Goal: Task Accomplishment & Management: Manage account settings

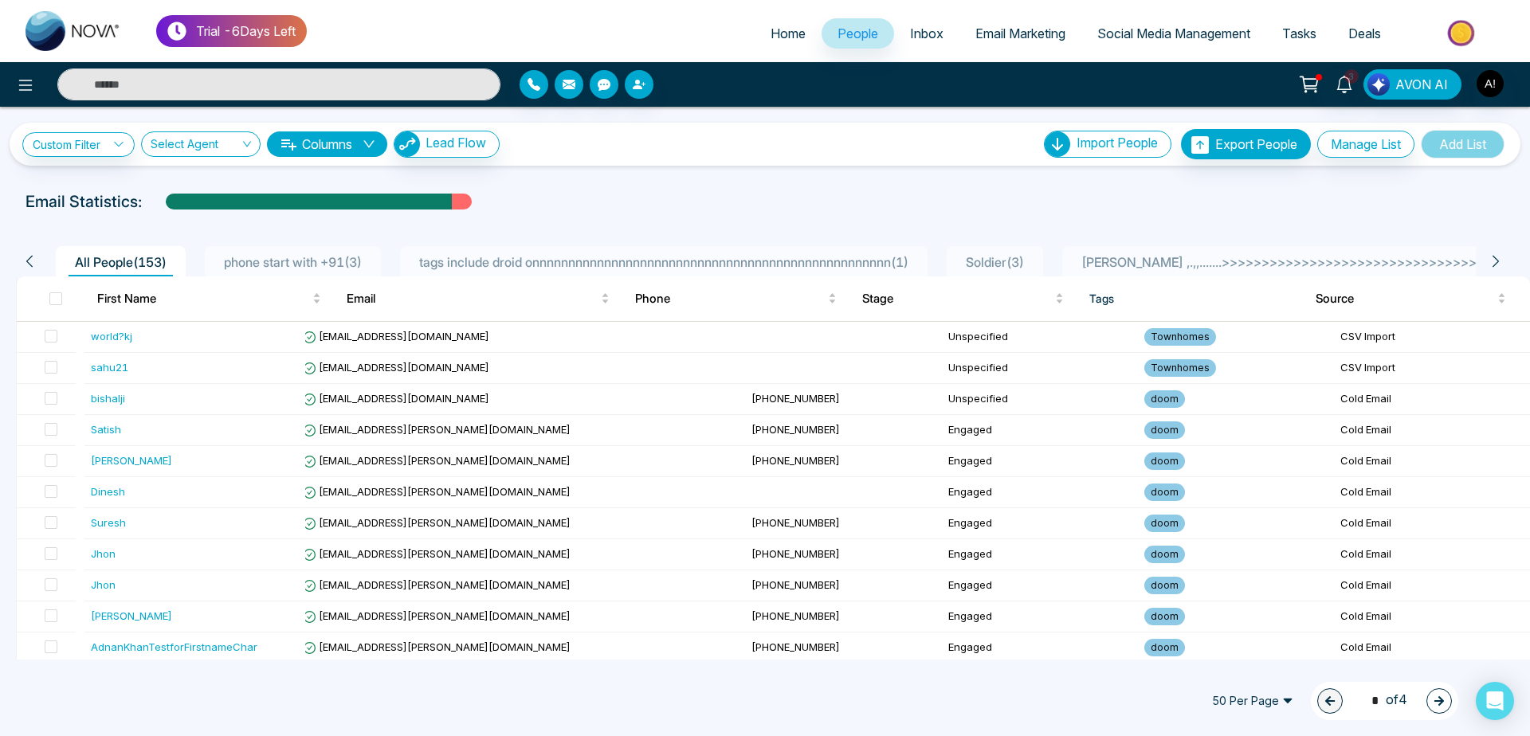
click at [780, 46] on link "Home" at bounding box center [788, 33] width 67 height 30
click at [784, 38] on span "Home" at bounding box center [788, 34] width 35 height 16
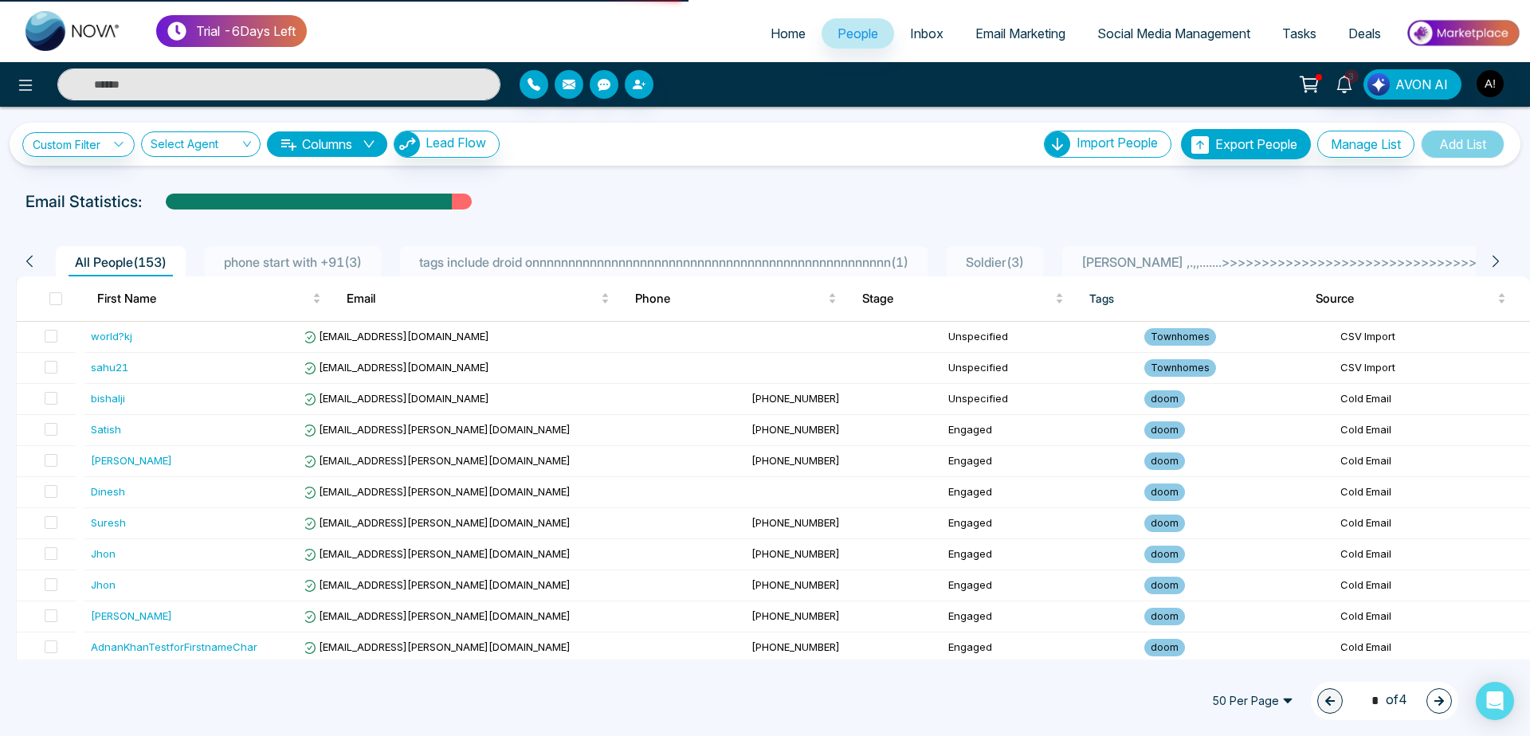
select select "*"
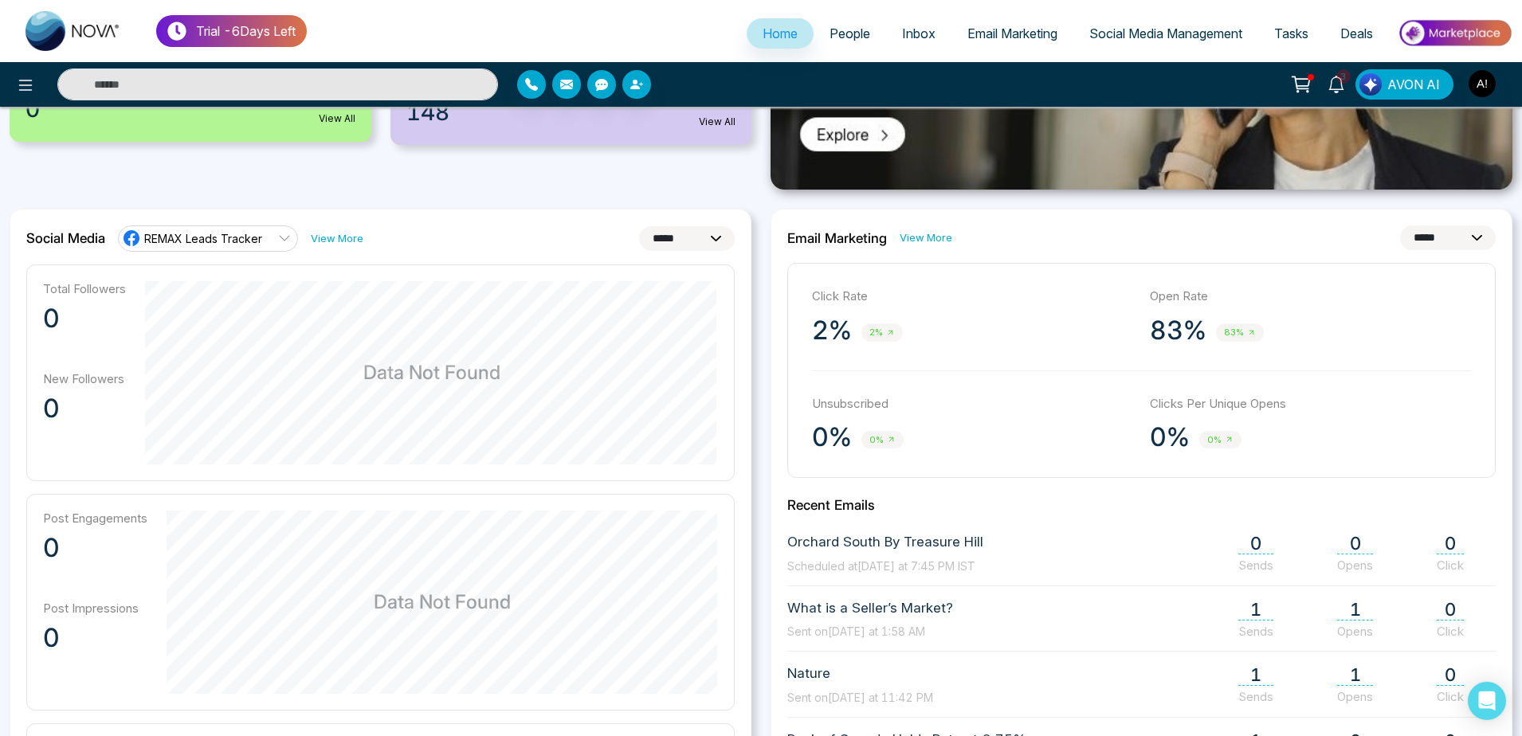
scroll to position [397, 0]
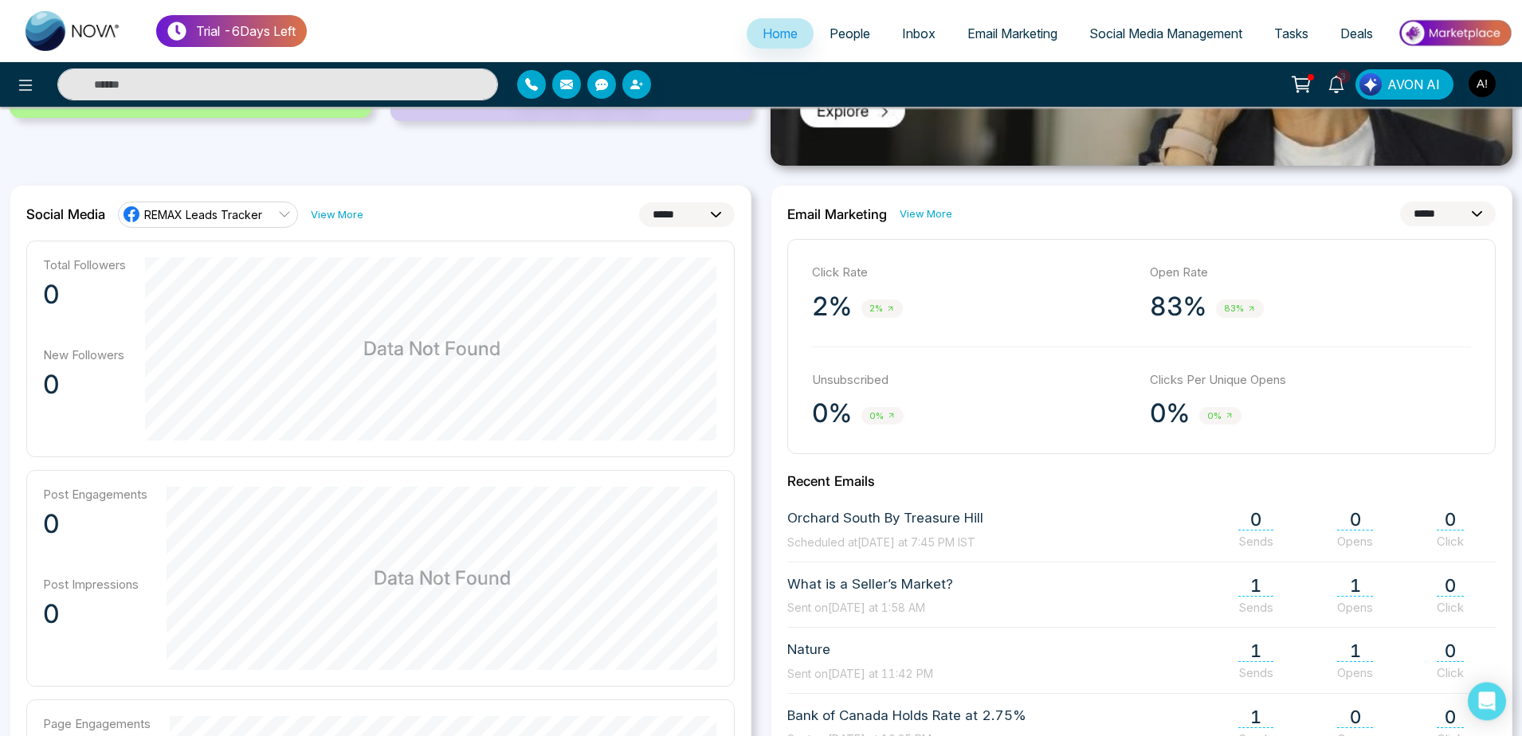
click at [257, 210] on span "REMAX Leads Tracker" at bounding box center [203, 214] width 118 height 15
click at [406, 161] on div "Available Credit $0 View History New Leads 3 View All Today's Task 0 View All I…" at bounding box center [380, 26] width 761 height 279
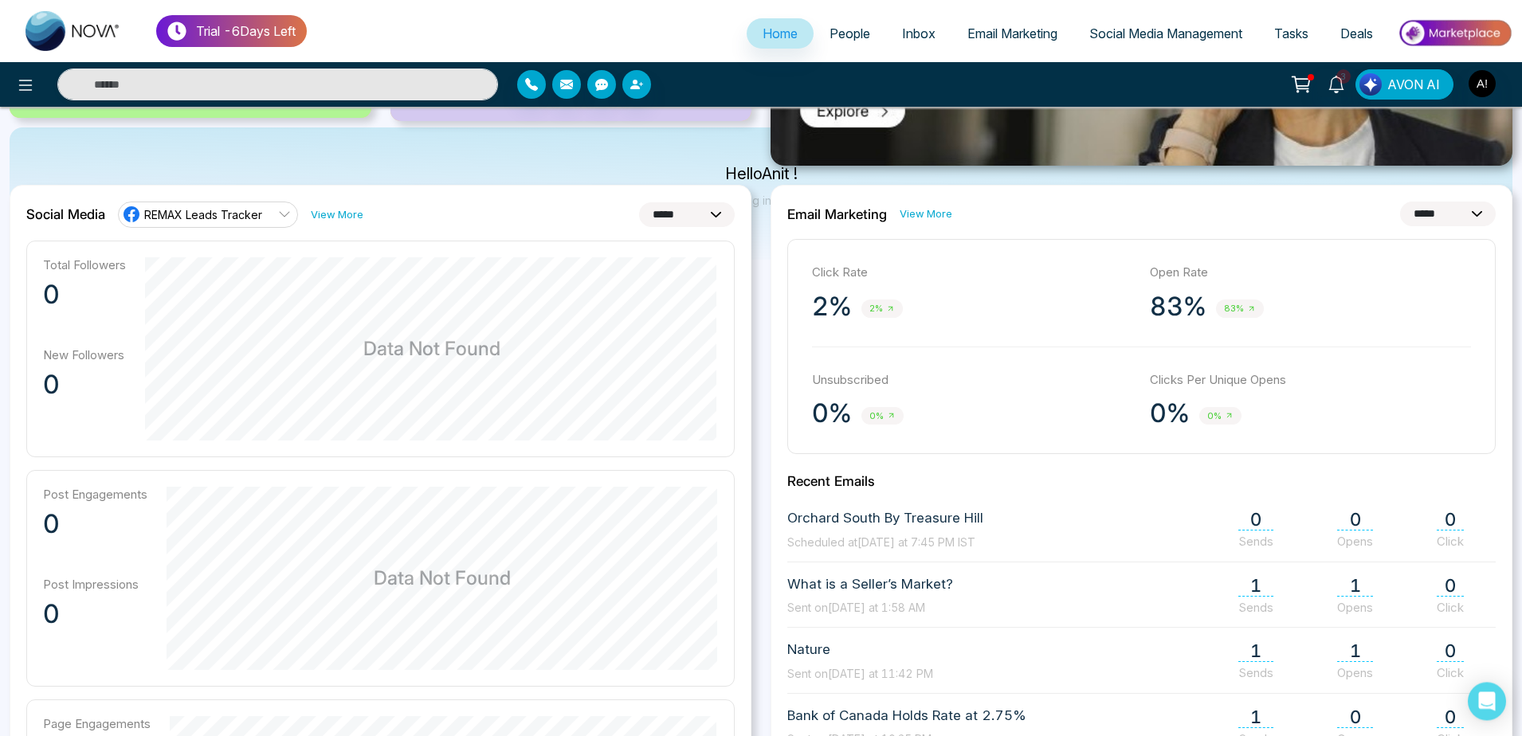
scroll to position [0, 0]
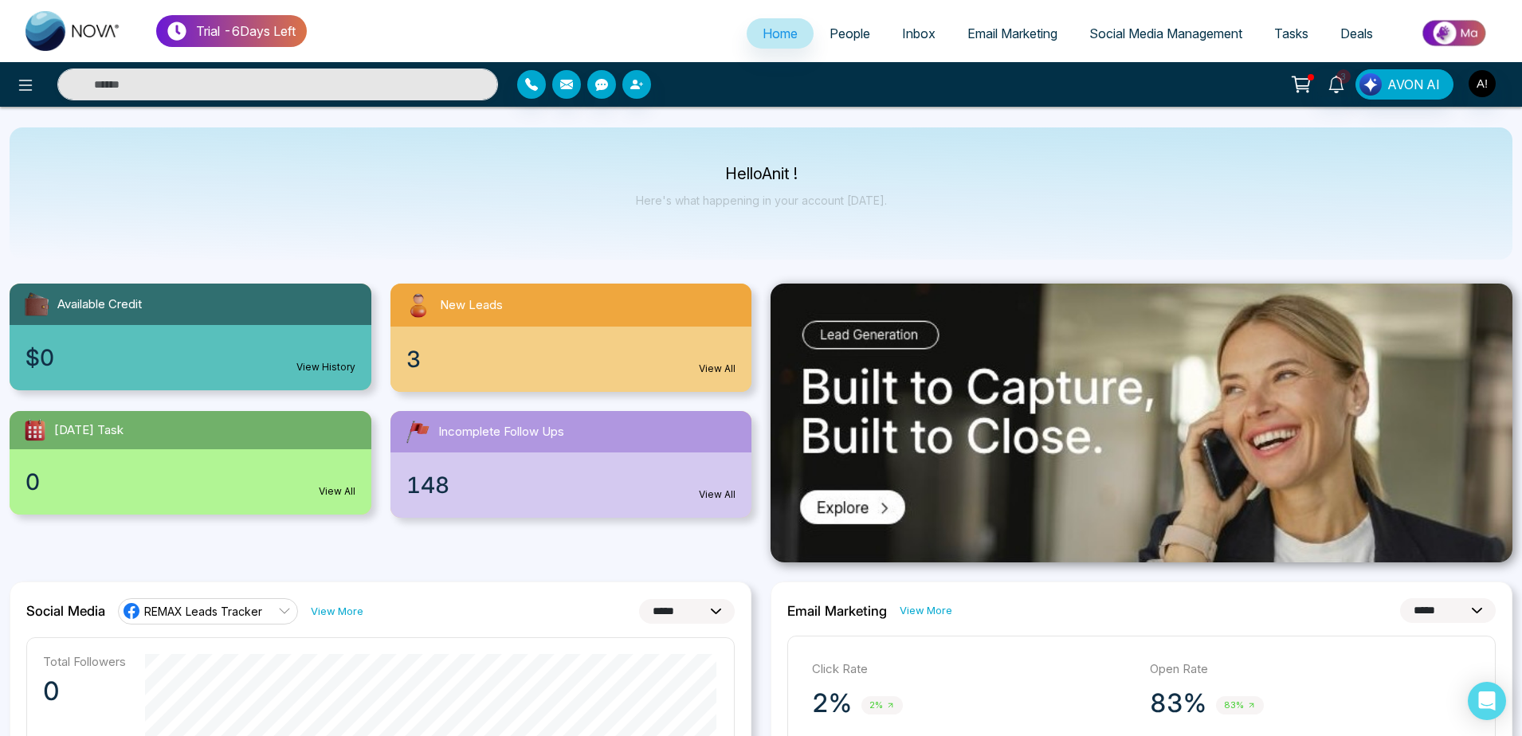
click at [816, 32] on link "People" at bounding box center [850, 33] width 73 height 30
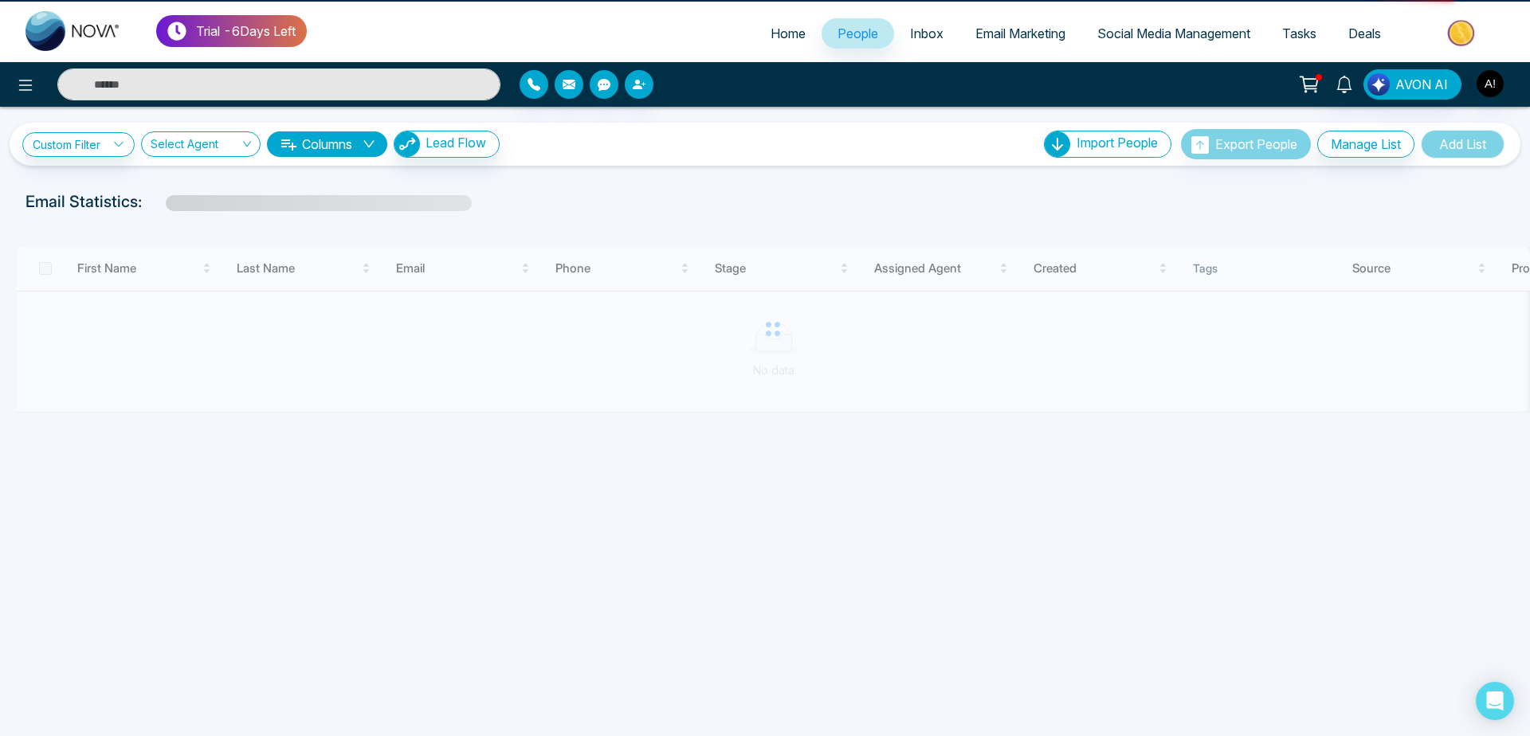
click at [777, 34] on span "Home" at bounding box center [788, 34] width 35 height 16
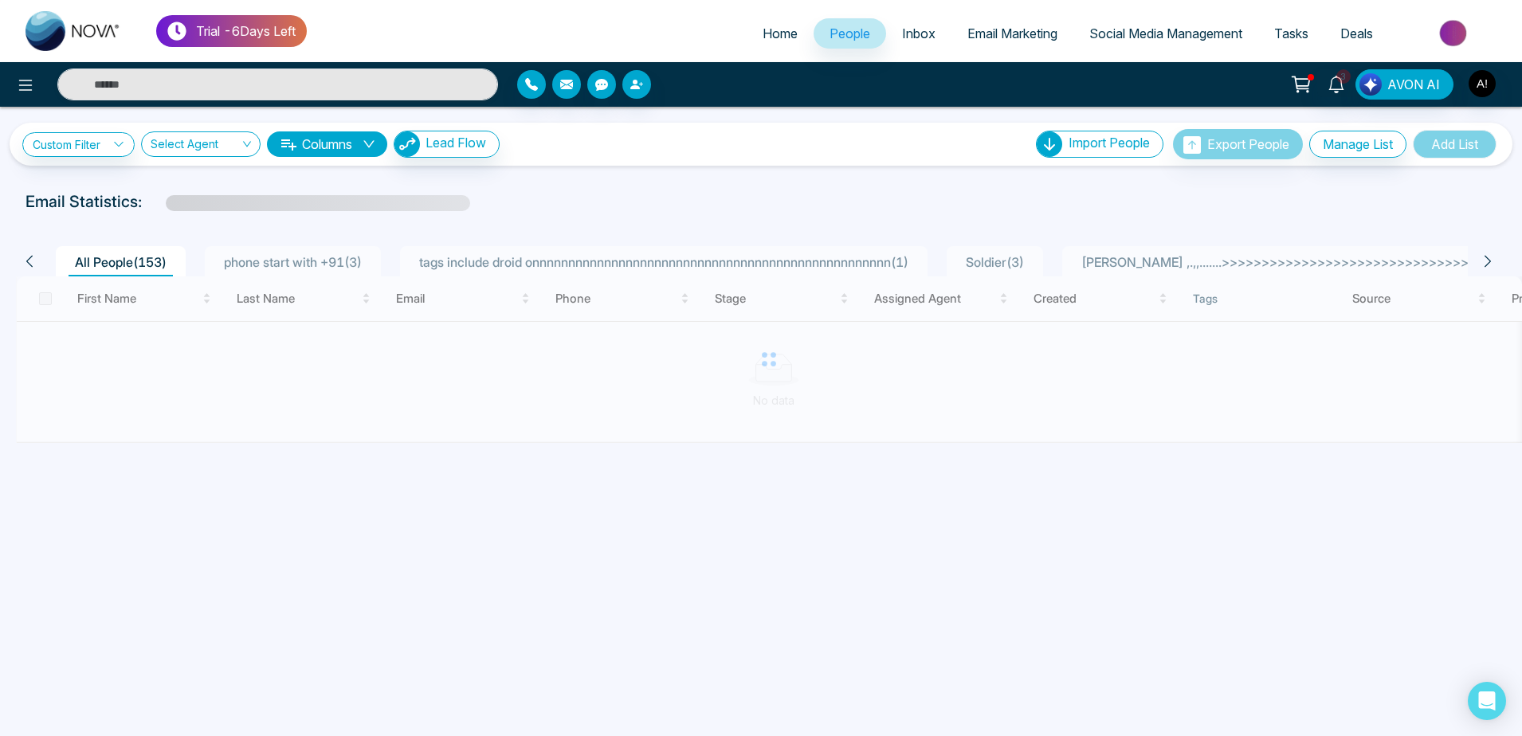
select select "*"
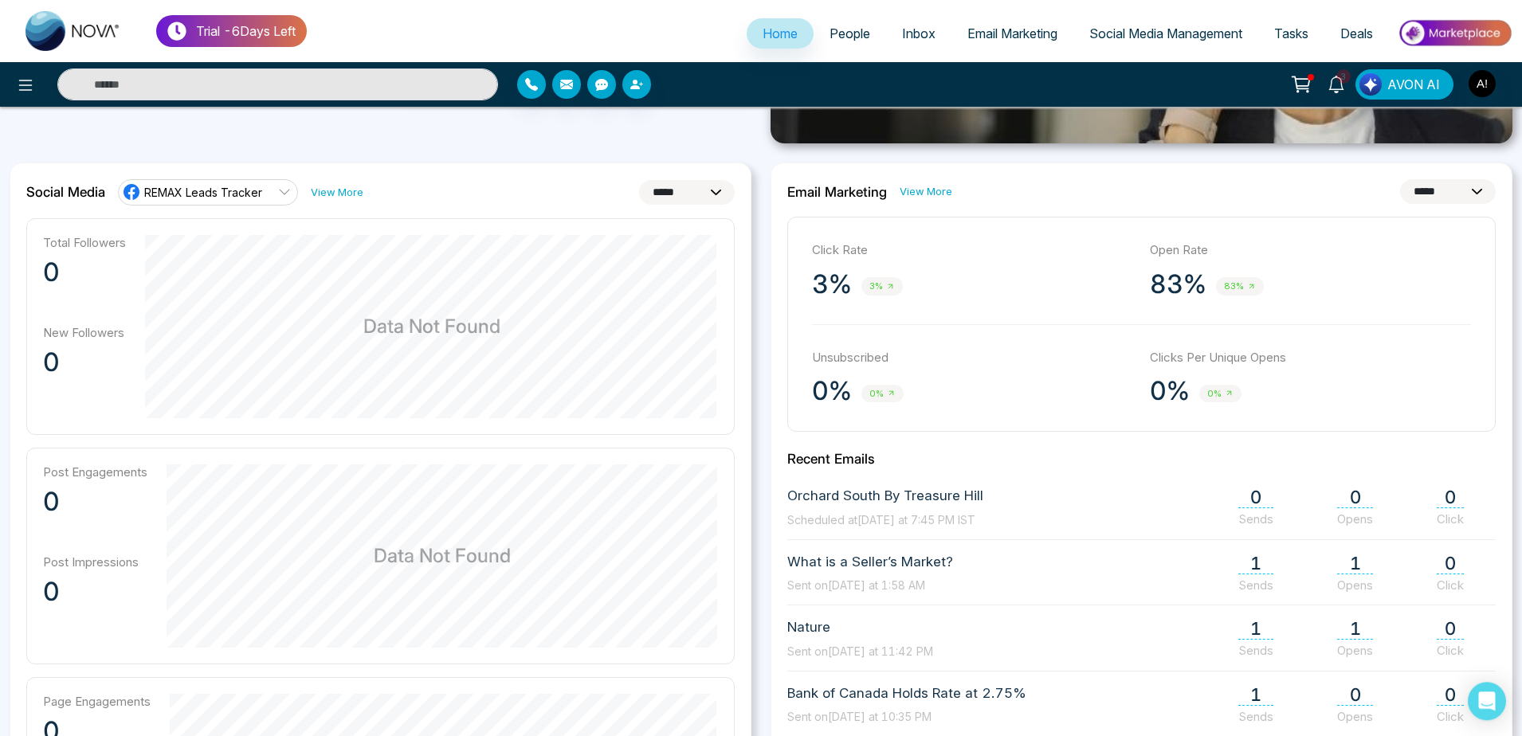
scroll to position [392, 0]
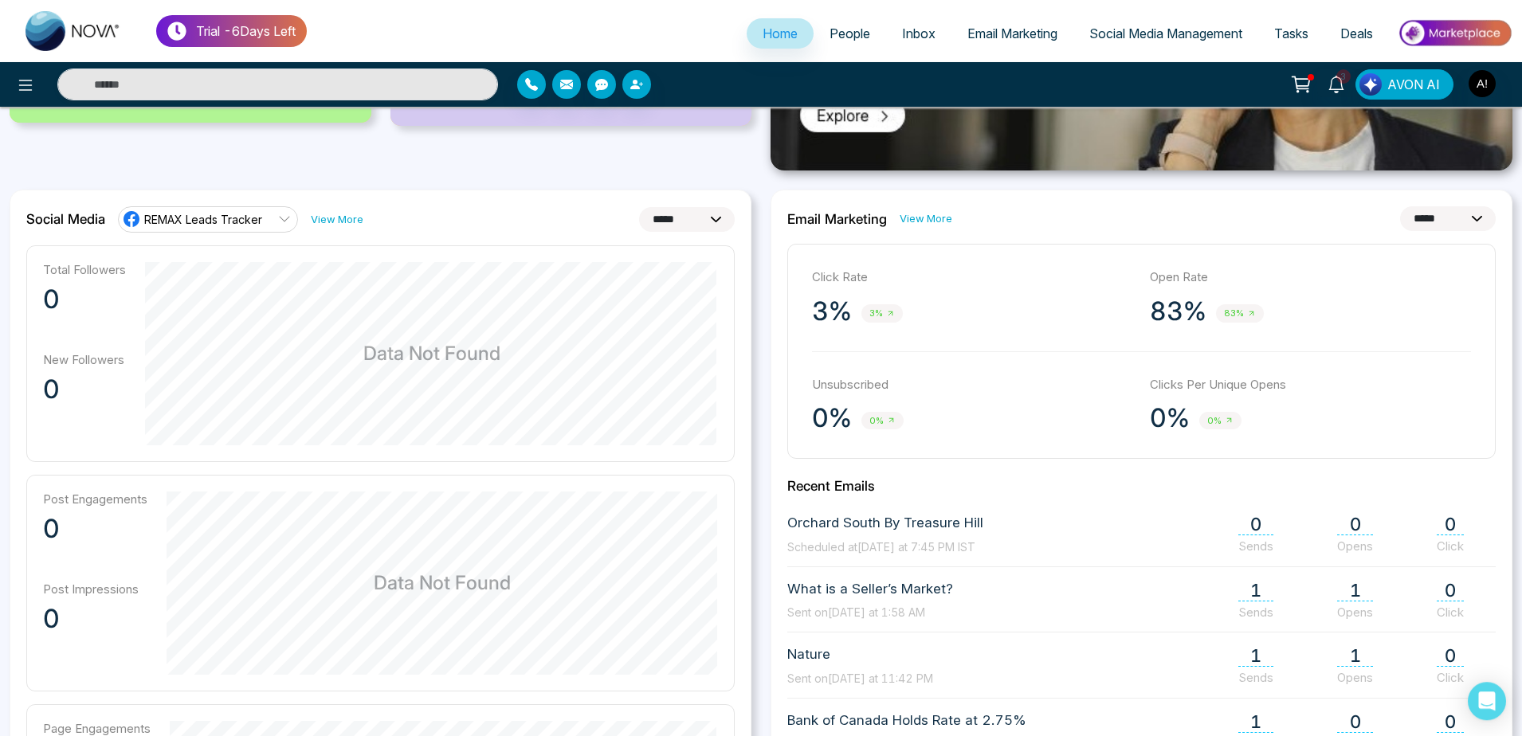
click at [1400, 206] on select "**********" at bounding box center [1448, 218] width 96 height 25
select select "*"
click option "*****" at bounding box center [0, 0] width 0 height 0
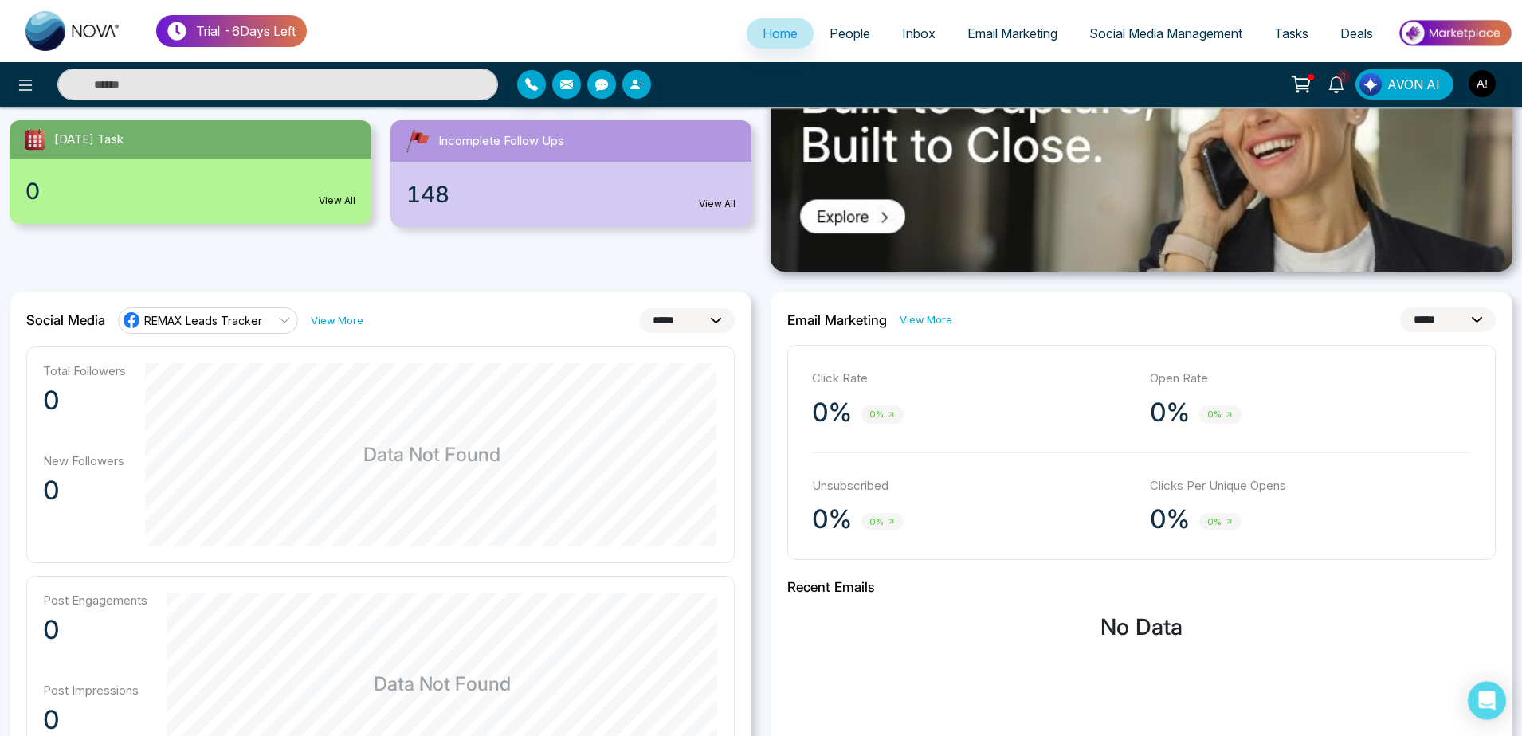
scroll to position [290, 0]
click at [262, 314] on span "REMAX Leads Tracker" at bounding box center [203, 321] width 118 height 15
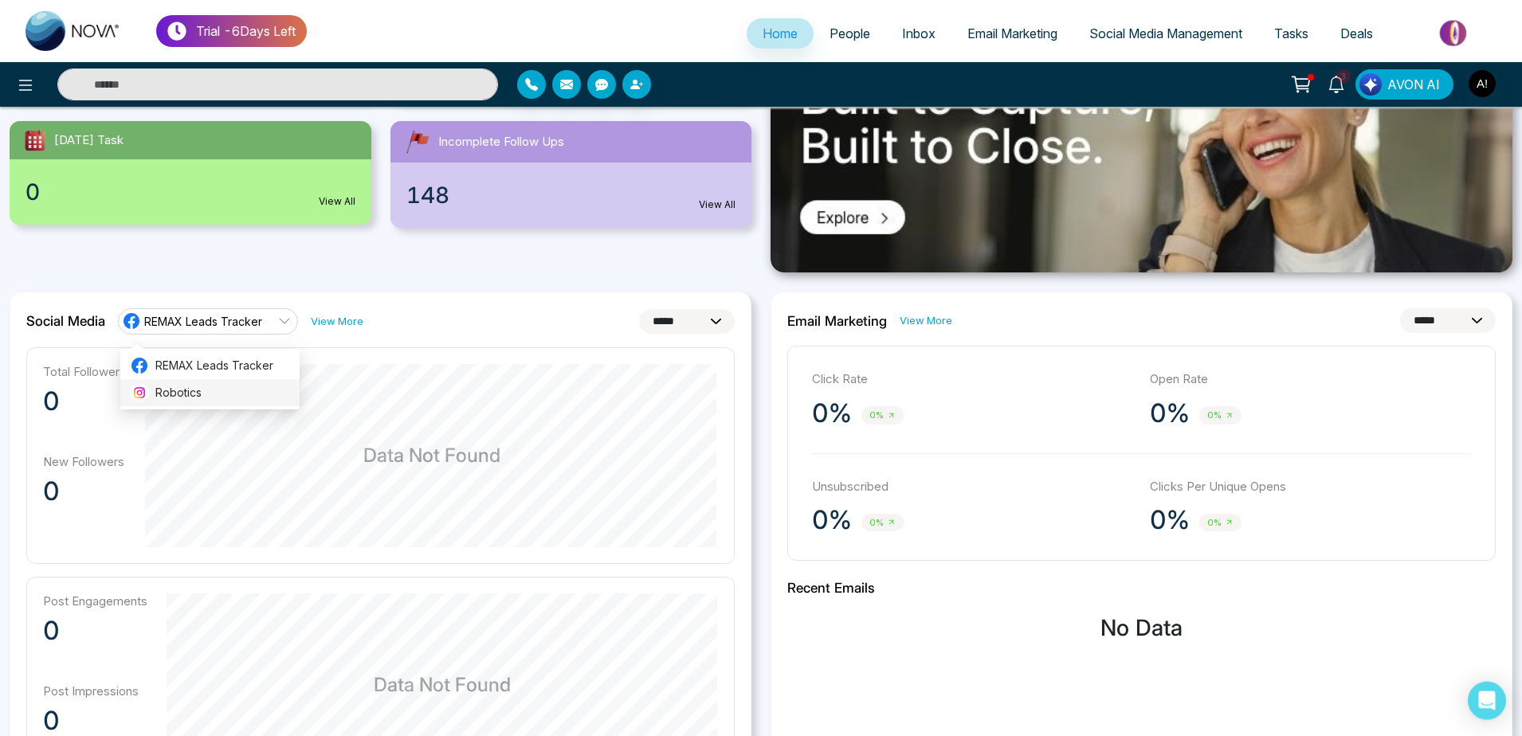
click at [257, 398] on span "Robotics" at bounding box center [222, 393] width 135 height 18
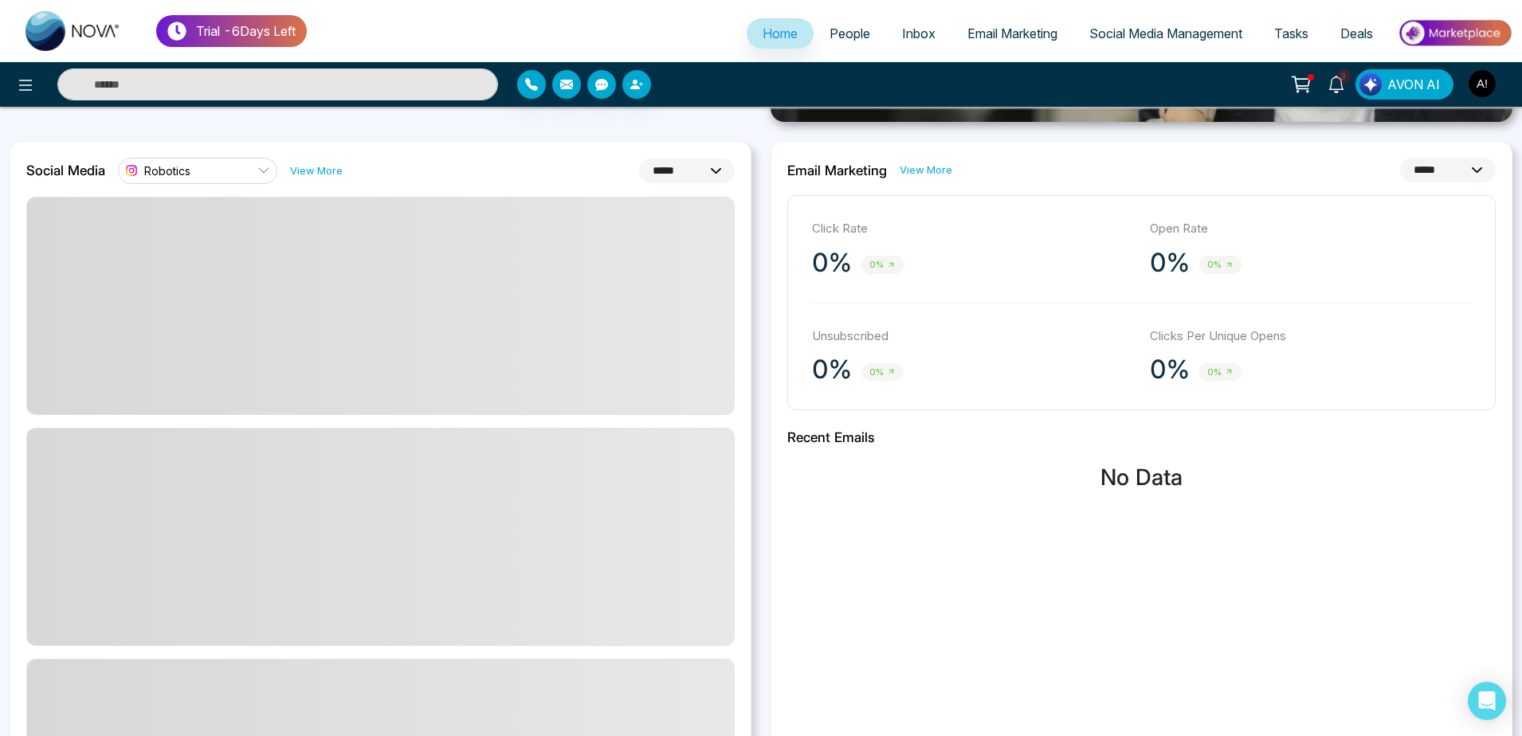
scroll to position [442, 0]
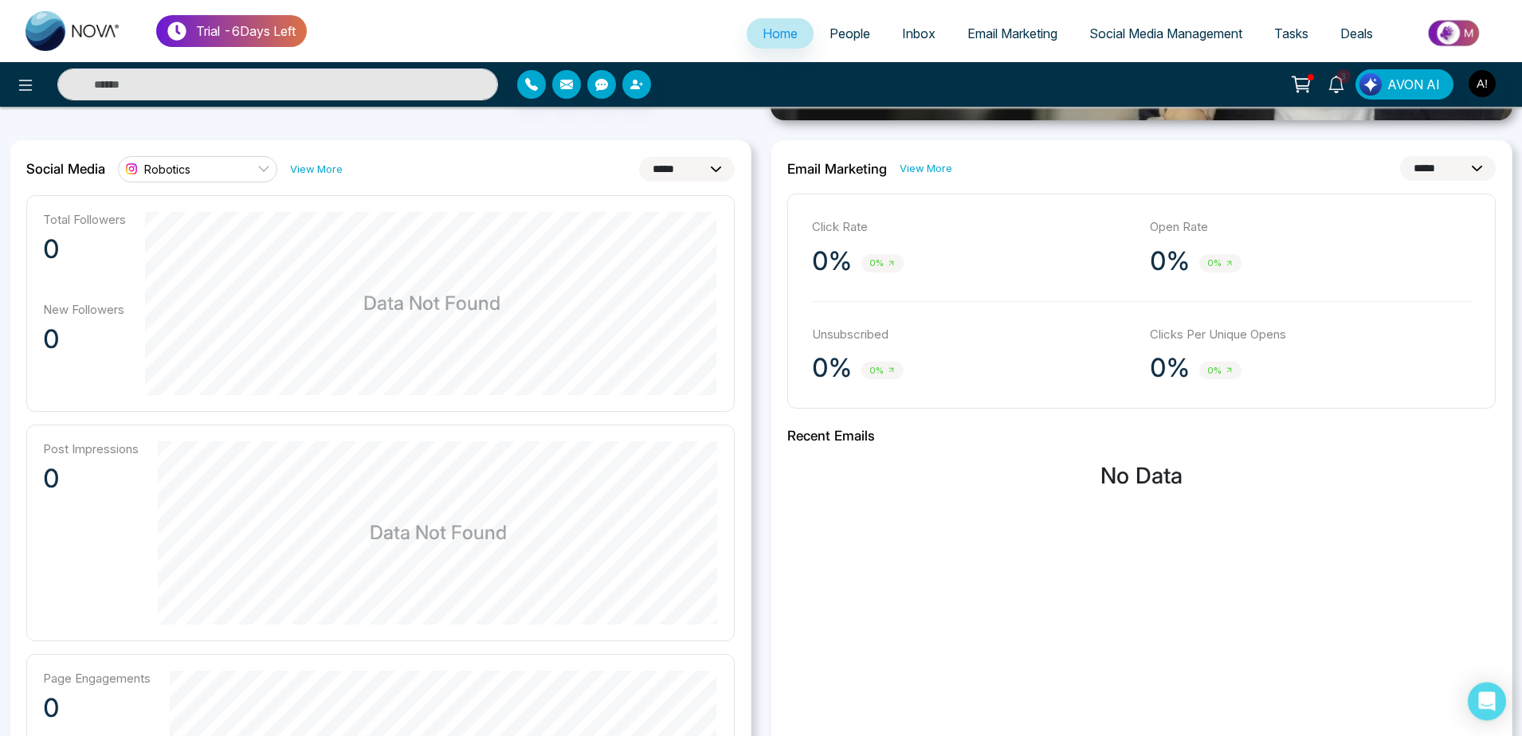
click at [231, 167] on link "Robotics" at bounding box center [197, 169] width 159 height 26
click at [242, 205] on li "REMAX Leads Tracker" at bounding box center [201, 213] width 163 height 27
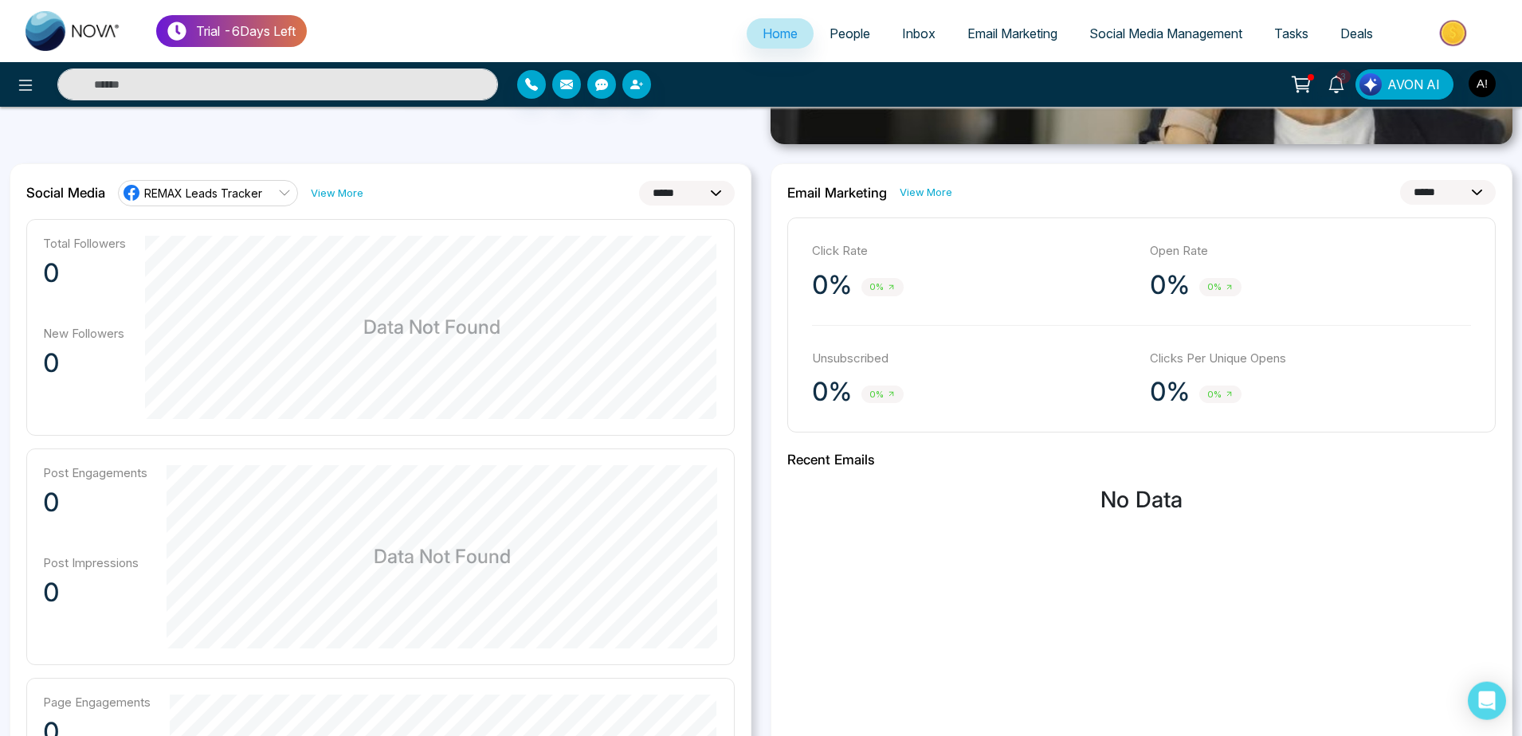
scroll to position [426, 0]
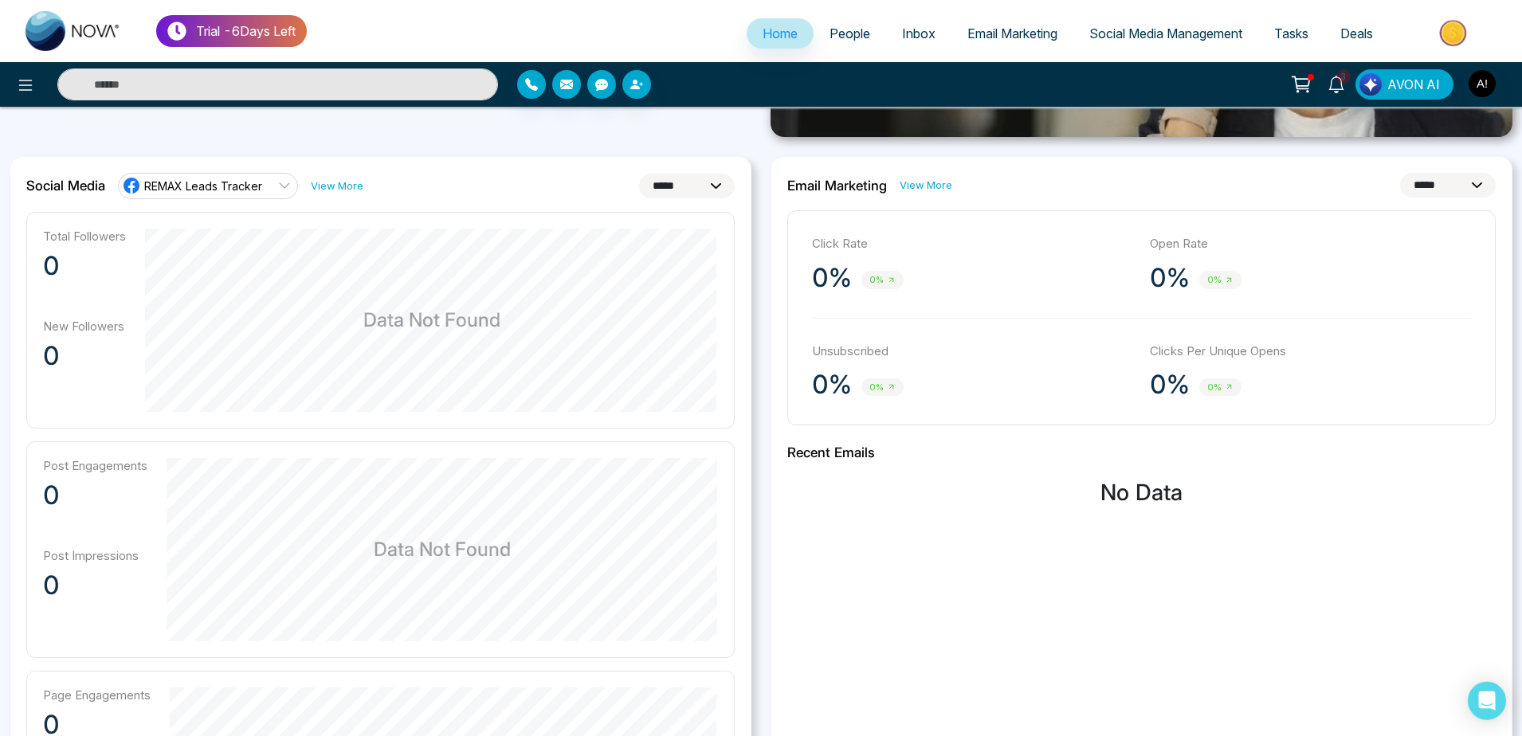
click at [262, 171] on div "**********" at bounding box center [381, 529] width 742 height 747
click at [262, 180] on span "REMAX Leads Tracker" at bounding box center [203, 186] width 118 height 15
click at [249, 259] on span "Robotics" at bounding box center [222, 258] width 135 height 18
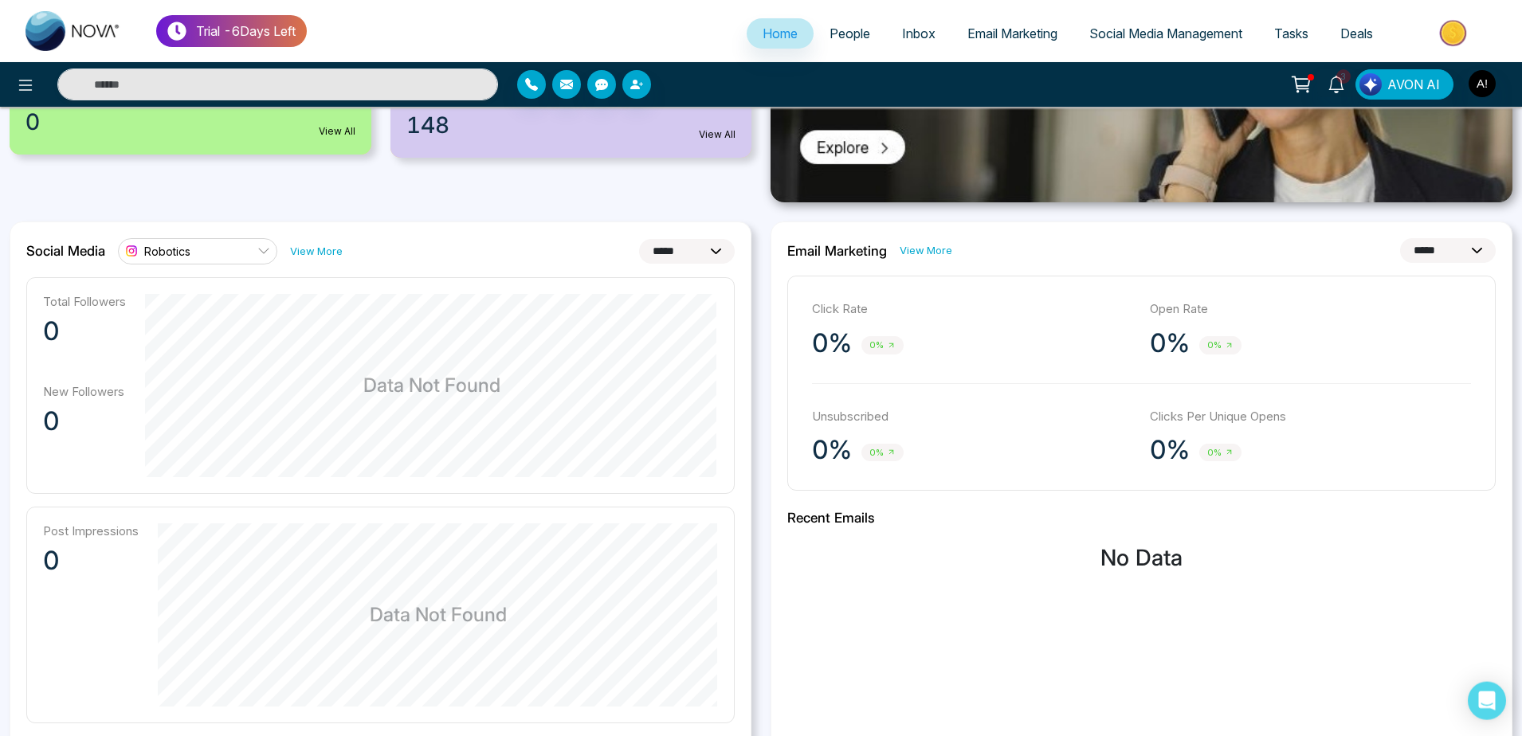
scroll to position [359, 0]
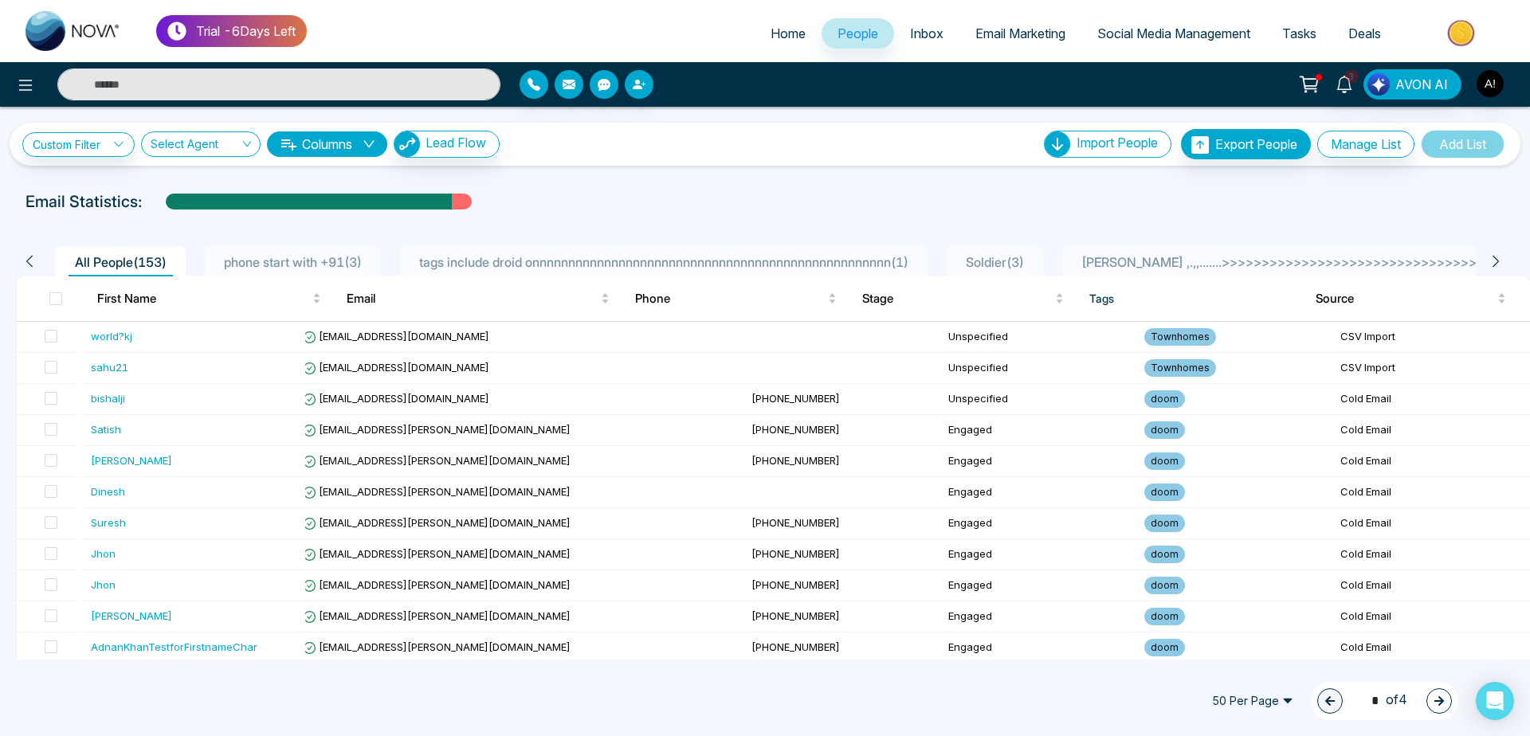
click at [781, 27] on span "Home" at bounding box center [788, 34] width 35 height 16
select select "*"
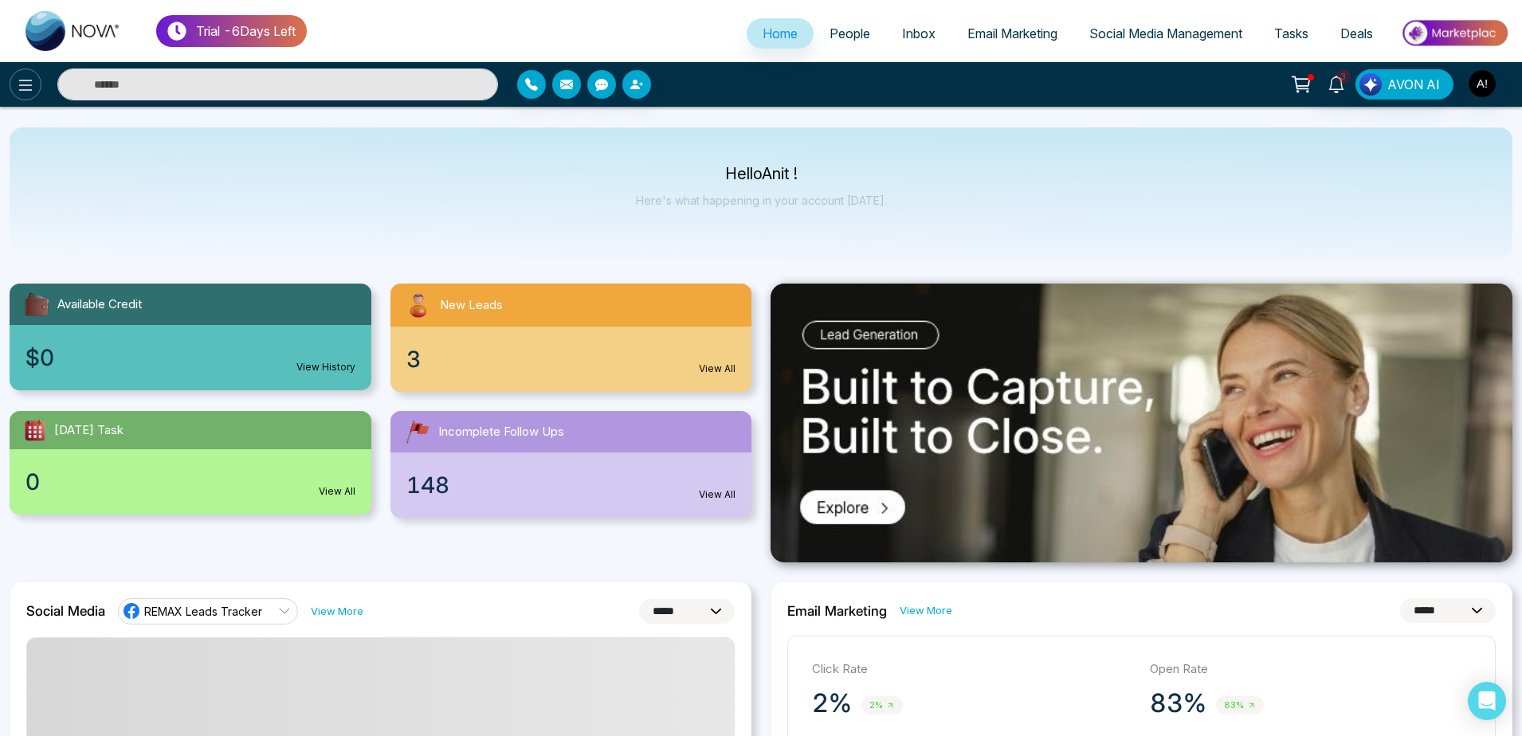
click at [13, 79] on button at bounding box center [26, 85] width 32 height 32
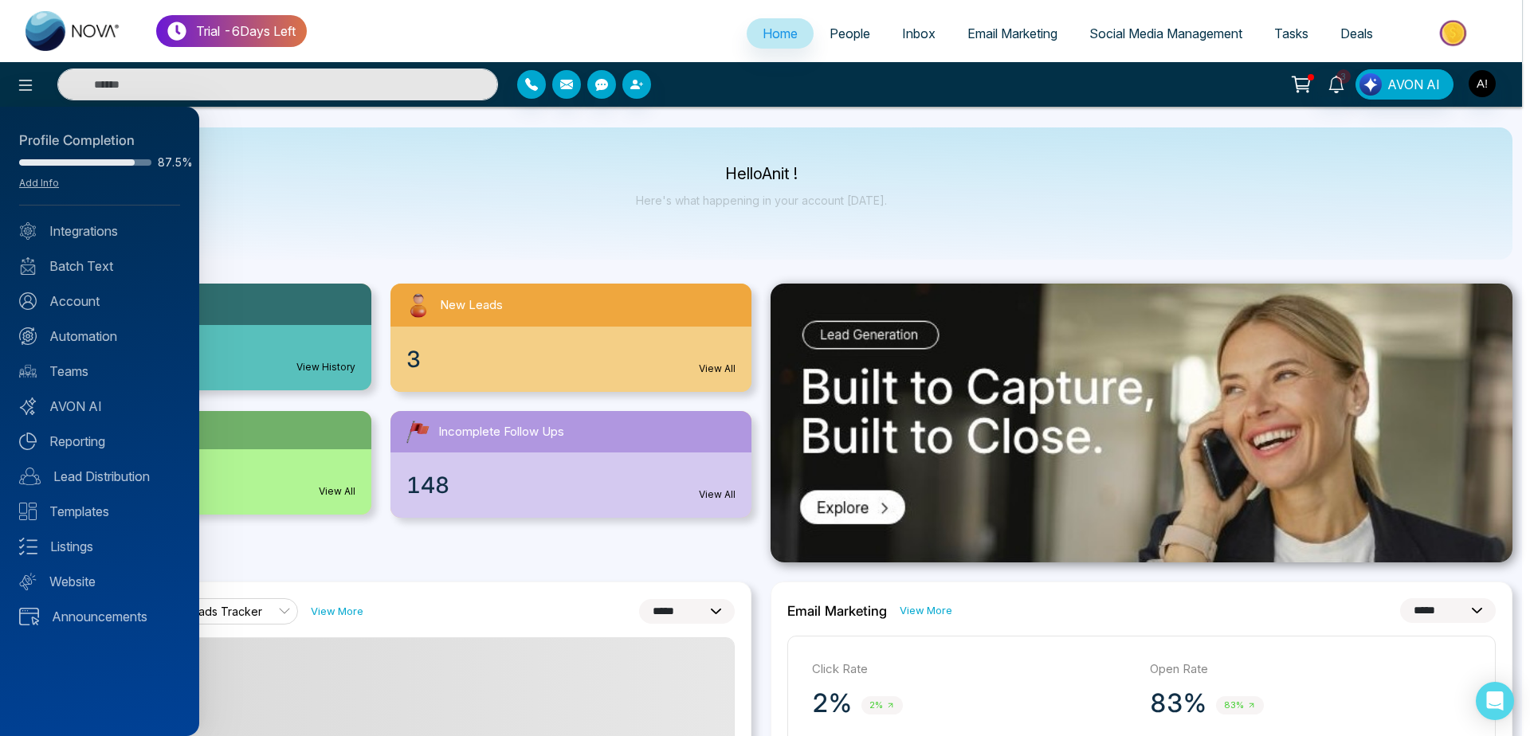
click at [362, 192] on div at bounding box center [765, 368] width 1530 height 736
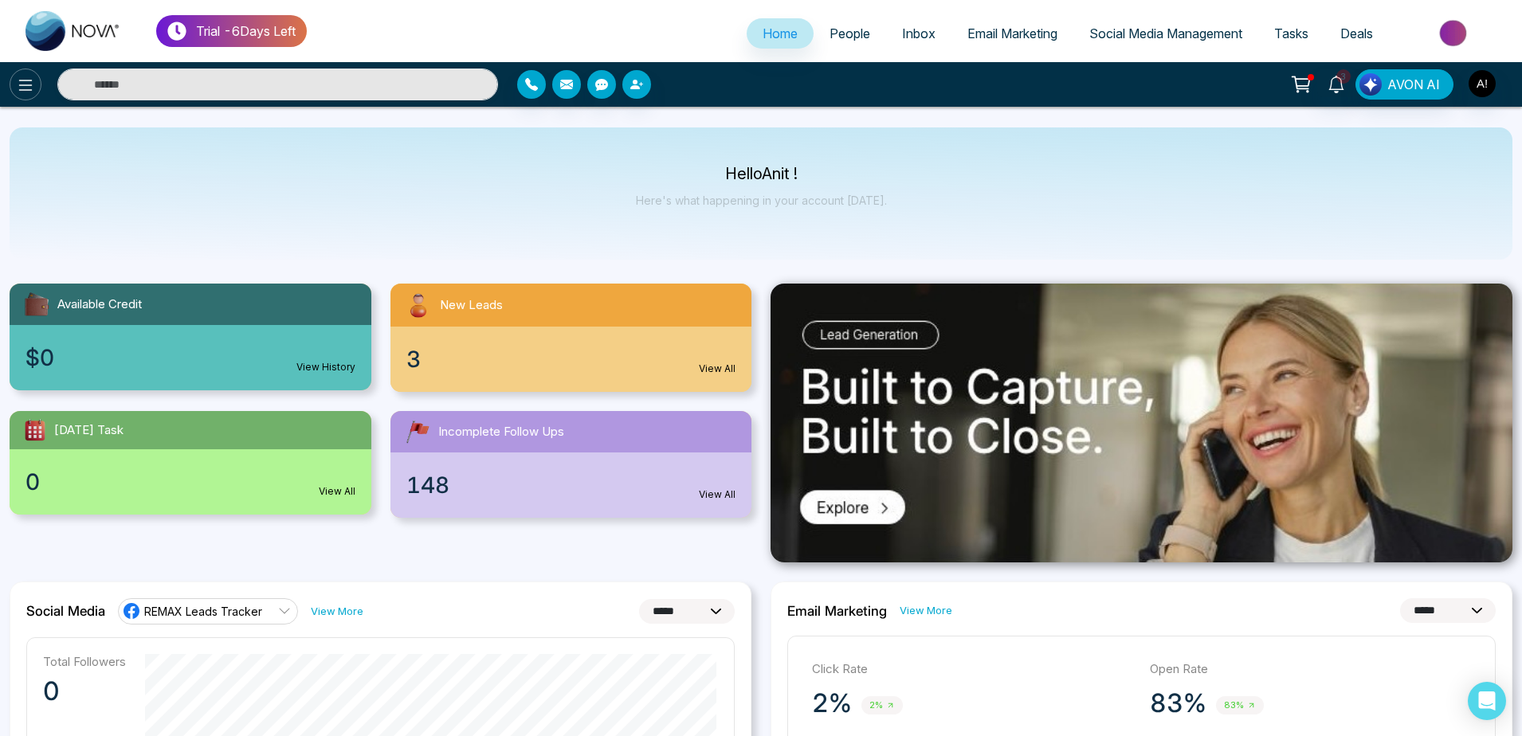
click at [25, 89] on icon at bounding box center [25, 85] width 19 height 19
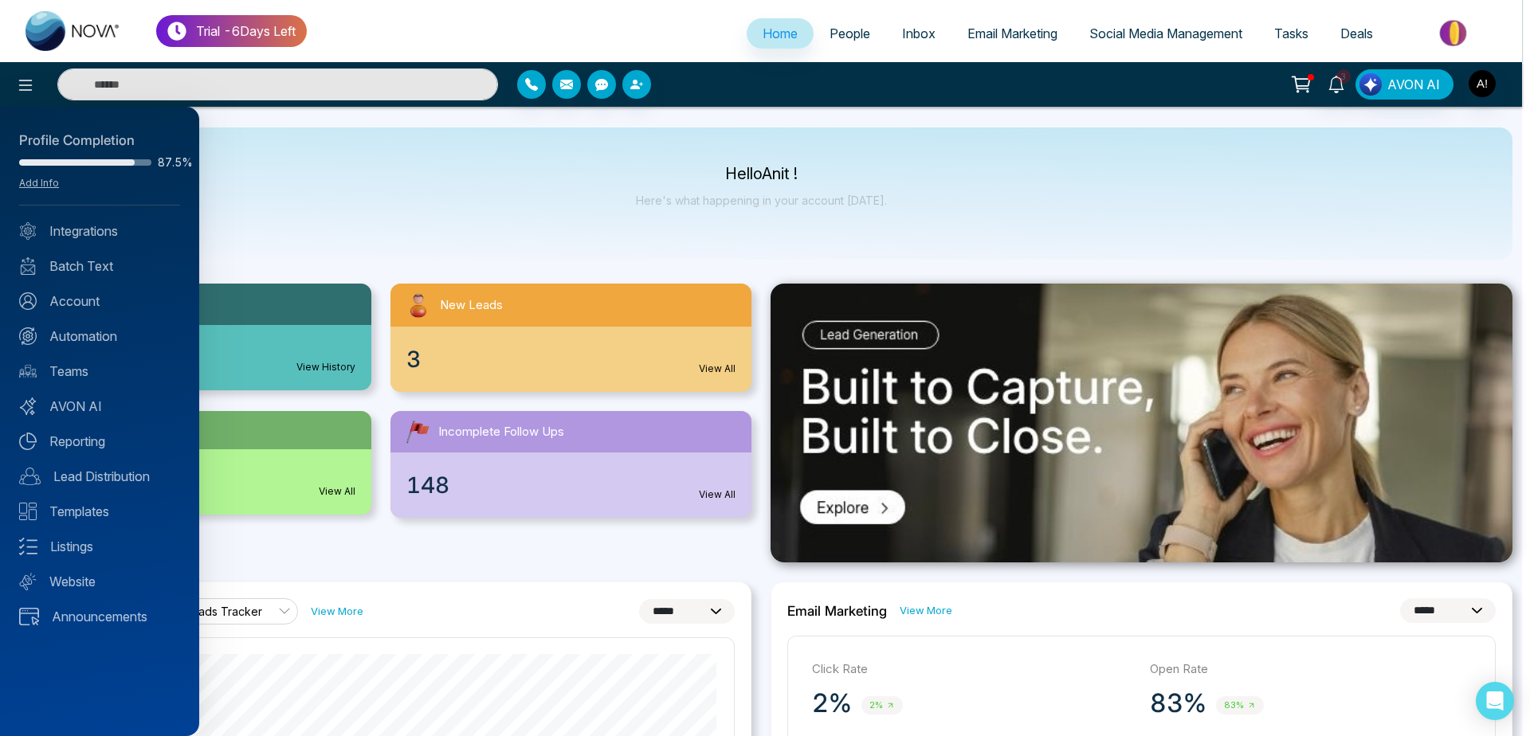
click at [511, 194] on div at bounding box center [765, 368] width 1530 height 736
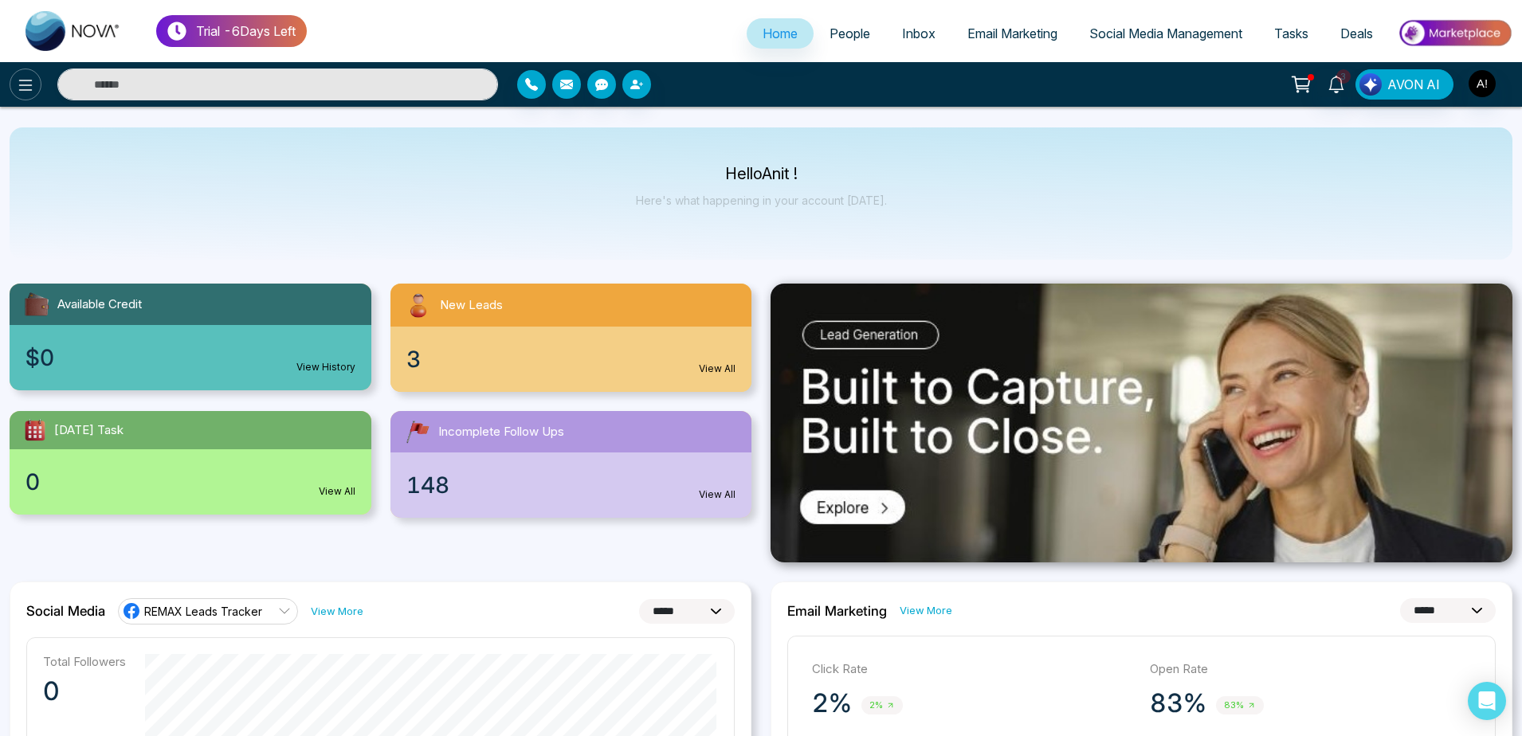
click at [26, 80] on icon at bounding box center [25, 85] width 19 height 19
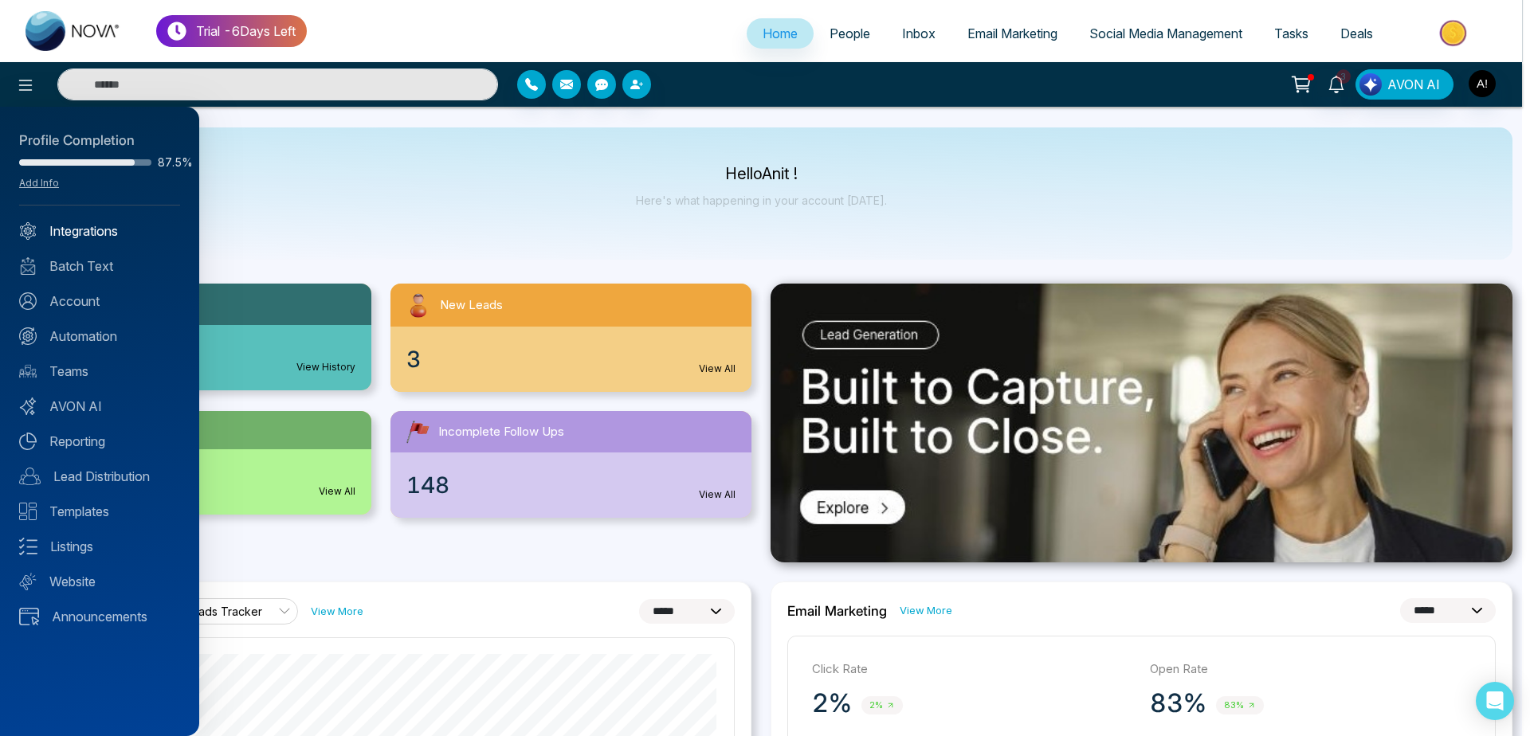
click at [96, 240] on link "Integrations" at bounding box center [99, 231] width 161 height 19
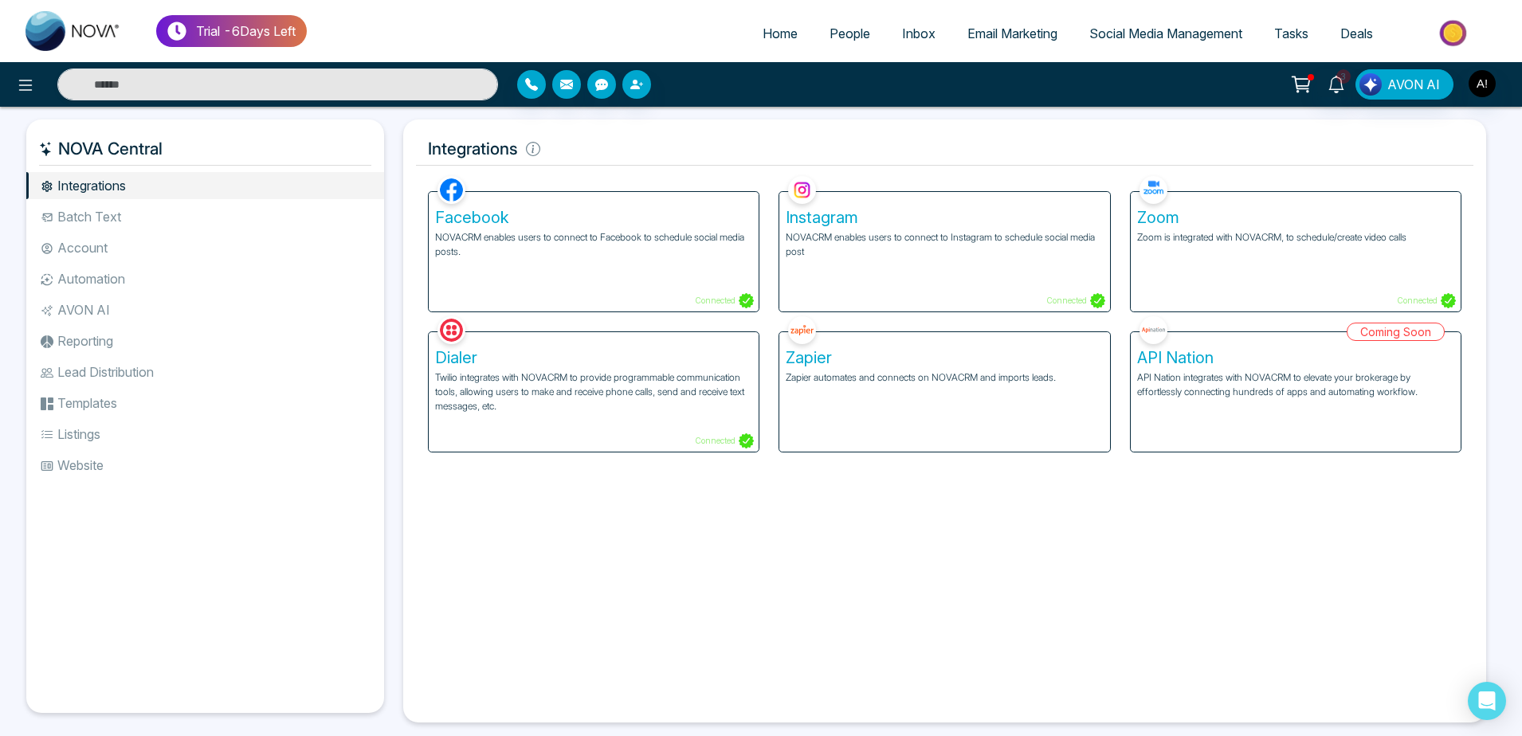
click at [598, 244] on p "NOVACRM enables users to connect to Facebook to schedule social media posts." at bounding box center [593, 244] width 317 height 29
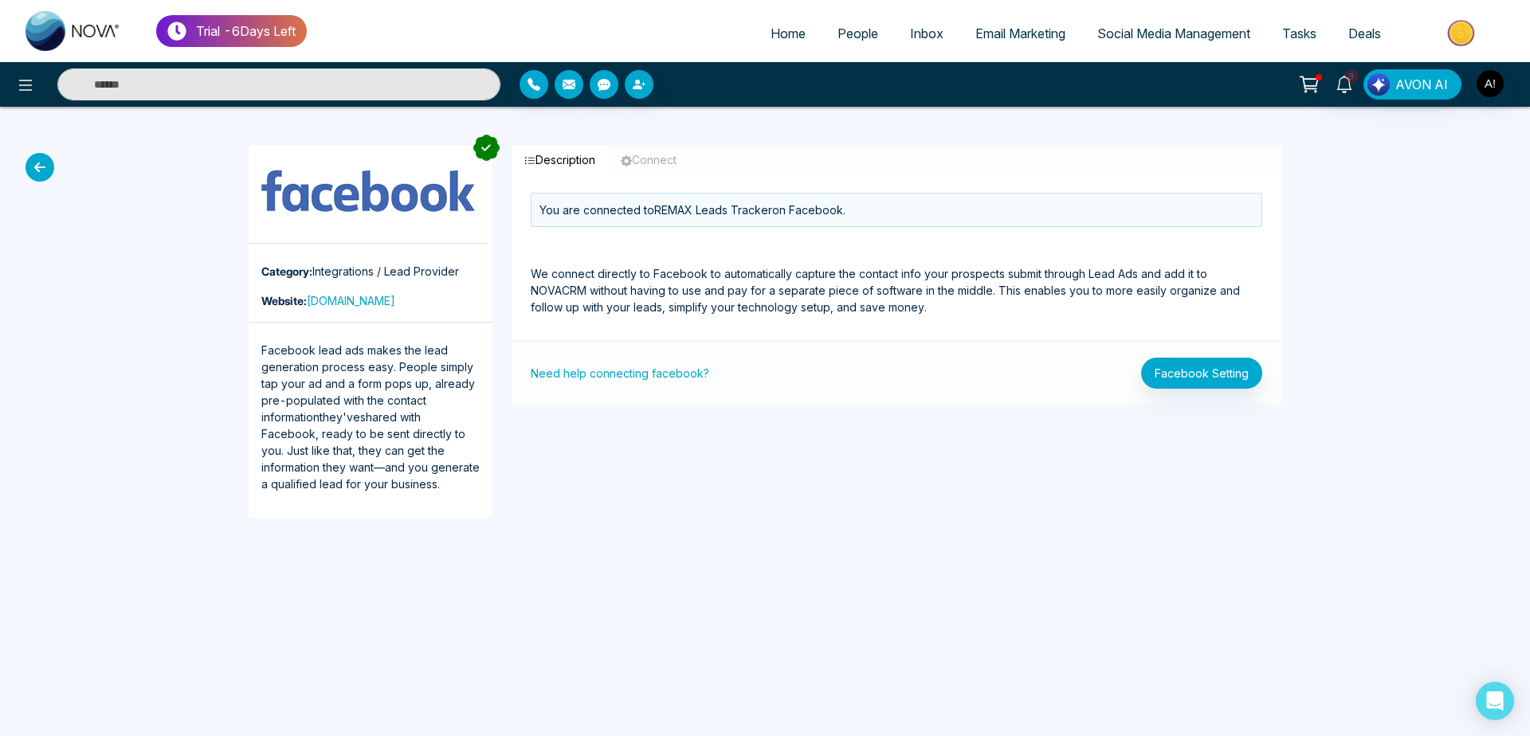
click at [32, 161] on icon at bounding box center [40, 167] width 29 height 29
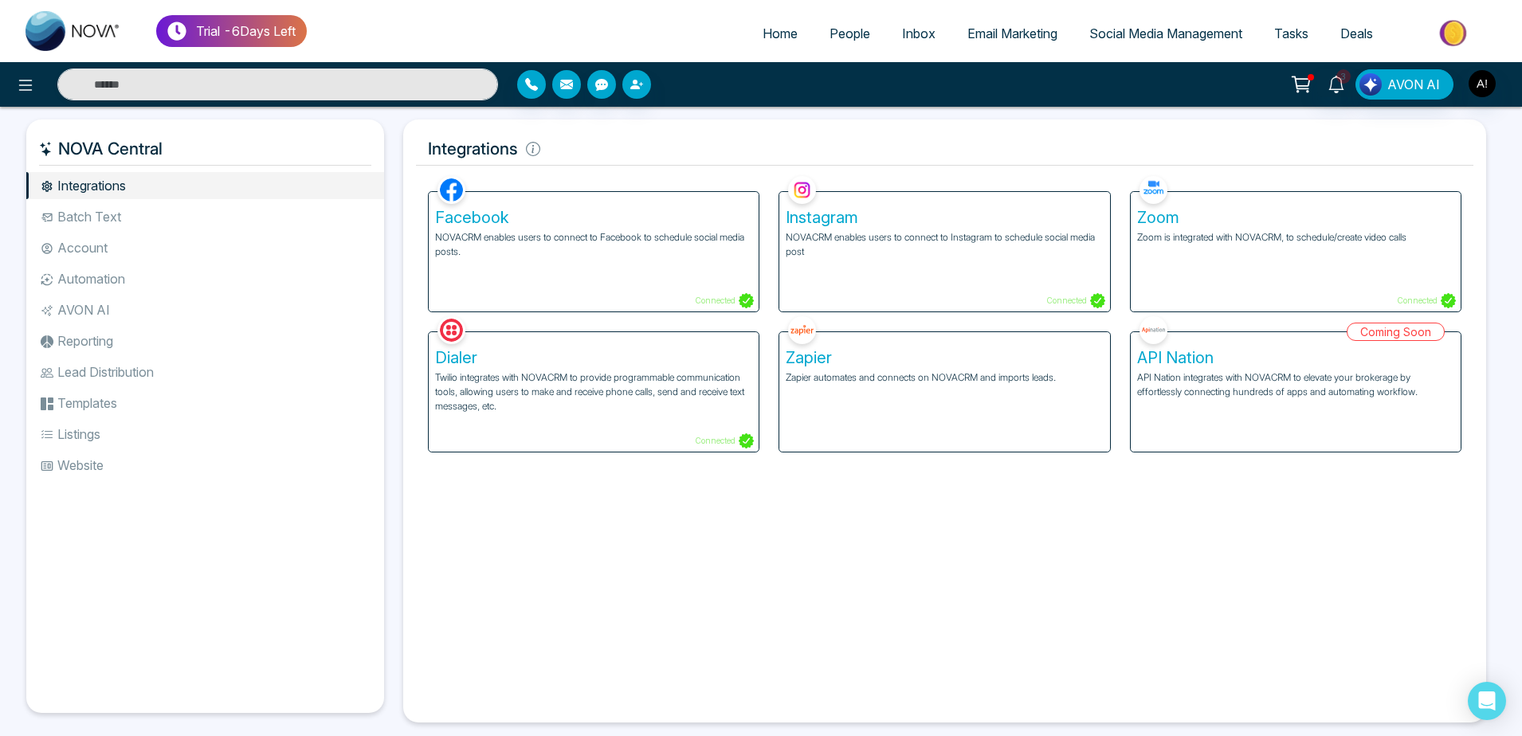
click at [561, 273] on div "Facebook NOVACRM enables users to connect to Facebook to schedule social media …" at bounding box center [594, 252] width 330 height 120
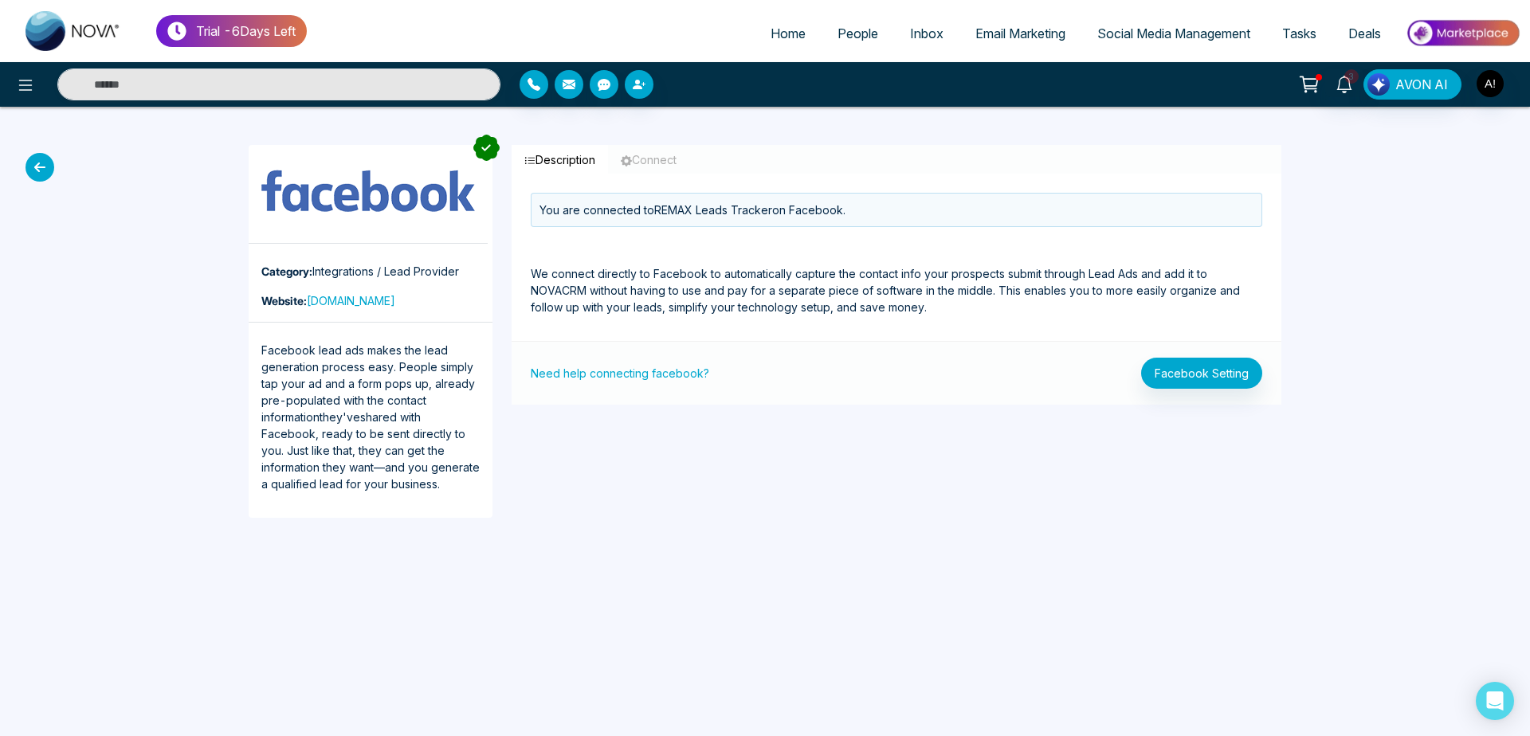
click at [39, 172] on icon at bounding box center [40, 167] width 29 height 29
click at [14, 140] on div "Category: Integrations / Lead Provider Website: facebook.com Facebook lead ads …" at bounding box center [765, 331] width 1530 height 449
click at [30, 167] on icon at bounding box center [40, 167] width 29 height 29
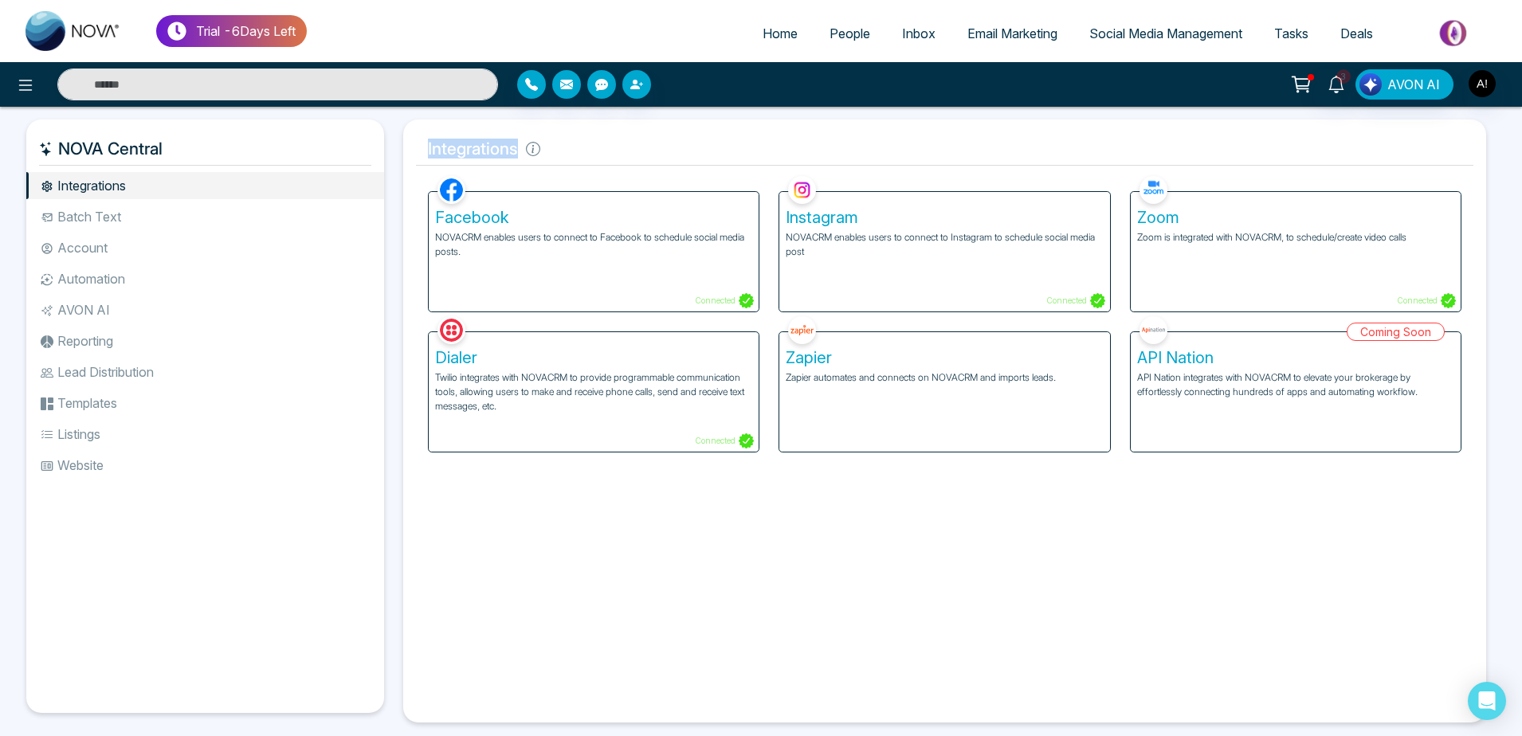
drag, startPoint x: 411, startPoint y: 147, endPoint x: 623, endPoint y: 145, distance: 212.0
click at [623, 145] on div "Integrations Facebook NOVACRM enables users to connect to Facebook to schedule …" at bounding box center [944, 421] width 1083 height 603
click at [623, 145] on h5 "Integrations" at bounding box center [944, 148] width 1057 height 33
click at [487, 261] on div "Facebook NOVACRM enables users to connect to Facebook to schedule social media …" at bounding box center [594, 252] width 330 height 120
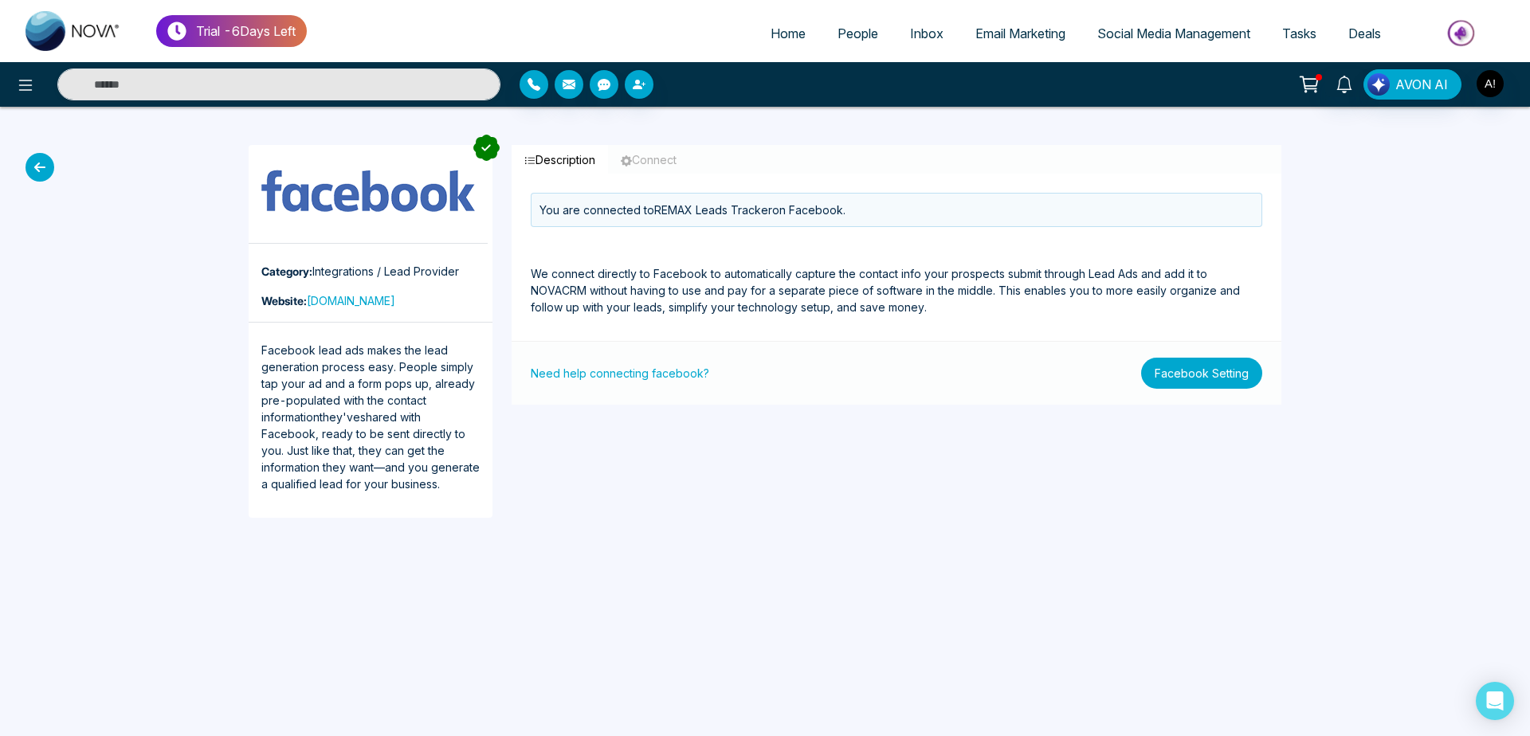
click at [1241, 370] on button "Facebook Setting" at bounding box center [1201, 373] width 121 height 31
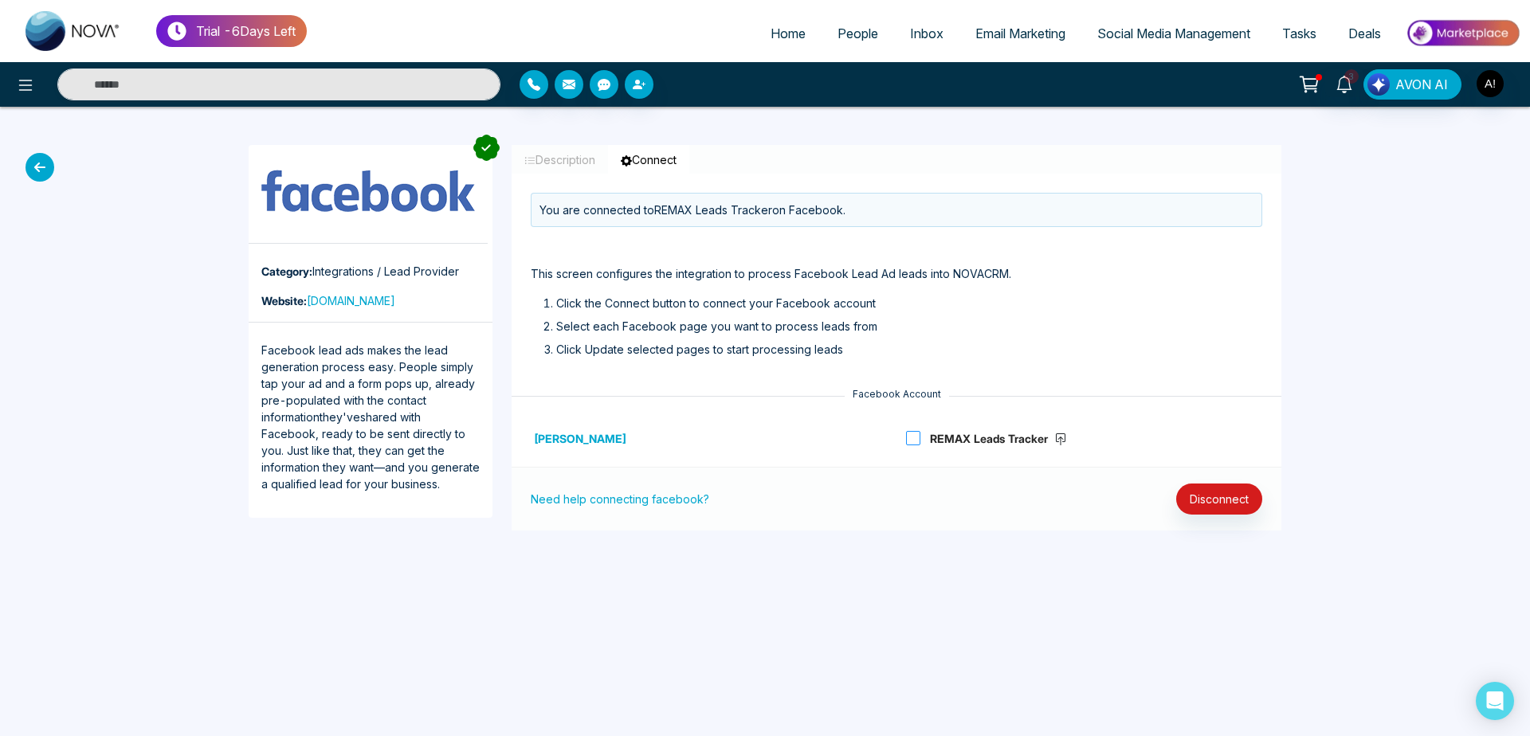
click at [913, 431] on span at bounding box center [913, 438] width 14 height 14
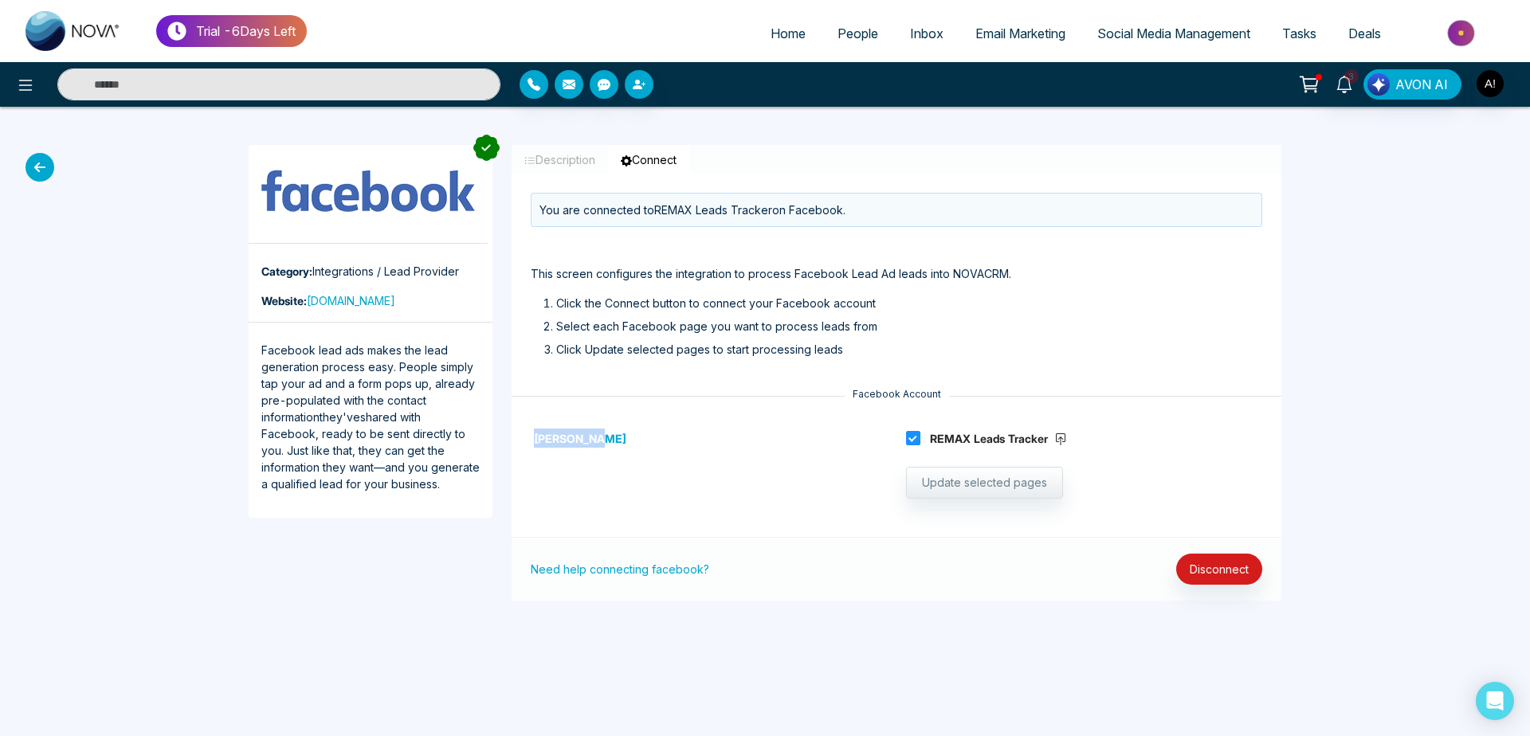
drag, startPoint x: 532, startPoint y: 438, endPoint x: 694, endPoint y: 437, distance: 162.6
click at [694, 437] on p "[PERSON_NAME]" at bounding box center [709, 438] width 356 height 19
click at [1043, 492] on button "Update selected pages" at bounding box center [984, 483] width 157 height 32
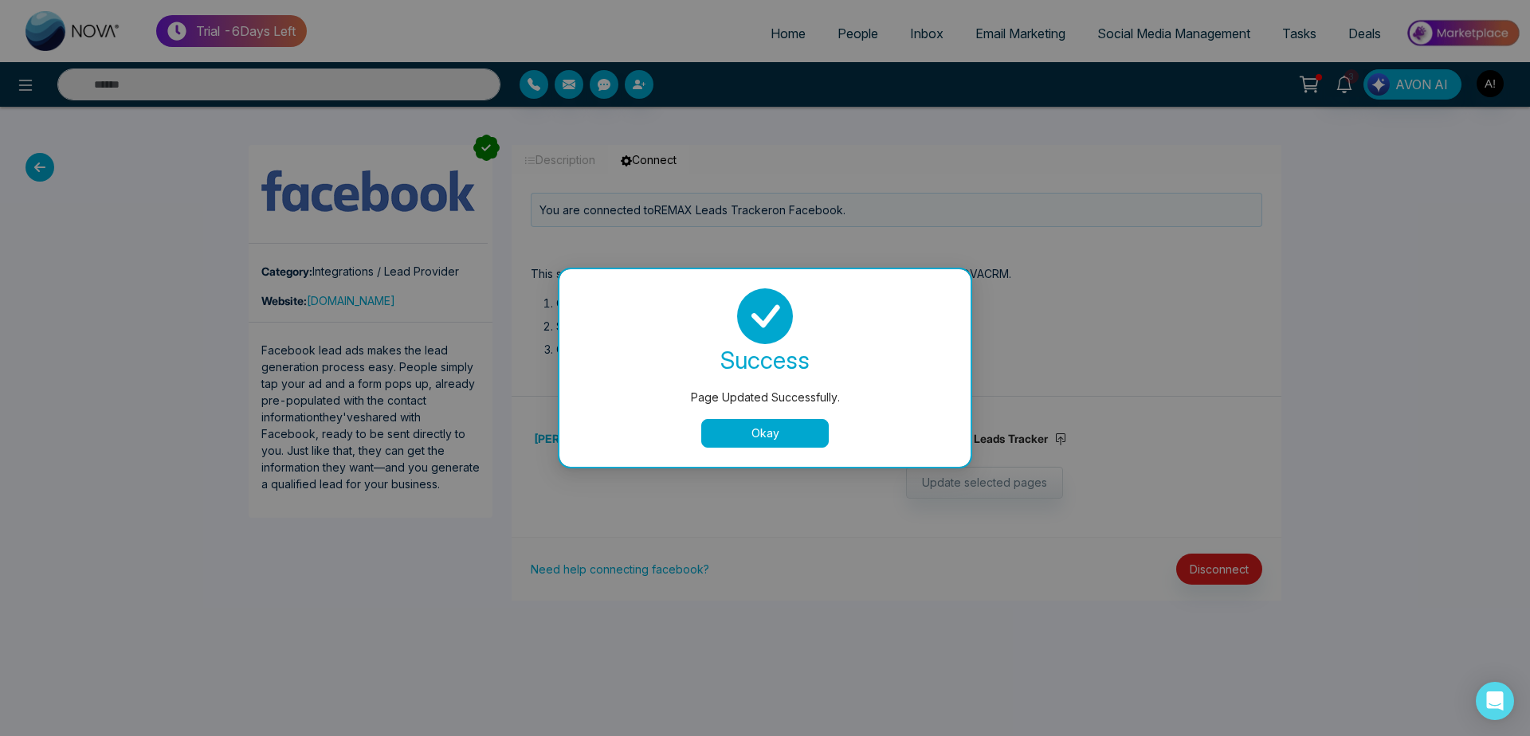
click at [751, 425] on button "Okay" at bounding box center [765, 433] width 128 height 29
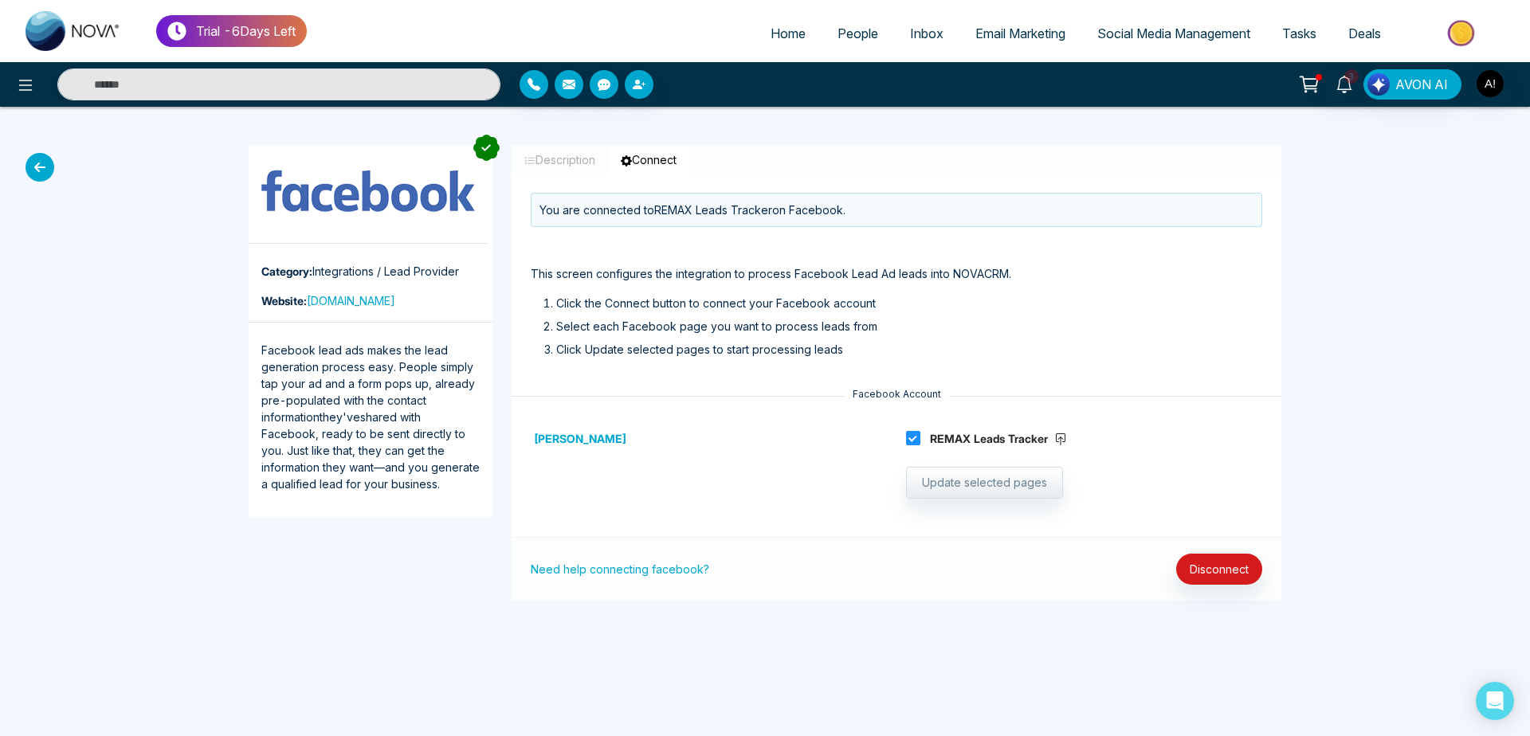
click at [30, 161] on icon at bounding box center [40, 167] width 29 height 29
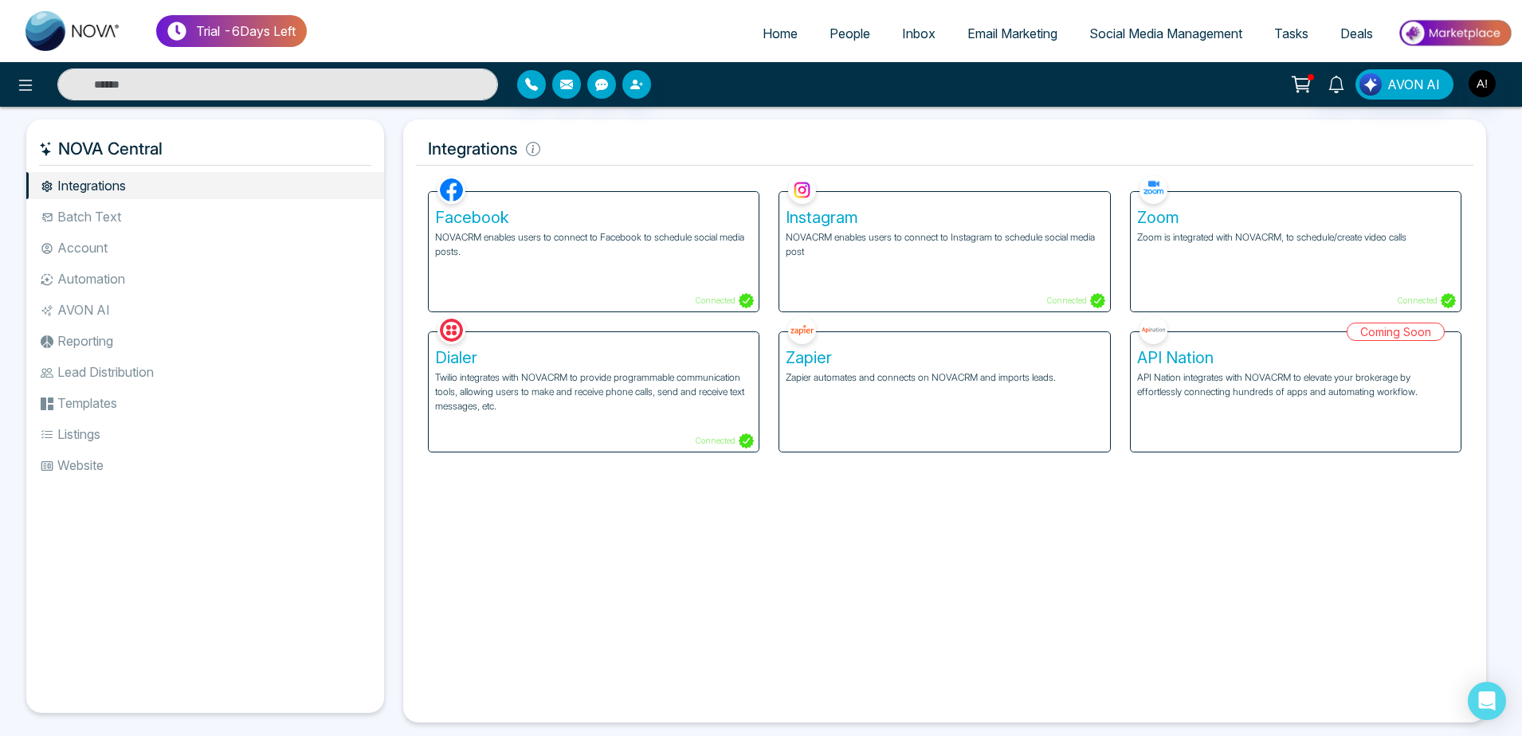
click at [555, 256] on p "NOVACRM enables users to connect to Facebook to schedule social media posts." at bounding box center [593, 244] width 317 height 29
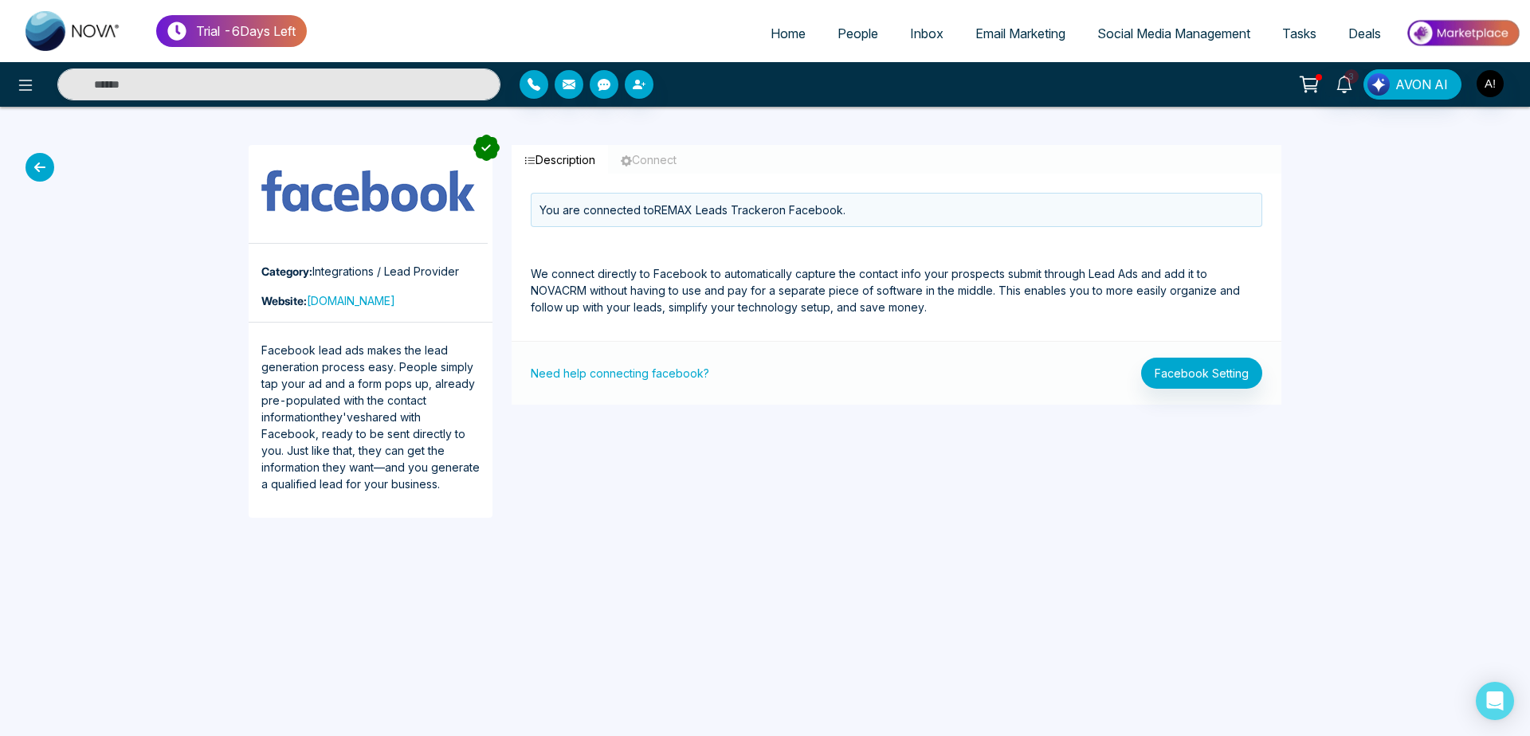
click at [794, 26] on span "Home" at bounding box center [788, 34] width 35 height 16
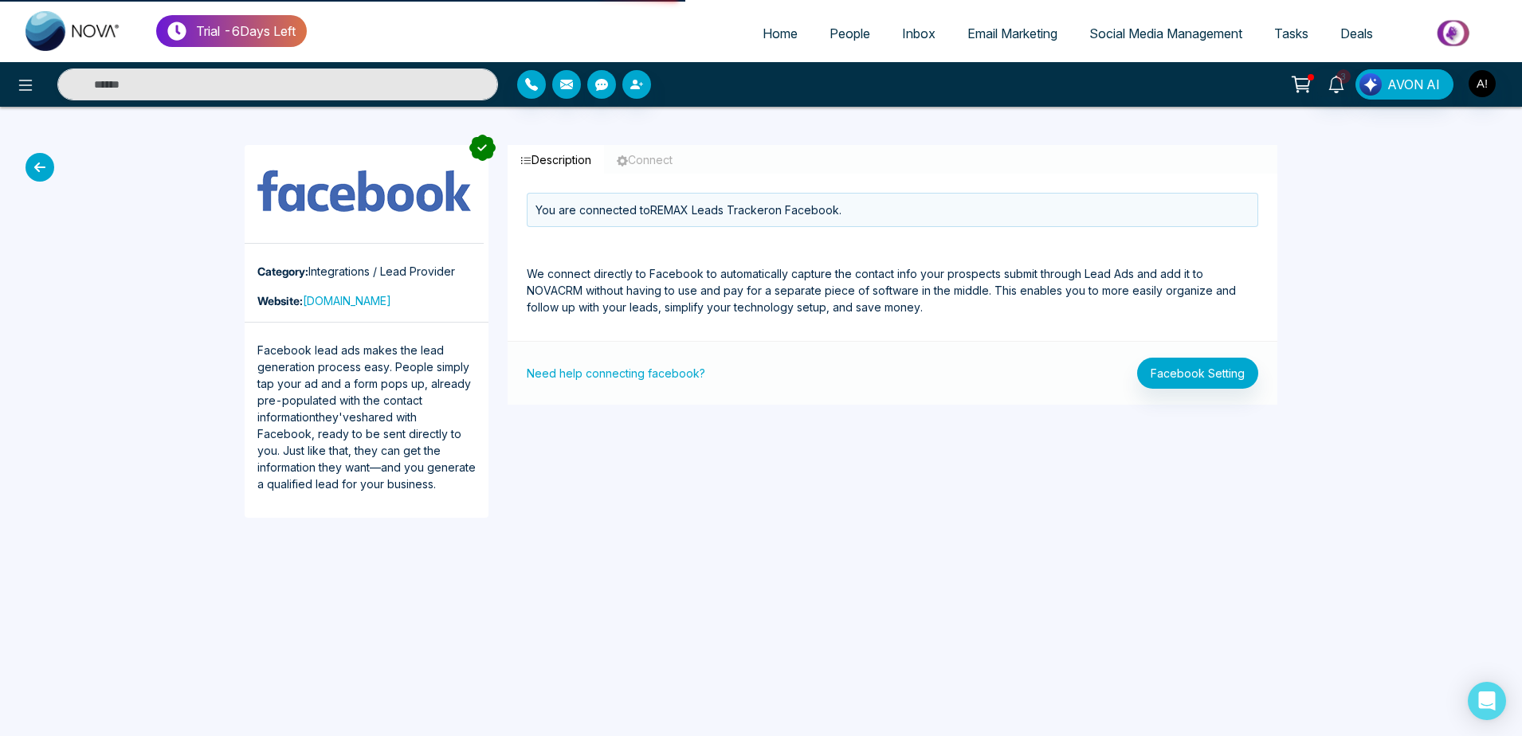
select select "*"
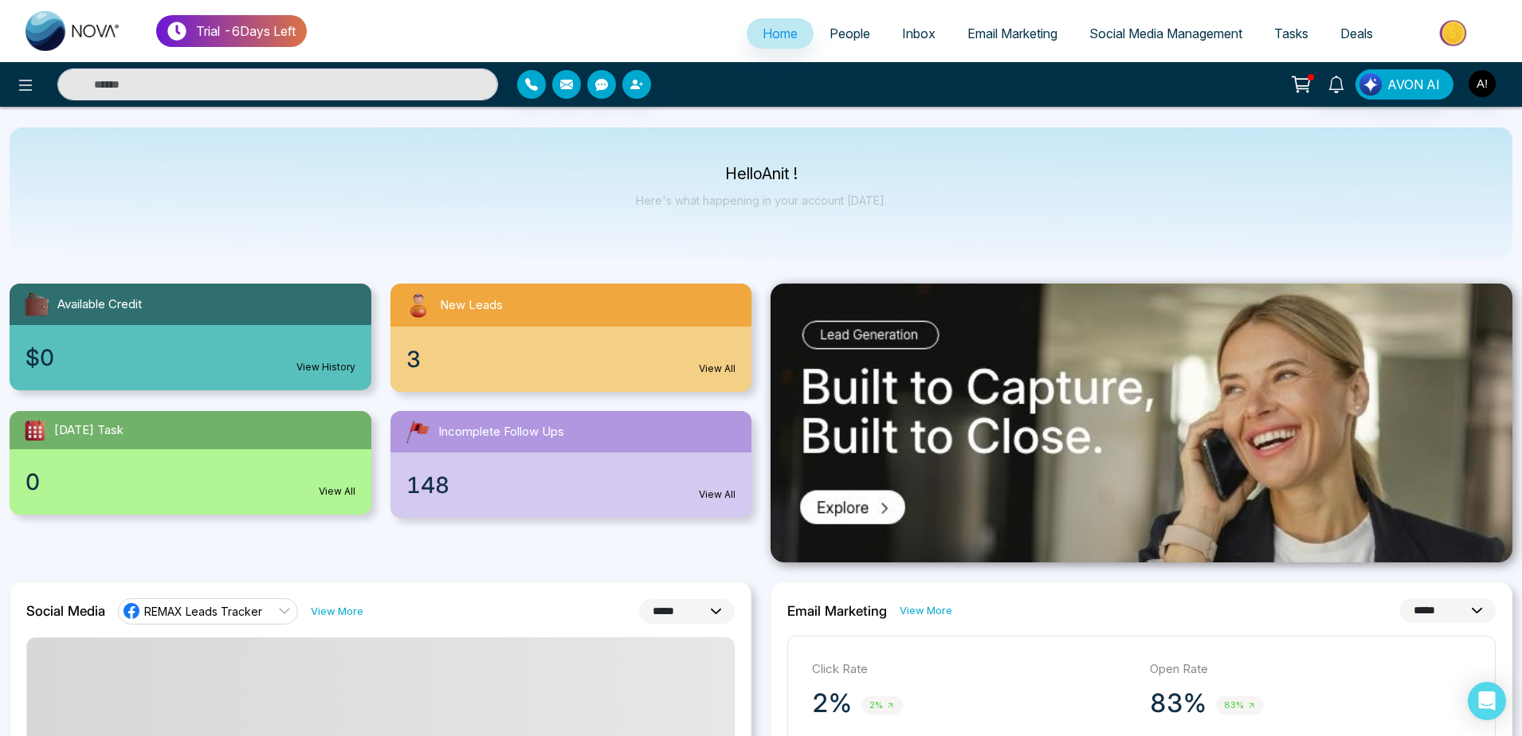
click at [853, 37] on span "People" at bounding box center [850, 34] width 41 height 16
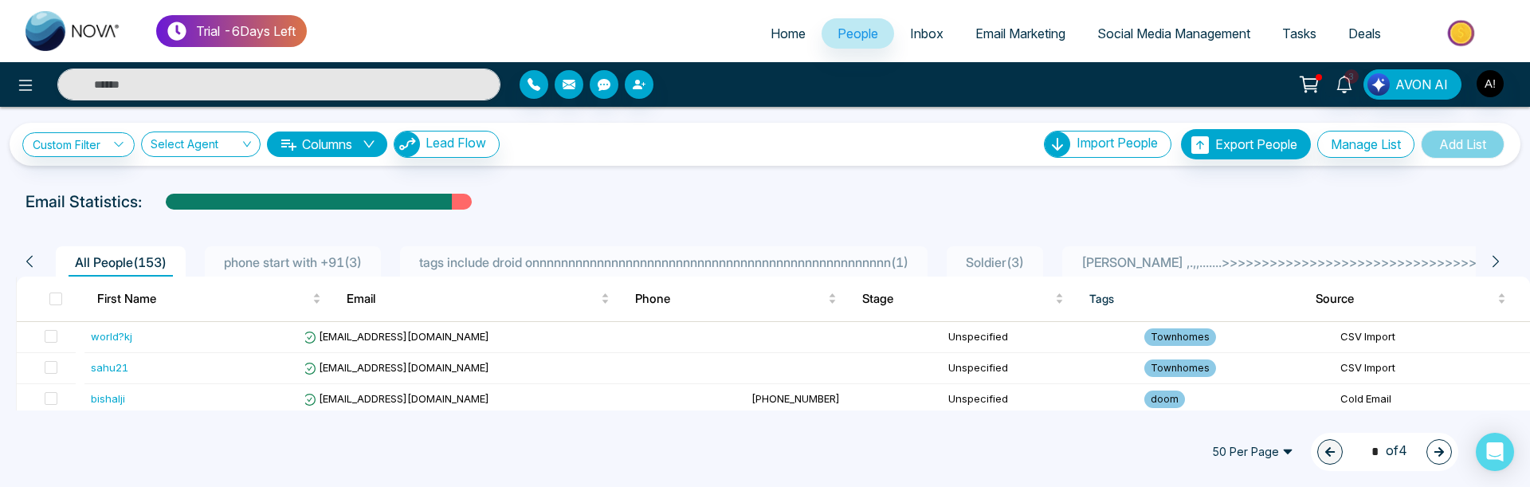
click at [531, 193] on div "Email Statistics:" at bounding box center [765, 202] width 1479 height 24
click at [766, 22] on link "Home" at bounding box center [788, 33] width 67 height 30
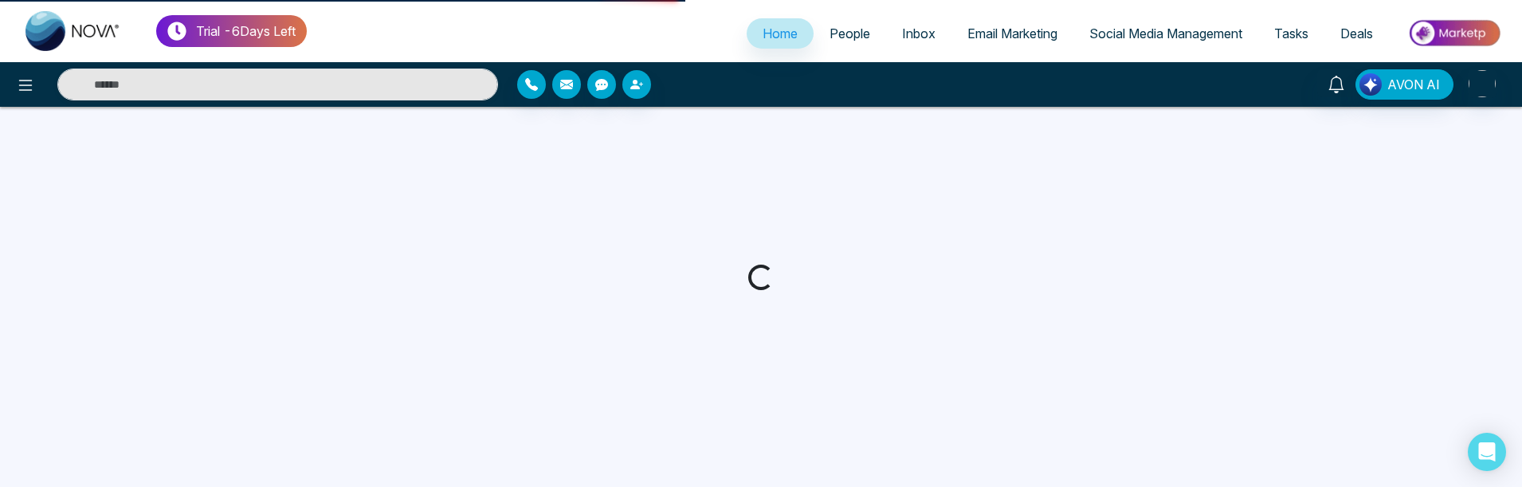
select select "*"
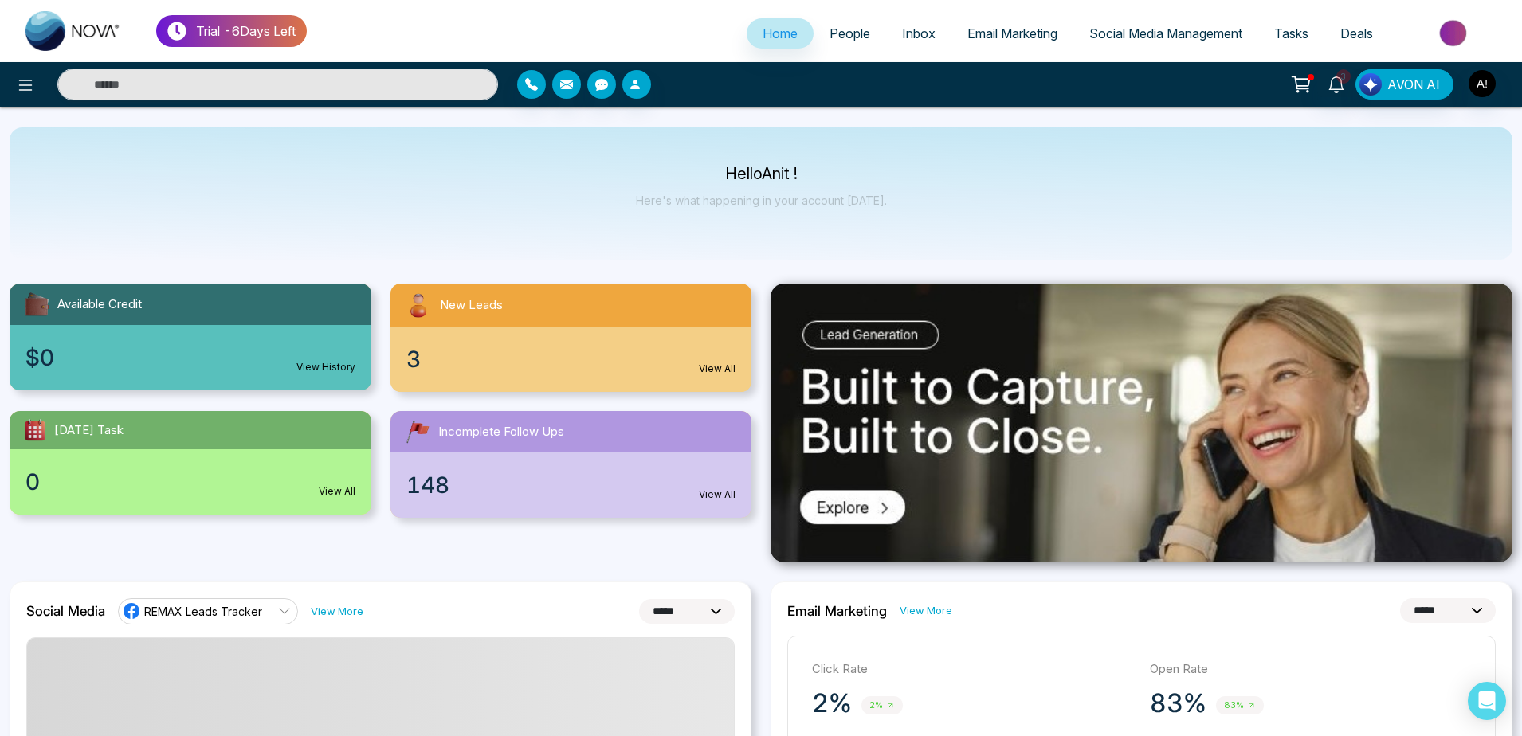
click at [834, 30] on span "People" at bounding box center [850, 34] width 41 height 16
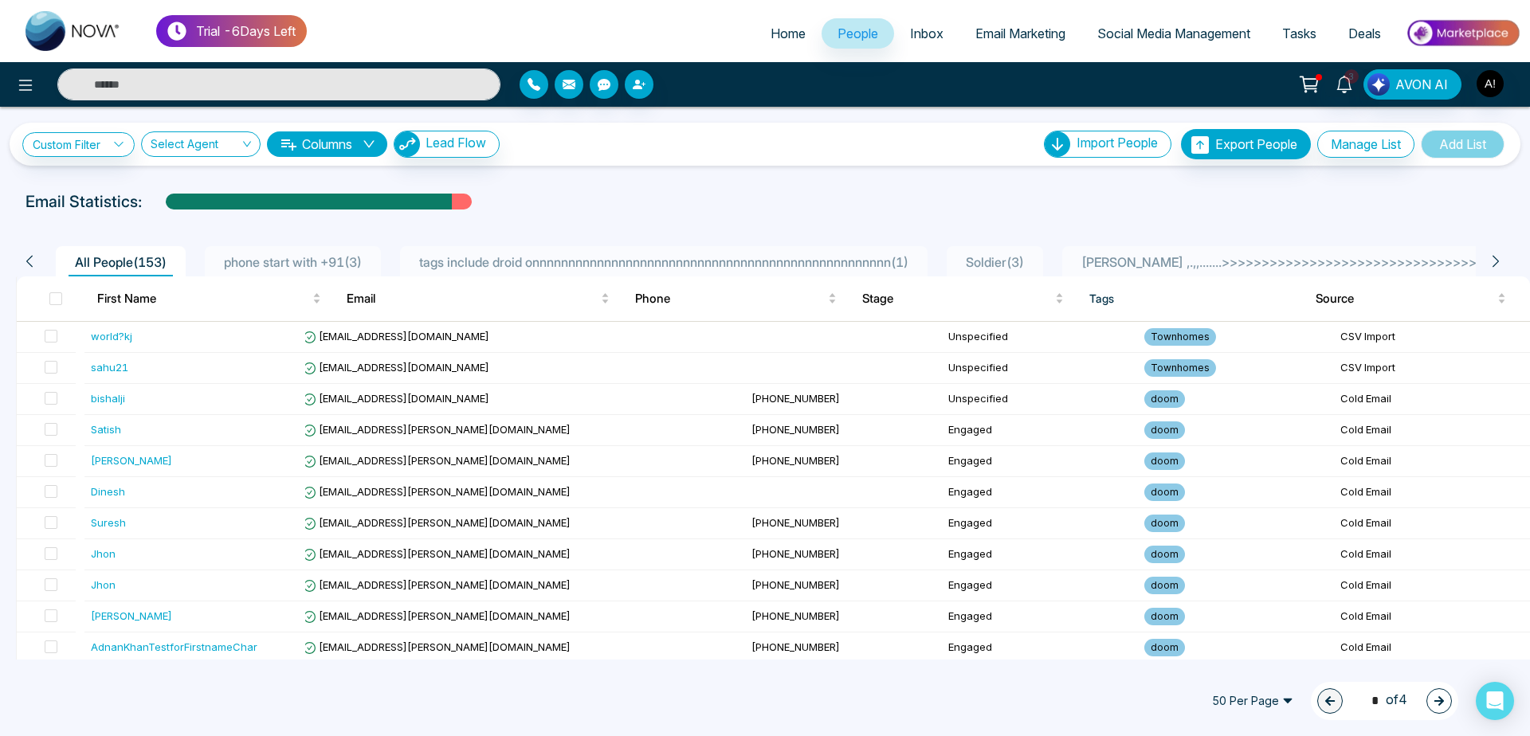
click at [1309, 38] on span "Tasks" at bounding box center [1299, 34] width 34 height 16
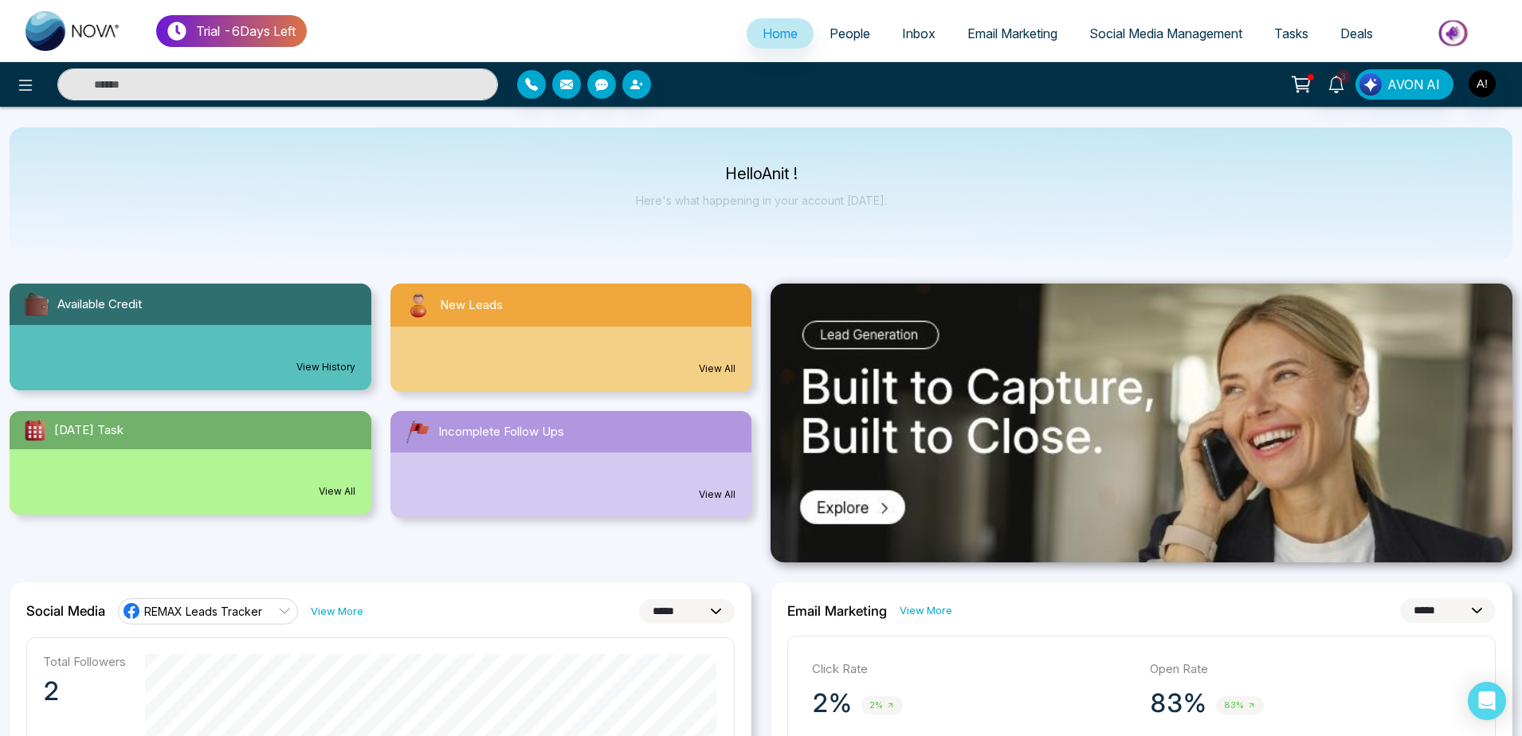
select select "*"
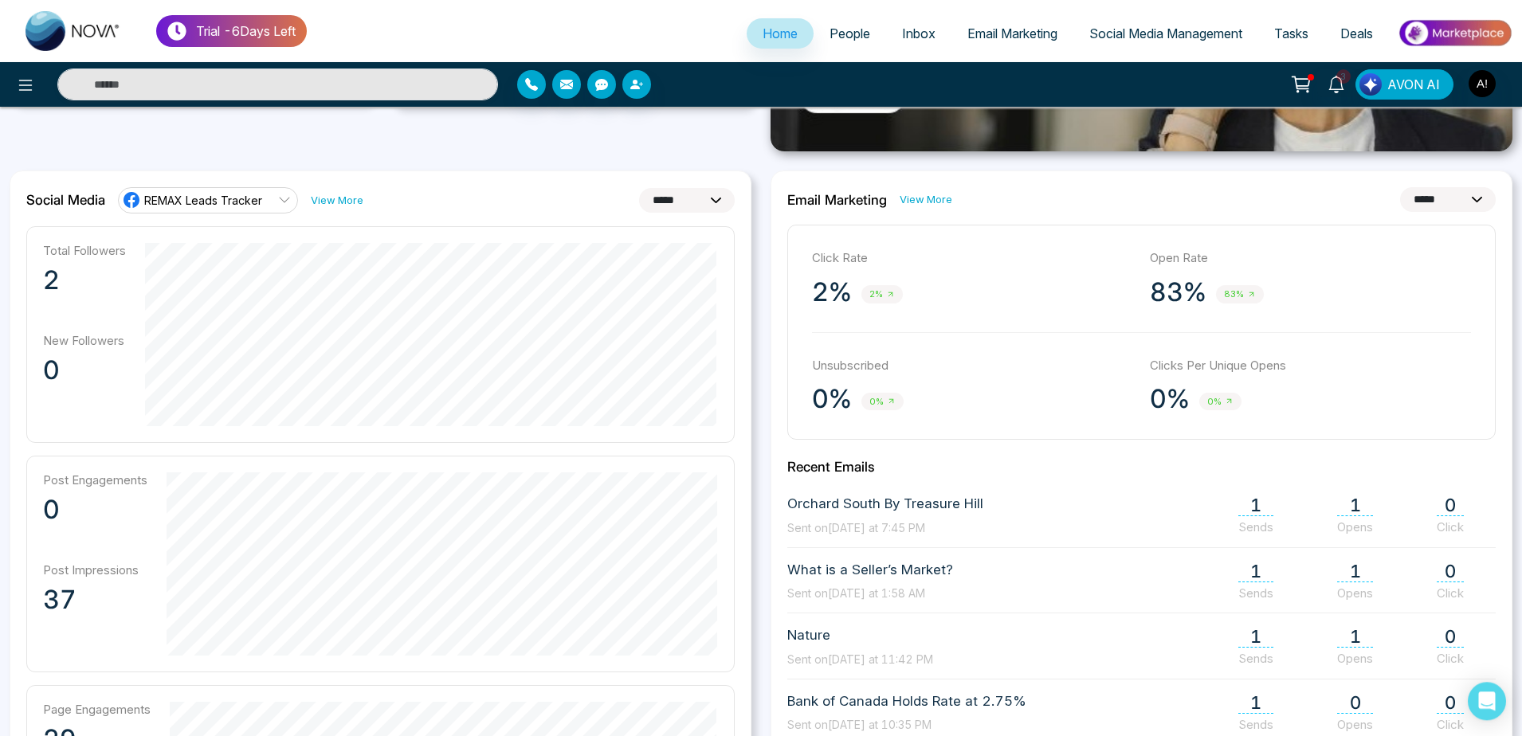
scroll to position [407, 0]
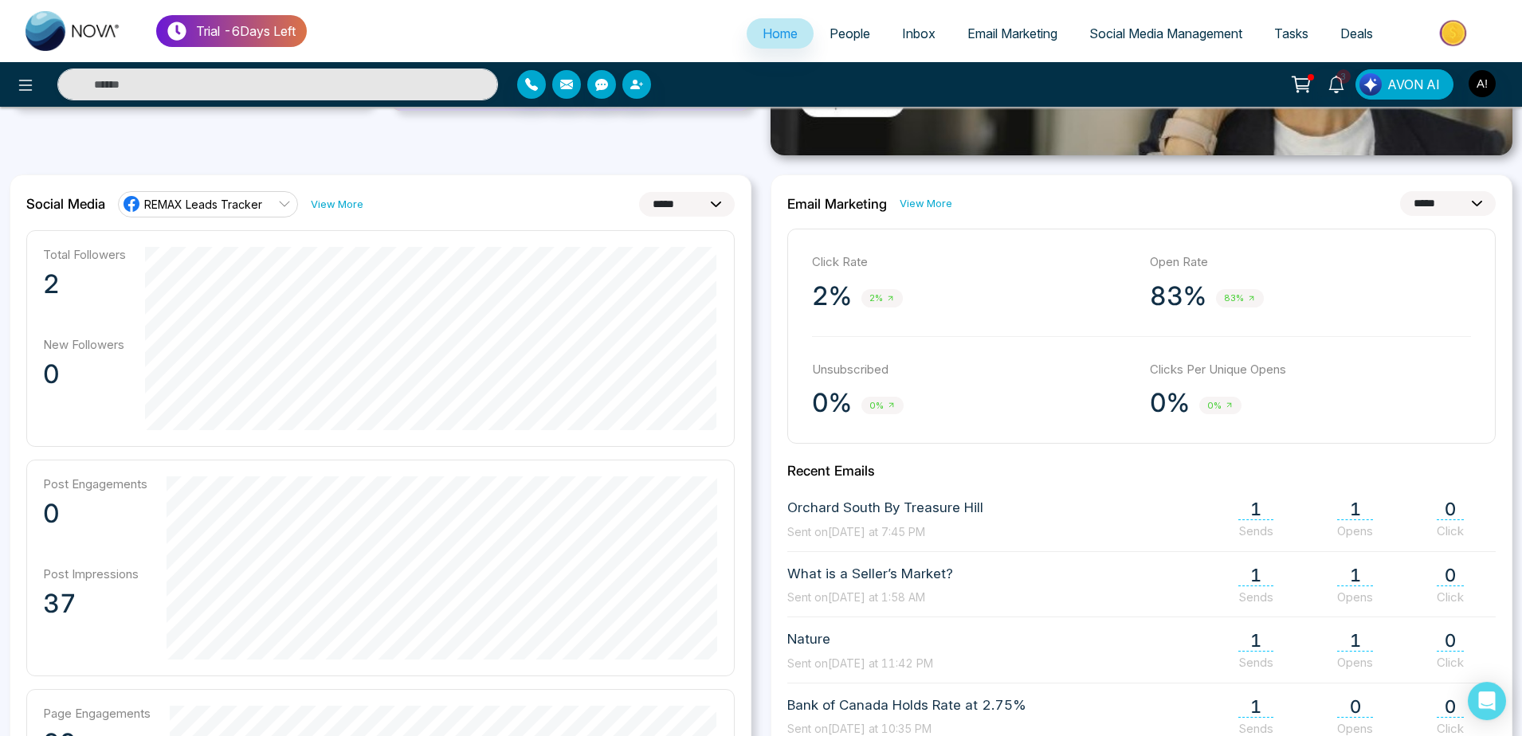
click at [244, 194] on link "REMAX Leads Tracker" at bounding box center [208, 204] width 180 height 26
click at [230, 280] on span "Robotics" at bounding box center [222, 276] width 135 height 18
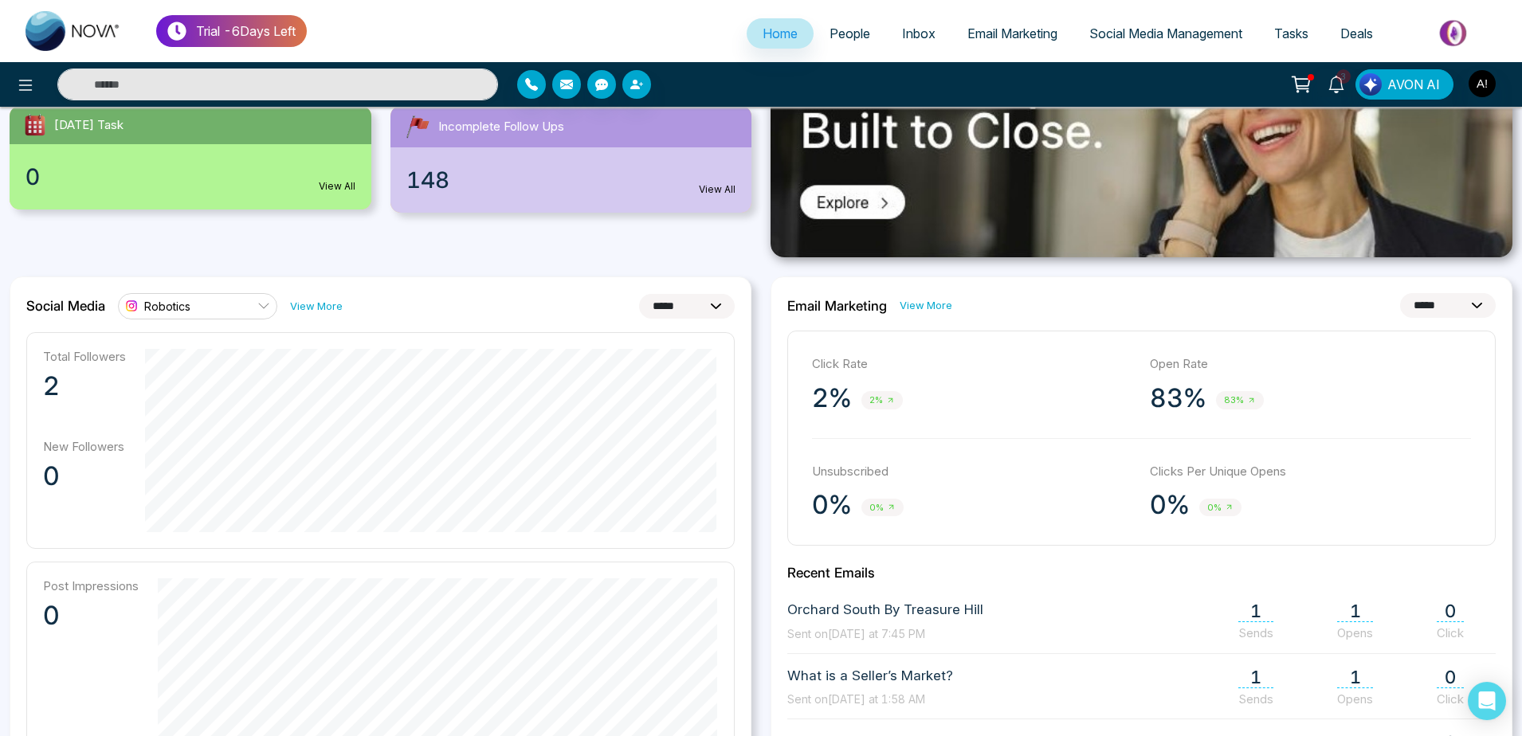
scroll to position [287, 0]
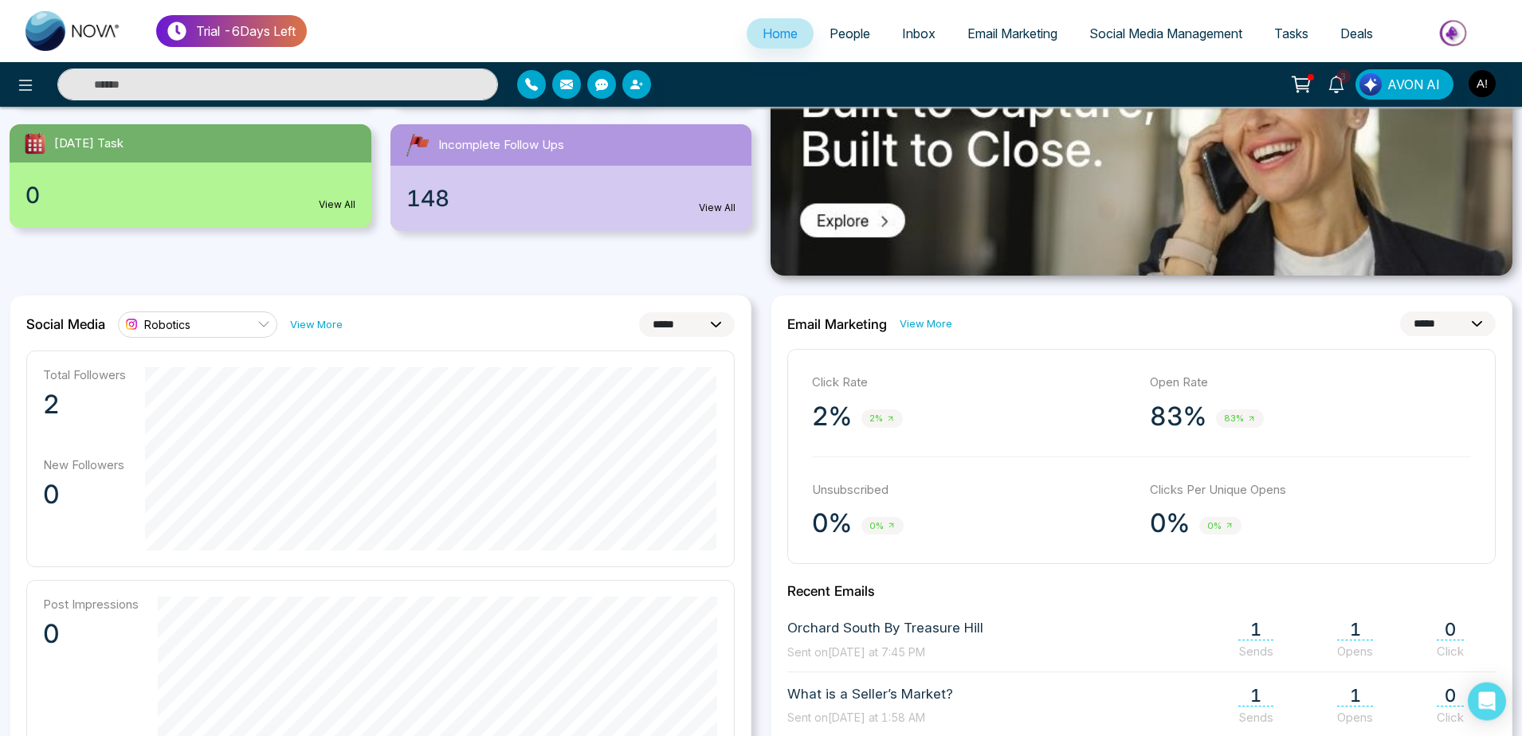
click at [183, 318] on span "Robotics" at bounding box center [167, 324] width 46 height 15
click at [213, 369] on span "REMAX Leads Tracker" at bounding box center [214, 369] width 118 height 18
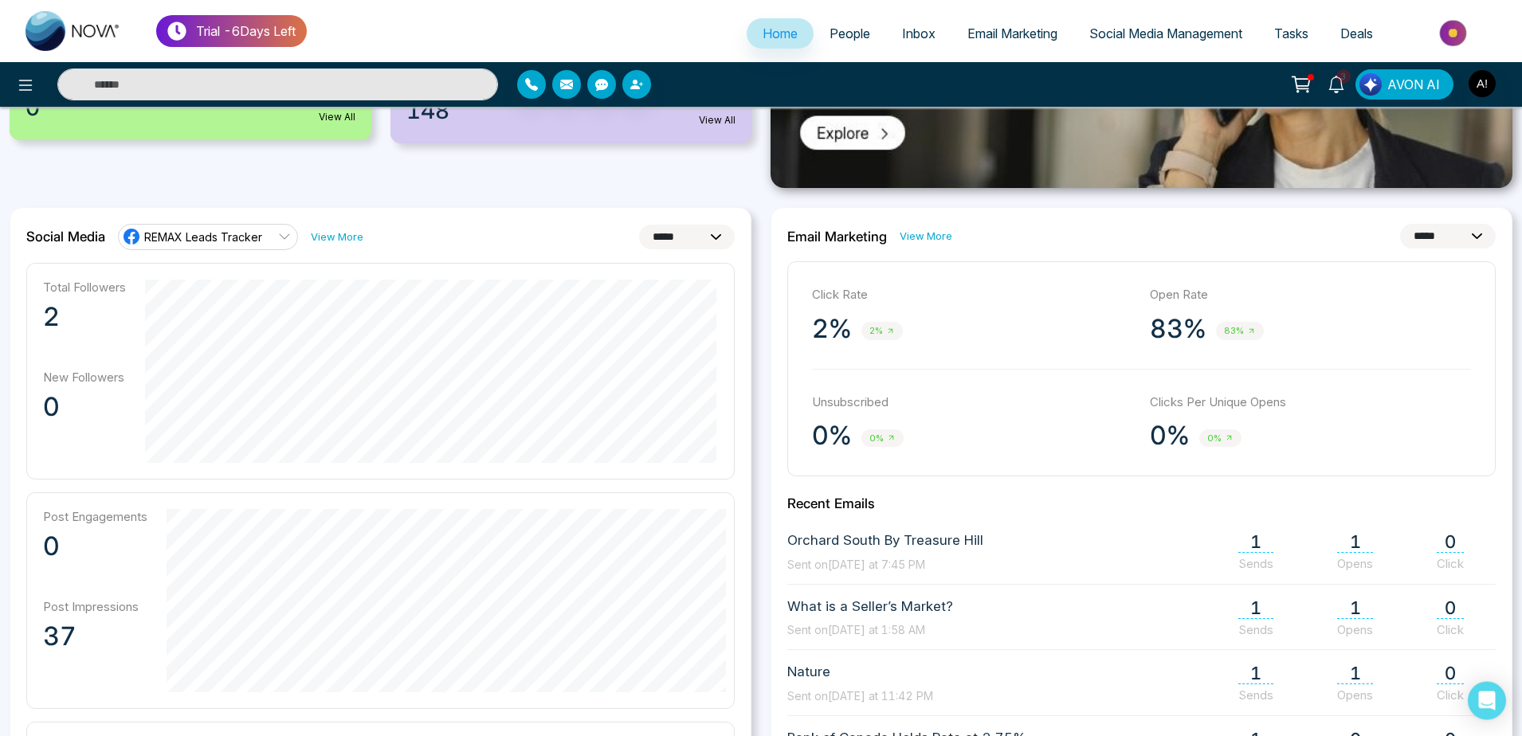
scroll to position [378, 0]
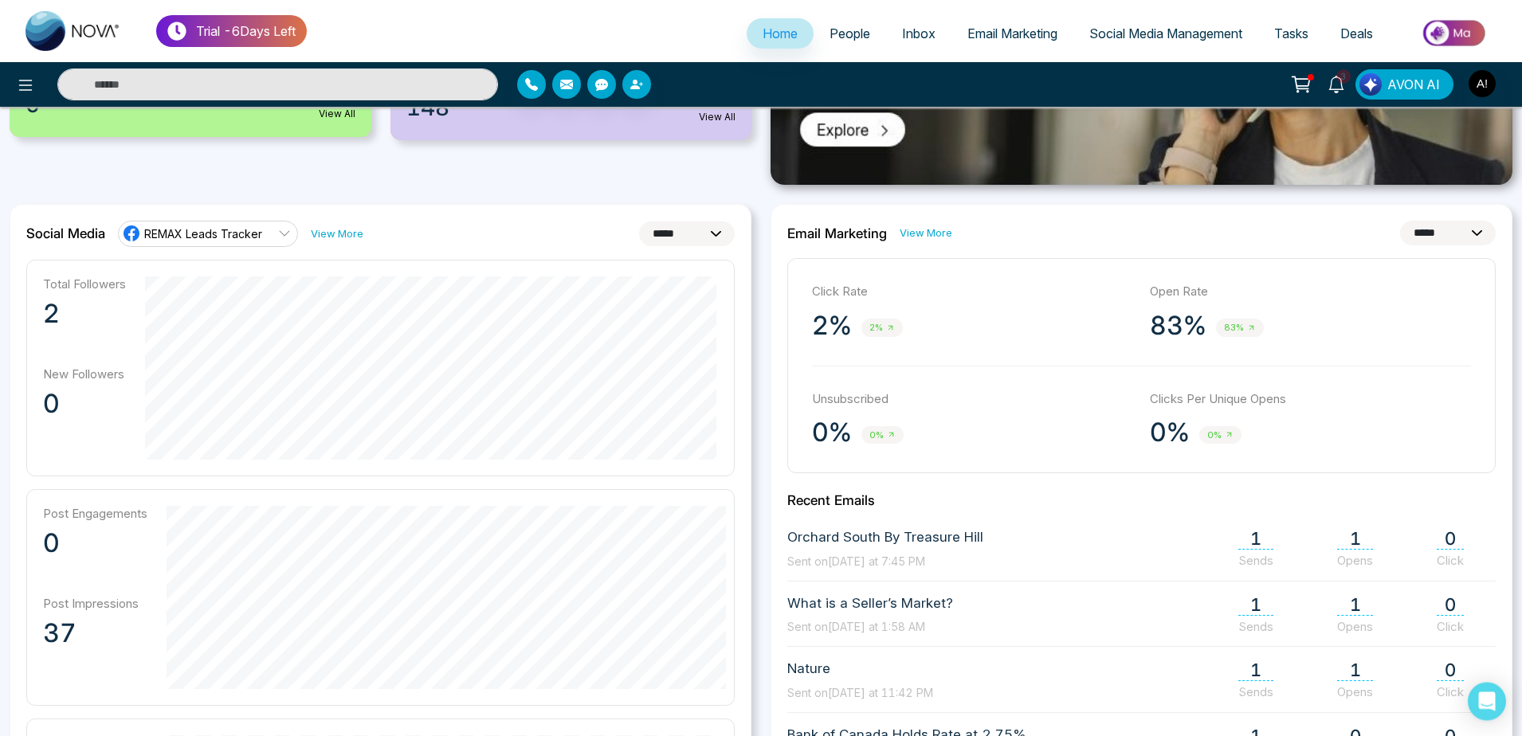
click at [245, 235] on span "REMAX Leads Tracker" at bounding box center [203, 233] width 118 height 15
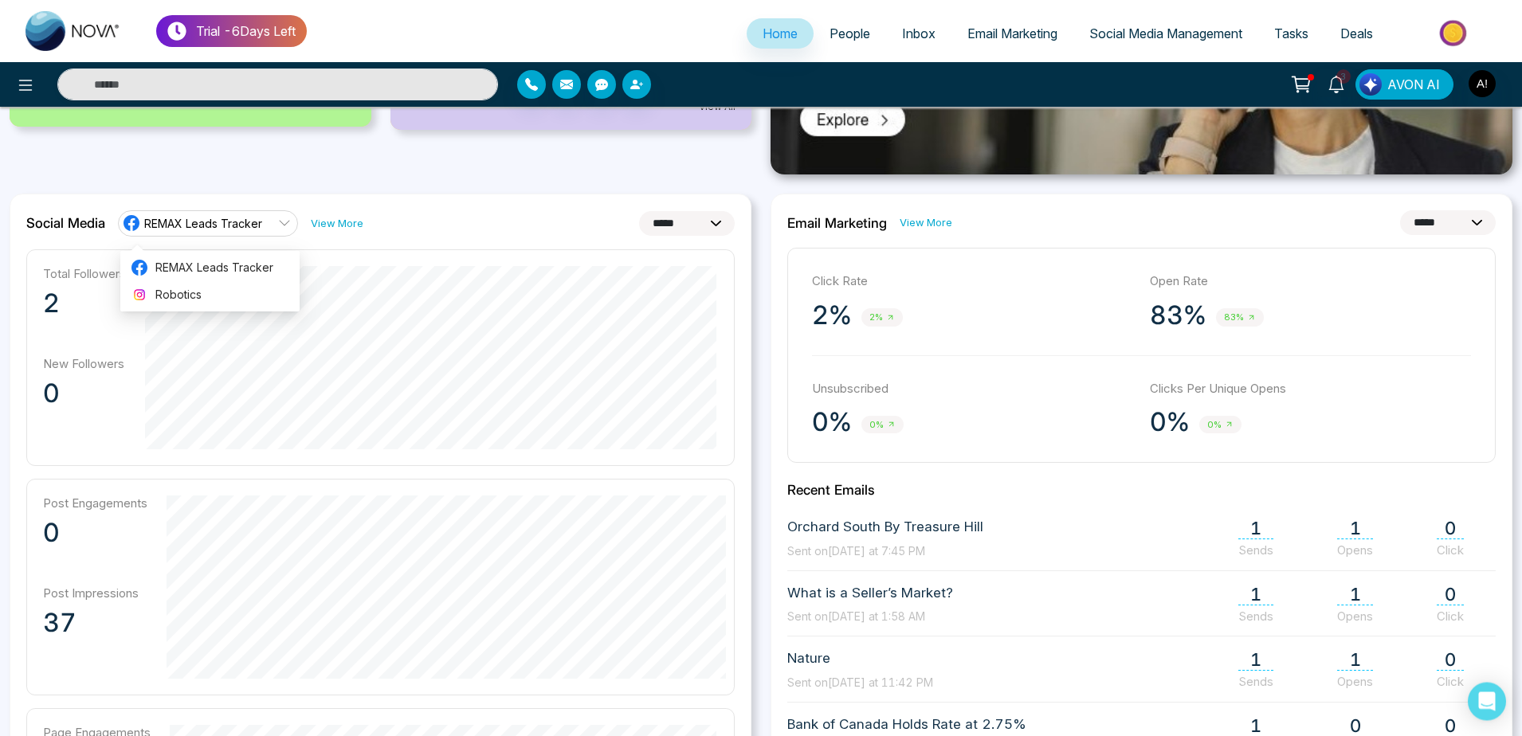
click at [246, 311] on ul "REMAX Leads Tracker Robotics" at bounding box center [209, 281] width 179 height 61
click at [241, 287] on span "Robotics" at bounding box center [222, 295] width 135 height 18
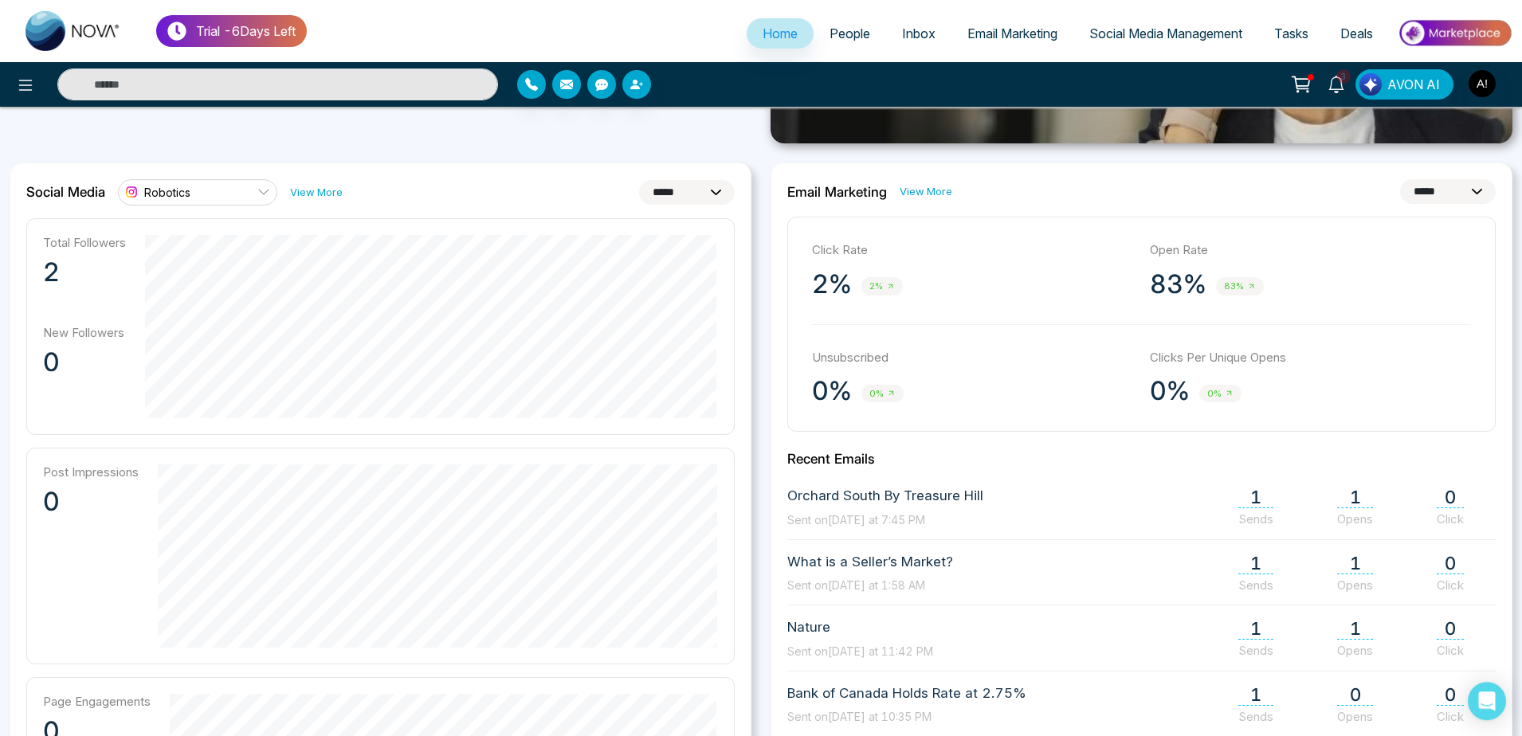
scroll to position [415, 0]
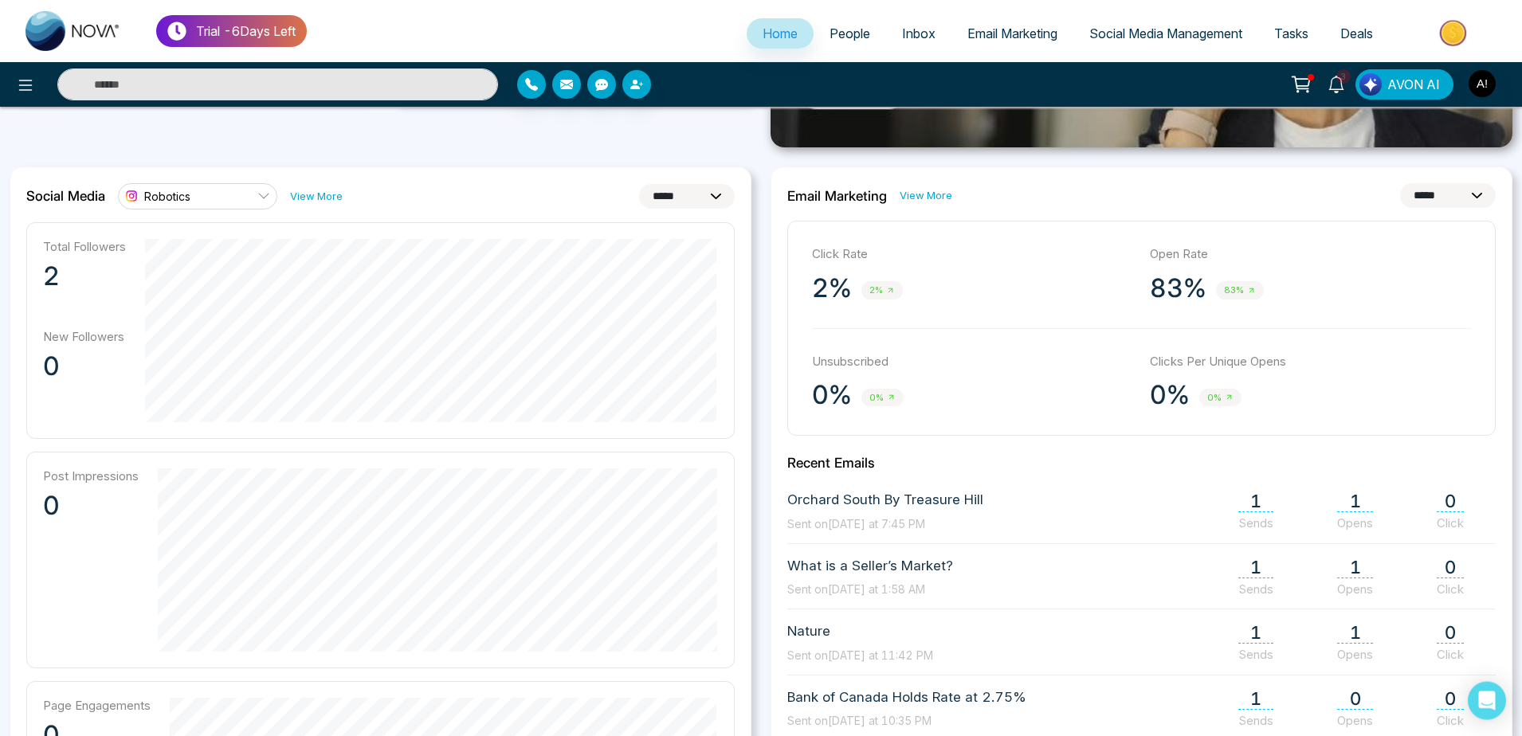
click option "**********" at bounding box center [0, 0] width 0 height 0
click at [639, 184] on select "**********" at bounding box center [687, 196] width 96 height 25
click option "**********" at bounding box center [0, 0] width 0 height 0
click at [639, 184] on select "**********" at bounding box center [687, 196] width 96 height 25
click option "**********" at bounding box center [0, 0] width 0 height 0
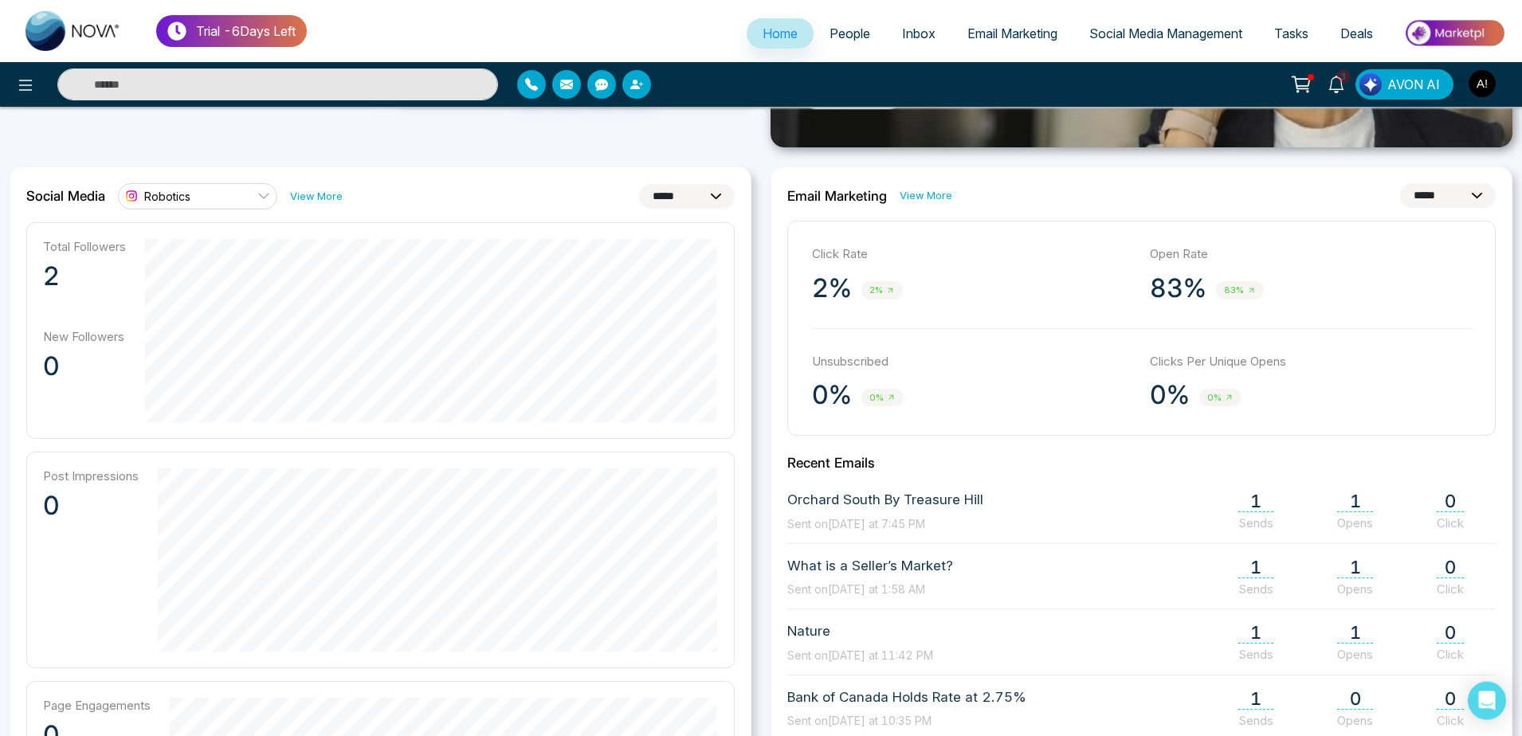
click at [639, 184] on select "**********" at bounding box center [687, 196] width 96 height 25
select select "*"
click option "*********" at bounding box center [0, 0] width 0 height 0
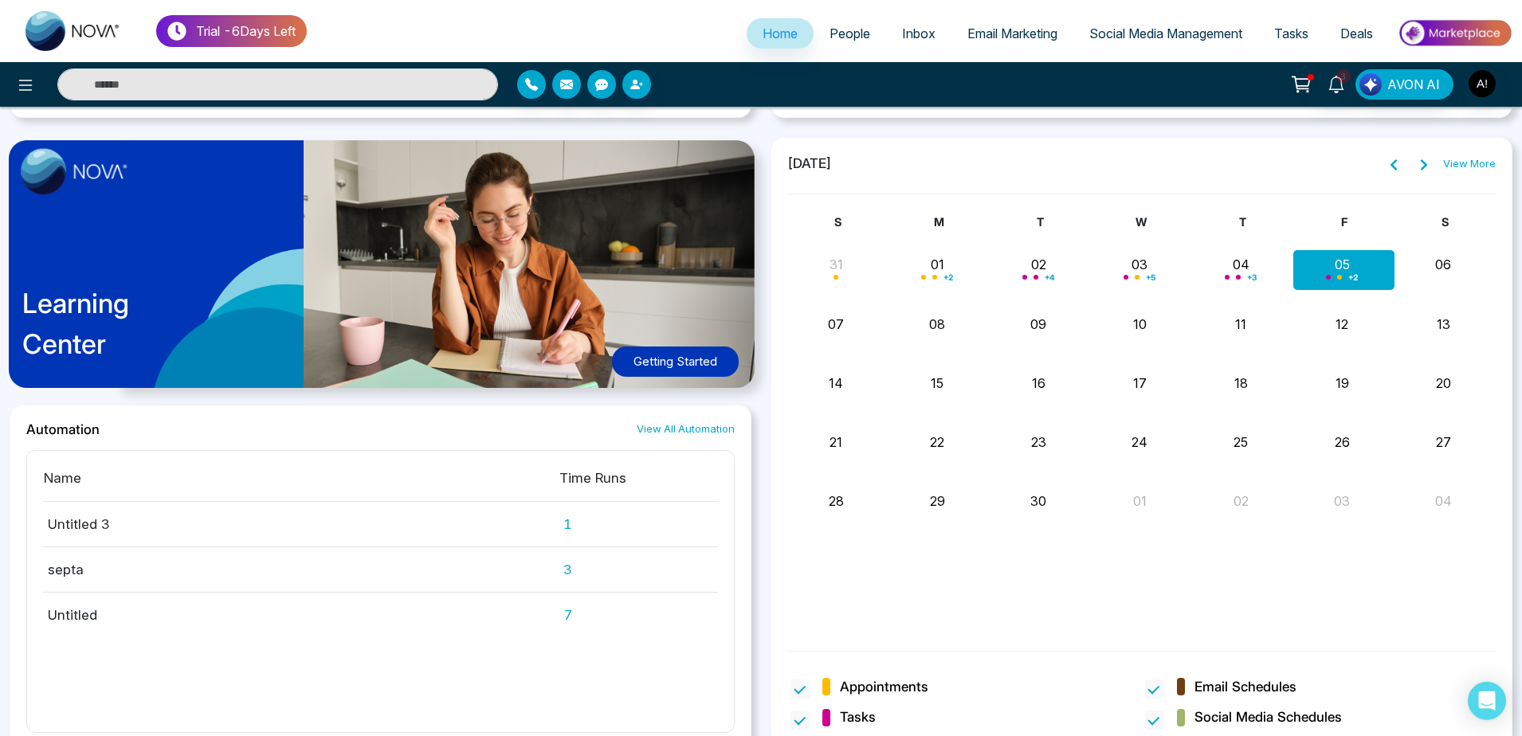
scroll to position [1230, 0]
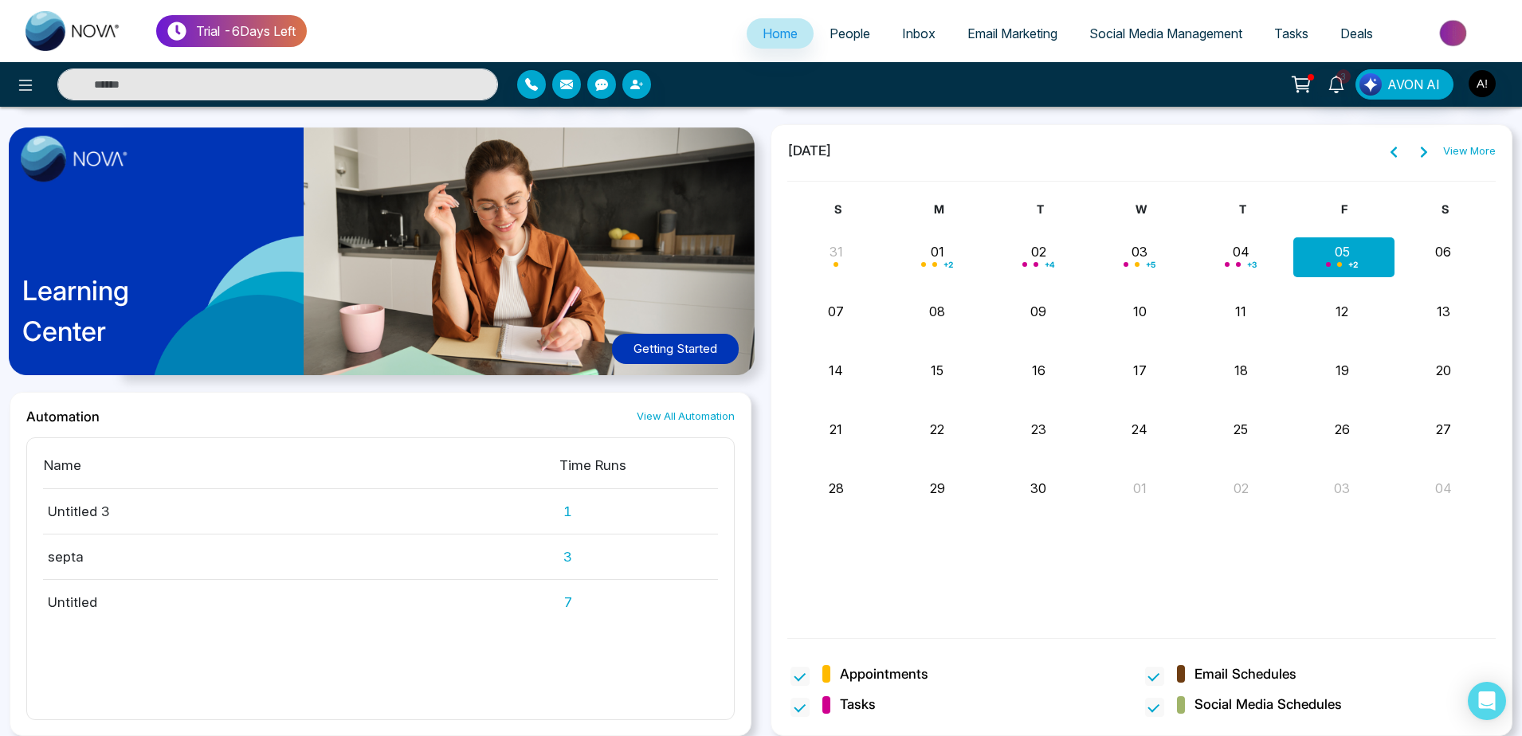
click at [1182, 37] on span "Social Media Management" at bounding box center [1165, 34] width 153 height 16
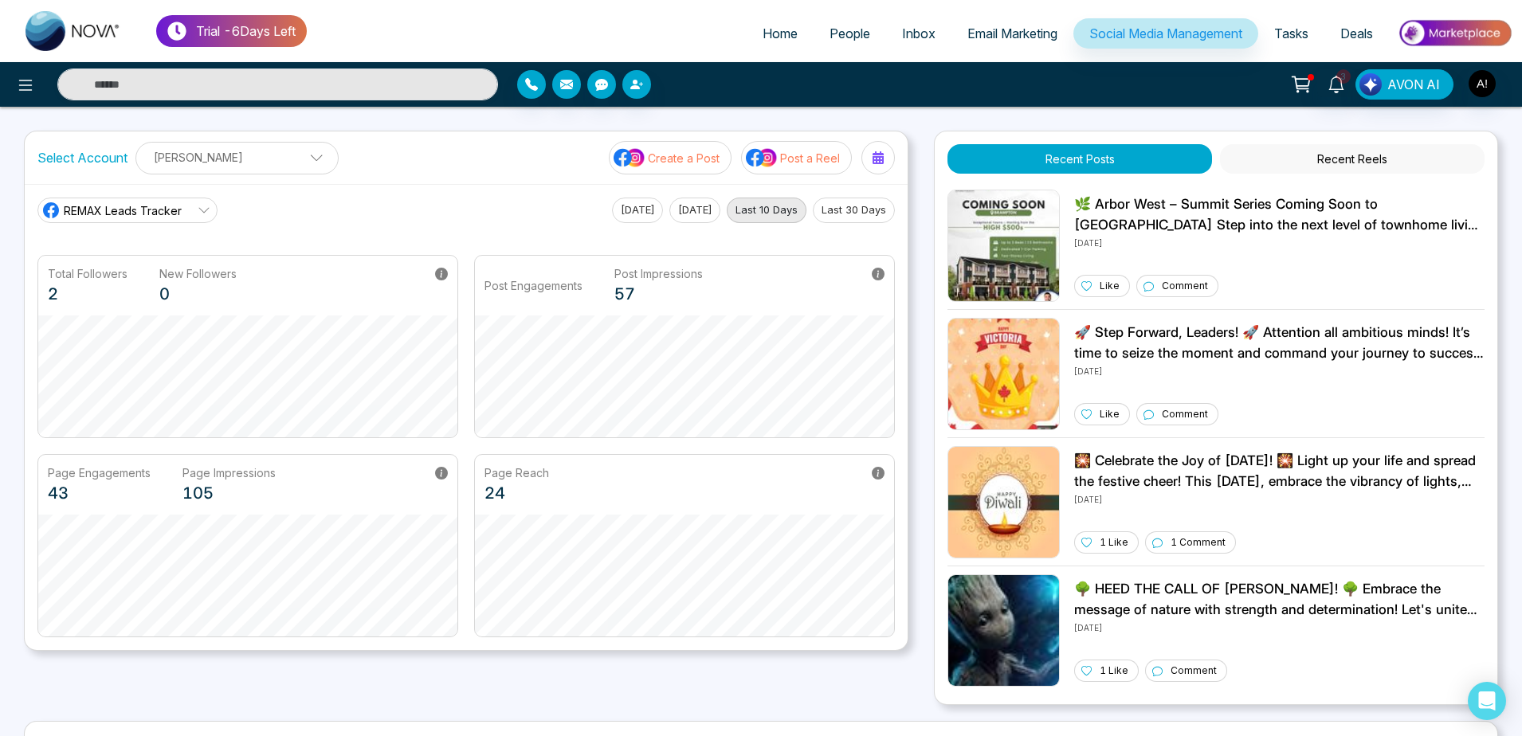
click at [156, 215] on span "REMAX Leads Tracker" at bounding box center [123, 210] width 118 height 17
click at [150, 281] on span "Robotics" at bounding box center [140, 282] width 135 height 18
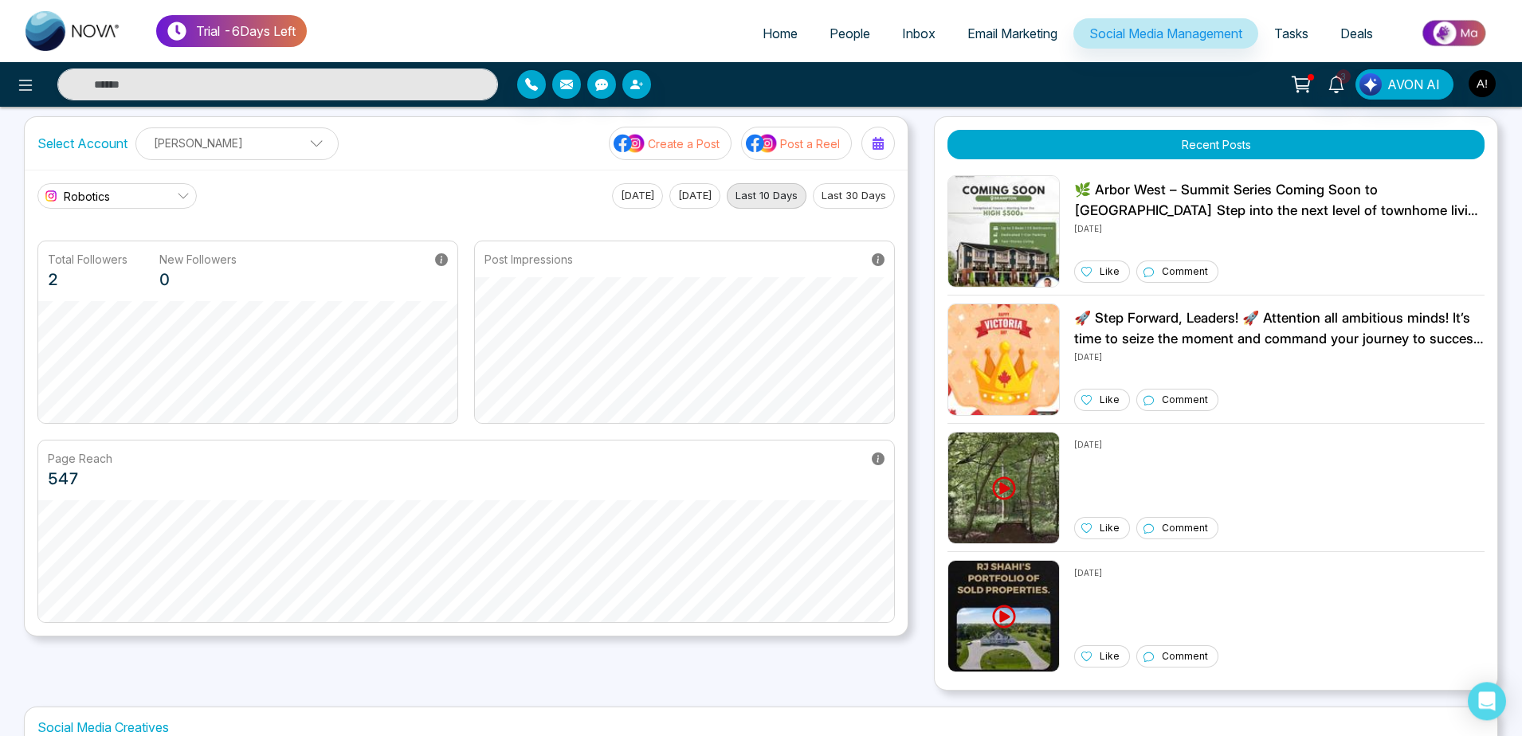
scroll to position [11, 0]
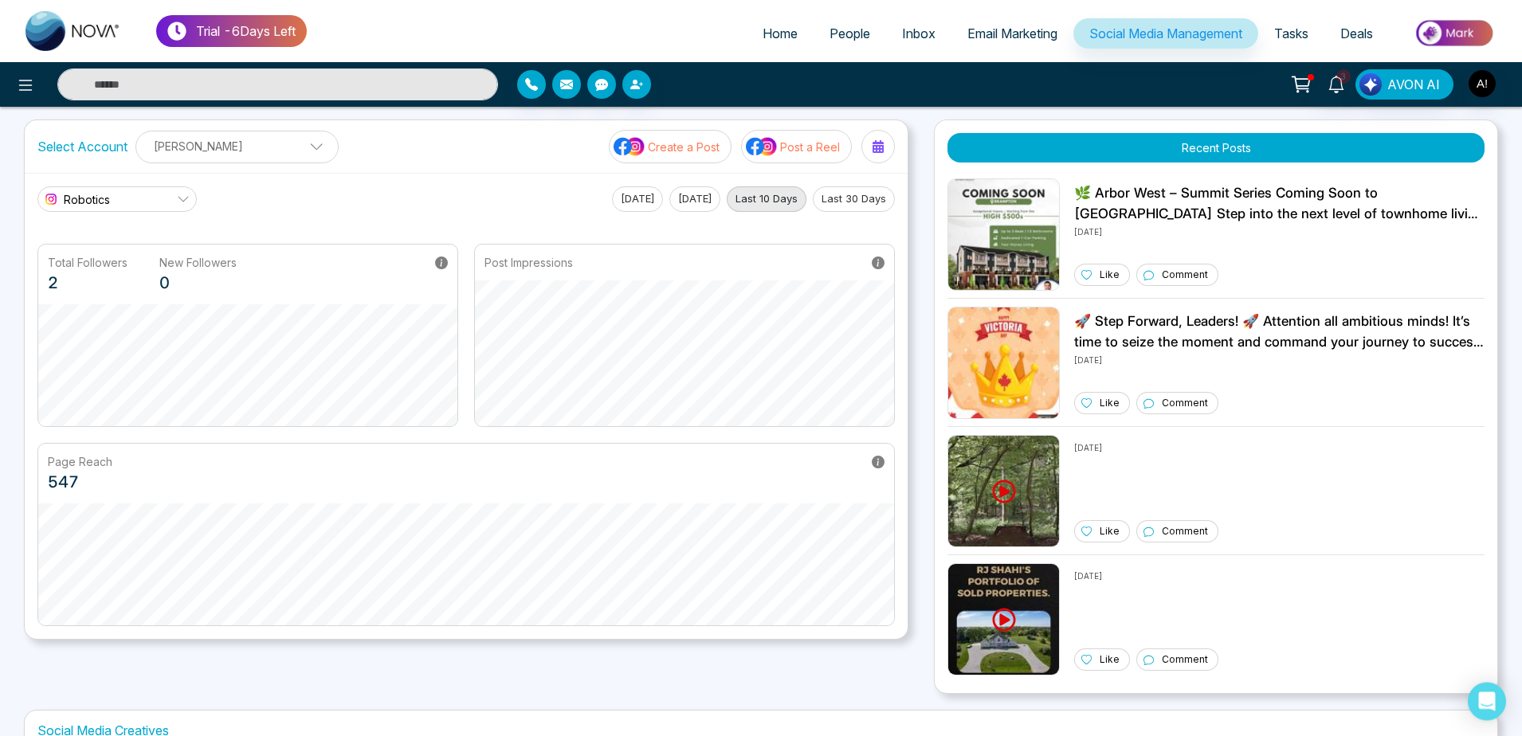
click at [849, 195] on button "Last 30 Days" at bounding box center [854, 199] width 82 height 26
click at [642, 196] on button "Today" at bounding box center [637, 199] width 51 height 26
click at [695, 201] on button "Yesterday" at bounding box center [694, 199] width 51 height 26
click at [778, 194] on button "Last 10 Days" at bounding box center [767, 199] width 80 height 26
click at [860, 195] on button "Last 30 Days" at bounding box center [854, 199] width 82 height 26
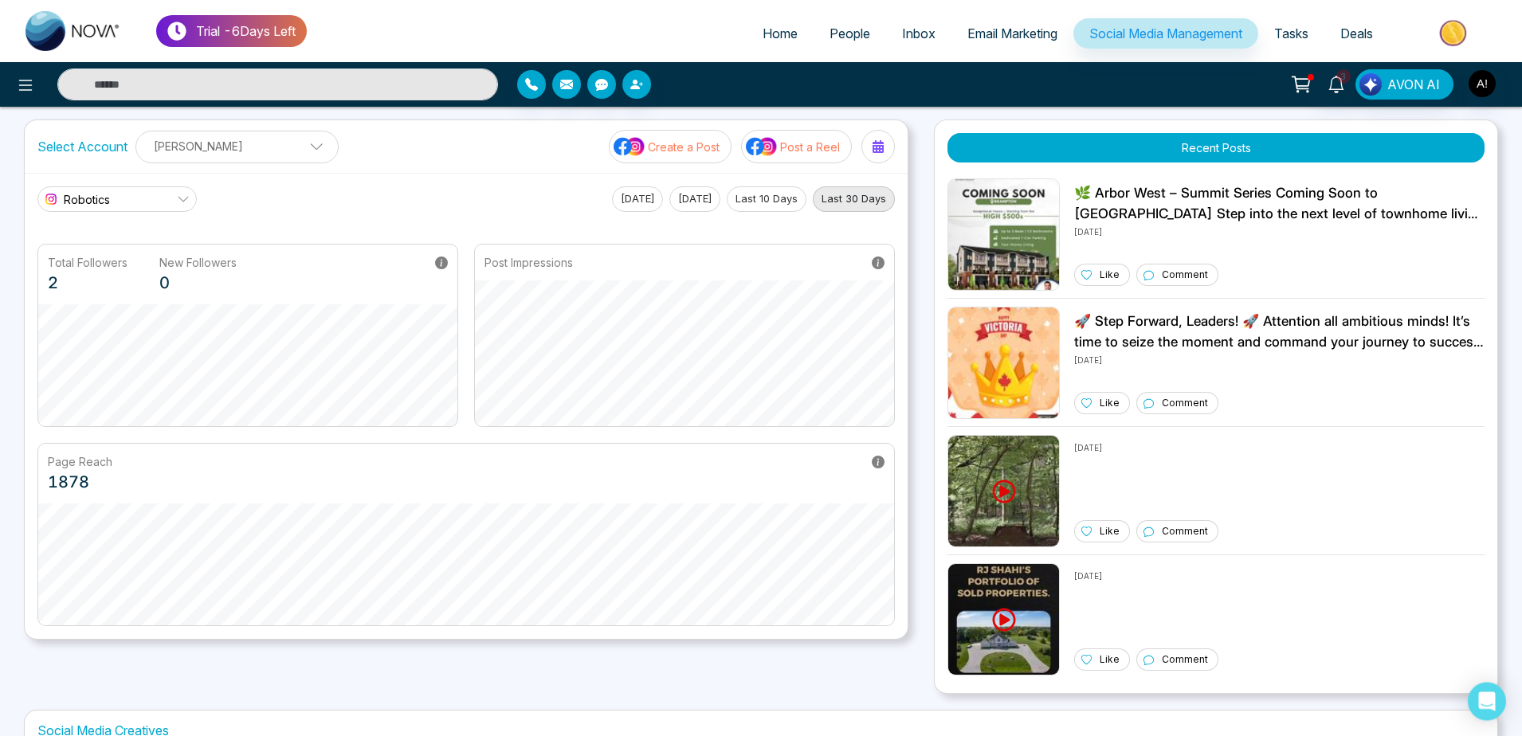
scroll to position [0, 0]
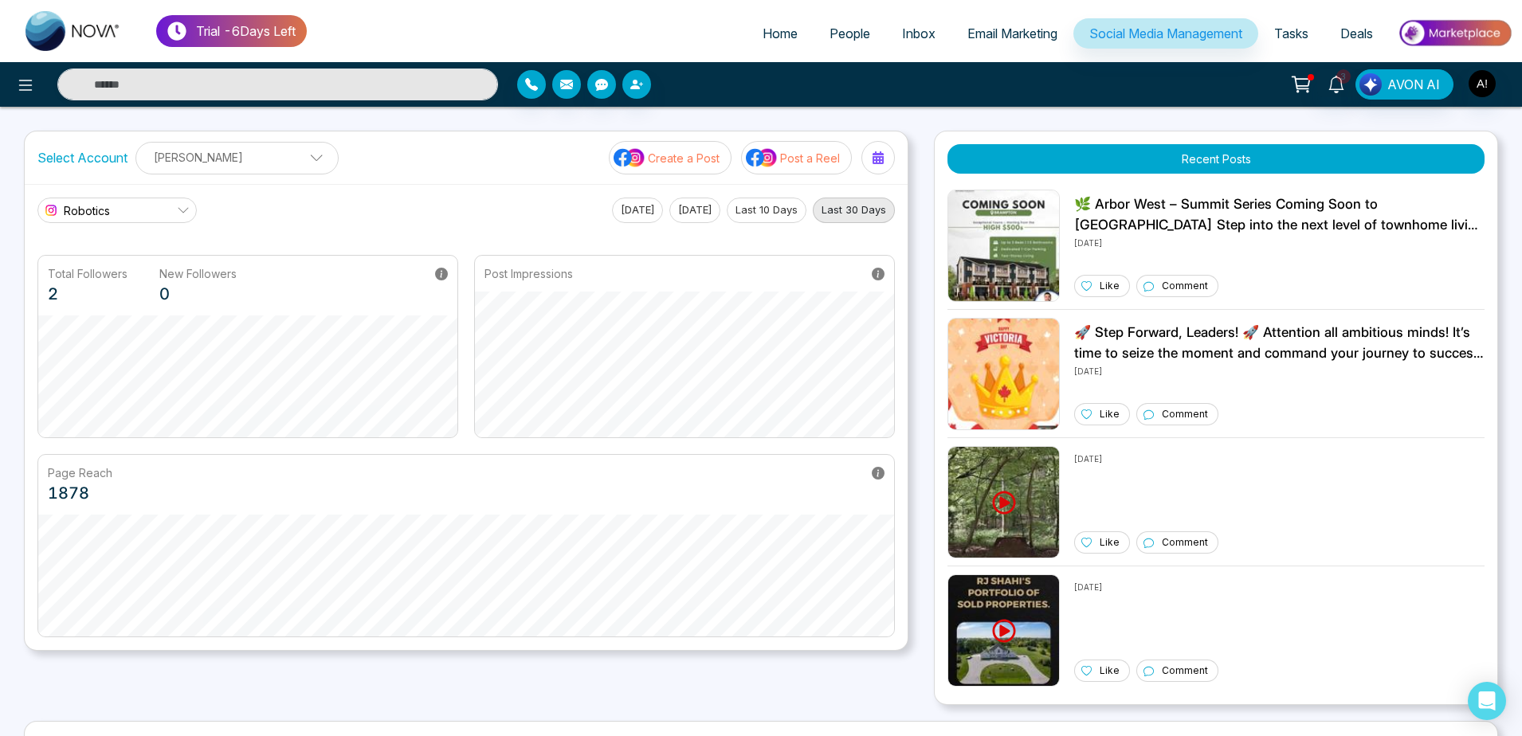
click at [762, 22] on link "Home" at bounding box center [780, 33] width 67 height 30
select select "*"
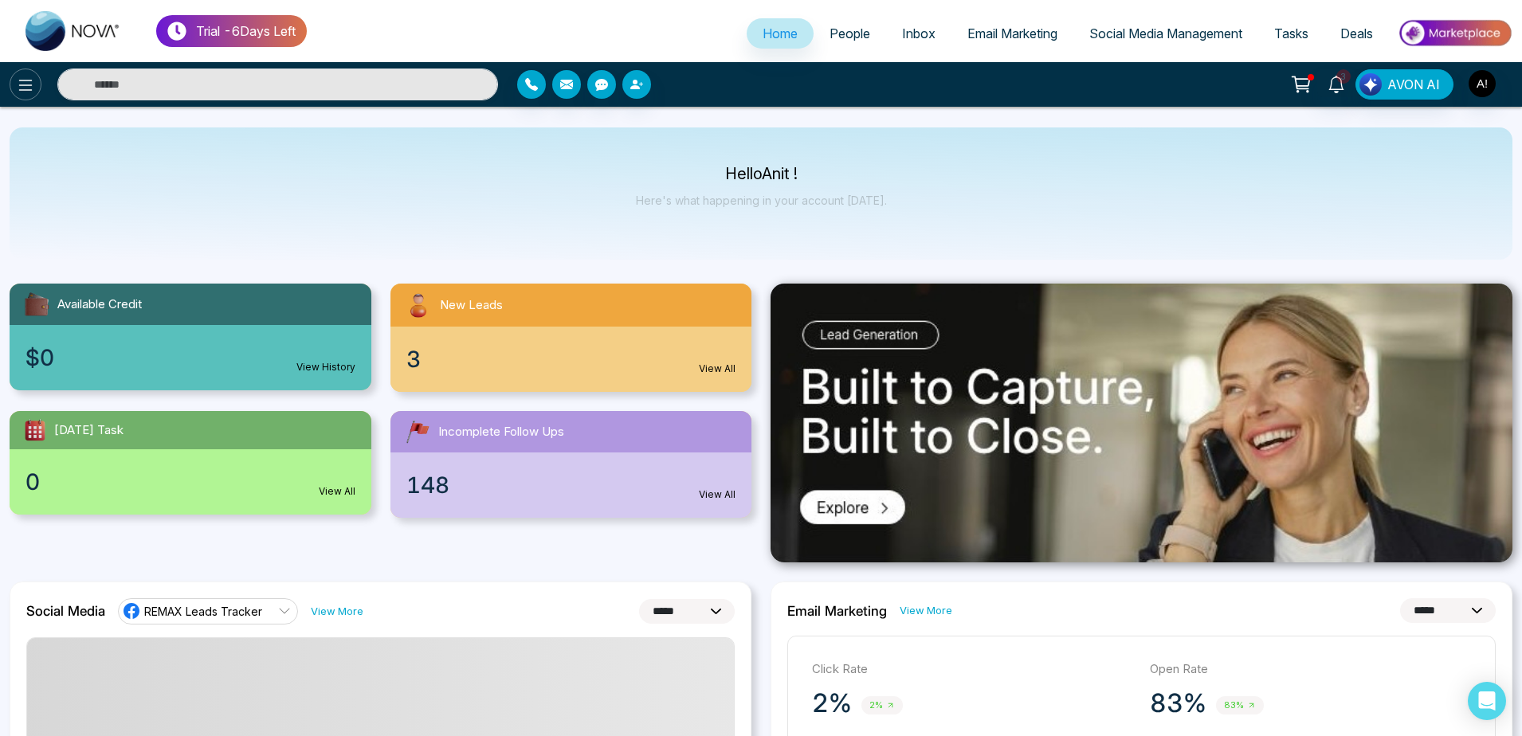
click at [17, 75] on button at bounding box center [26, 85] width 32 height 32
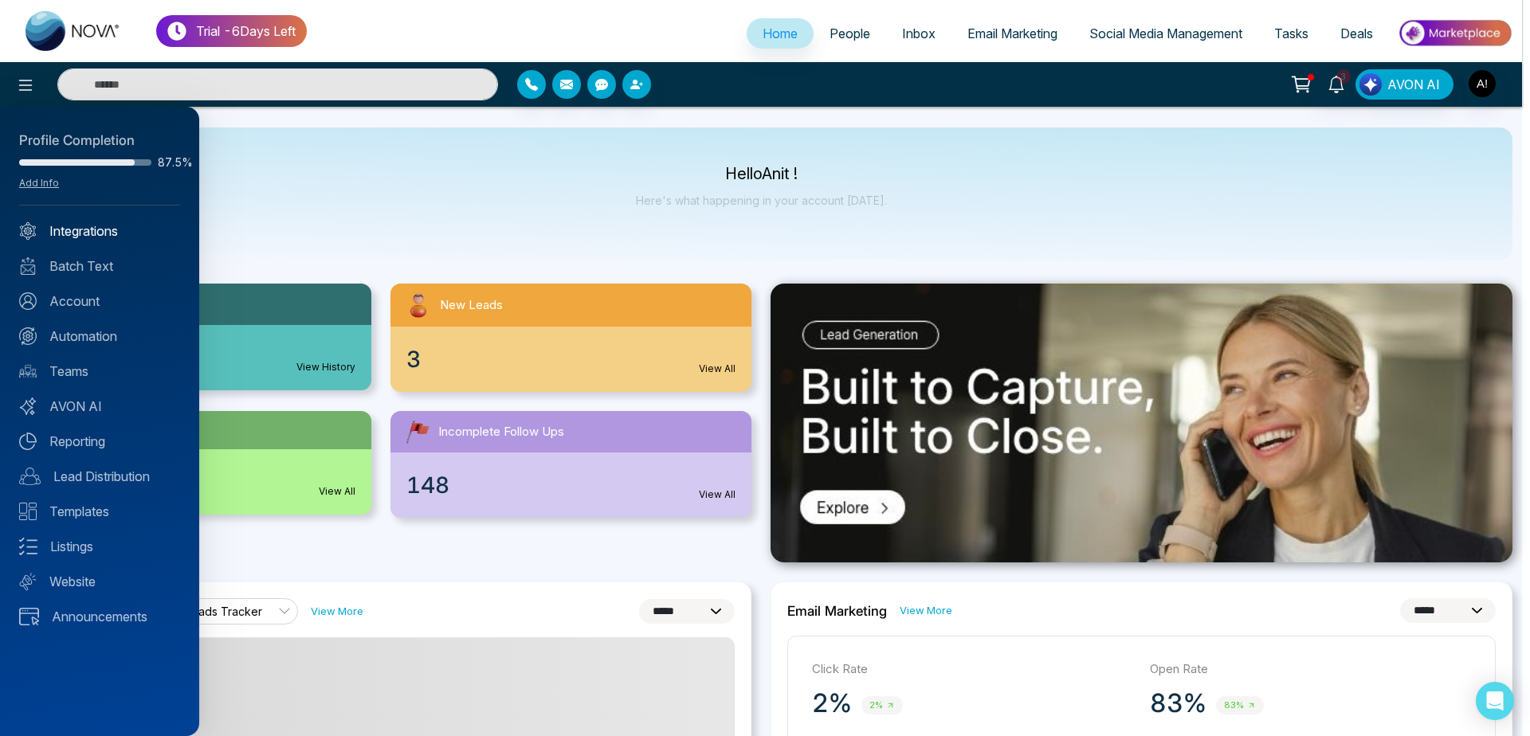
click at [69, 234] on link "Integrations" at bounding box center [99, 231] width 161 height 19
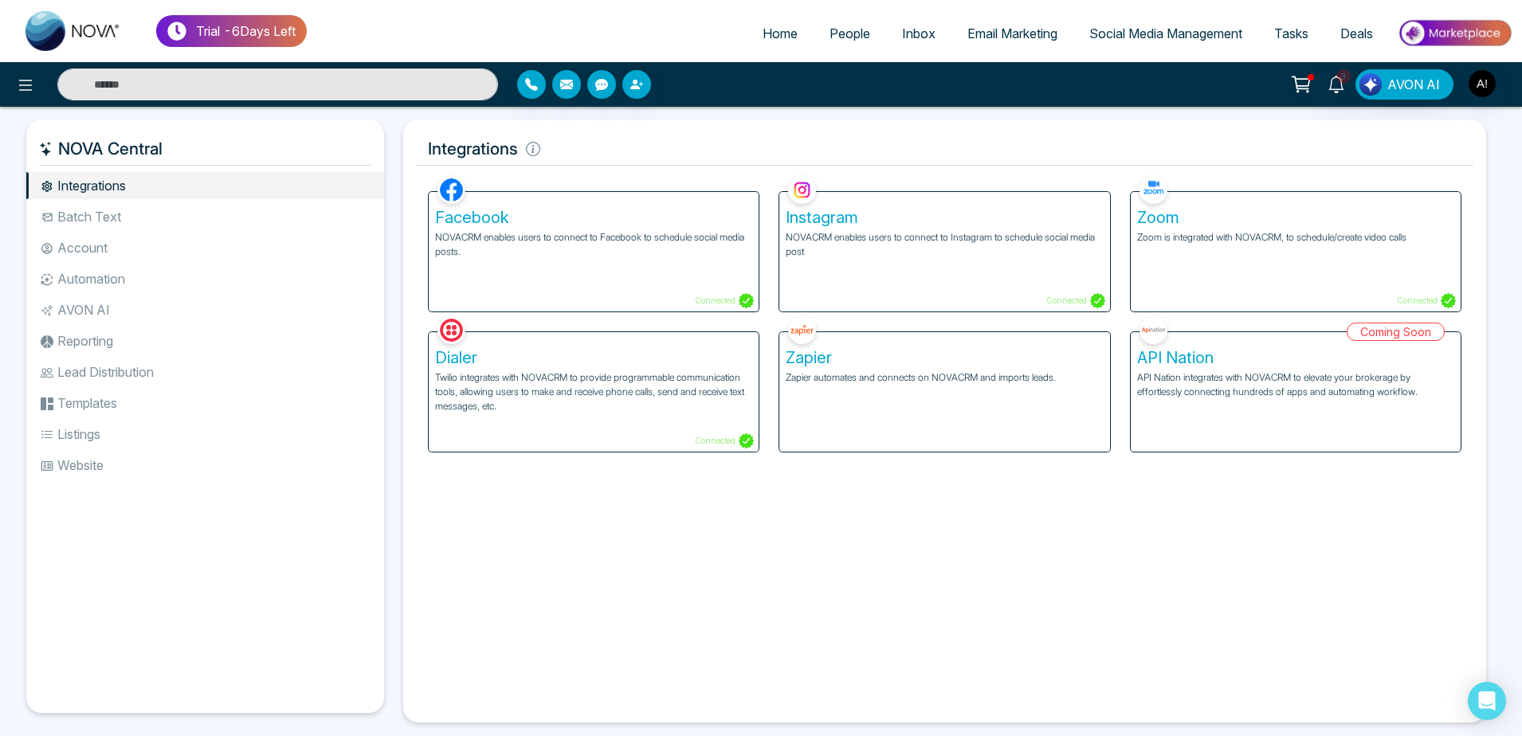
click at [495, 243] on p "NOVACRM enables users to connect to Facebook to schedule social media posts." at bounding box center [593, 244] width 317 height 29
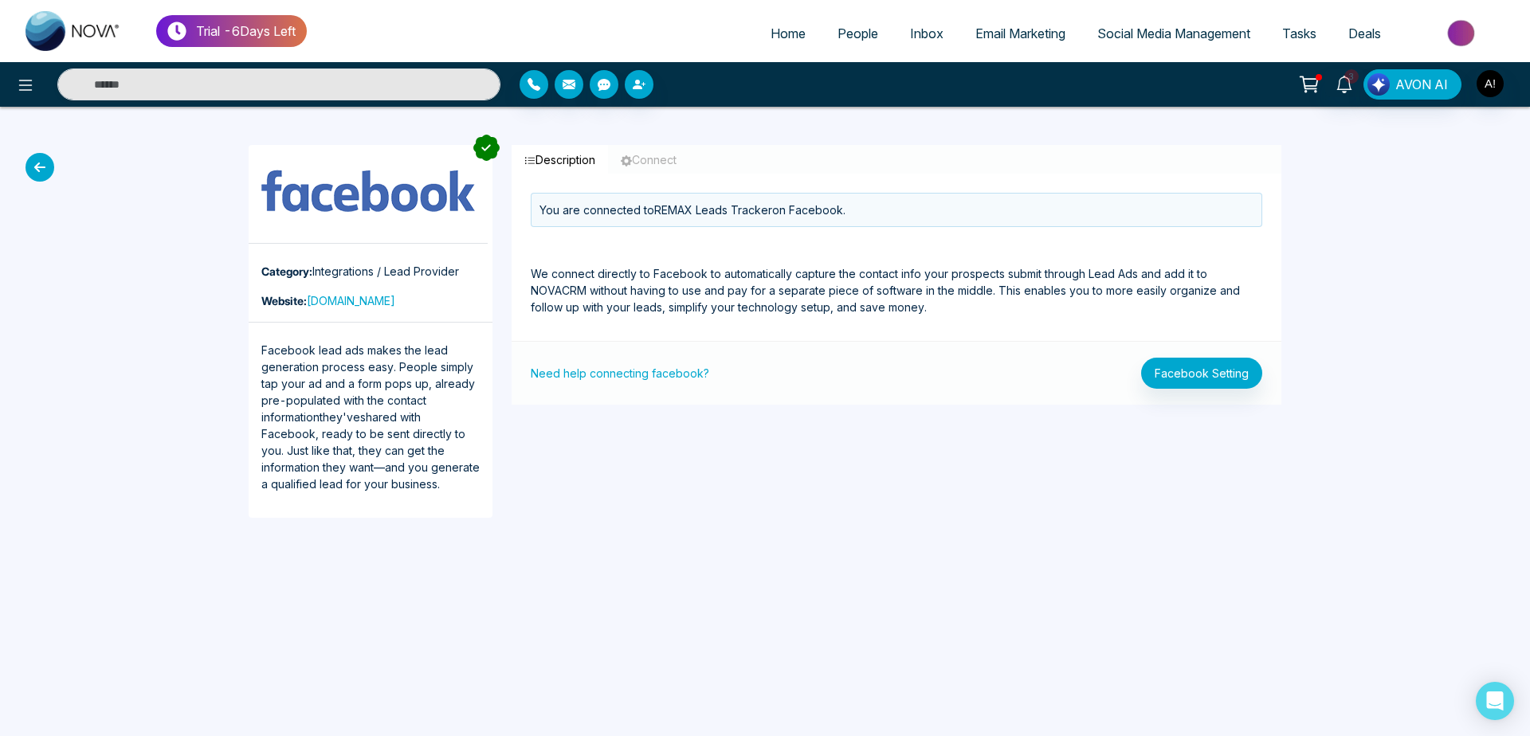
click at [34, 174] on icon at bounding box center [40, 167] width 29 height 29
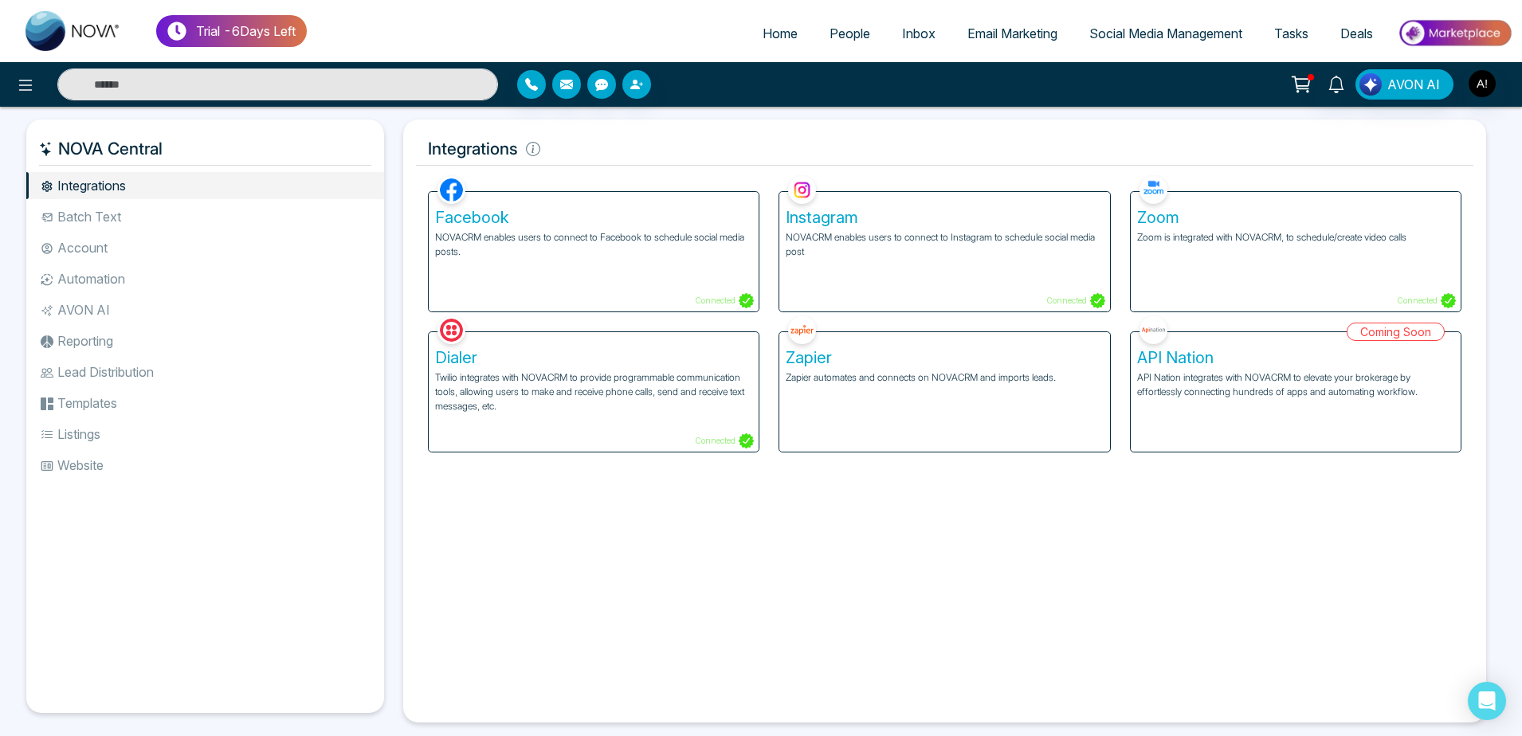
click at [857, 267] on div "Instagram NOVACRM enables users to connect to Instagram to schedule social medi…" at bounding box center [944, 252] width 330 height 120
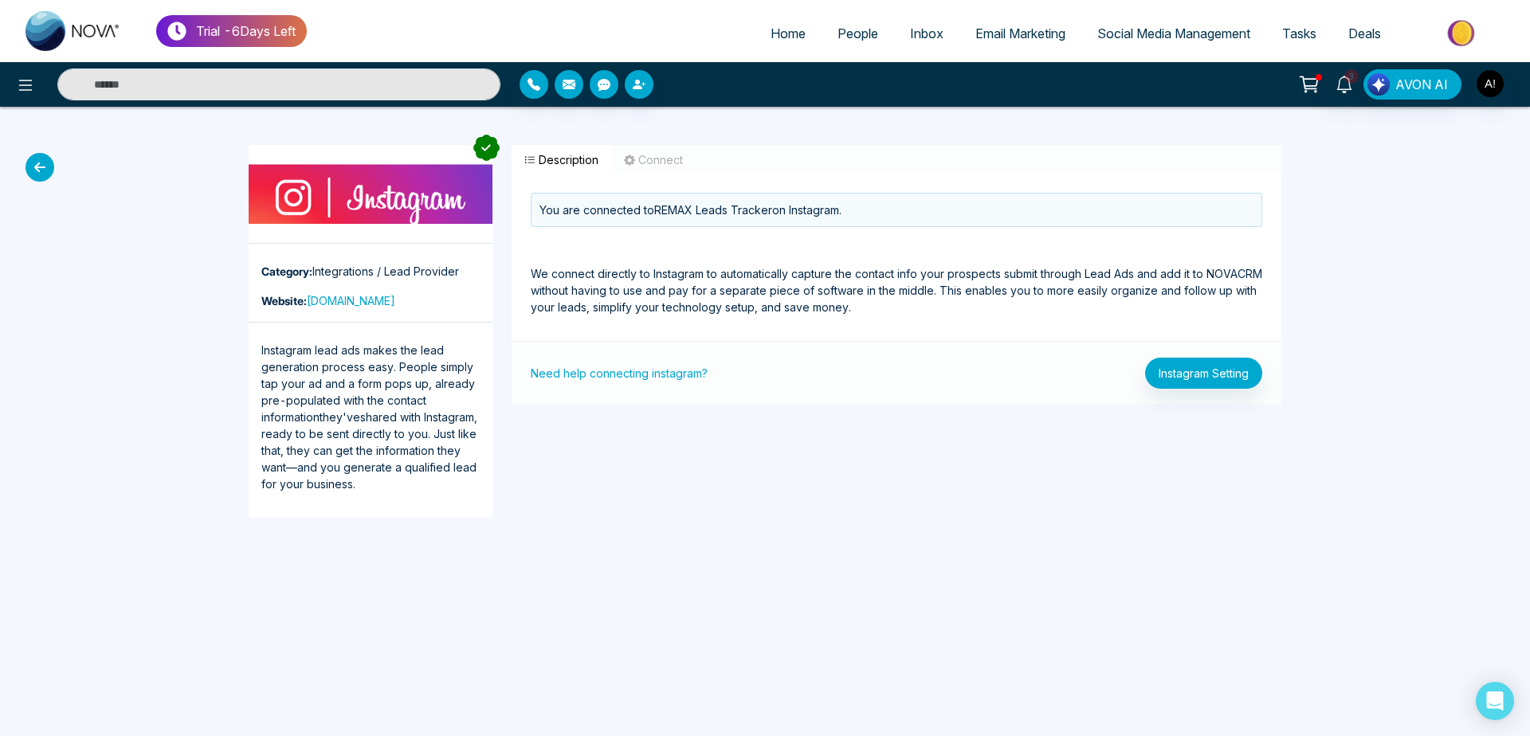
click at [37, 175] on icon at bounding box center [40, 167] width 29 height 29
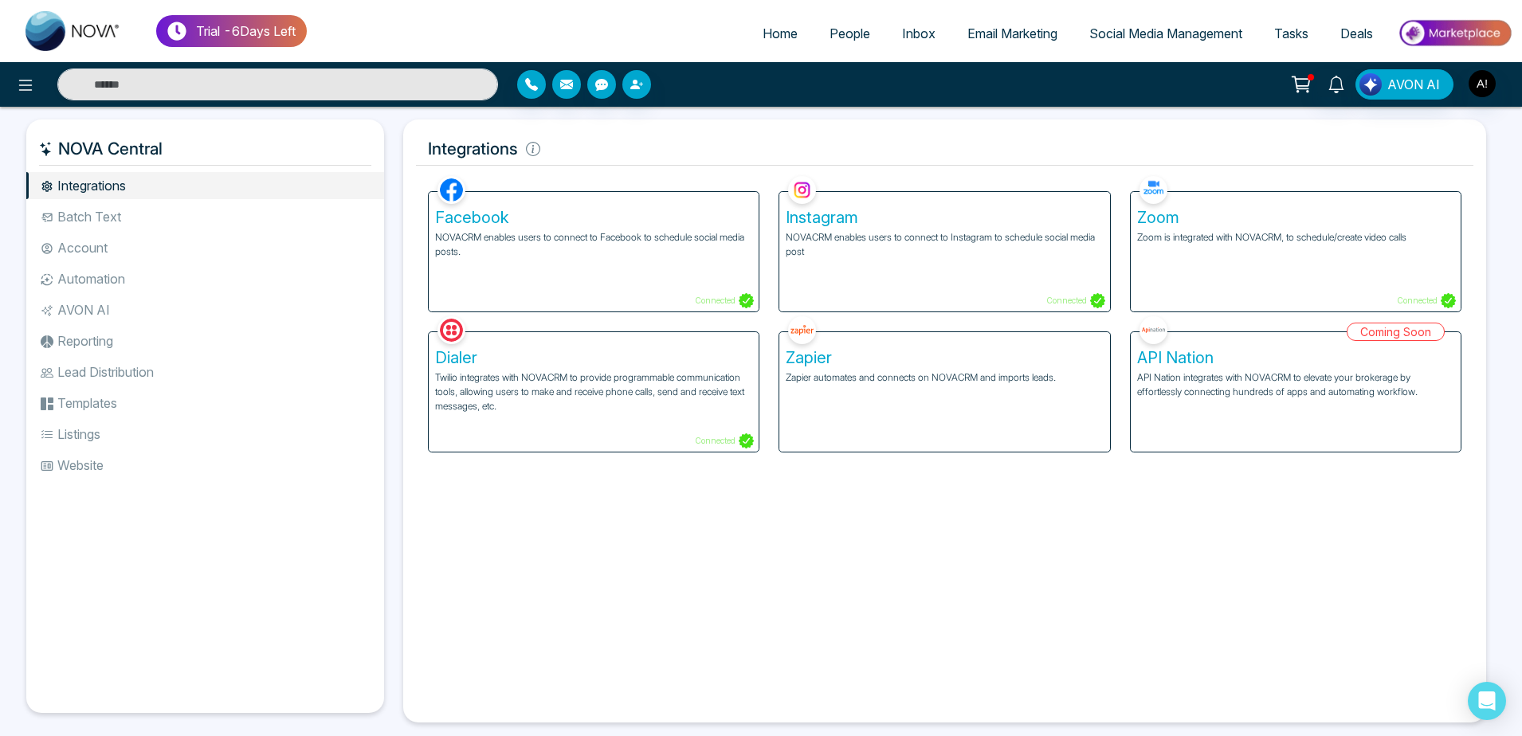
click at [1260, 266] on div "Zoom Zoom is integrated with NOVACRM, to schedule/create video calls Connected" at bounding box center [1296, 252] width 330 height 120
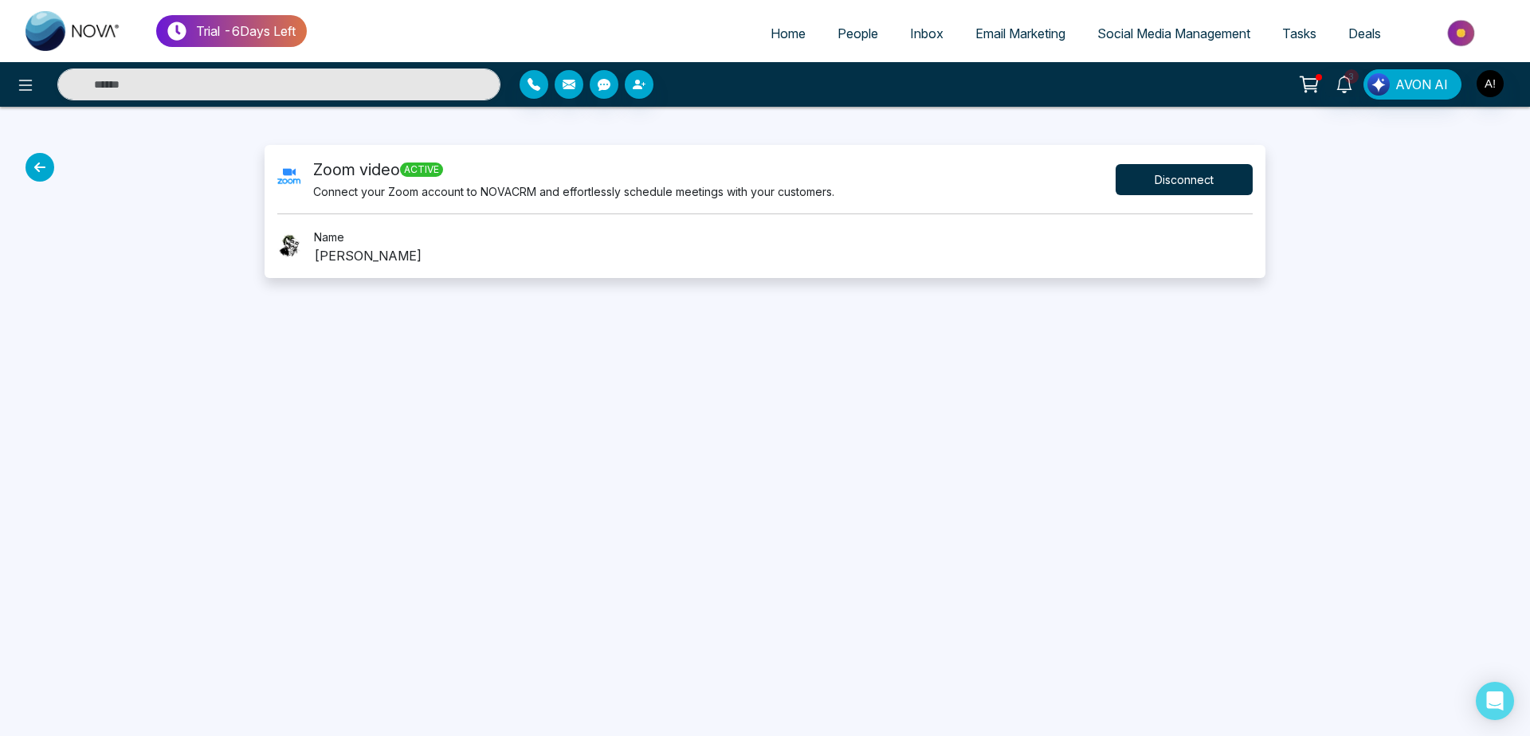
click at [1183, 179] on button "Disconnect" at bounding box center [1184, 179] width 137 height 31
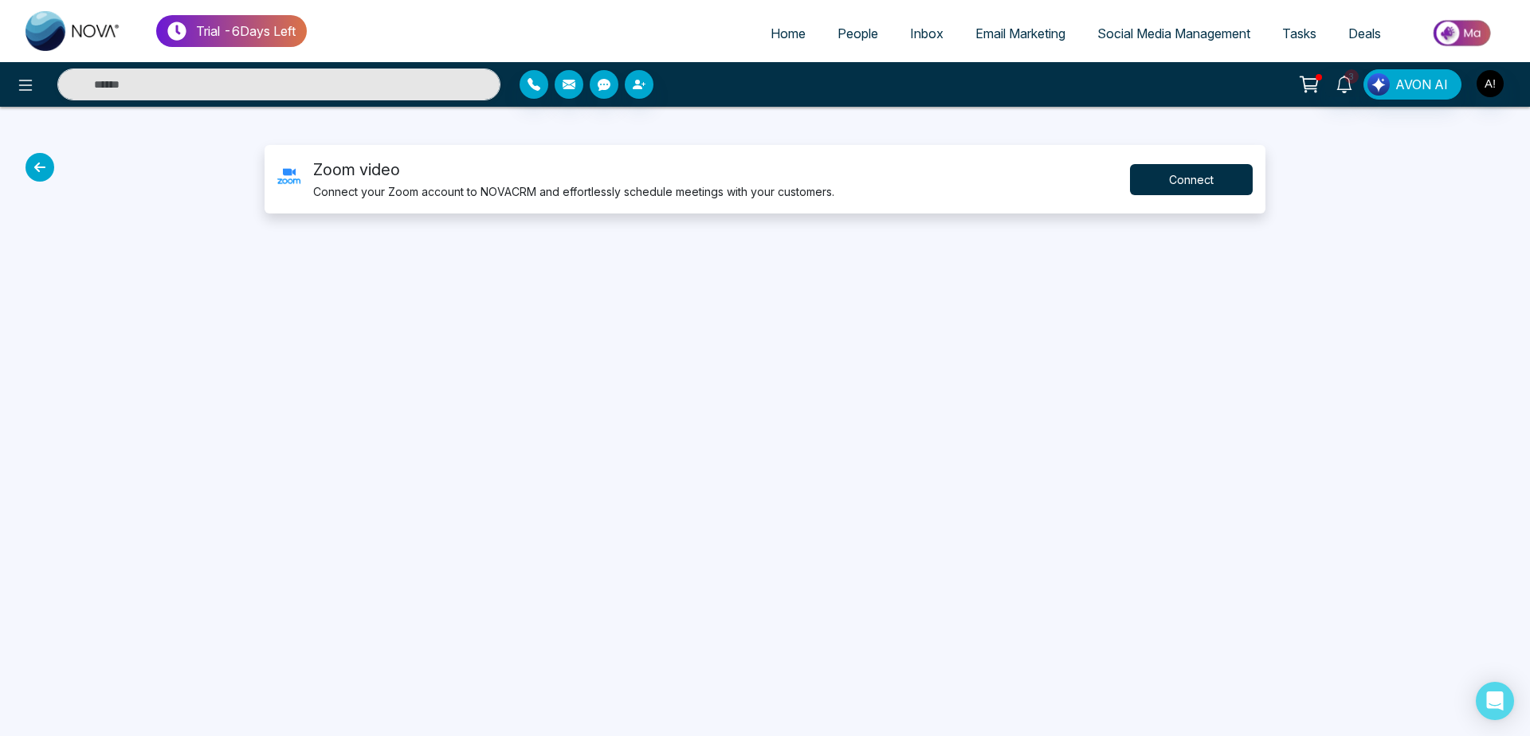
click at [1183, 179] on button "Connect" at bounding box center [1191, 179] width 123 height 31
click at [1152, 176] on button "Connect" at bounding box center [1191, 179] width 123 height 31
click at [1189, 191] on button "Connect" at bounding box center [1191, 179] width 123 height 31
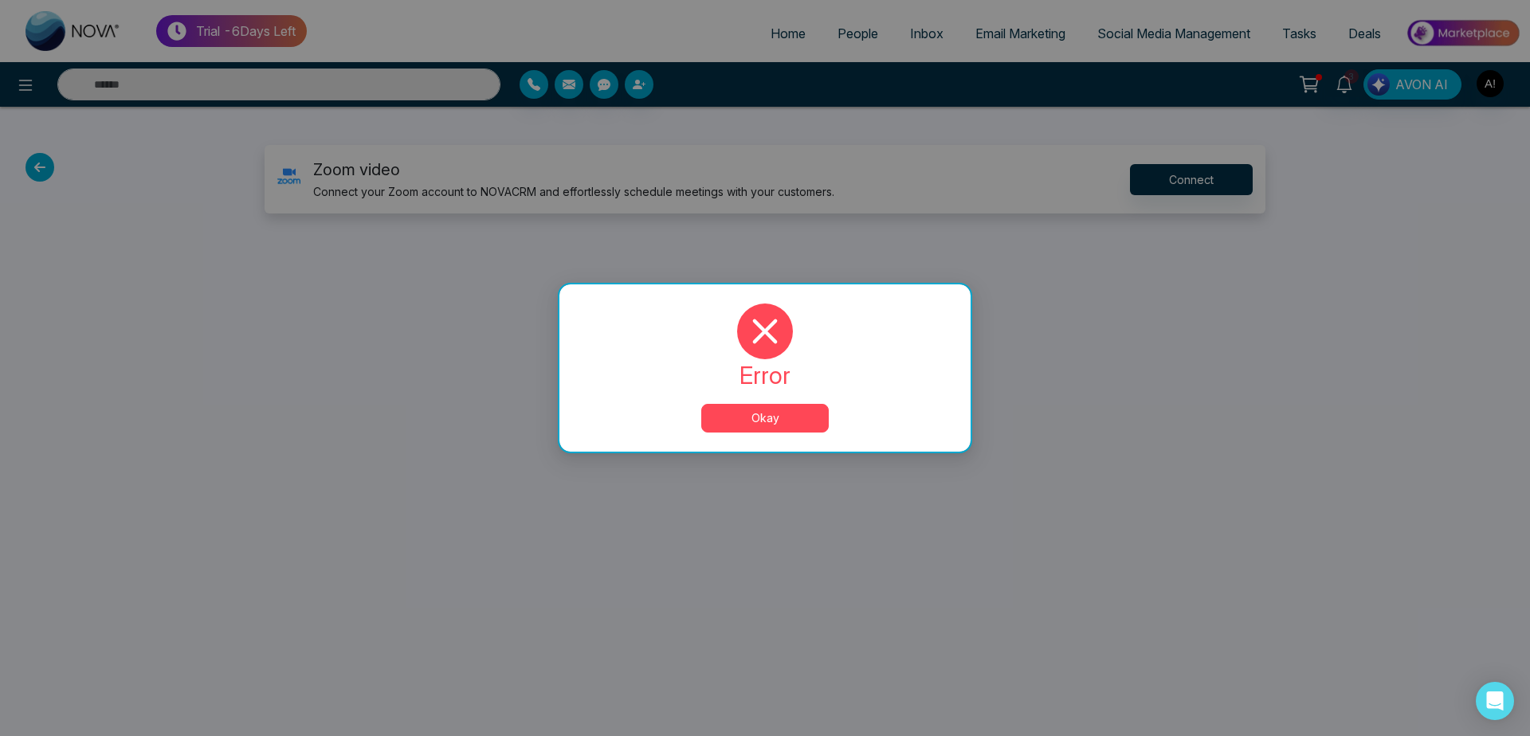
click at [760, 421] on button "Okay" at bounding box center [765, 418] width 128 height 29
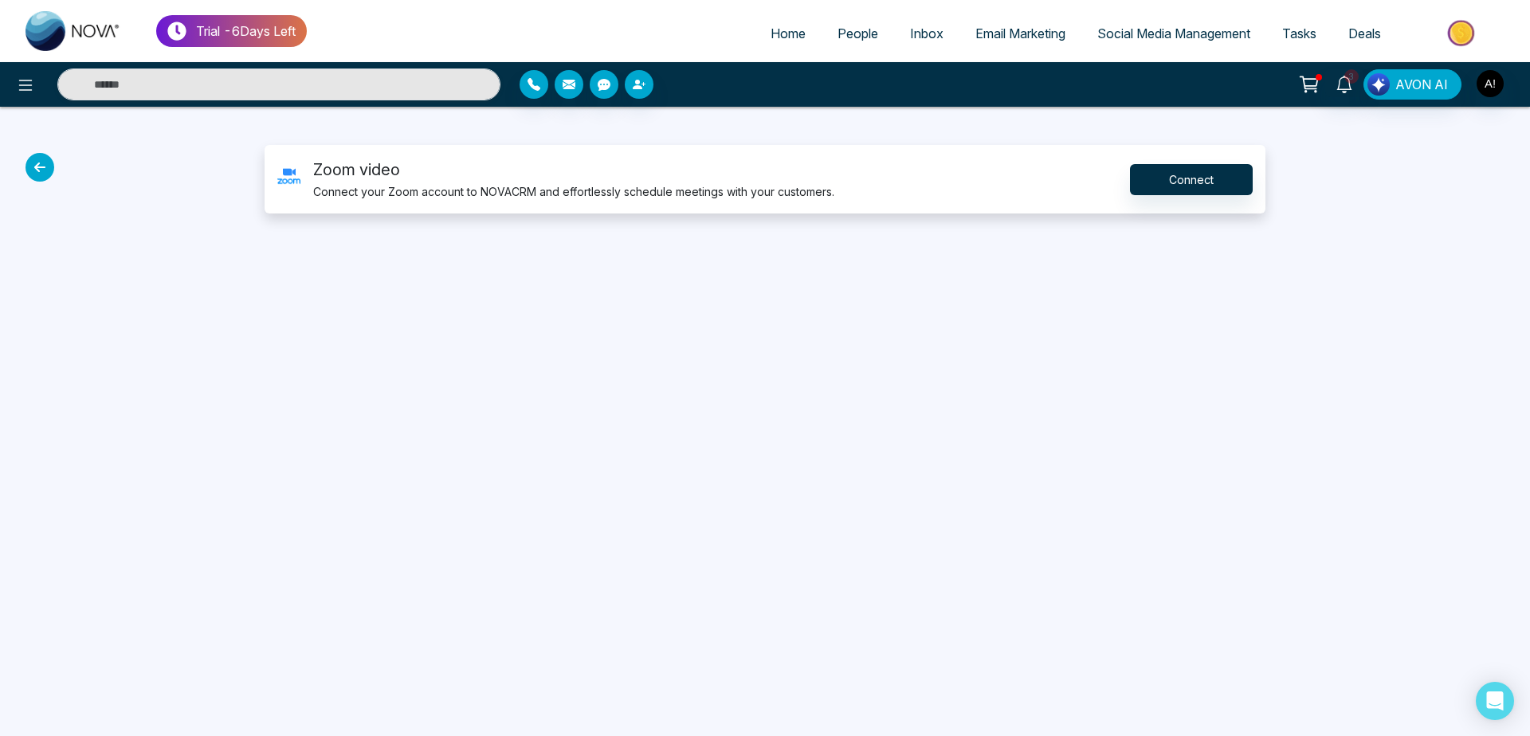
click at [46, 167] on icon at bounding box center [40, 167] width 29 height 29
click at [31, 160] on icon at bounding box center [40, 167] width 29 height 29
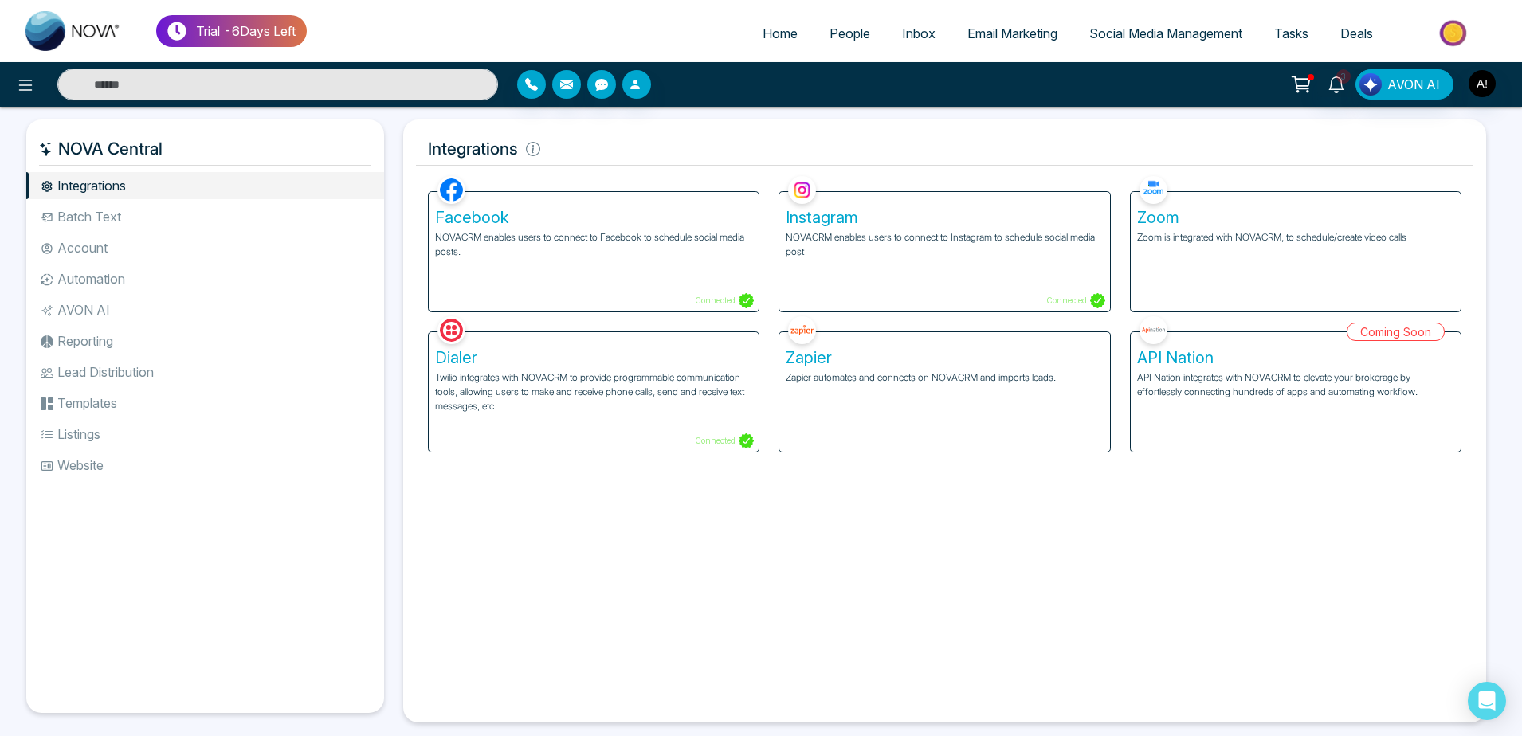
click at [701, 418] on div "Dialer Twilio integrates with NOVACRM to provide programmable communication too…" at bounding box center [594, 392] width 330 height 120
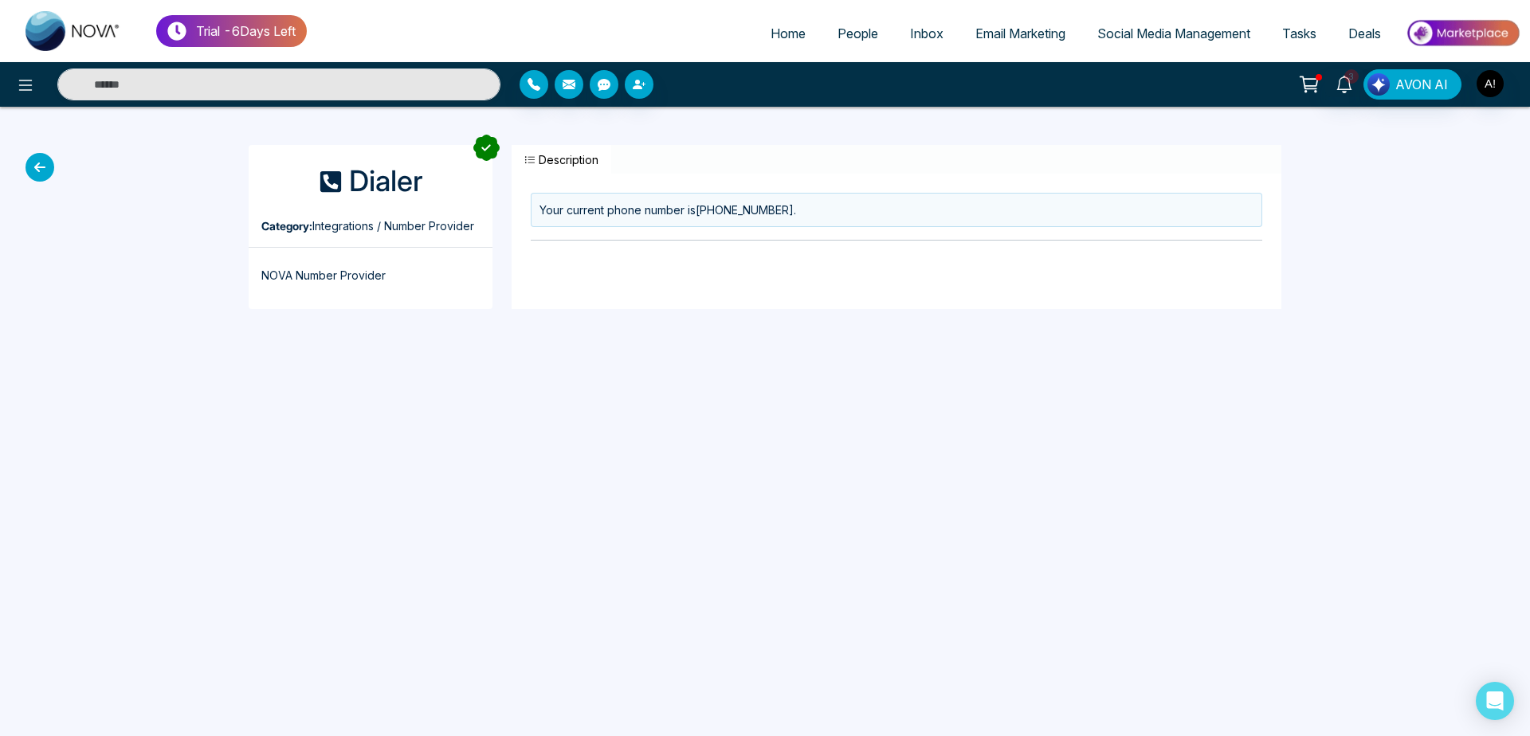
click at [39, 161] on icon at bounding box center [40, 167] width 29 height 29
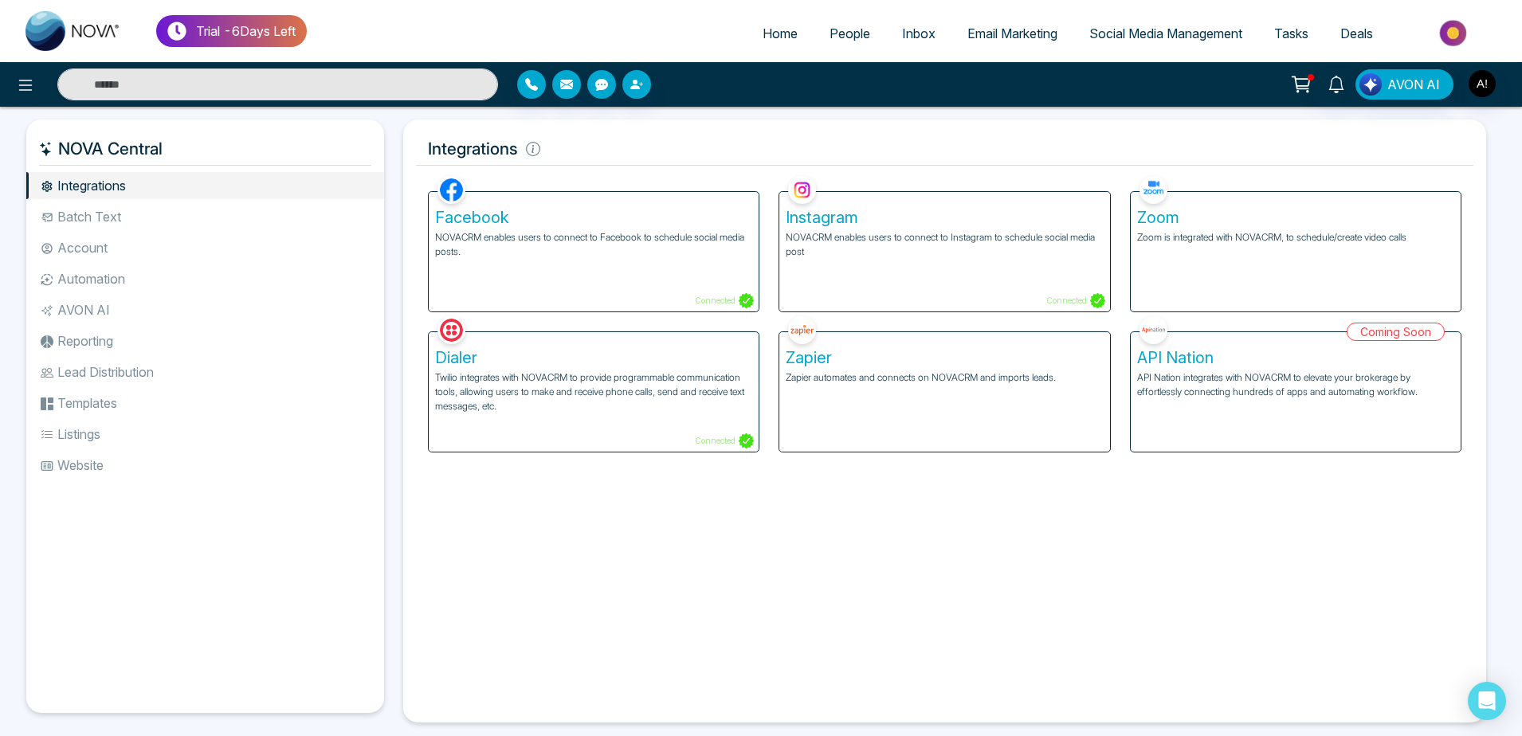
click at [137, 226] on li "Batch Text" at bounding box center [205, 216] width 358 height 27
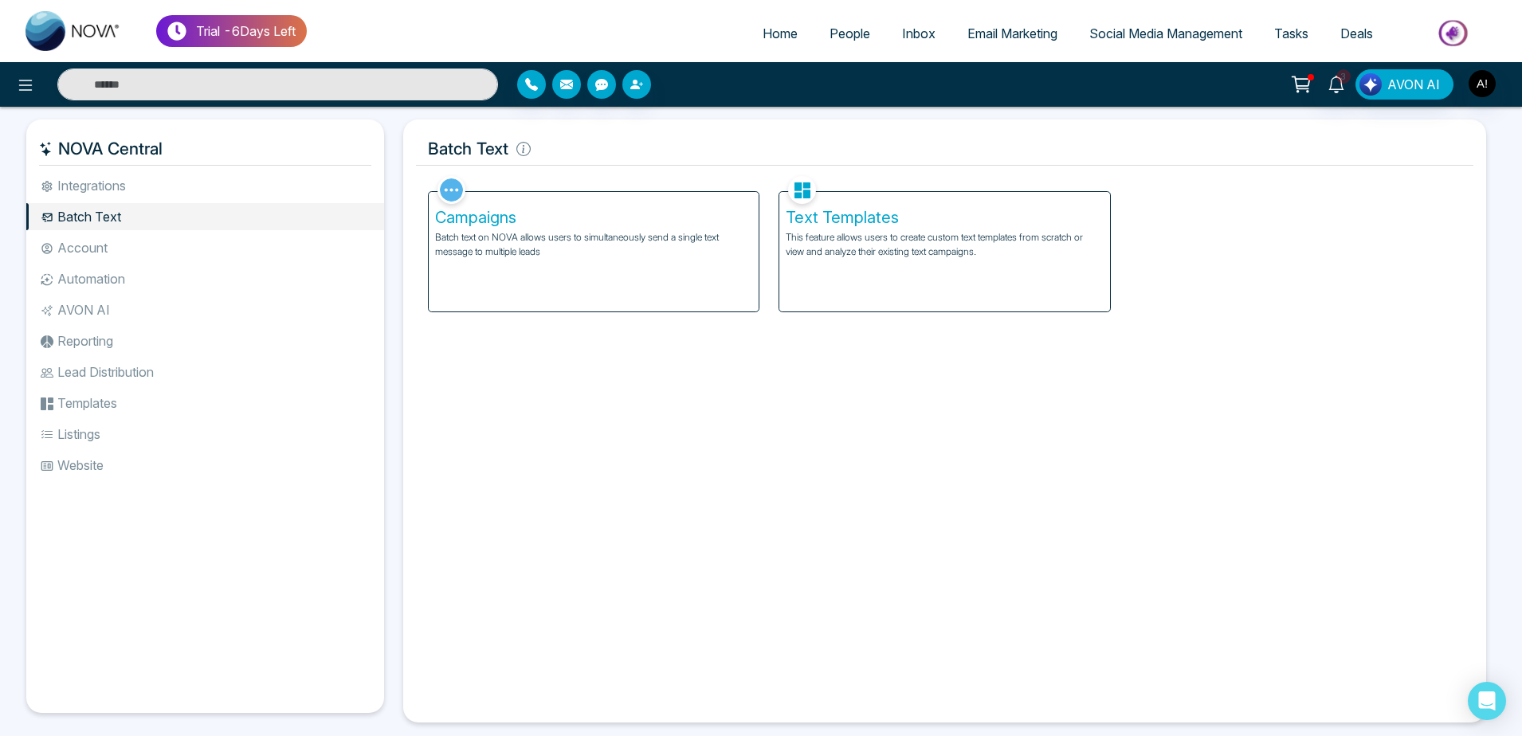
click at [137, 241] on li "Account" at bounding box center [205, 247] width 358 height 27
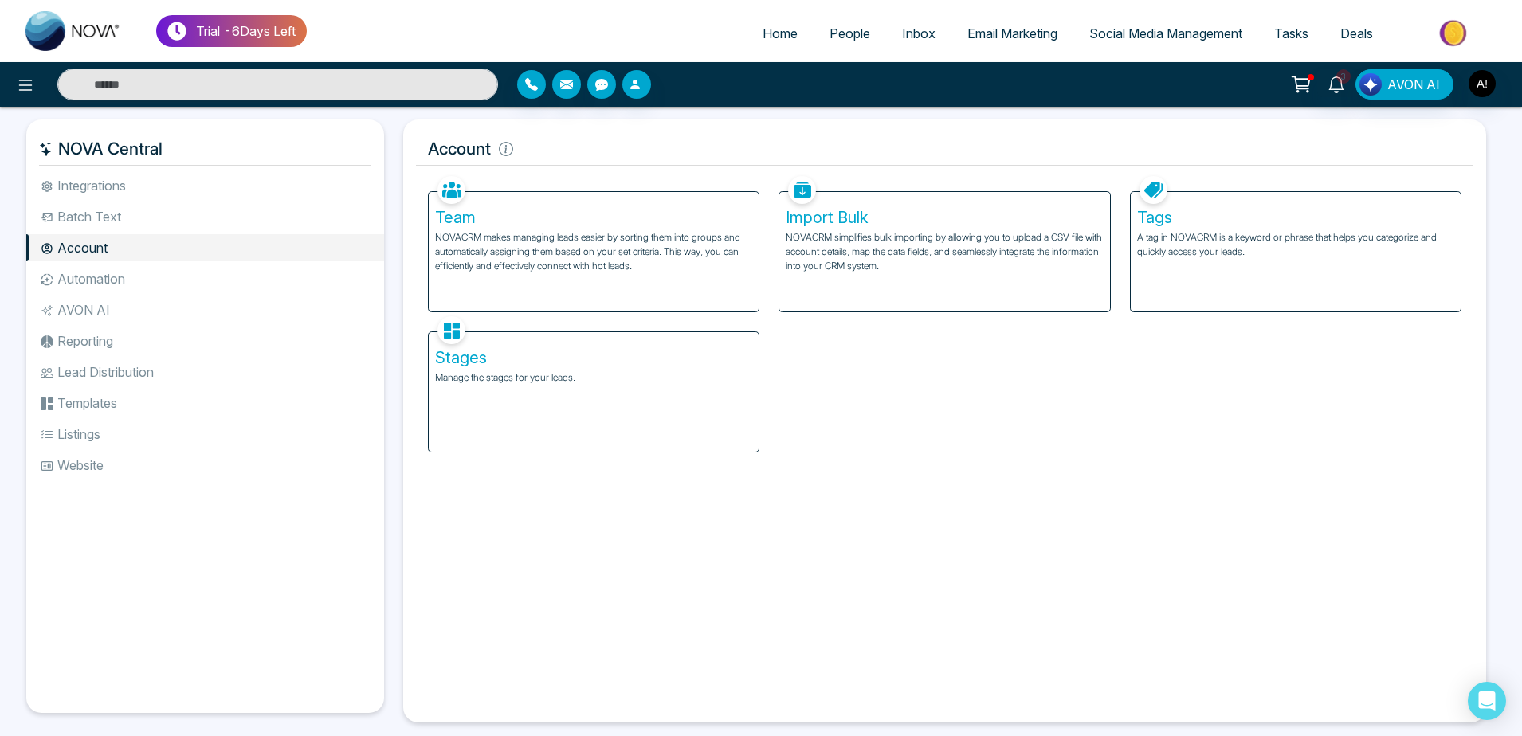
click at [469, 226] on h5 "Team" at bounding box center [593, 217] width 317 height 19
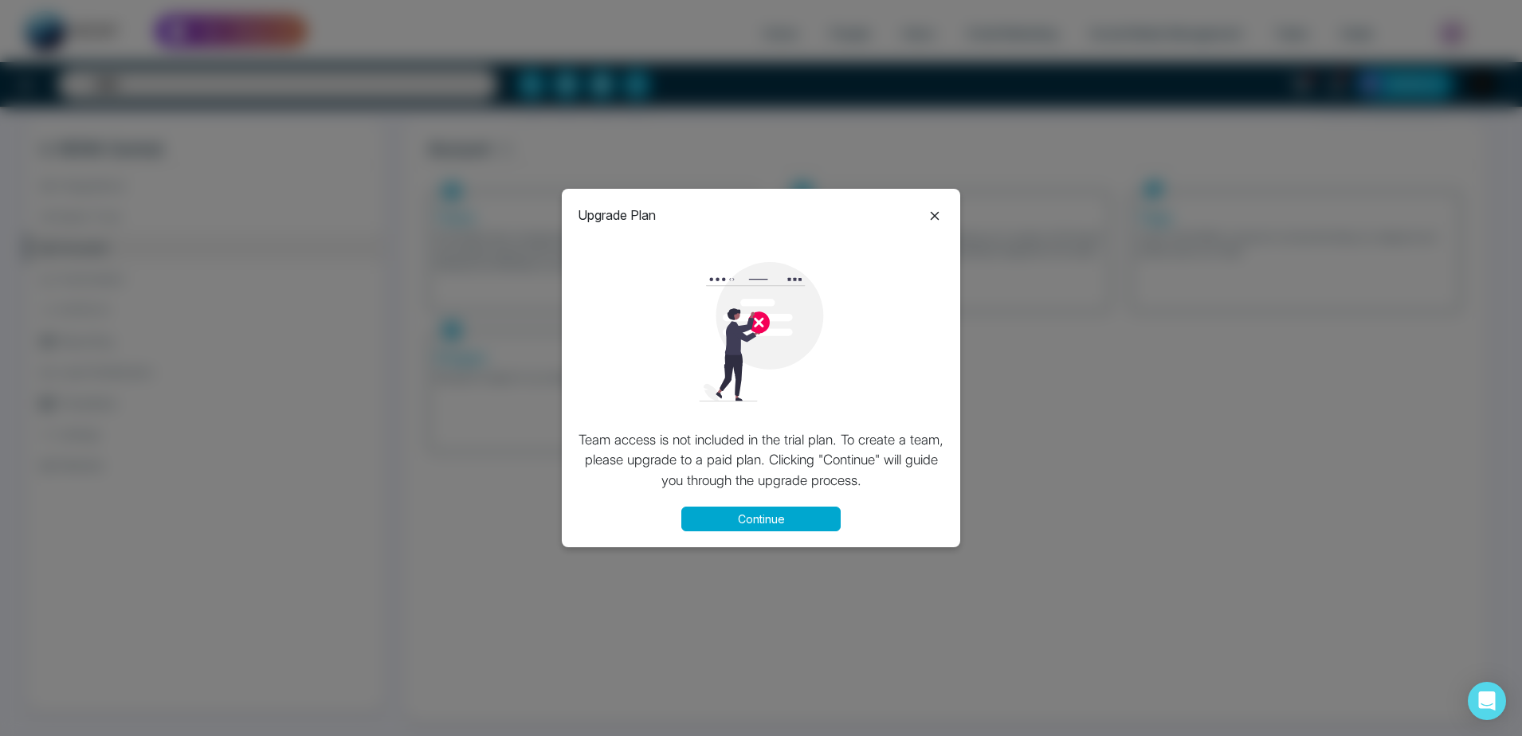
click at [936, 218] on icon at bounding box center [935, 215] width 9 height 9
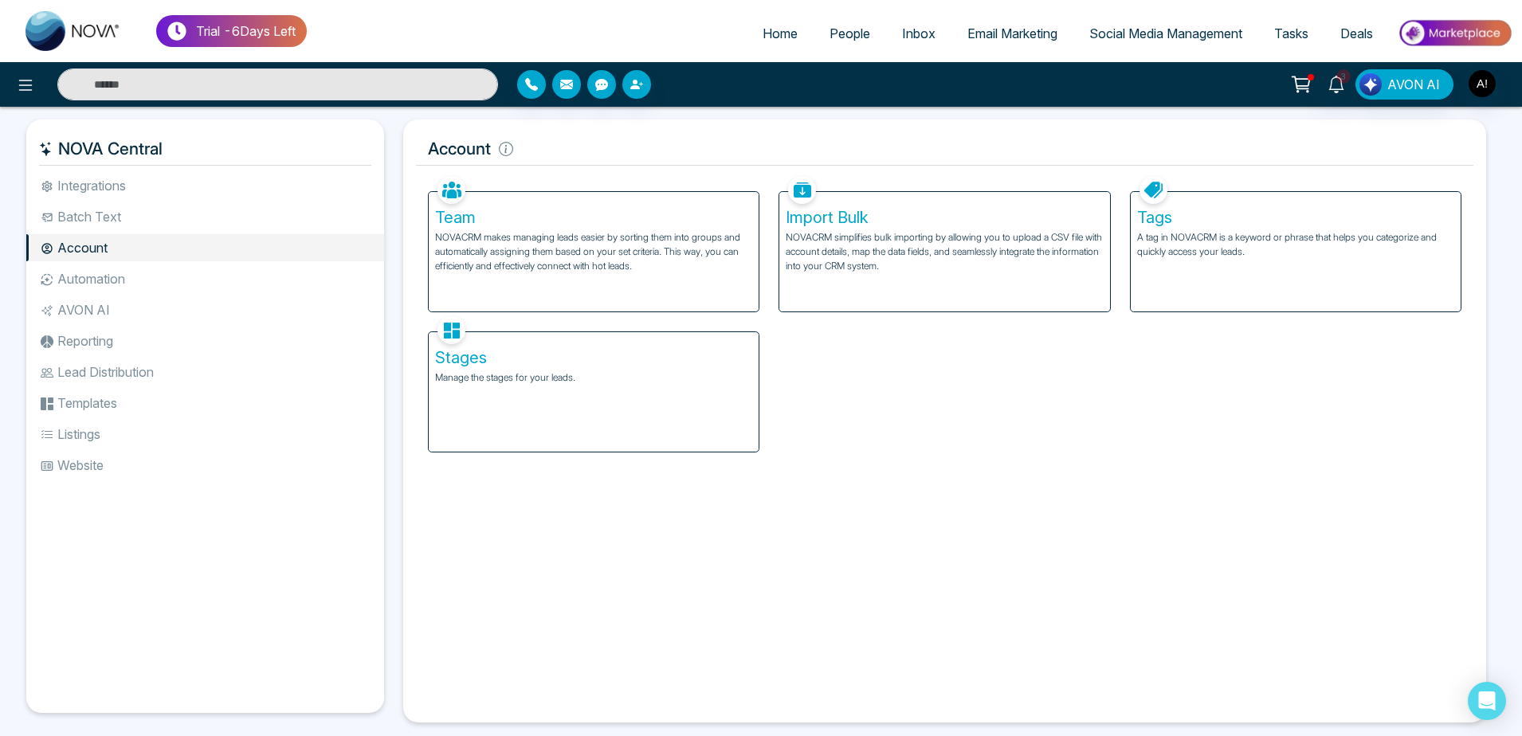
click at [166, 215] on li "Batch Text" at bounding box center [205, 216] width 358 height 27
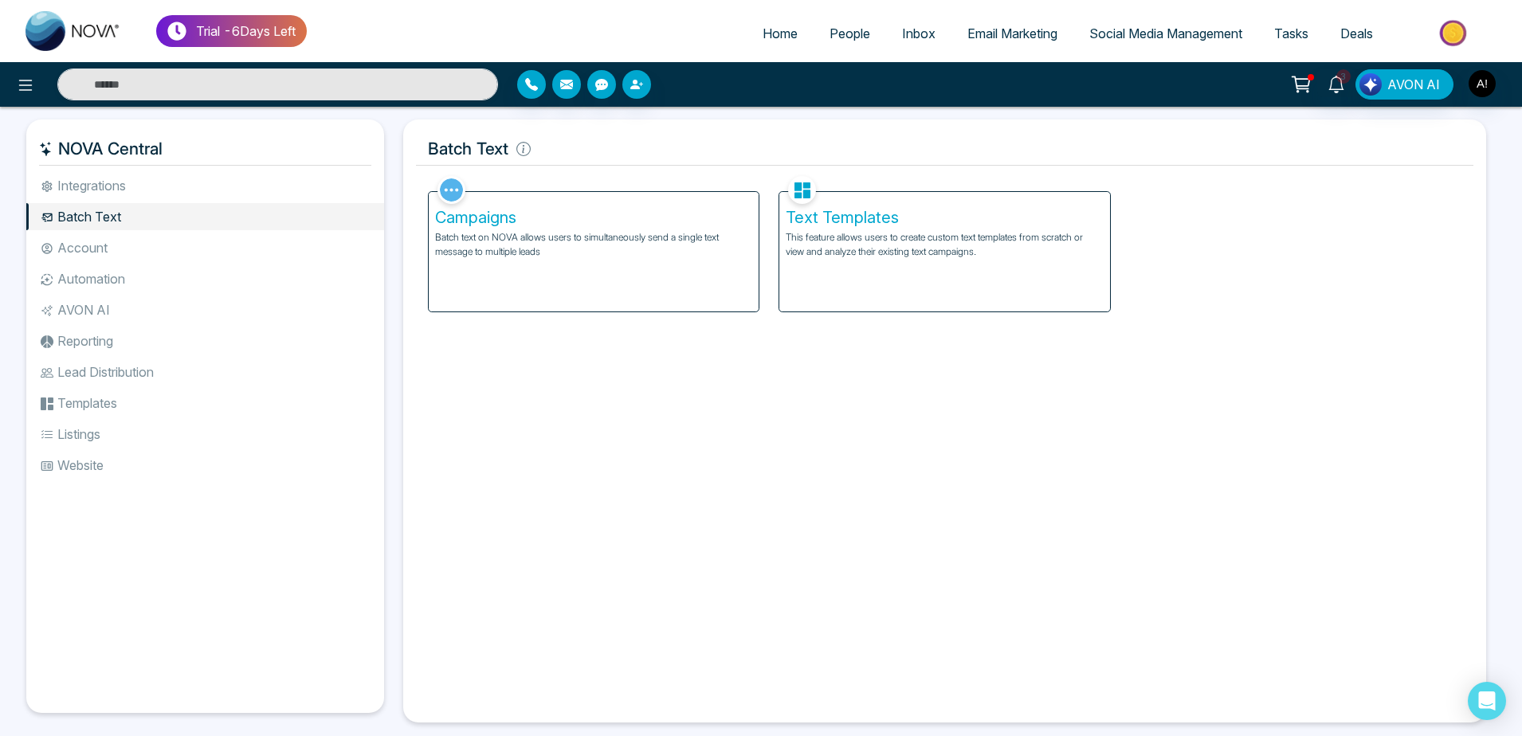
click at [163, 181] on li "Integrations" at bounding box center [205, 185] width 358 height 27
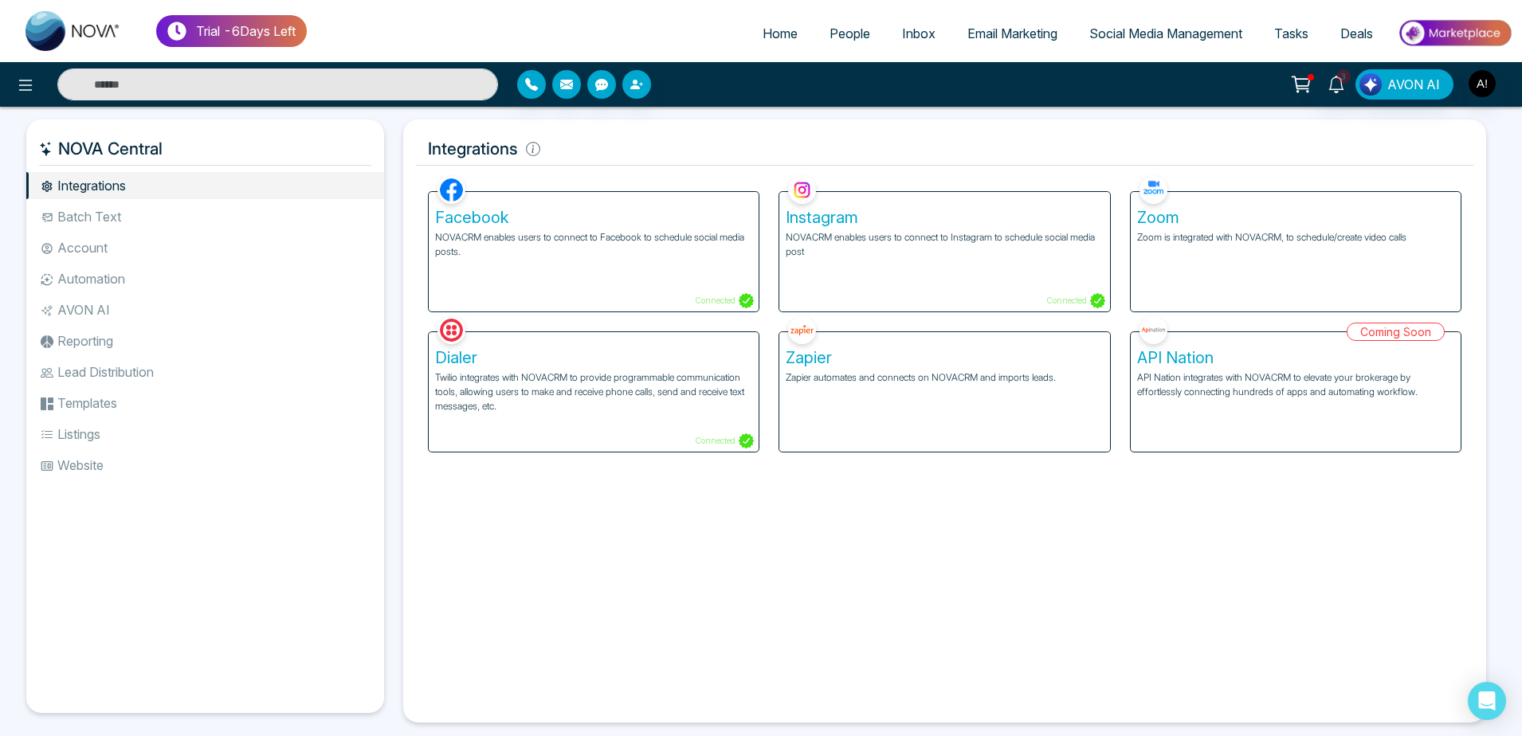
click at [1269, 249] on div "Zoom Zoom is integrated with NOVACRM, to schedule/create video calls" at bounding box center [1296, 252] width 330 height 120
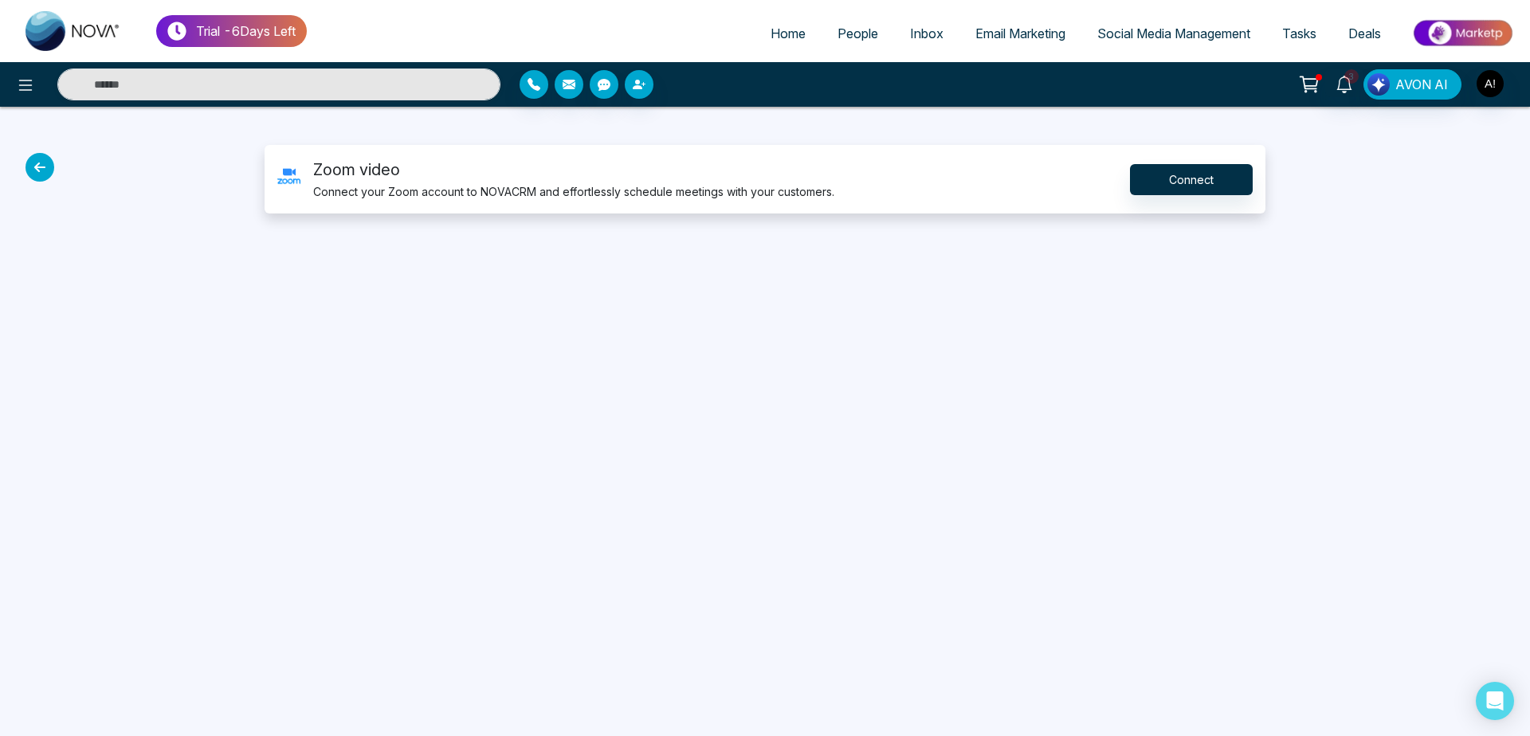
click at [37, 162] on icon at bounding box center [40, 167] width 29 height 29
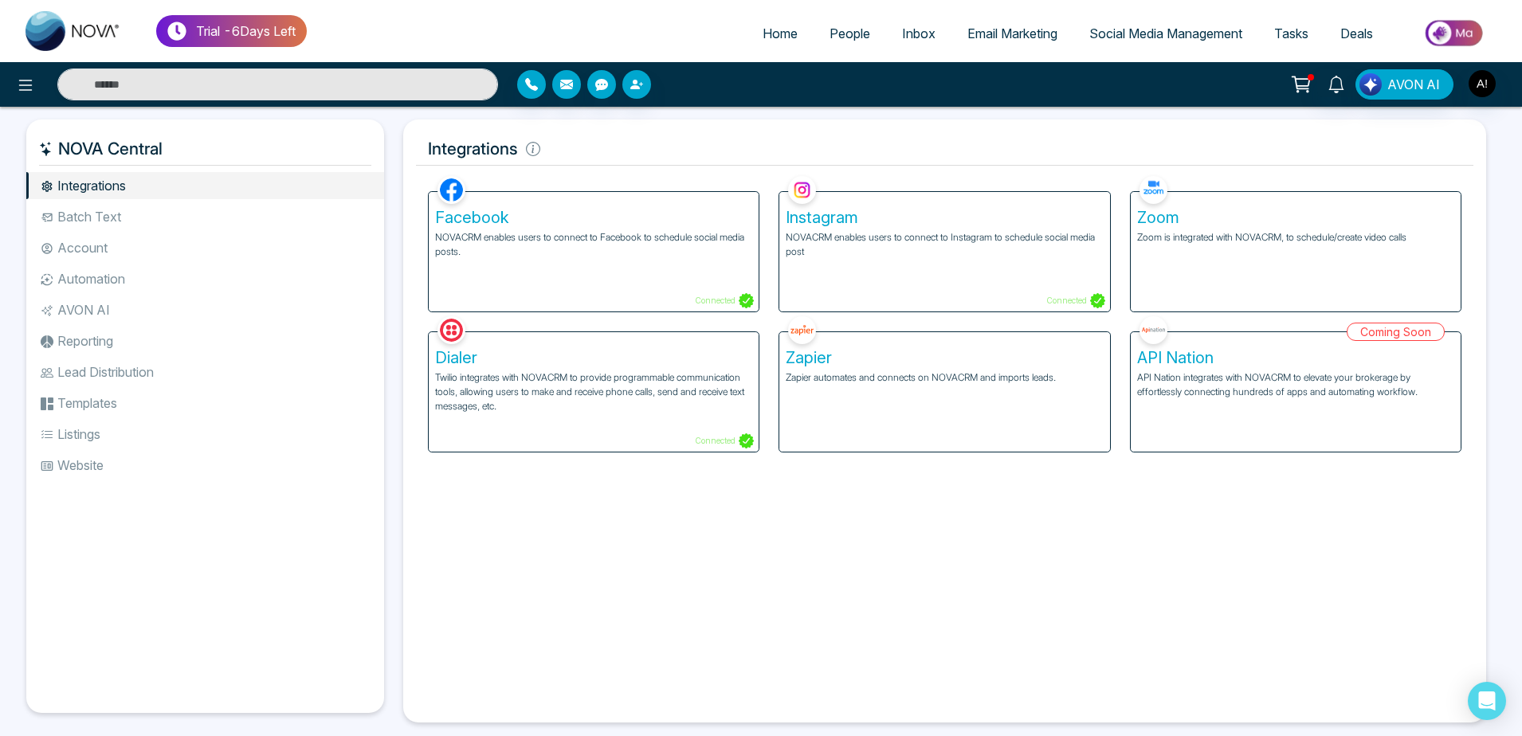
click at [621, 395] on p "Twilio integrates with NOVACRM to provide programmable communication tools, all…" at bounding box center [593, 392] width 317 height 43
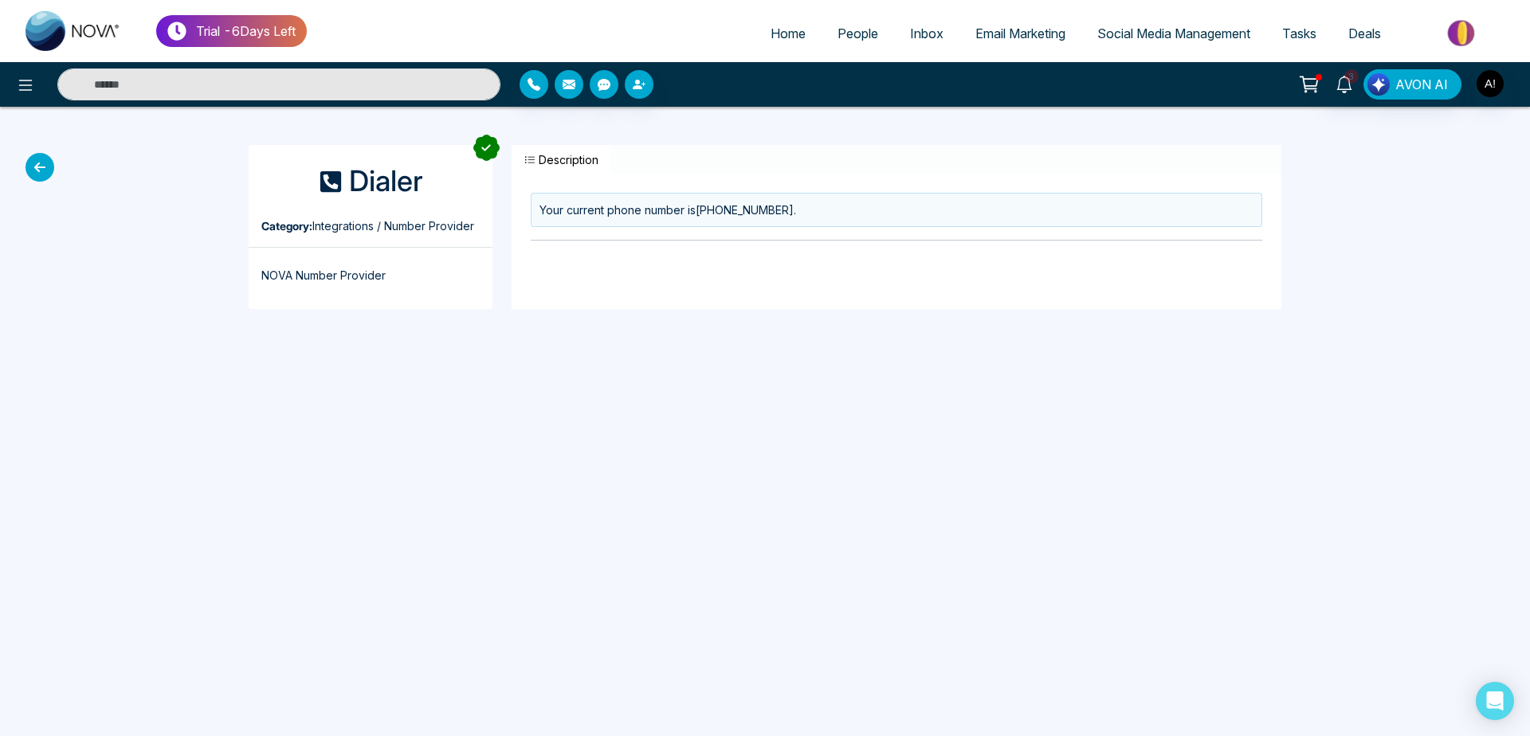
drag, startPoint x: 512, startPoint y: 159, endPoint x: 659, endPoint y: 163, distance: 147.5
click at [659, 163] on div "Description" at bounding box center [897, 159] width 770 height 29
drag, startPoint x: 659, startPoint y: 163, endPoint x: 532, endPoint y: 157, distance: 127.7
click at [532, 157] on div "Description" at bounding box center [897, 159] width 770 height 29
click at [532, 157] on icon "button" at bounding box center [530, 159] width 10 height 7
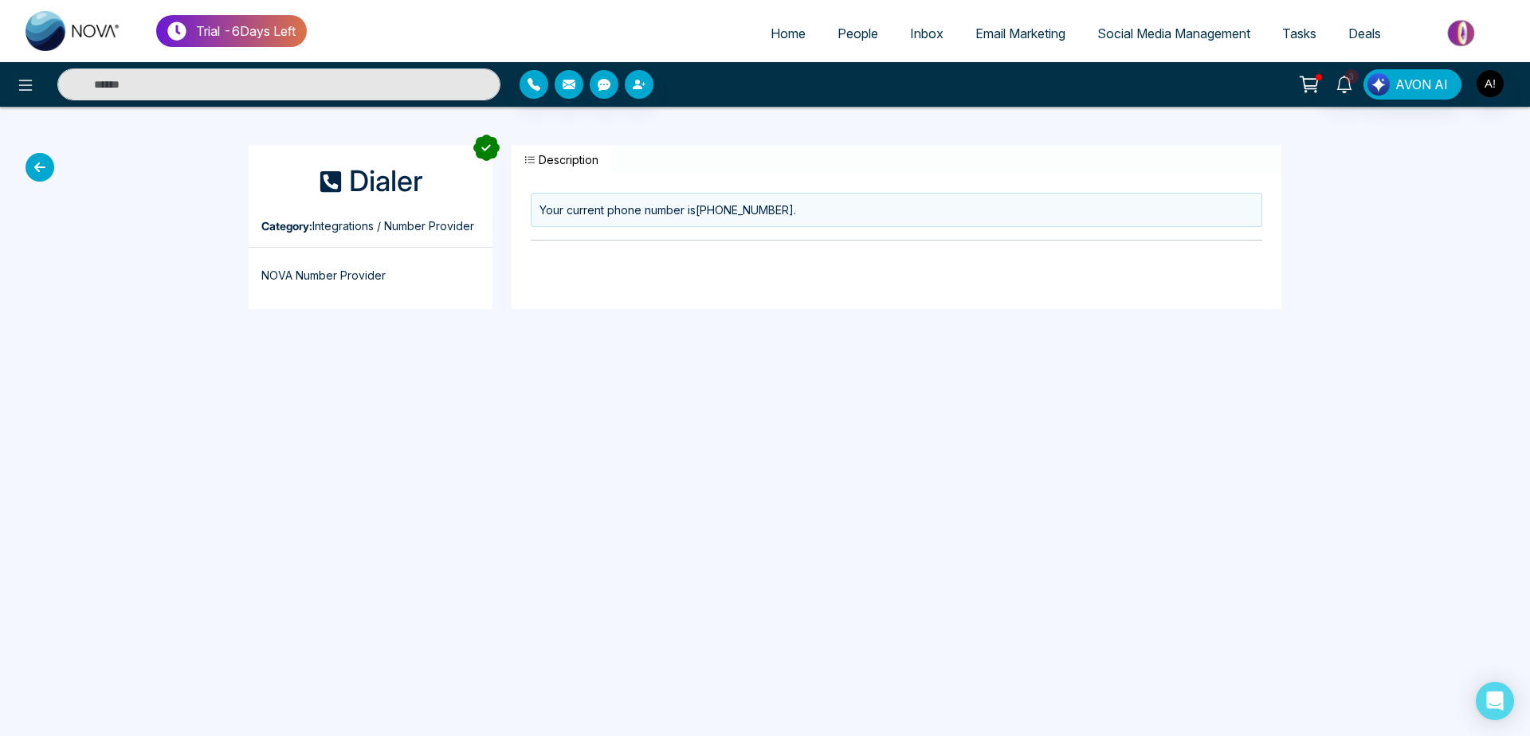
drag, startPoint x: 599, startPoint y: 163, endPoint x: 554, endPoint y: 161, distance: 45.5
click at [554, 161] on button "Description" at bounding box center [562, 159] width 100 height 29
drag, startPoint x: 537, startPoint y: 203, endPoint x: 887, endPoint y: 203, distance: 349.8
click at [887, 203] on div "Your current phone number is +12363493534 ." at bounding box center [897, 210] width 732 height 34
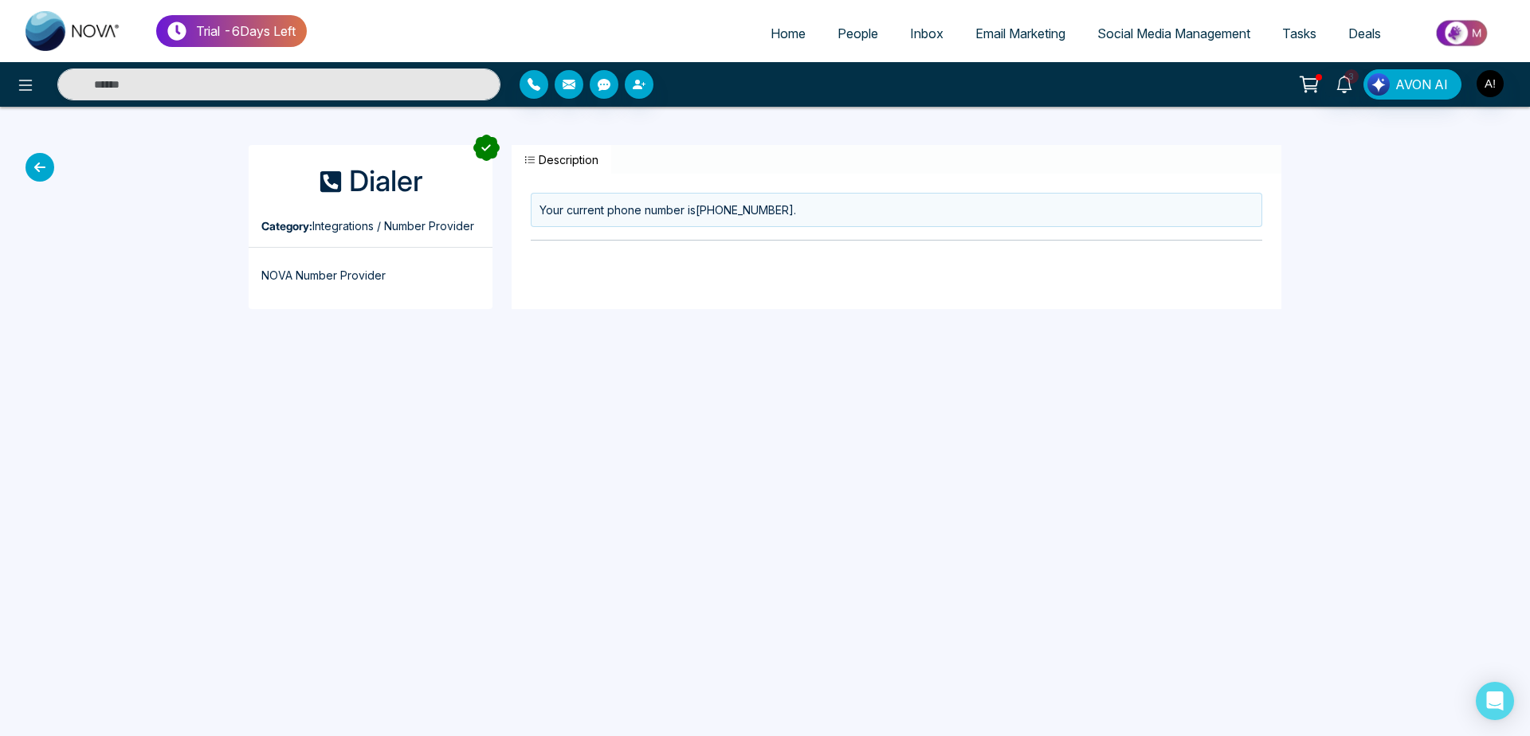
click at [41, 176] on icon at bounding box center [40, 167] width 29 height 29
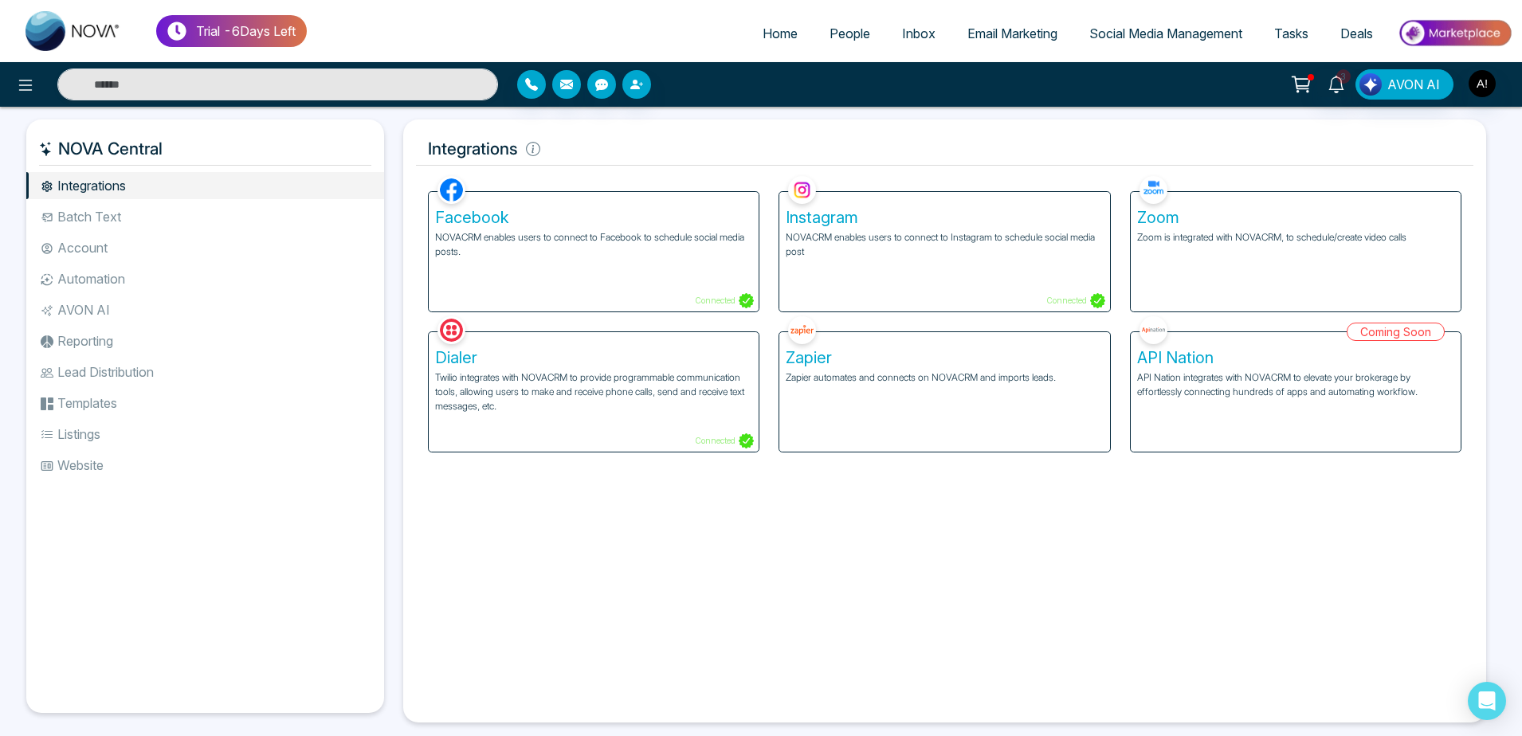
click at [659, 431] on div "Dialer Twilio integrates with NOVACRM to provide programmable communication too…" at bounding box center [594, 392] width 330 height 120
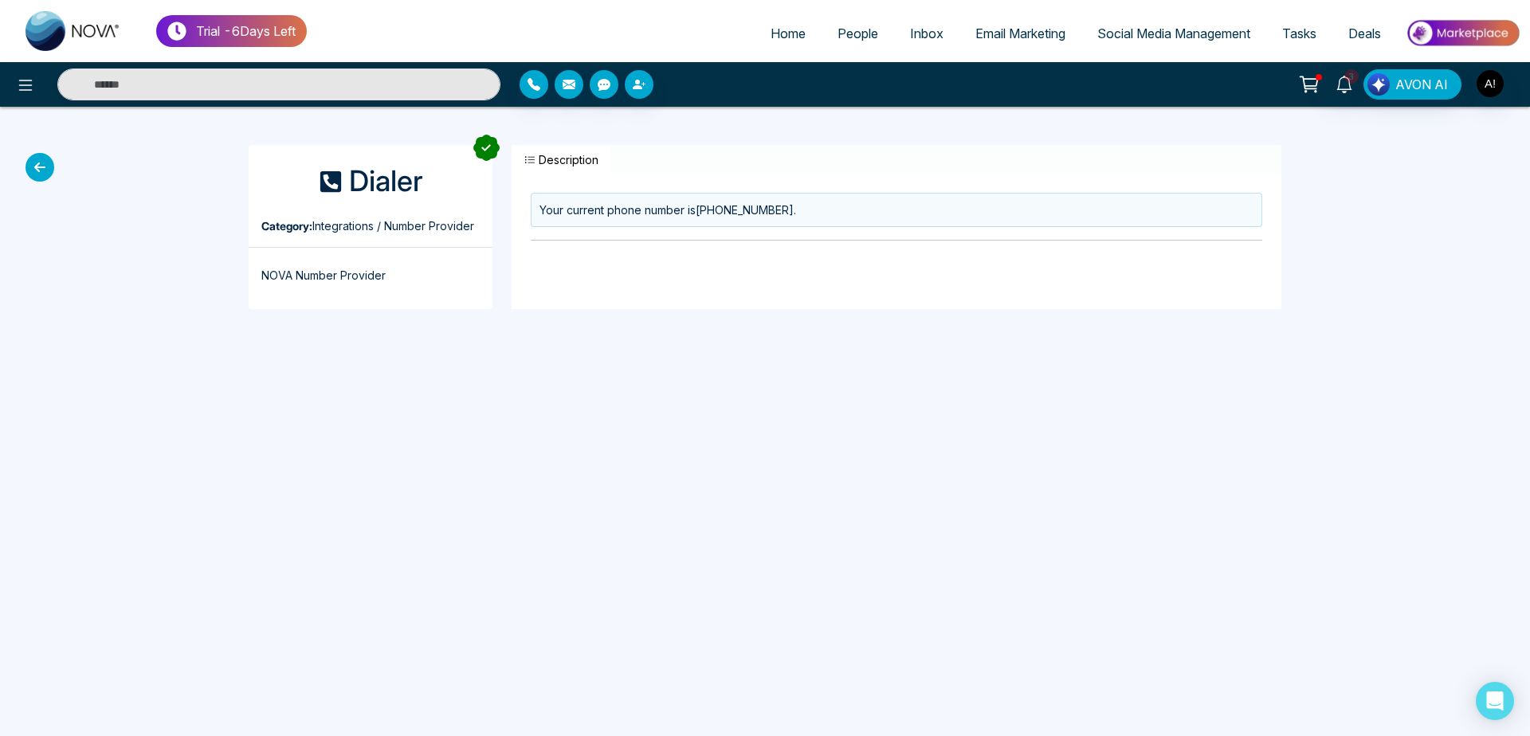
click at [35, 162] on icon at bounding box center [40, 167] width 29 height 29
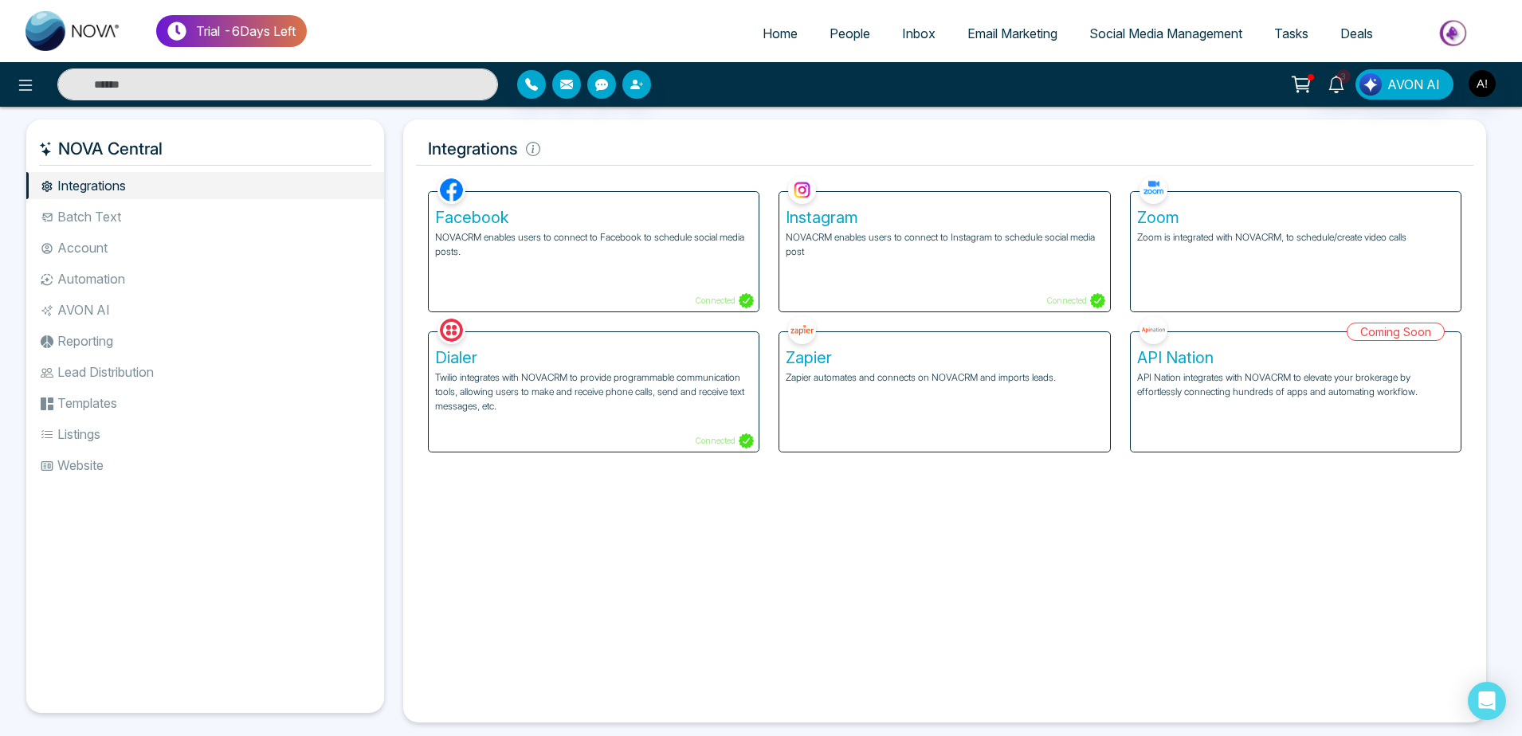
click at [225, 218] on li "Batch Text" at bounding box center [205, 216] width 358 height 27
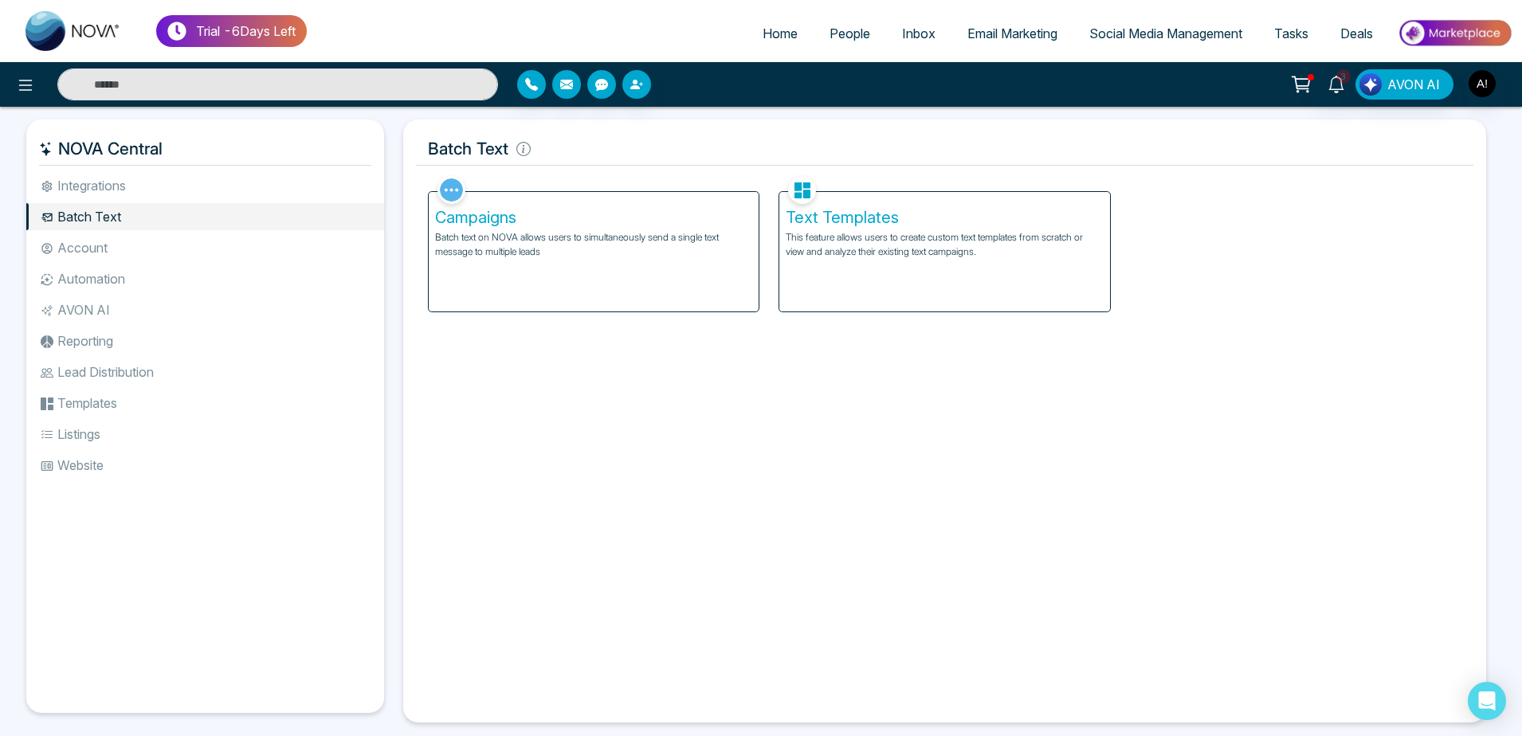
click at [607, 232] on p "Batch text on NOVA allows users to simultaneously send a single text message to…" at bounding box center [593, 244] width 317 height 29
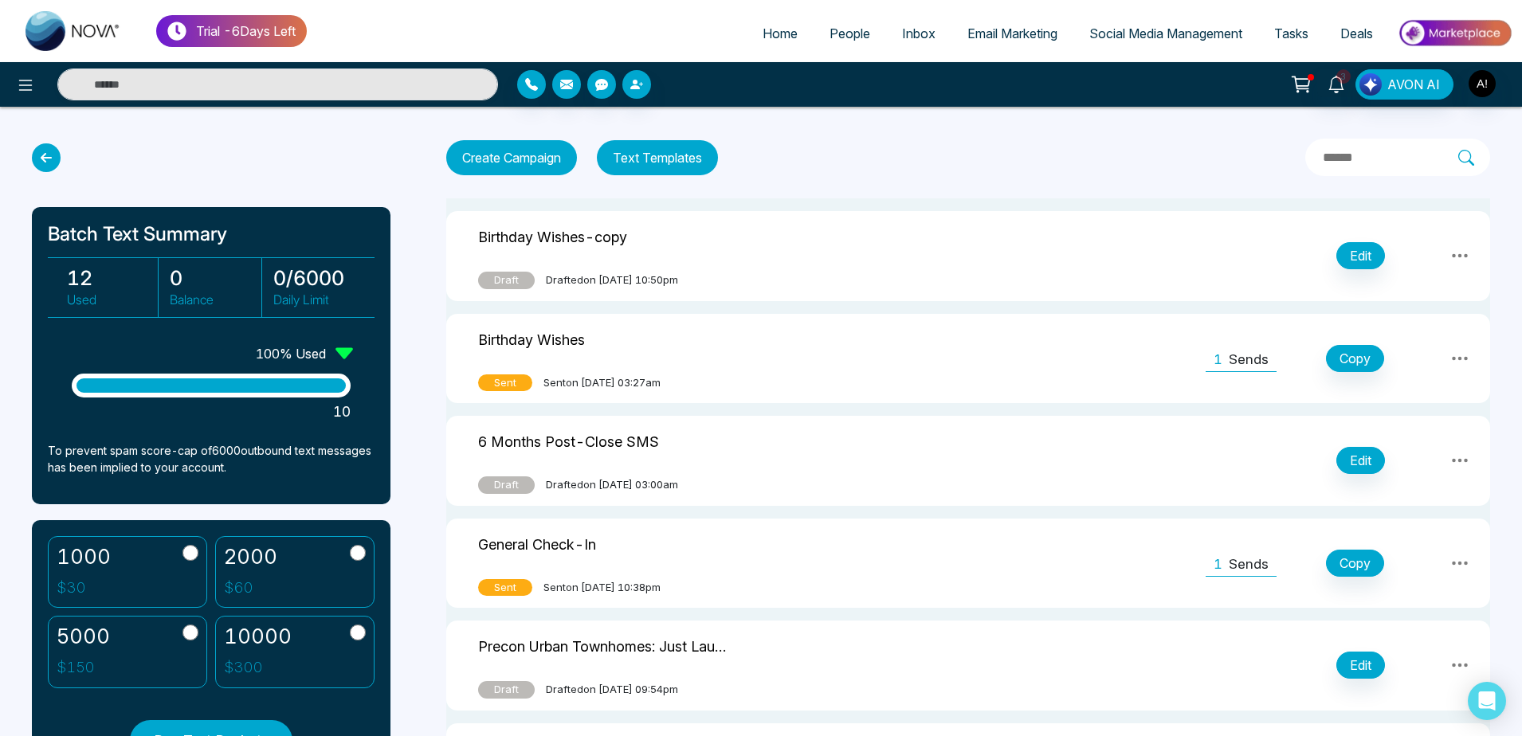
click at [55, 161] on icon at bounding box center [46, 157] width 29 height 29
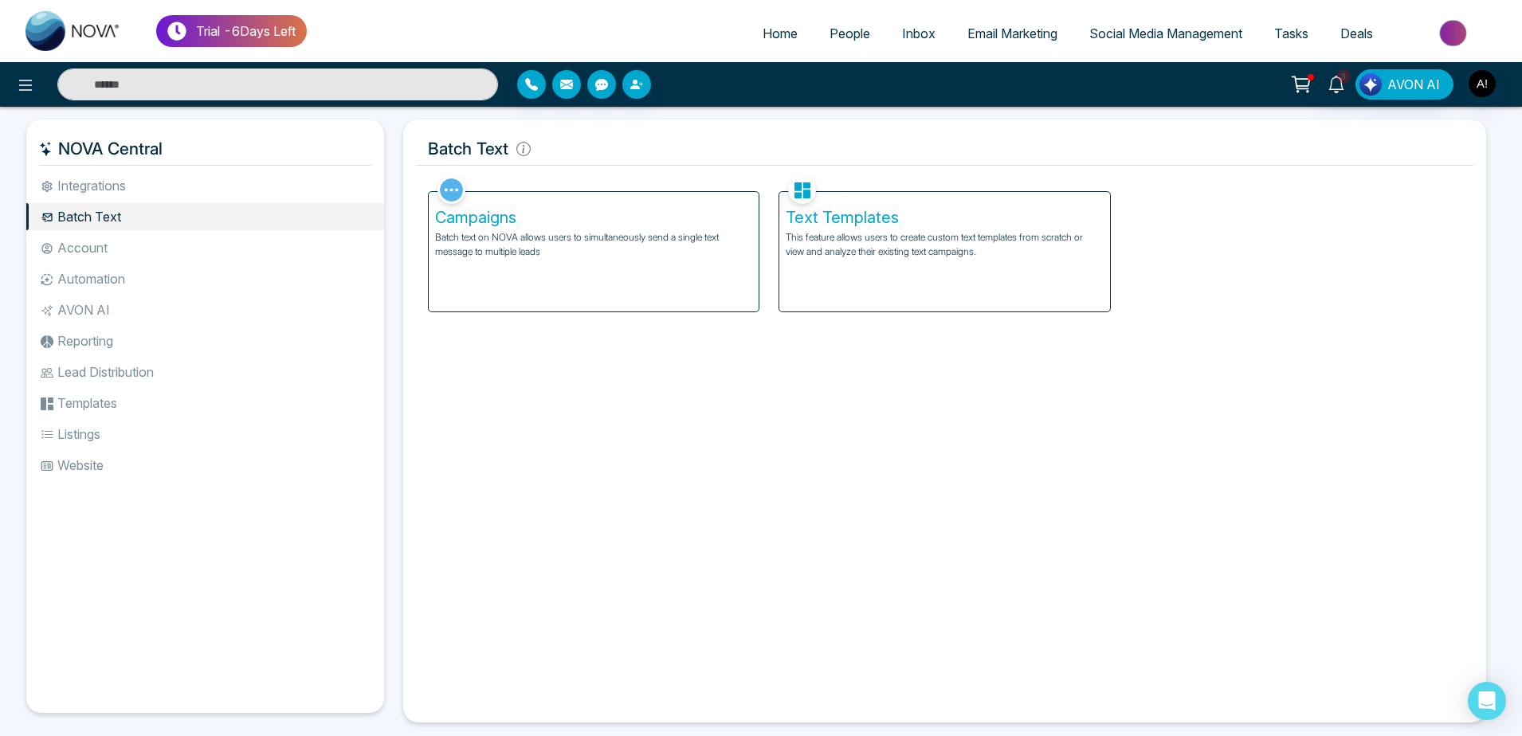
click at [846, 281] on div "Text Templates This feature allows users to create custom text templates from s…" at bounding box center [944, 252] width 330 height 120
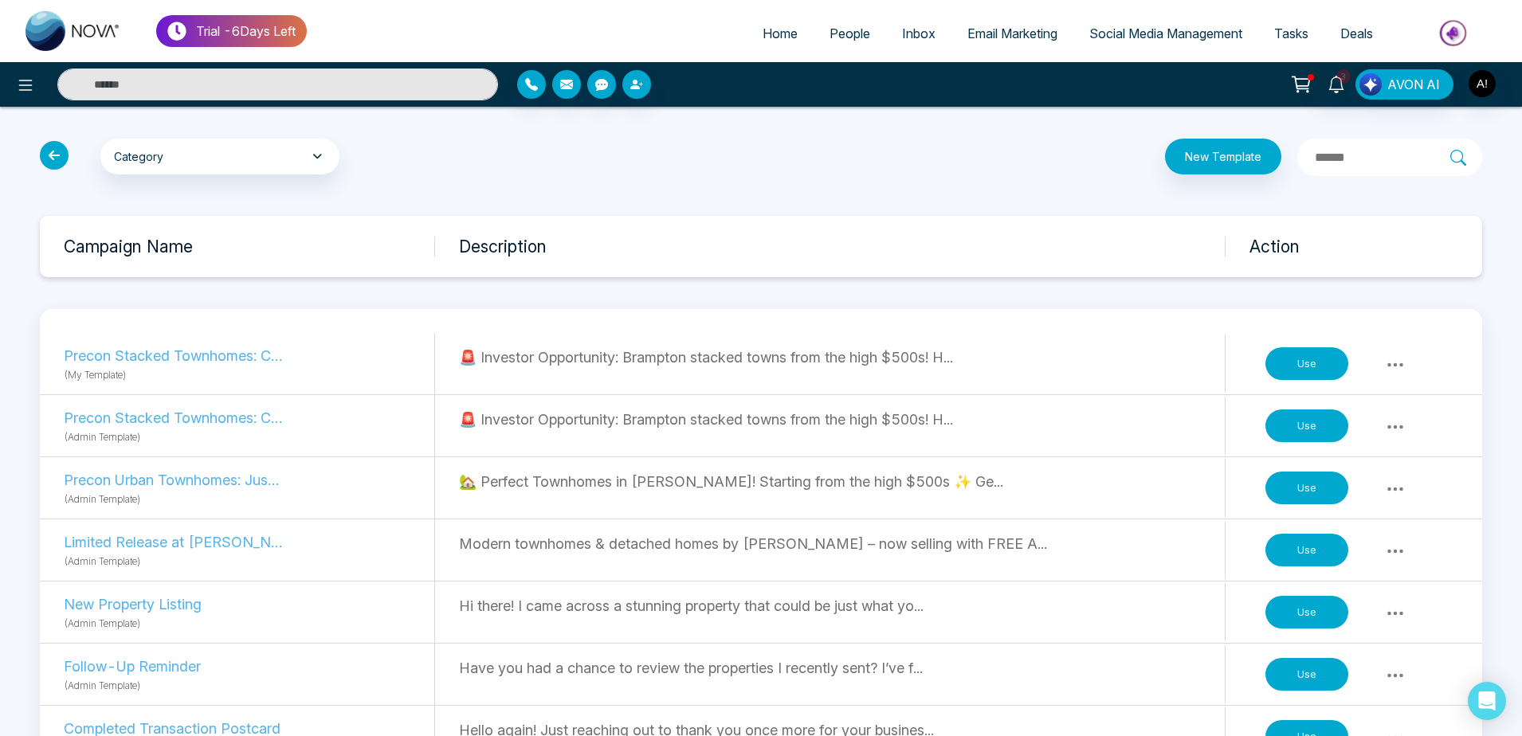
click at [56, 150] on icon at bounding box center [54, 155] width 29 height 29
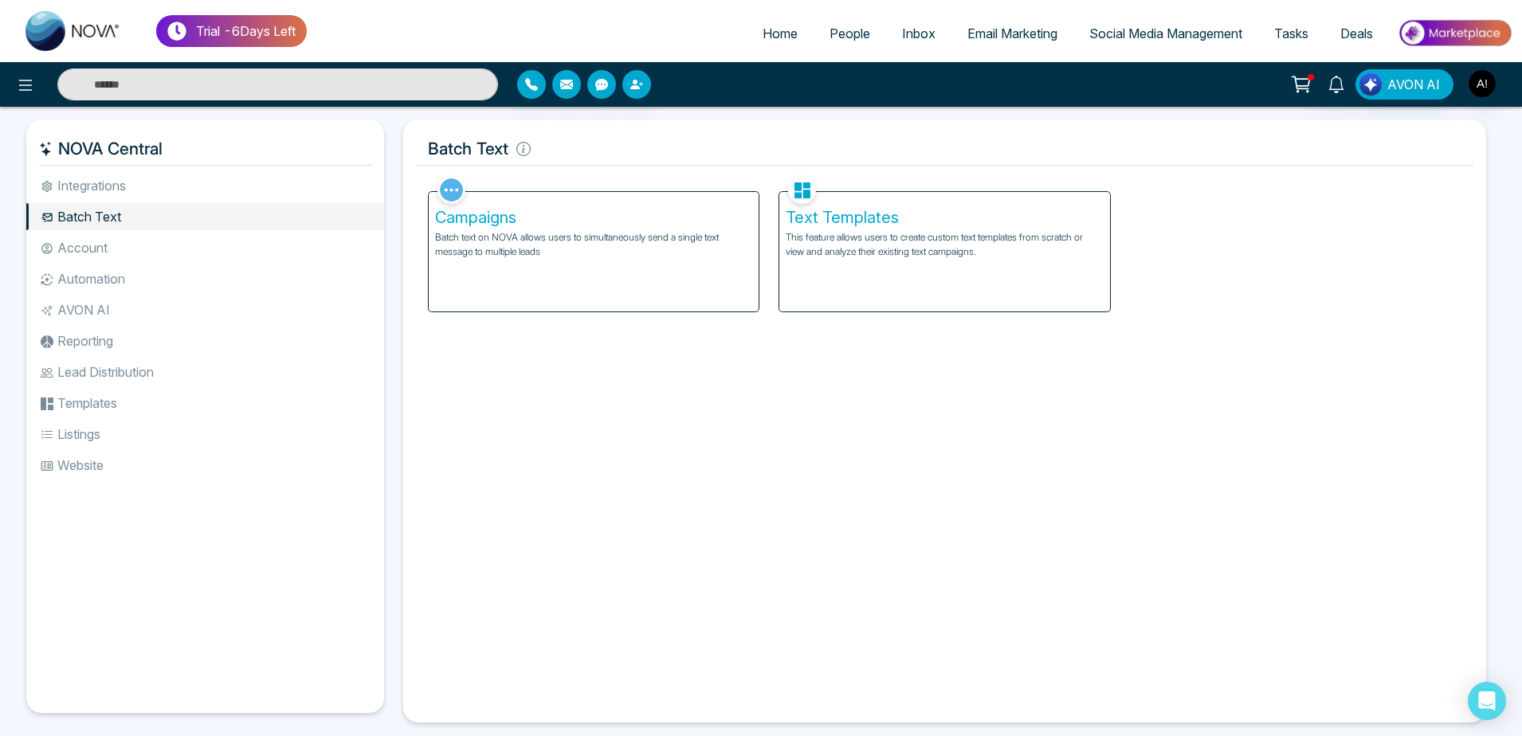
click at [135, 253] on li "Account" at bounding box center [205, 247] width 358 height 27
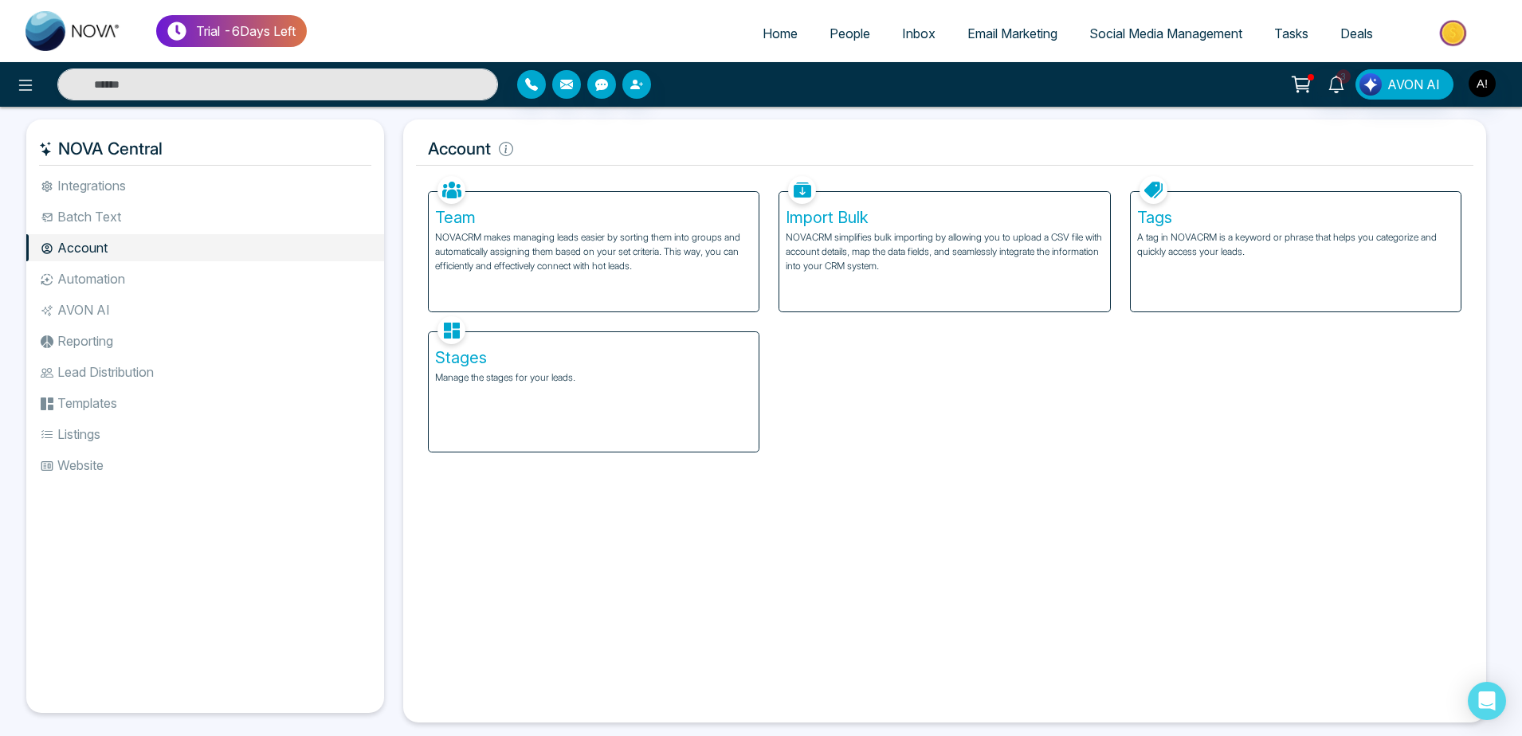
click at [177, 204] on li "Batch Text" at bounding box center [205, 216] width 358 height 27
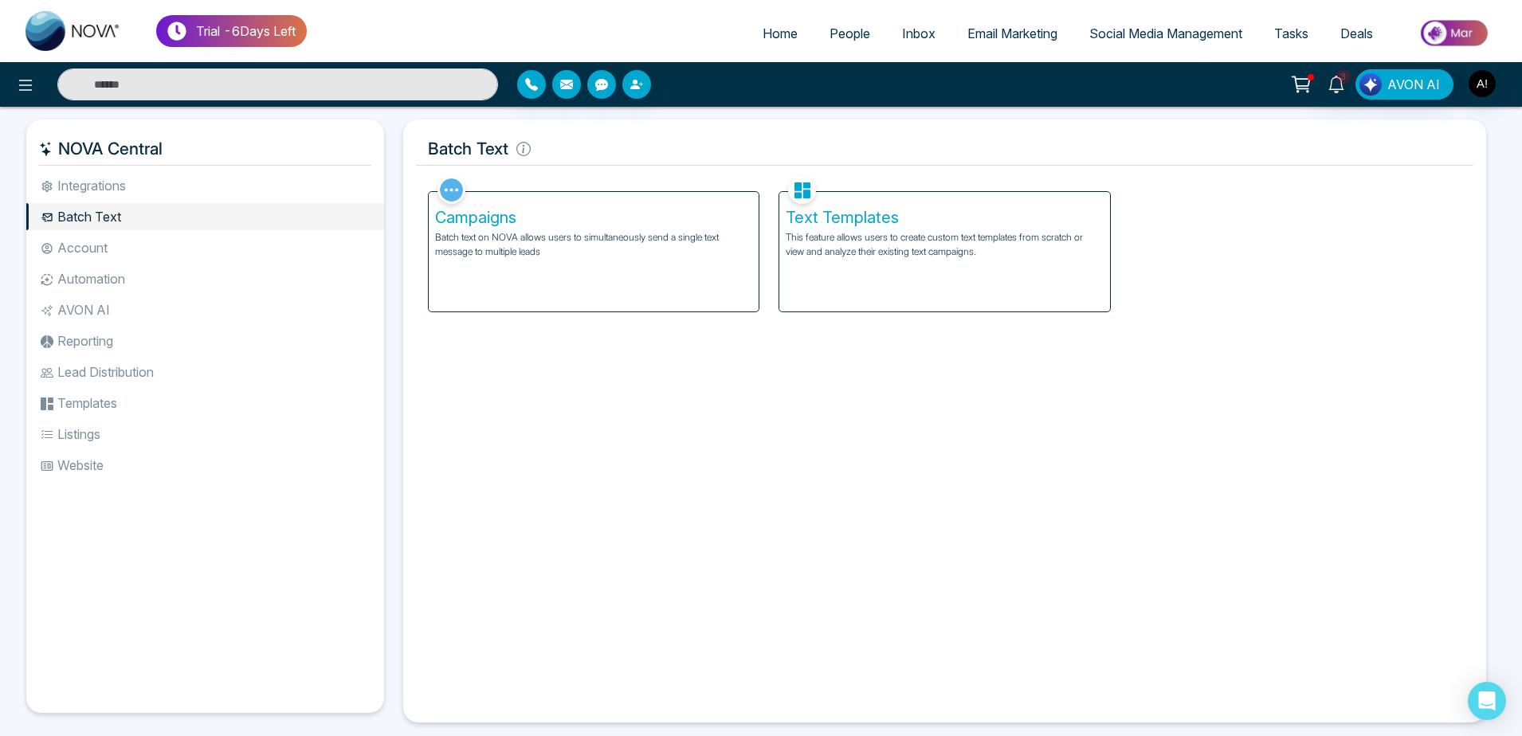
click at [179, 183] on li "Integrations" at bounding box center [205, 185] width 358 height 27
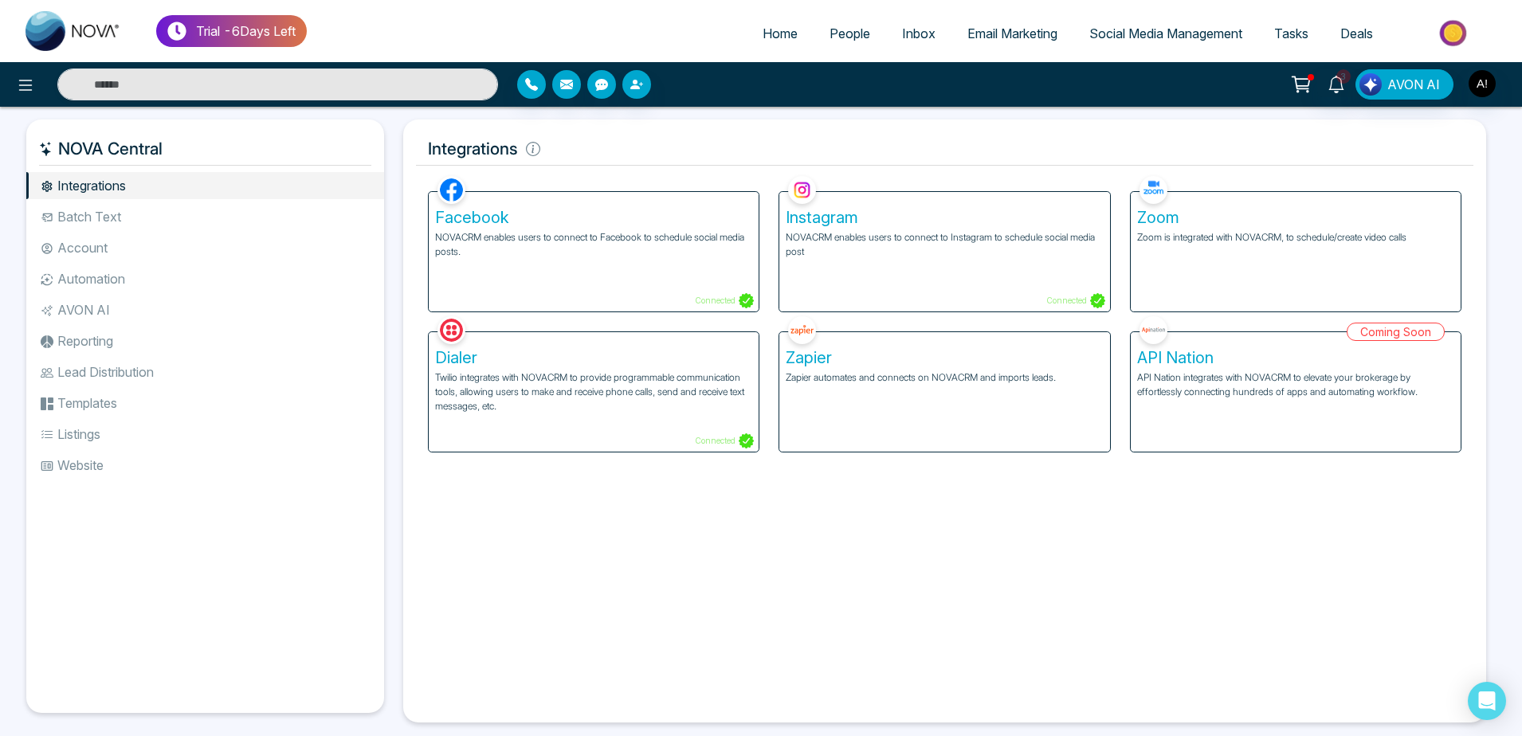
click at [147, 229] on li "Batch Text" at bounding box center [205, 216] width 358 height 27
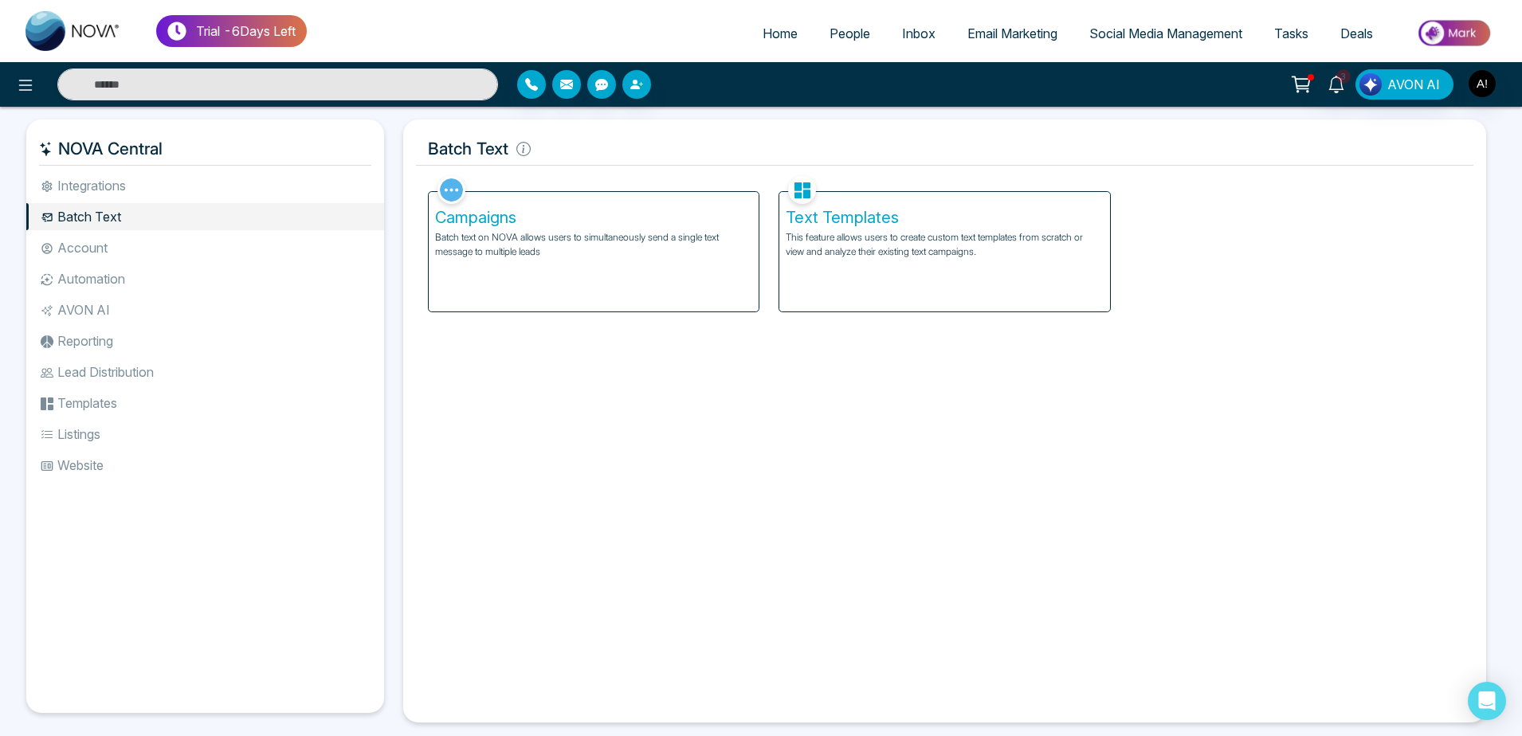
click at [830, 32] on span "People" at bounding box center [850, 34] width 41 height 16
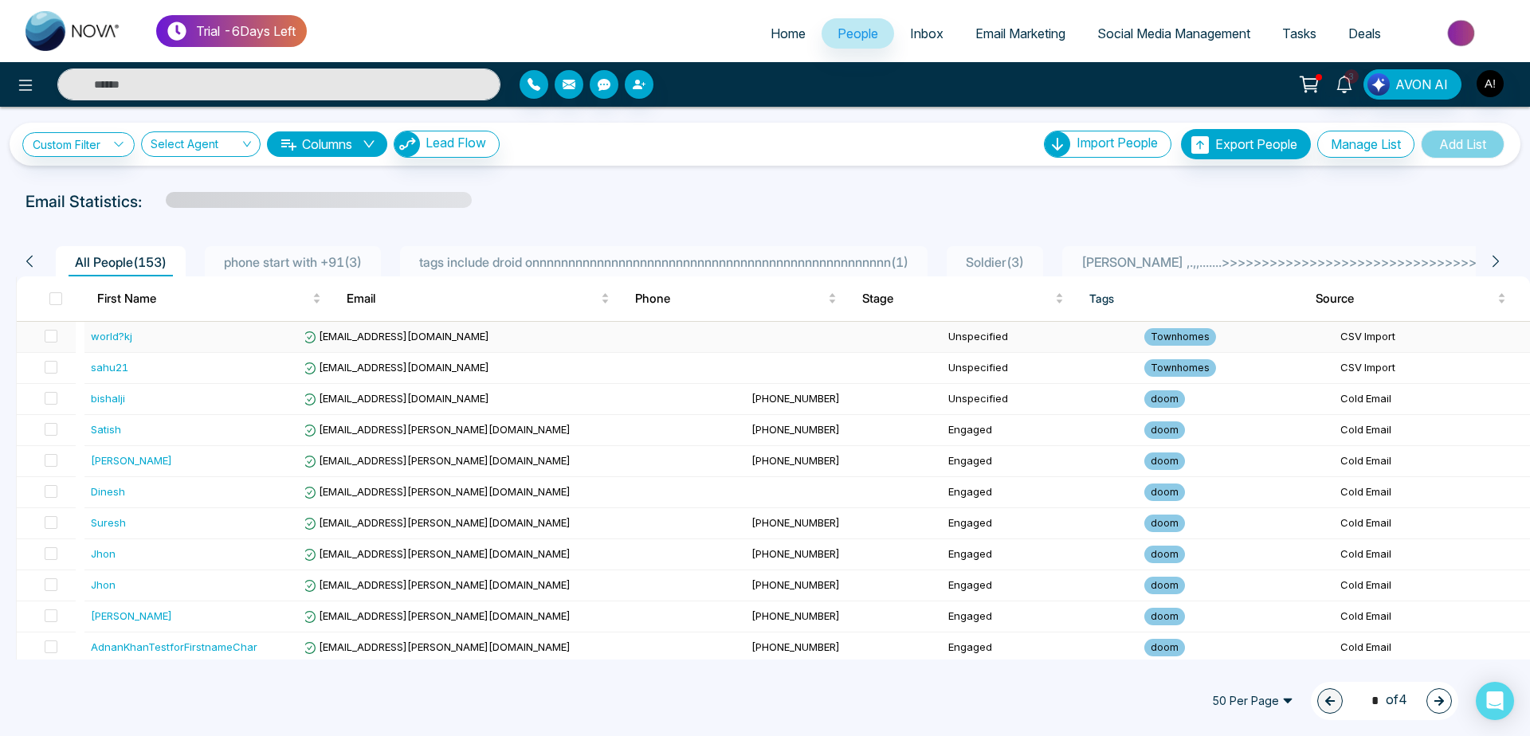
click at [745, 336] on td at bounding box center [843, 337] width 196 height 31
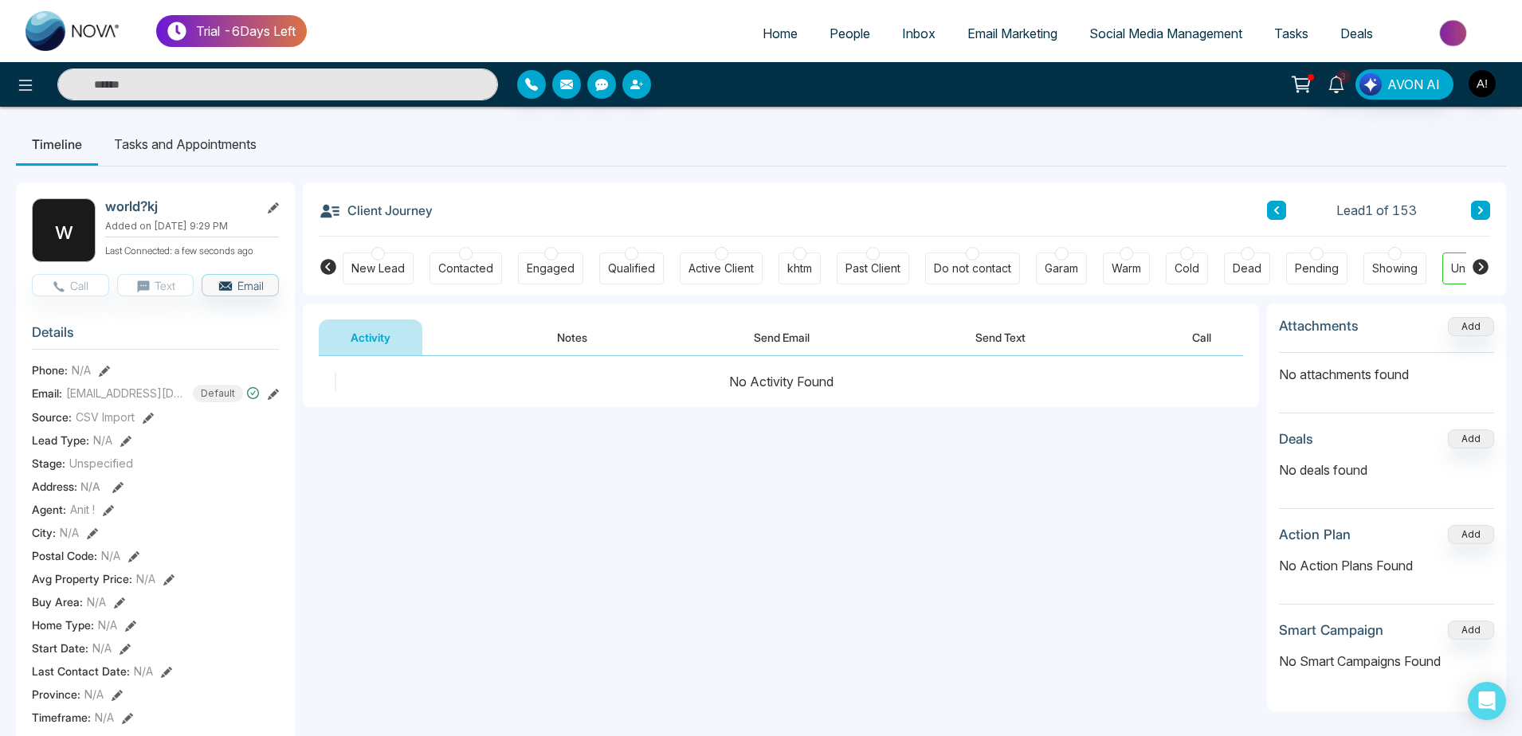
click at [1482, 265] on icon at bounding box center [1481, 267] width 16 height 16
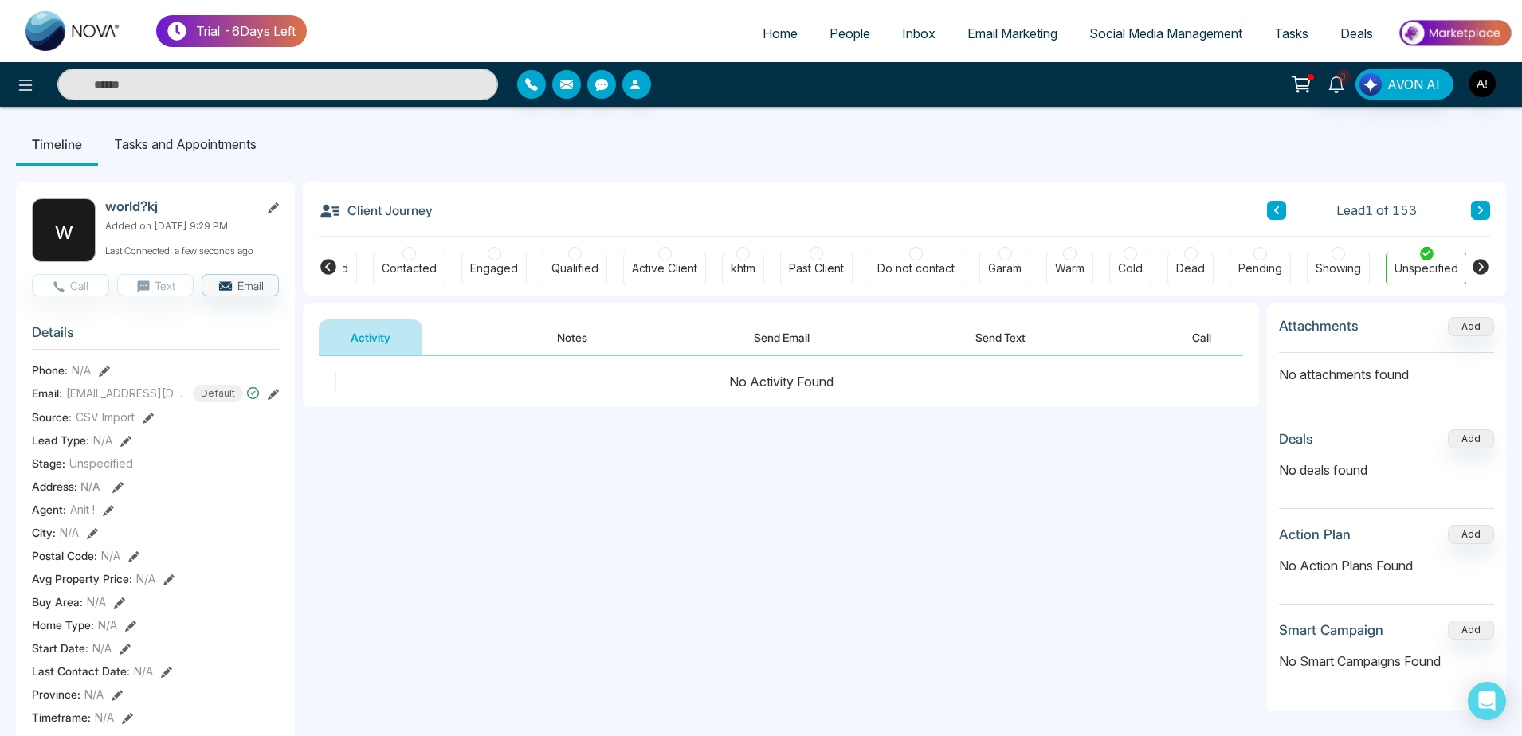
click at [1482, 265] on icon at bounding box center [1481, 267] width 16 height 16
click at [763, 37] on span "Home" at bounding box center [780, 34] width 35 height 16
select select "*"
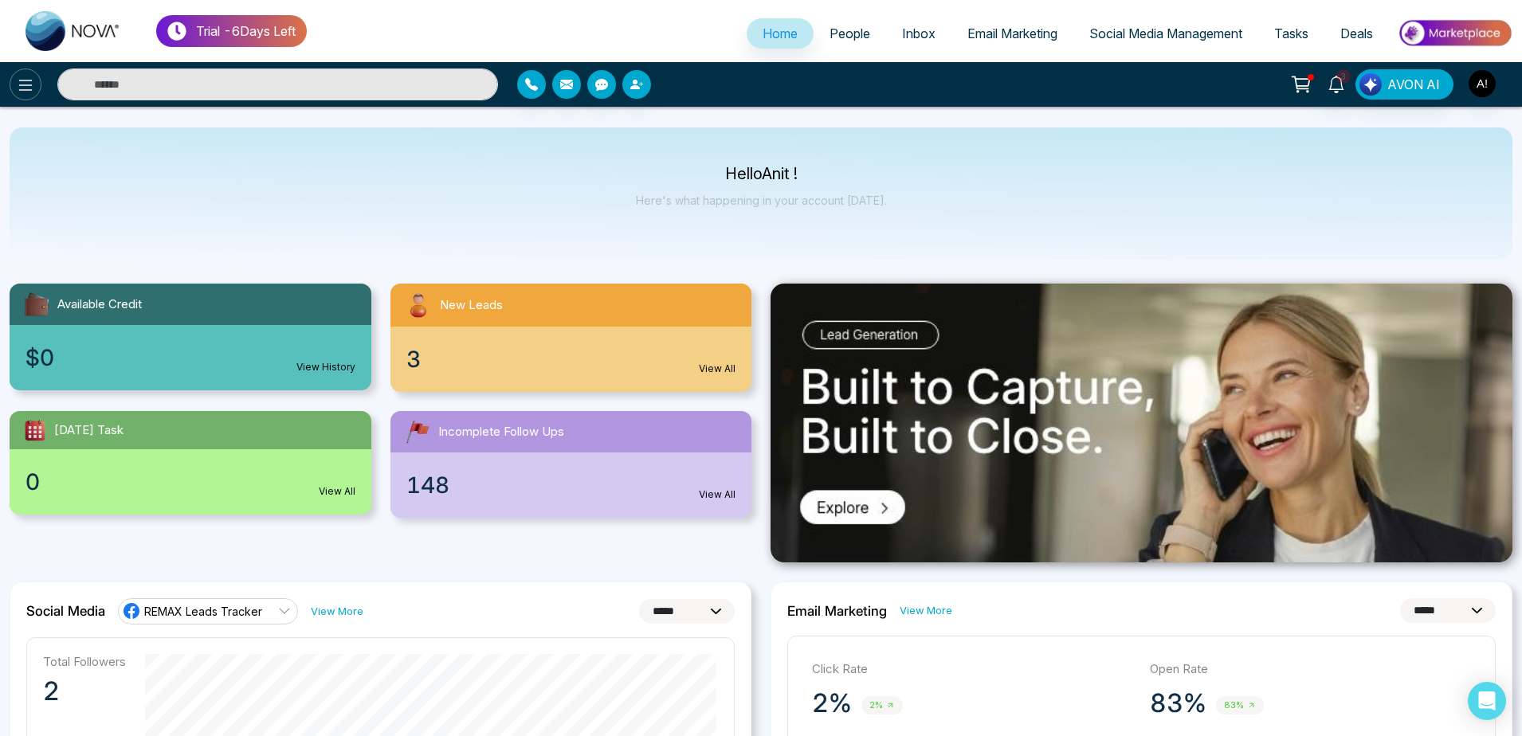
click at [30, 82] on icon at bounding box center [25, 85] width 19 height 19
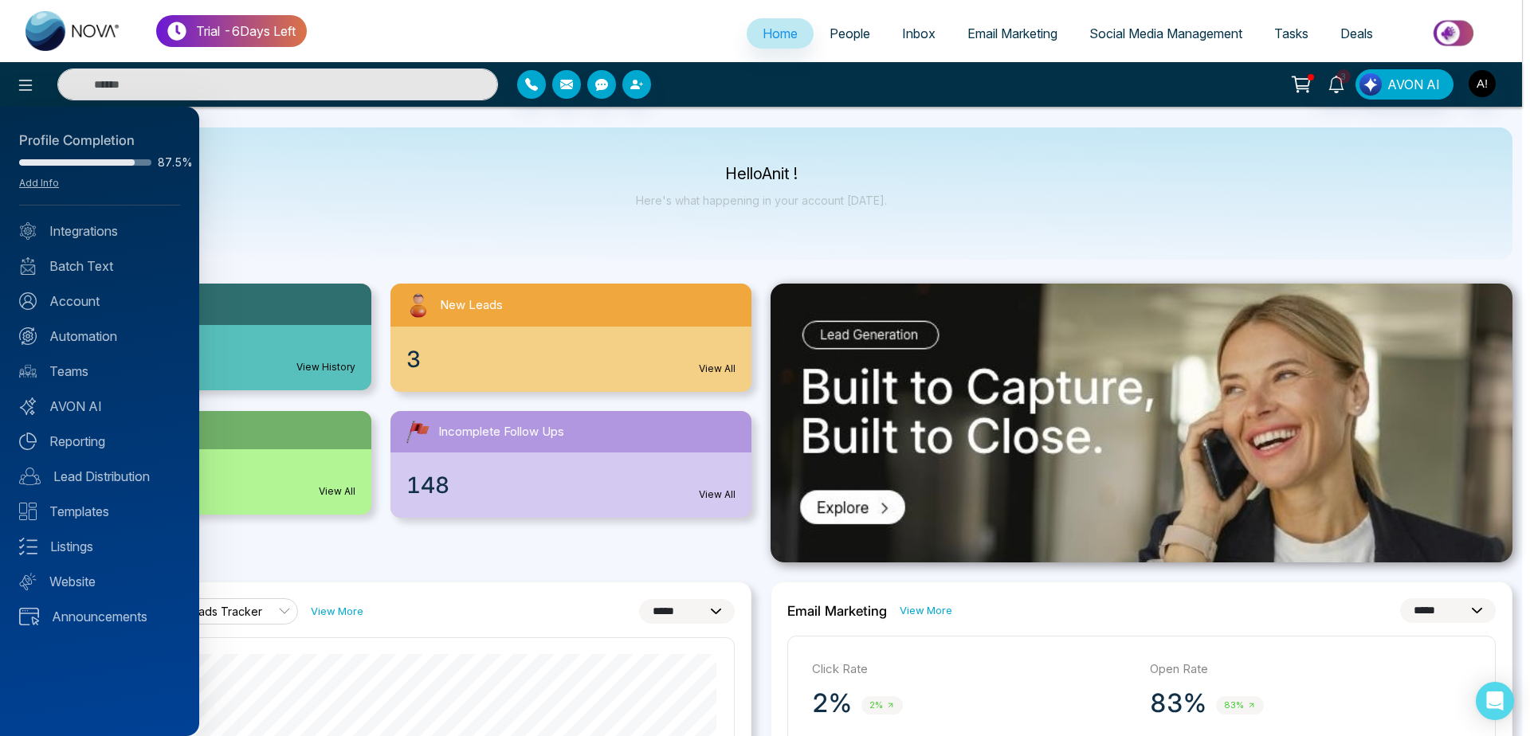
click at [411, 211] on div at bounding box center [765, 368] width 1530 height 736
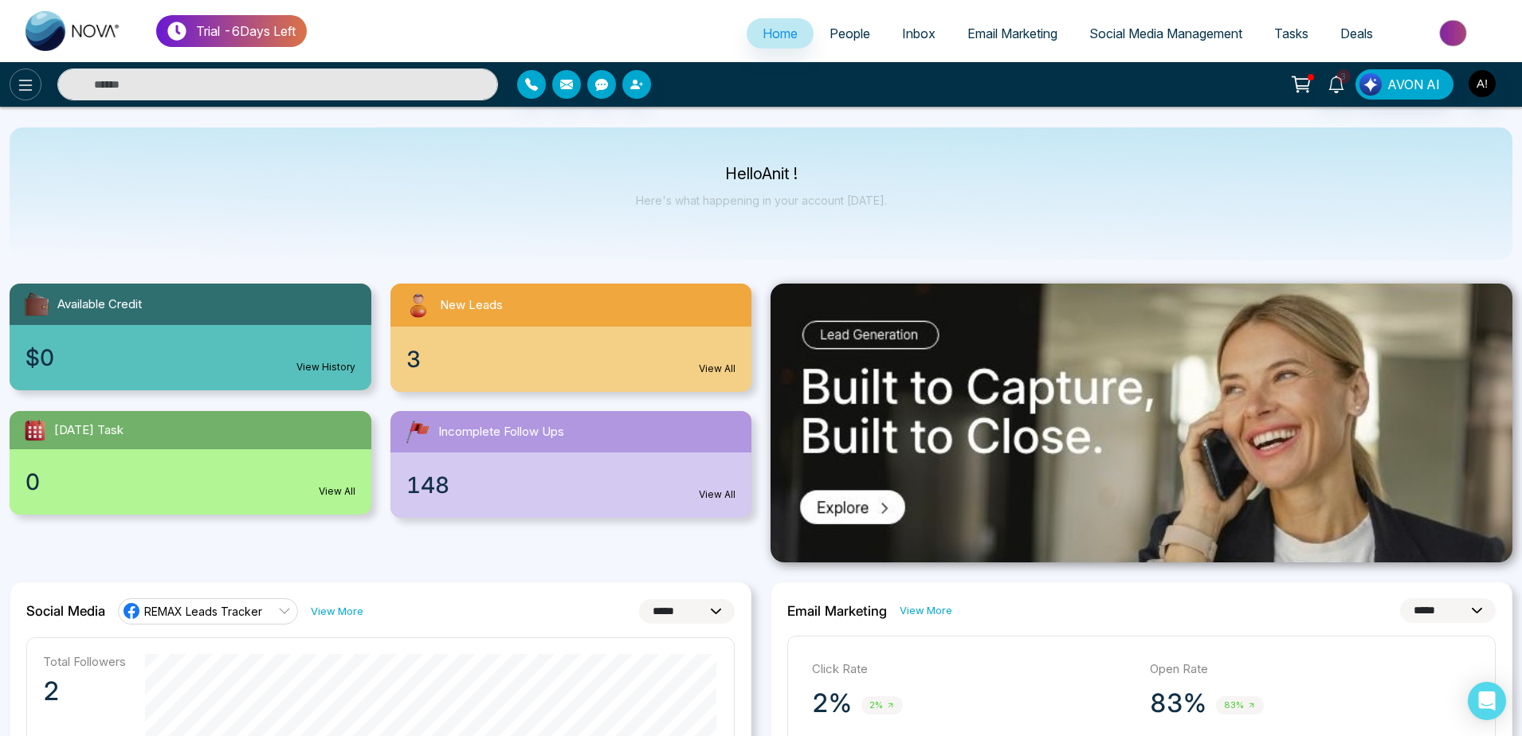
click at [26, 80] on icon at bounding box center [26, 85] width 14 height 11
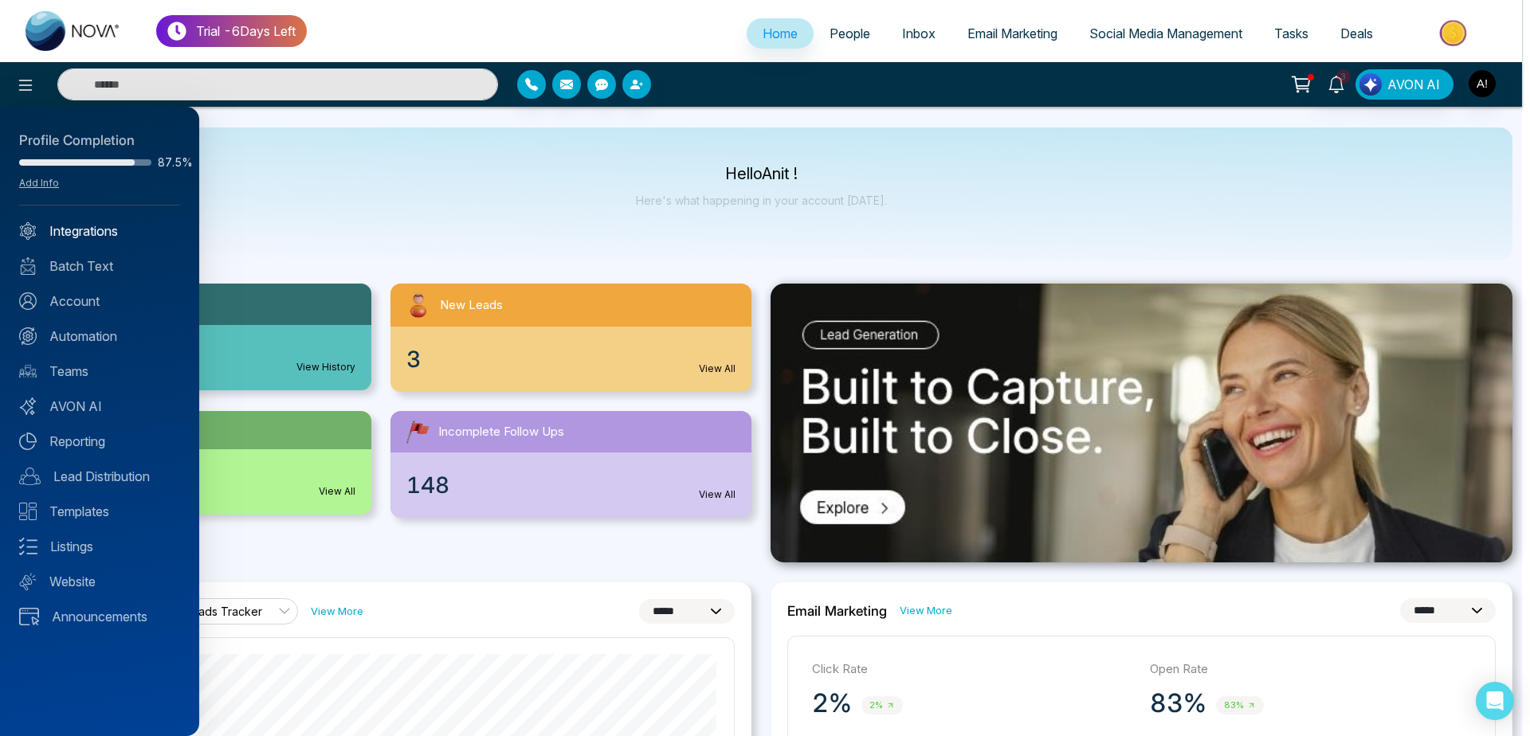
click at [114, 233] on link "Integrations" at bounding box center [99, 231] width 161 height 19
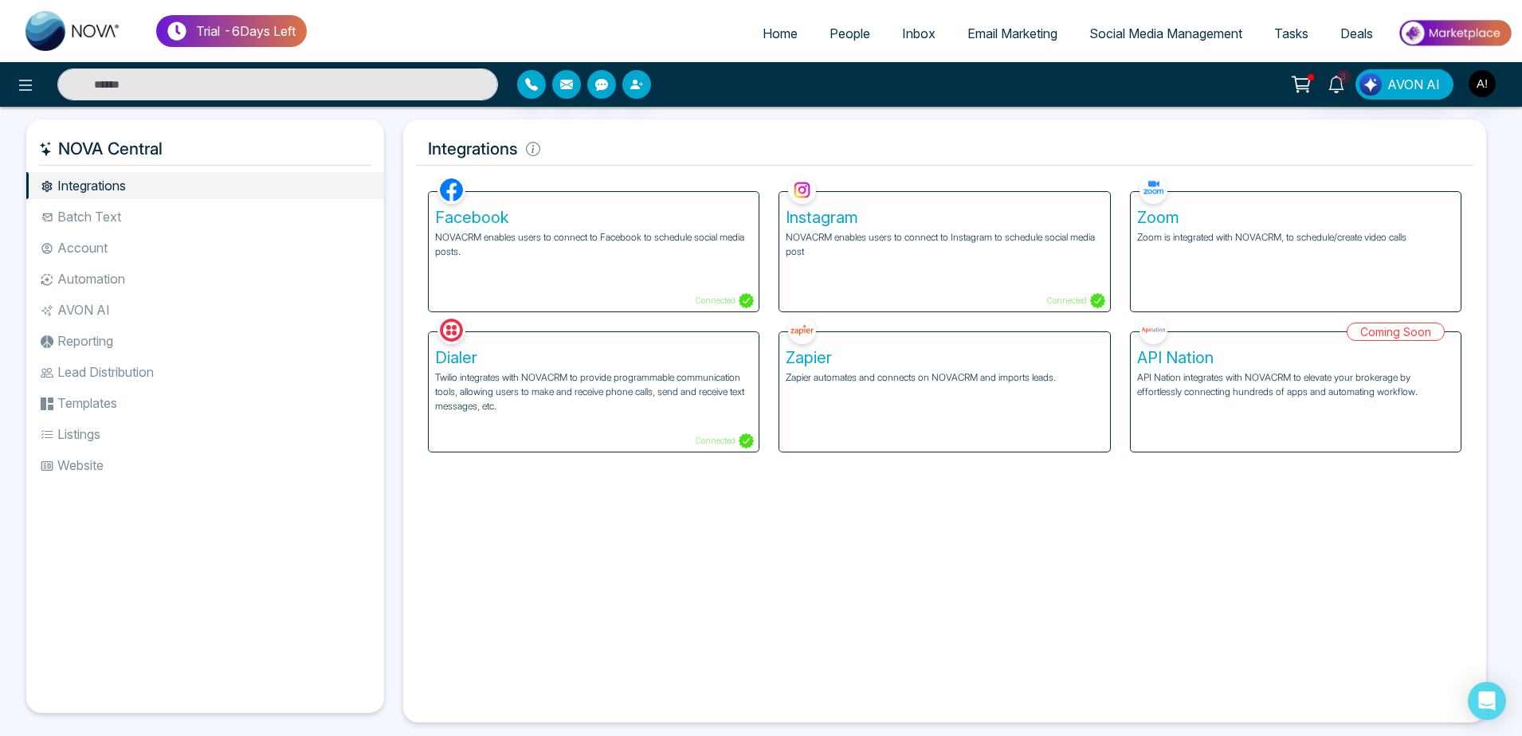
click at [185, 234] on ul "Integrations Batch Text Account Automation AVON AI Reporting Lead Distribution …" at bounding box center [205, 430] width 358 height 516
click at [128, 216] on li "Batch Text" at bounding box center [205, 216] width 358 height 27
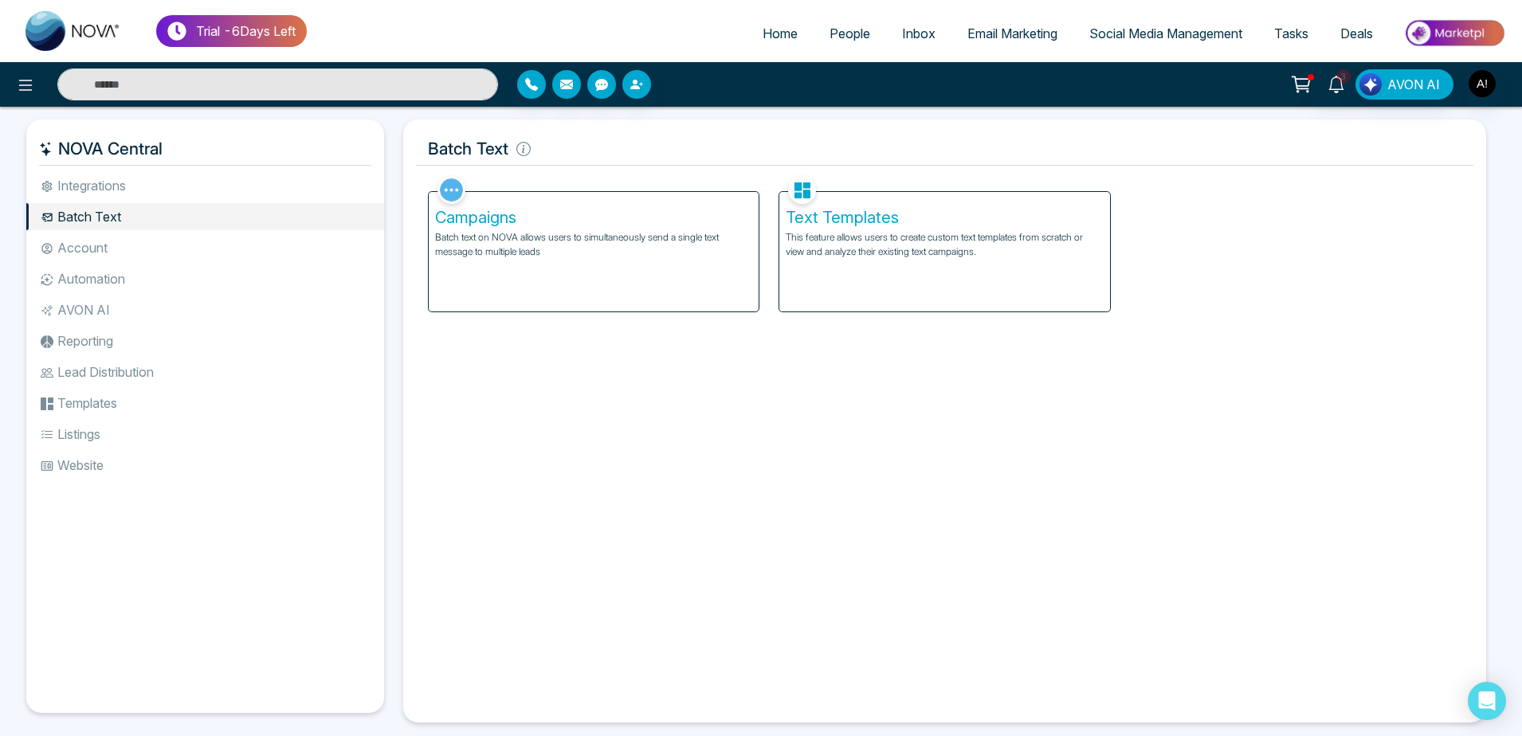
click at [897, 237] on p "This feature allows users to create custom text templates from scratch or view …" at bounding box center [944, 244] width 317 height 29
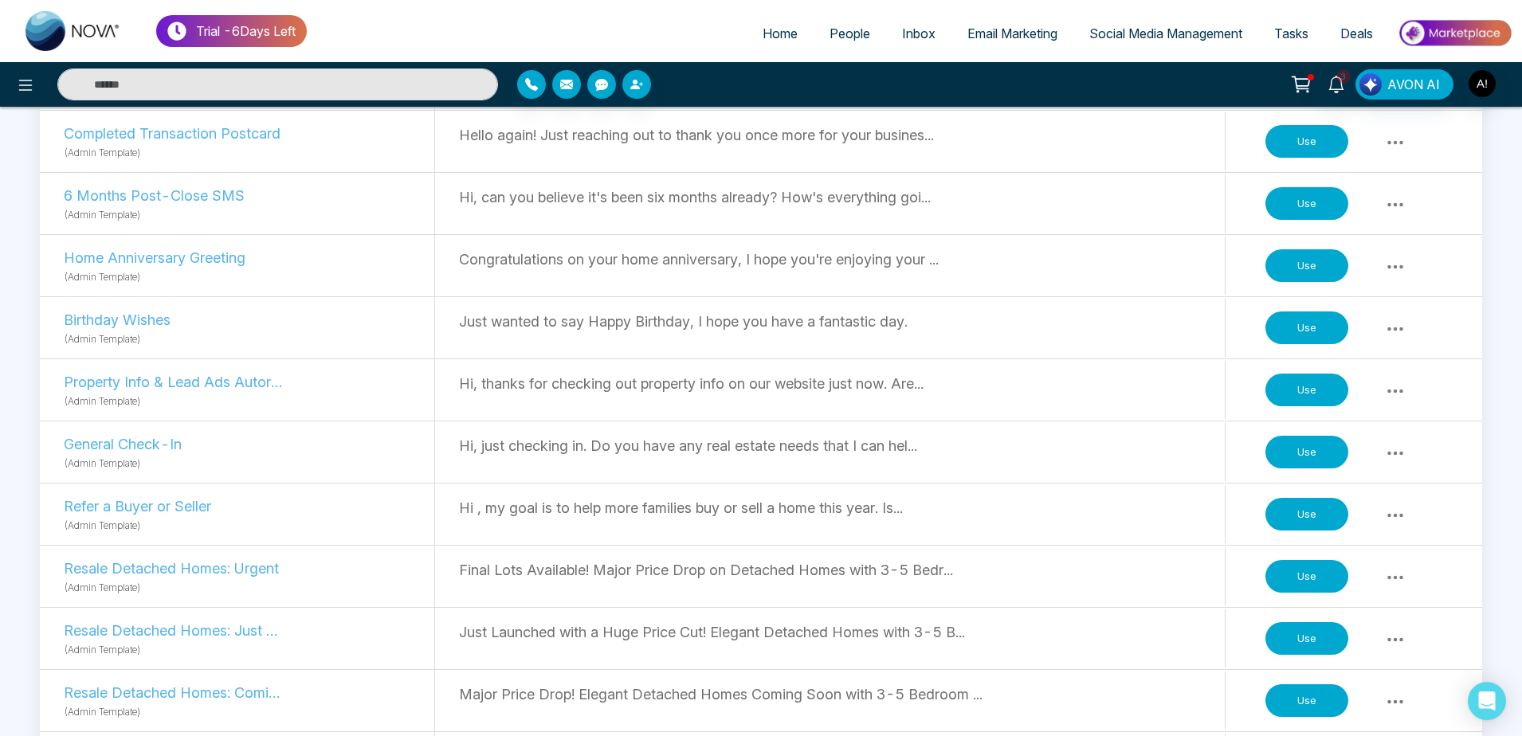
scroll to position [613, 0]
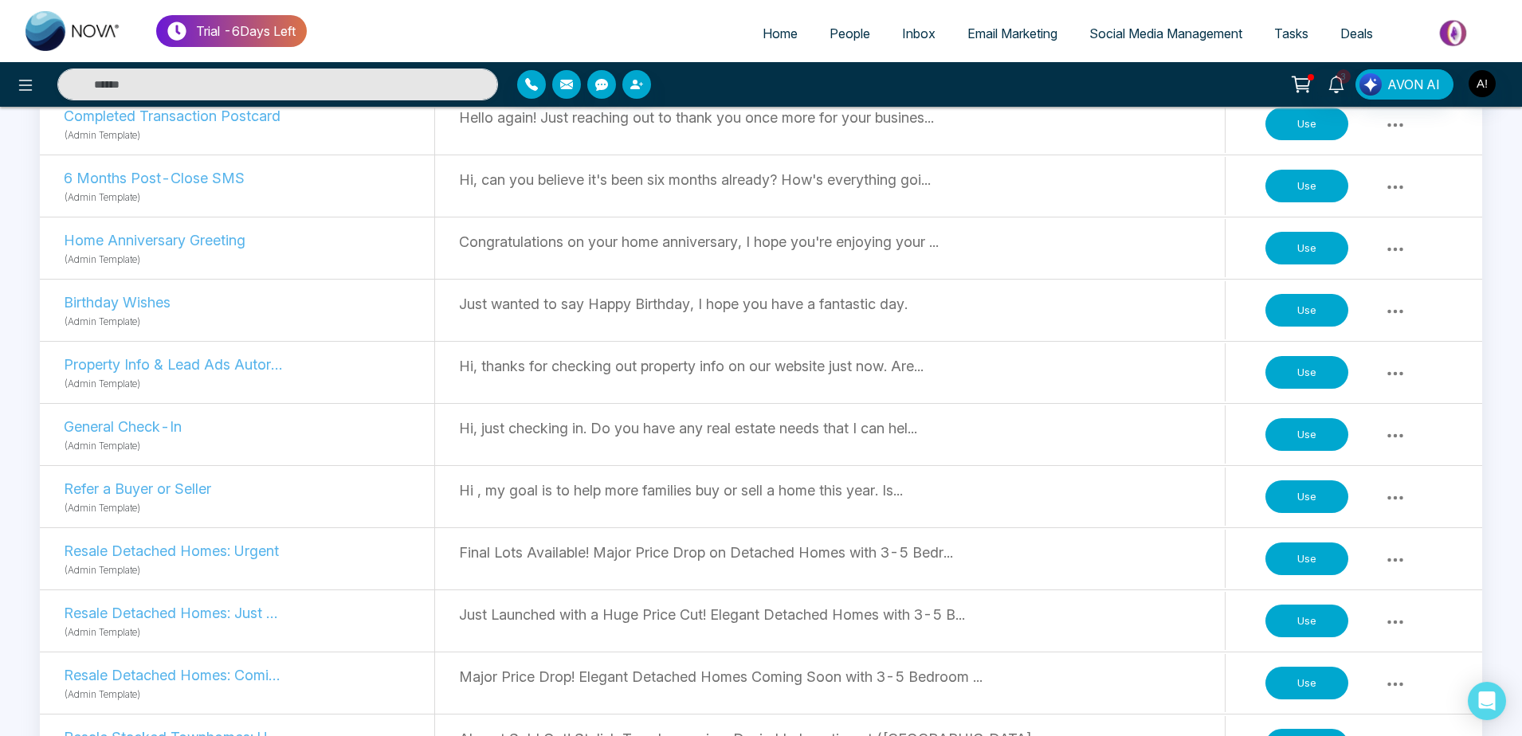
click at [1287, 438] on button "Use" at bounding box center [1306, 434] width 83 height 33
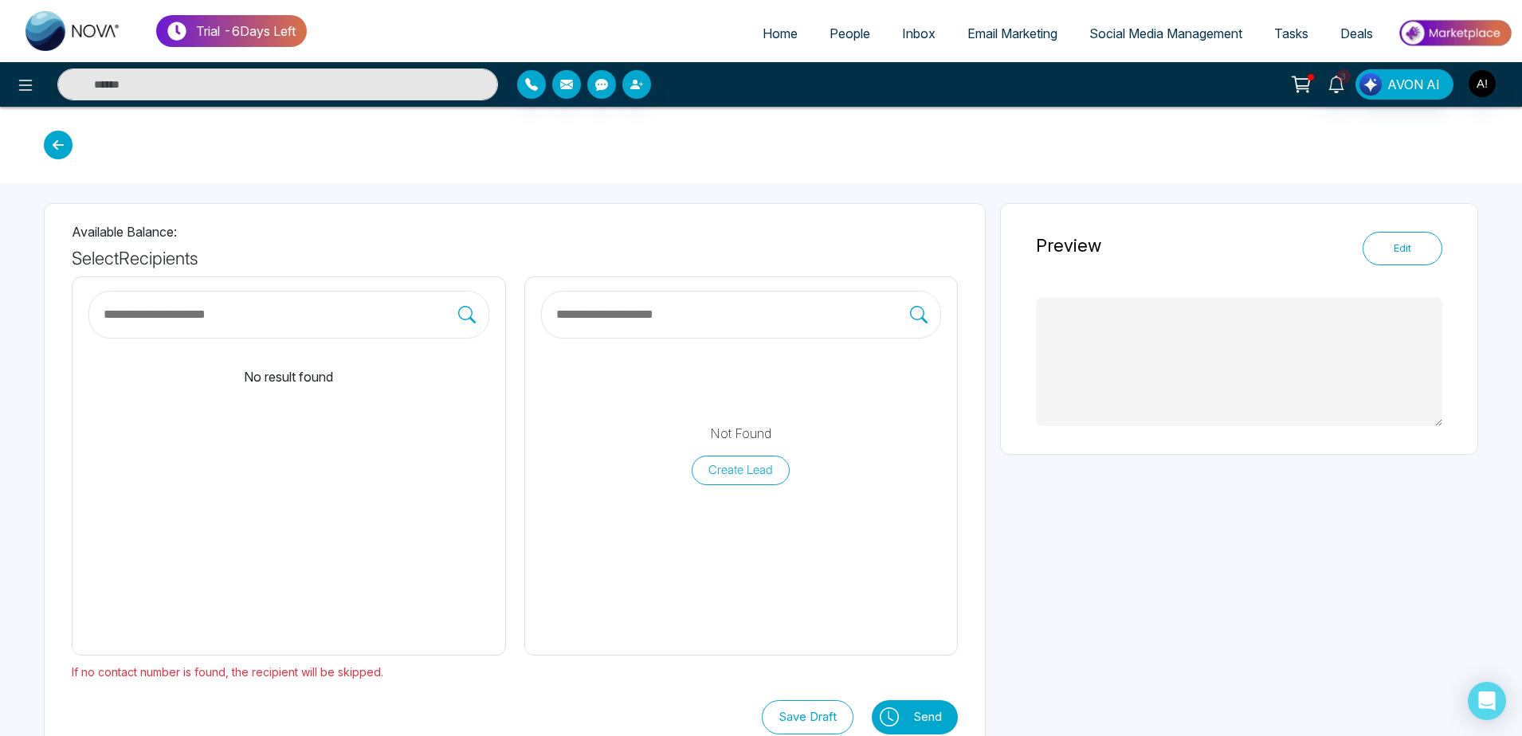
scroll to position [37, 0]
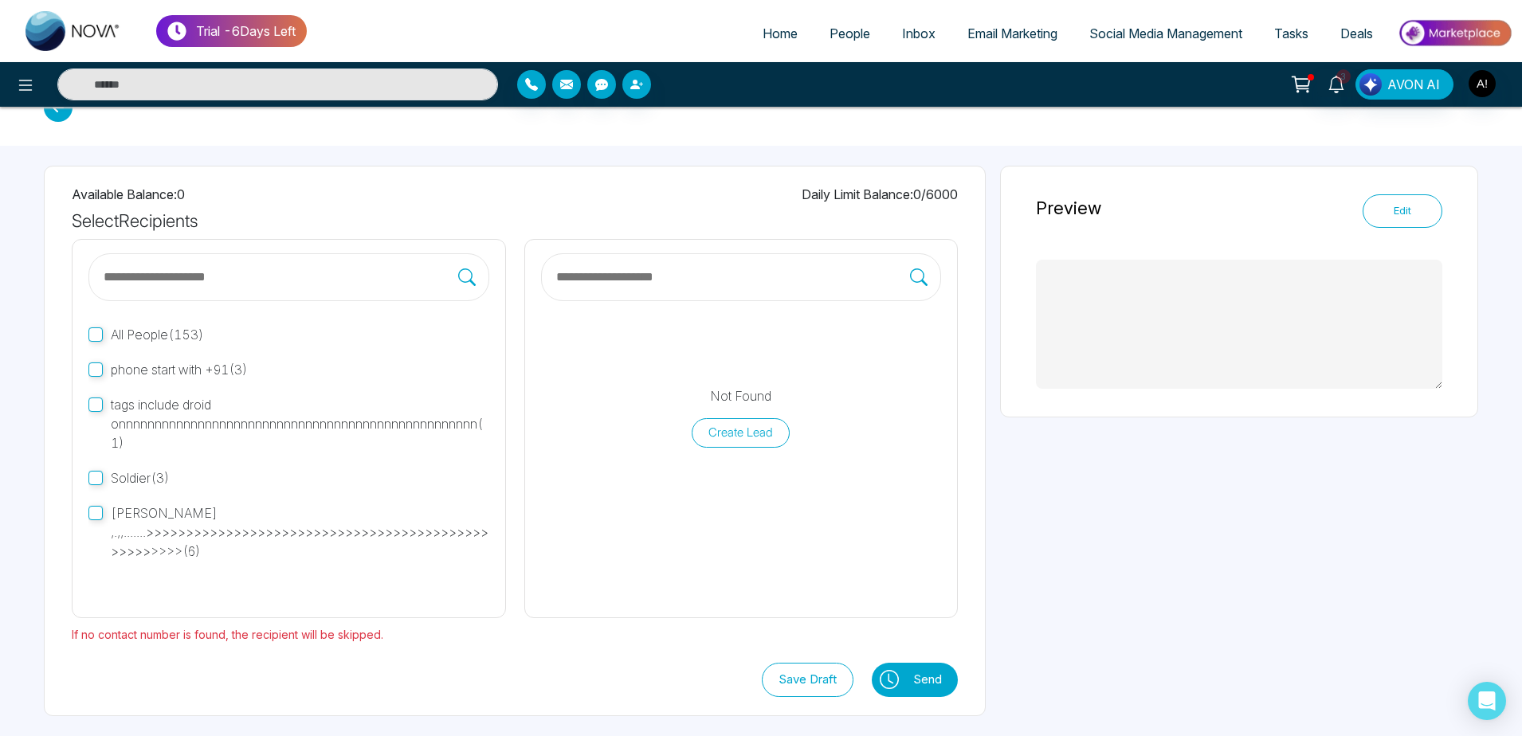
type textarea "**********"
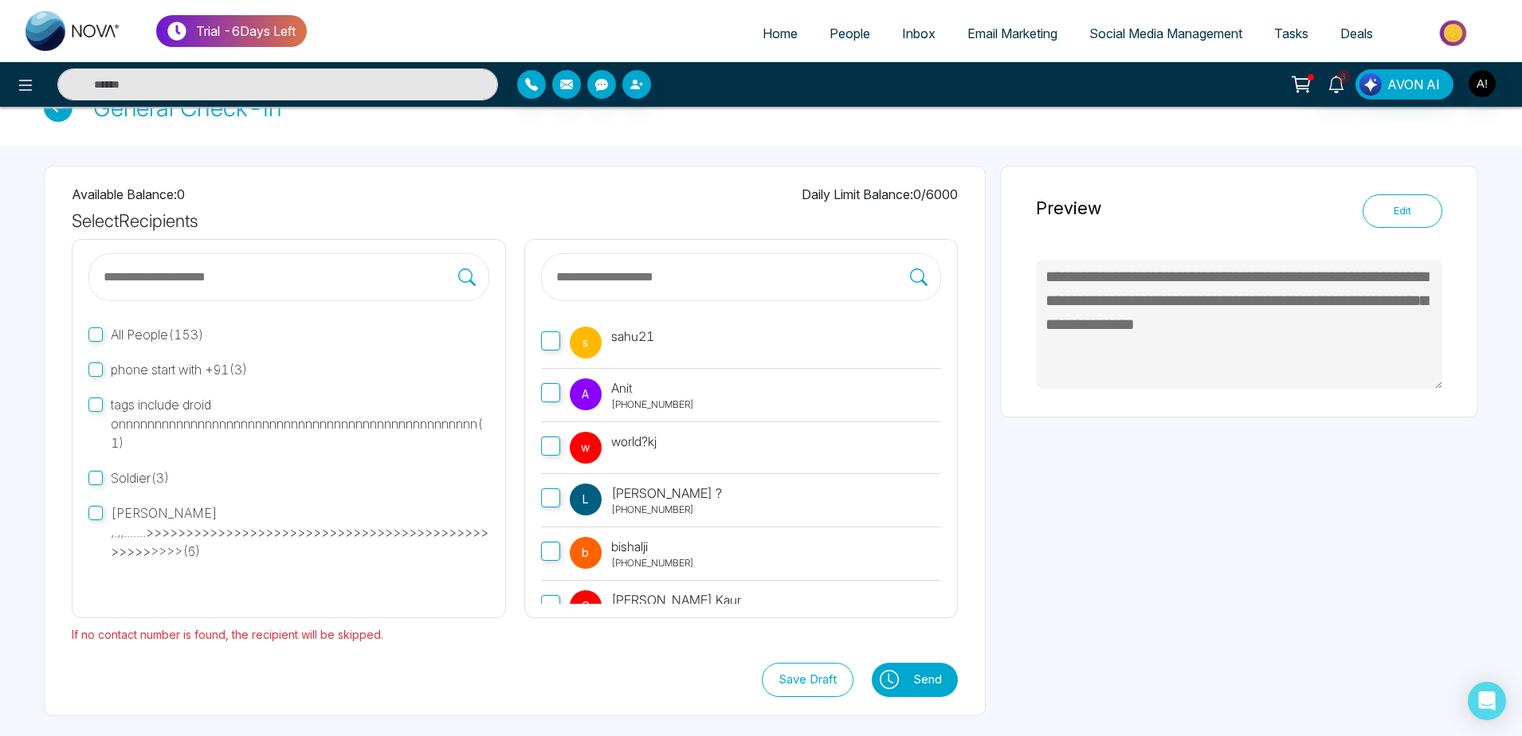
click at [575, 395] on span "A" at bounding box center [586, 395] width 32 height 32
click at [924, 689] on button "Send" at bounding box center [931, 680] width 53 height 34
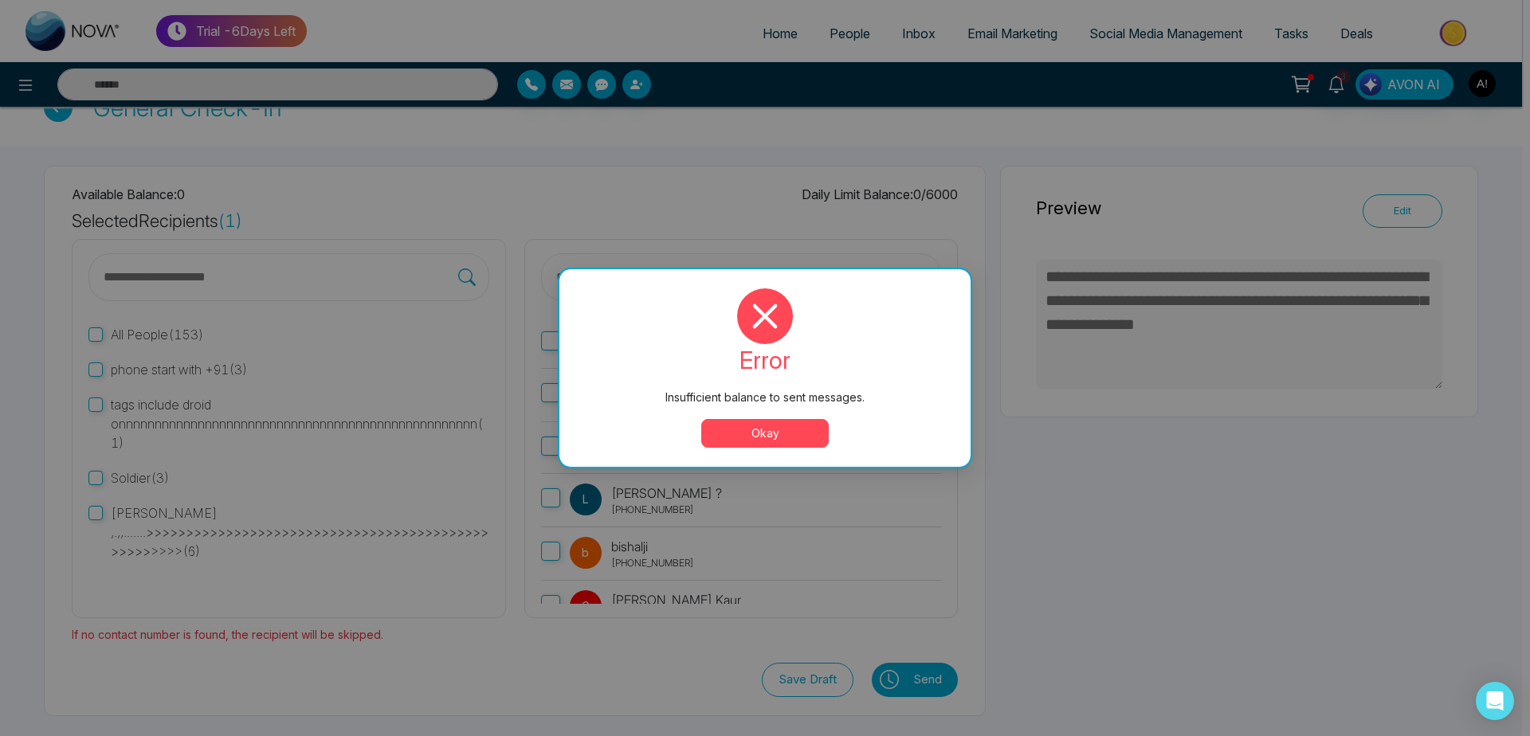
click at [751, 443] on button "Okay" at bounding box center [765, 433] width 128 height 29
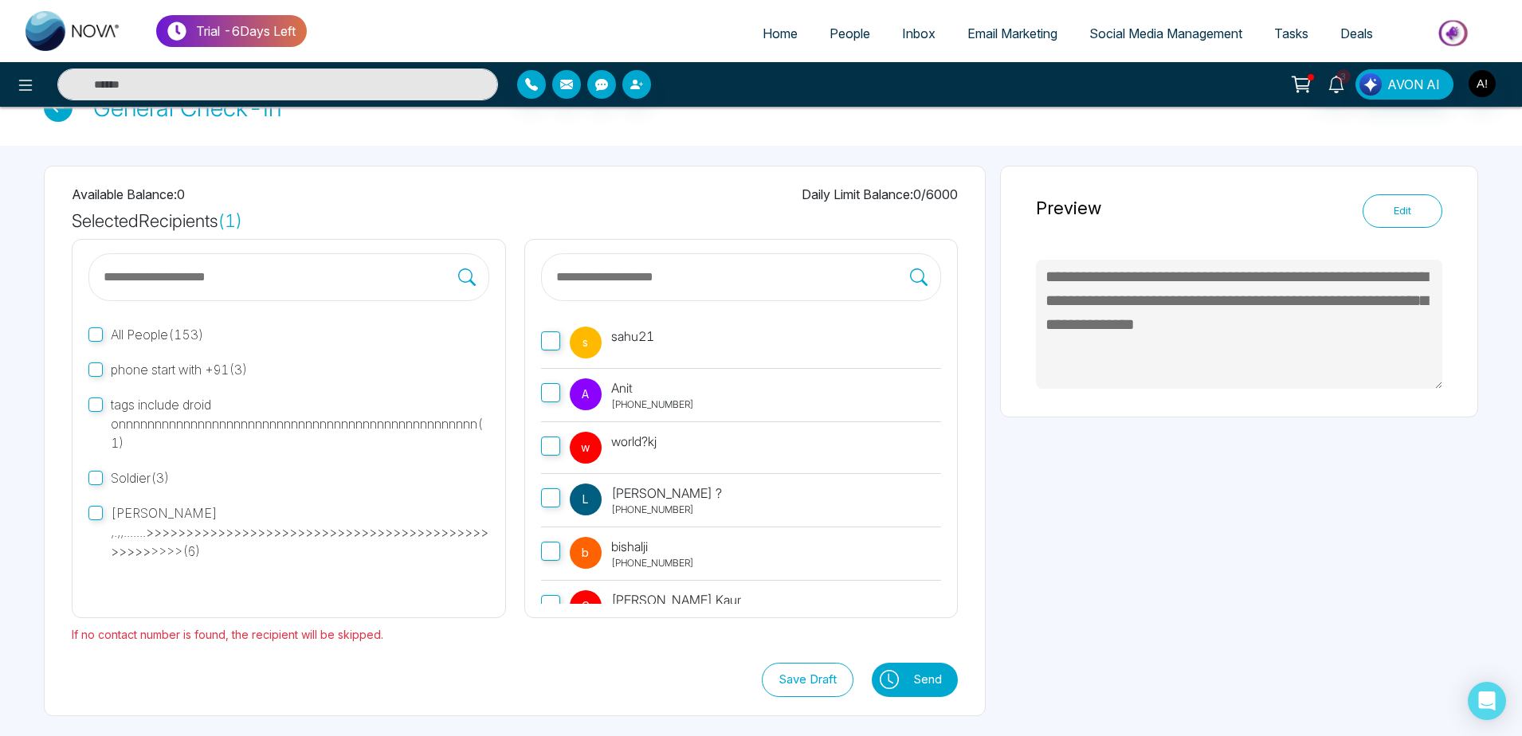
scroll to position [0, 0]
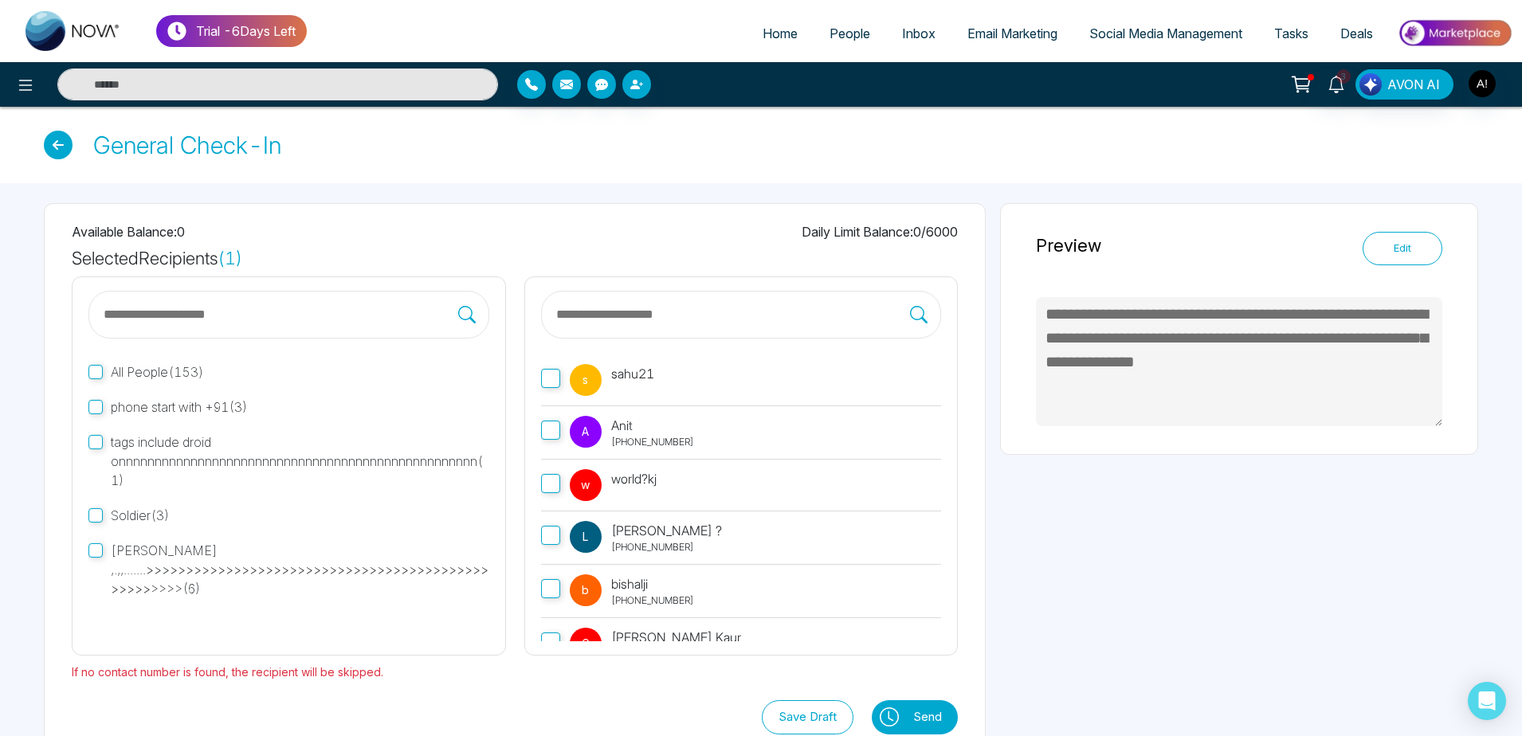
click at [64, 148] on icon at bounding box center [58, 145] width 29 height 29
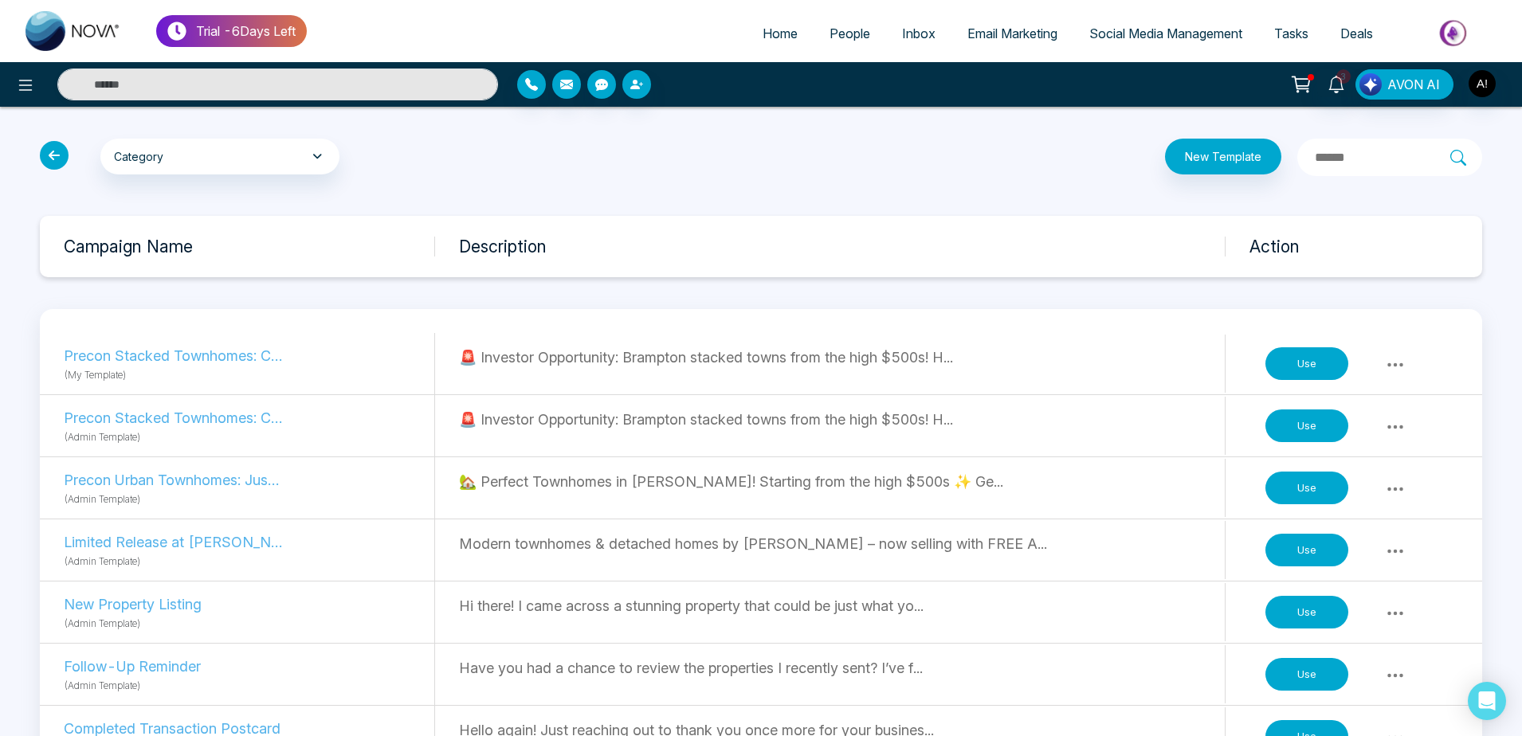
click at [64, 151] on icon at bounding box center [54, 155] width 29 height 29
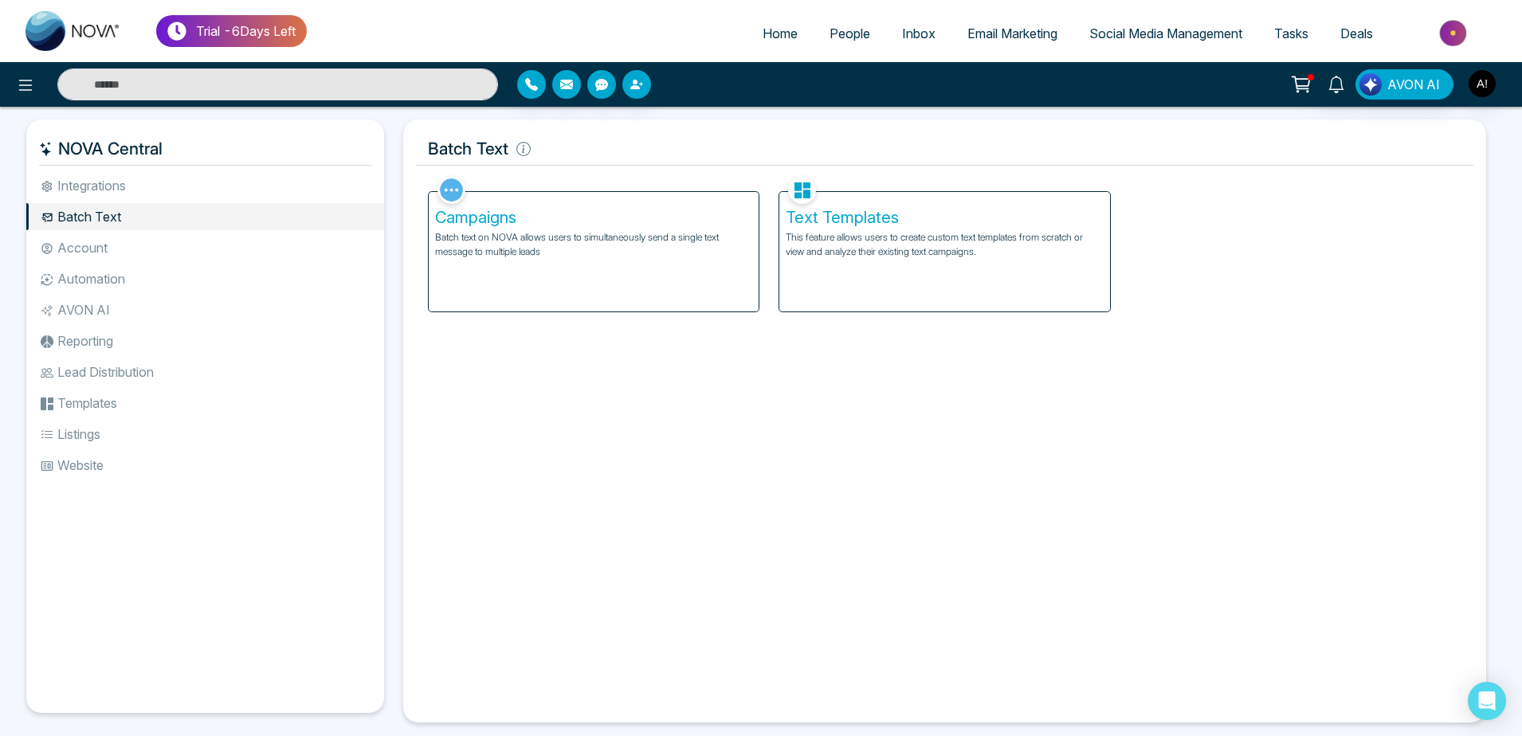
click at [155, 237] on li "Account" at bounding box center [205, 247] width 358 height 27
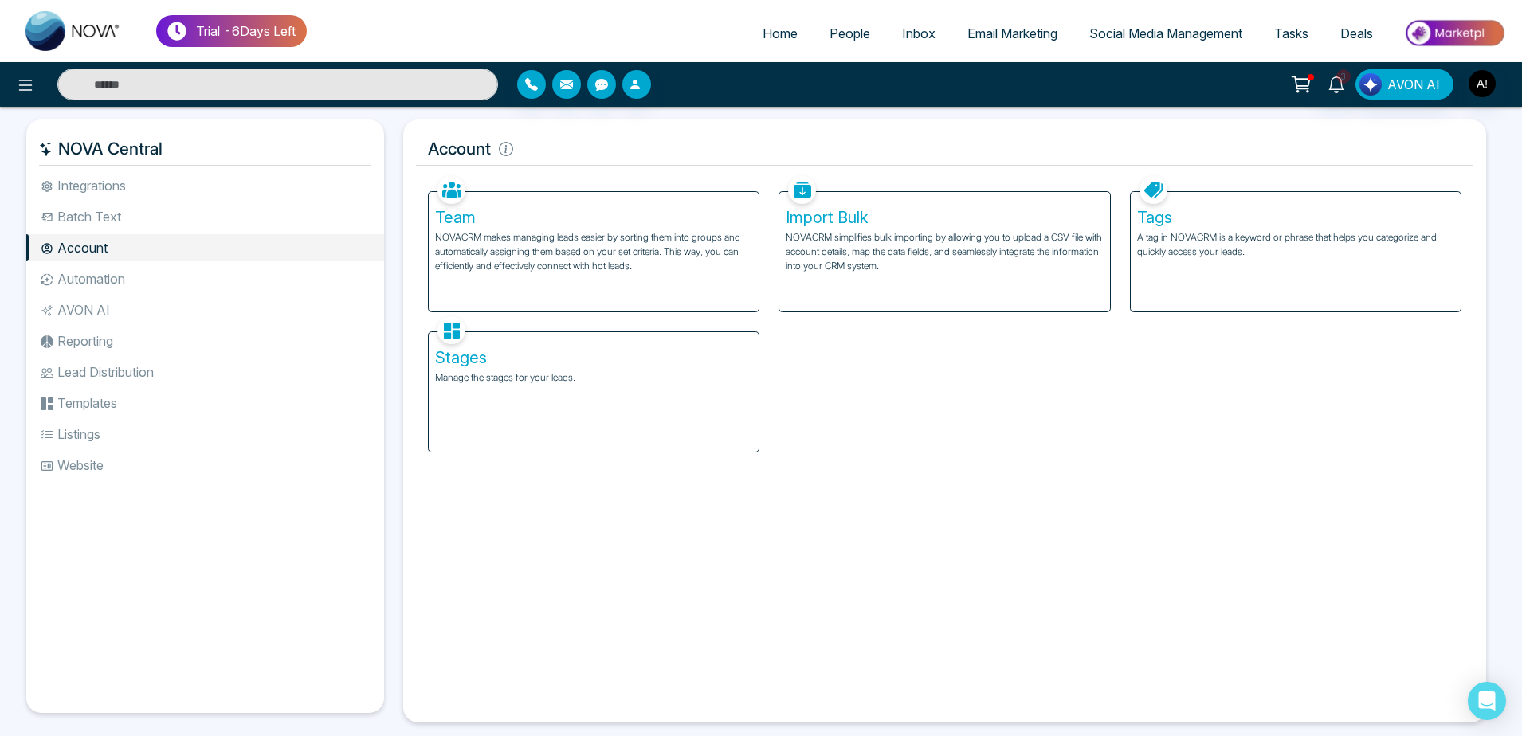
click at [569, 241] on p "NOVACRM makes managing leads easier by sorting them into groups and automatical…" at bounding box center [593, 251] width 317 height 43
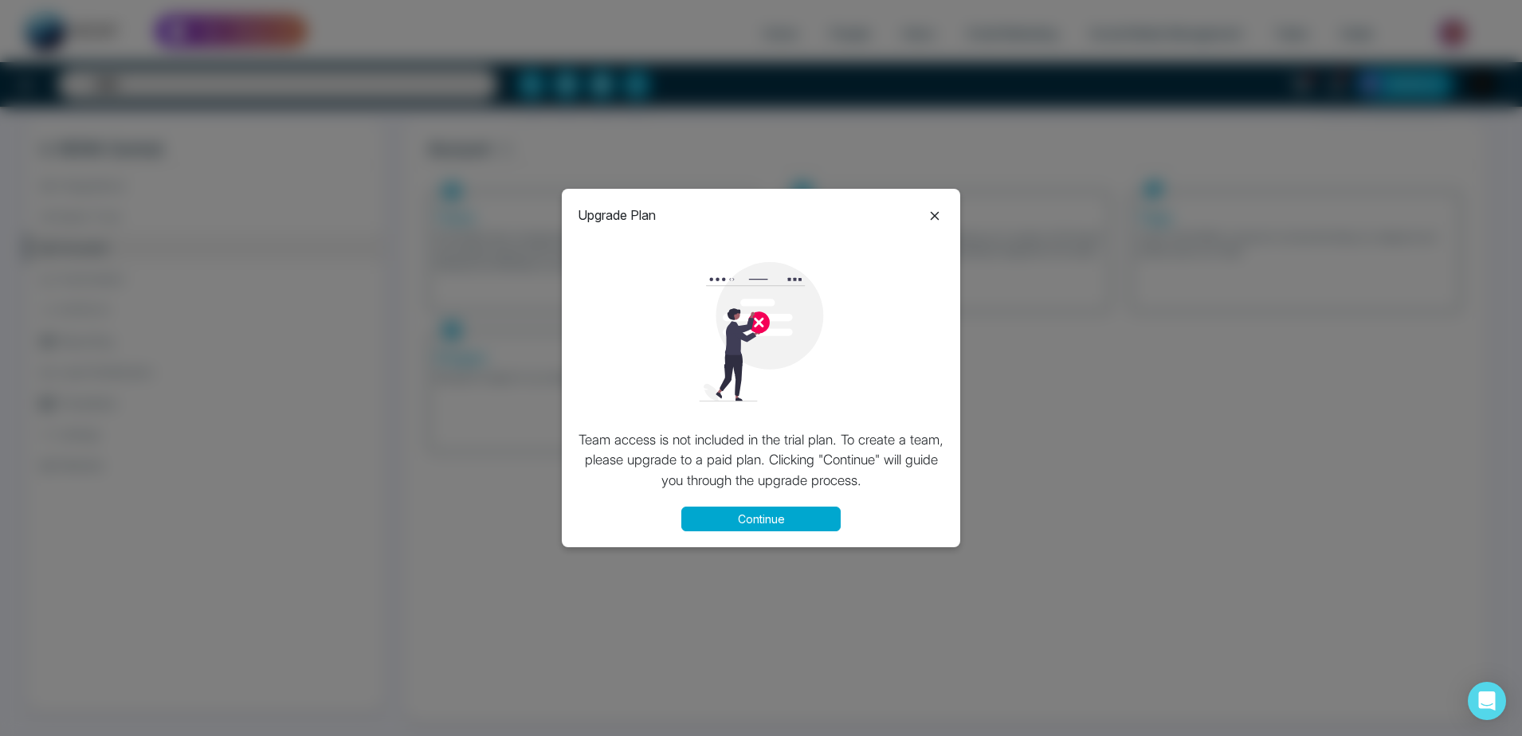
click at [795, 524] on button "Continue" at bounding box center [760, 519] width 159 height 25
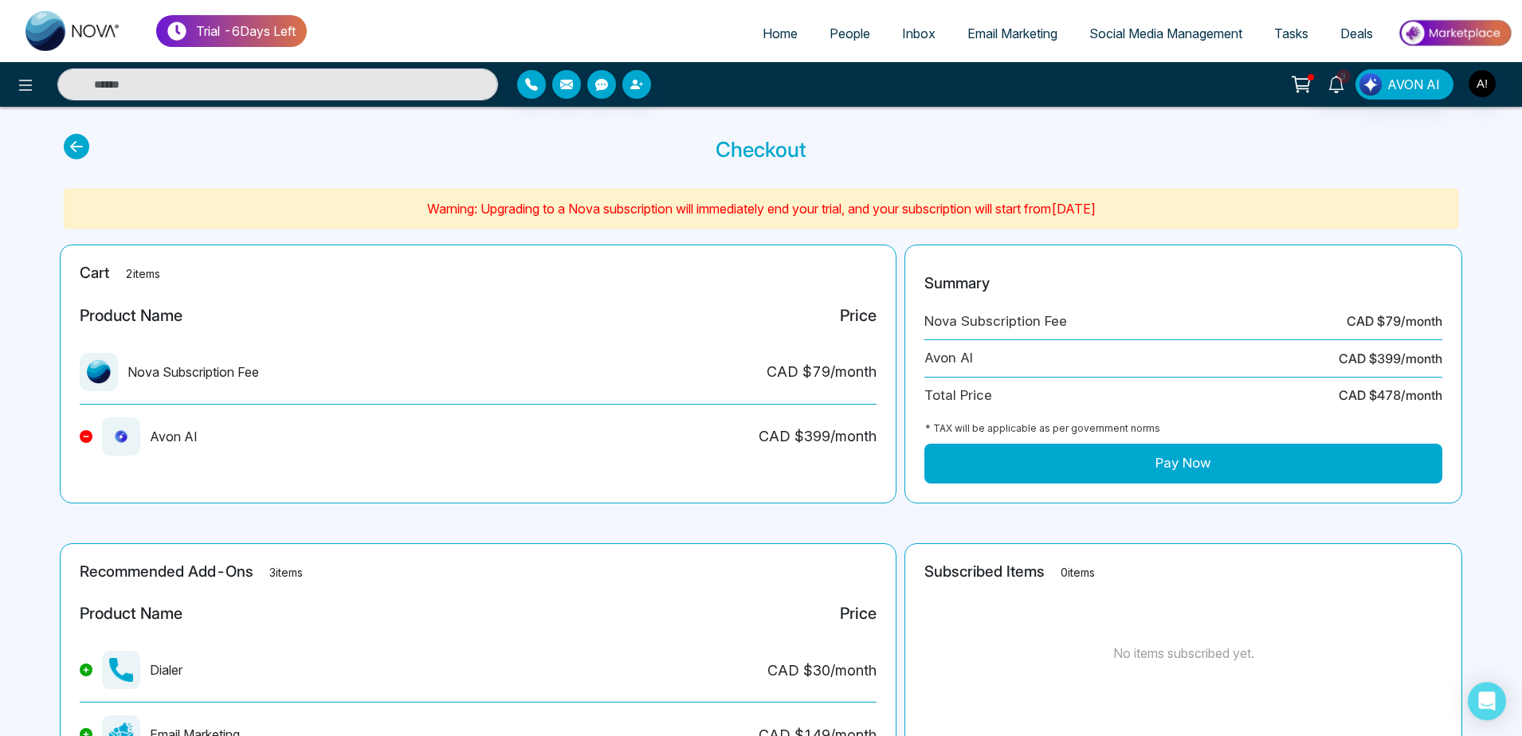
scroll to position [20, 0]
drag, startPoint x: 137, startPoint y: 372, endPoint x: 340, endPoint y: 390, distance: 204.0
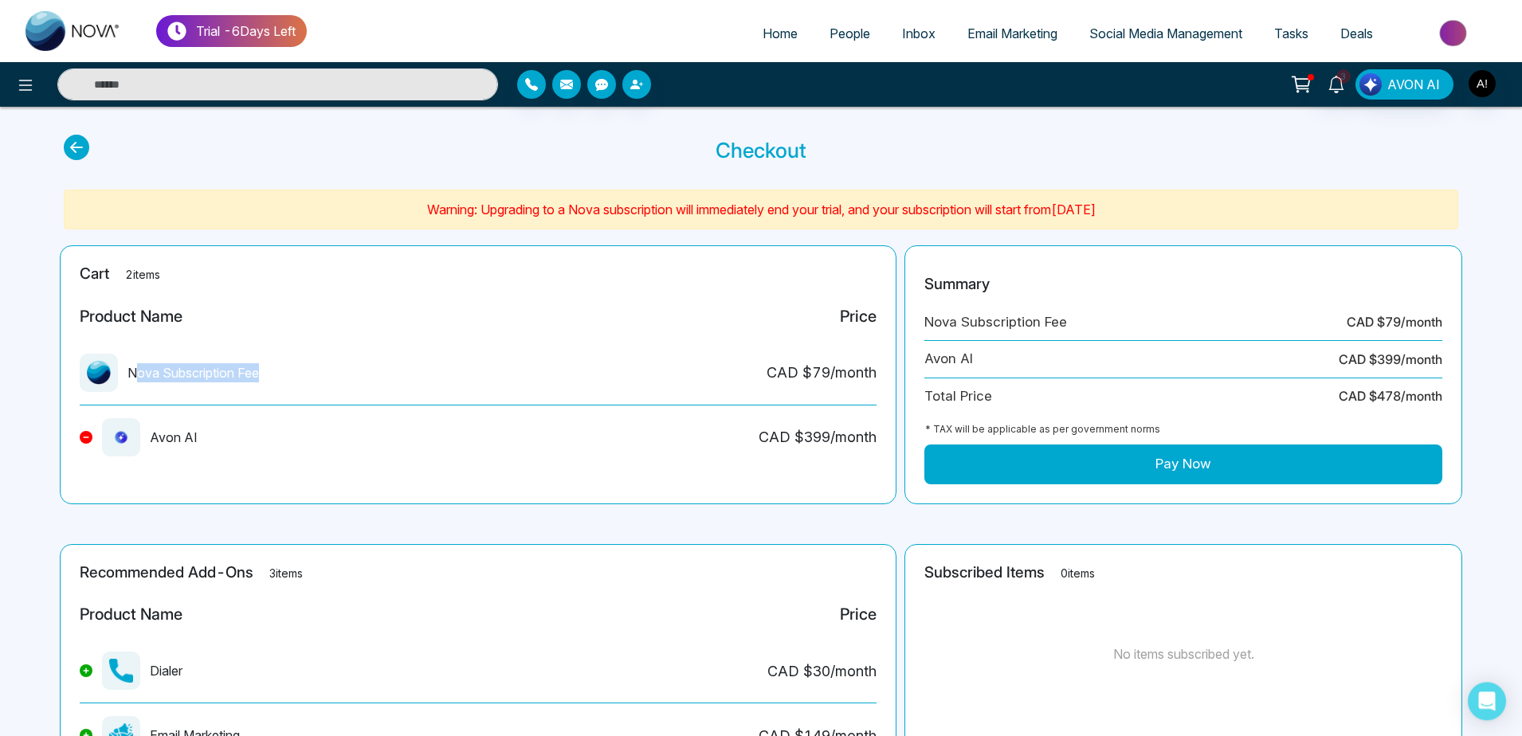
click at [340, 390] on div "Nova Subscription Fee CAD $ 79 /month" at bounding box center [478, 380] width 797 height 52
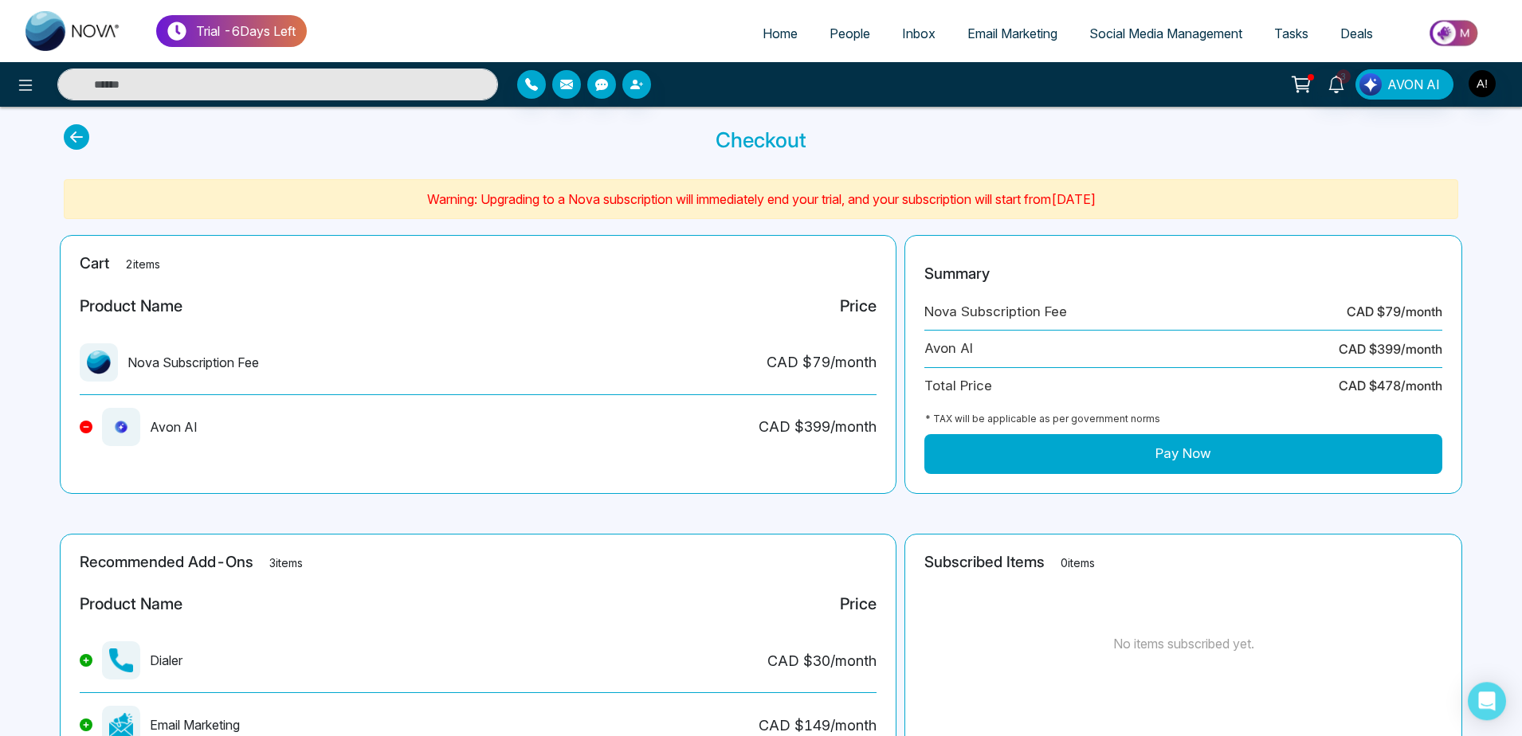
scroll to position [0, 0]
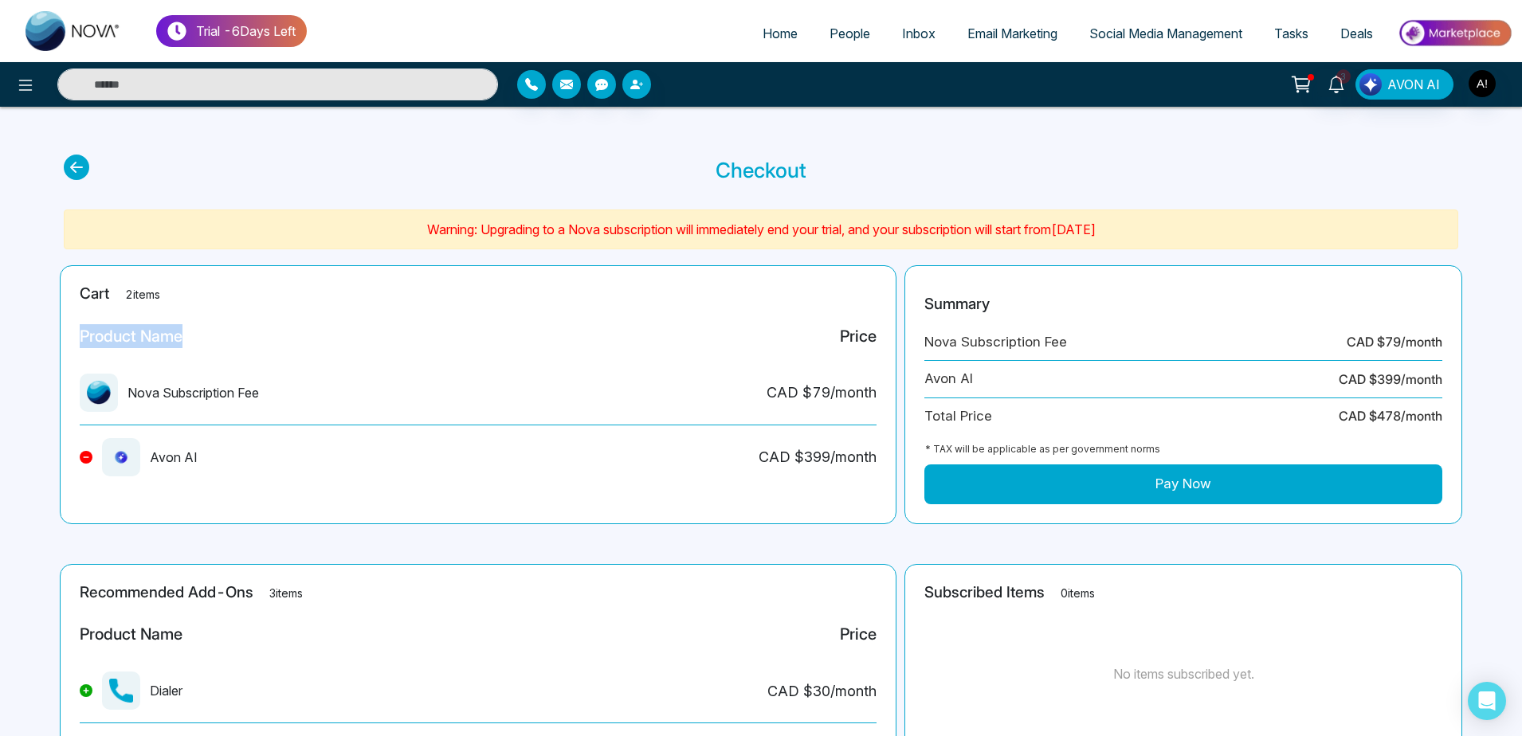
drag, startPoint x: 75, startPoint y: 338, endPoint x: 296, endPoint y: 343, distance: 221.6
click at [296, 343] on div "Cart 2 items Product Name Price Nova Subscription Fee CAD $ 79 /month Avon AI C…" at bounding box center [478, 394] width 837 height 259
click at [296, 343] on div "Product Name Price" at bounding box center [478, 342] width 797 height 37
click at [1058, 480] on button "Pay Now" at bounding box center [1183, 485] width 518 height 40
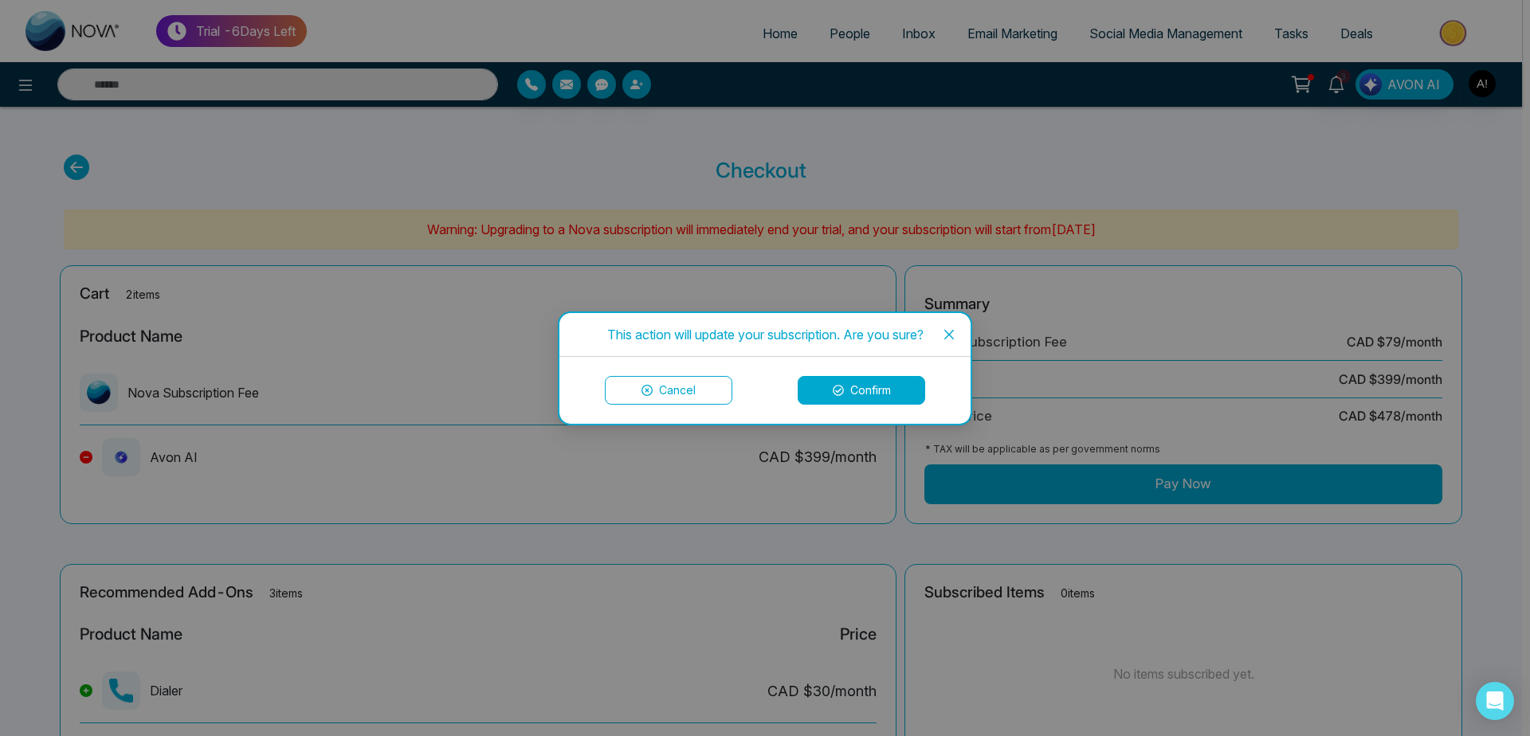
click at [891, 385] on button "Confirm" at bounding box center [862, 390] width 128 height 29
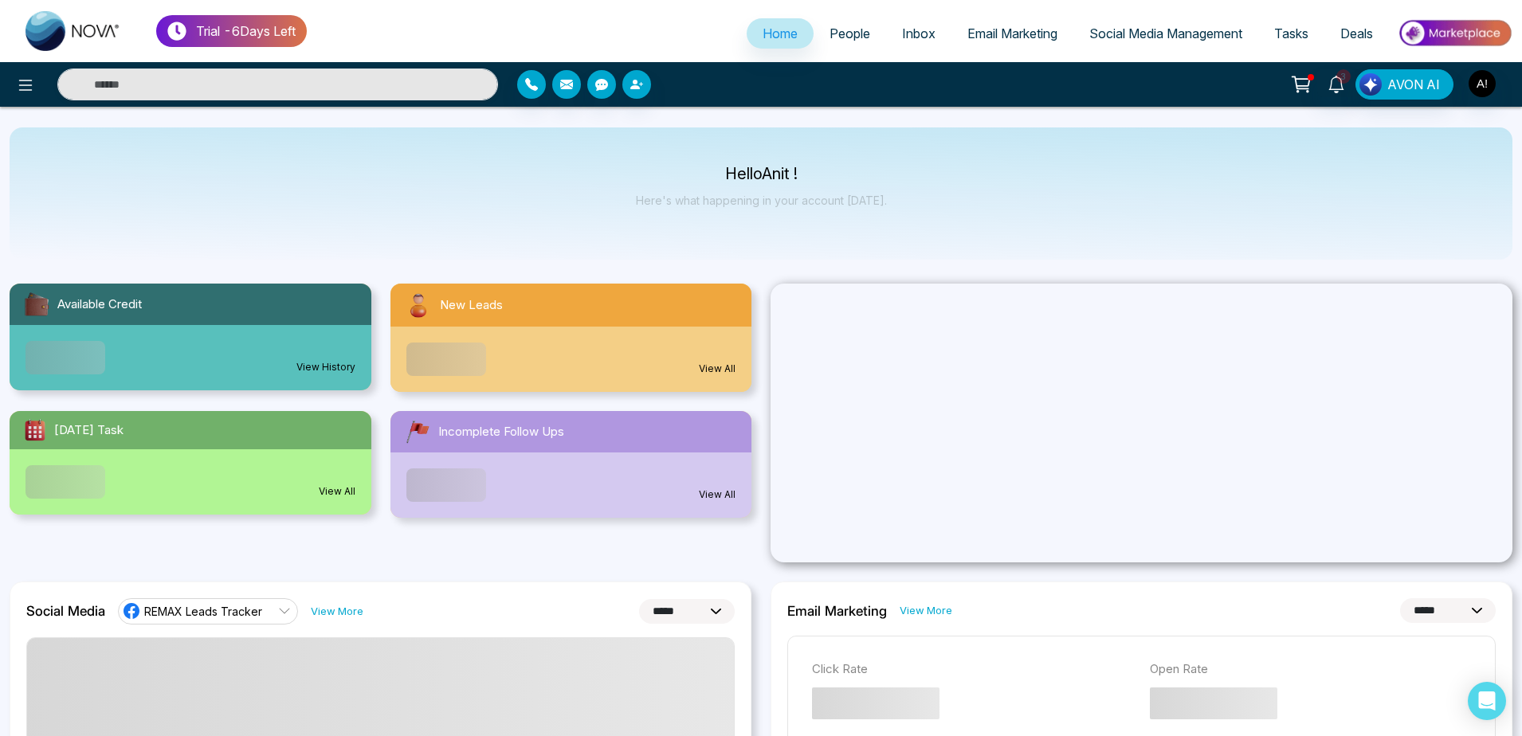
select select "*"
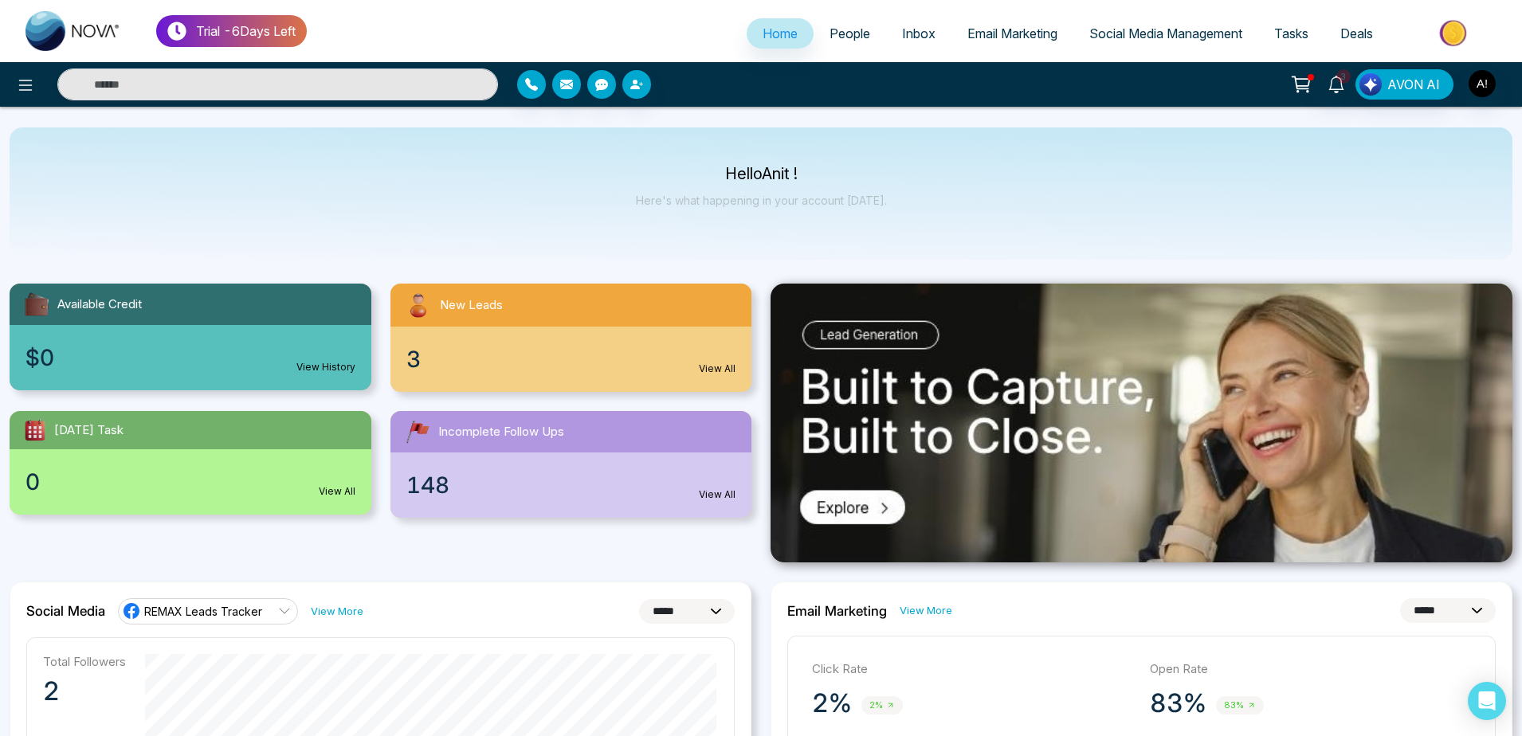
click at [1301, 87] on icon at bounding box center [1301, 83] width 16 height 12
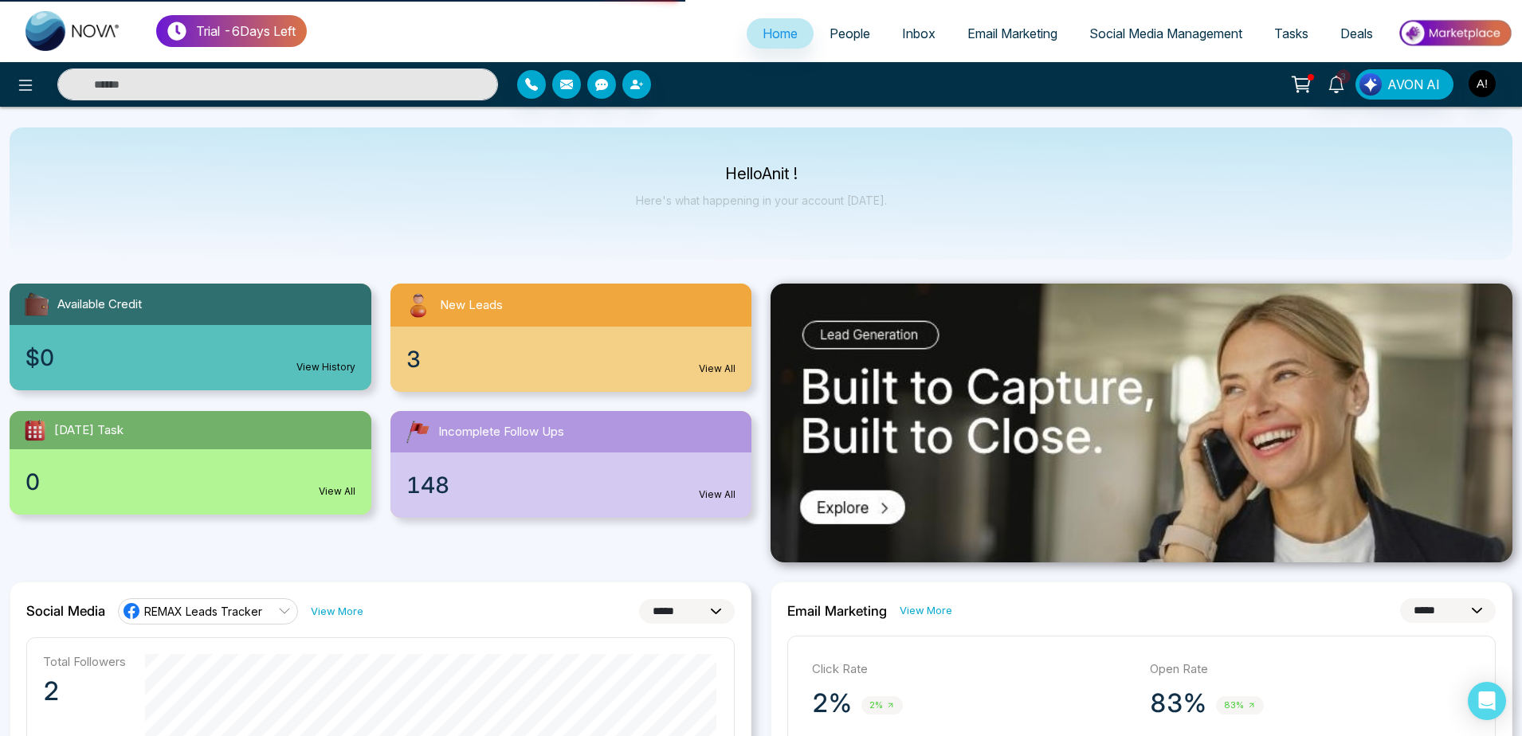
click at [1301, 84] on icon at bounding box center [1301, 84] width 22 height 22
click at [1294, 83] on icon at bounding box center [1301, 84] width 22 height 22
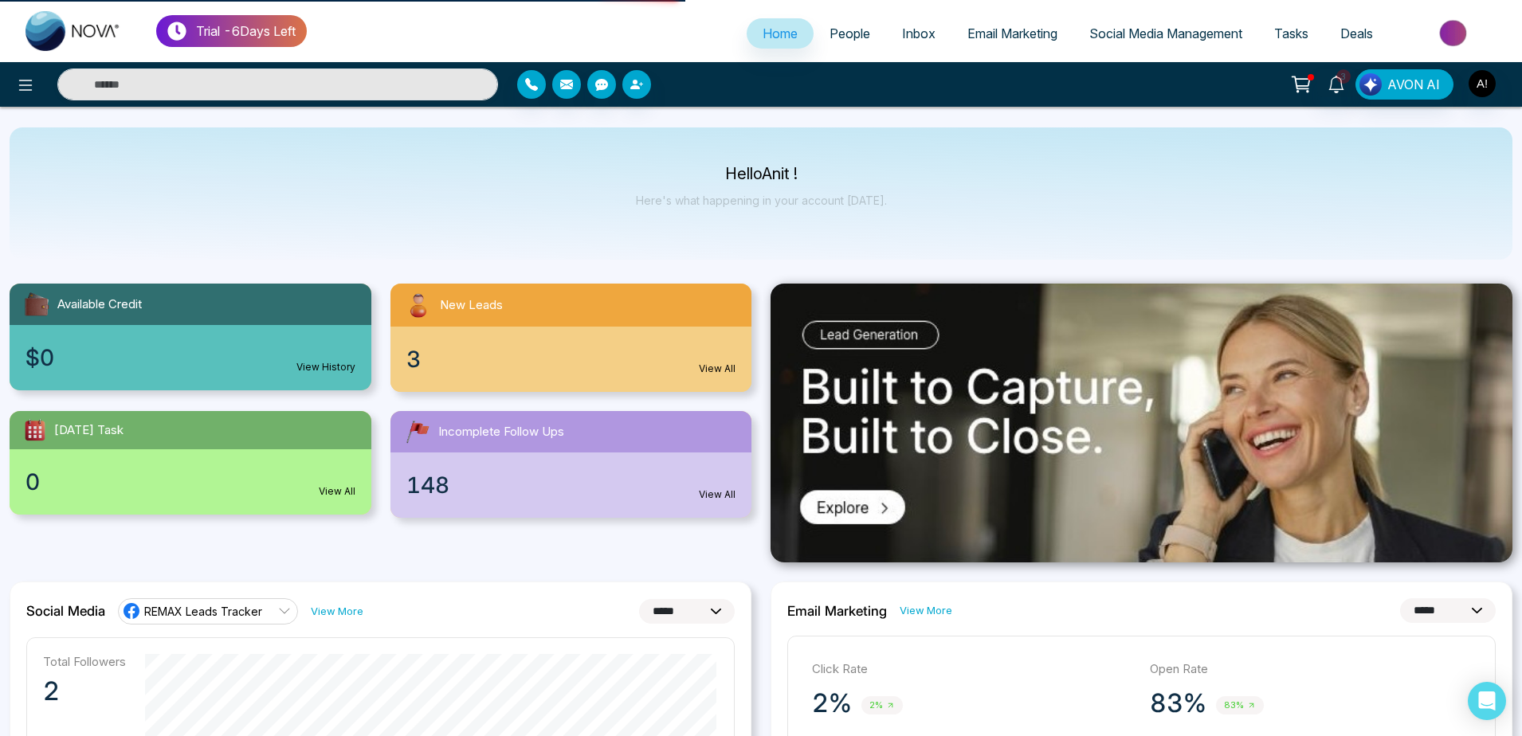
click at [1294, 83] on icon at bounding box center [1301, 84] width 22 height 22
drag, startPoint x: 1294, startPoint y: 83, endPoint x: 1308, endPoint y: 87, distance: 14.1
click at [1308, 87] on icon at bounding box center [1301, 84] width 22 height 22
click at [1347, 84] on link "3" at bounding box center [1336, 83] width 38 height 28
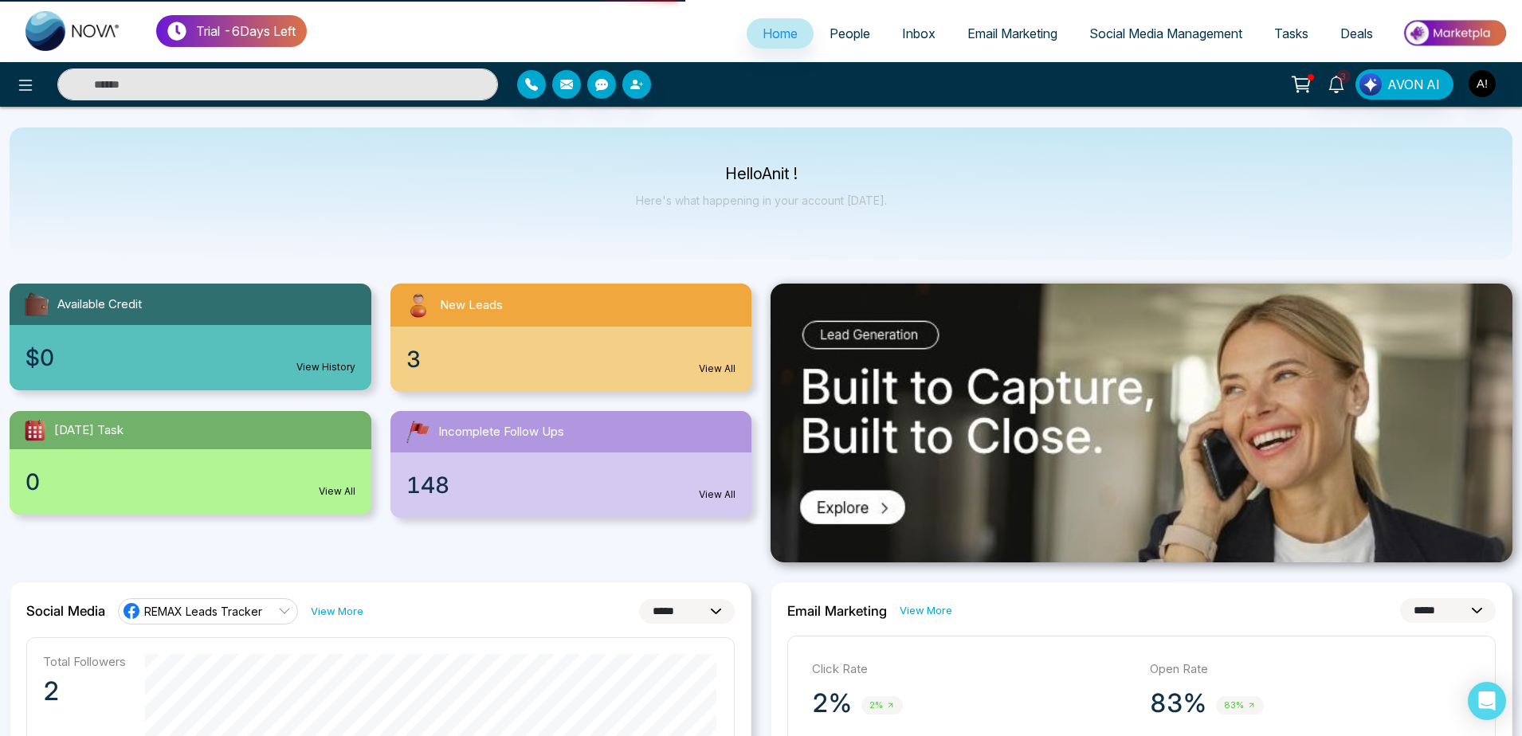
click at [842, 29] on span "People" at bounding box center [850, 34] width 41 height 16
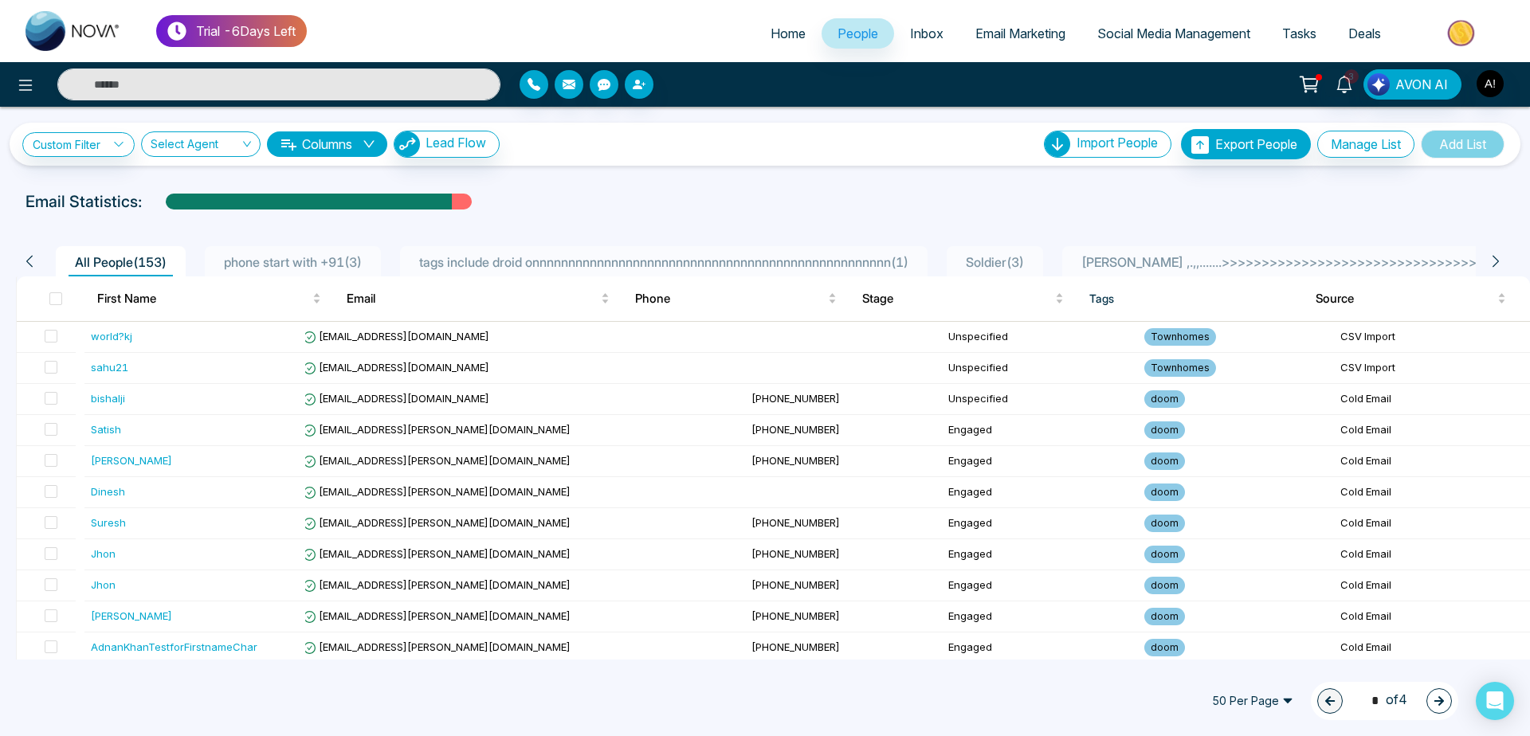
click at [1317, 84] on icon at bounding box center [1311, 82] width 14 height 7
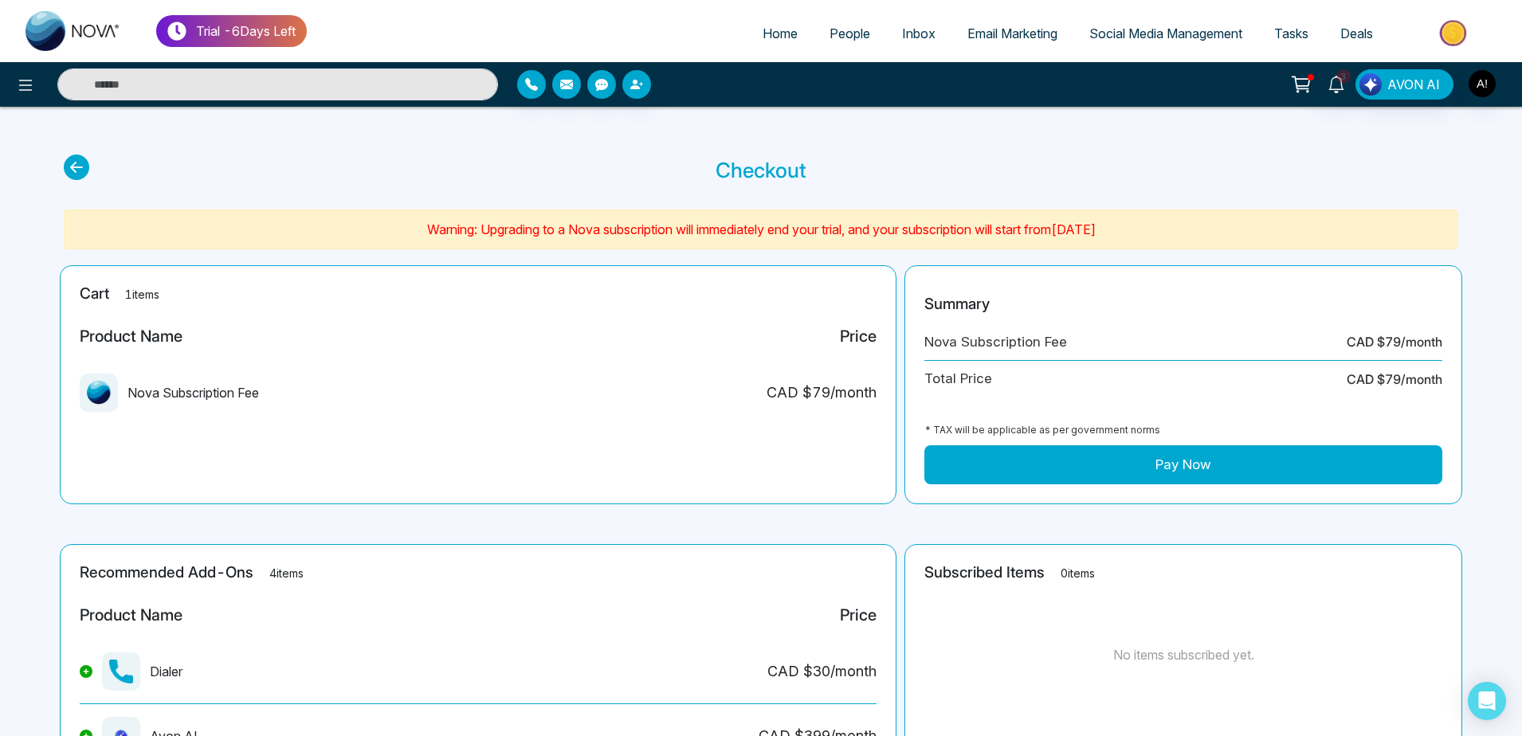
click at [1185, 476] on button "Pay Now" at bounding box center [1183, 465] width 518 height 40
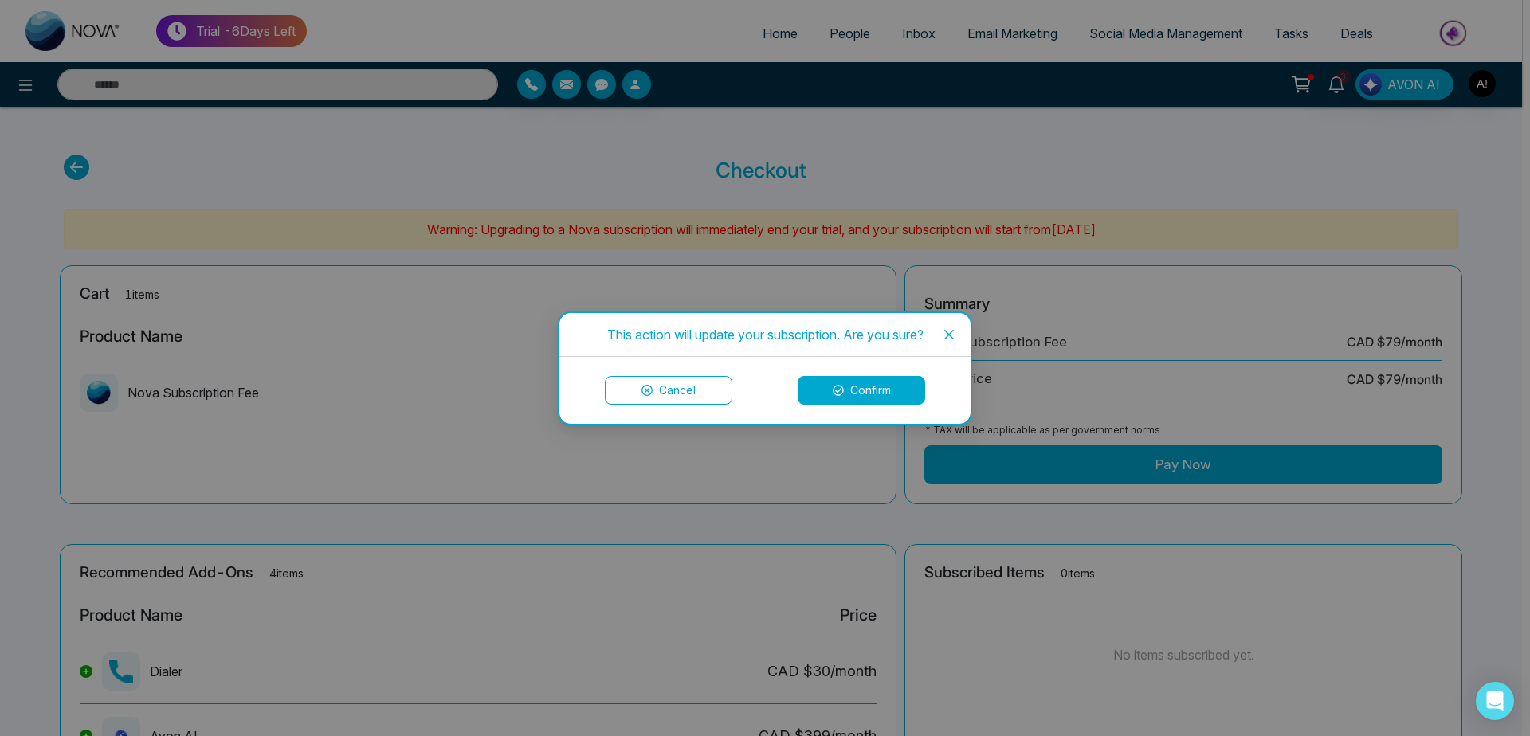
click at [871, 377] on button "Confirm" at bounding box center [862, 390] width 128 height 29
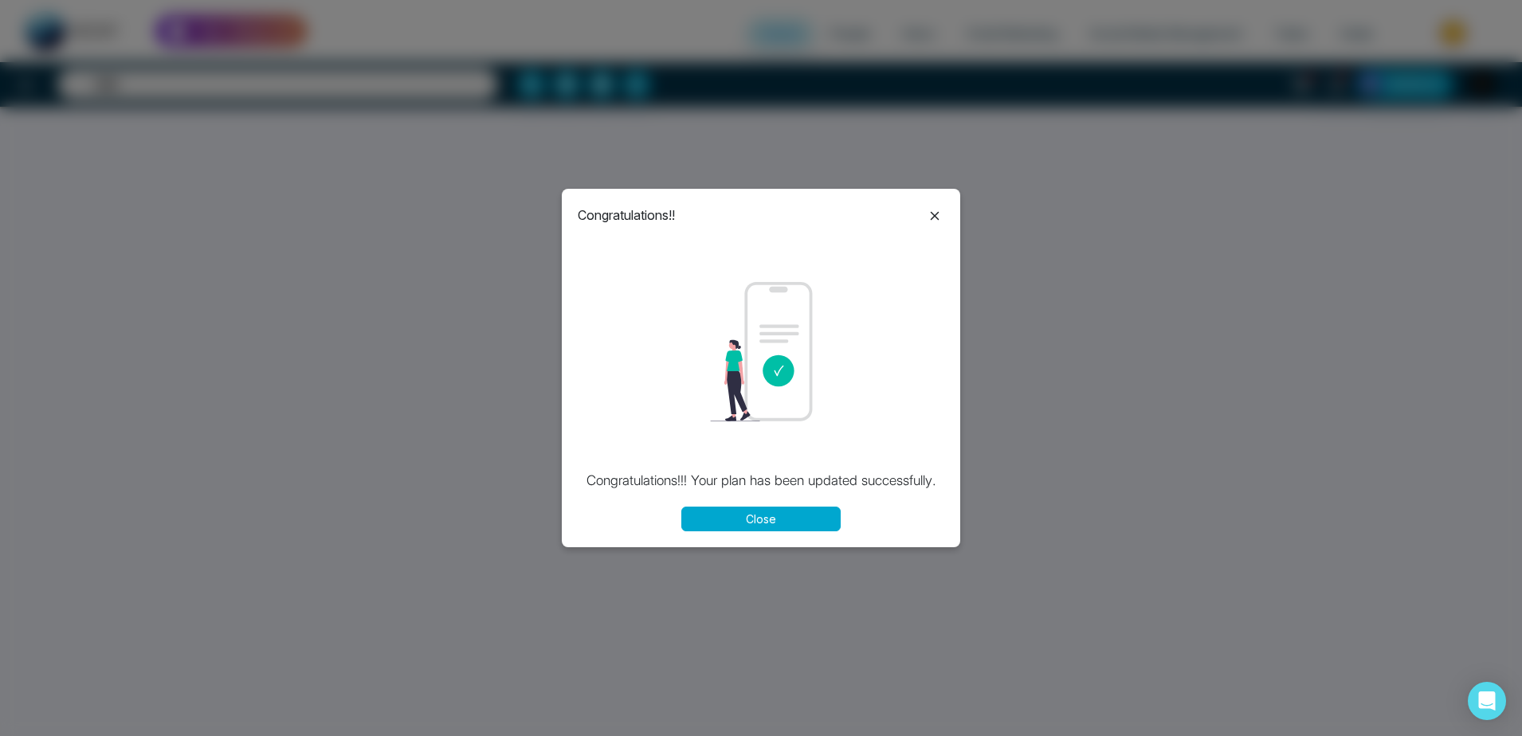
select select "*"
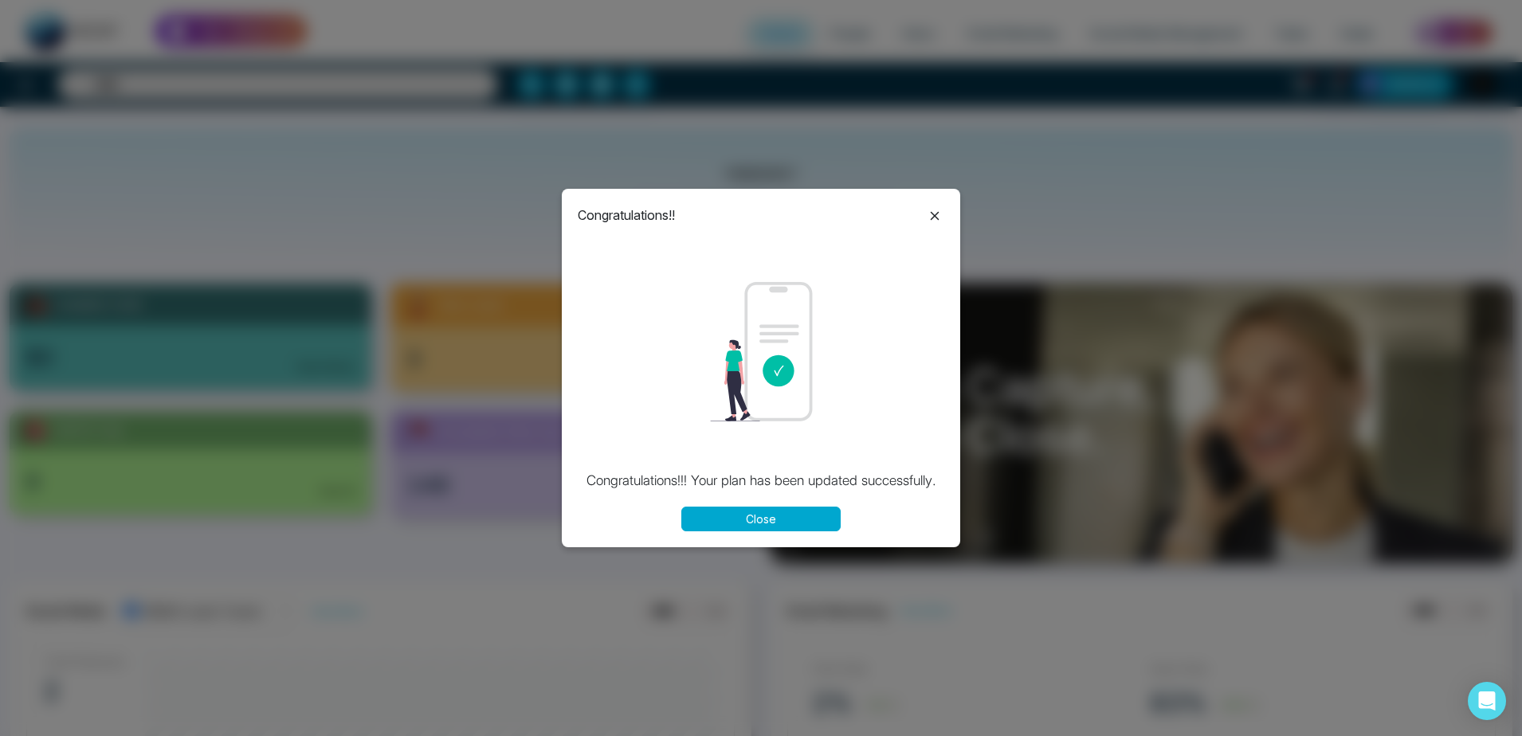
click at [771, 512] on button "Close" at bounding box center [760, 519] width 159 height 25
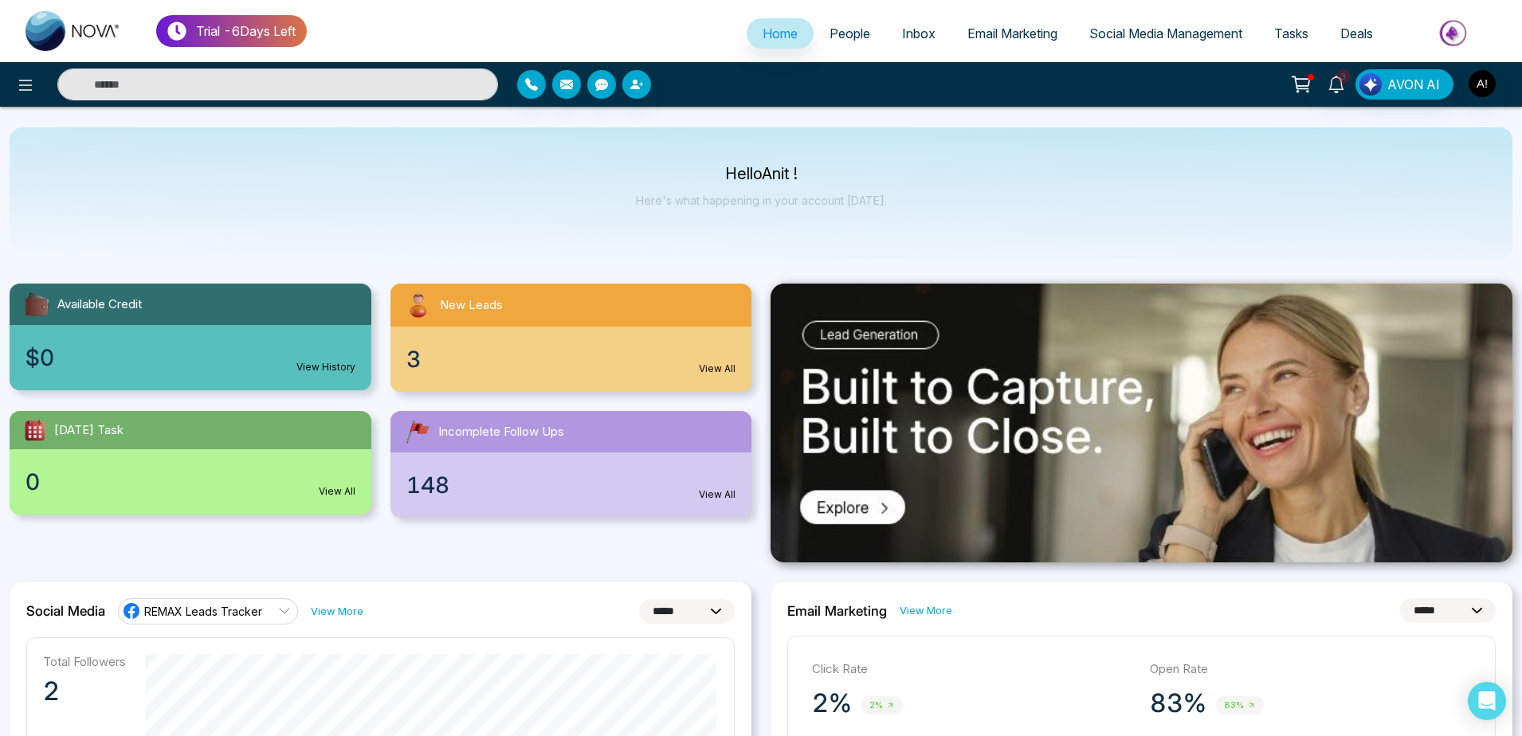
click at [1305, 93] on icon at bounding box center [1301, 84] width 22 height 22
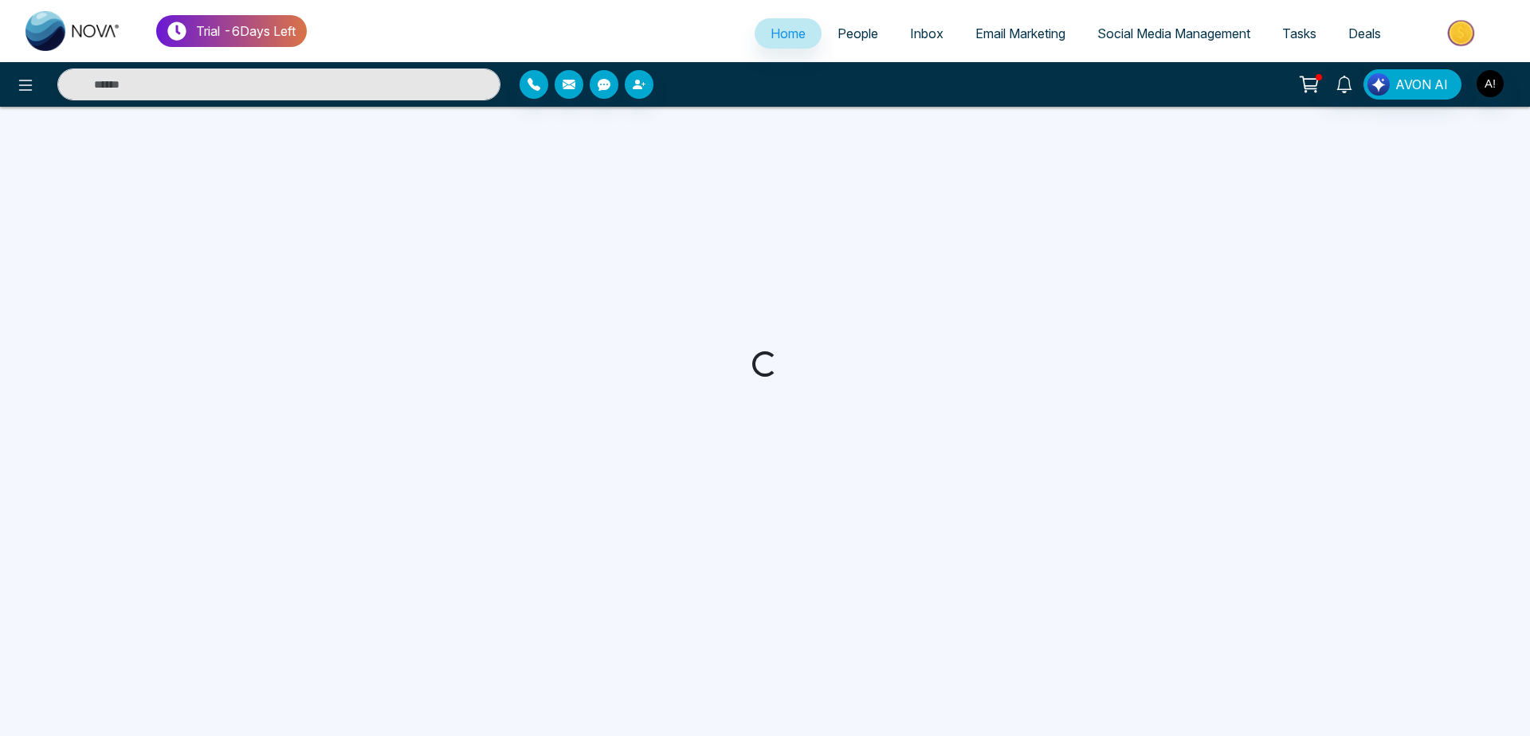
select select "*"
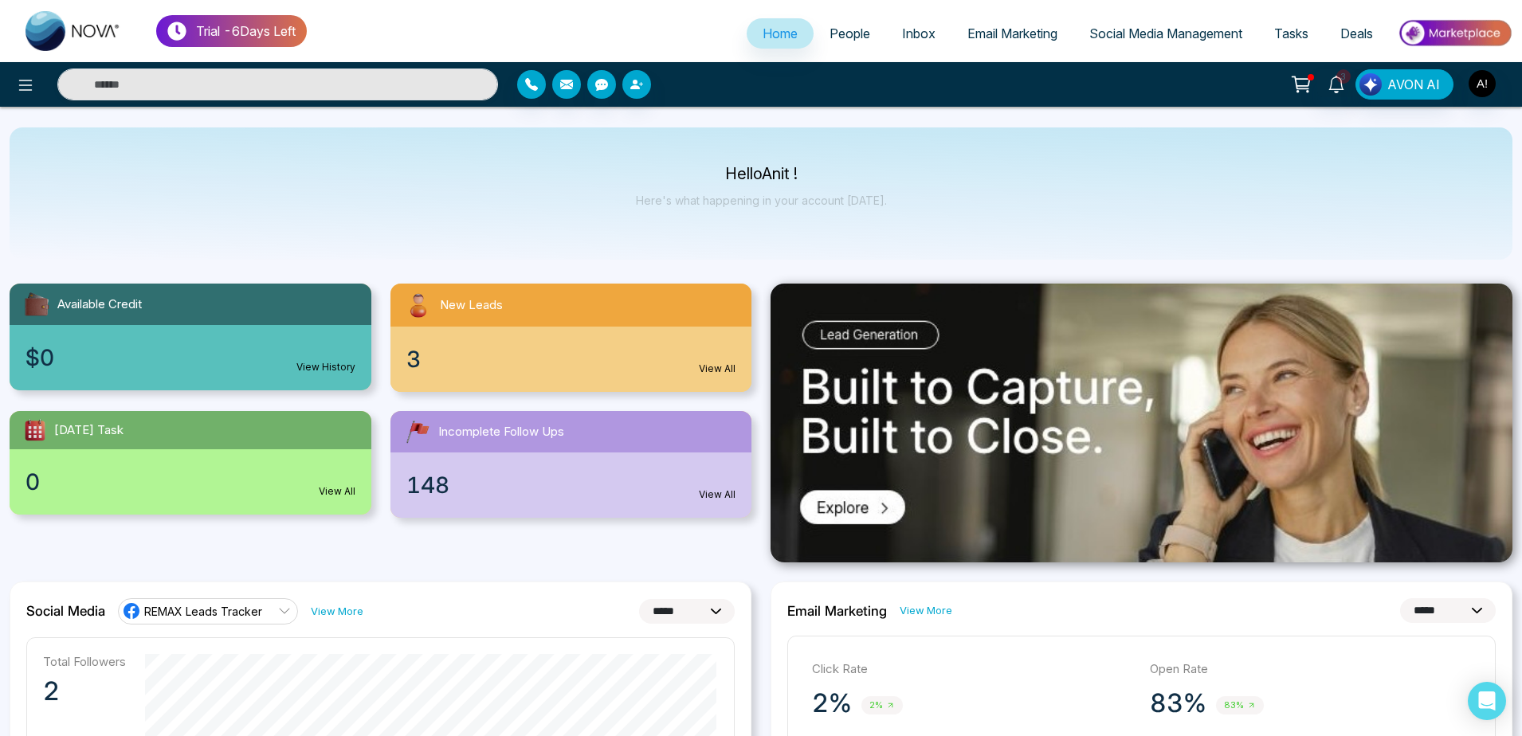
click at [858, 32] on span "People" at bounding box center [850, 34] width 41 height 16
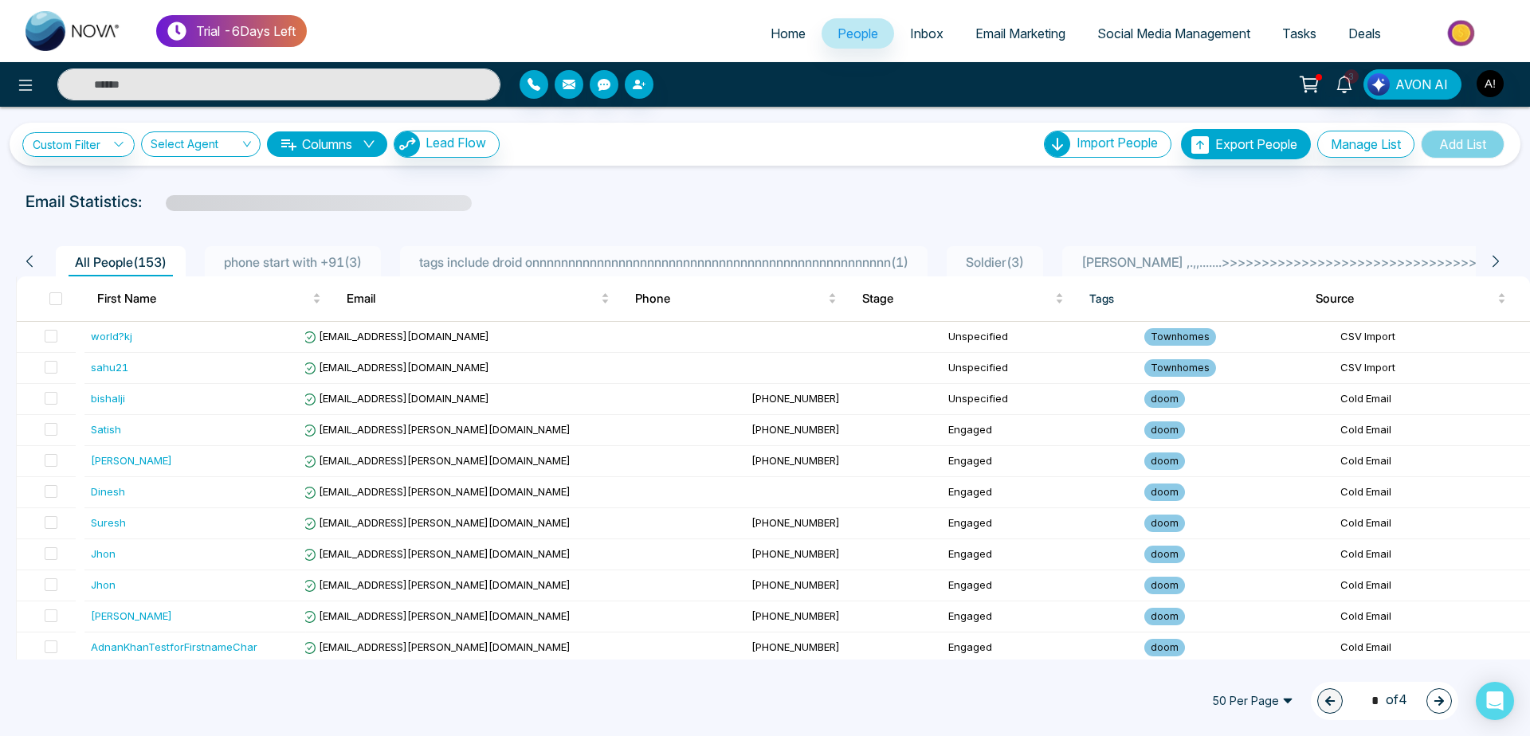
click at [787, 33] on span "Home" at bounding box center [788, 34] width 35 height 16
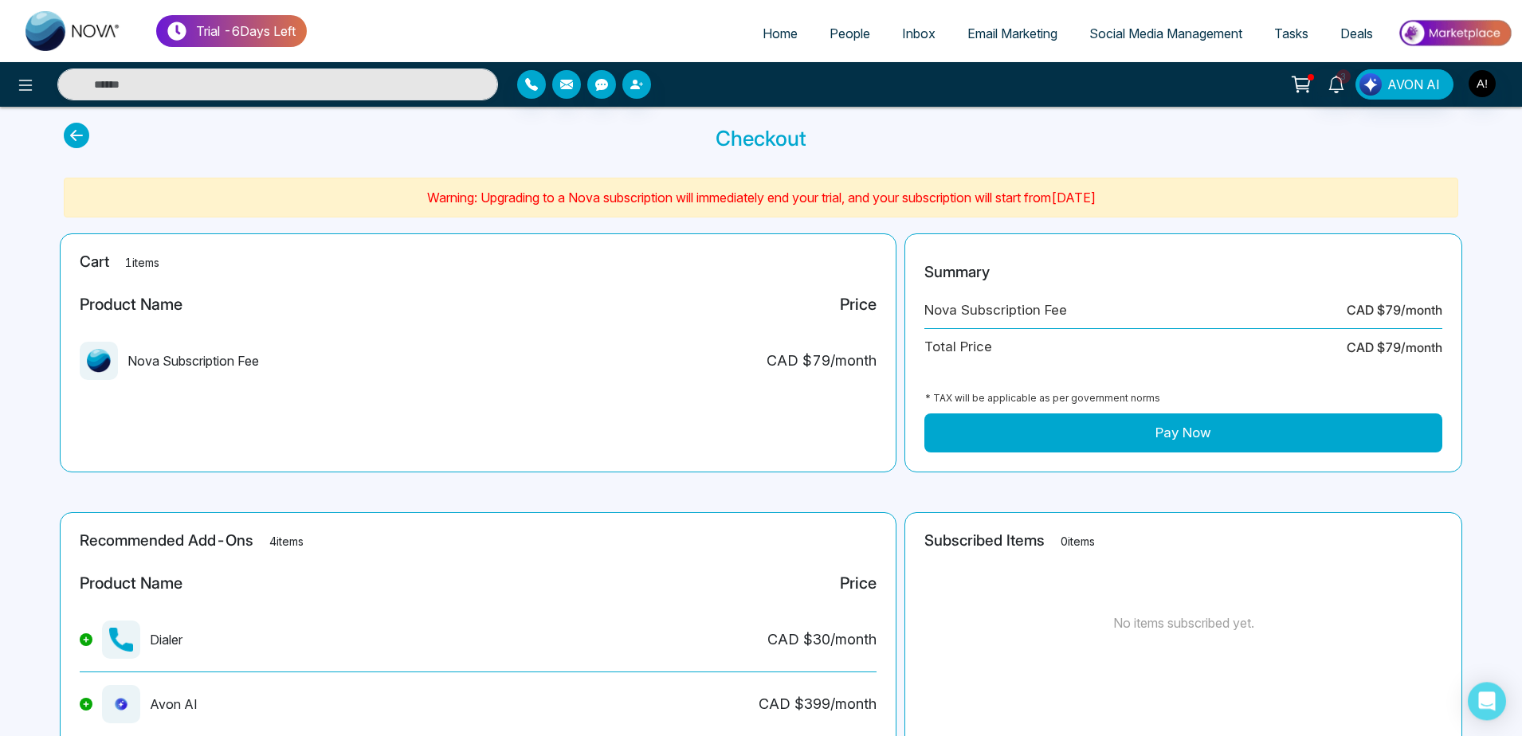
scroll to position [27, 0]
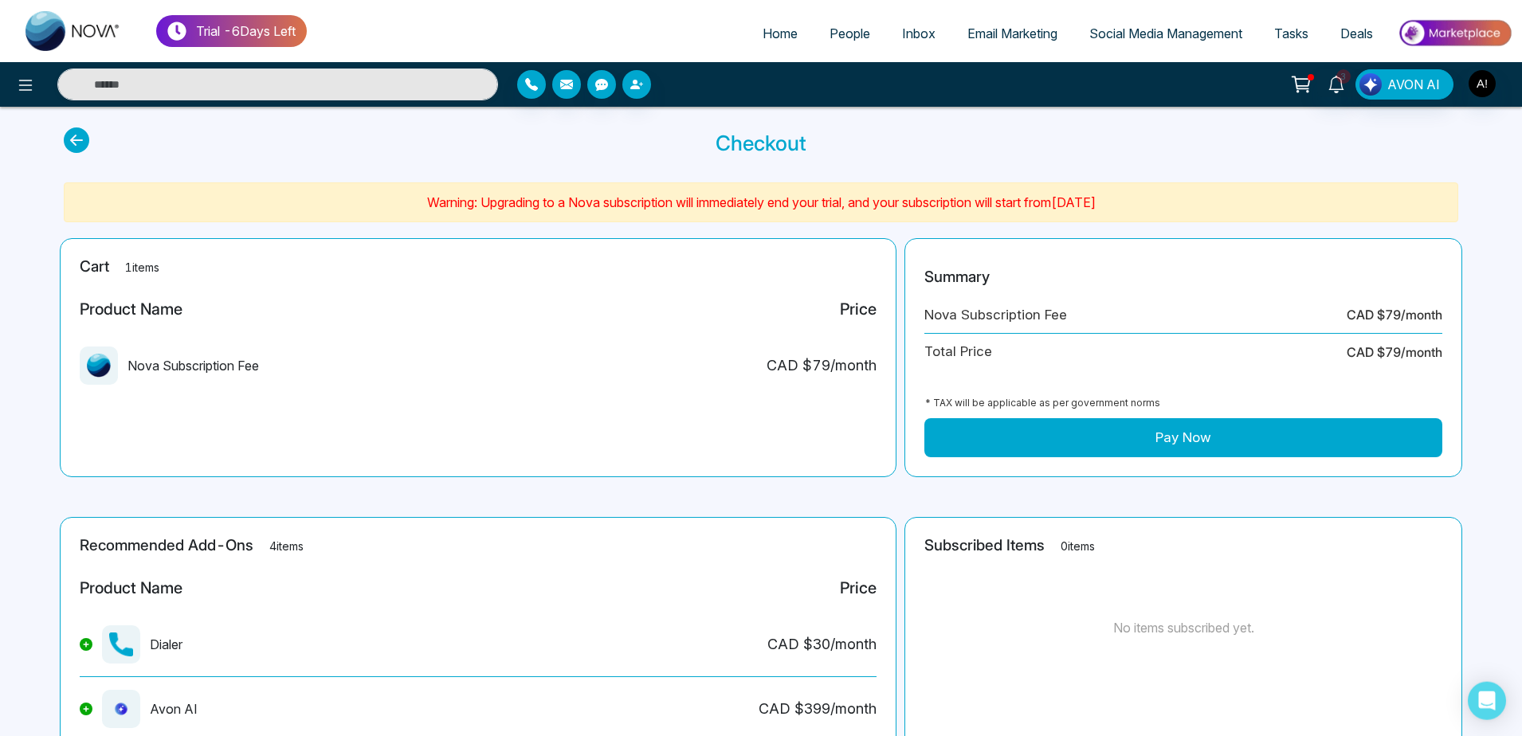
click at [1120, 433] on button "Pay Now" at bounding box center [1183, 438] width 518 height 40
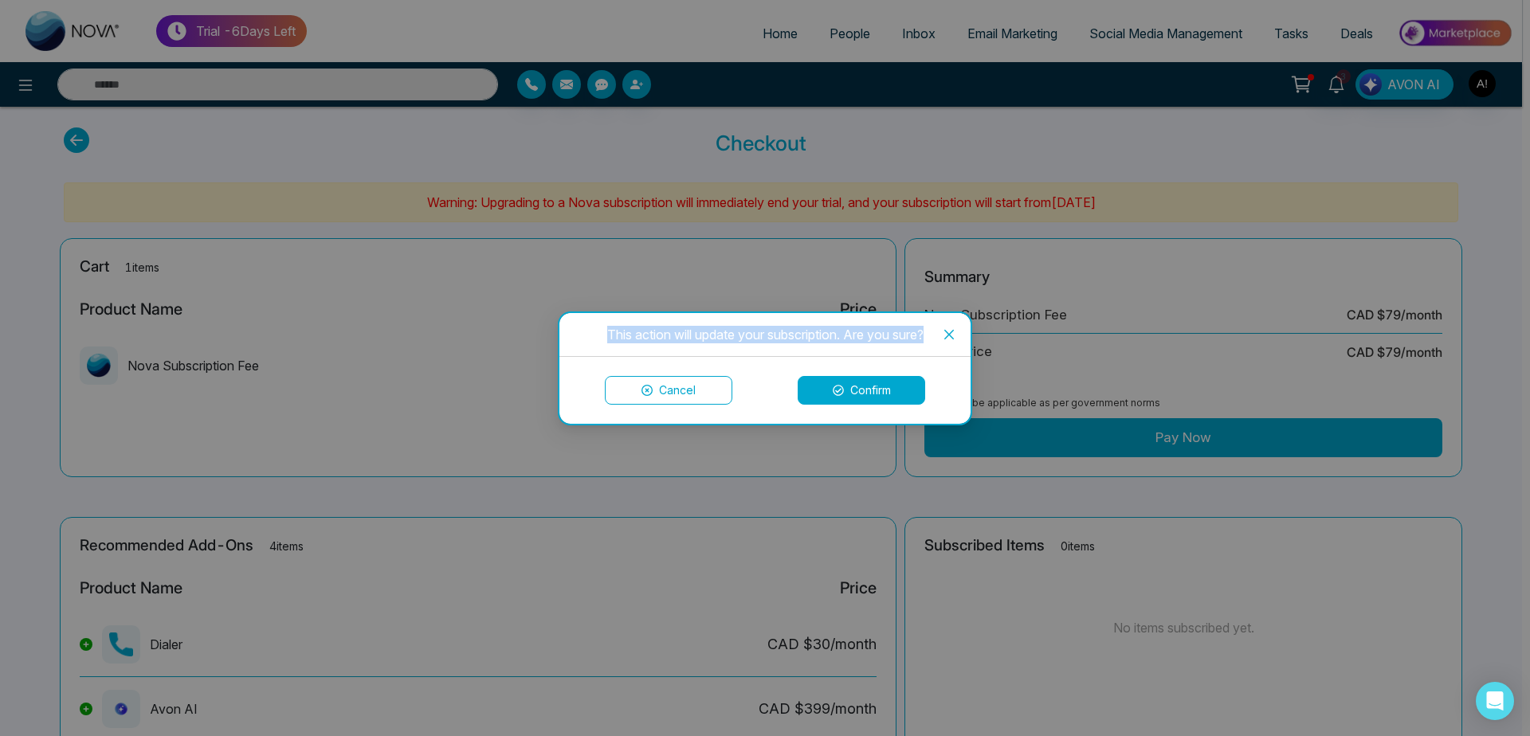
drag, startPoint x: 583, startPoint y: 317, endPoint x: 1034, endPoint y: 346, distance: 451.9
click at [1034, 346] on div "This action will update your subscription. Are you sure? Cancel Confirm" at bounding box center [765, 368] width 1530 height 736
click at [947, 334] on icon "close" at bounding box center [949, 334] width 10 height 10
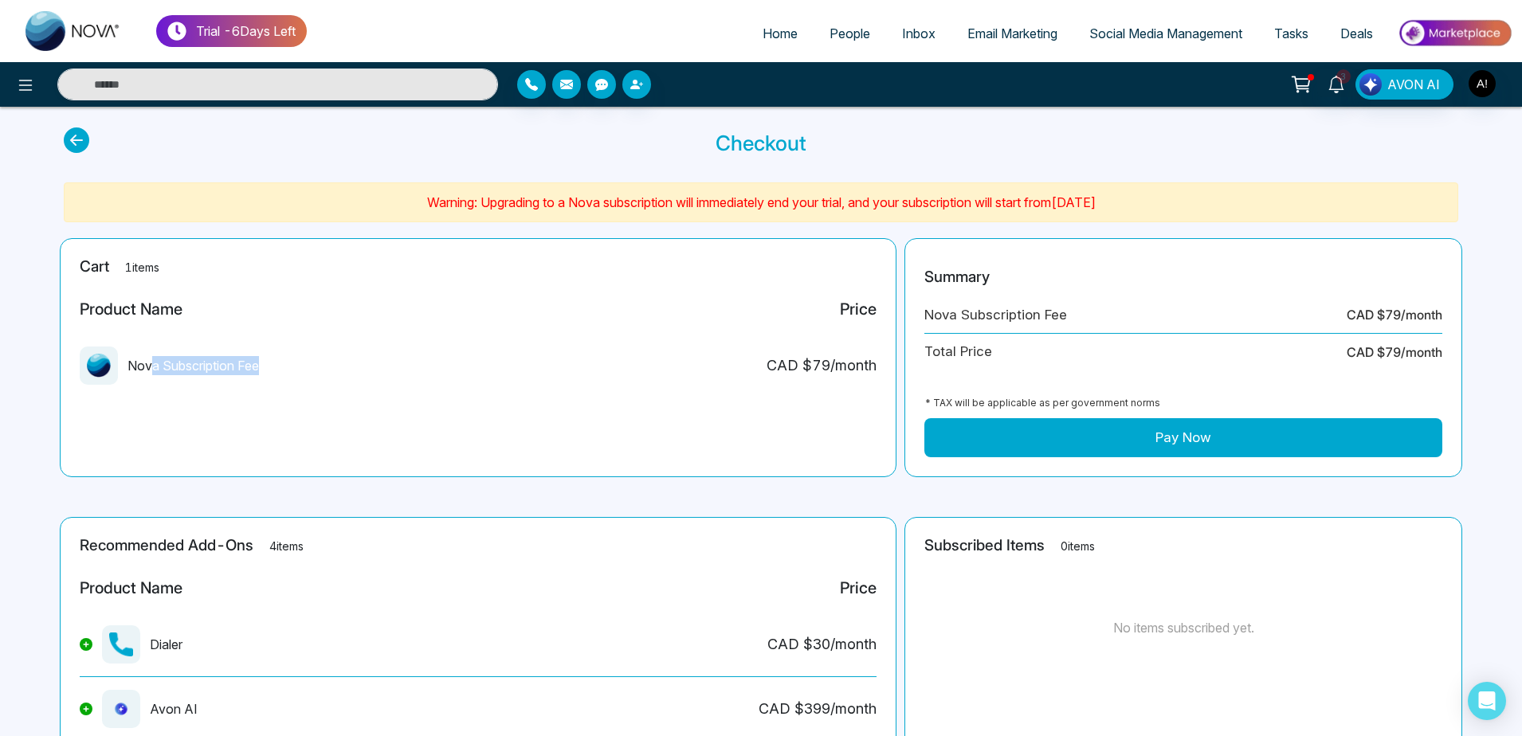
drag, startPoint x: 151, startPoint y: 363, endPoint x: 418, endPoint y: 377, distance: 267.3
click at [418, 377] on div "Nova Subscription Fee CAD $ 79 /month" at bounding box center [478, 372] width 797 height 51
click at [1102, 437] on button "Pay Now" at bounding box center [1183, 438] width 518 height 40
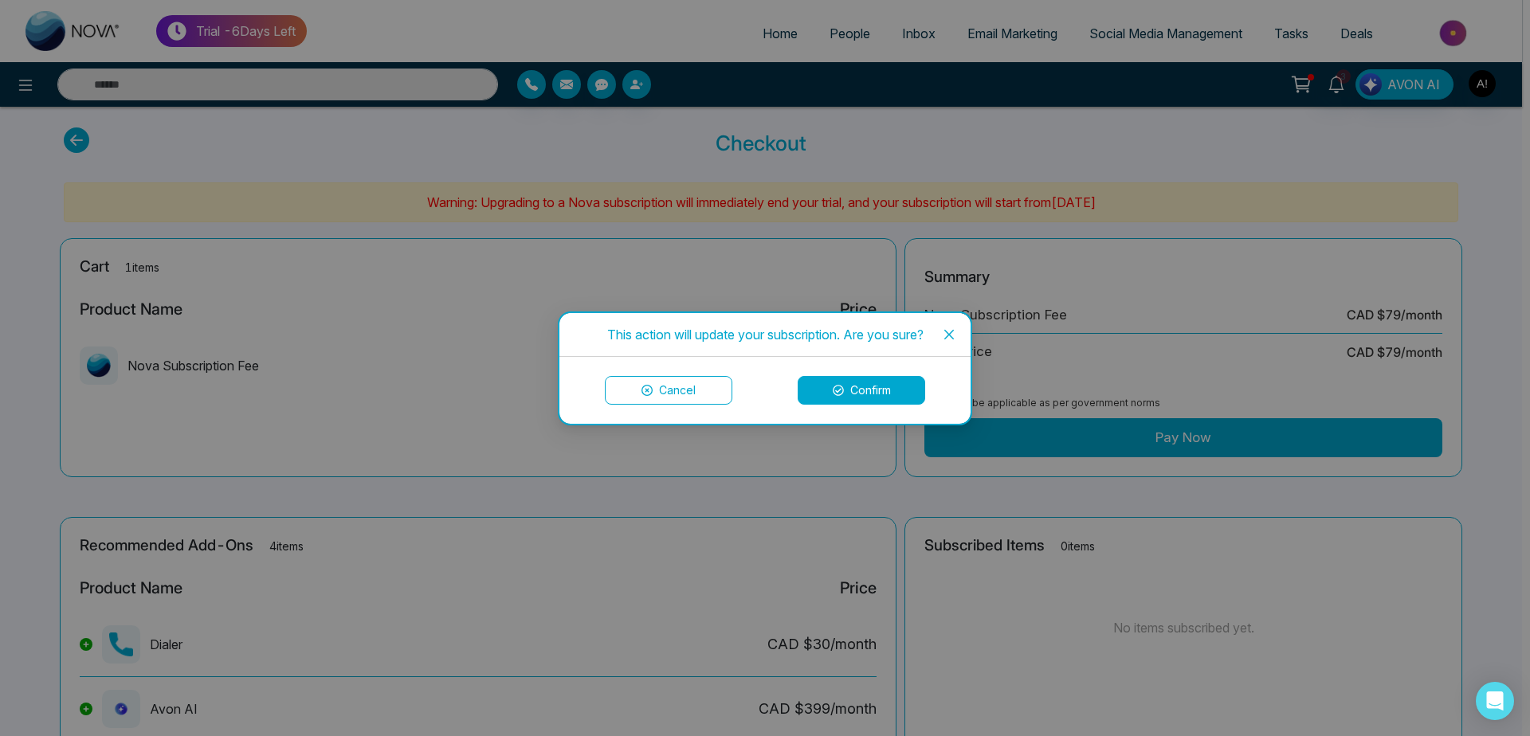
drag, startPoint x: 860, startPoint y: 373, endPoint x: 875, endPoint y: 391, distance: 23.8
click at [875, 391] on div "Cancel Confirm" at bounding box center [764, 390] width 411 height 67
click at [875, 391] on button "Confirm" at bounding box center [862, 390] width 128 height 29
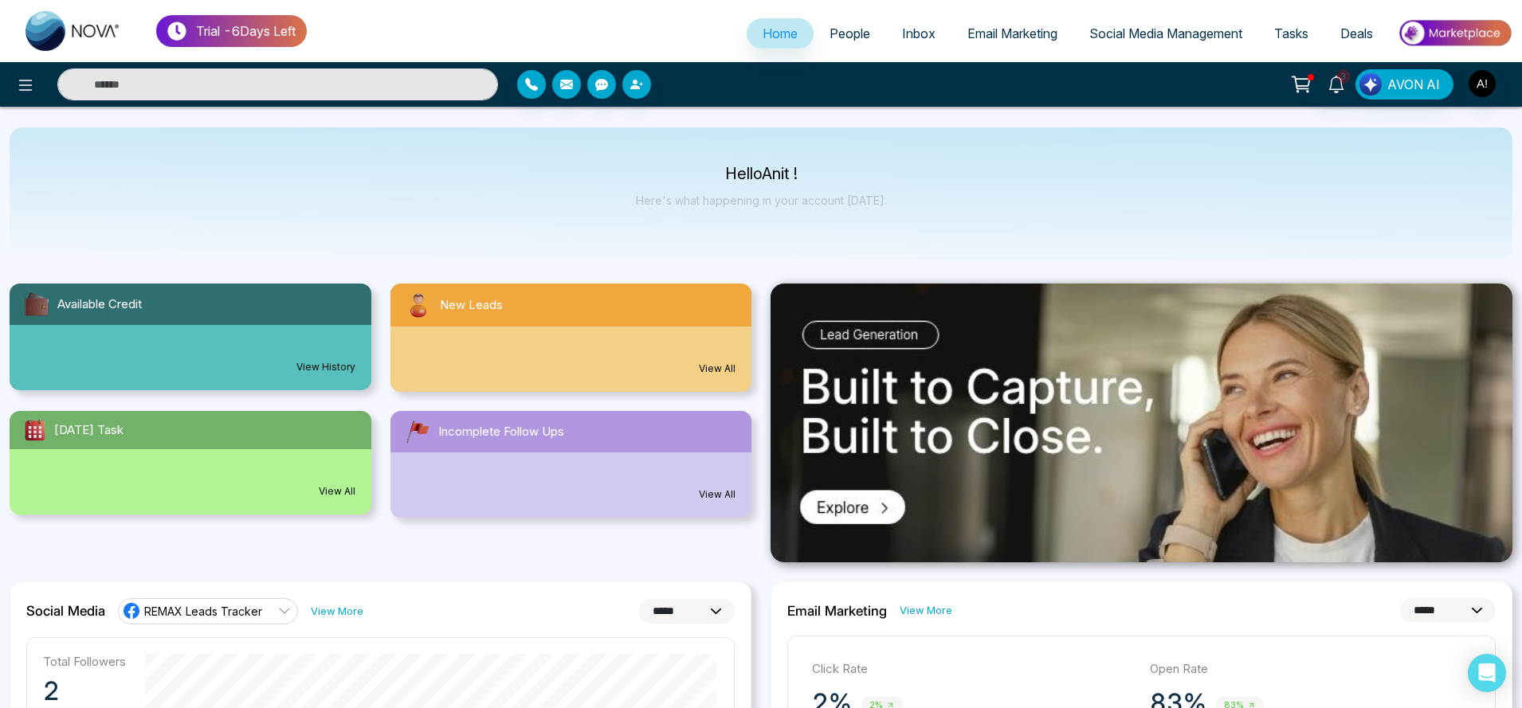
select select "*"
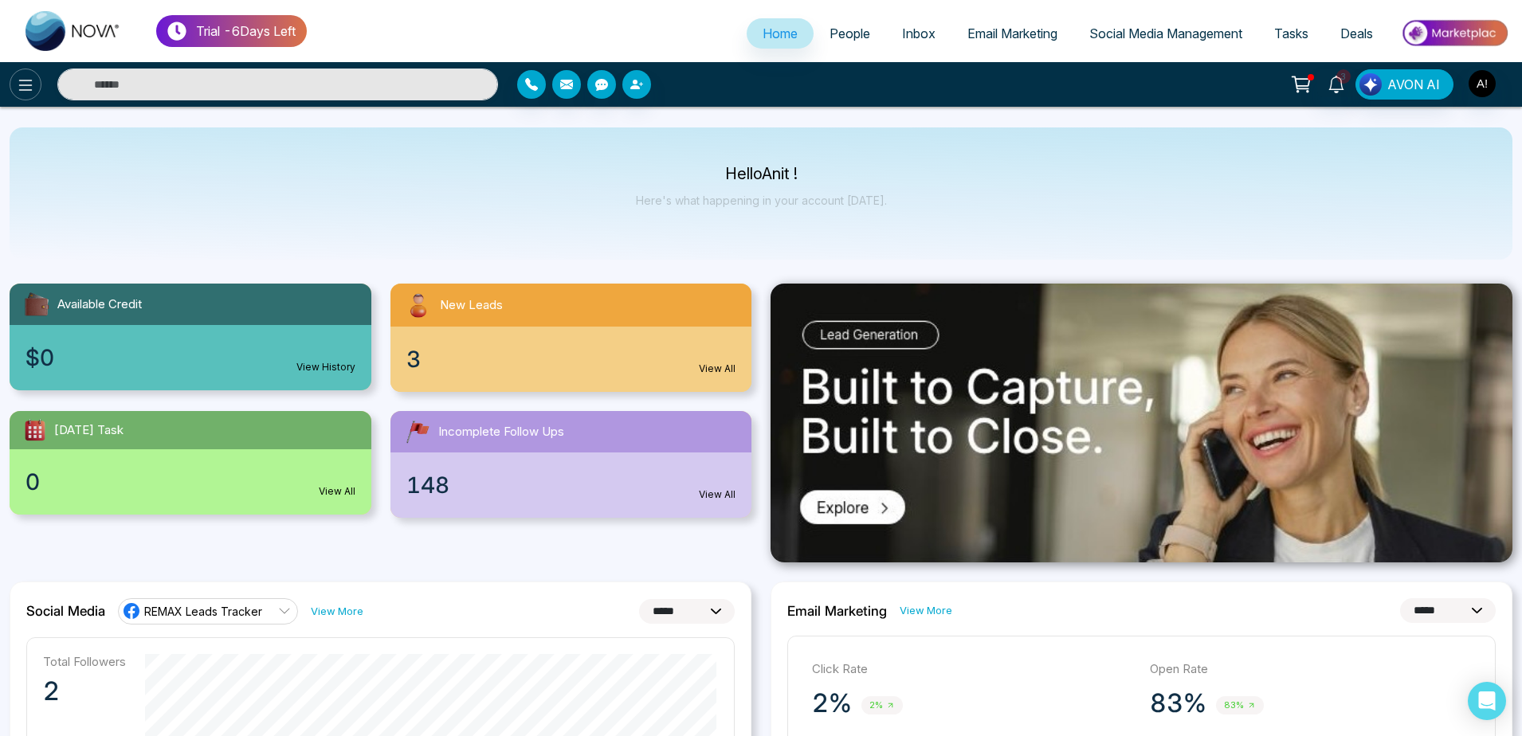
click at [23, 81] on icon at bounding box center [25, 85] width 19 height 19
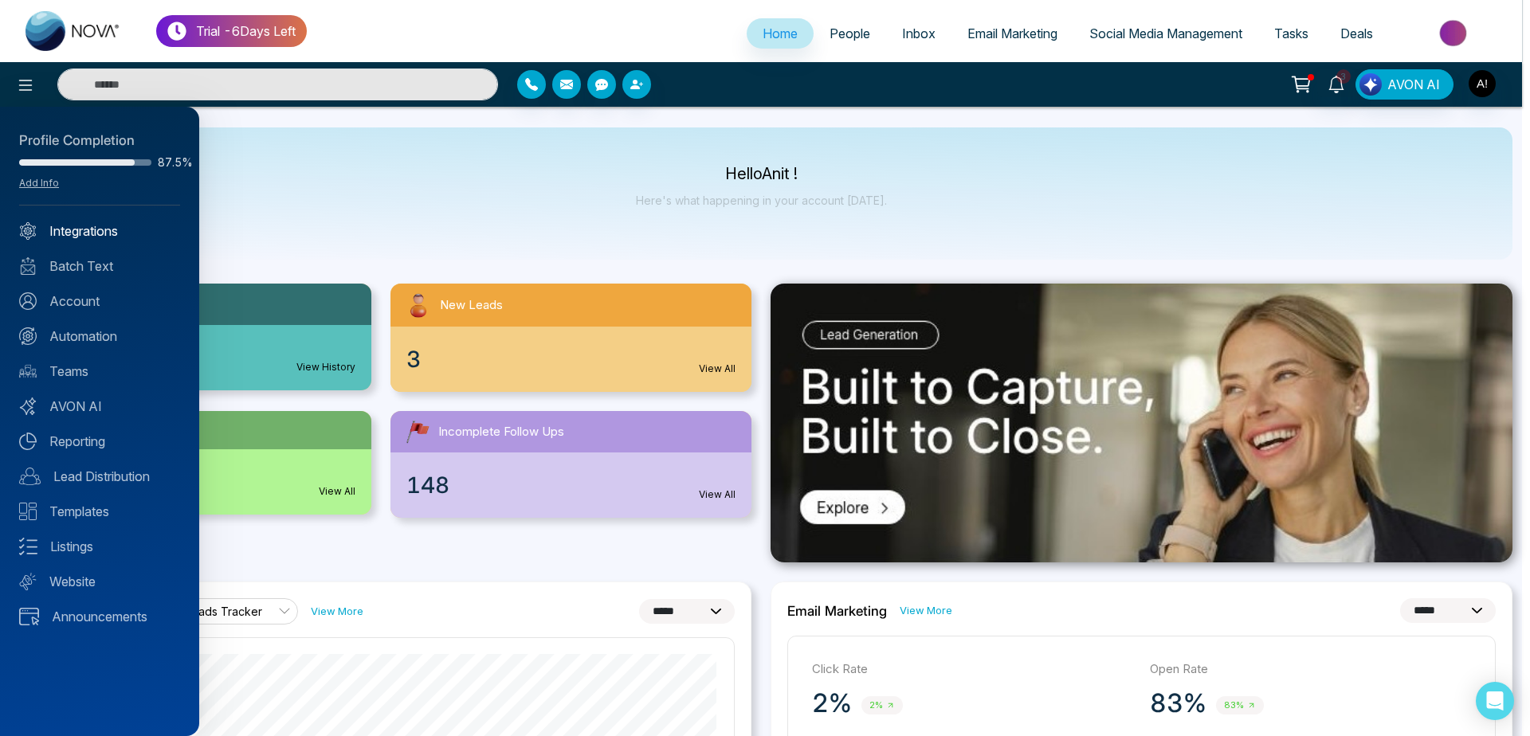
click at [77, 237] on link "Integrations" at bounding box center [99, 231] width 161 height 19
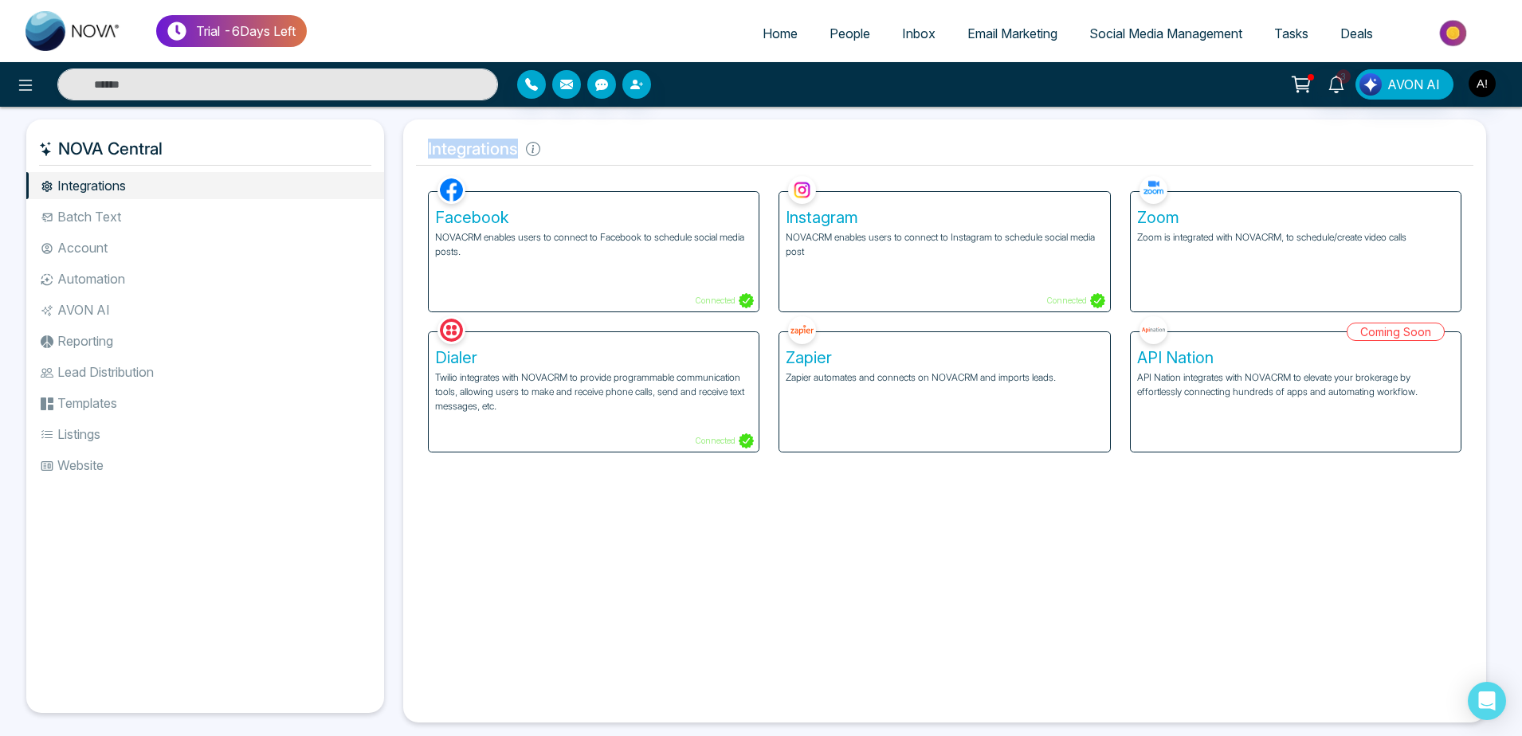
drag, startPoint x: 550, startPoint y: 151, endPoint x: 414, endPoint y: 153, distance: 136.3
click at [414, 153] on div "Integrations Facebook NOVACRM enables users to connect to Facebook to schedule …" at bounding box center [944, 421] width 1083 height 603
drag, startPoint x: 531, startPoint y: 151, endPoint x: 442, endPoint y: 151, distance: 88.5
click at [442, 151] on h5 "Integrations" at bounding box center [944, 148] width 1057 height 33
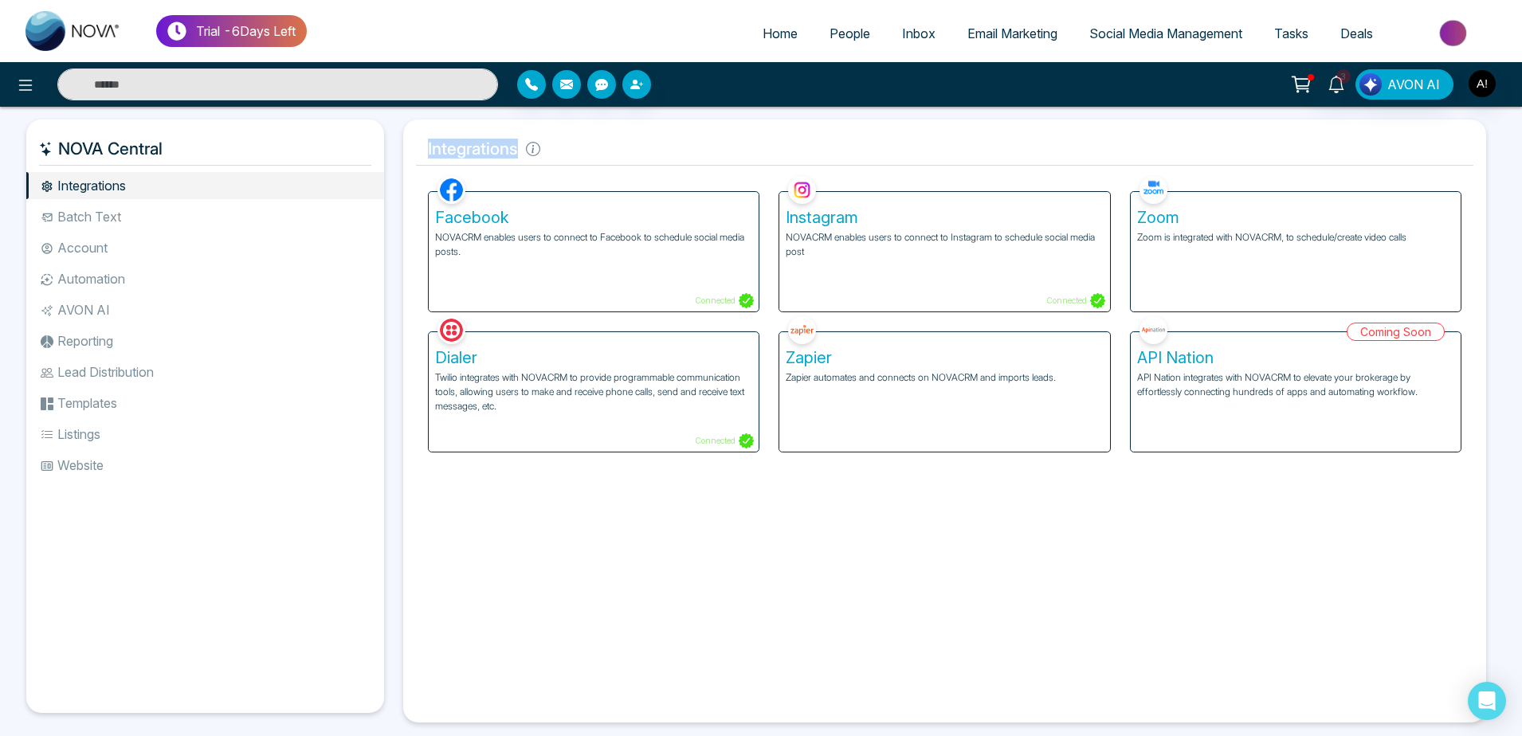
drag, startPoint x: 517, startPoint y: 152, endPoint x: 415, endPoint y: 152, distance: 102.0
click at [415, 152] on div "Integrations Facebook NOVACRM enables users to connect to Facebook to schedule …" at bounding box center [944, 421] width 1083 height 603
click at [581, 149] on h5 "Integrations" at bounding box center [944, 148] width 1057 height 33
click at [158, 221] on li "Batch Text" at bounding box center [205, 216] width 358 height 27
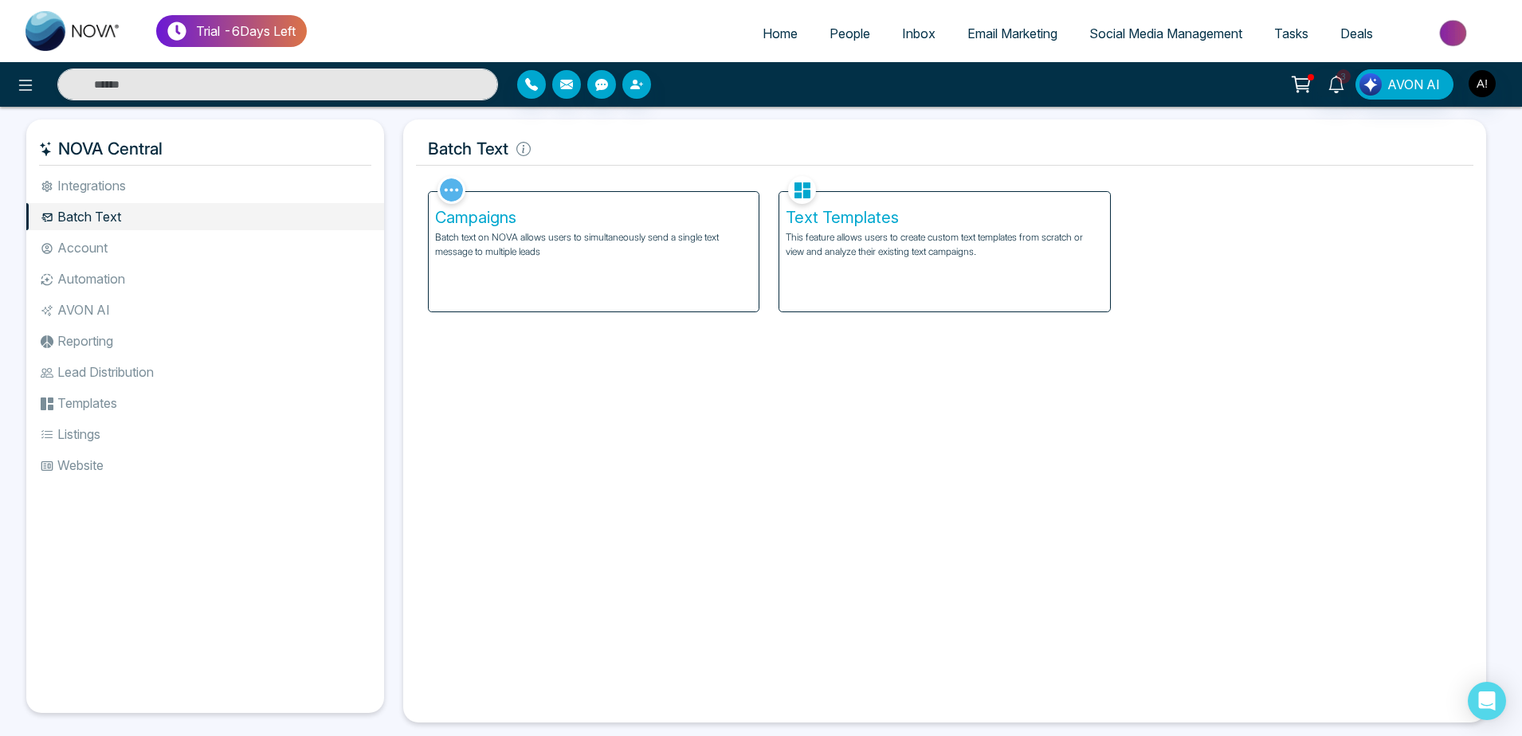
click at [801, 264] on div "Text Templates This feature allows users to create custom text templates from s…" at bounding box center [944, 252] width 330 height 120
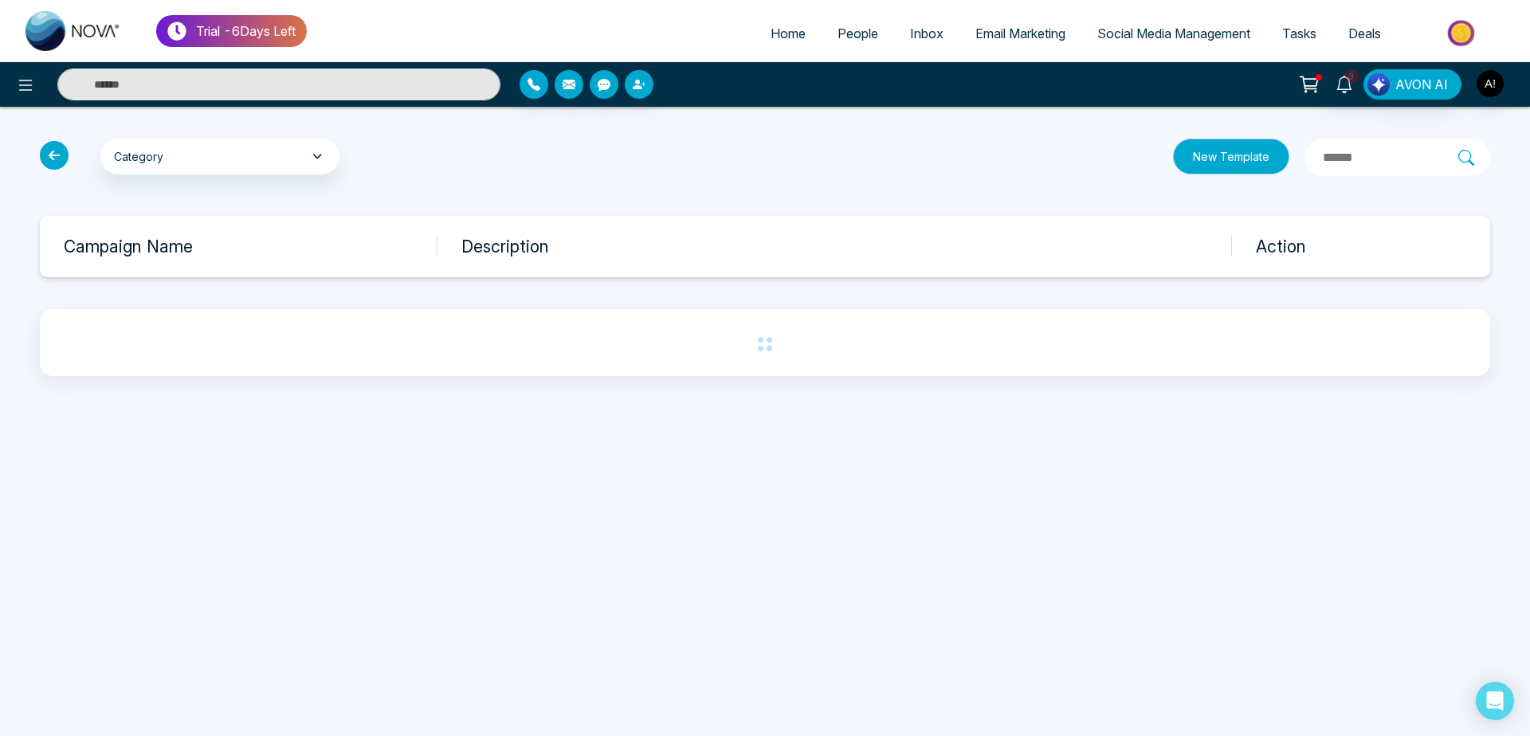
click at [1179, 155] on button "New Template" at bounding box center [1231, 157] width 116 height 36
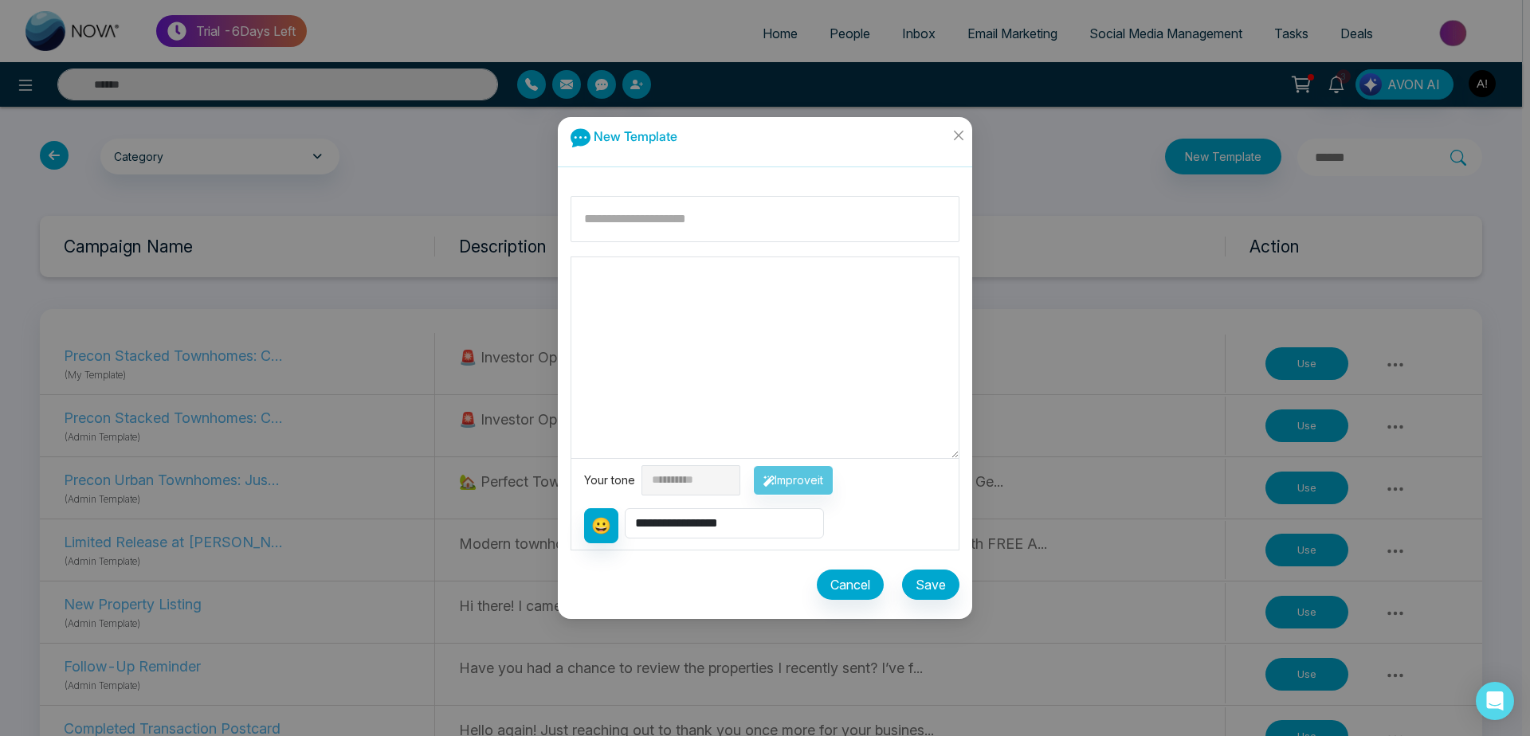
click at [689, 297] on textarea at bounding box center [764, 357] width 387 height 201
click at [681, 214] on input at bounding box center [765, 219] width 389 height 46
click at [683, 219] on input at bounding box center [765, 219] width 389 height 46
type input "***"
click at [732, 331] on textarea at bounding box center [764, 357] width 387 height 201
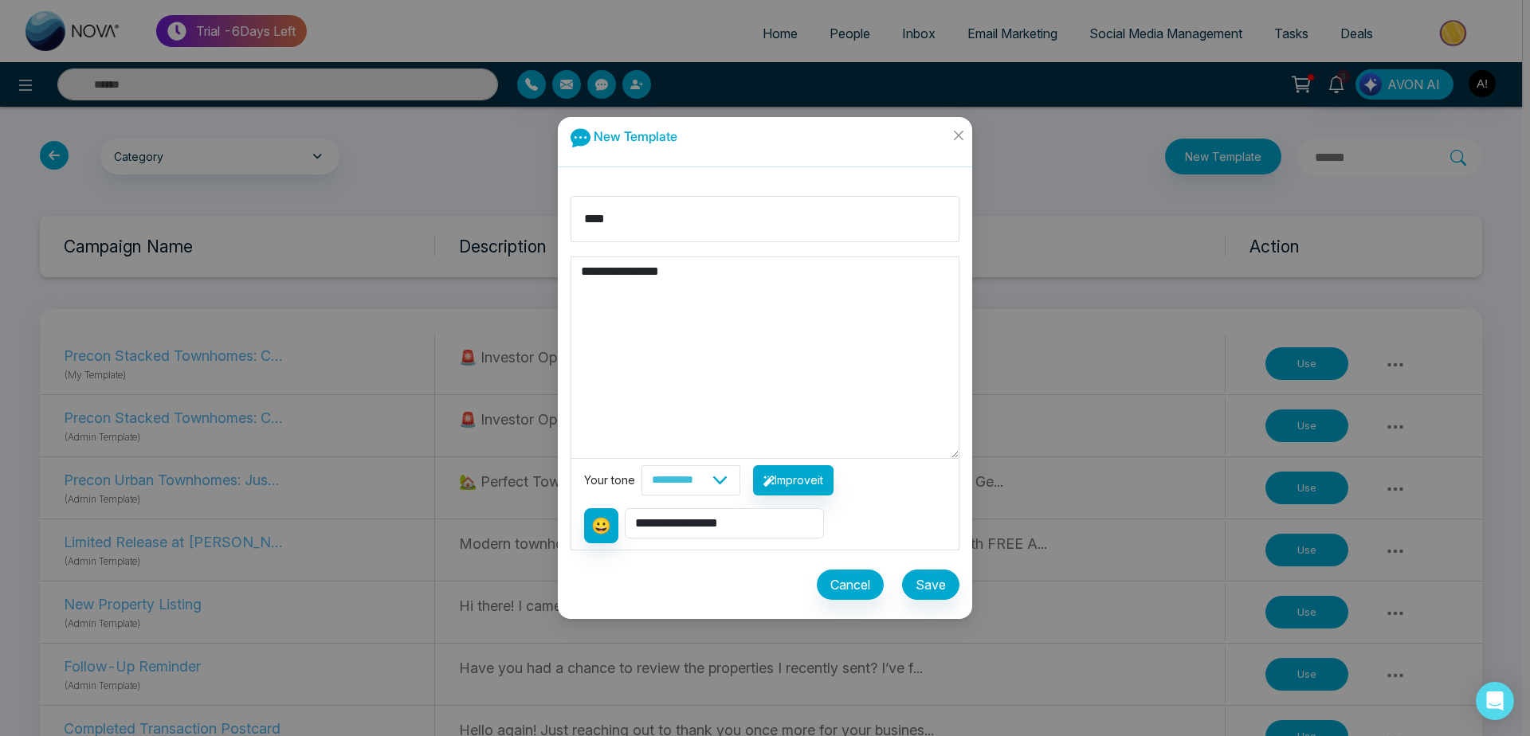
click at [644, 274] on textarea "**********" at bounding box center [764, 357] width 387 height 201
click at [638, 274] on textarea "**********" at bounding box center [764, 357] width 387 height 201
click at [653, 274] on textarea "**********" at bounding box center [764, 357] width 387 height 201
click at [826, 489] on button "Improve it" at bounding box center [793, 480] width 80 height 30
type textarea "**********"
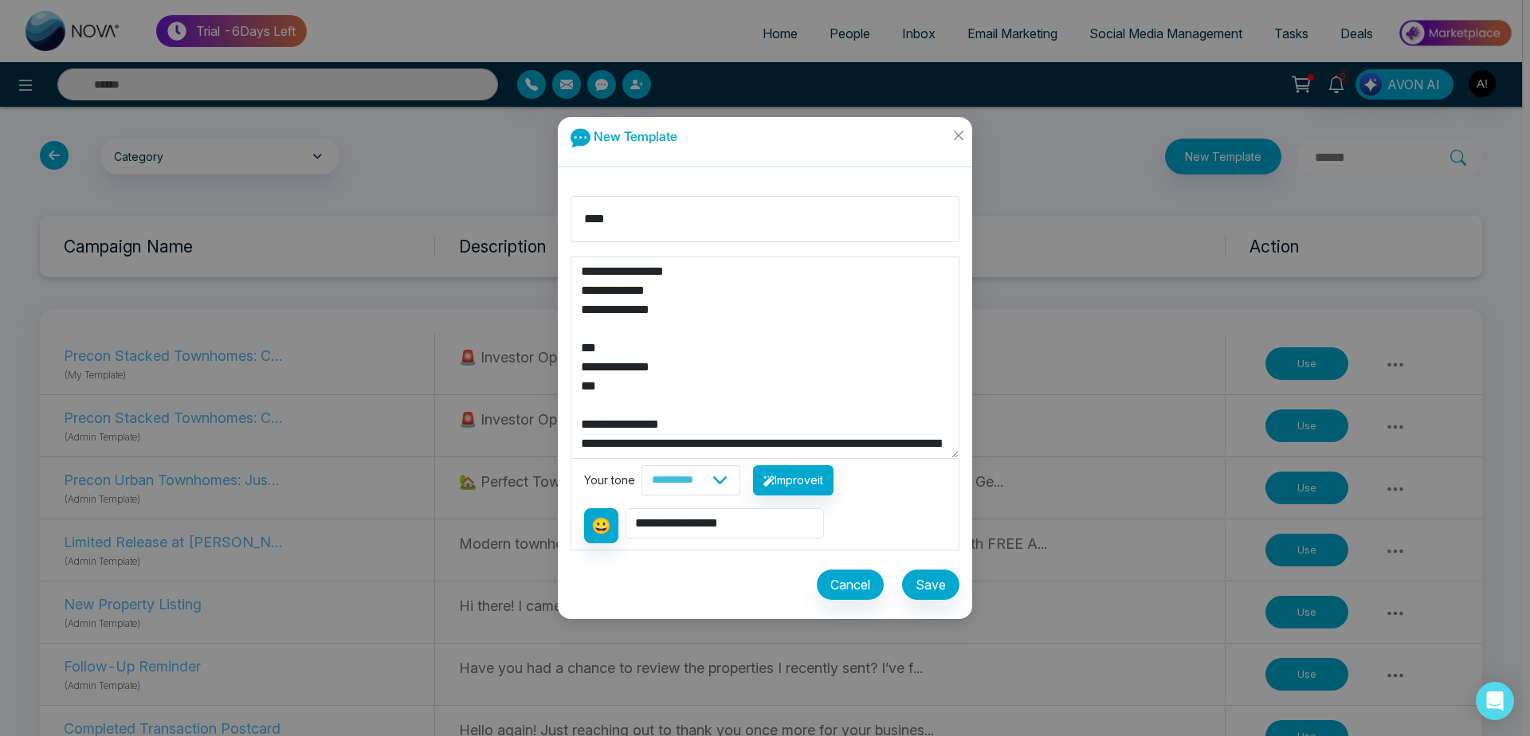
drag, startPoint x: 917, startPoint y: 443, endPoint x: 547, endPoint y: 215, distance: 434.4
click at [571, 257] on textarea "**********" at bounding box center [764, 357] width 387 height 201
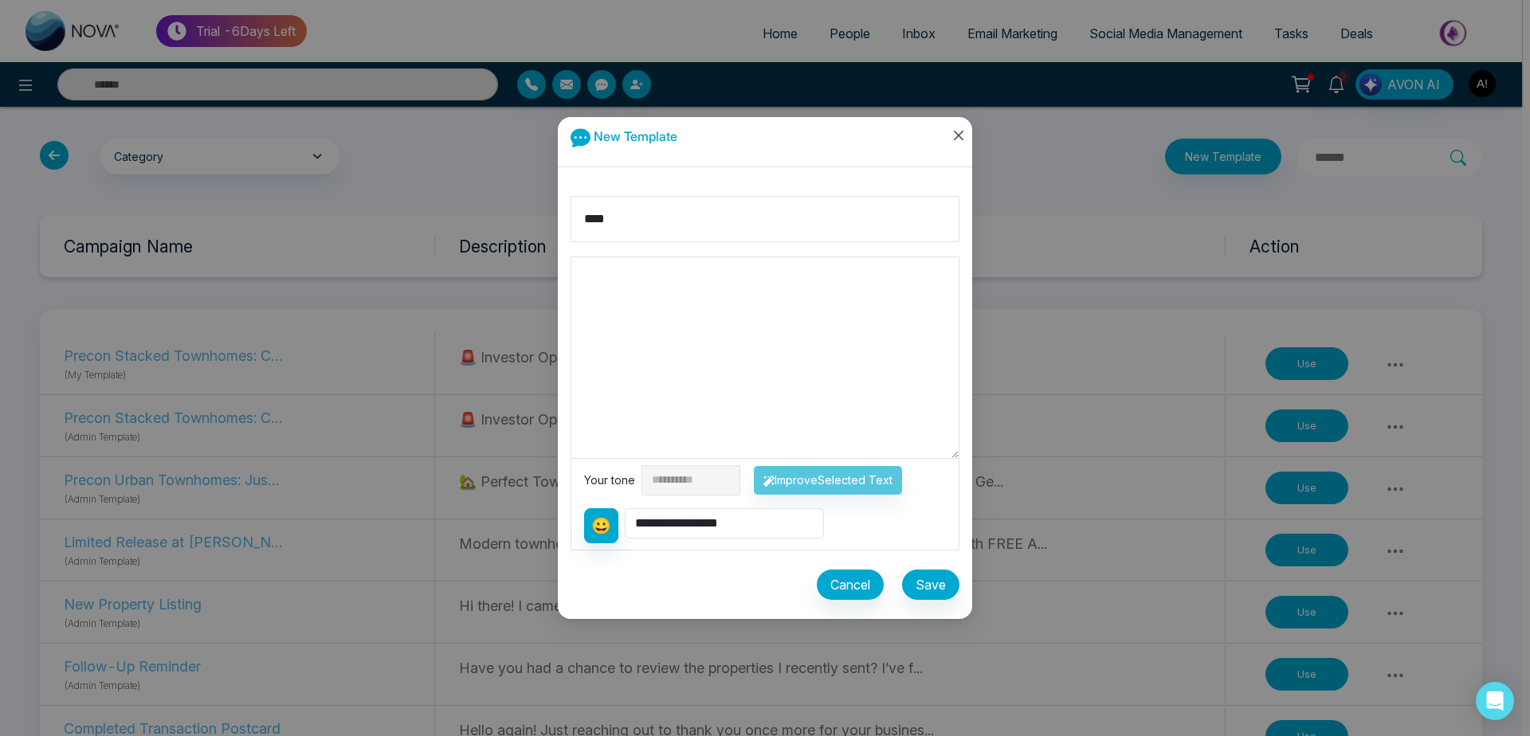
click at [955, 138] on icon "close" at bounding box center [958, 135] width 13 height 13
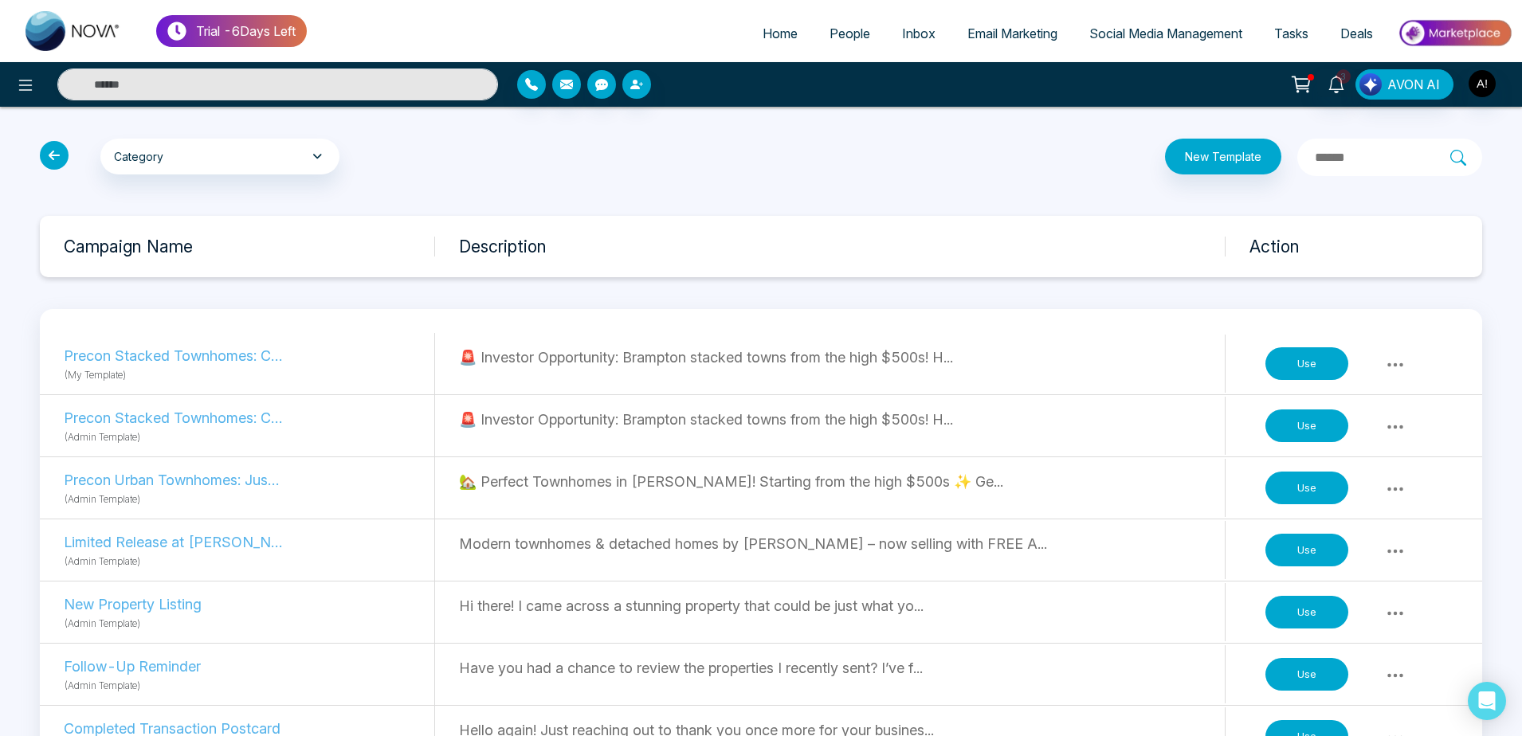
click at [1398, 363] on icon at bounding box center [1396, 365] width 16 height 4
click at [1386, 405] on link "Copy" at bounding box center [1361, 399] width 80 height 30
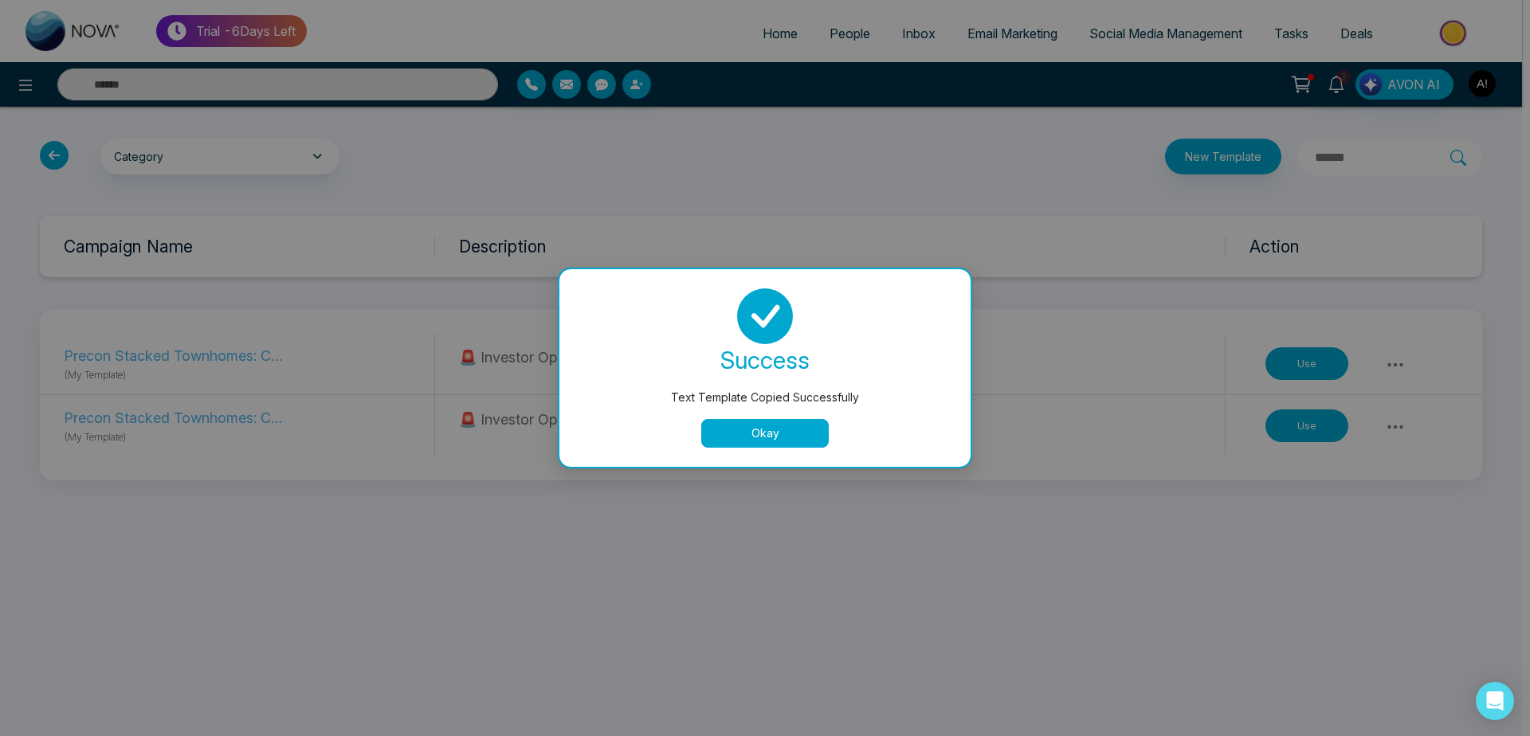
click at [784, 422] on button "Okay" at bounding box center [765, 433] width 128 height 29
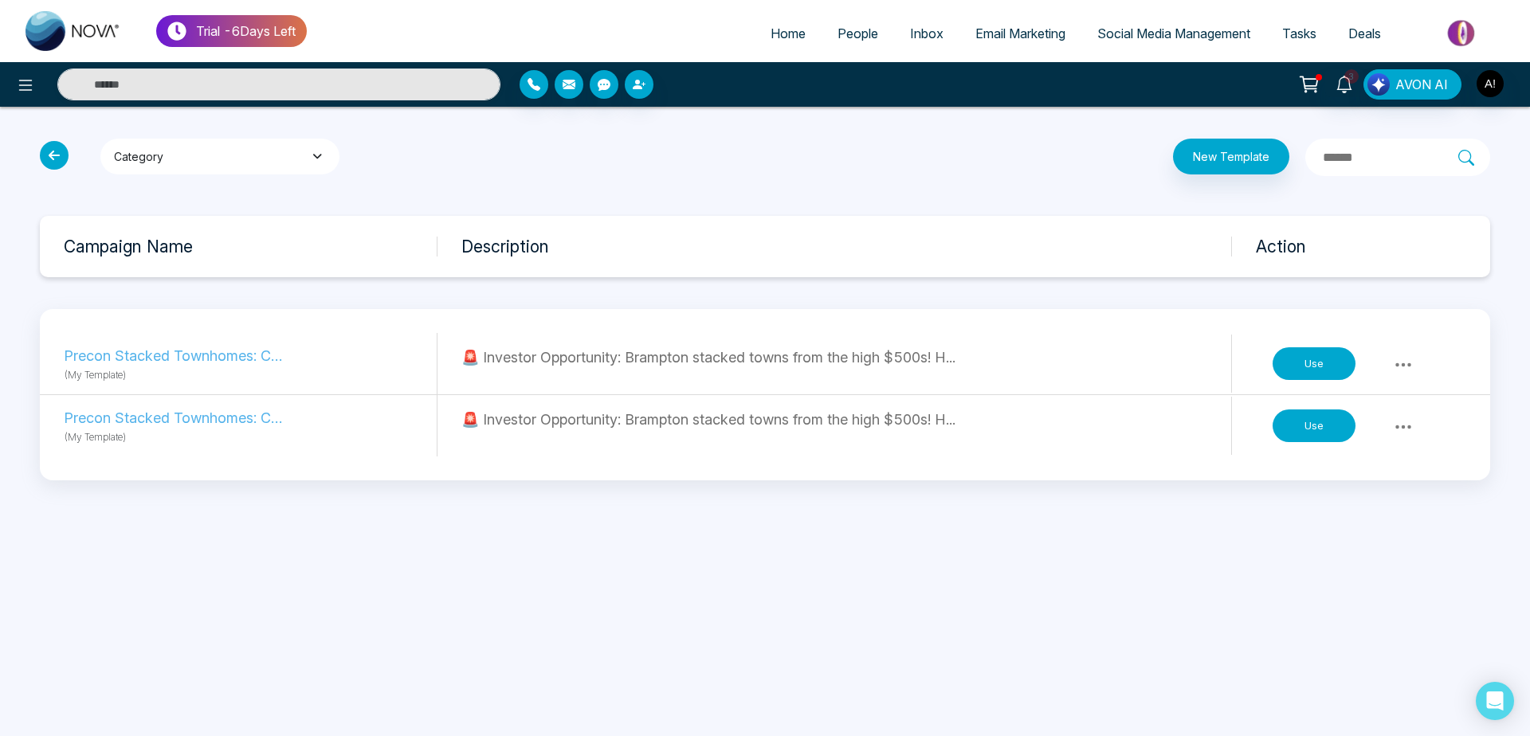
click at [245, 164] on button "Category" at bounding box center [219, 157] width 239 height 36
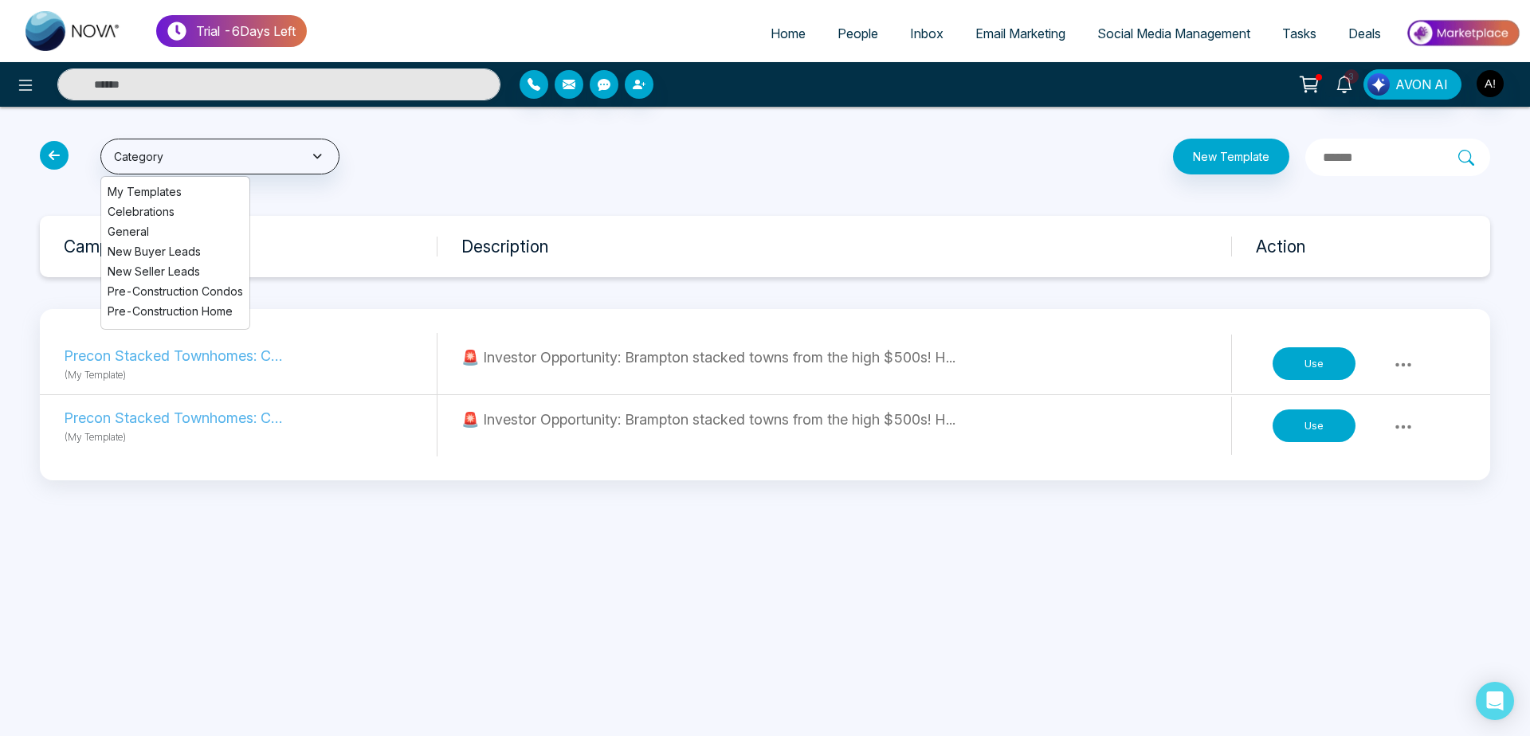
click at [499, 179] on div "Category My Templates Celebrations General New Buyer Leads New Seller Leads Pre…" at bounding box center [765, 310] width 1530 height 406
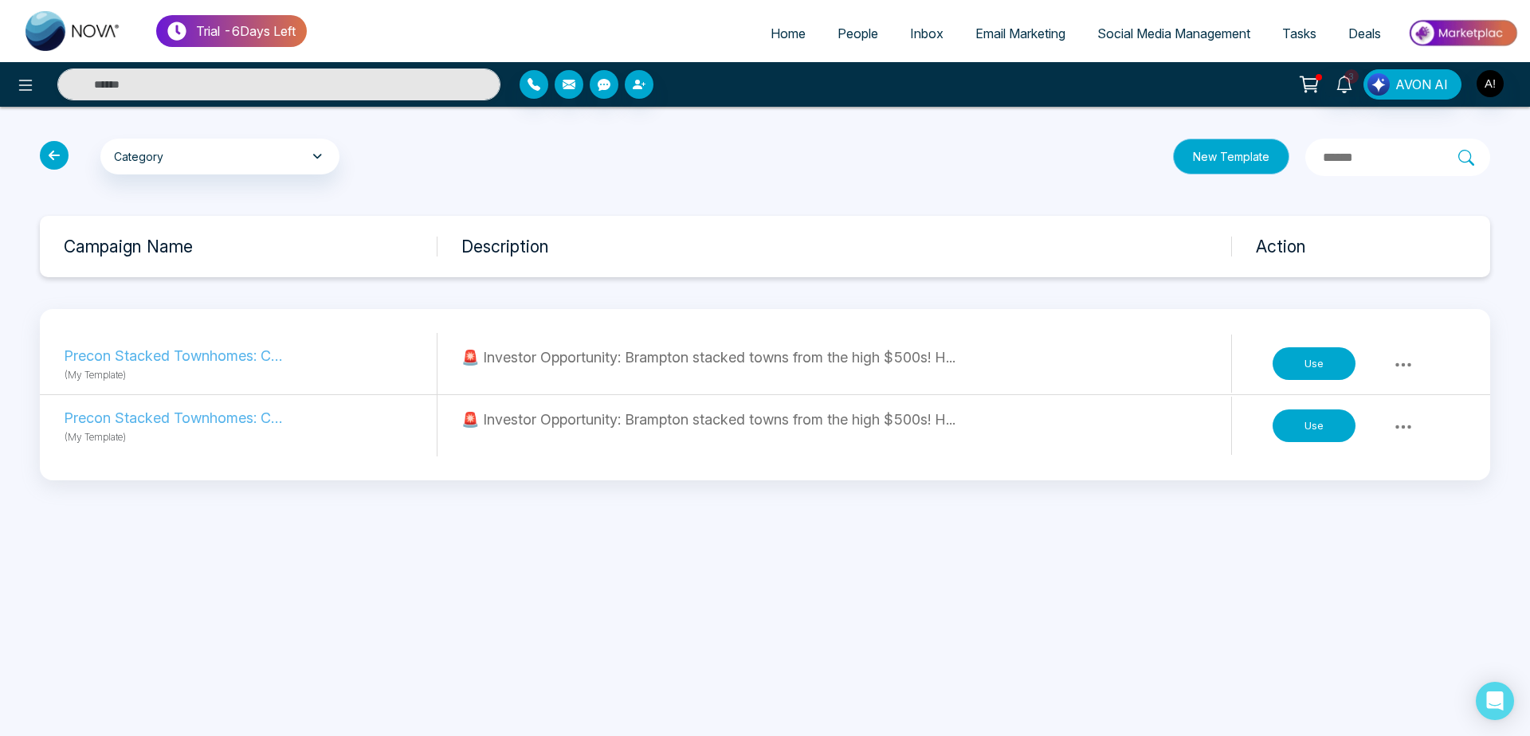
click at [1173, 164] on button "New Template" at bounding box center [1231, 157] width 116 height 36
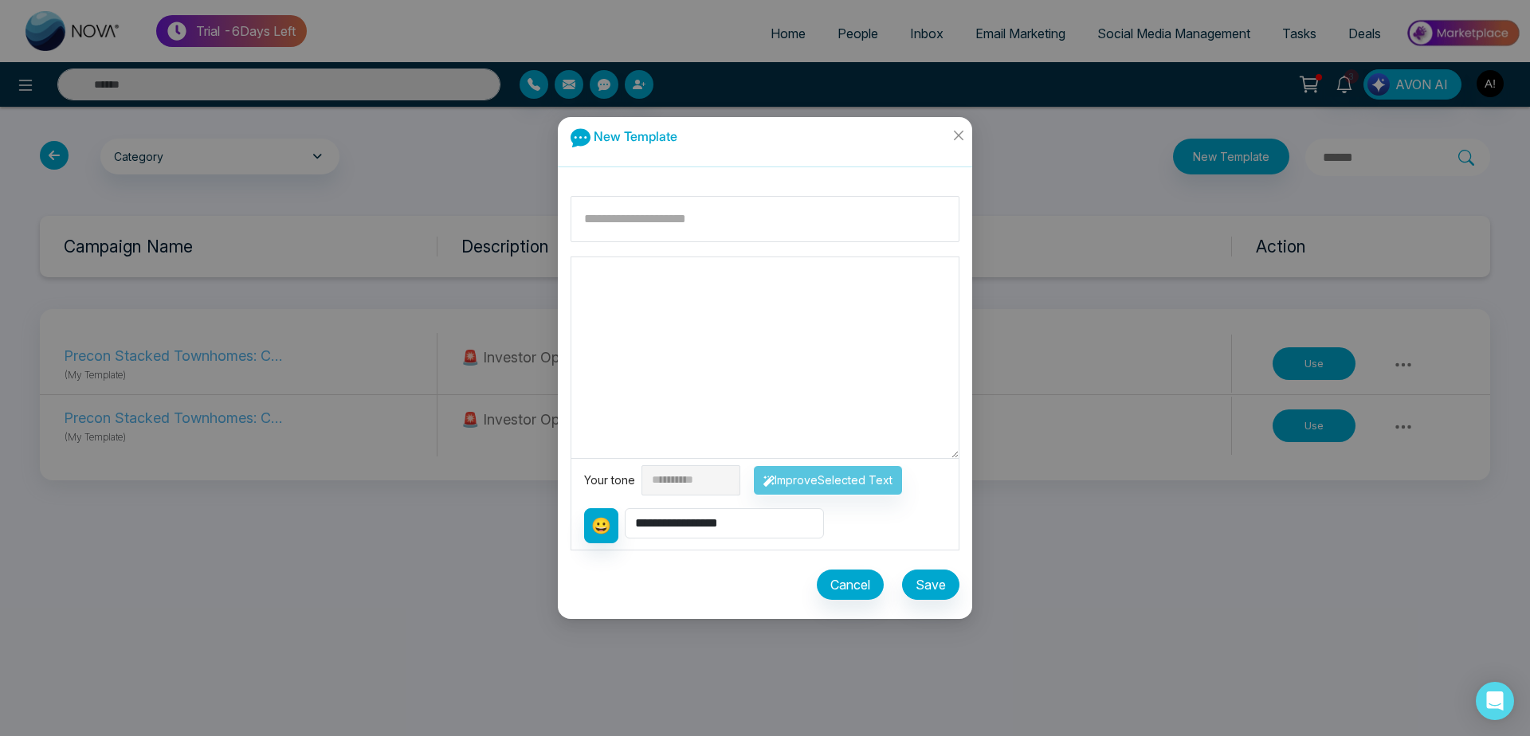
click at [638, 329] on textarea at bounding box center [764, 357] width 387 height 201
paste textarea "**********"
type textarea "**********"
click at [949, 131] on span "Close" at bounding box center [958, 138] width 28 height 43
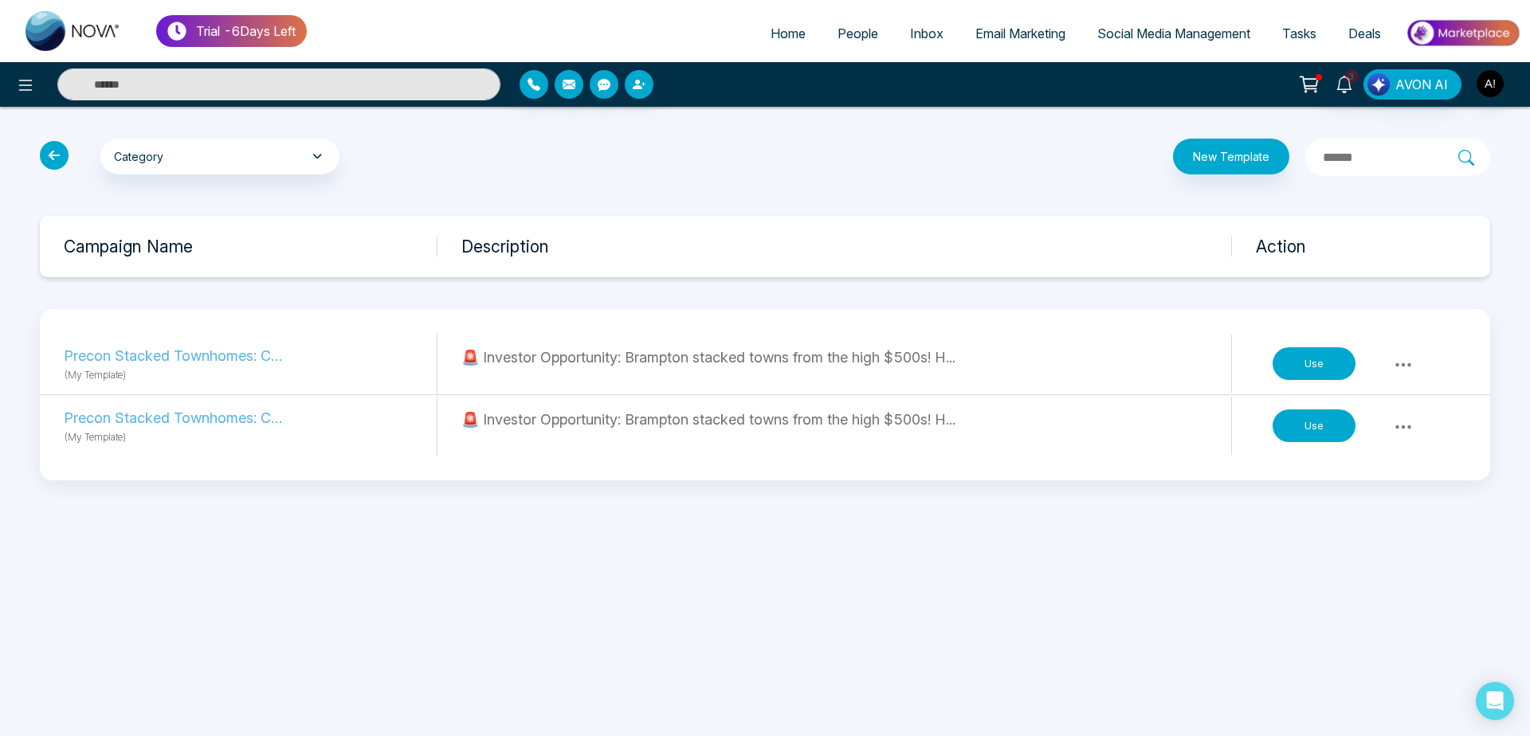
click at [1306, 372] on button "Use" at bounding box center [1314, 363] width 83 height 33
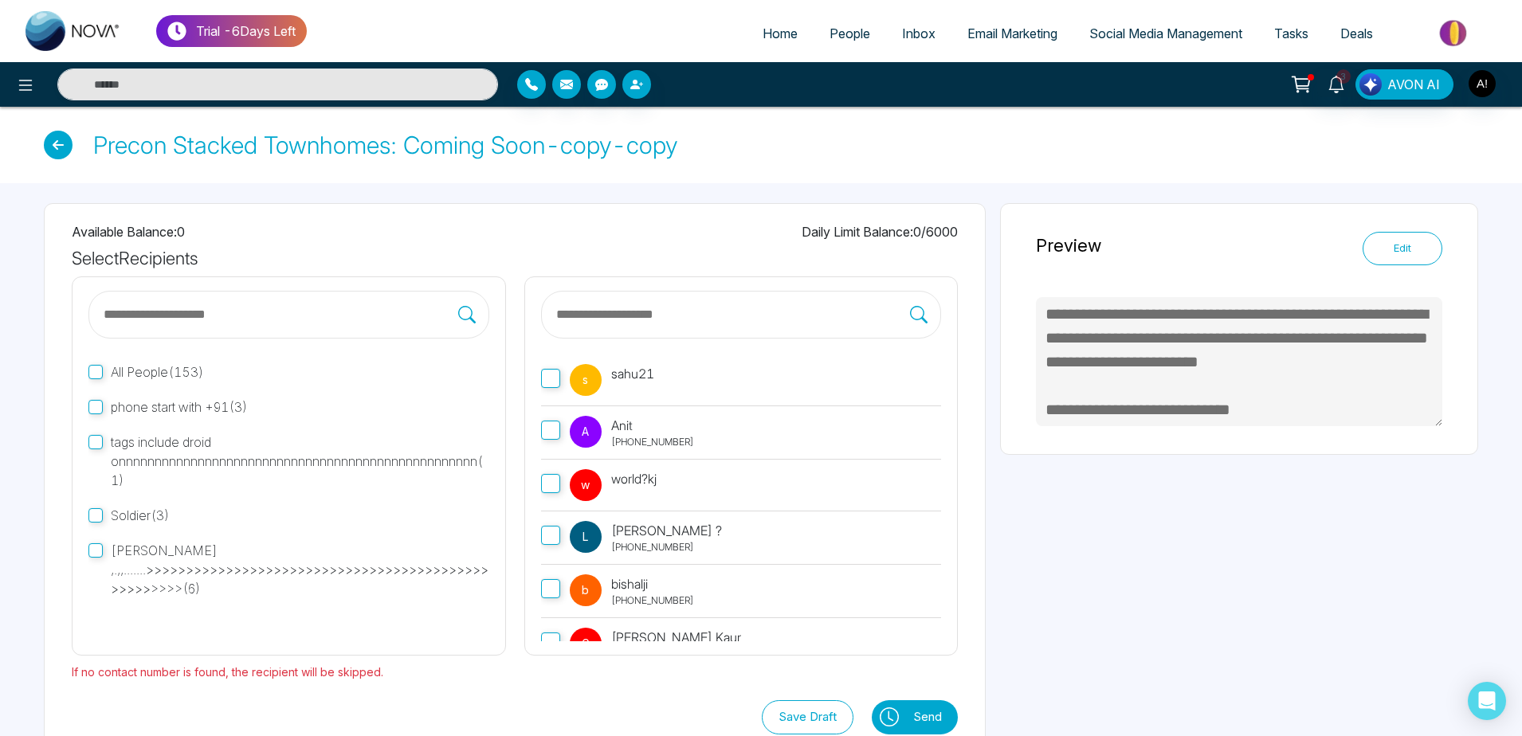
type textarea "**********"
click at [69, 144] on icon at bounding box center [58, 145] width 29 height 29
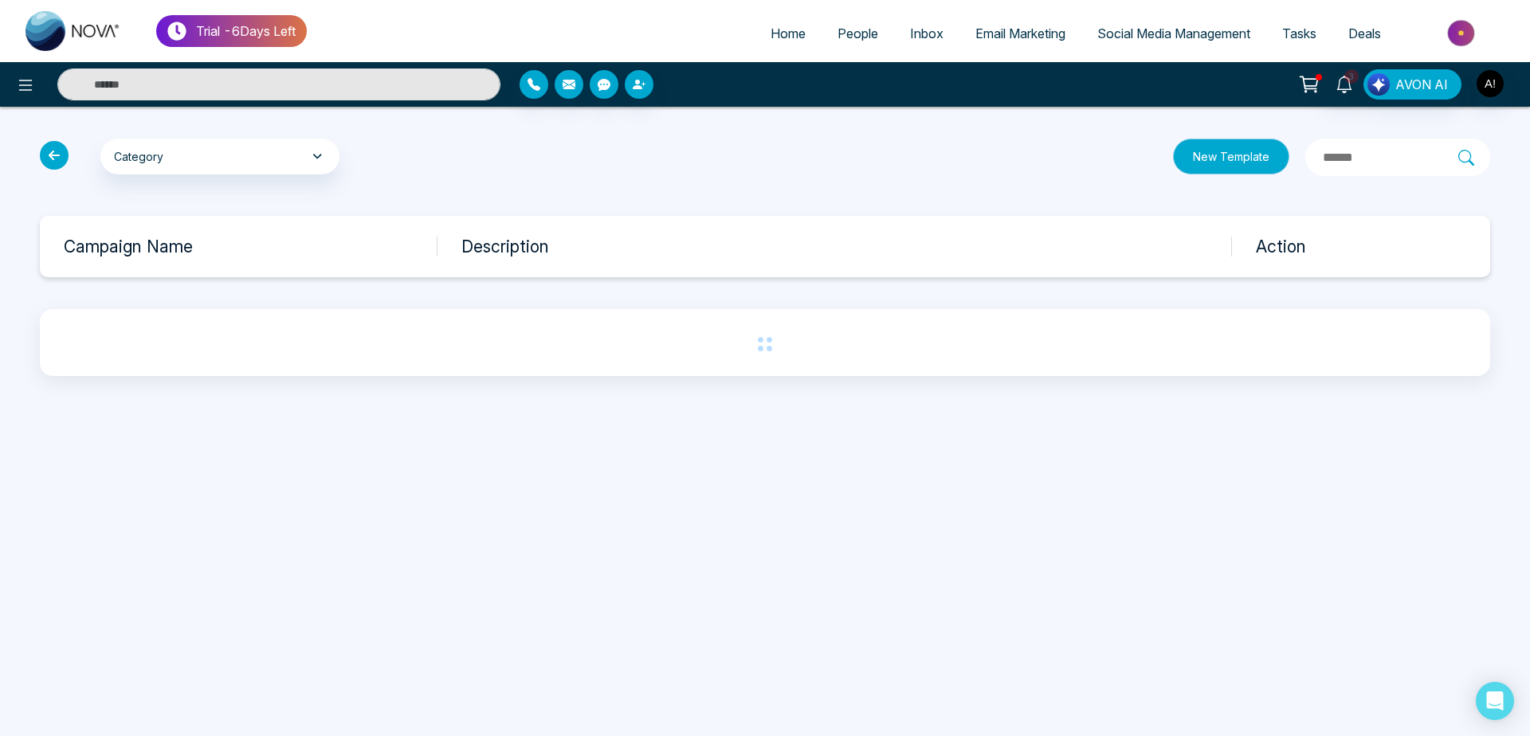
click at [1173, 154] on button "New Template" at bounding box center [1231, 157] width 116 height 36
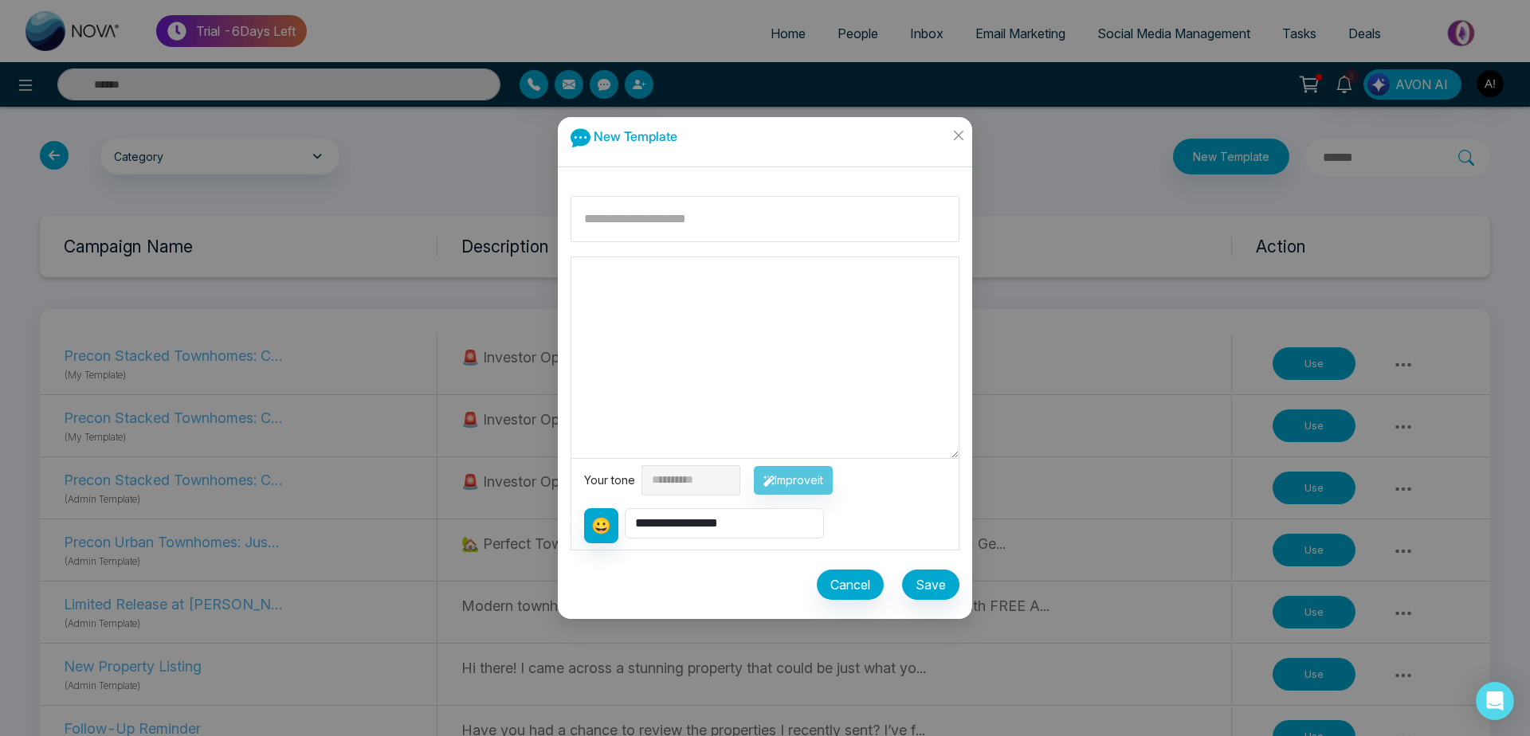
drag, startPoint x: 647, startPoint y: 242, endPoint x: 681, endPoint y: 215, distance: 43.1
click at [681, 215] on div "**********" at bounding box center [765, 401] width 414 height 436
click at [681, 215] on input at bounding box center [765, 219] width 389 height 46
type input "********"
click at [651, 295] on textarea at bounding box center [764, 357] width 387 height 201
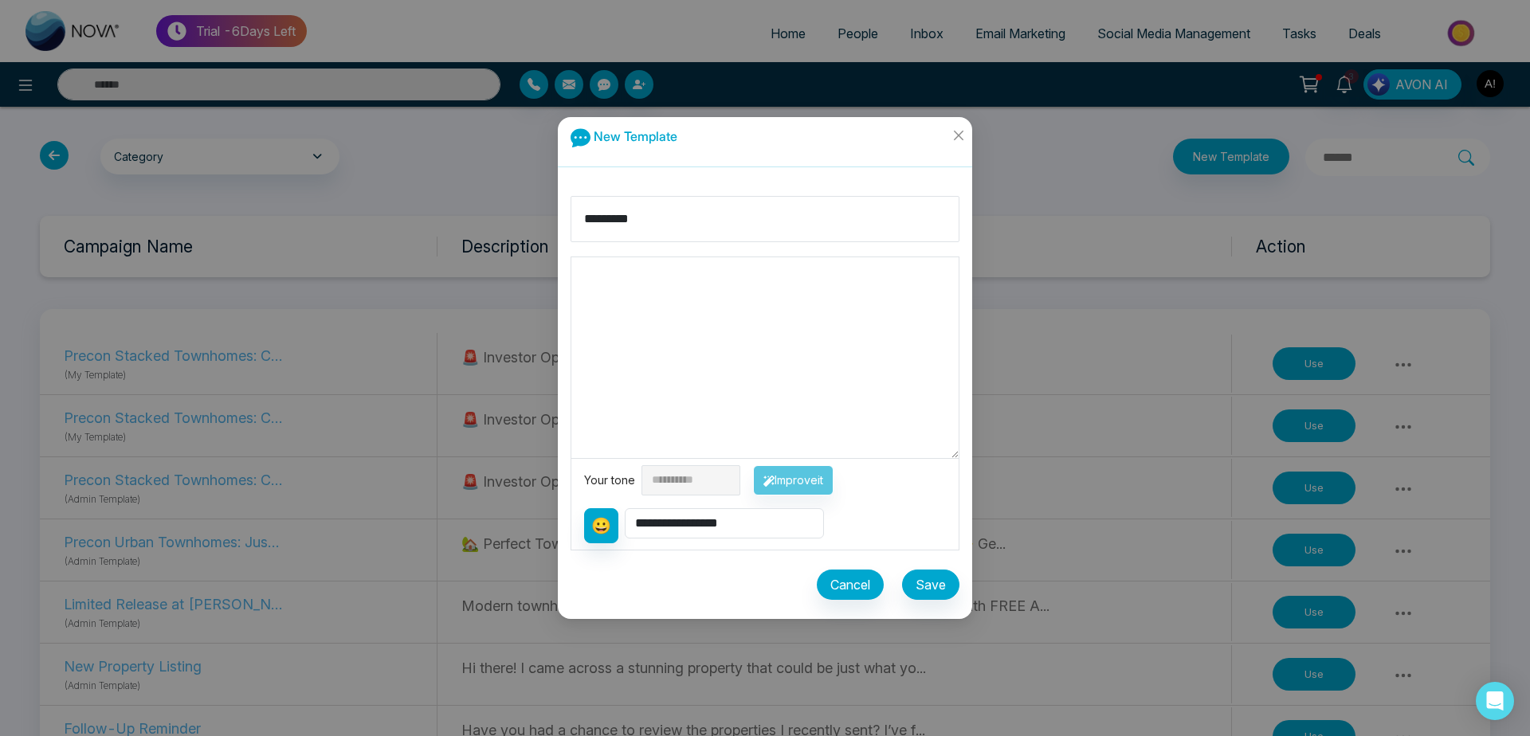
paste textarea "**********"
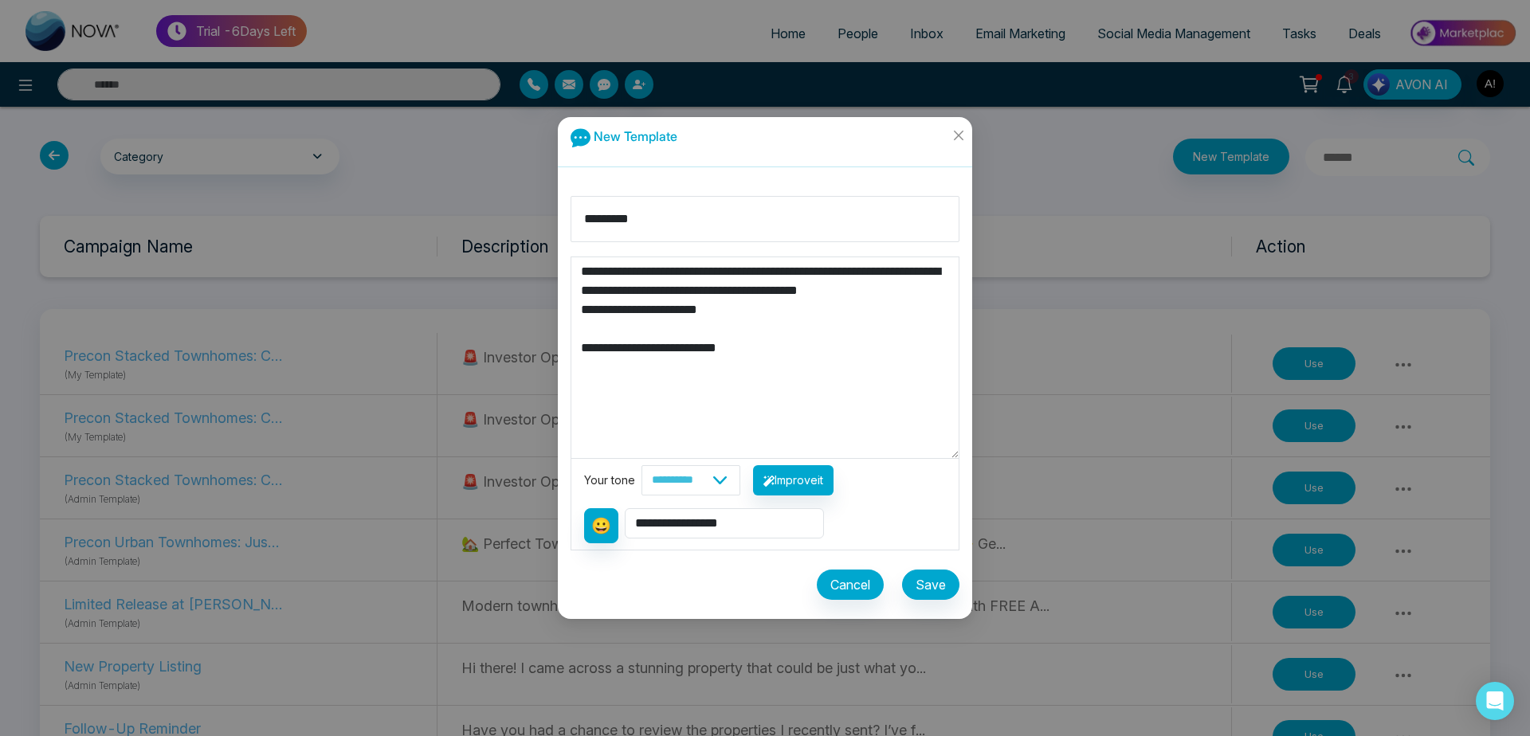
type textarea "**********"
click at [896, 573] on div "Cancel Save" at bounding box center [888, 585] width 143 height 30
click at [924, 585] on button "Save" at bounding box center [930, 585] width 57 height 30
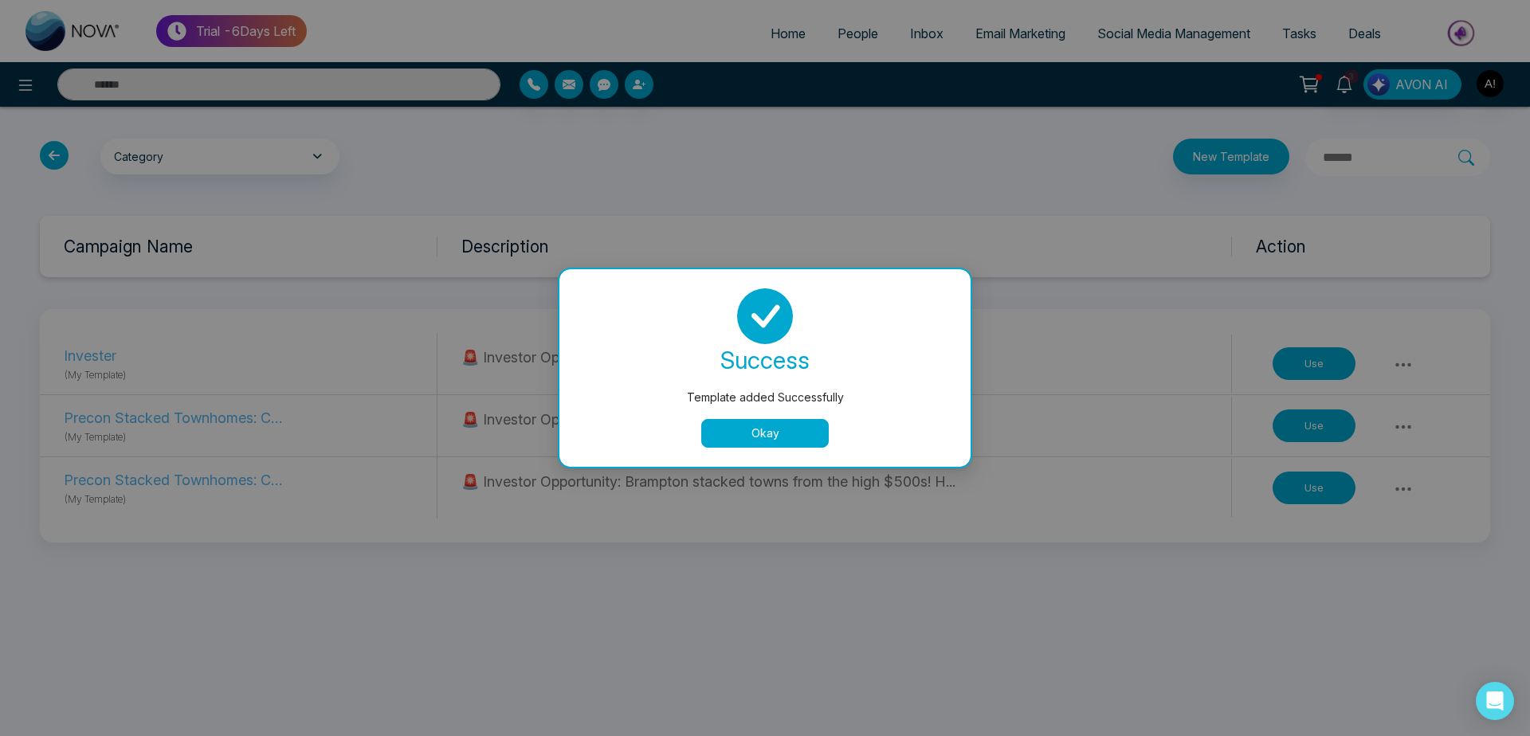
click at [757, 428] on button "Okay" at bounding box center [765, 433] width 128 height 29
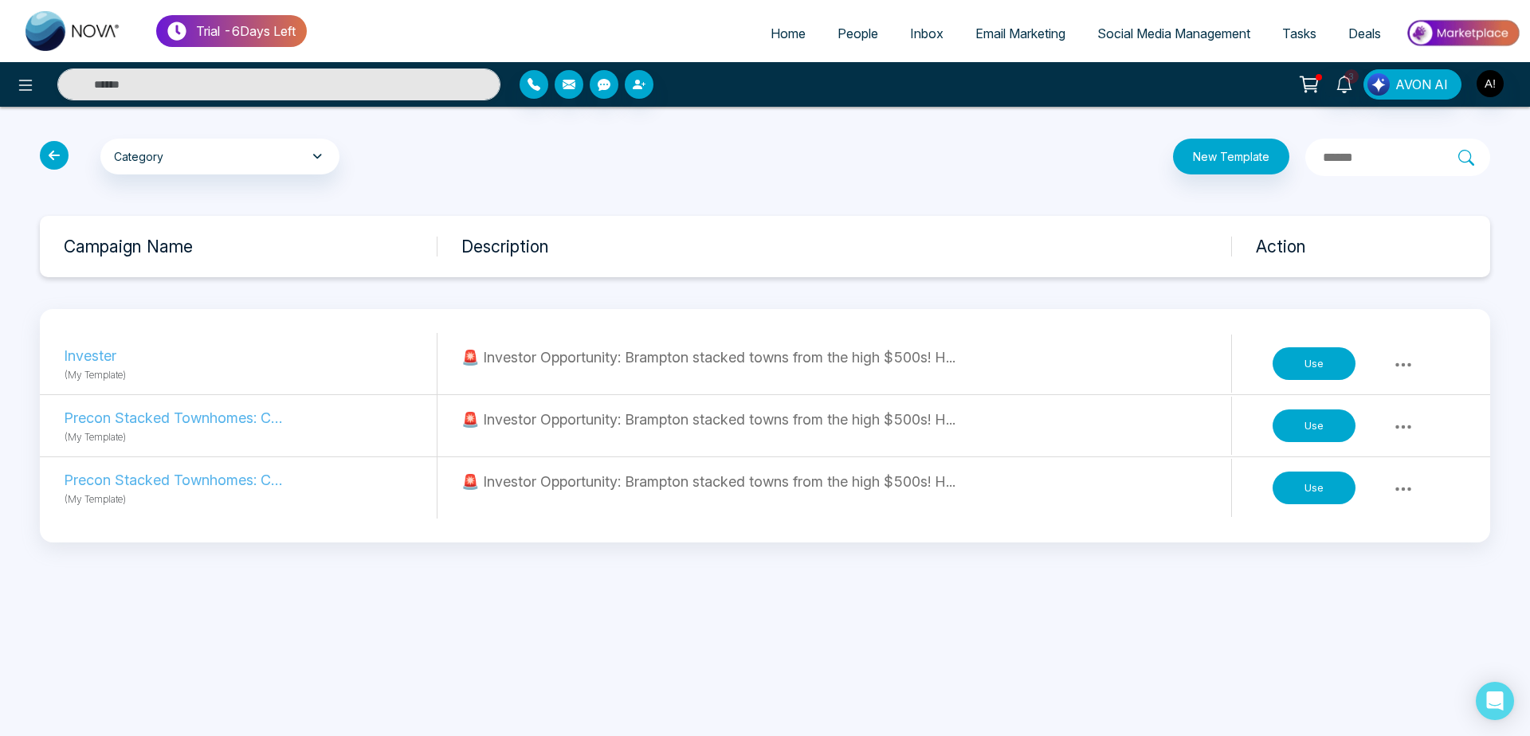
click at [1302, 360] on button "Use" at bounding box center [1314, 363] width 83 height 33
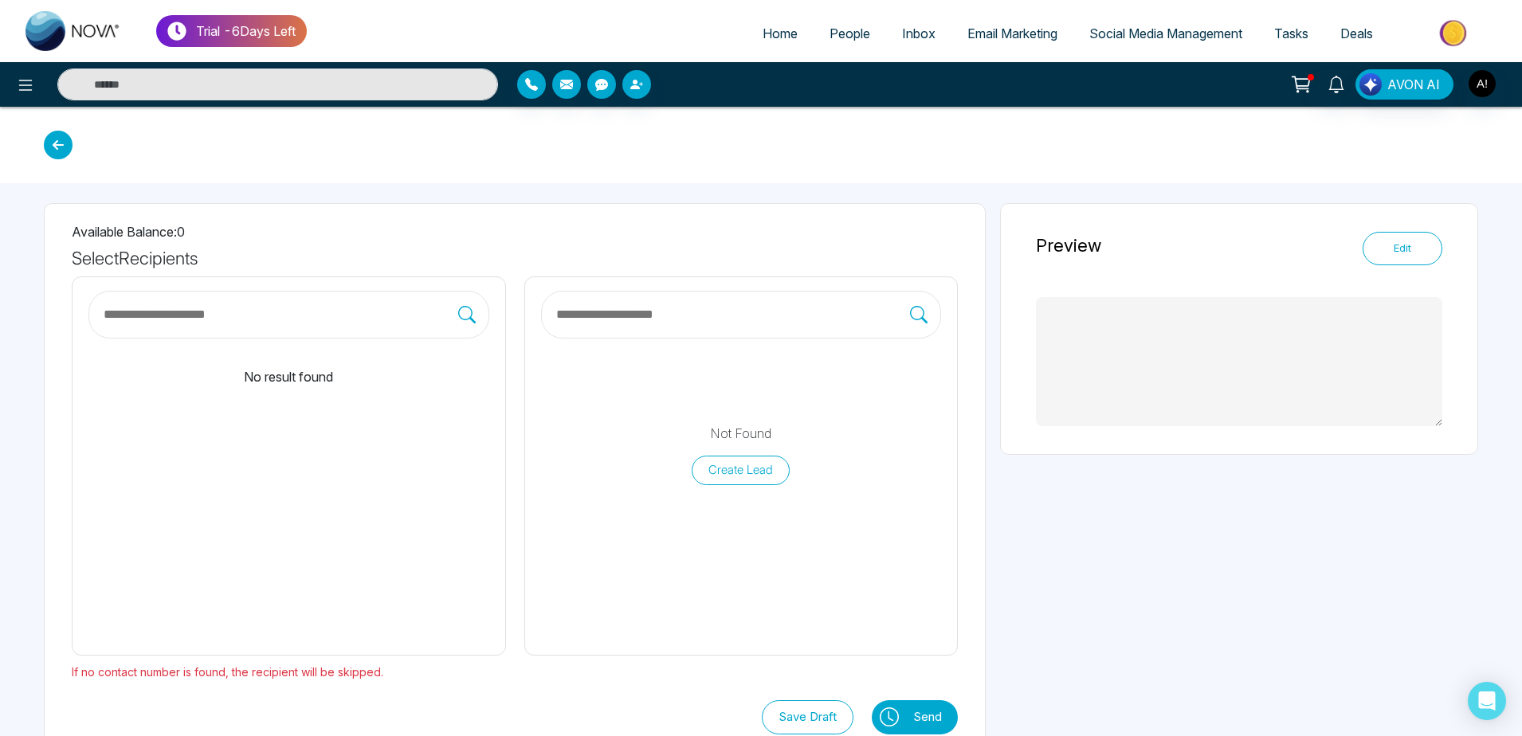
scroll to position [29, 0]
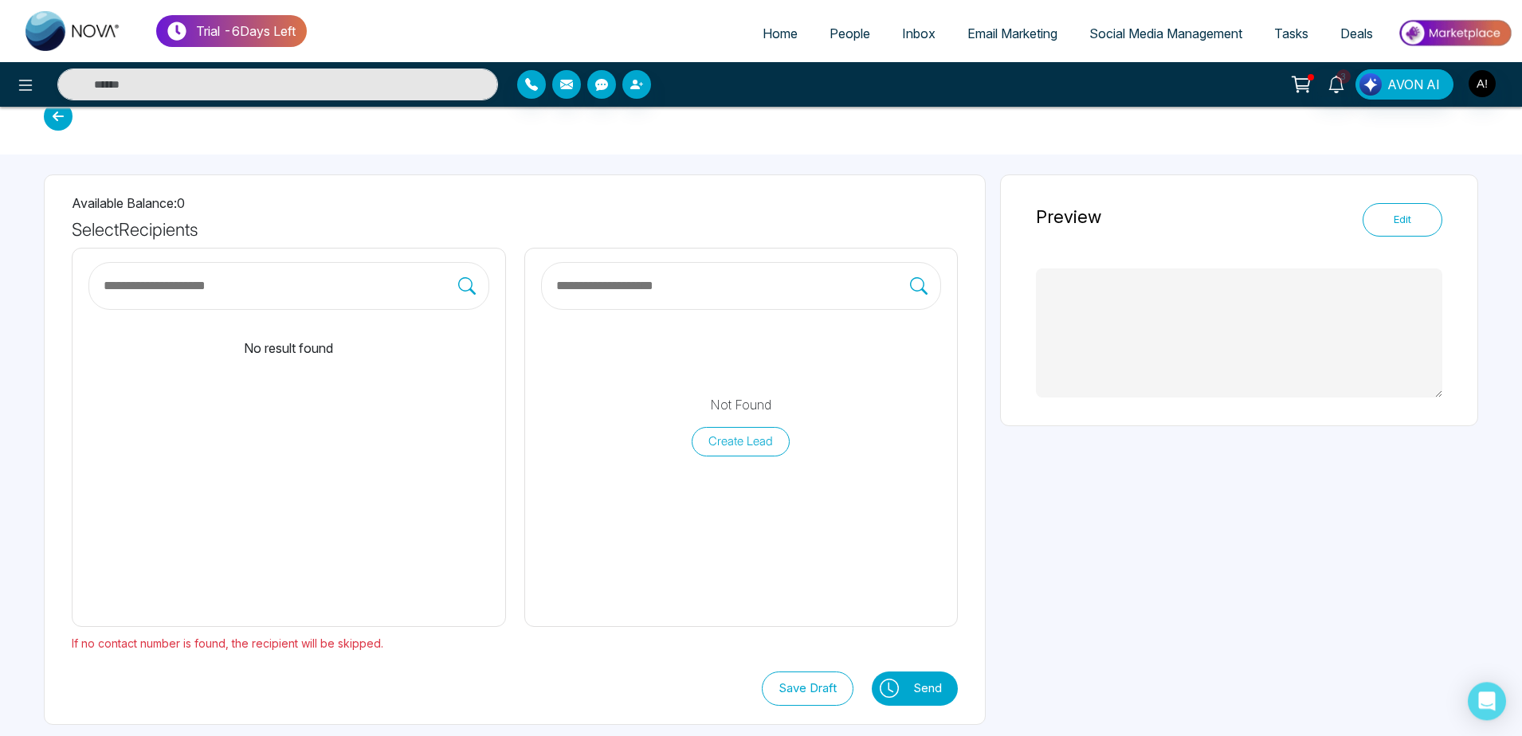
type textarea "**********"
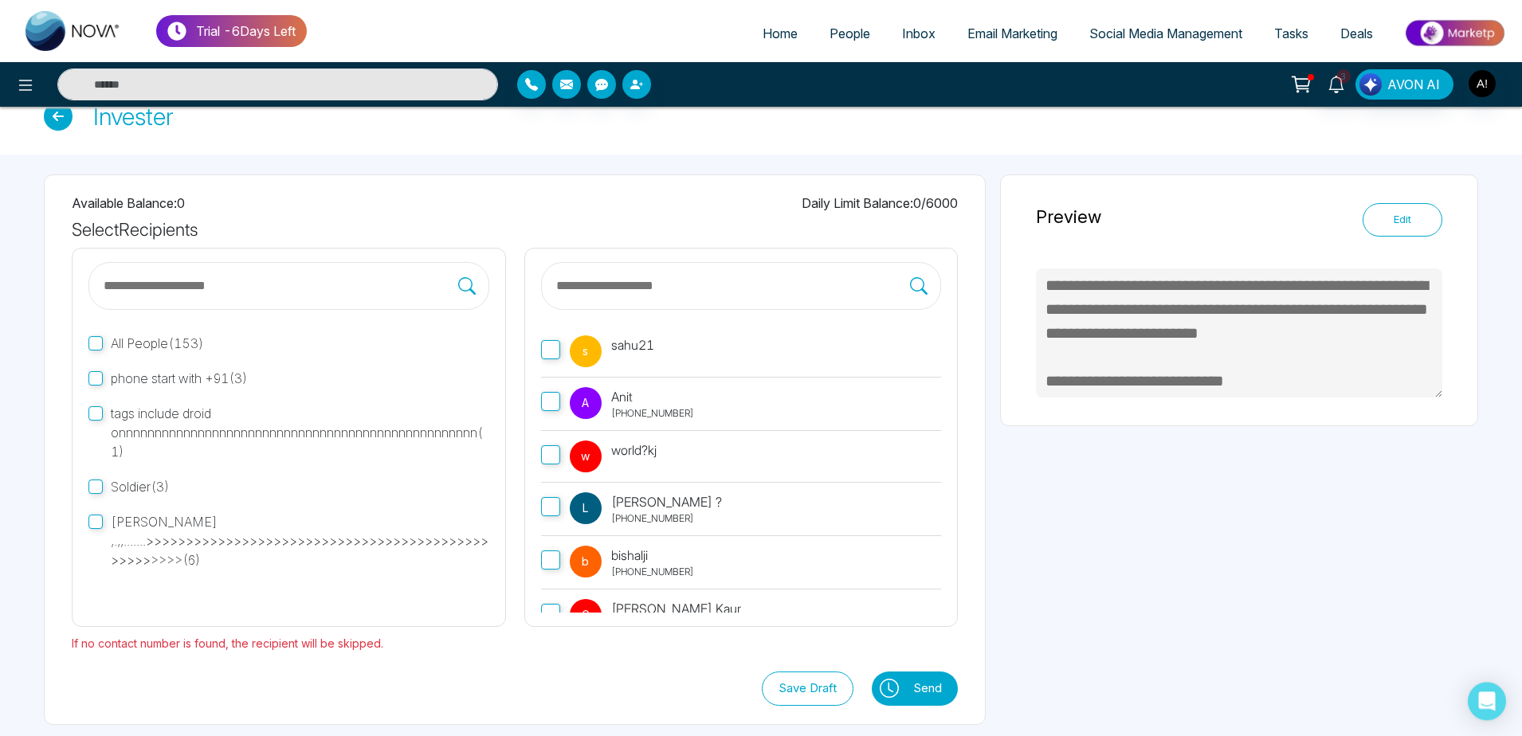
click at [606, 407] on div "A Anit +919930053035" at bounding box center [632, 403] width 124 height 33
click at [918, 697] on button "Send" at bounding box center [931, 689] width 53 height 34
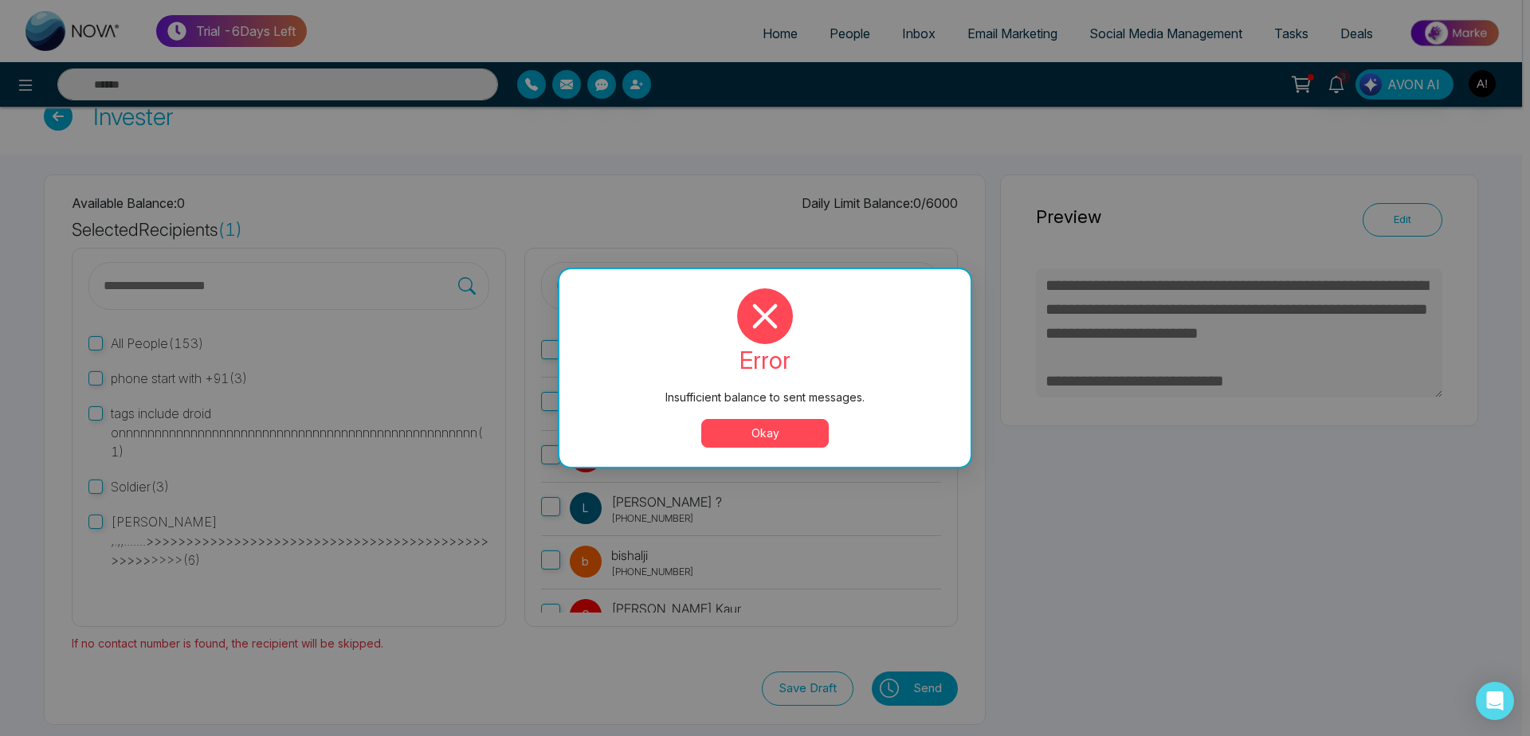
click at [774, 429] on button "Okay" at bounding box center [765, 433] width 128 height 29
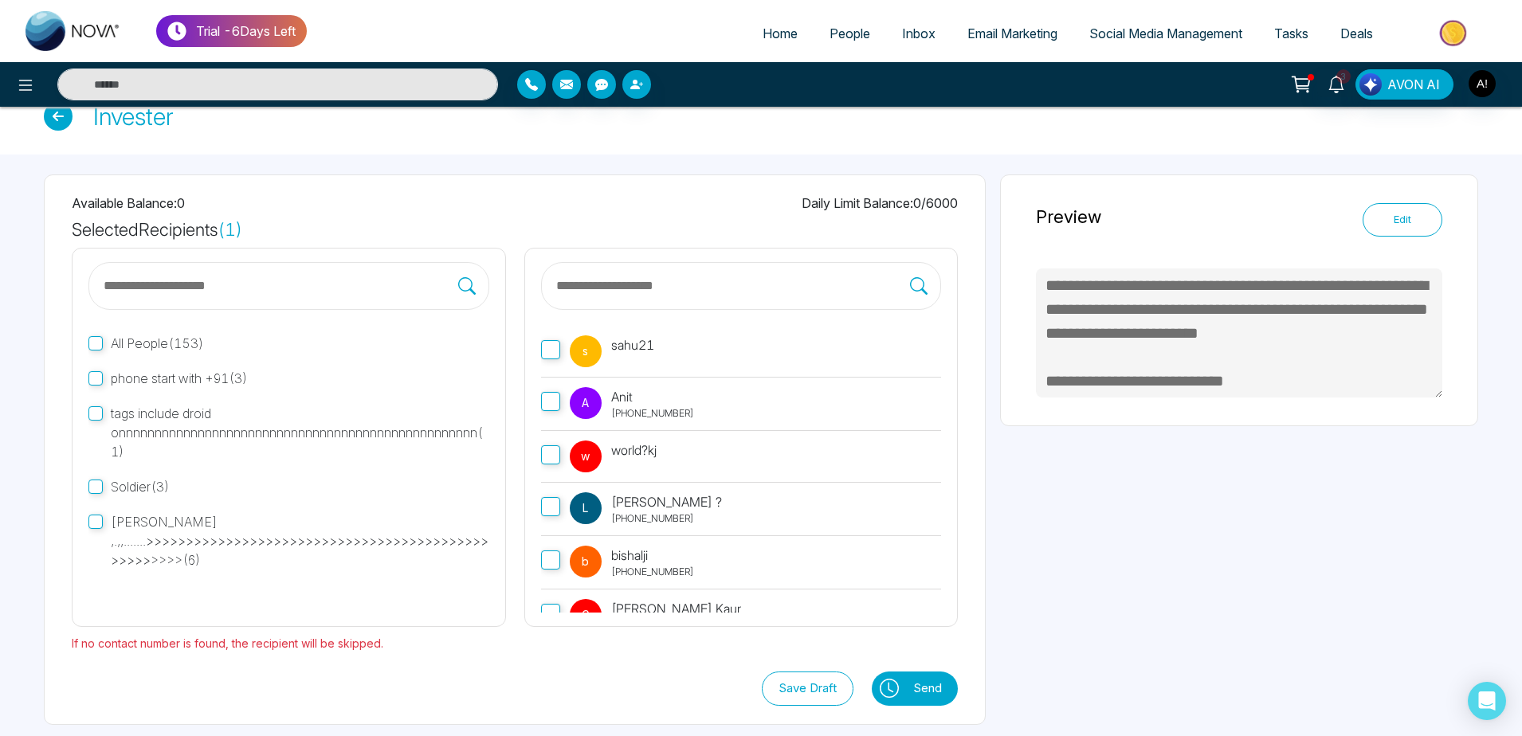
click at [741, 127] on div "Invester" at bounding box center [761, 116] width 1522 height 77
click at [767, 33] on span "Home" at bounding box center [780, 34] width 35 height 16
select select "*"
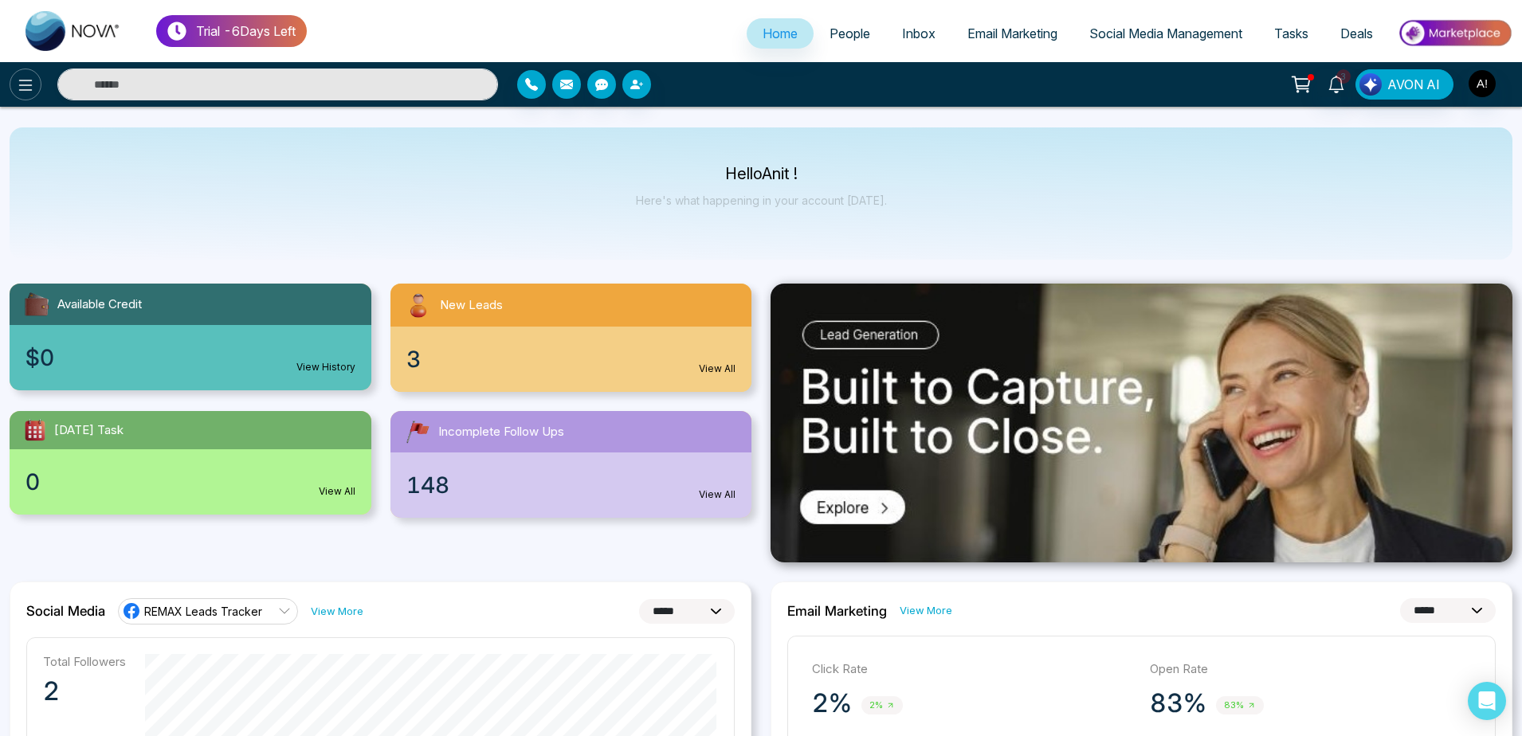
click at [17, 84] on icon at bounding box center [25, 85] width 19 height 19
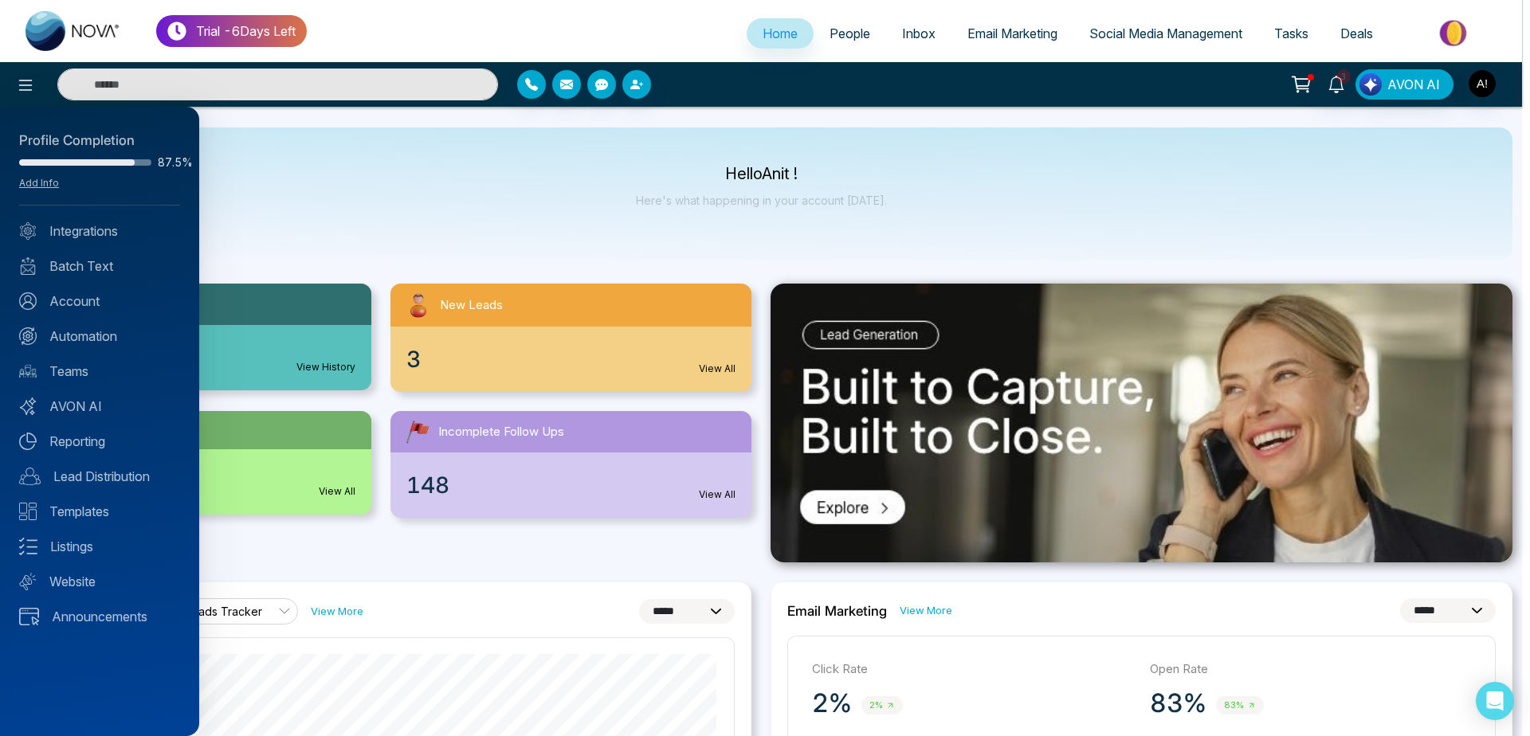
click at [459, 194] on div at bounding box center [765, 368] width 1530 height 736
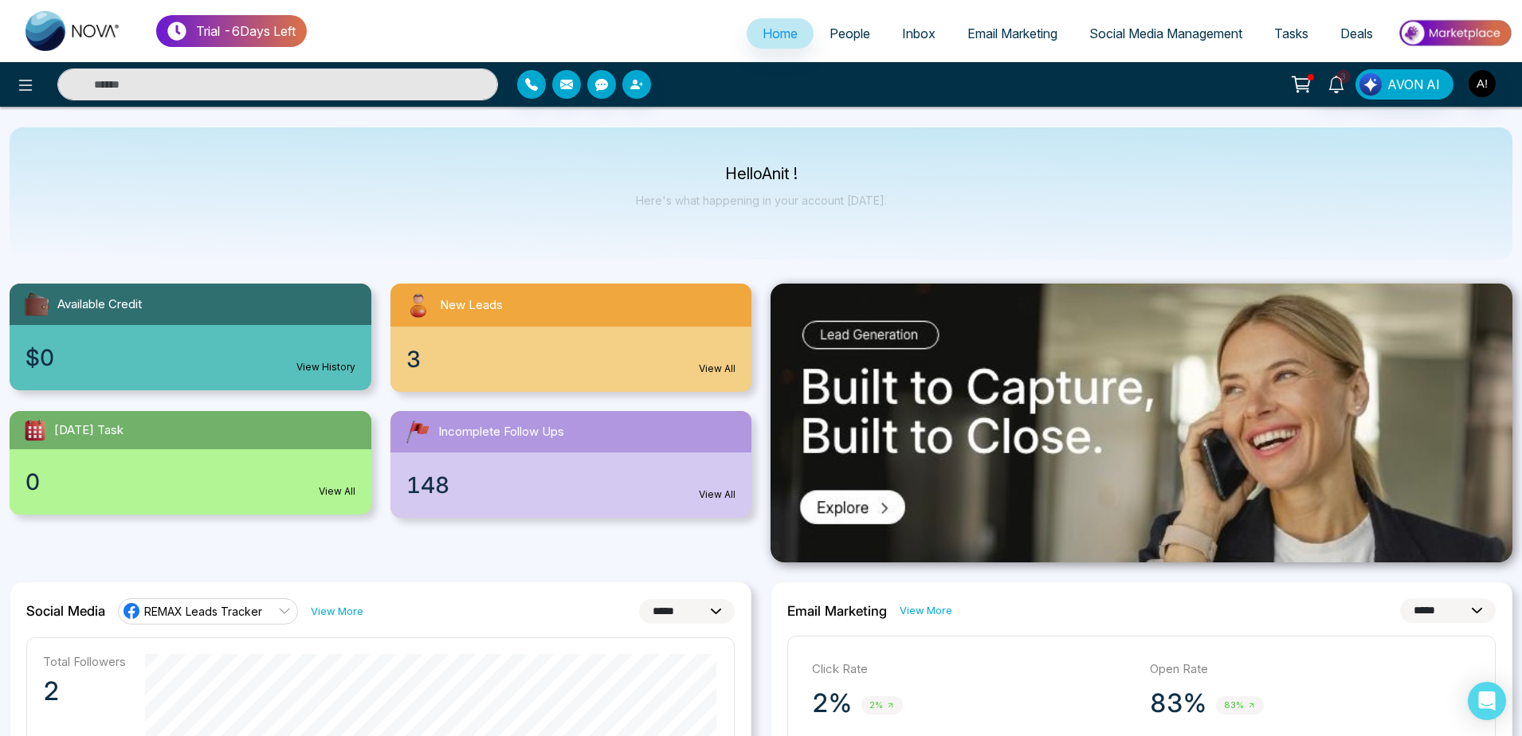
click at [1011, 35] on span "Email Marketing" at bounding box center [1012, 34] width 90 height 16
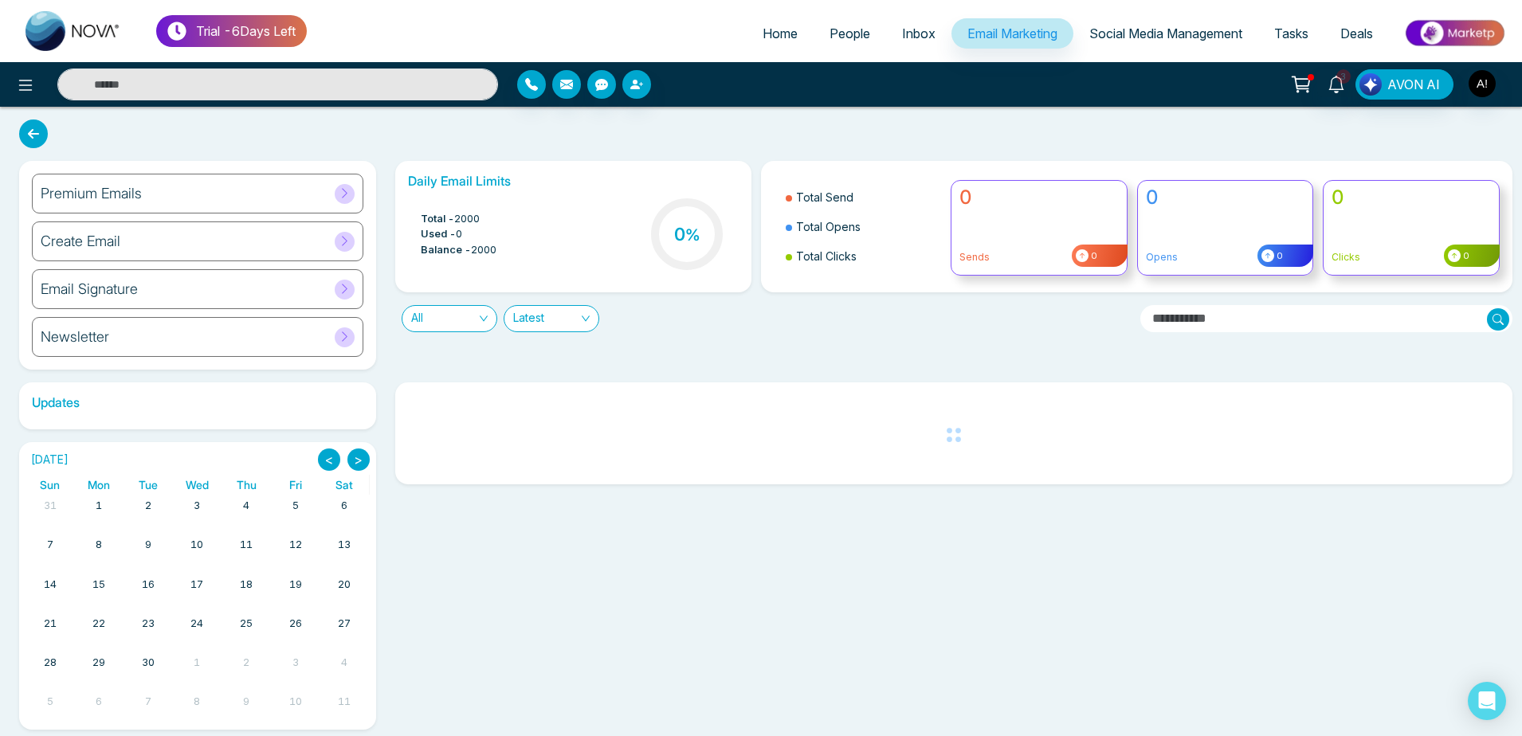
click at [763, 30] on span "Home" at bounding box center [780, 34] width 35 height 16
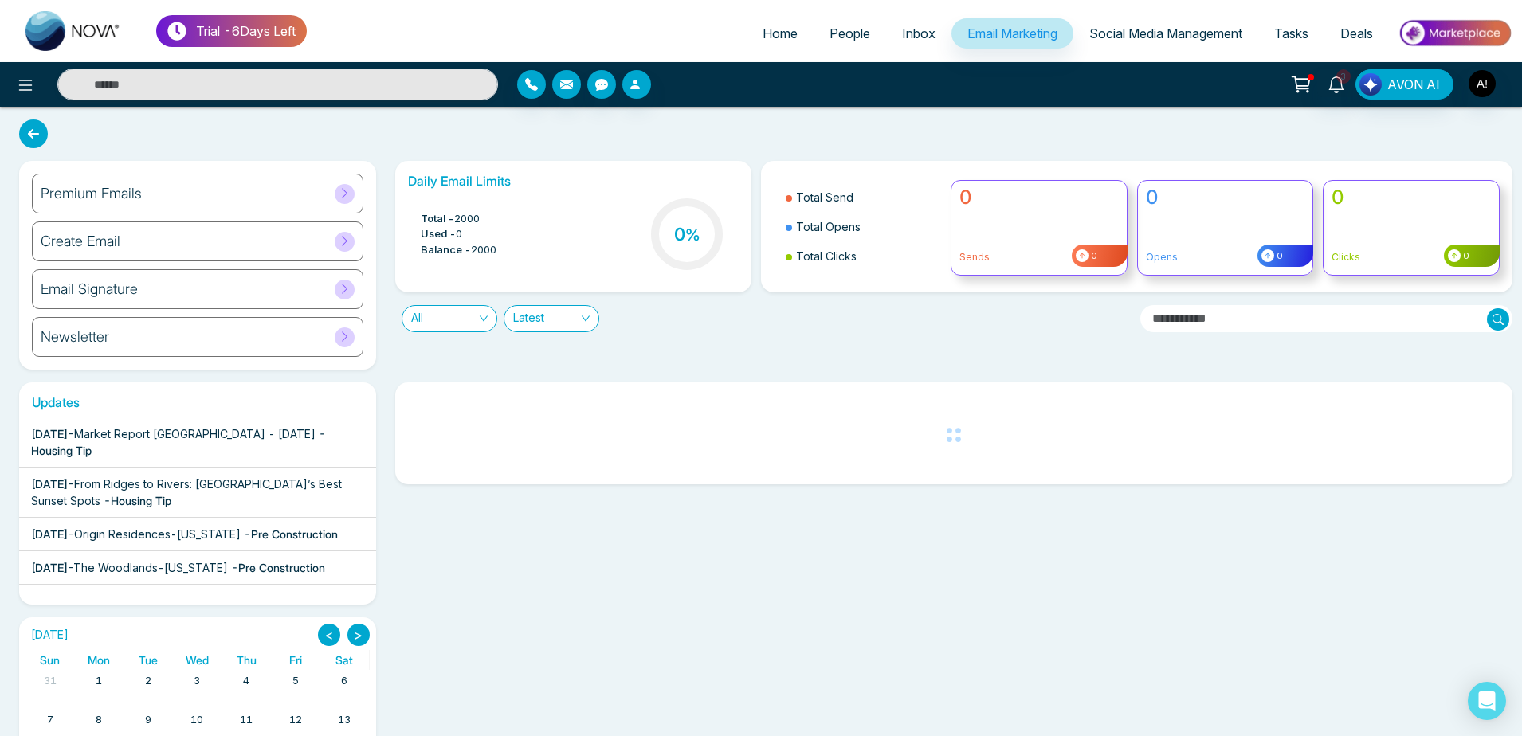
select select "*"
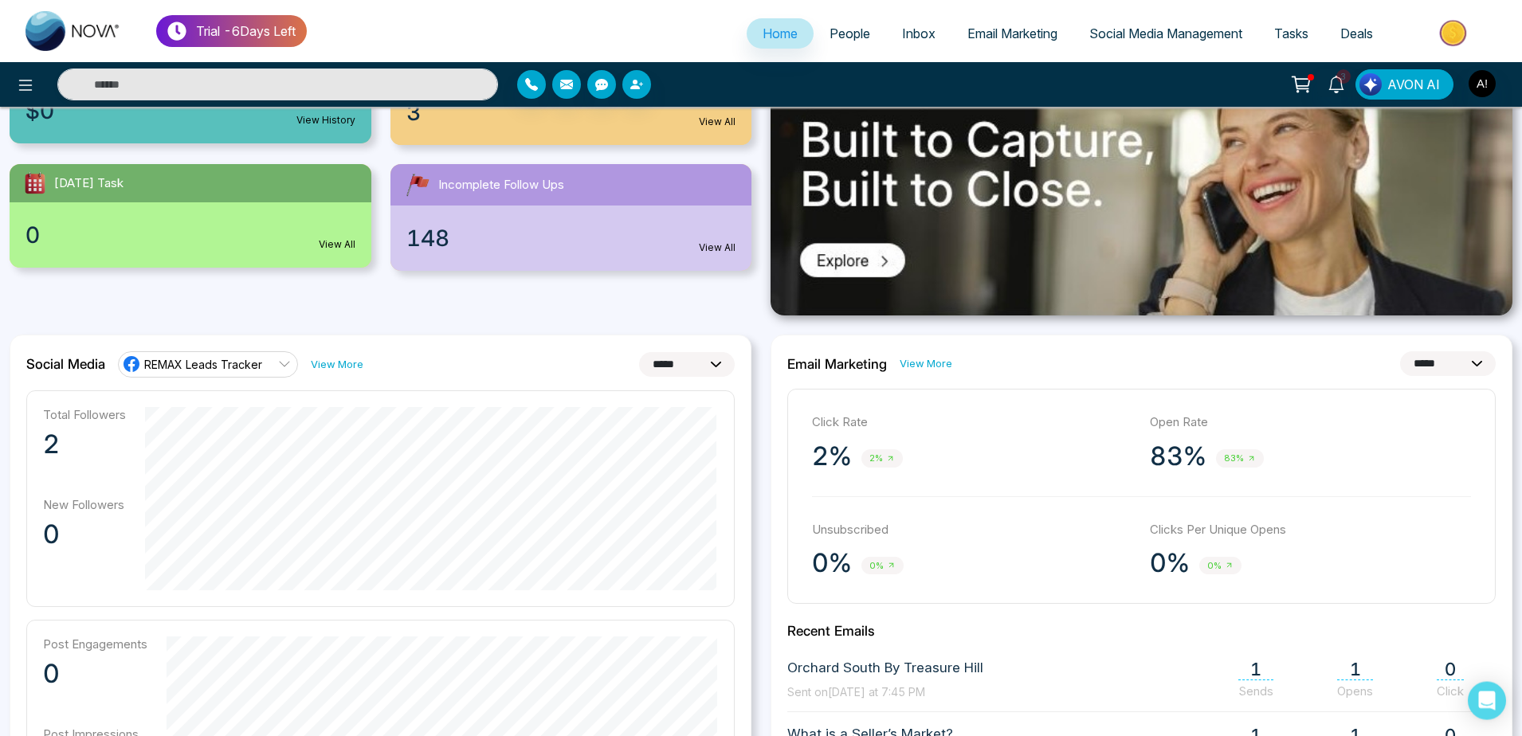
scroll to position [261, 0]
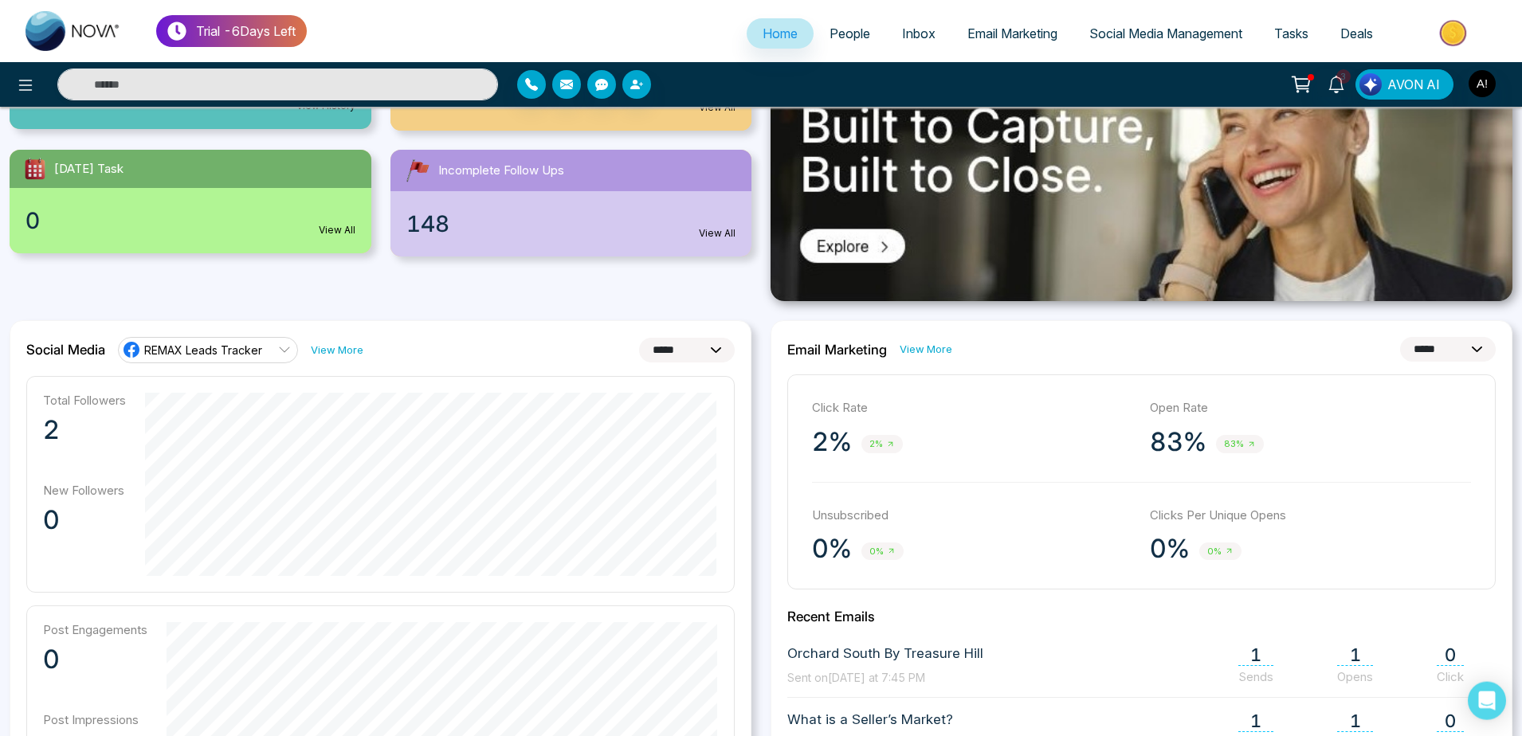
click at [326, 342] on div "Social Media REMAX Leads Tracker View More" at bounding box center [194, 350] width 337 height 26
click at [332, 347] on link "View More" at bounding box center [337, 350] width 53 height 15
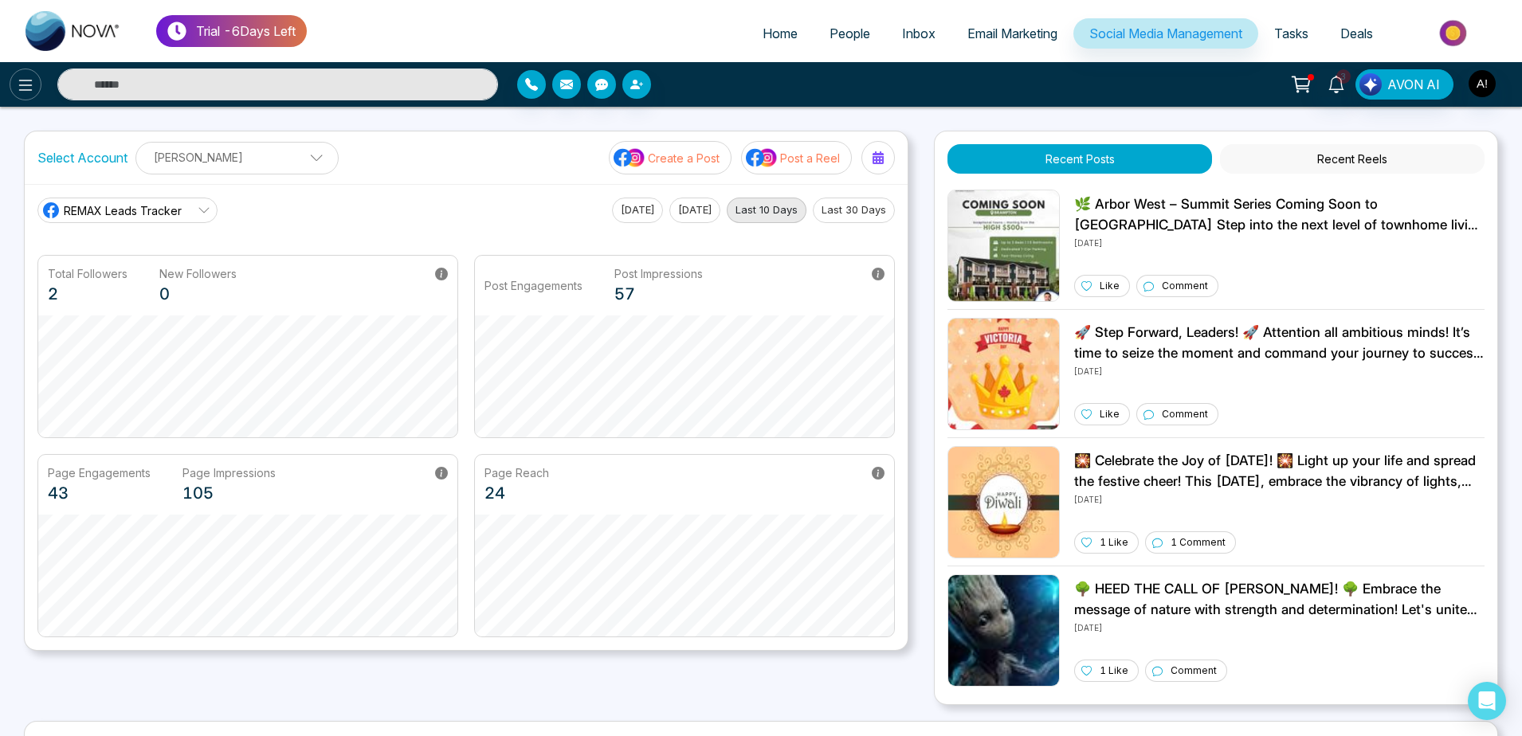
click at [26, 80] on icon at bounding box center [26, 85] width 14 height 11
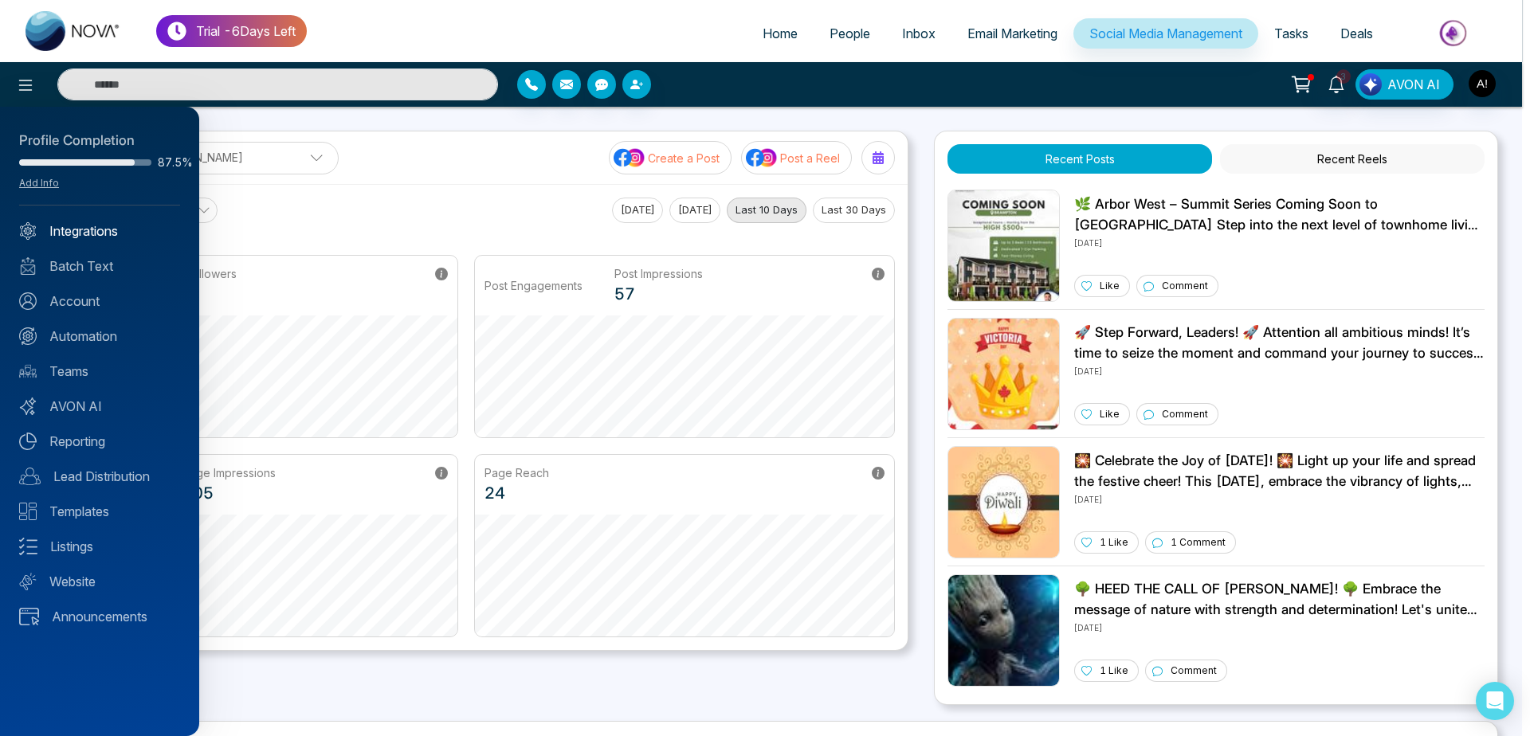
click at [77, 232] on link "Integrations" at bounding box center [99, 231] width 161 height 19
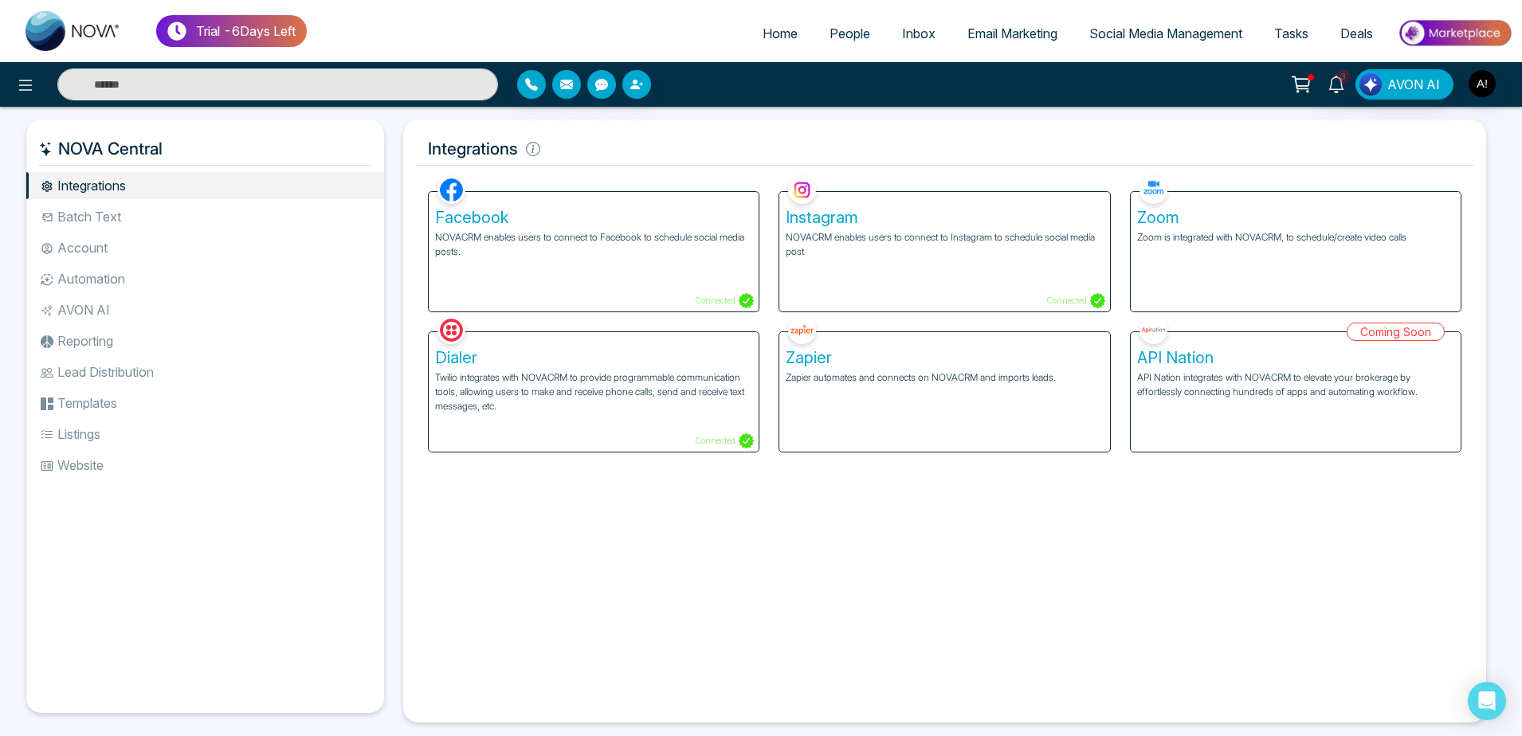
click at [585, 237] on p "NOVACRM enables users to connect to Facebook to schedule social media posts." at bounding box center [593, 244] width 317 height 29
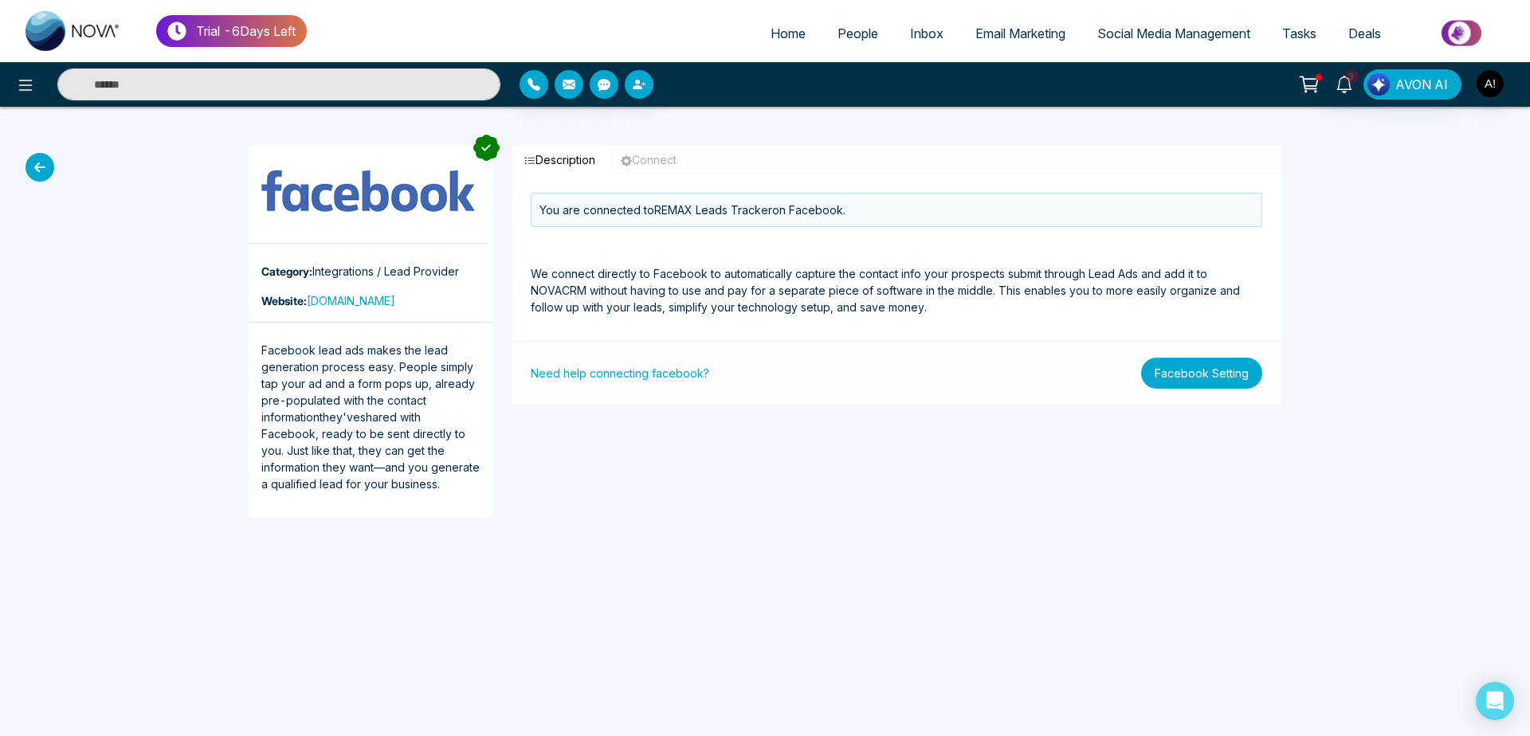
click at [1221, 378] on button "Facebook Setting" at bounding box center [1201, 373] width 121 height 31
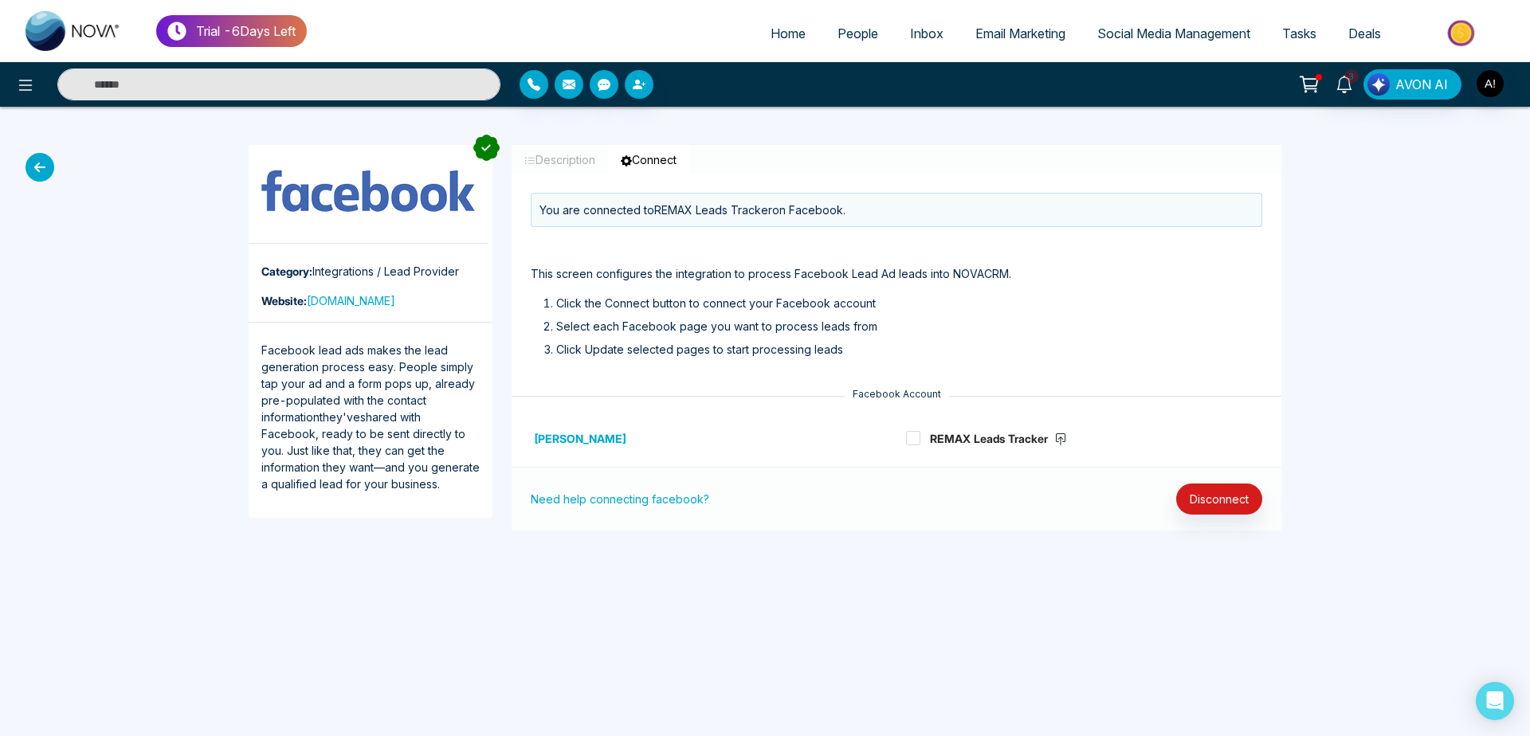
click at [35, 166] on icon at bounding box center [40, 167] width 29 height 29
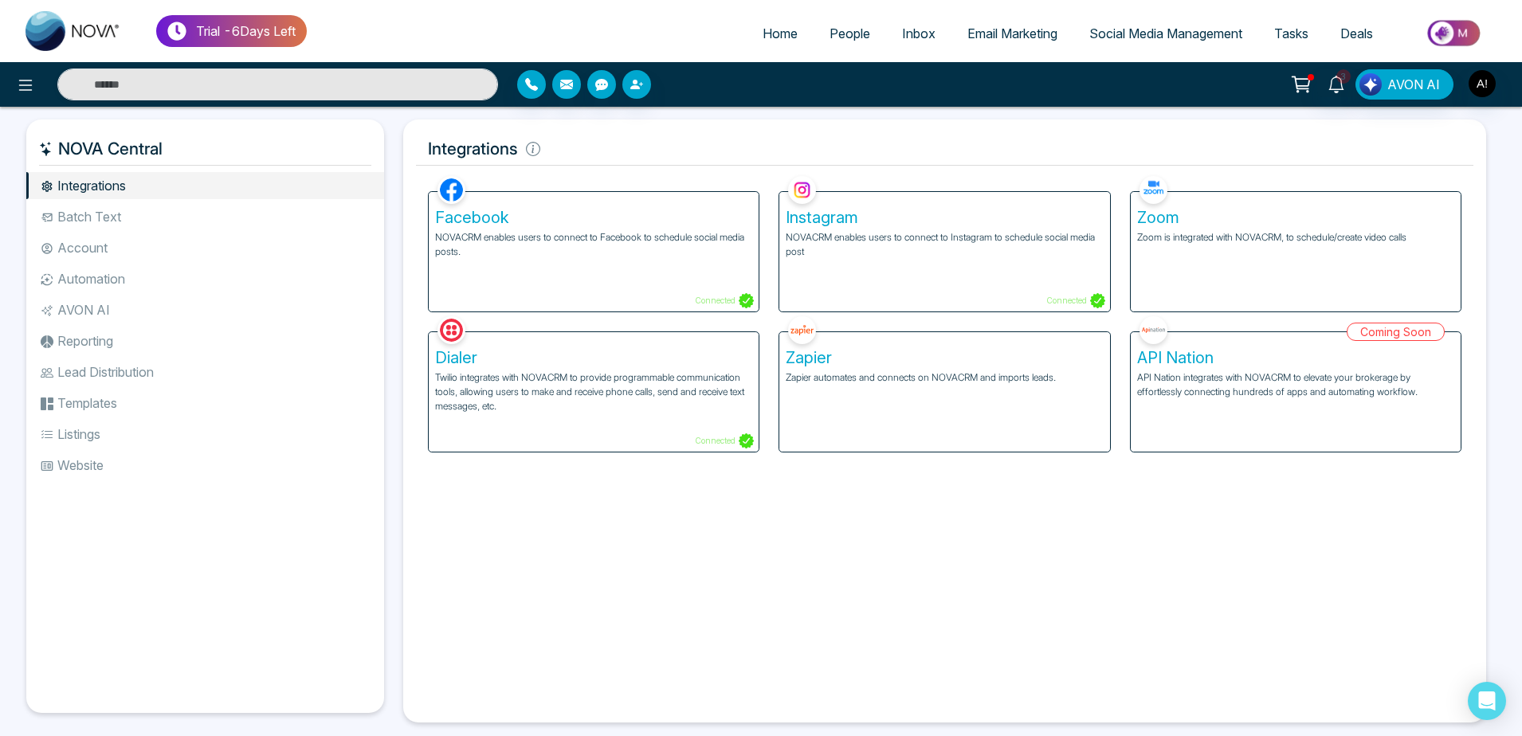
click at [119, 217] on li "Batch Text" at bounding box center [205, 216] width 358 height 27
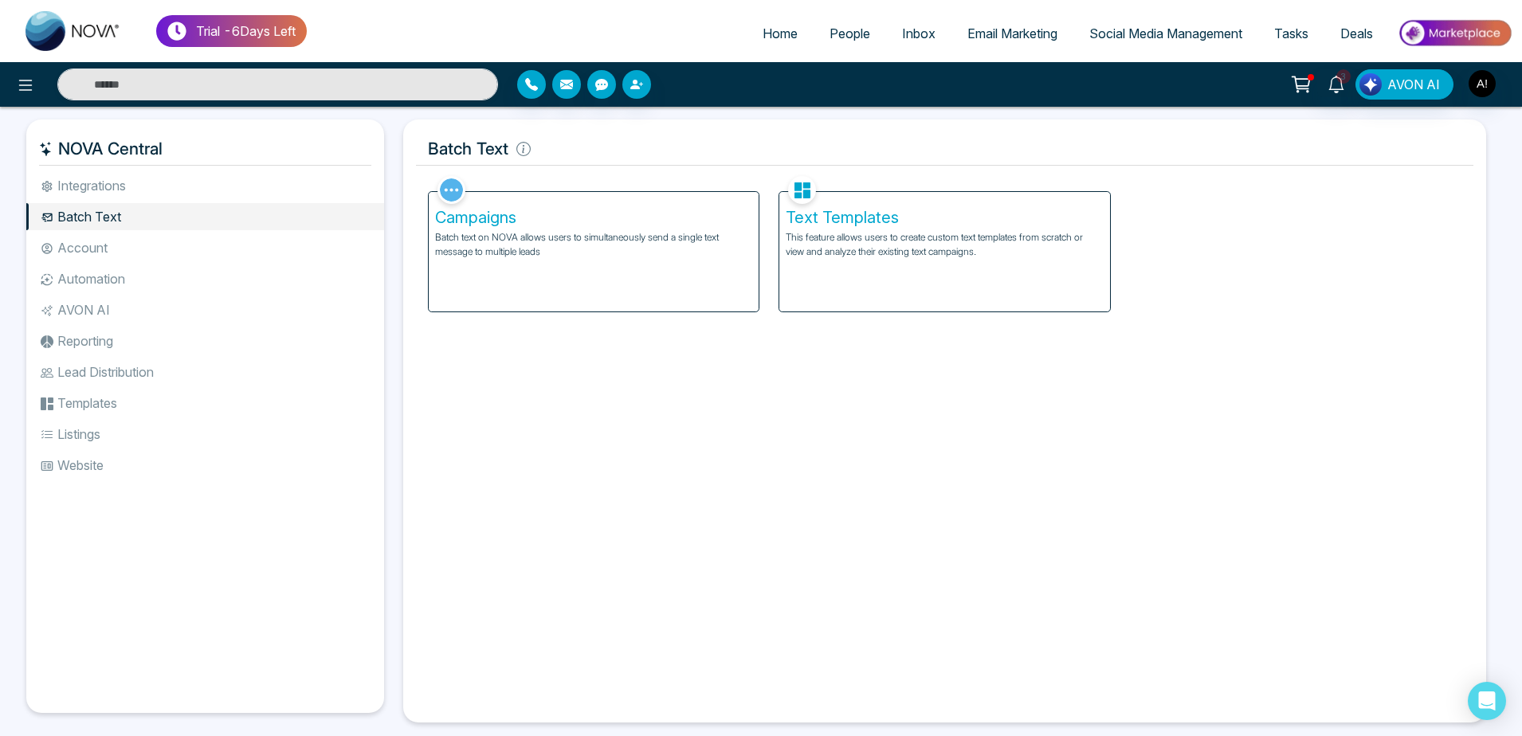
click at [115, 241] on li "Account" at bounding box center [205, 247] width 358 height 27
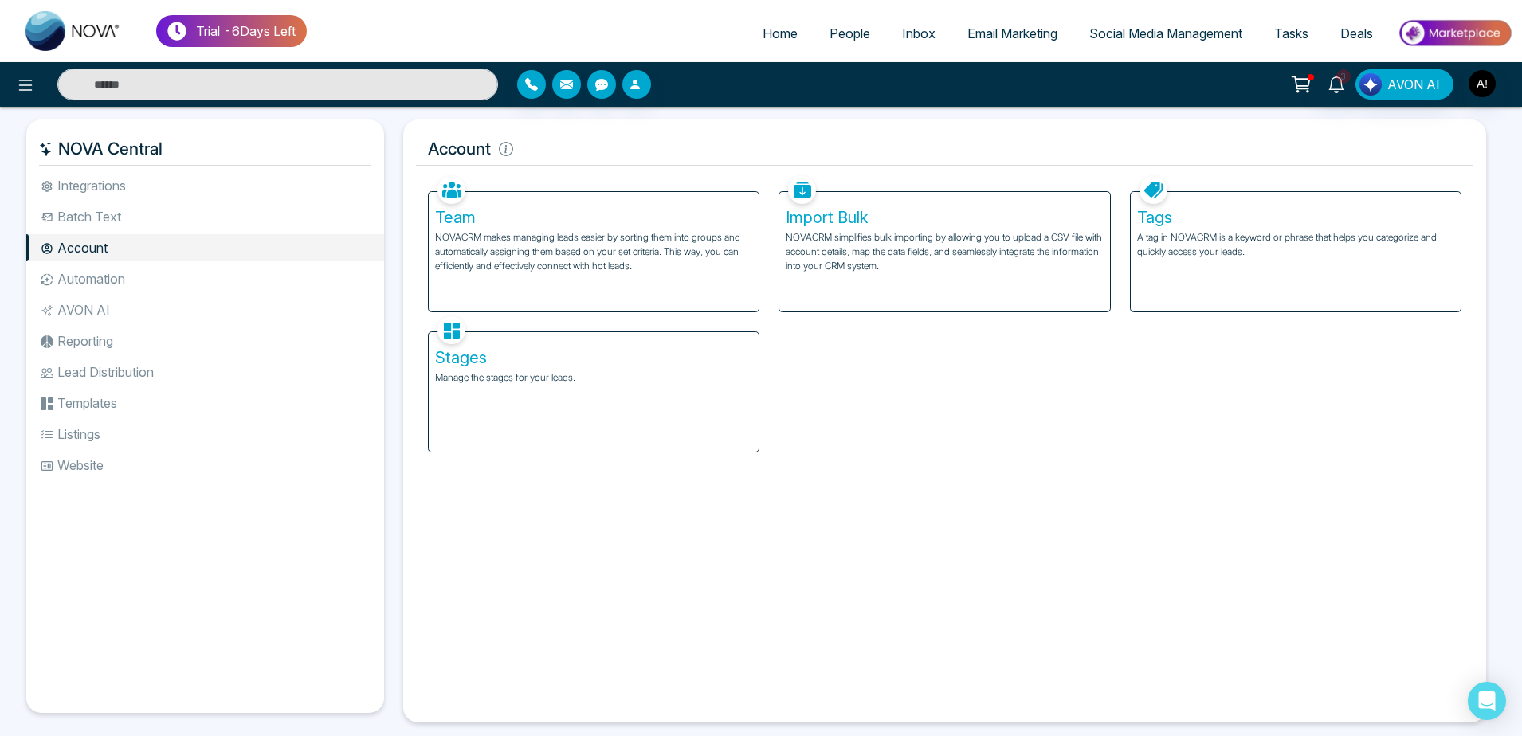
click at [943, 241] on p "NOVACRM simplifies bulk importing by allowing you to upload a CSV file with acc…" at bounding box center [944, 251] width 317 height 43
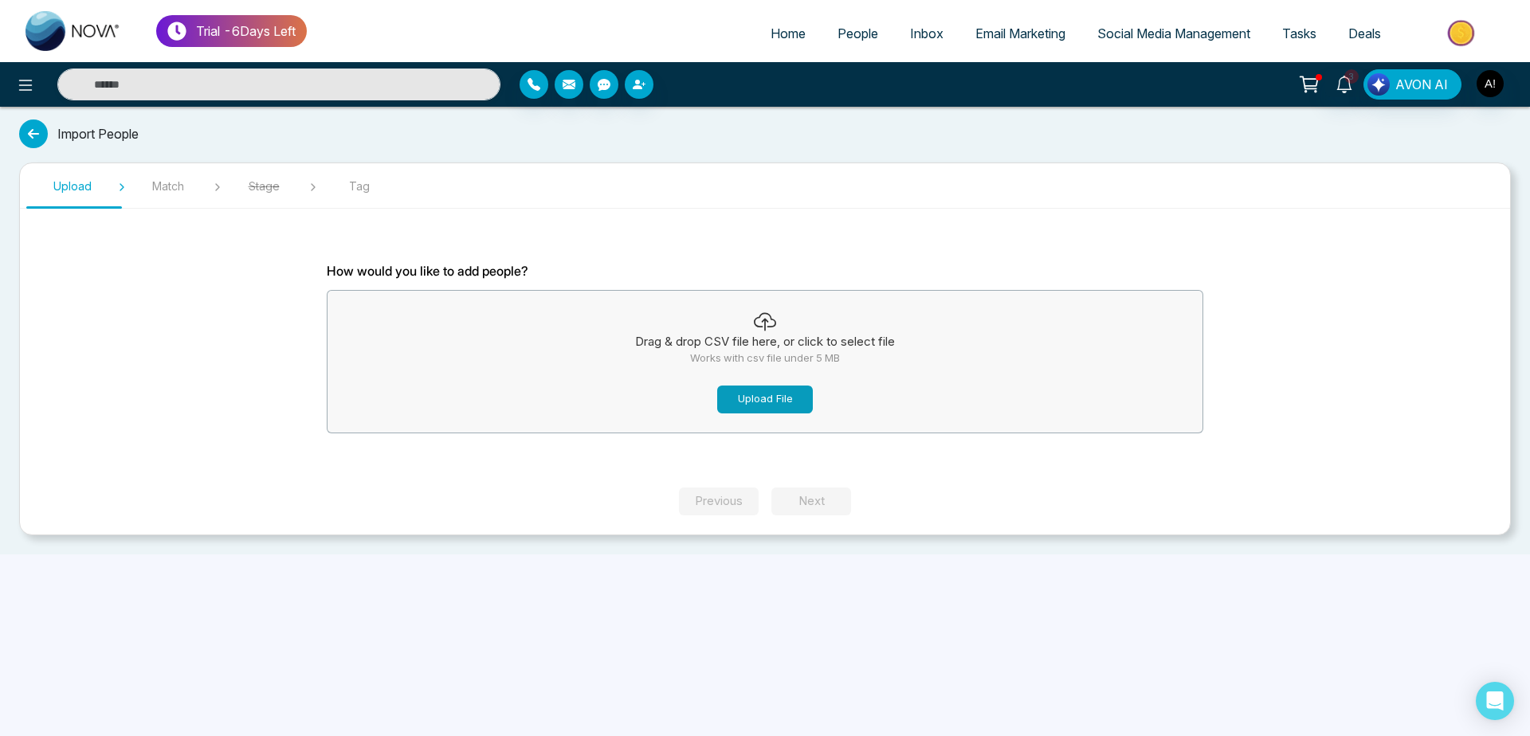
click at [753, 402] on button "Upload File" at bounding box center [765, 400] width 96 height 28
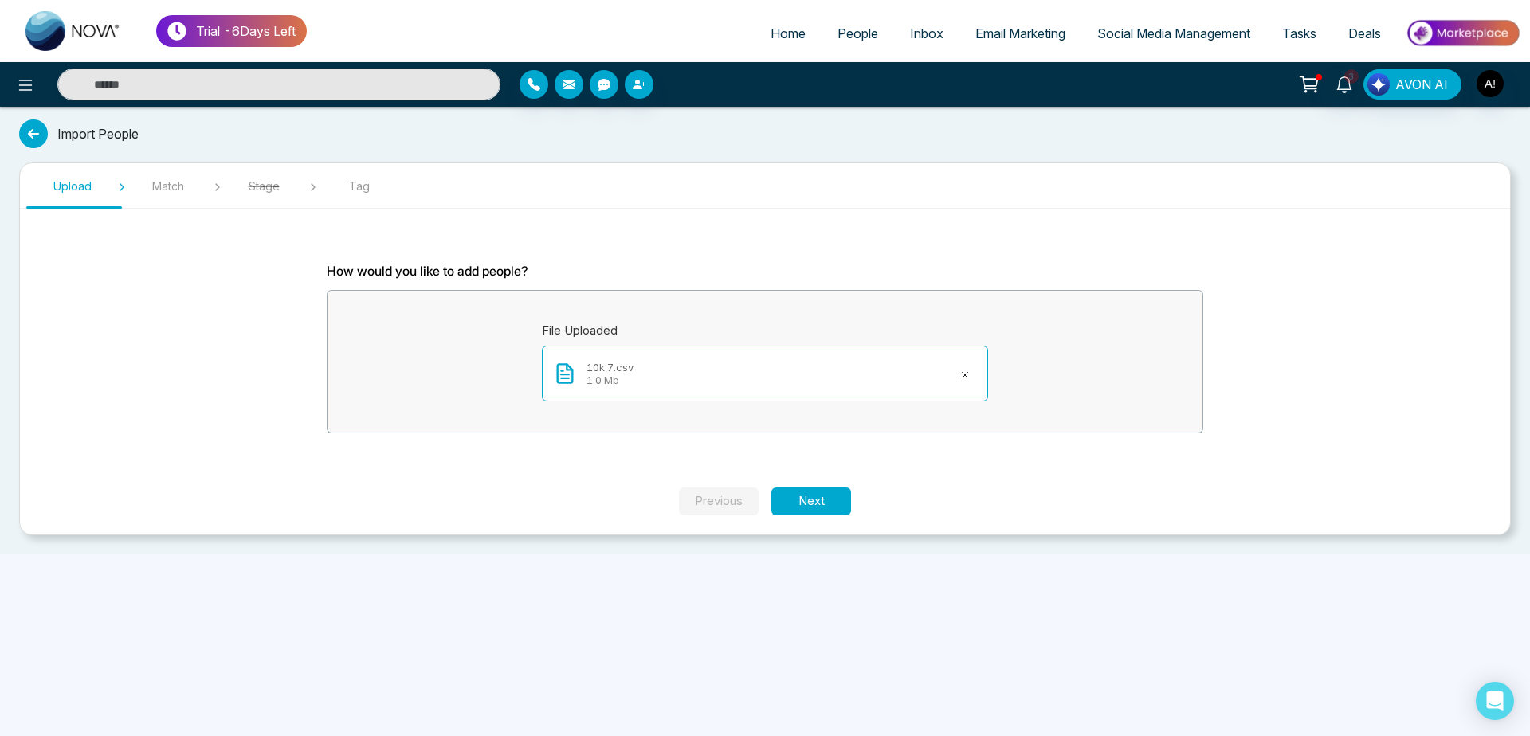
click at [968, 374] on icon at bounding box center [966, 375] width 6 height 6
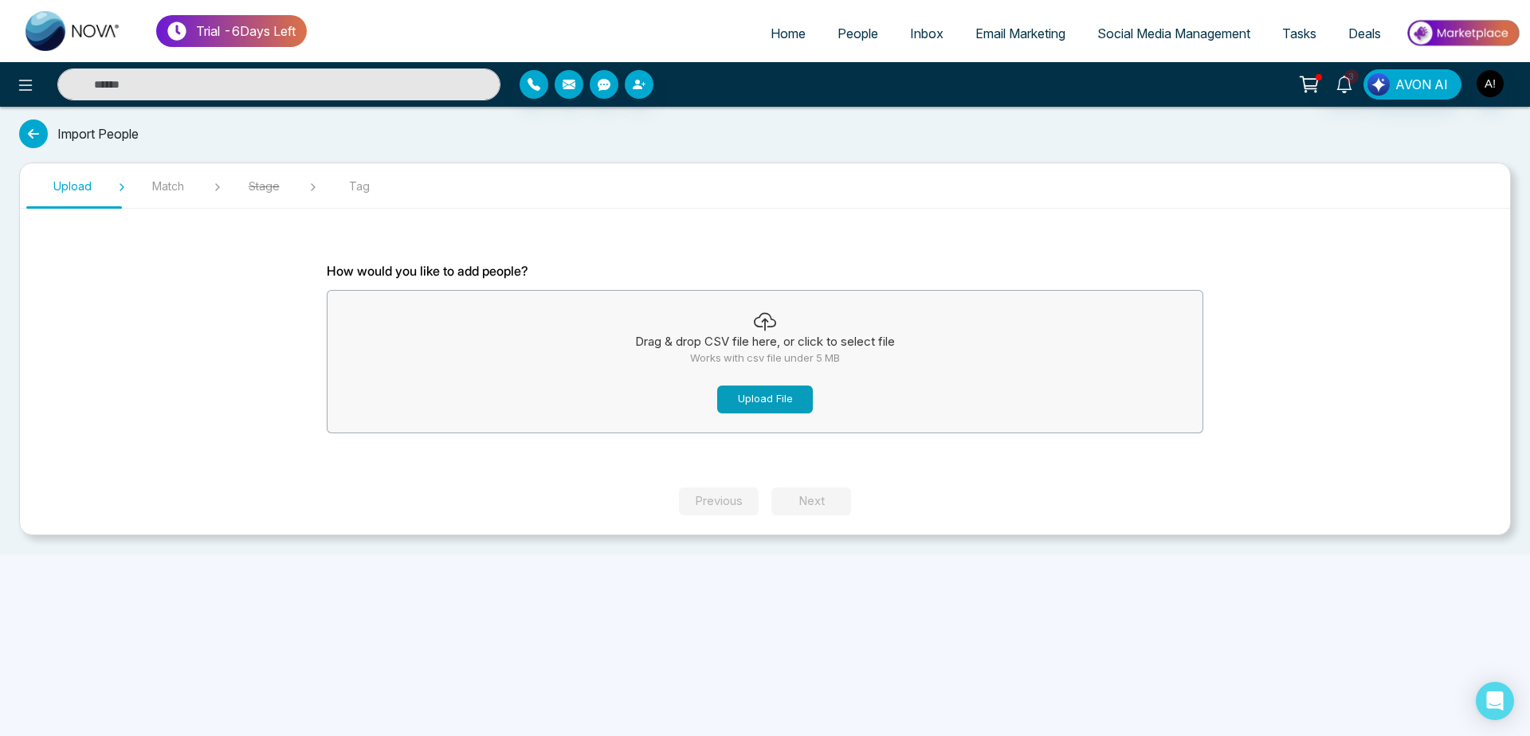
click at [773, 410] on button "Upload File" at bounding box center [765, 400] width 96 height 28
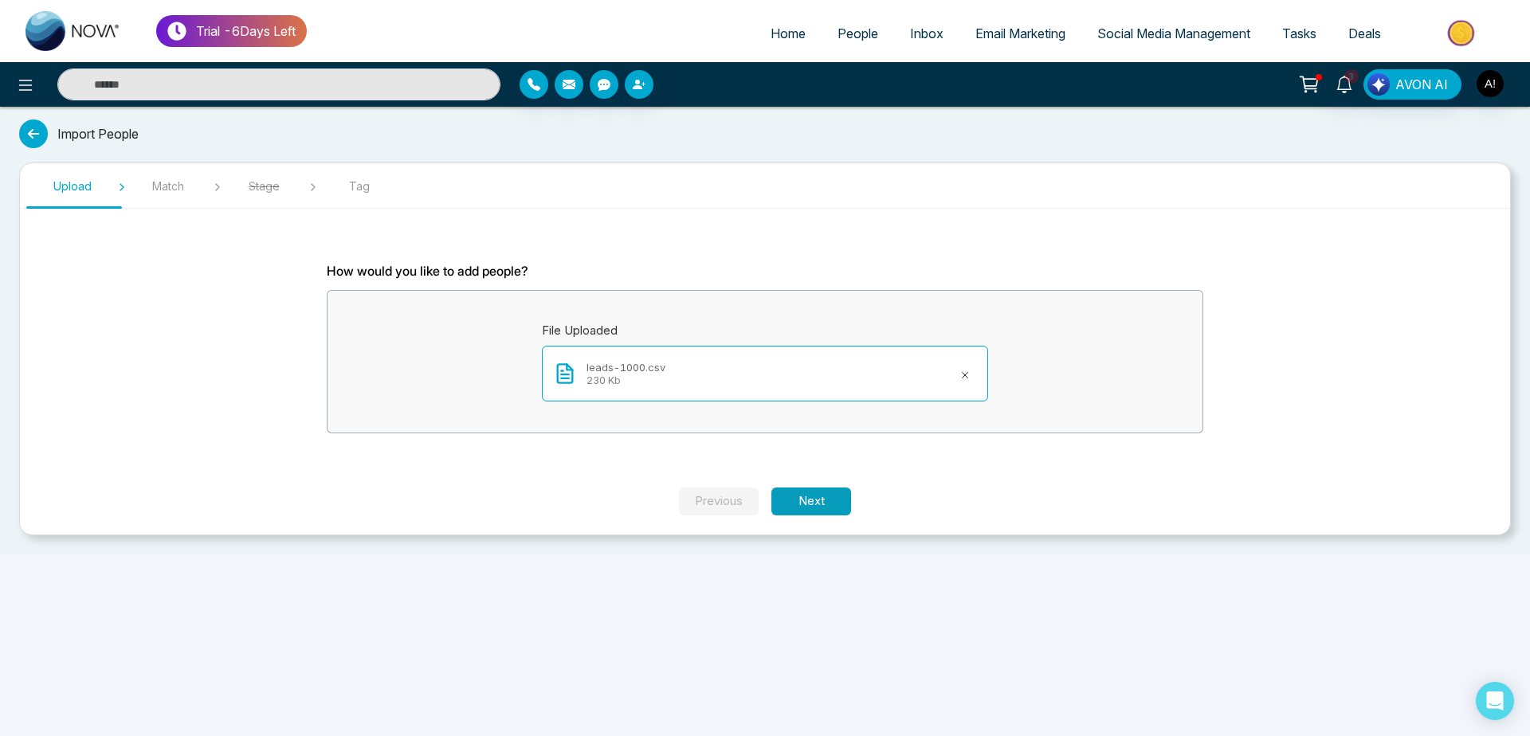
click at [801, 512] on button "Next" at bounding box center [811, 502] width 80 height 28
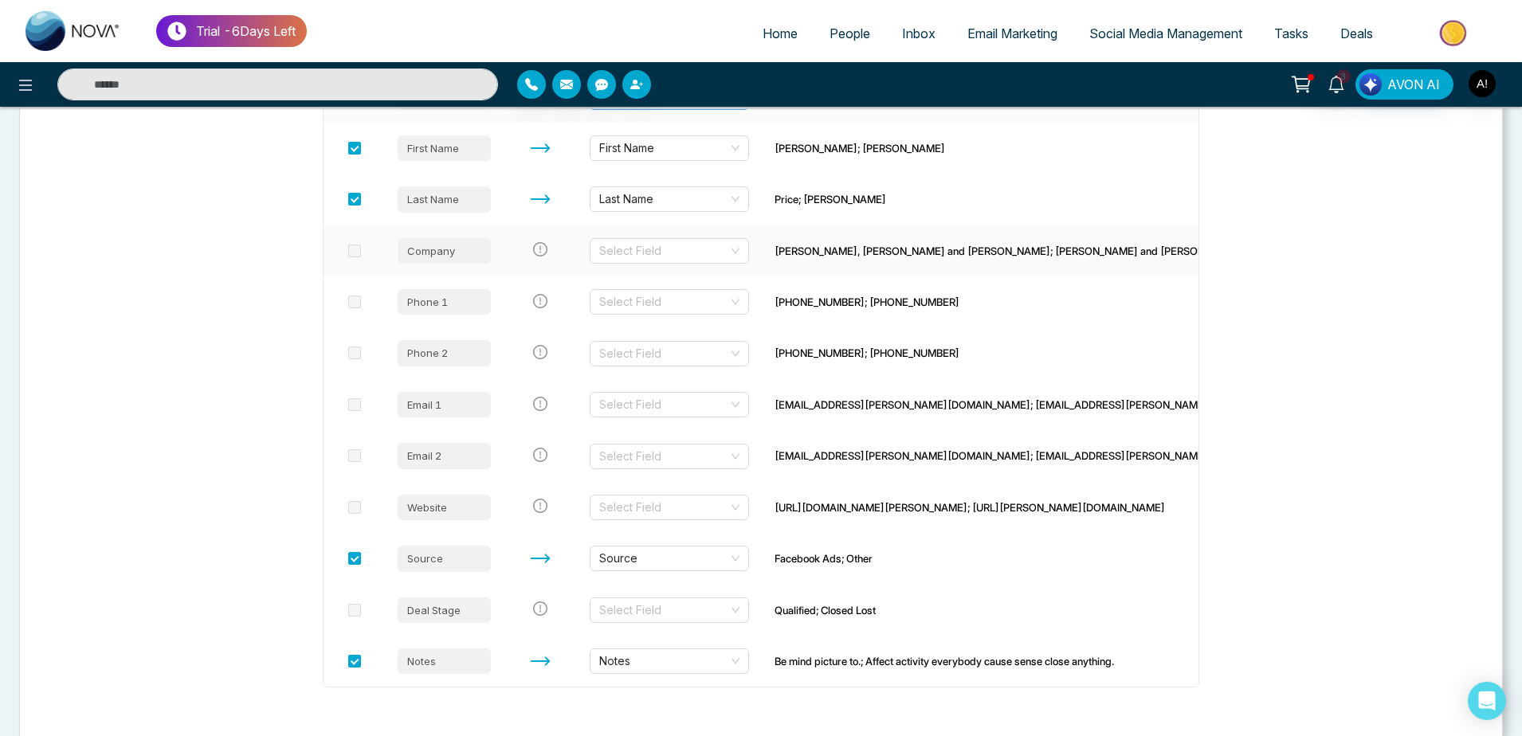
scroll to position [421, 0]
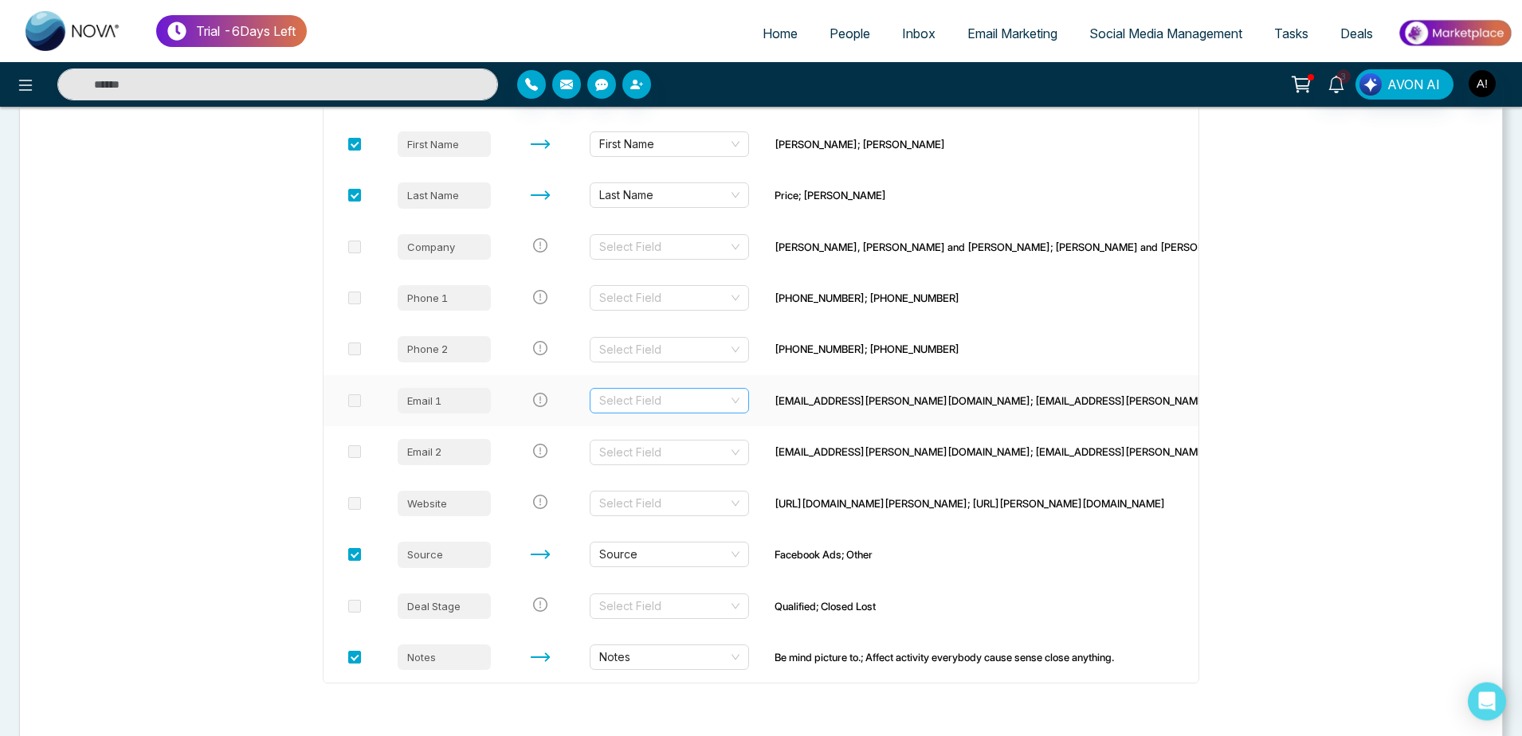
drag, startPoint x: 689, startPoint y: 388, endPoint x: 696, endPoint y: 413, distance: 26.0
click at [696, 413] on td "Select Field" at bounding box center [669, 400] width 185 height 51
click at [696, 413] on input "search" at bounding box center [663, 401] width 129 height 24
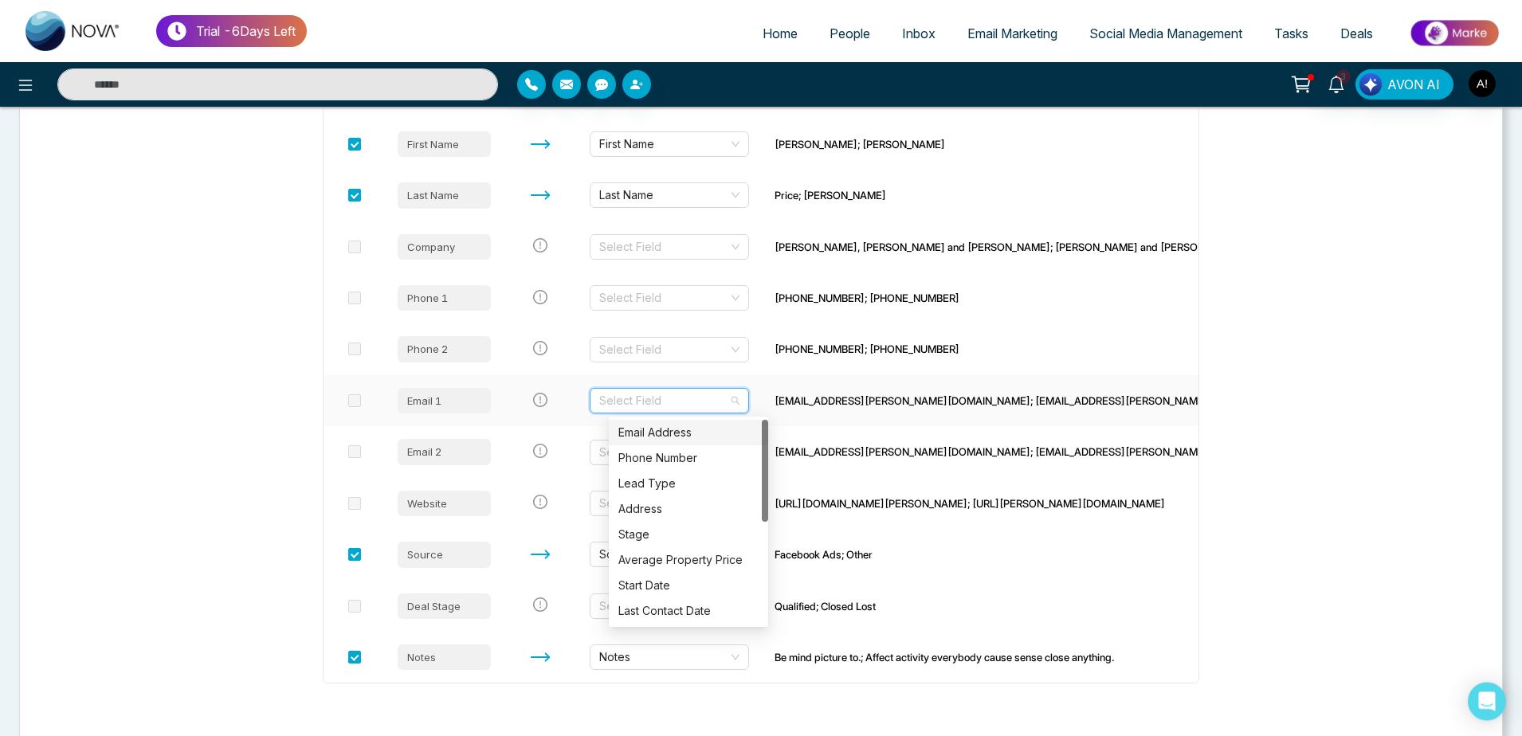
click at [696, 434] on div "Email Address" at bounding box center [688, 433] width 140 height 18
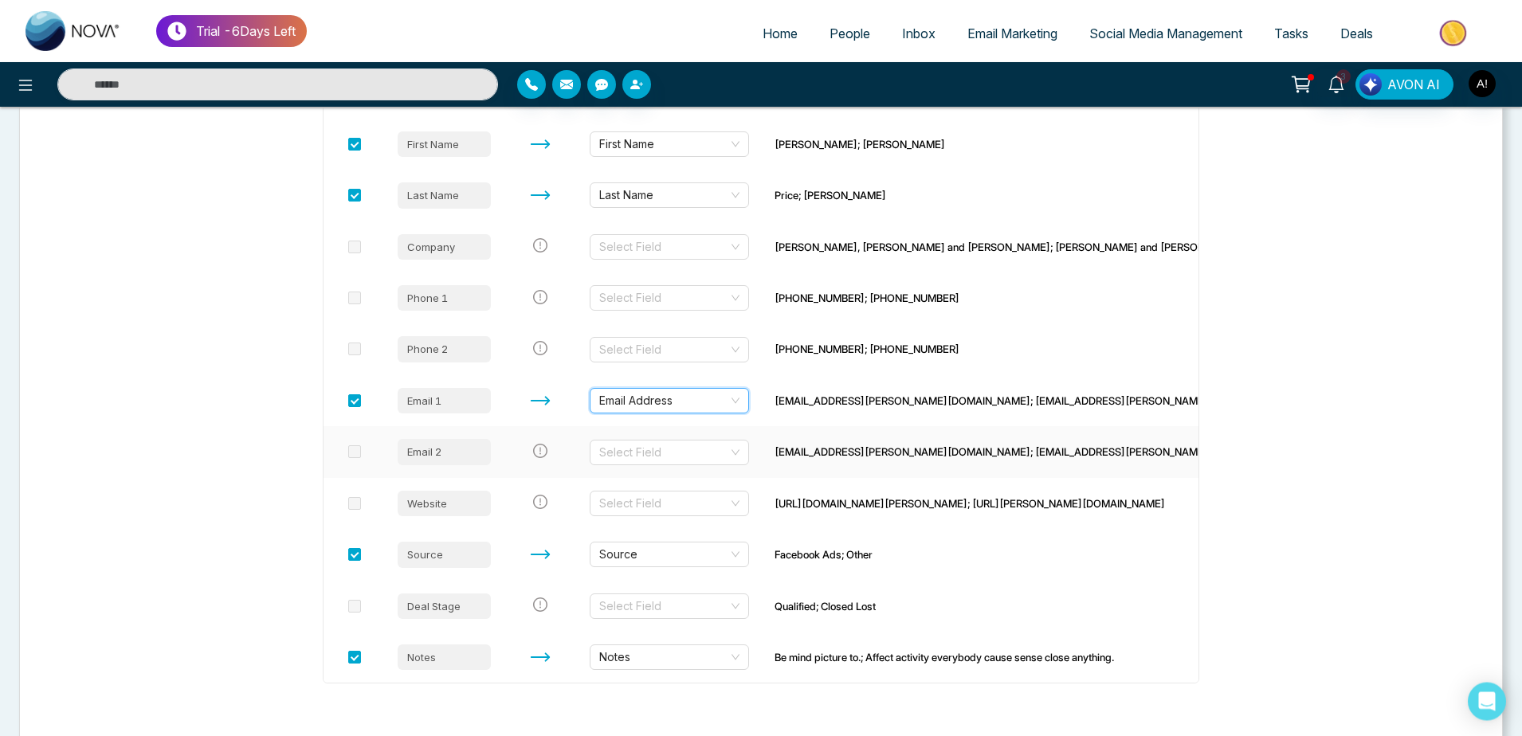
scroll to position [494, 0]
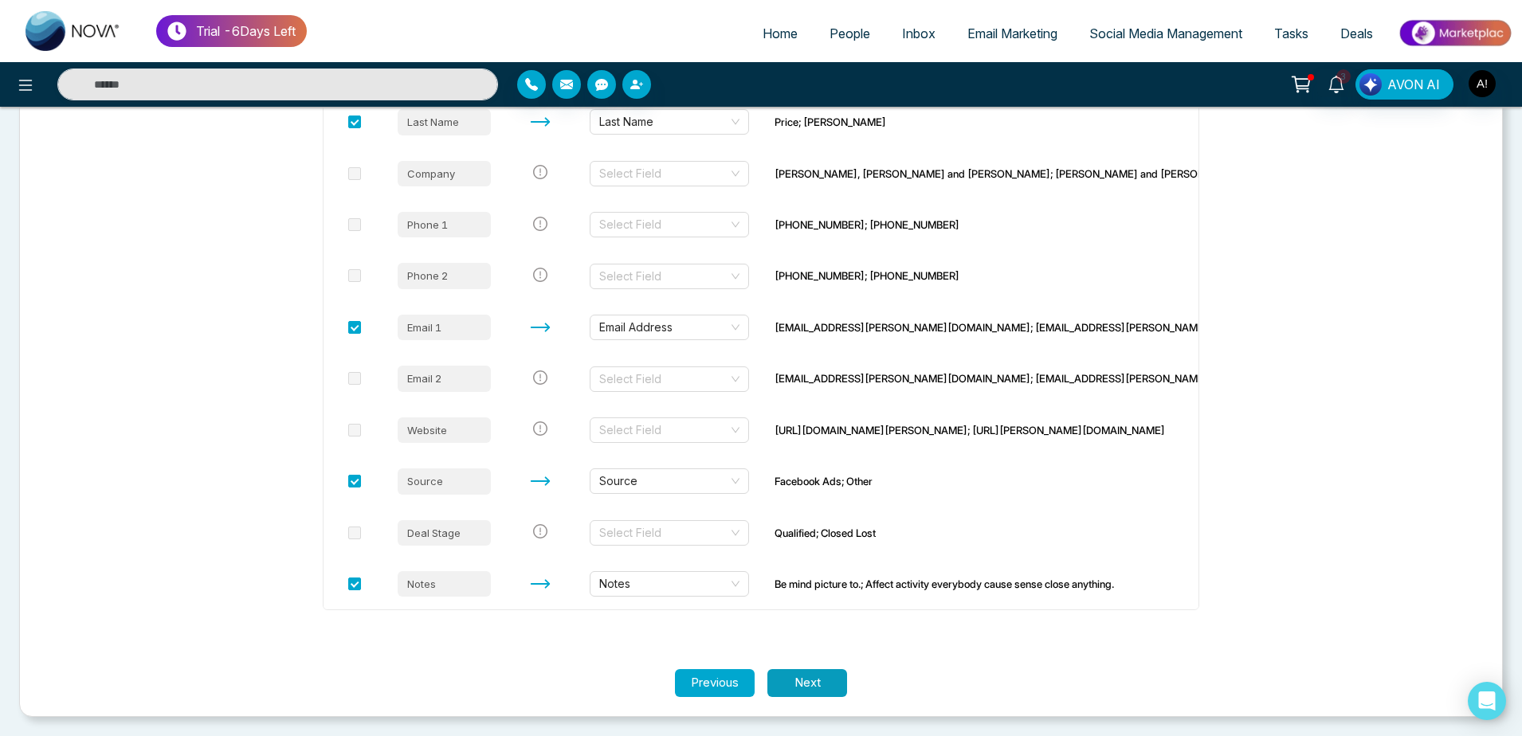
click at [786, 680] on button "Next" at bounding box center [807, 683] width 80 height 28
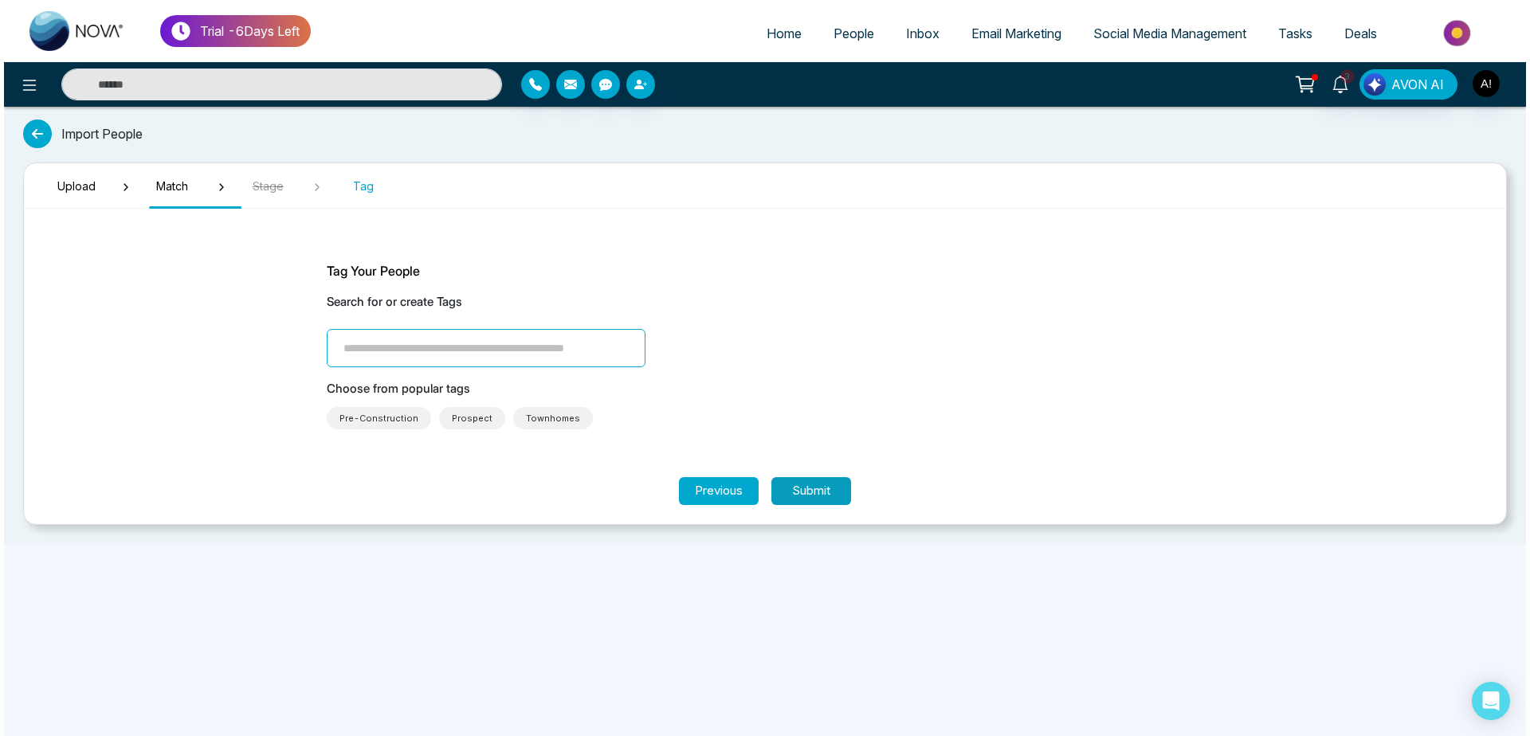
scroll to position [0, 0]
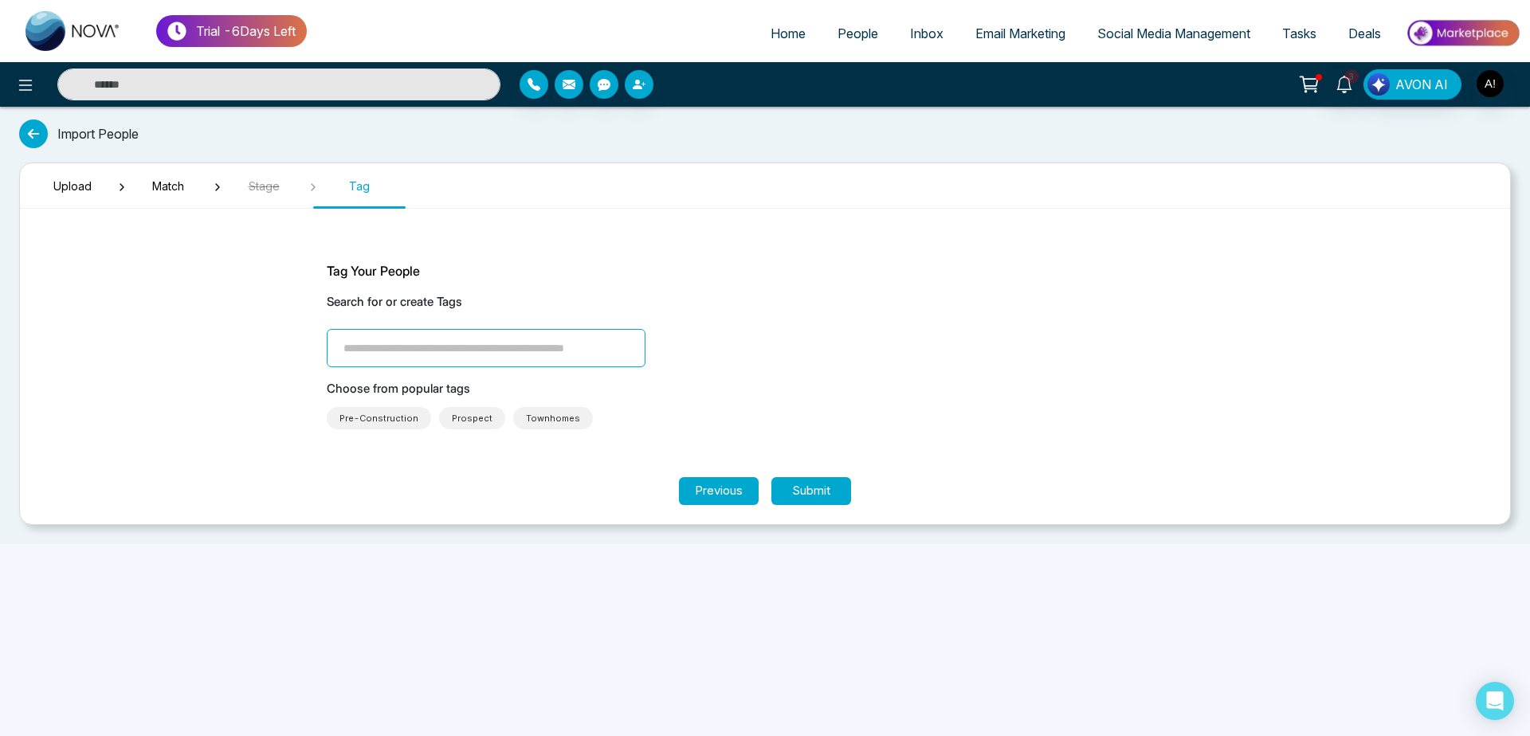
click at [501, 349] on input "search" at bounding box center [486, 348] width 319 height 38
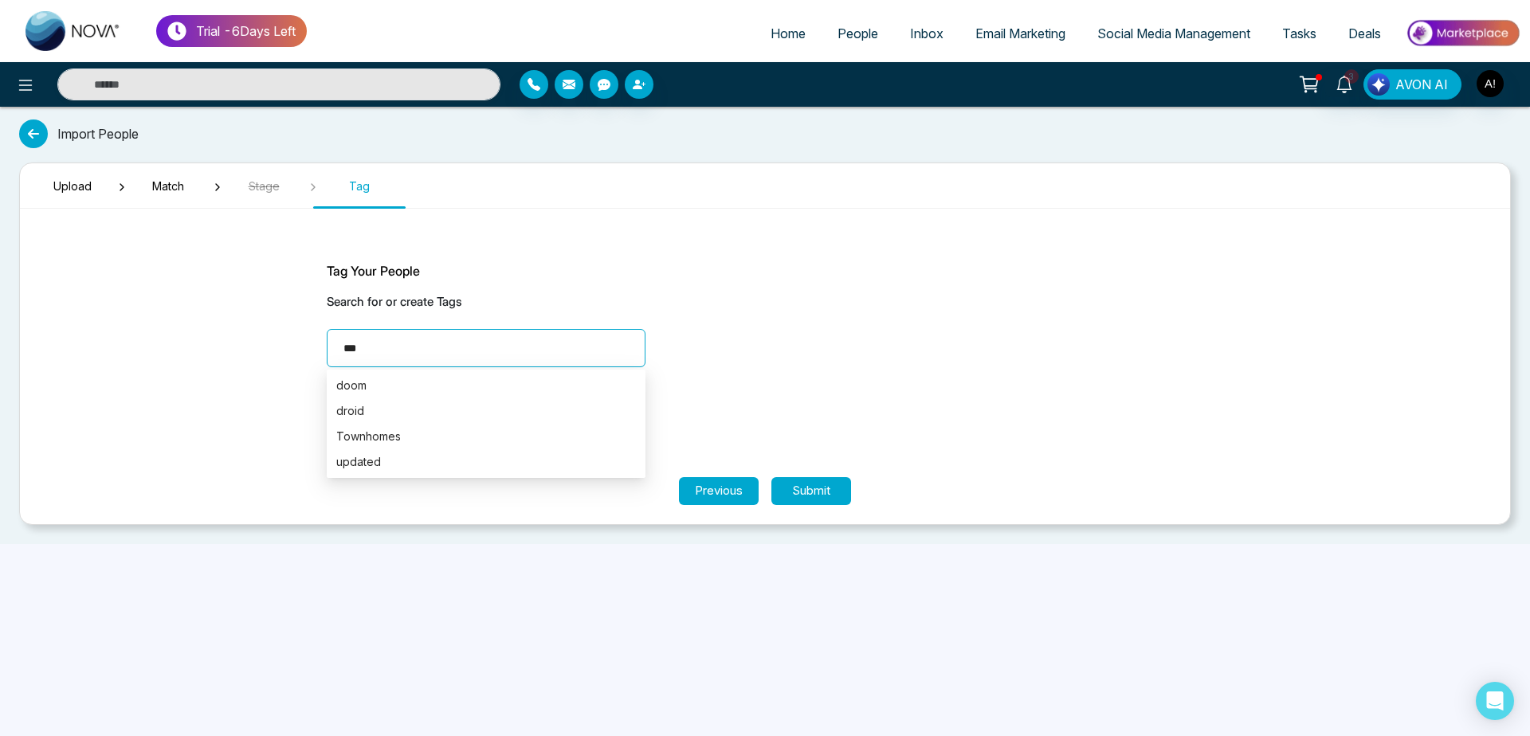
type input "****"
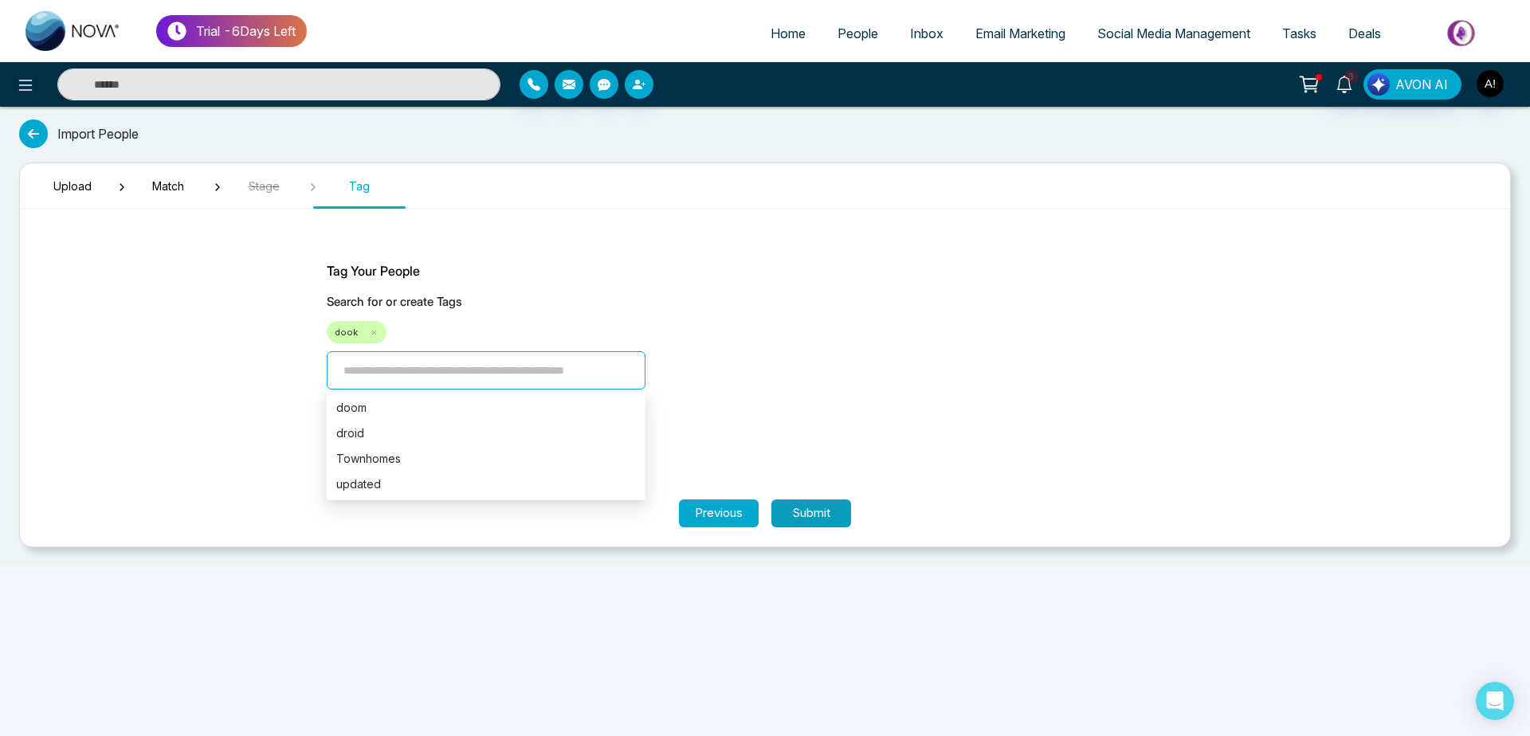
click at [848, 509] on button "Submit" at bounding box center [811, 514] width 80 height 28
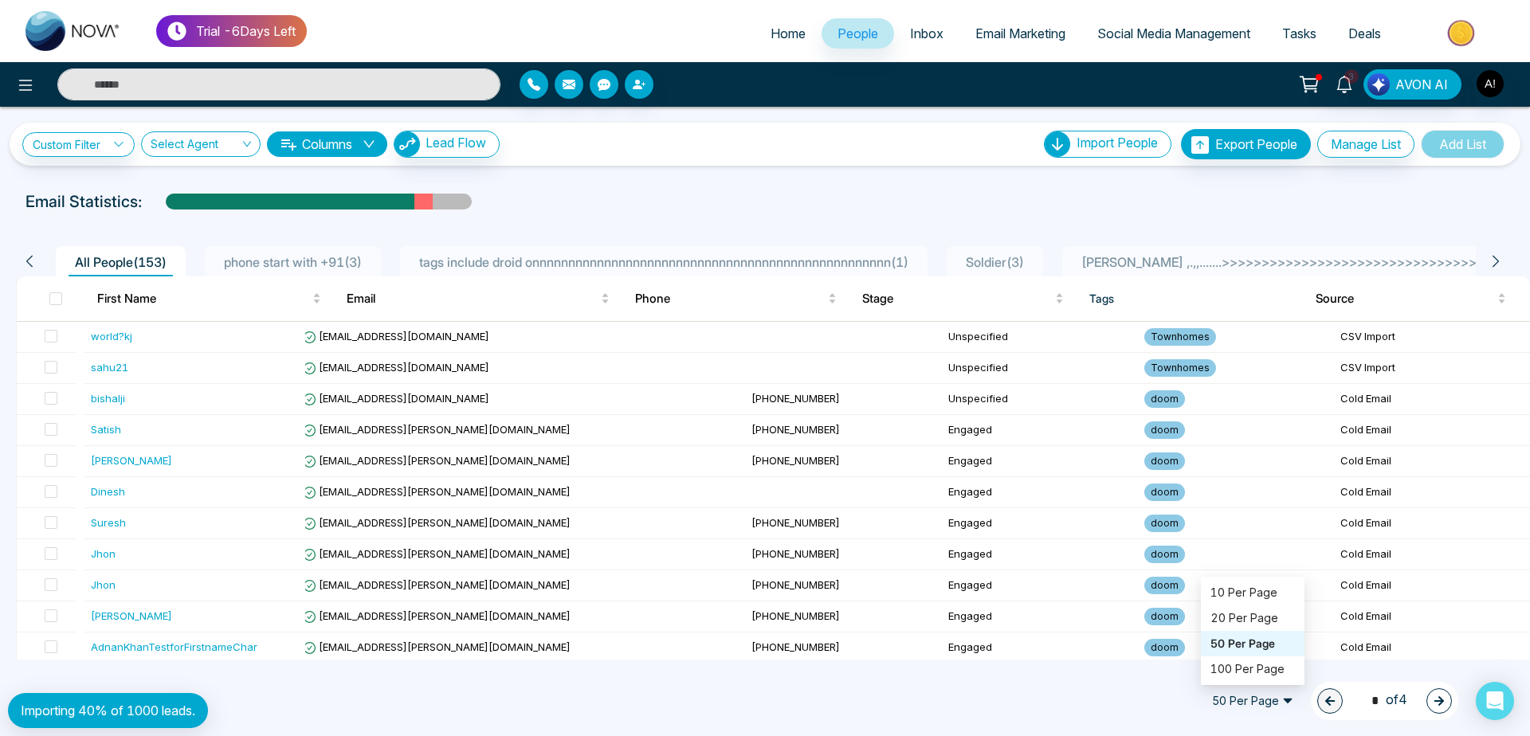
click at [1247, 693] on span "50 Per Page" at bounding box center [1253, 702] width 104 height 26
click at [1039, 669] on div "50 Per Page 50 Per Page 20 50 100 10 Per Page 20 Per Page 50 Per Page 100 Per P…" at bounding box center [765, 701] width 1530 height 70
click at [53, 328] on label at bounding box center [46, 337] width 22 height 18
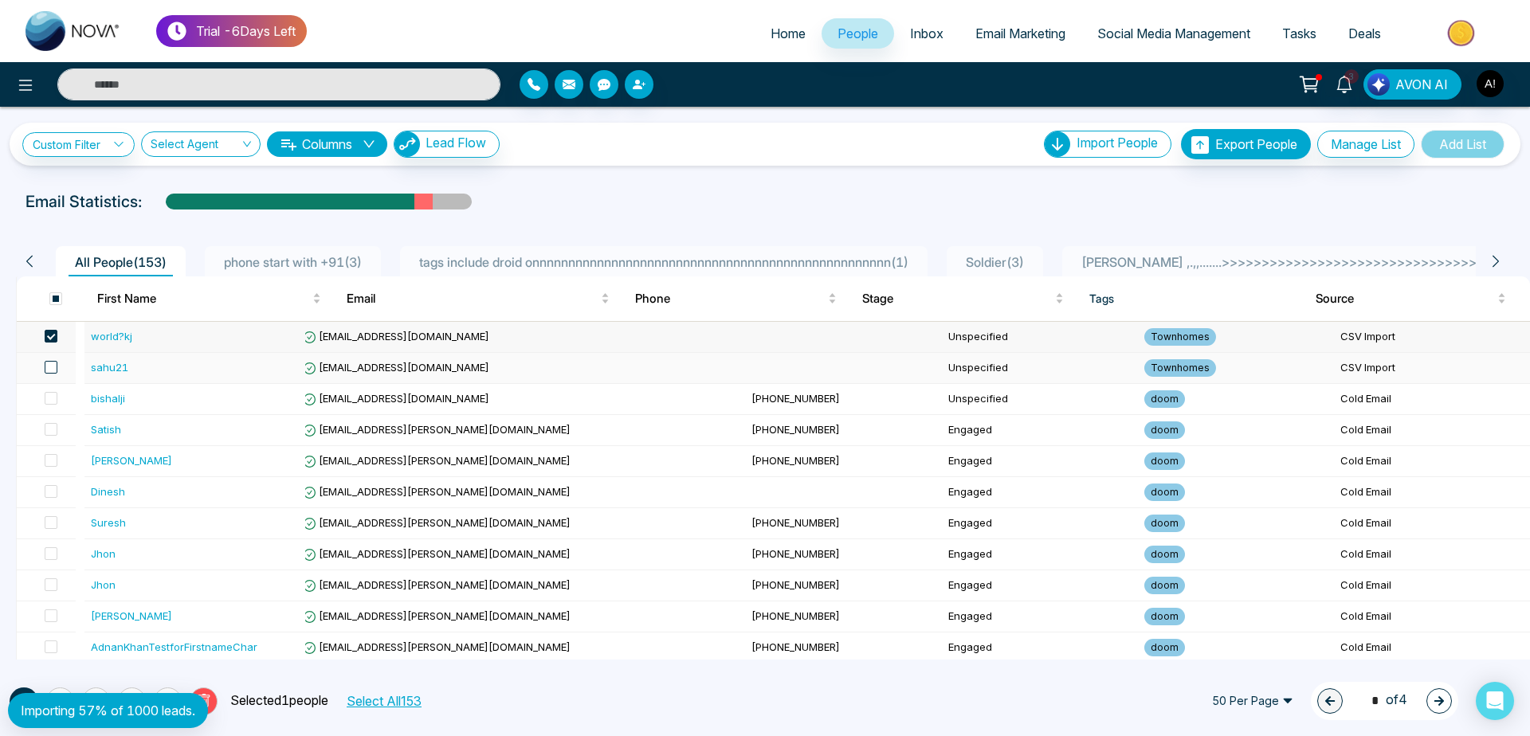
click at [50, 367] on span at bounding box center [51, 367] width 13 height 13
click at [206, 694] on icon at bounding box center [204, 701] width 14 height 14
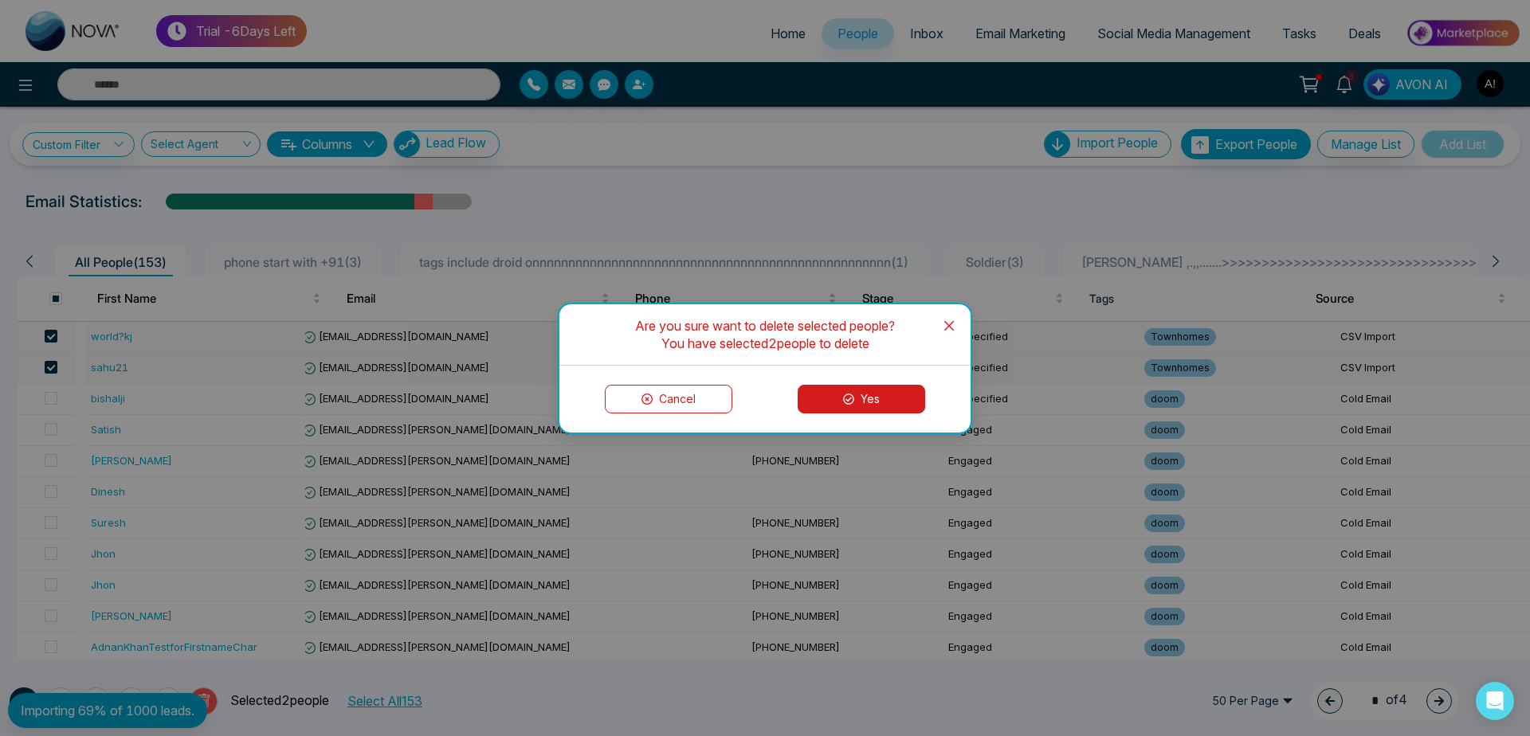
click at [847, 398] on icon at bounding box center [848, 399] width 11 height 11
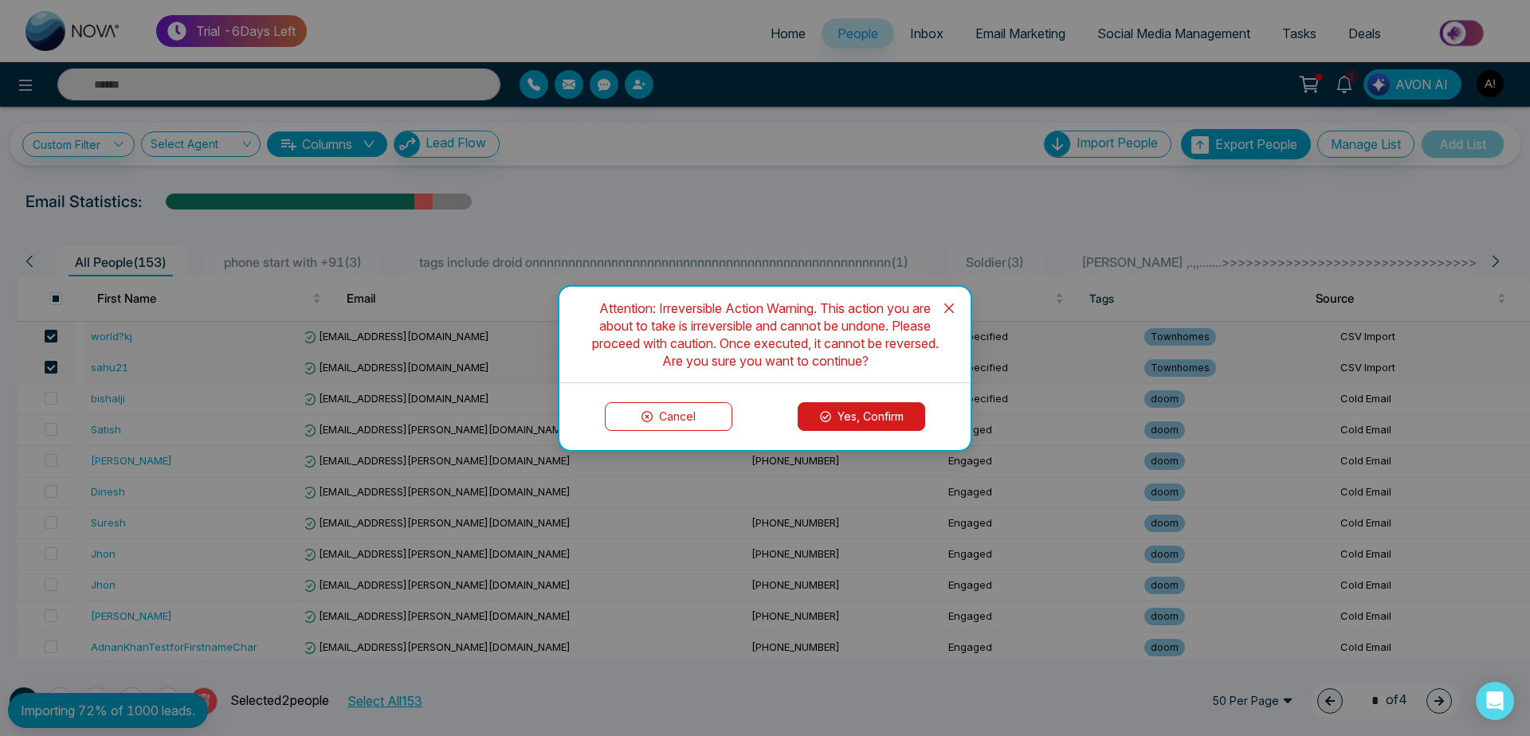
click at [886, 424] on button "Yes, Confirm" at bounding box center [862, 416] width 128 height 29
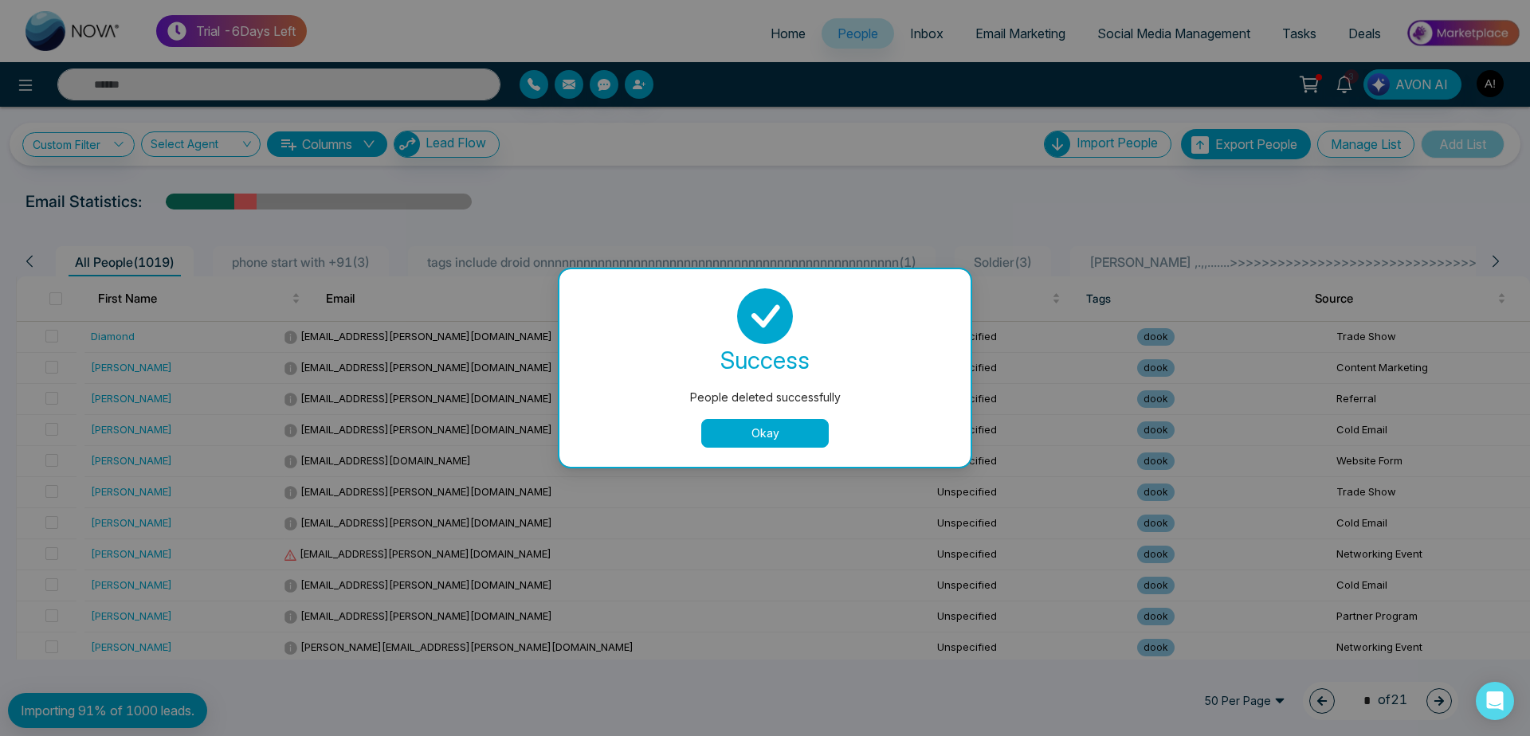
click at [764, 429] on button "Okay" at bounding box center [765, 433] width 128 height 29
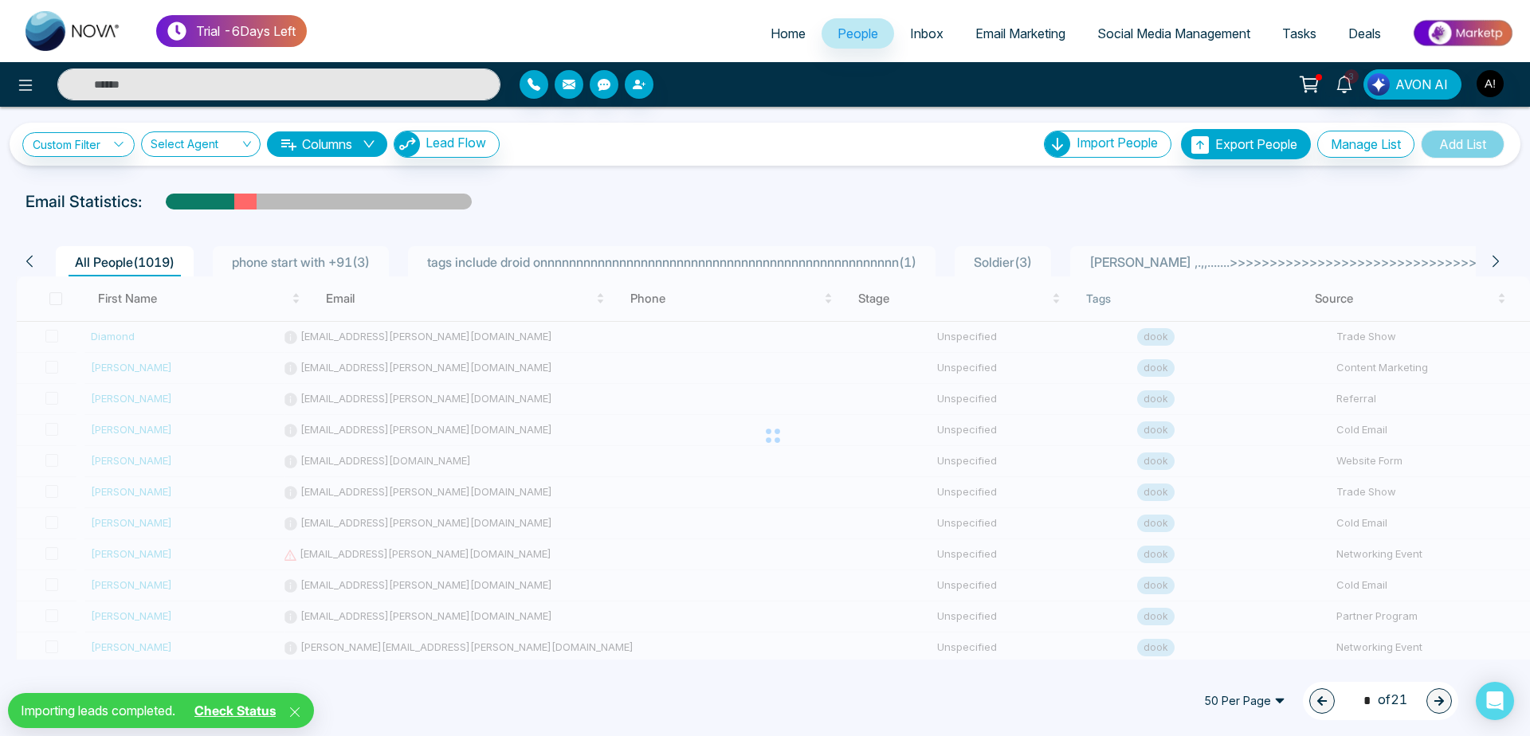
click at [258, 708] on link "Check Status" at bounding box center [235, 711] width 94 height 16
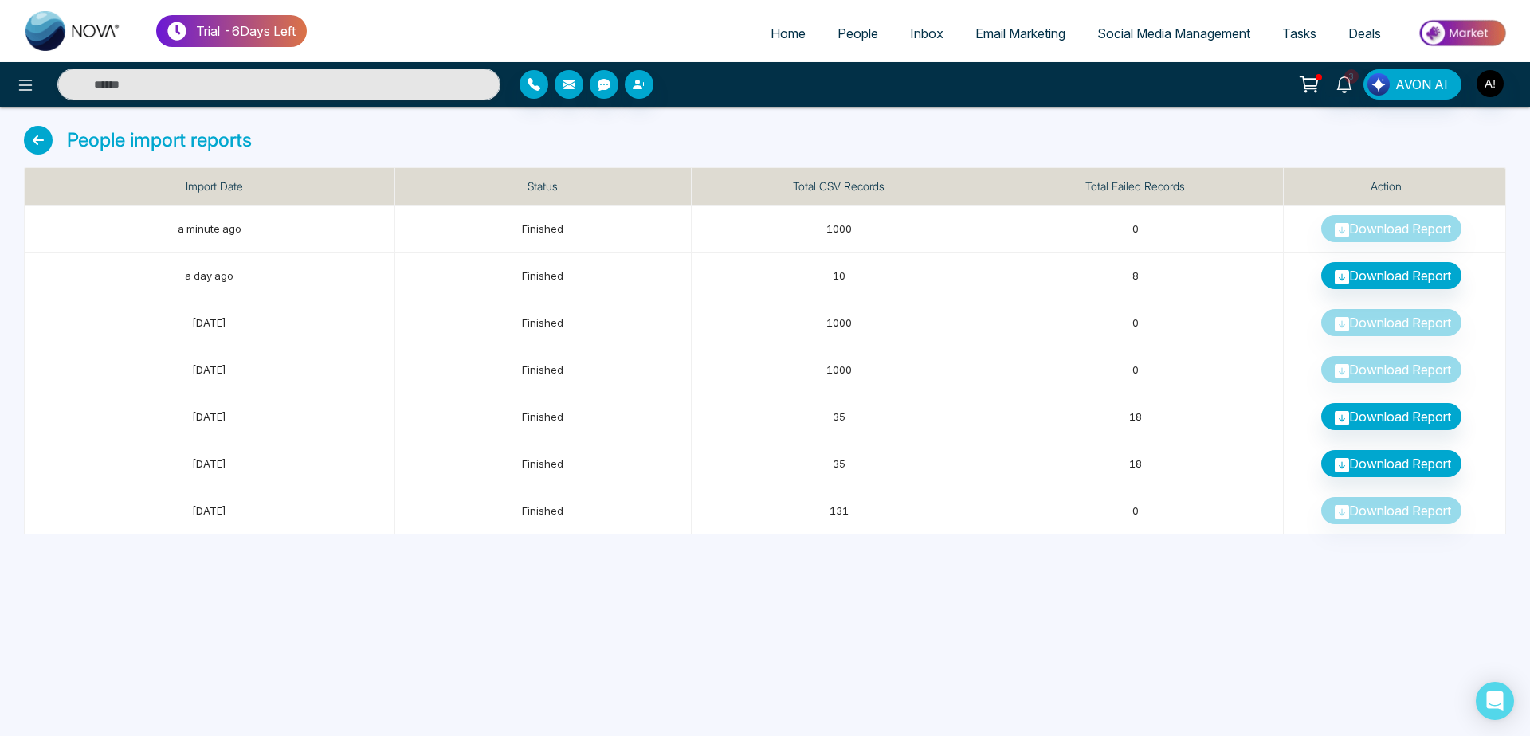
click at [847, 52] on ul "Home People Inbox Email Marketing Social Media Management Tasks Deals" at bounding box center [914, 35] width 1214 height 44
click at [838, 35] on span "People" at bounding box center [858, 34] width 41 height 16
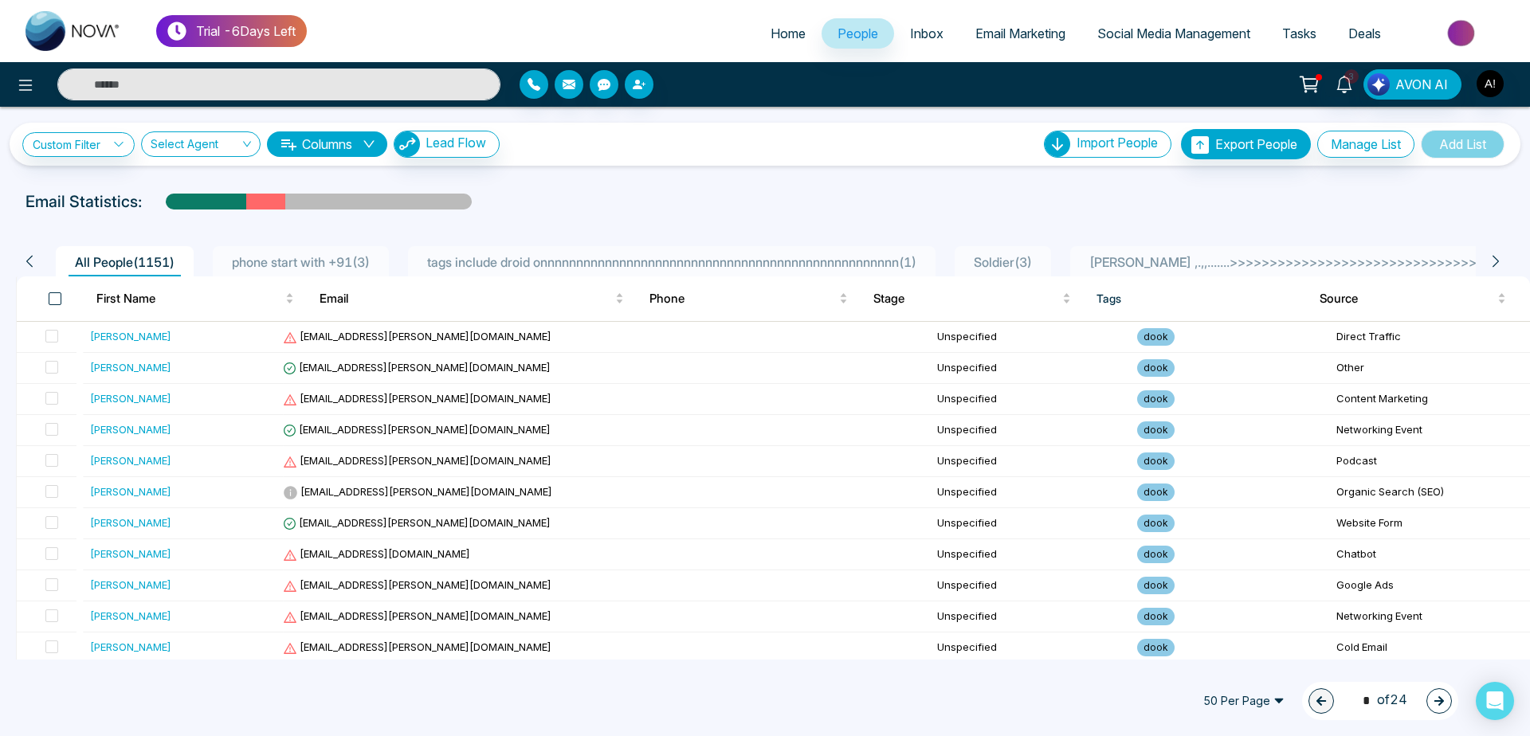
click at [55, 297] on span at bounding box center [55, 298] width 13 height 13
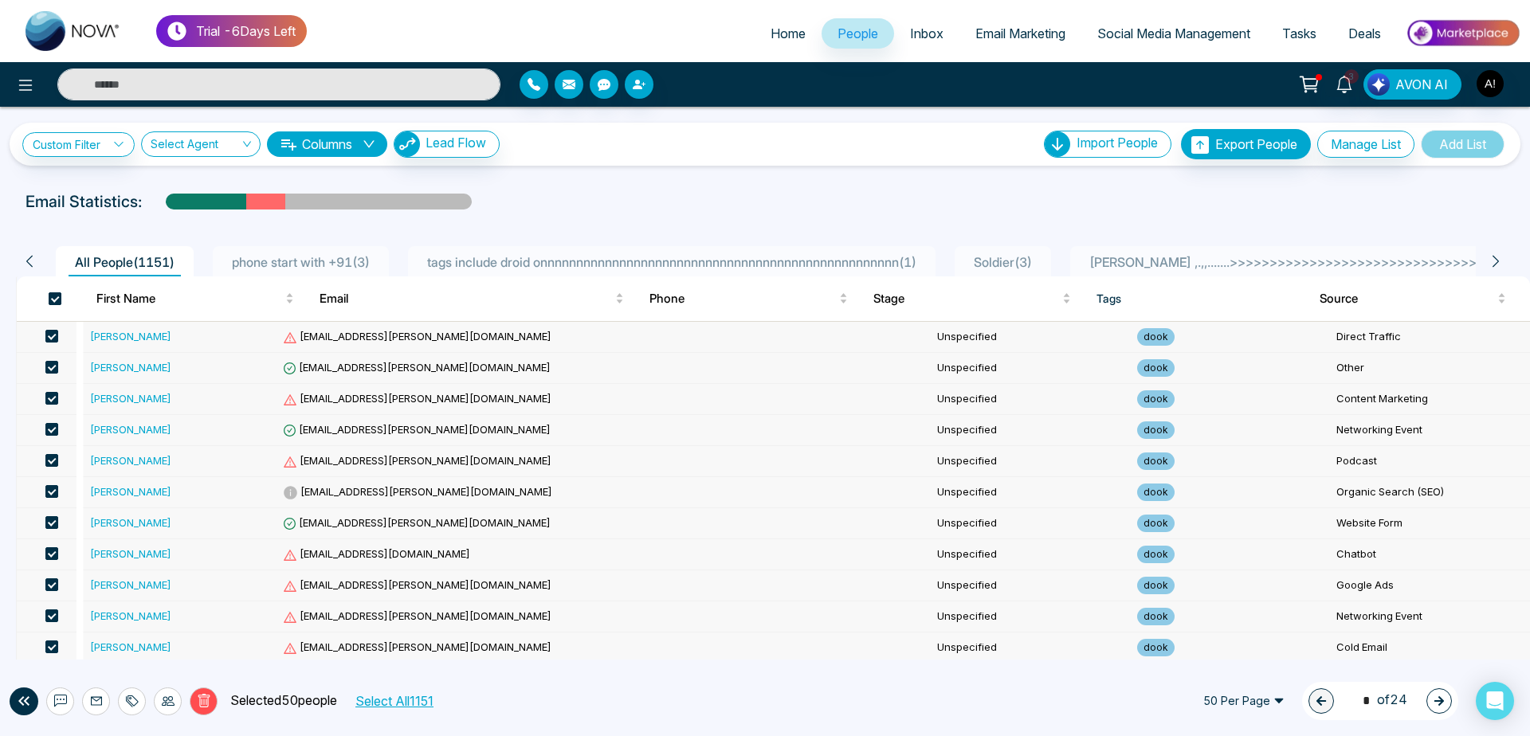
click at [51, 297] on th at bounding box center [50, 299] width 67 height 45
click at [51, 297] on span at bounding box center [55, 298] width 13 height 13
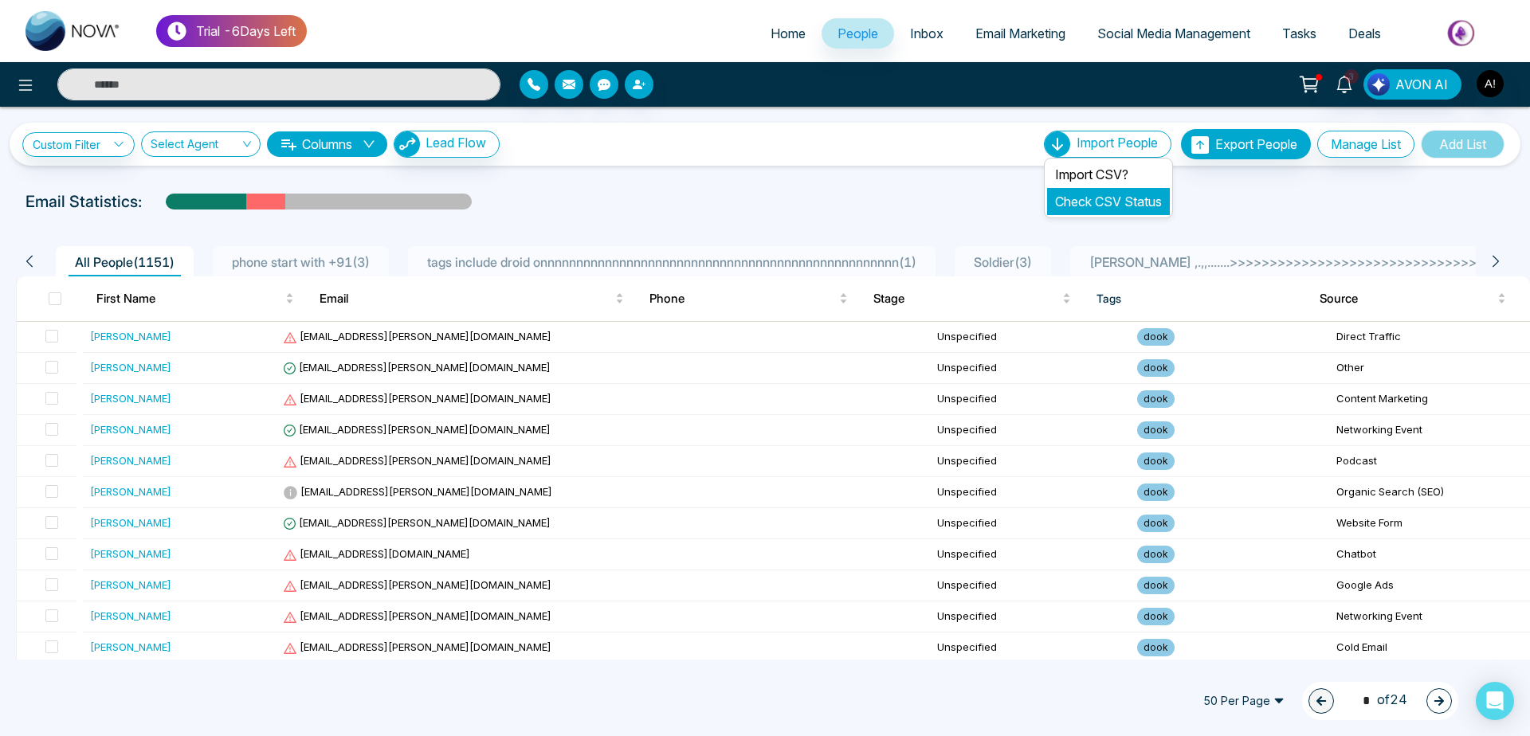
click at [1097, 206] on link "Check CSV Status" at bounding box center [1108, 202] width 107 height 16
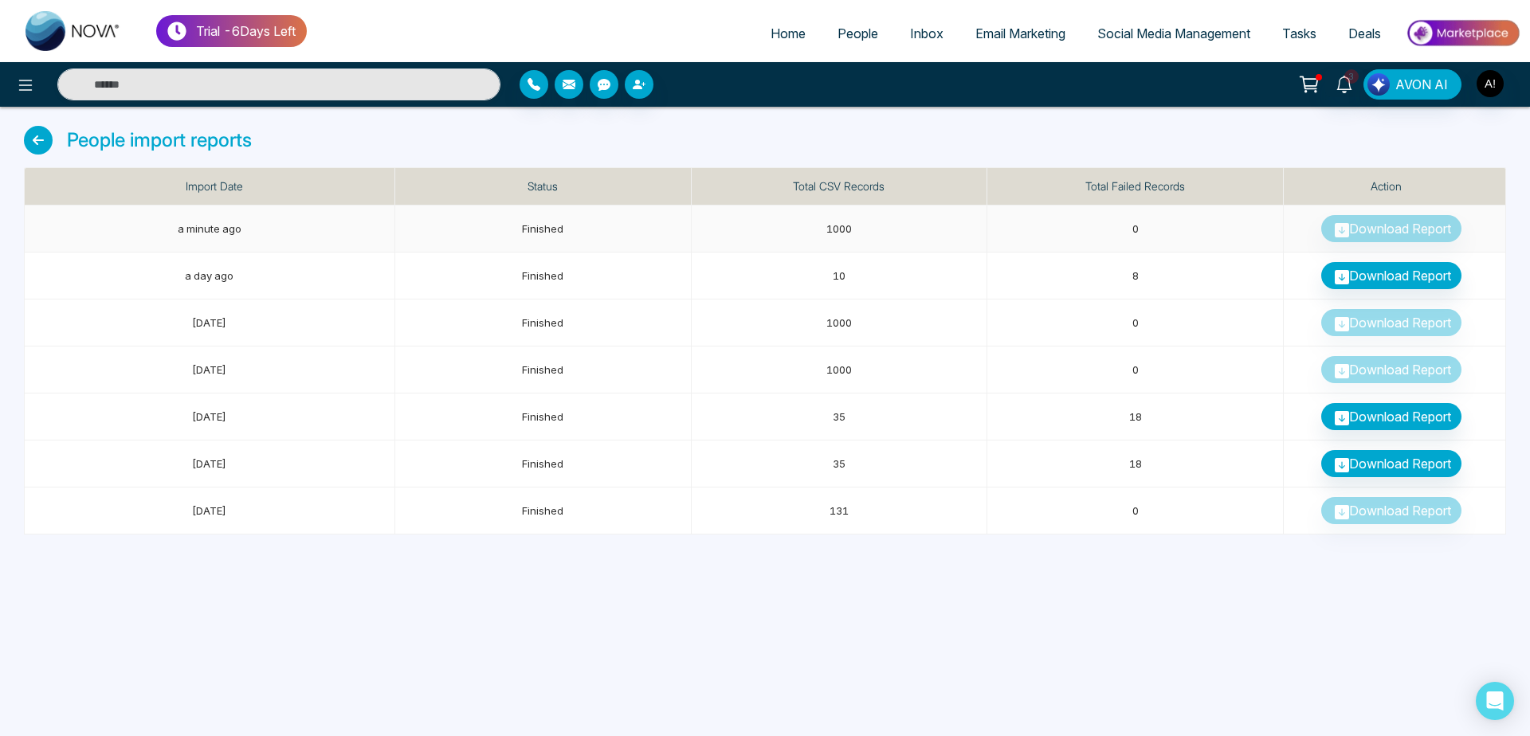
click at [1356, 220] on td "Download Report" at bounding box center [1395, 229] width 222 height 47
drag, startPoint x: 1356, startPoint y: 220, endPoint x: 1374, endPoint y: 257, distance: 41.0
click at [1374, 257] on tbody "a minute ago Finished 1000 0 Download Report a day ago Finished 10 8 Download R…" at bounding box center [765, 370] width 1481 height 329
click at [998, 232] on td "0" at bounding box center [1135, 229] width 296 height 47
click at [48, 132] on icon at bounding box center [38, 140] width 29 height 29
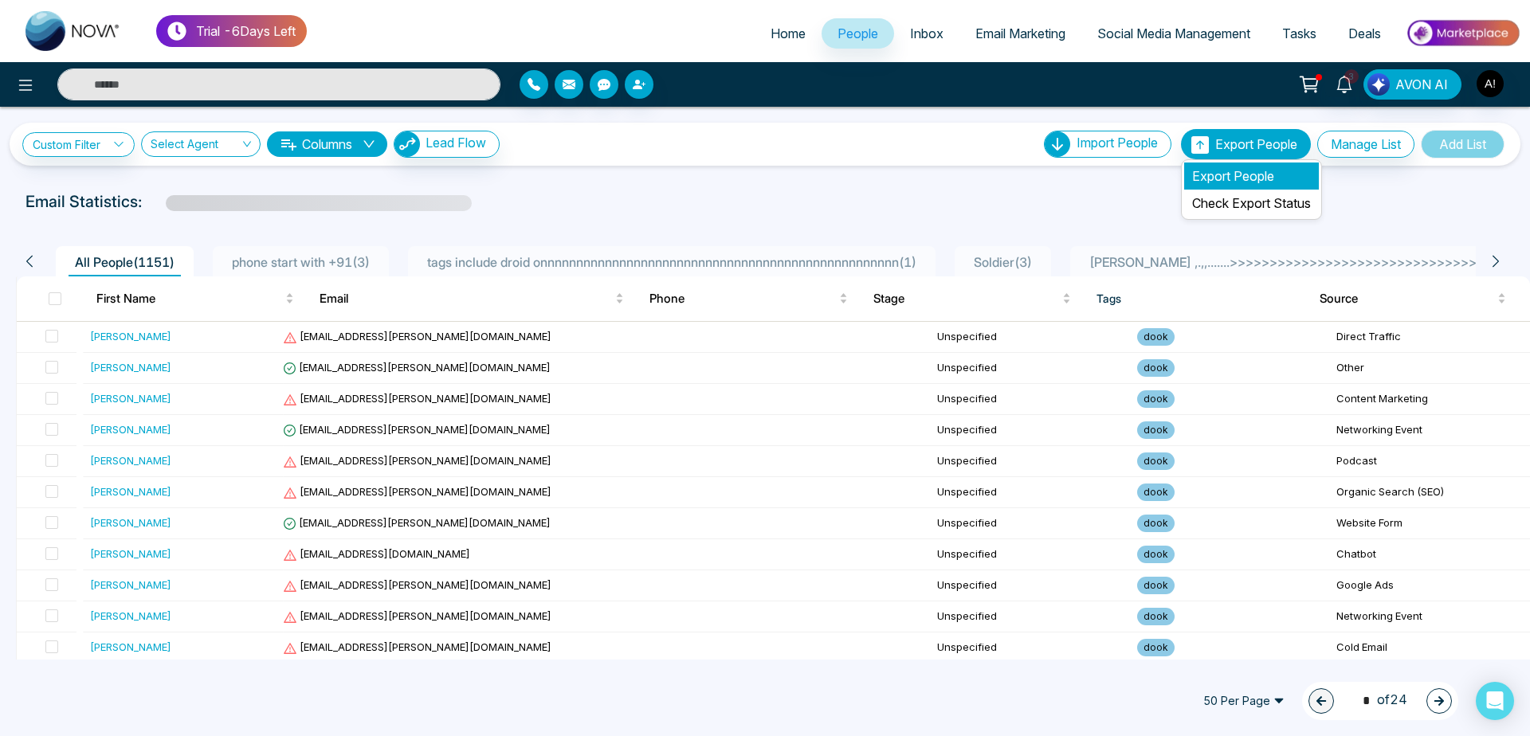
click at [1250, 177] on li "Export People" at bounding box center [1251, 176] width 135 height 27
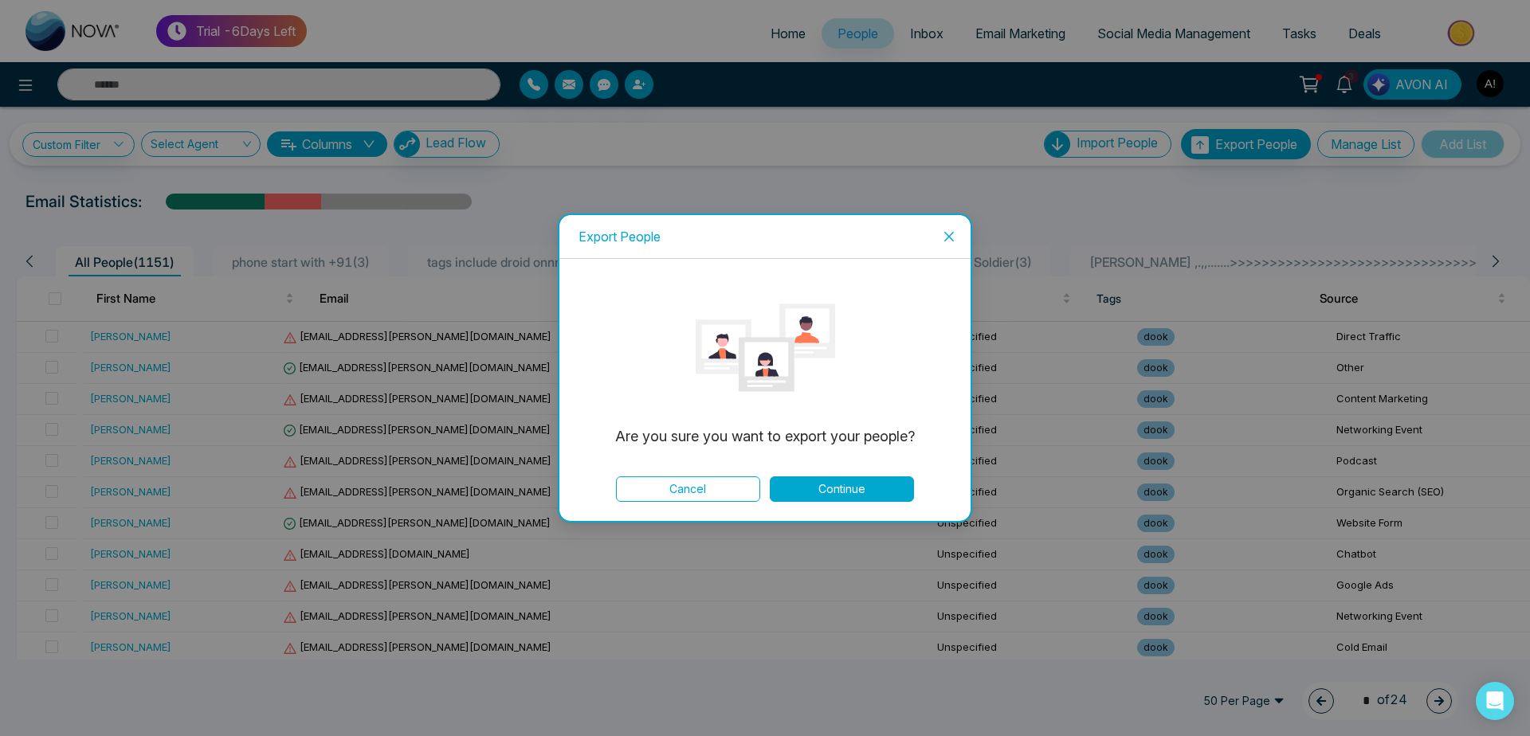
click at [870, 483] on button "Continue" at bounding box center [842, 490] width 144 height 26
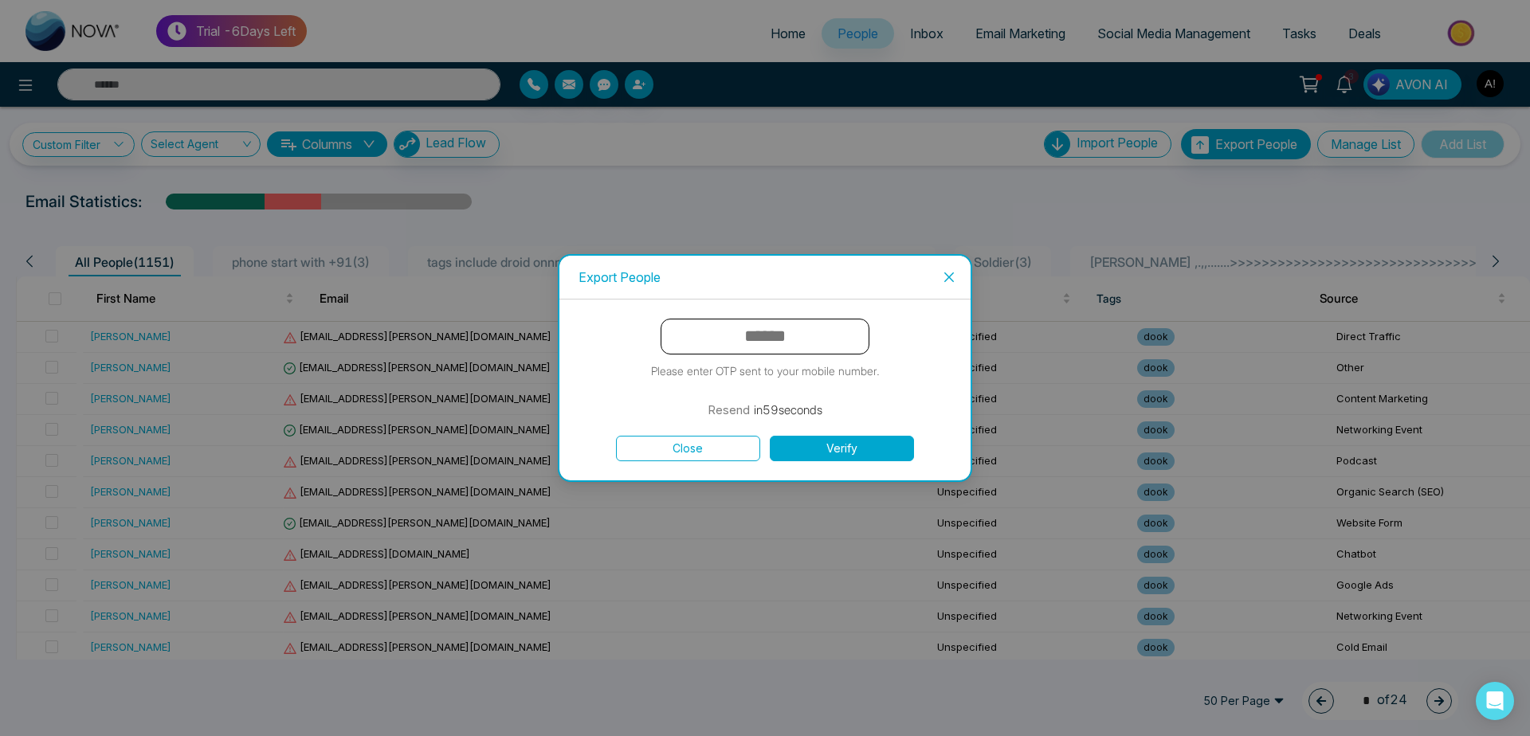
click at [770, 329] on input "text" at bounding box center [765, 337] width 209 height 36
type input "******"
click at [861, 459] on button "Verify" at bounding box center [842, 449] width 144 height 26
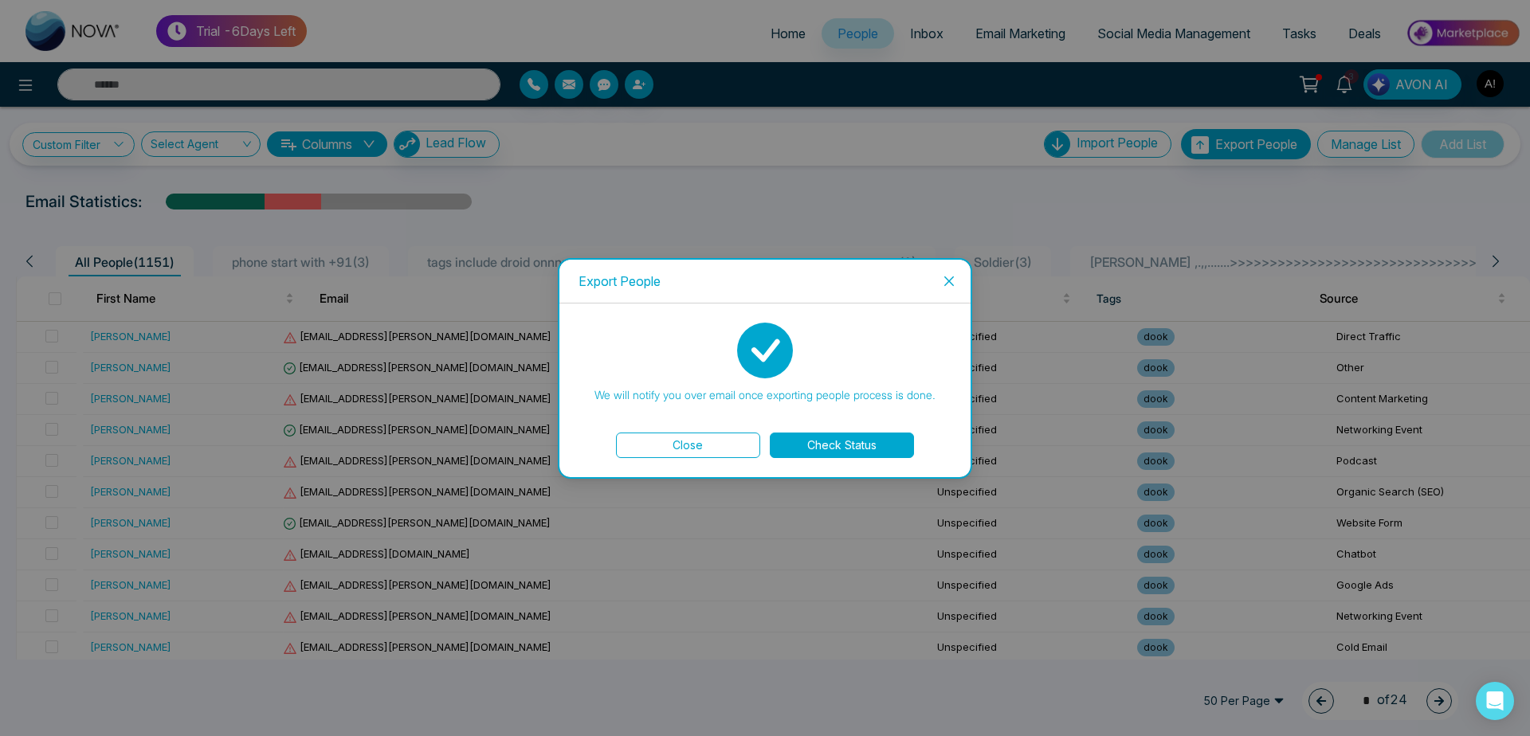
click at [834, 446] on button "Check Status" at bounding box center [842, 446] width 144 height 26
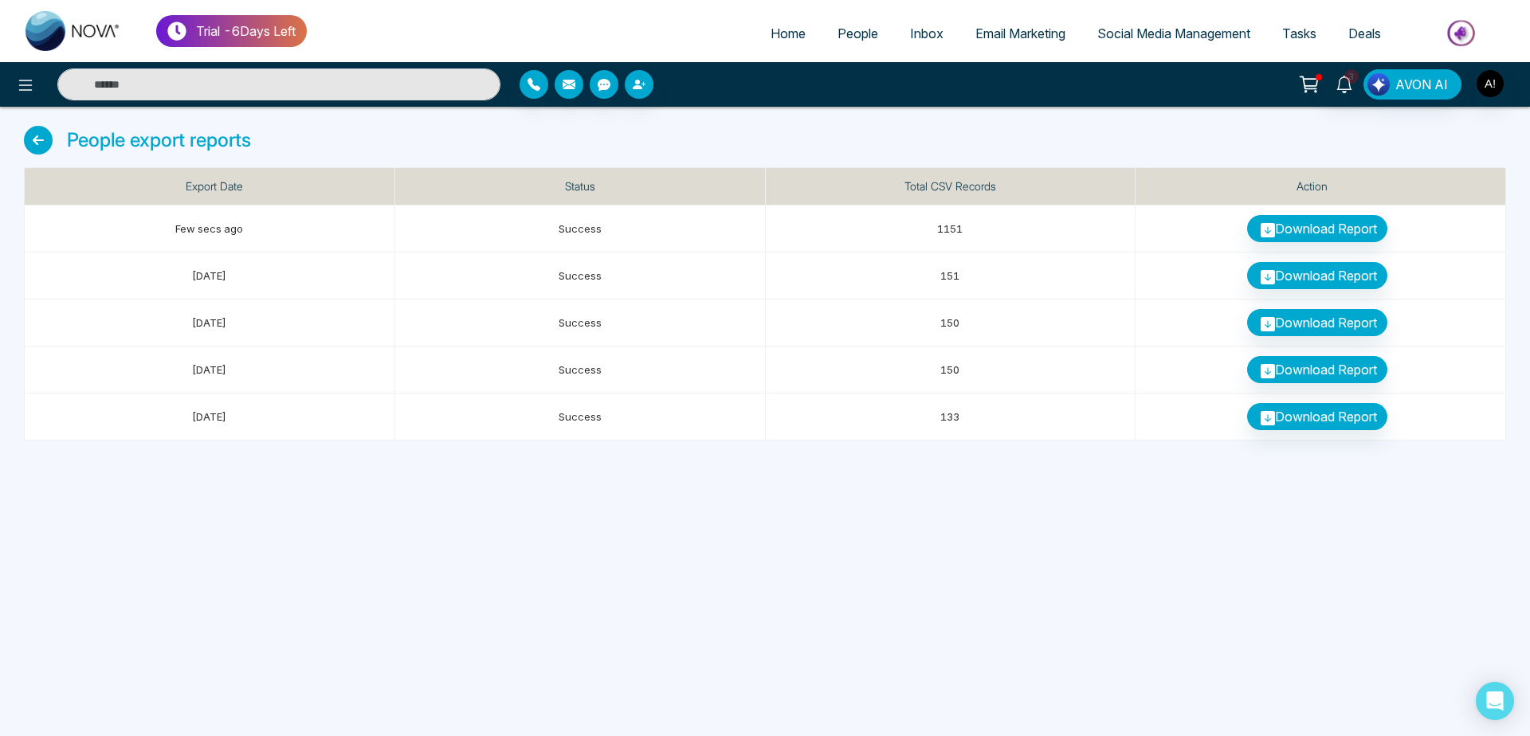
click at [844, 35] on span "People" at bounding box center [858, 34] width 41 height 16
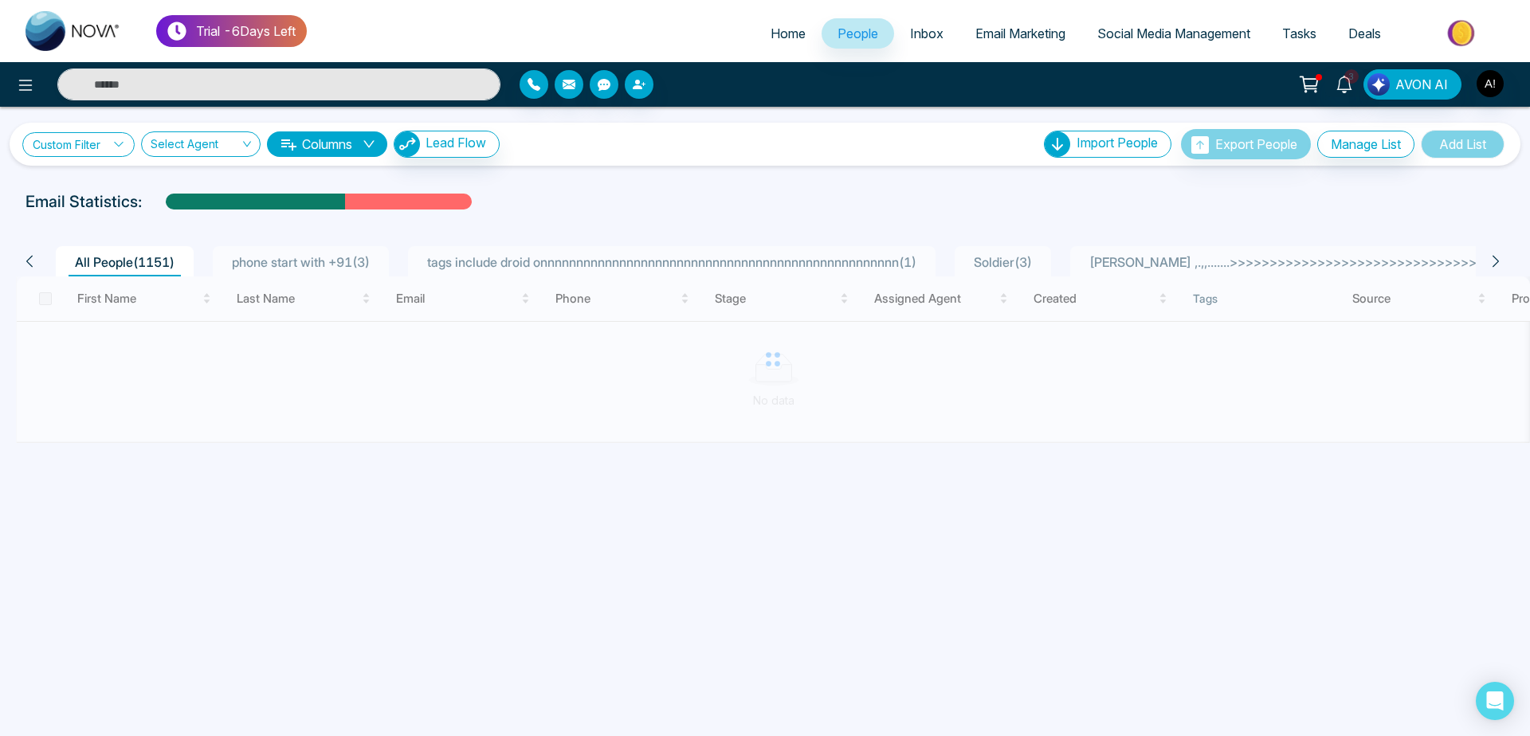
click at [88, 147] on link "Custom Filter" at bounding box center [78, 144] width 112 height 25
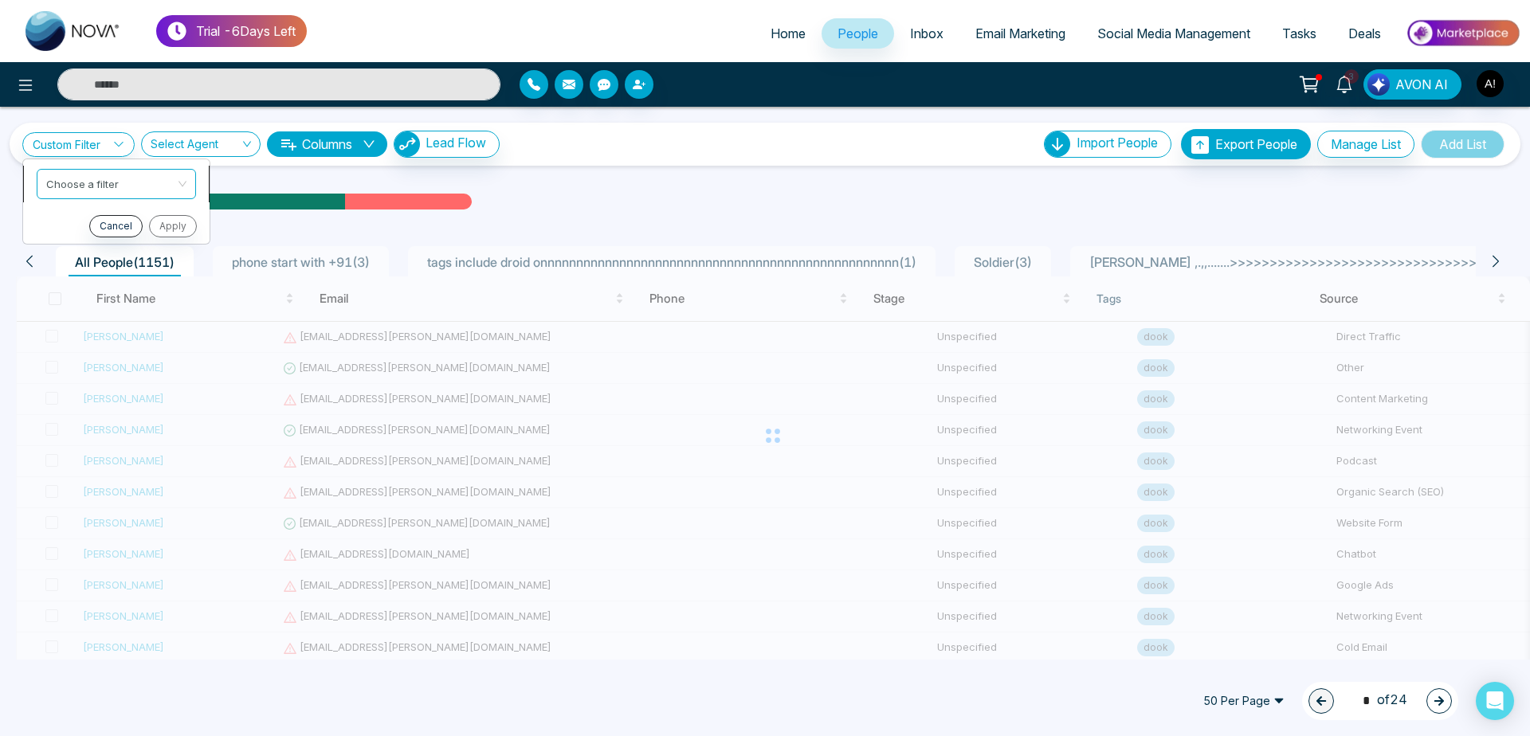
click at [113, 179] on input "search" at bounding box center [110, 182] width 129 height 24
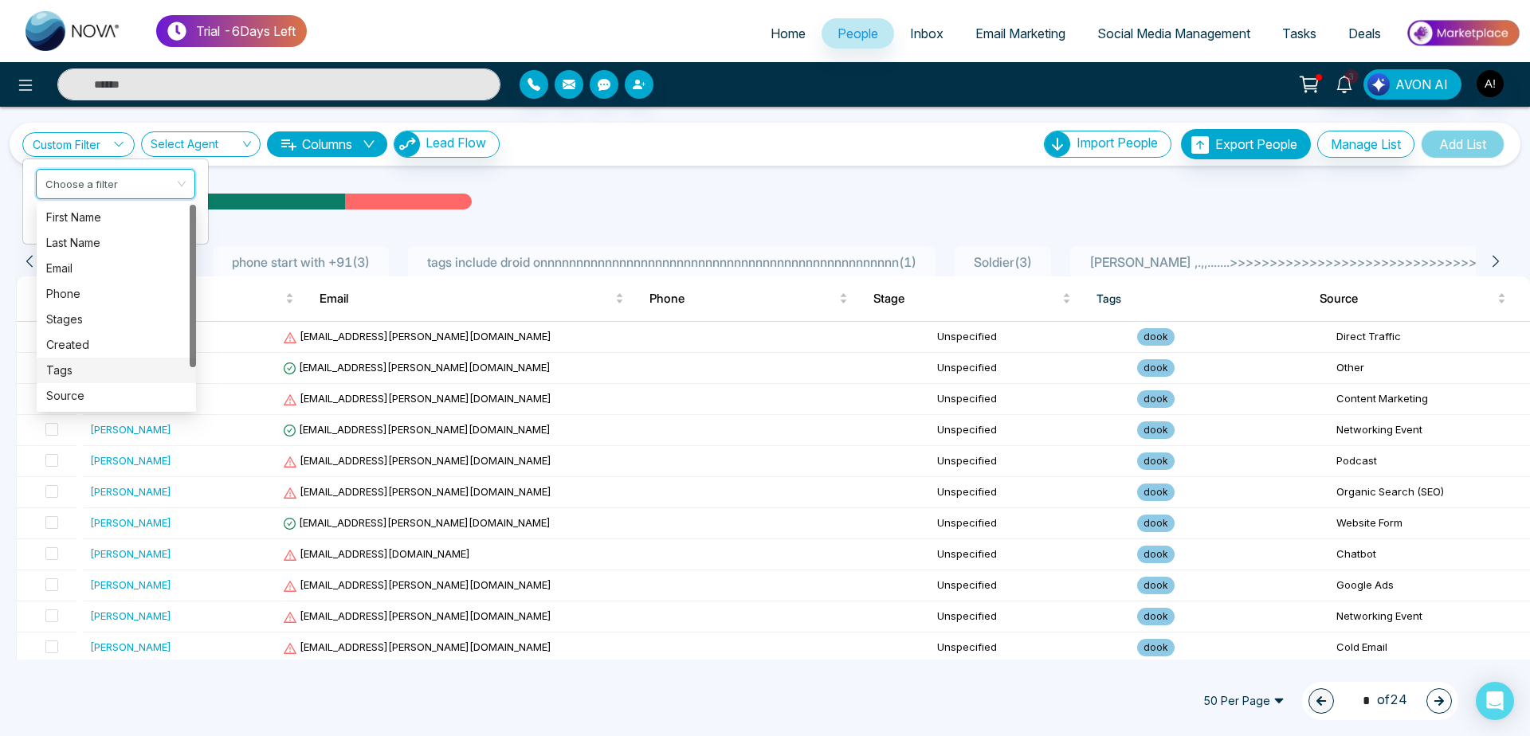
click at [114, 367] on div "Tags" at bounding box center [116, 371] width 140 height 18
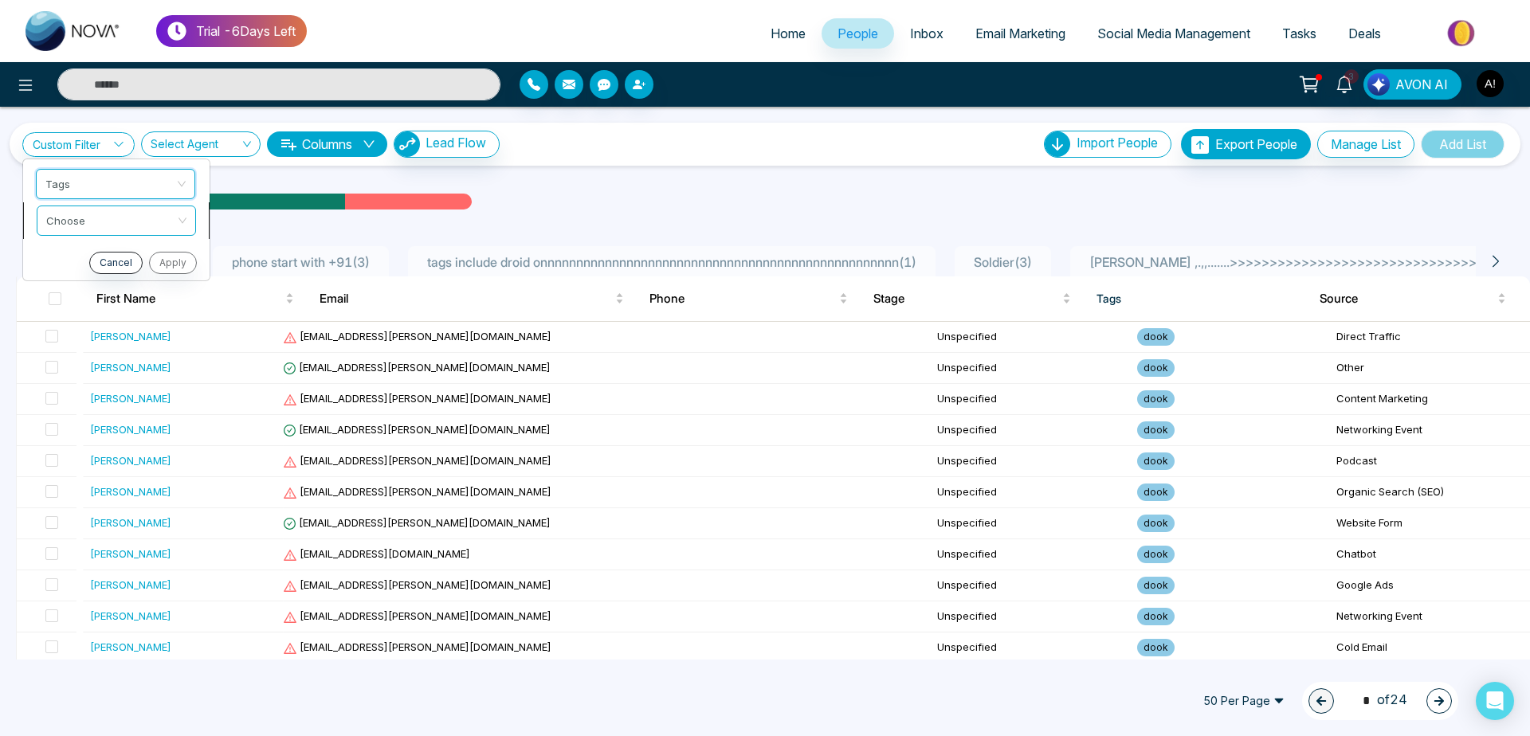
click at [117, 228] on input "search" at bounding box center [110, 218] width 129 height 24
click at [121, 261] on div "include" at bounding box center [116, 254] width 140 height 18
click at [115, 261] on input "search" at bounding box center [110, 255] width 129 height 24
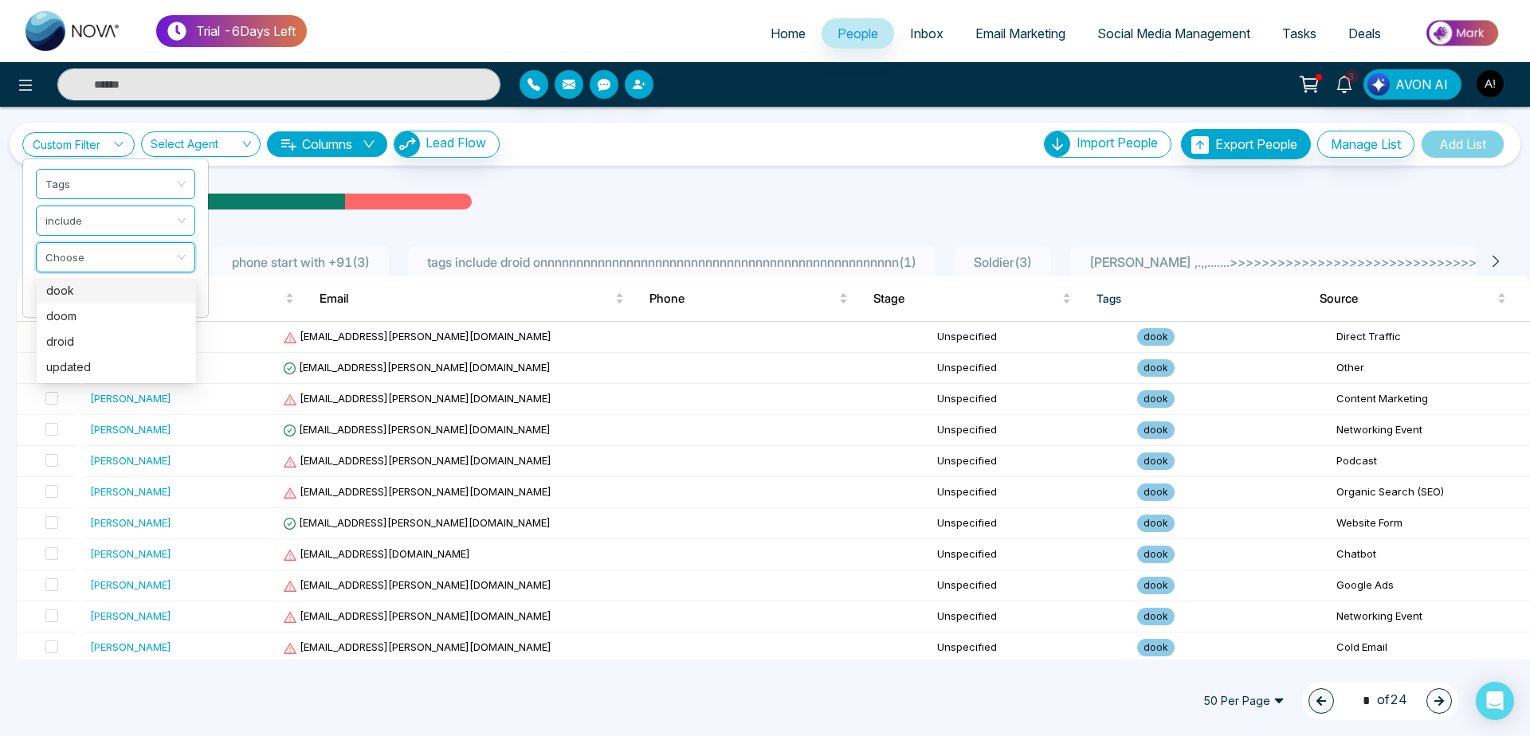
click at [114, 297] on div "dook" at bounding box center [116, 291] width 140 height 18
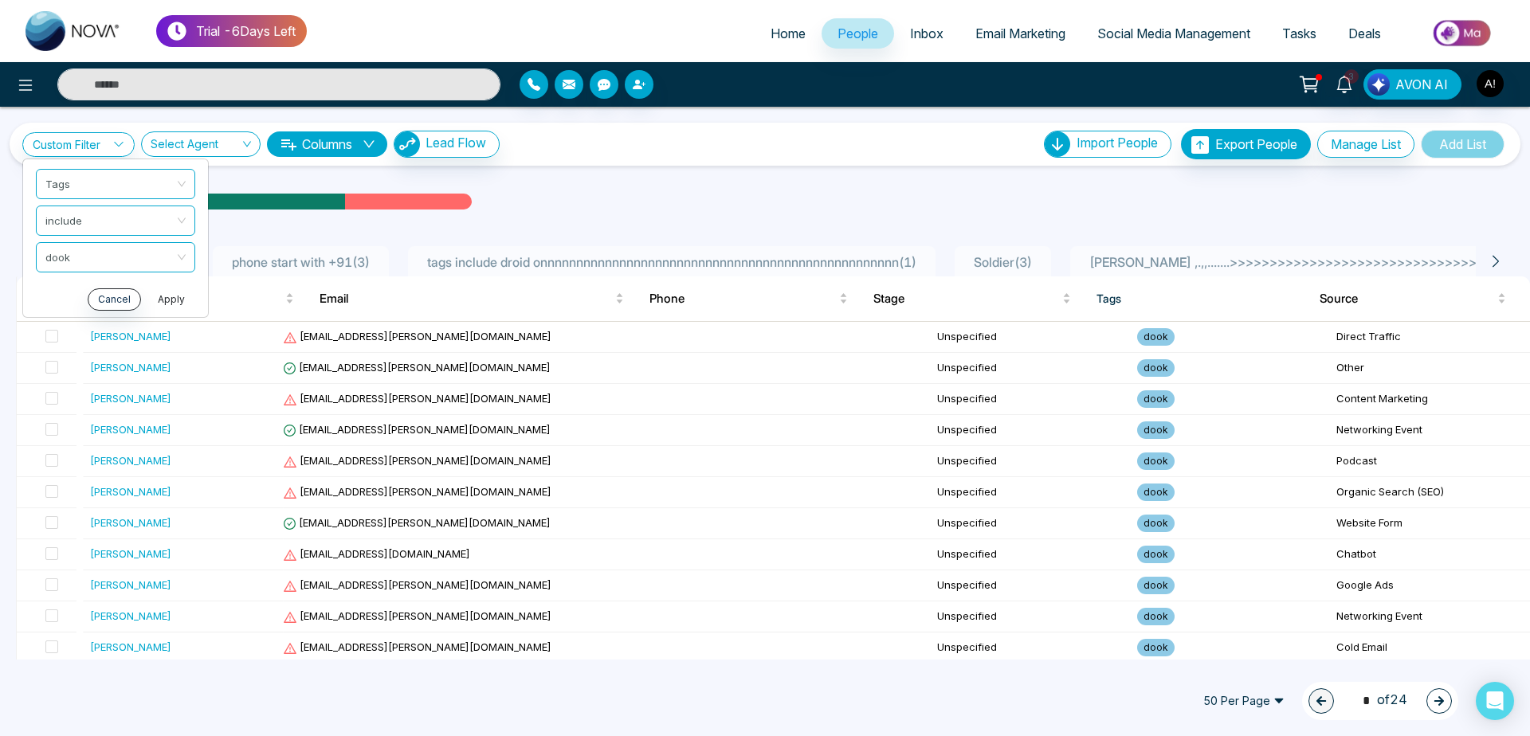
click at [175, 297] on button "Apply" at bounding box center [171, 299] width 48 height 22
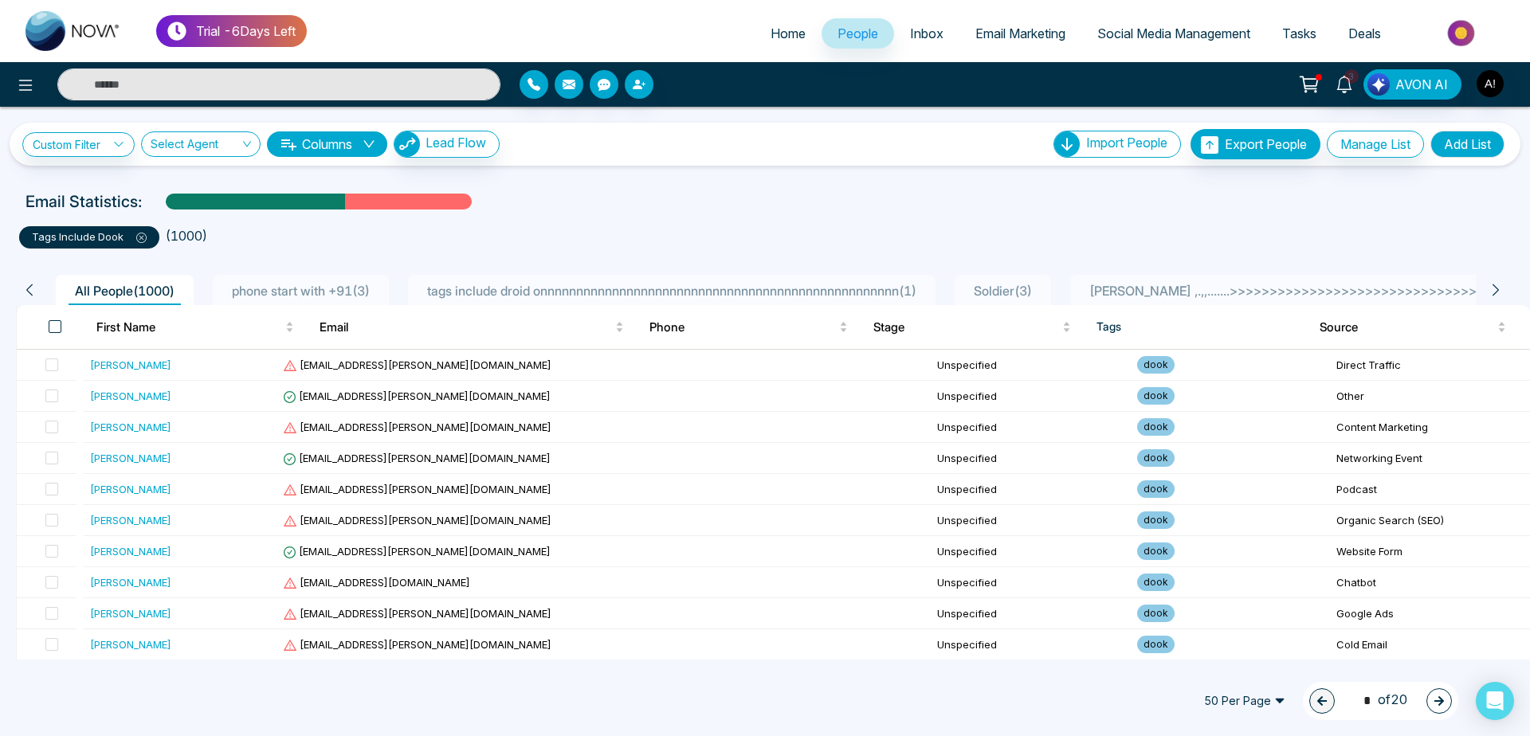
click at [52, 326] on span at bounding box center [55, 326] width 13 height 13
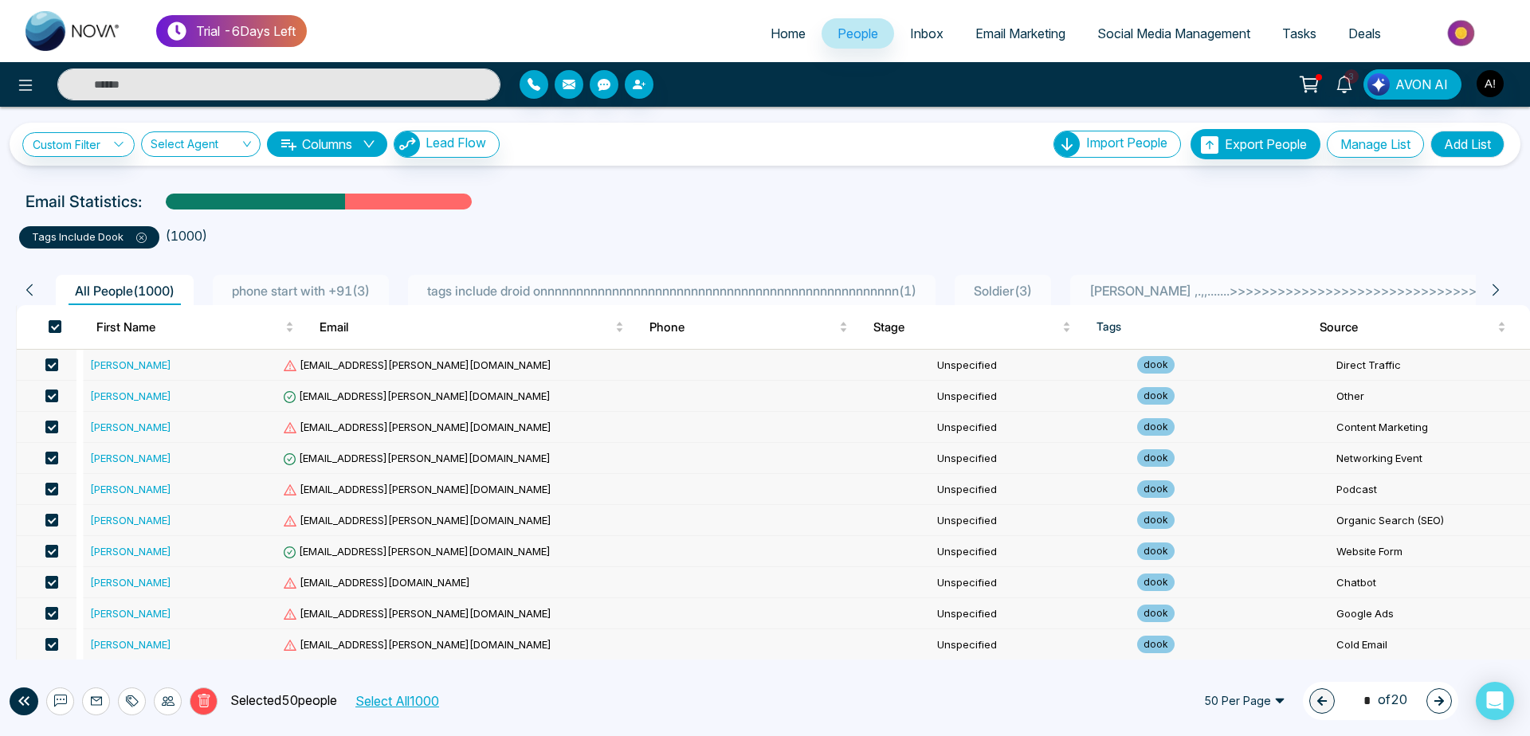
click at [386, 703] on button "Select All 1000" at bounding box center [396, 701] width 95 height 21
click at [202, 705] on icon at bounding box center [204, 701] width 14 height 14
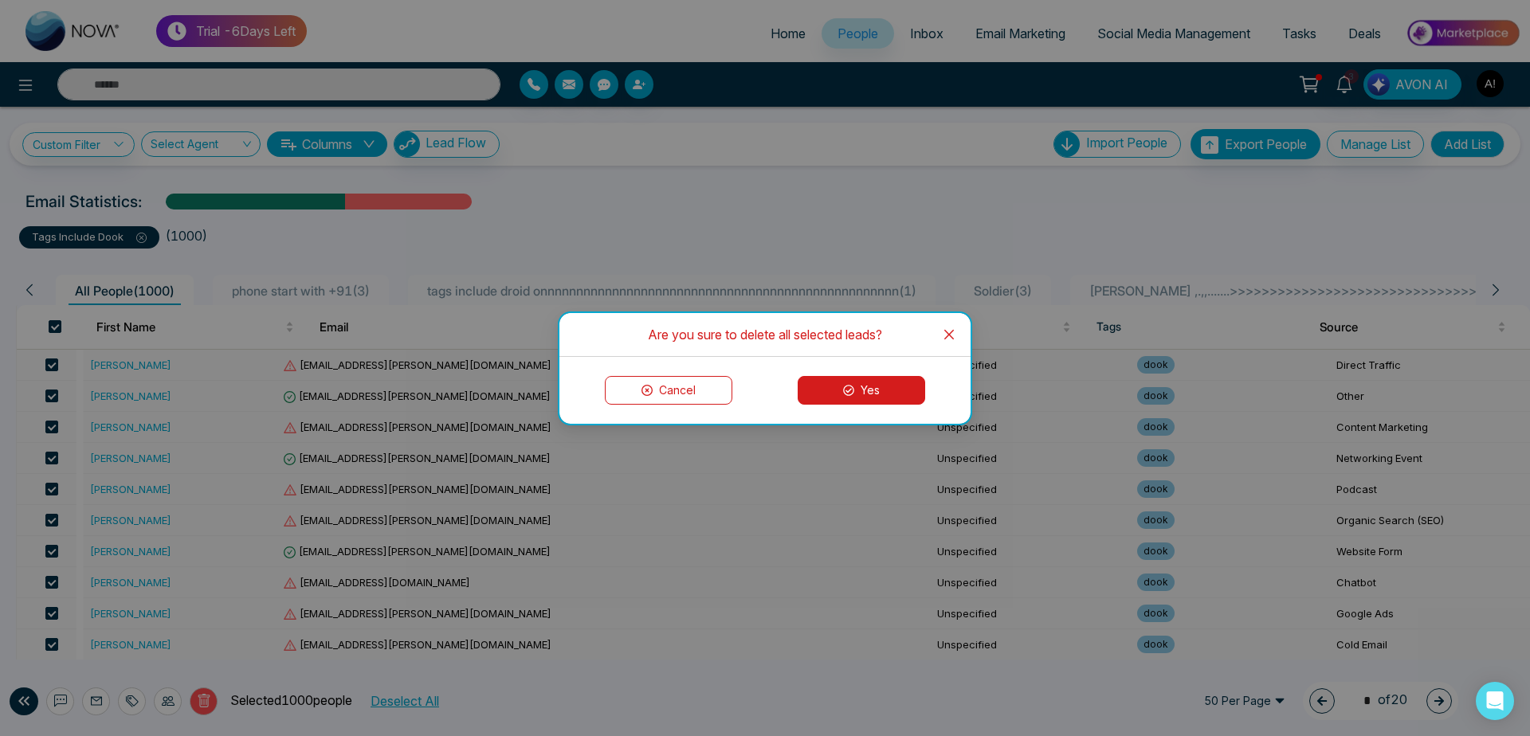
click at [868, 383] on button "Yes" at bounding box center [862, 390] width 128 height 29
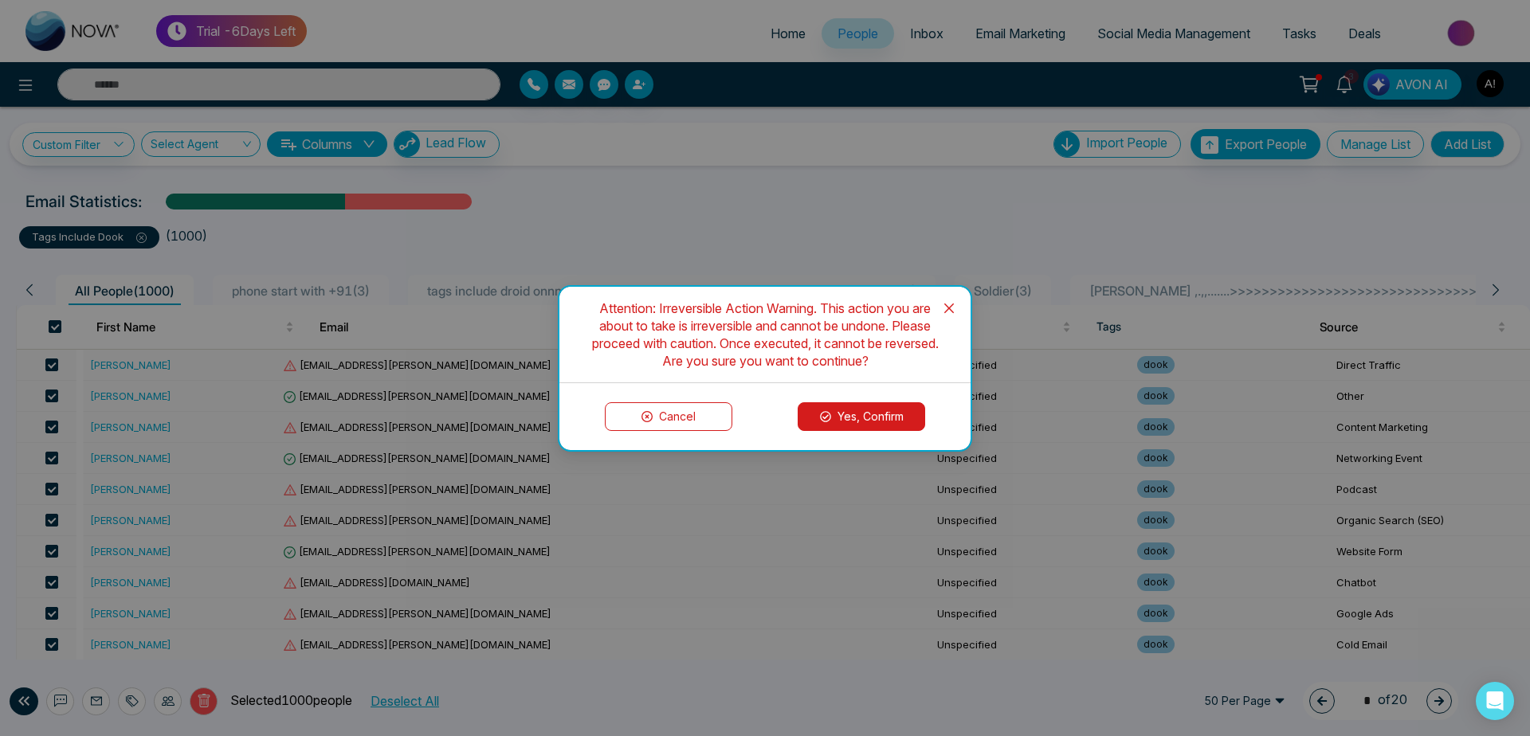
click at [857, 403] on button "Yes, Confirm" at bounding box center [862, 416] width 128 height 29
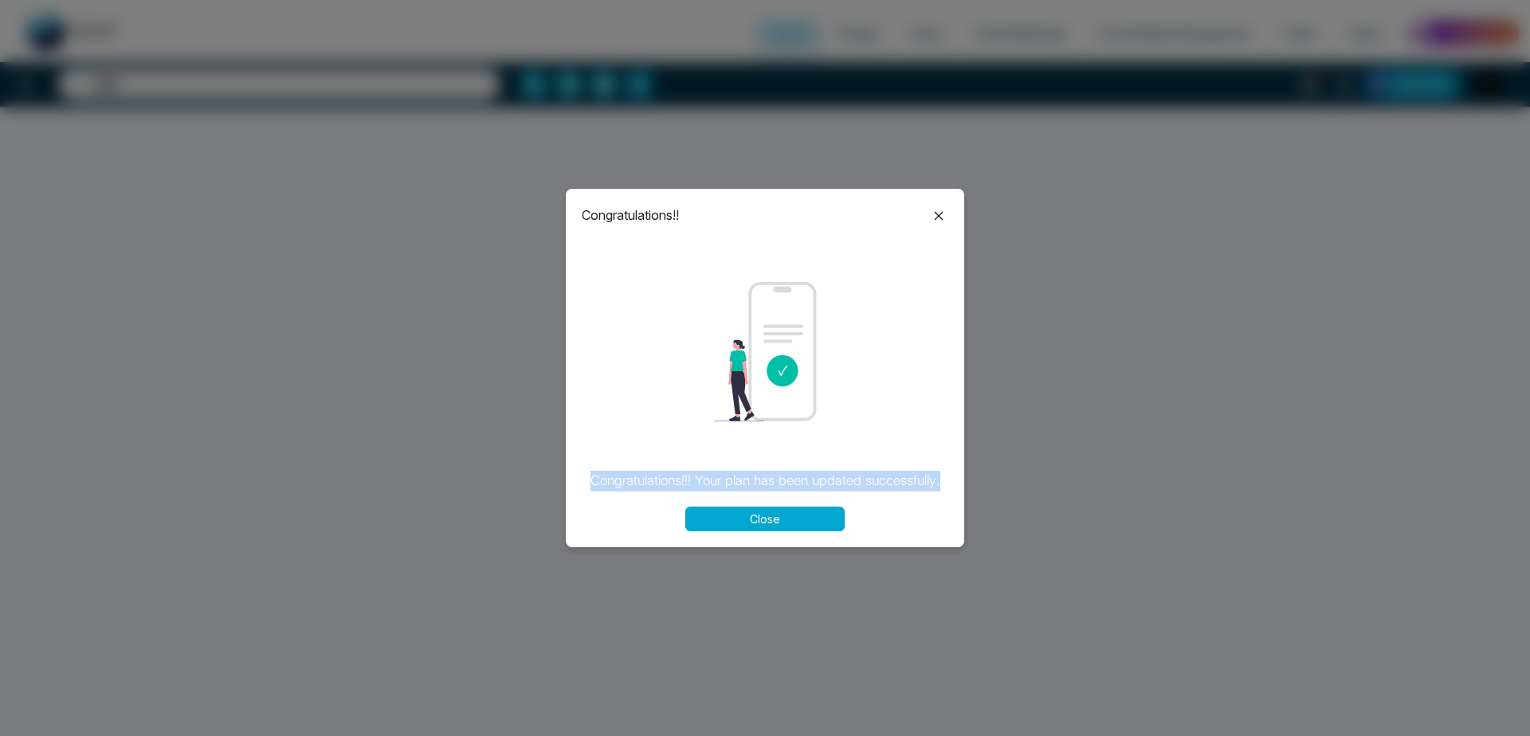
drag, startPoint x: 621, startPoint y: 453, endPoint x: 848, endPoint y: 492, distance: 230.3
click at [848, 492] on div "Congratulations!! Congratulations!!! Your plan has been updated successfully. C…" at bounding box center [765, 368] width 398 height 359
click at [772, 517] on button "Close" at bounding box center [764, 519] width 159 height 25
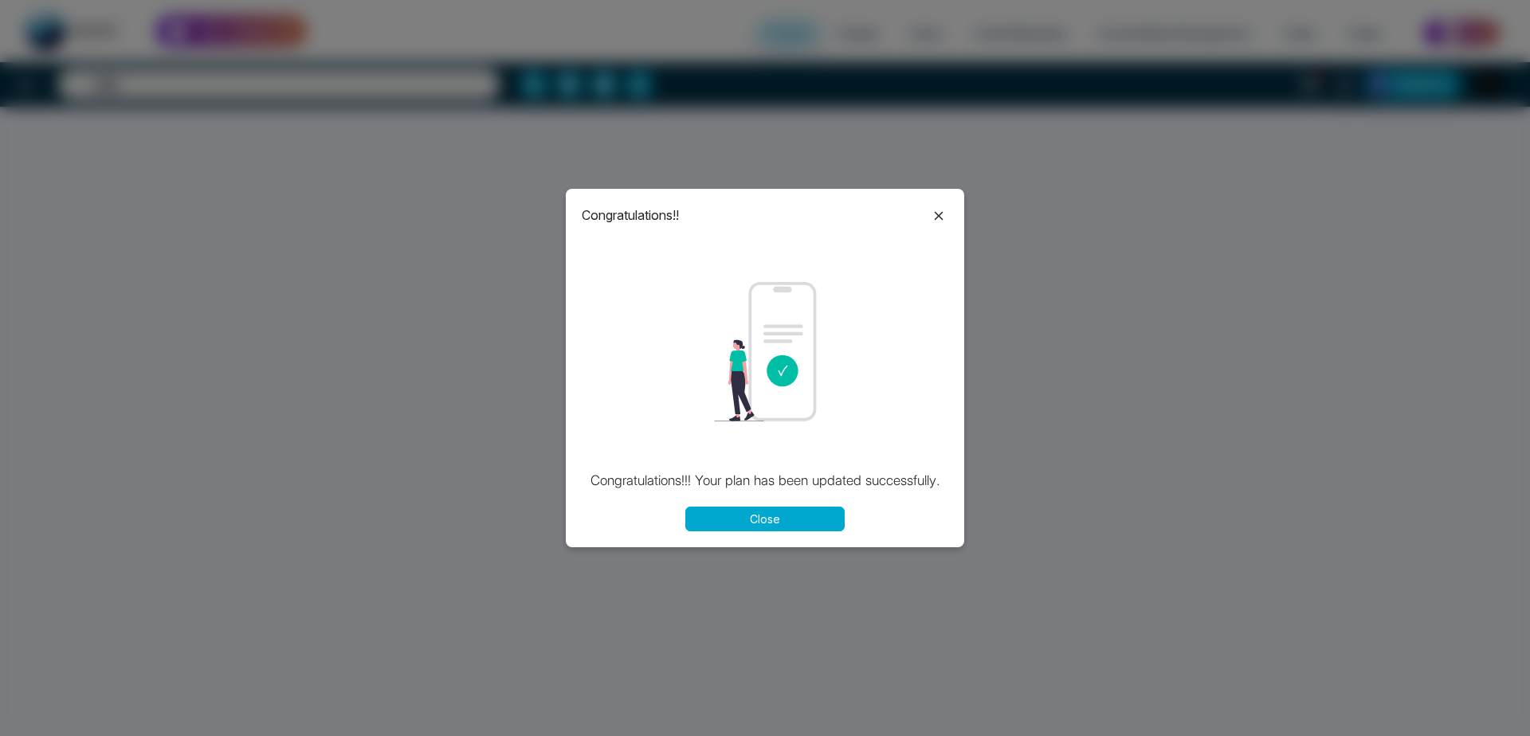
select select "*"
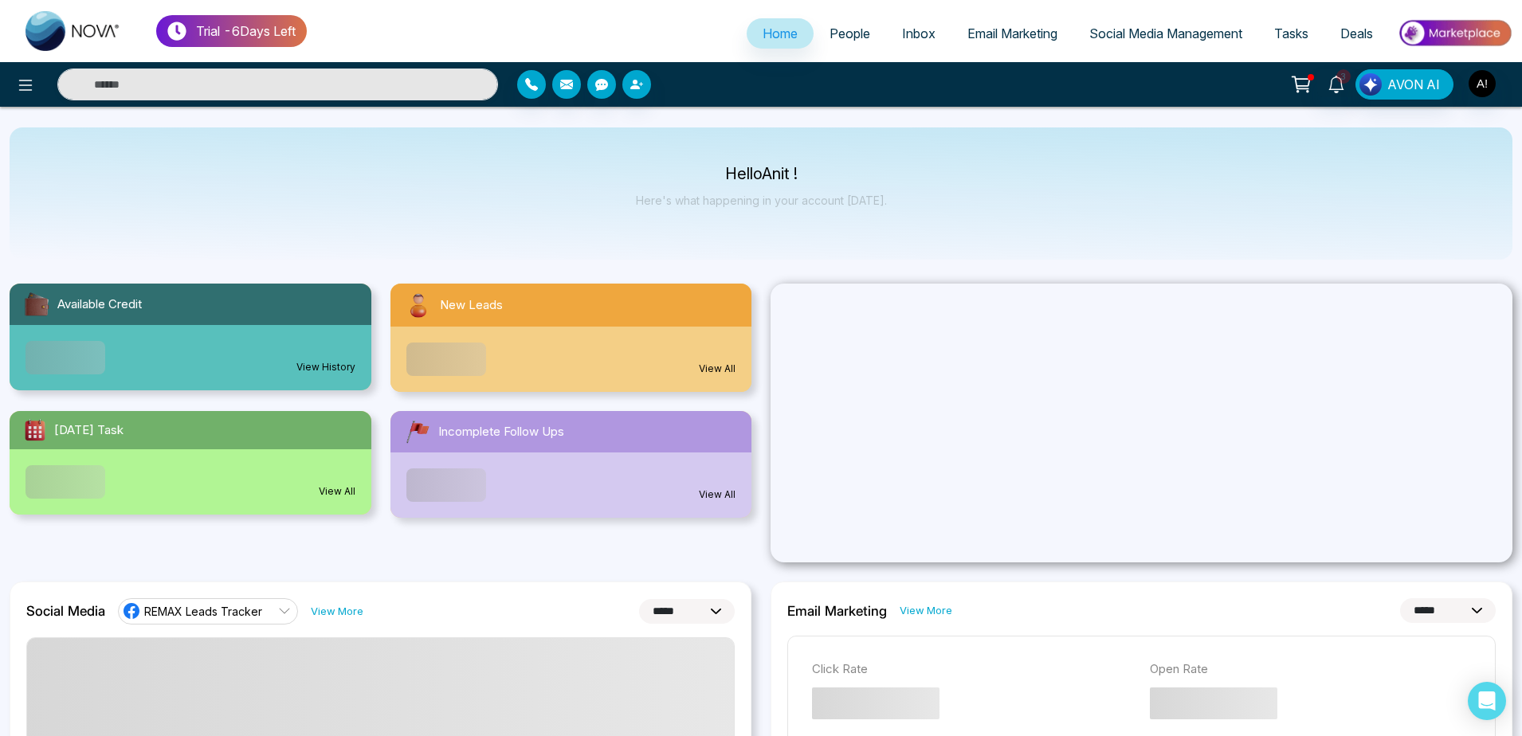
click at [845, 39] on span "People" at bounding box center [850, 34] width 41 height 16
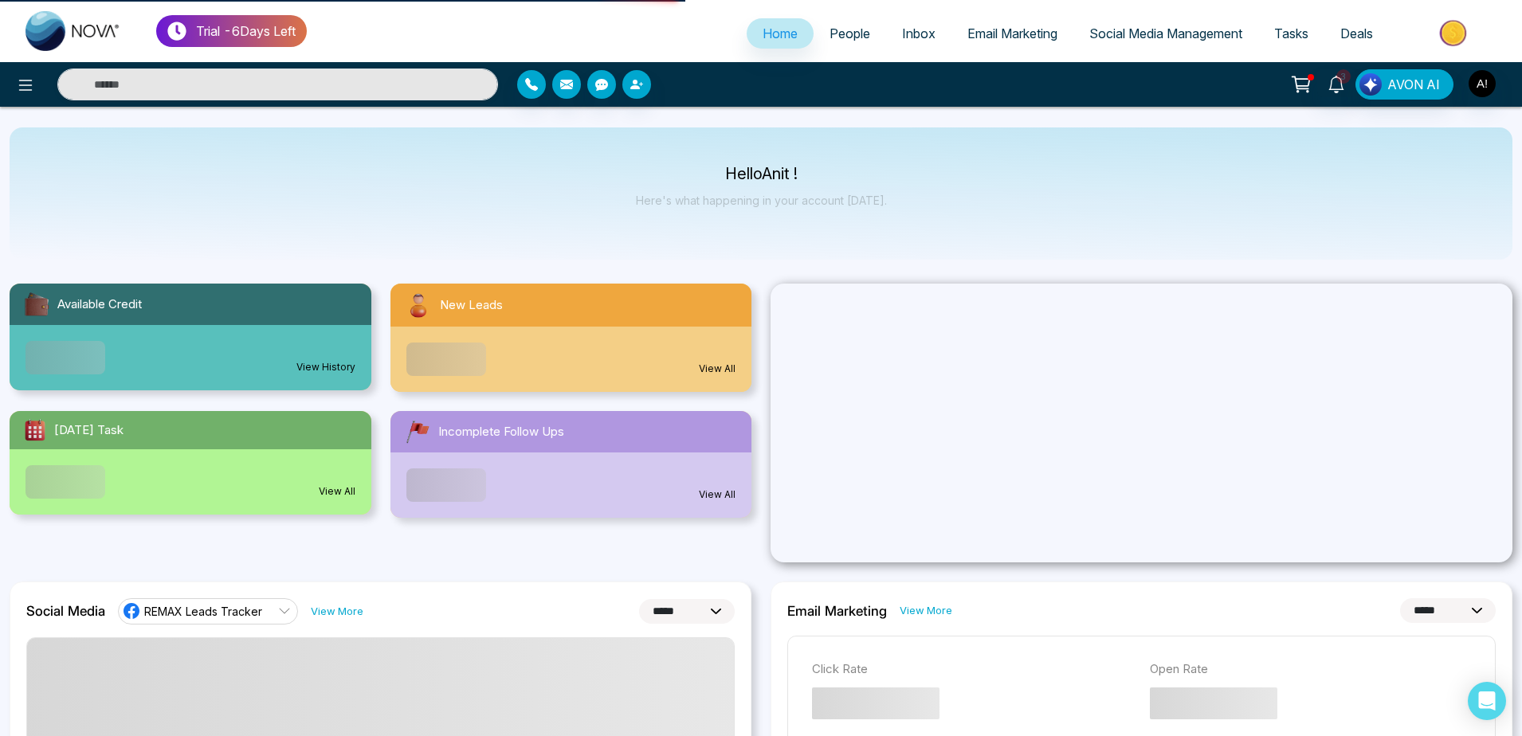
click at [849, 37] on span "People" at bounding box center [850, 34] width 41 height 16
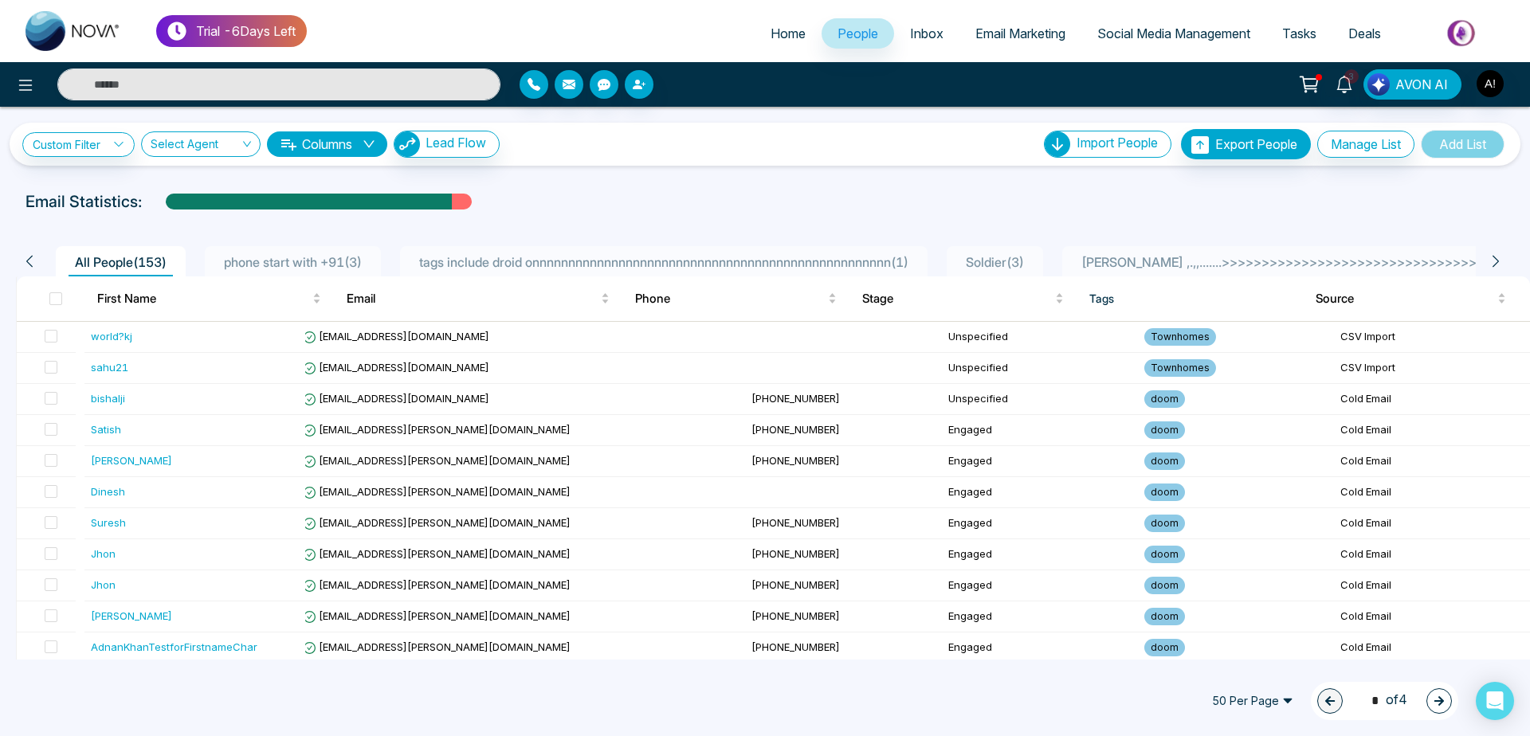
click at [915, 23] on link "Inbox" at bounding box center [926, 33] width 65 height 30
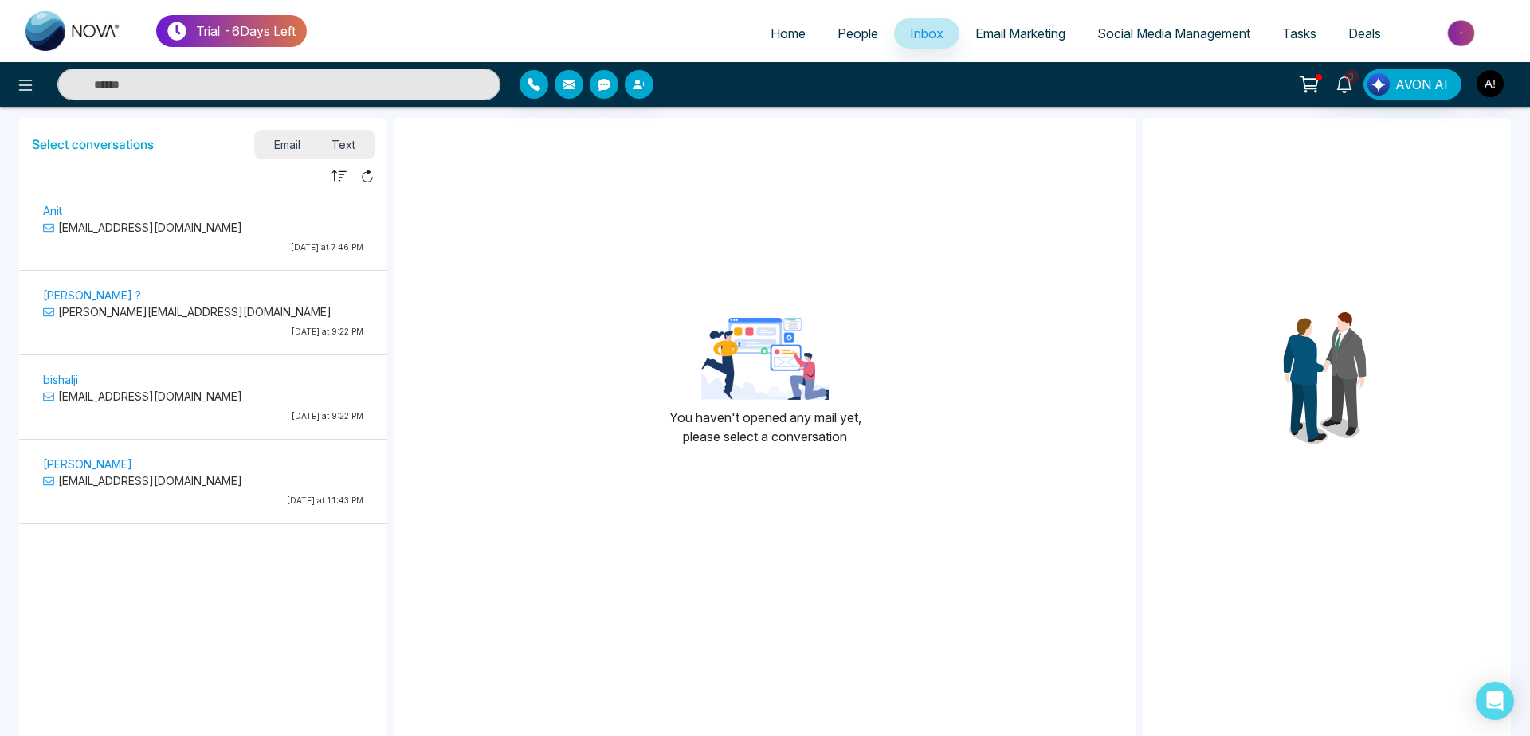
click at [775, 39] on span "Home" at bounding box center [788, 34] width 35 height 16
select select "*"
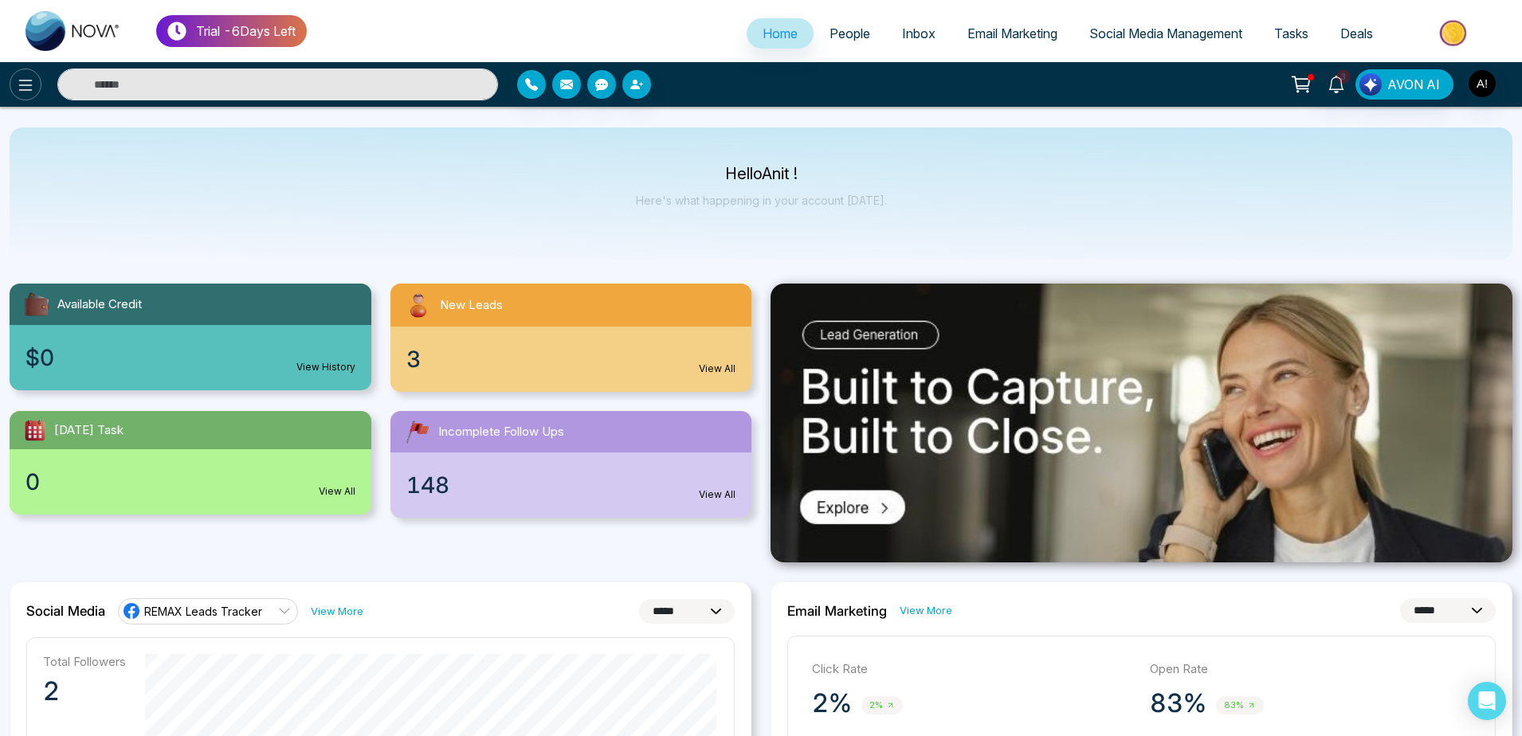
click at [34, 79] on icon at bounding box center [25, 85] width 19 height 19
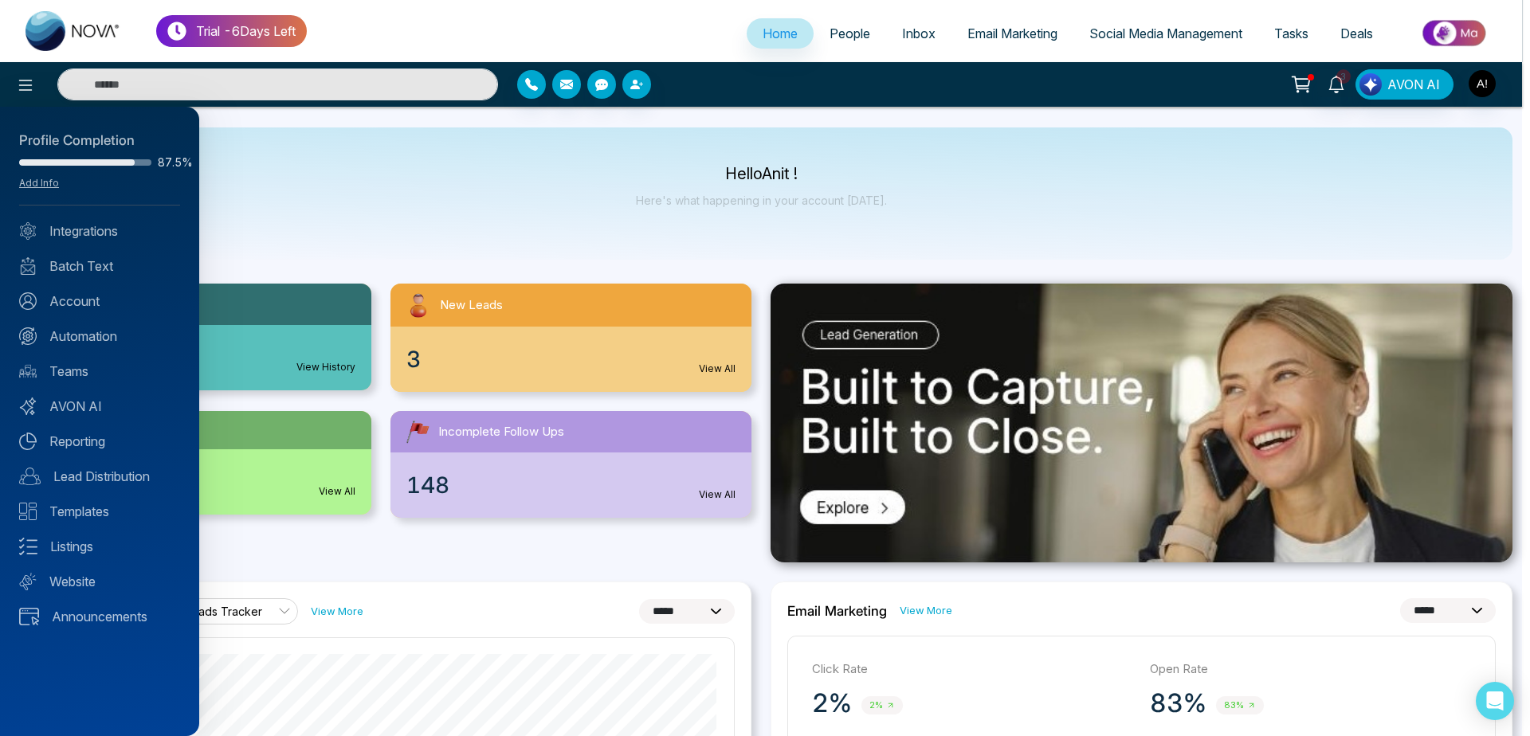
click at [97, 245] on div "Profile Completion 87.5% Add Info Integrations Batch Text Account Automation Te…" at bounding box center [99, 422] width 199 height 630
click at [103, 224] on link "Integrations" at bounding box center [99, 231] width 161 height 19
click at [103, 224] on div "Profile Completion 87.5% Add Info Integrations Batch Text Account Automation Te…" at bounding box center [765, 368] width 1530 height 736
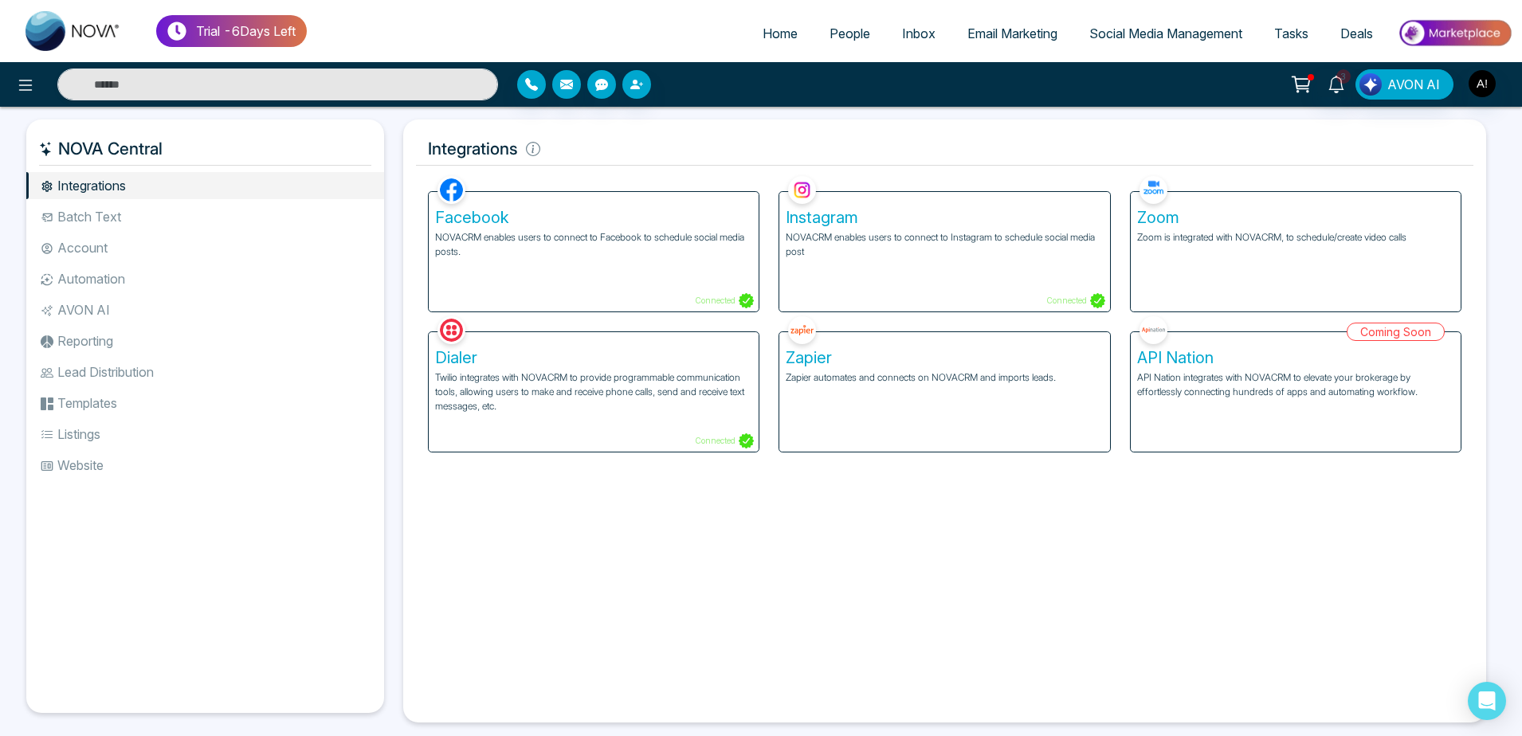
click at [769, 47] on link "Home" at bounding box center [780, 33] width 67 height 30
select select "*"
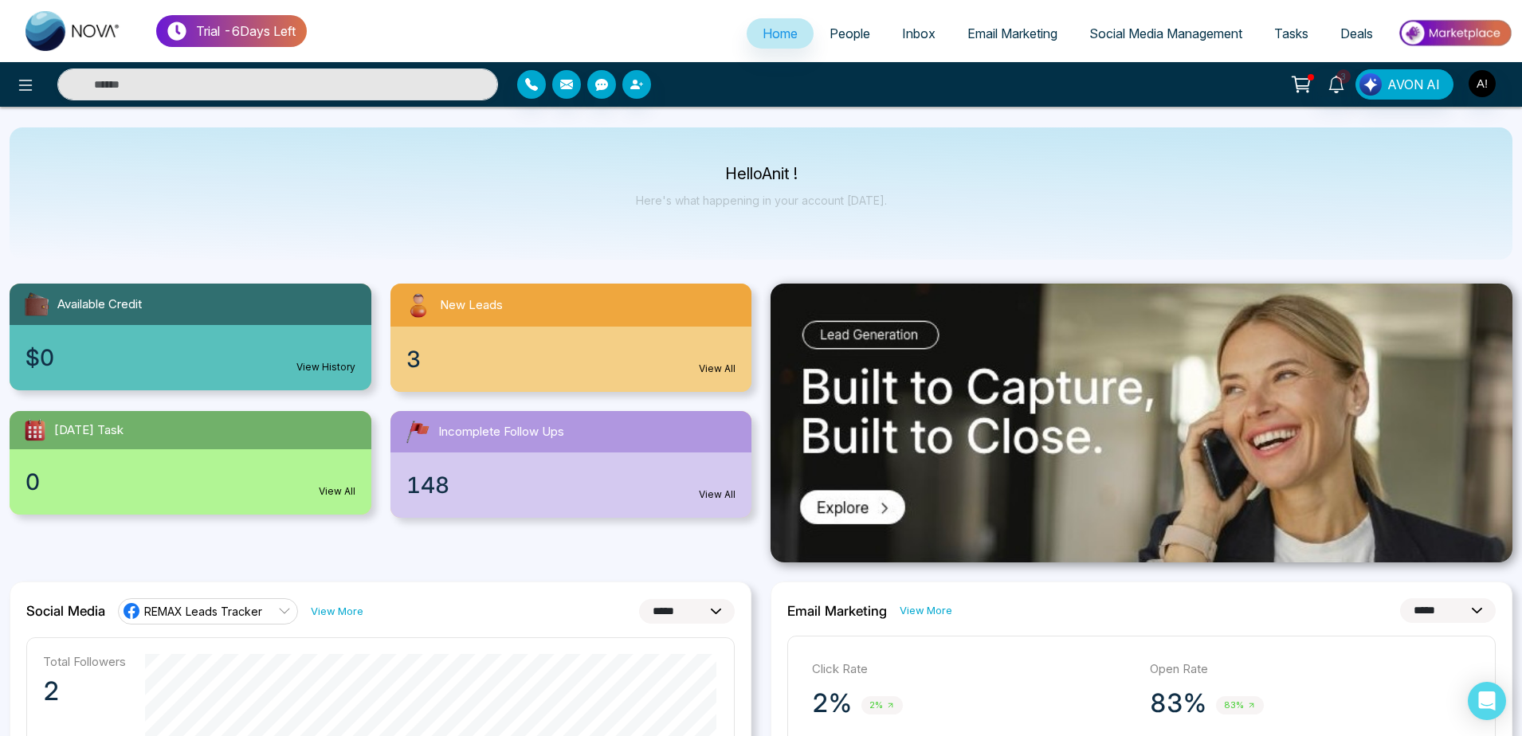
click at [1312, 73] on button at bounding box center [1301, 84] width 32 height 30
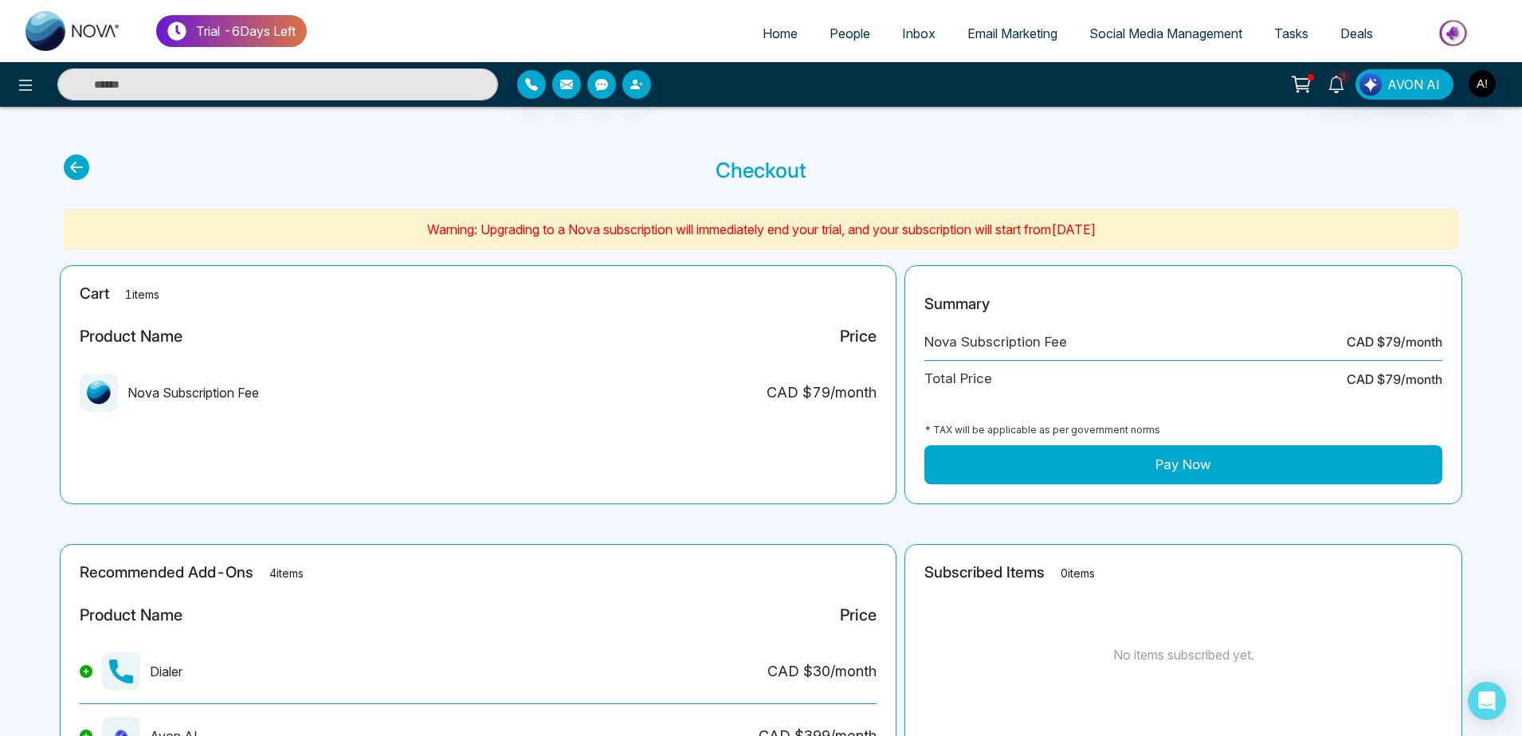
click at [76, 163] on icon at bounding box center [77, 168] width 26 height 26
select select "*"
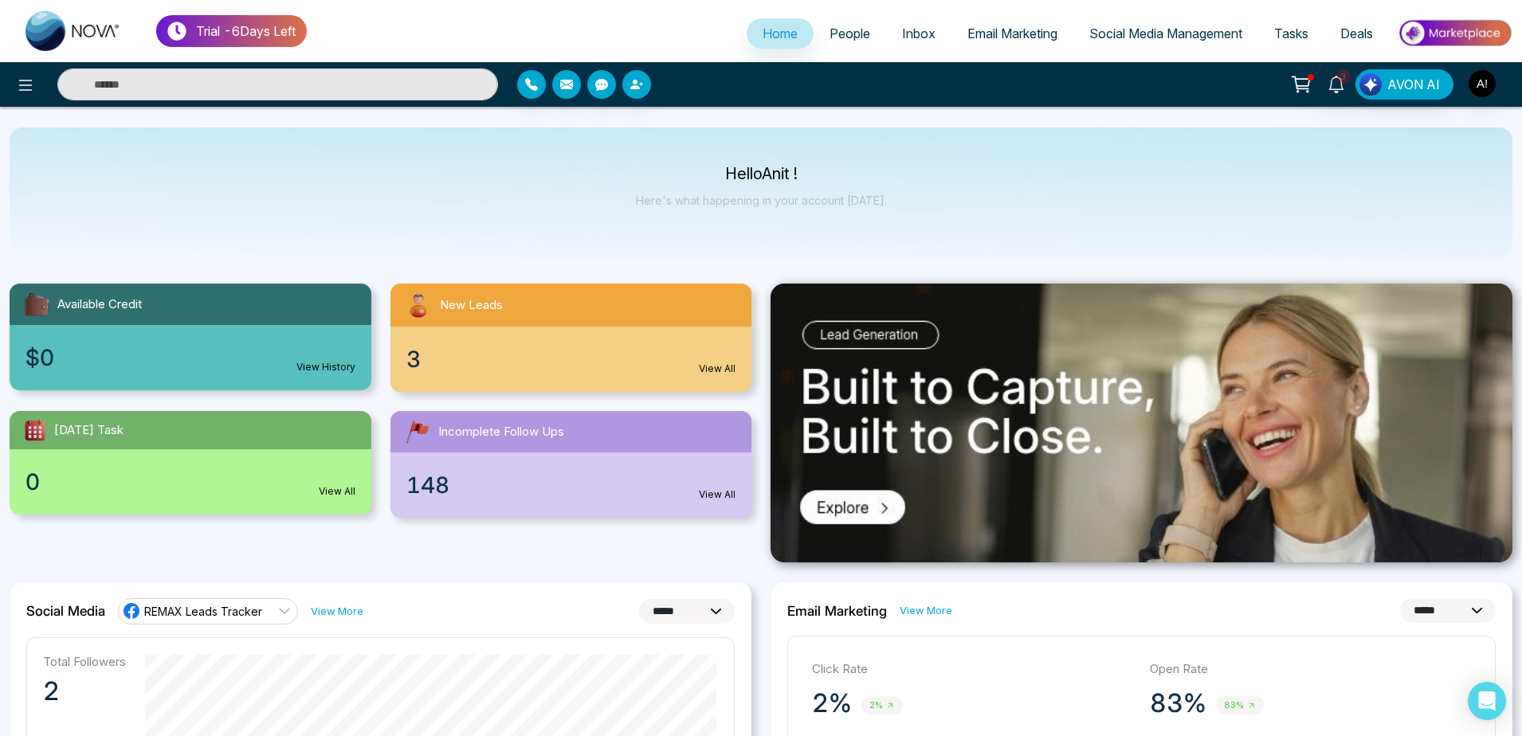
click at [1303, 82] on icon at bounding box center [1301, 84] width 22 height 22
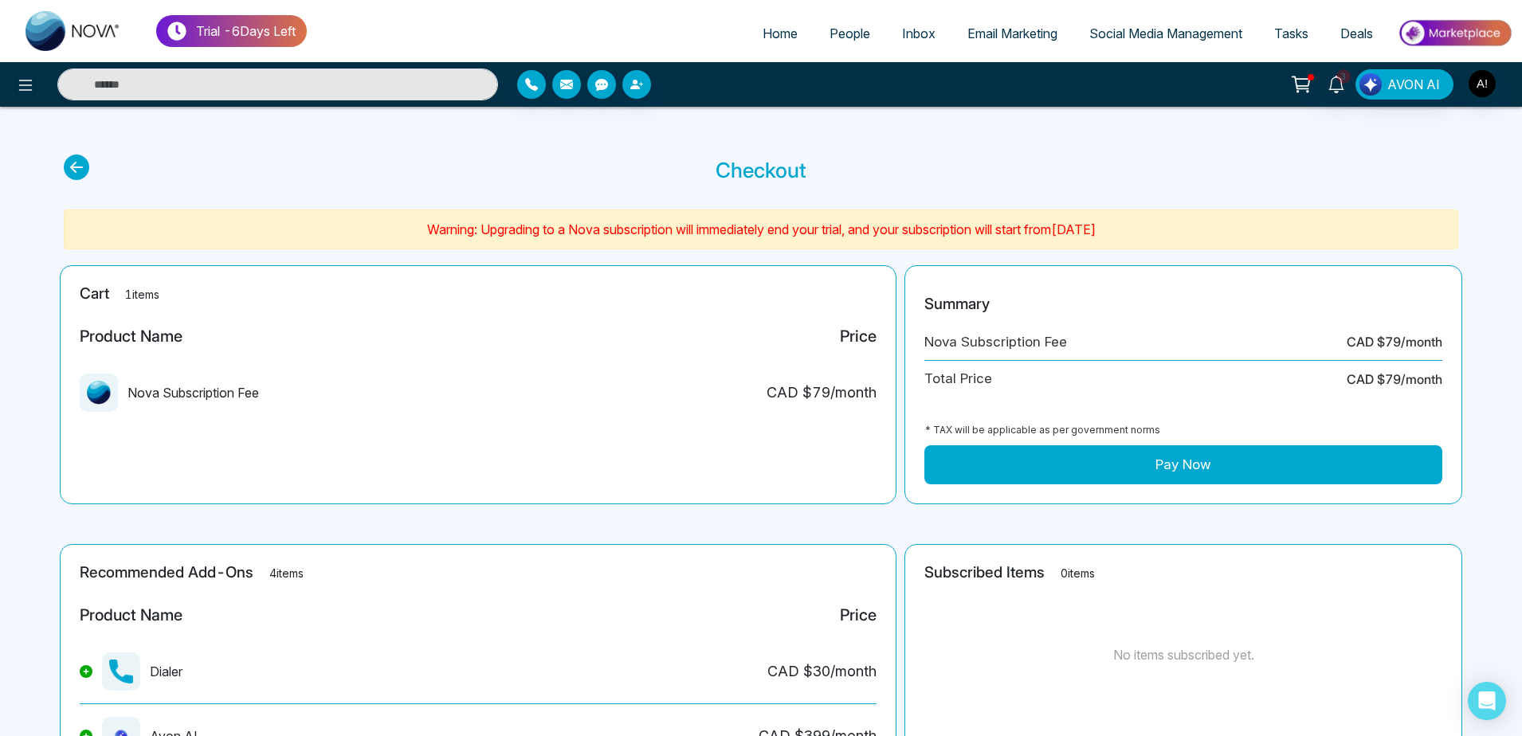
click at [1152, 463] on button "Pay Now" at bounding box center [1183, 465] width 518 height 40
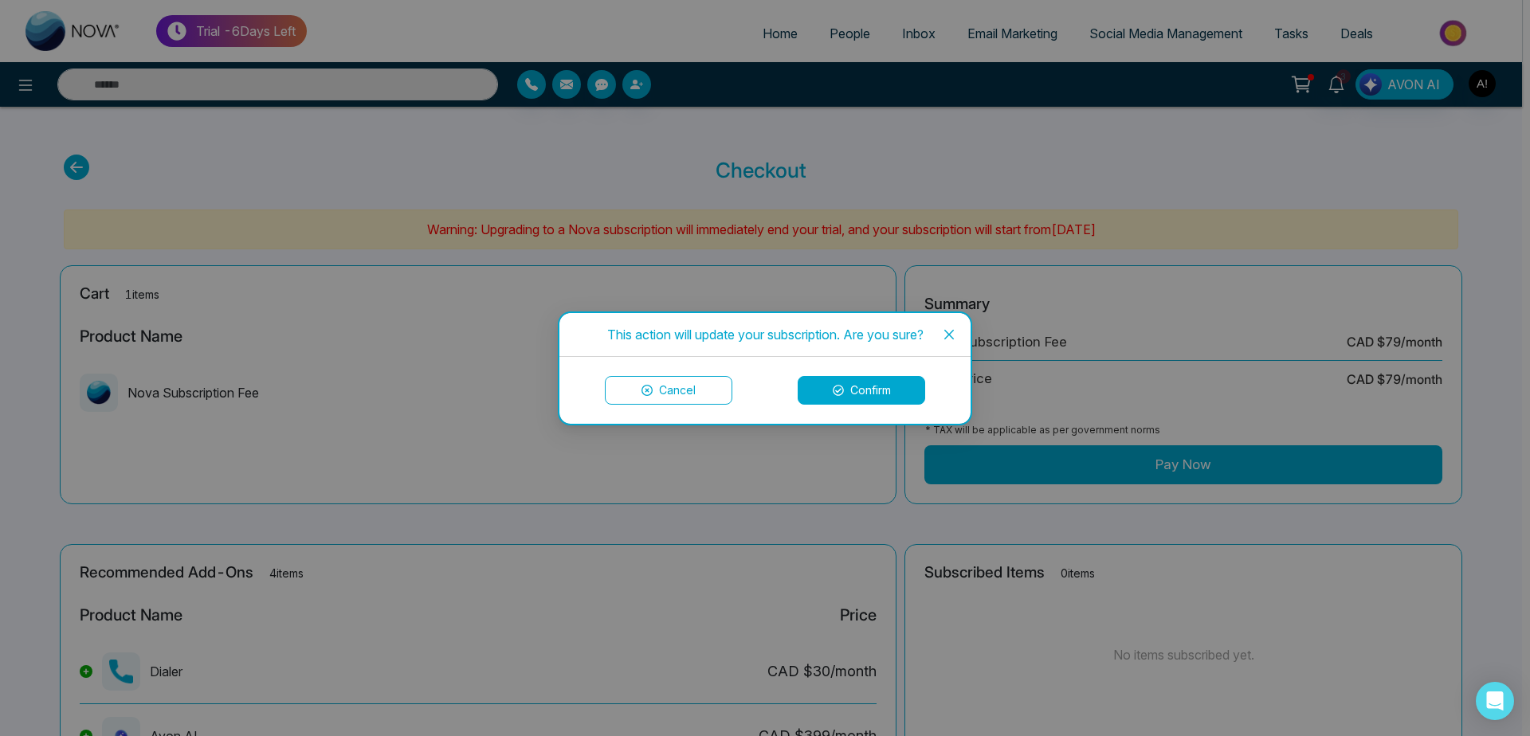
click at [862, 387] on button "Confirm" at bounding box center [862, 390] width 128 height 29
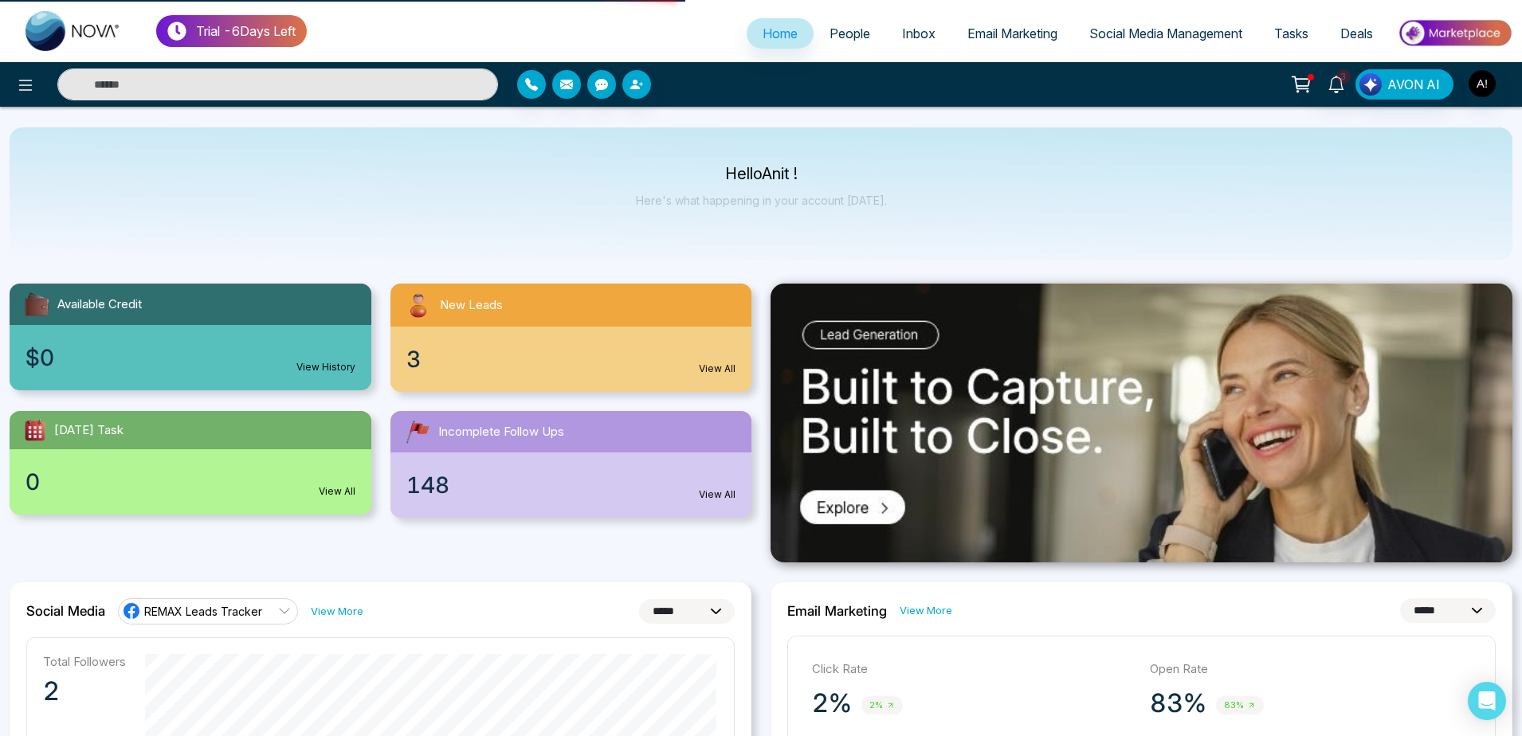
select select "*"
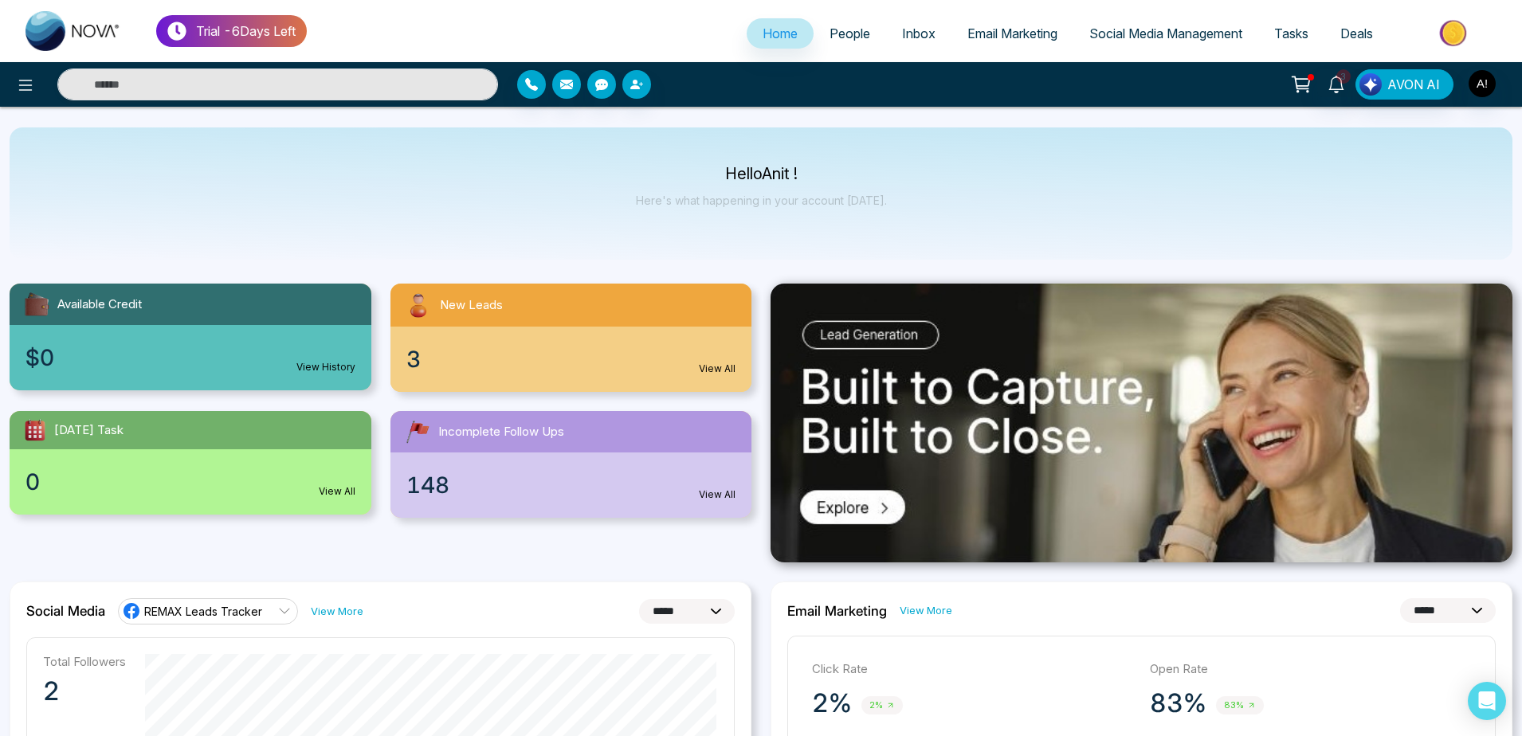
click at [849, 40] on span "People" at bounding box center [850, 34] width 41 height 16
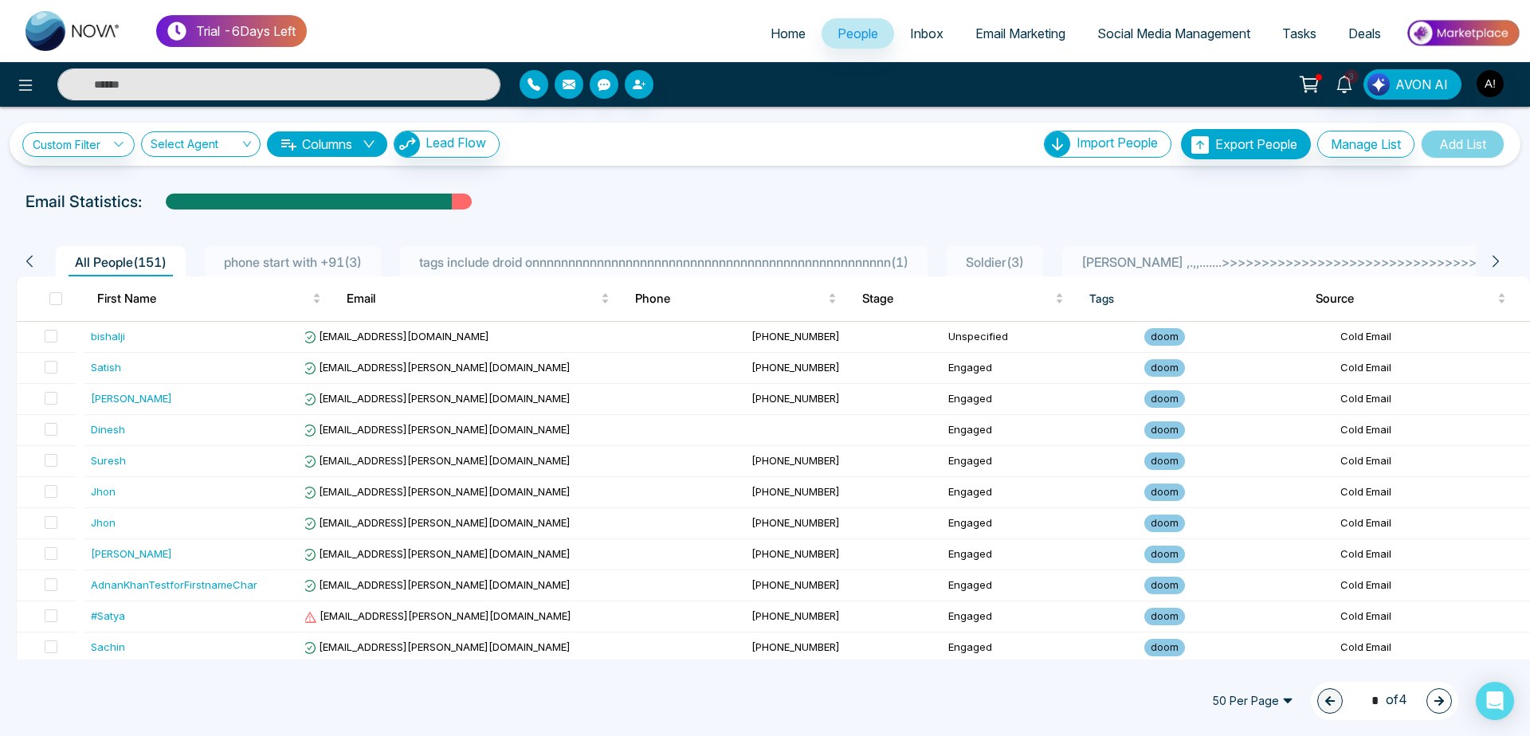
click at [1289, 37] on span "Tasks" at bounding box center [1299, 34] width 34 height 16
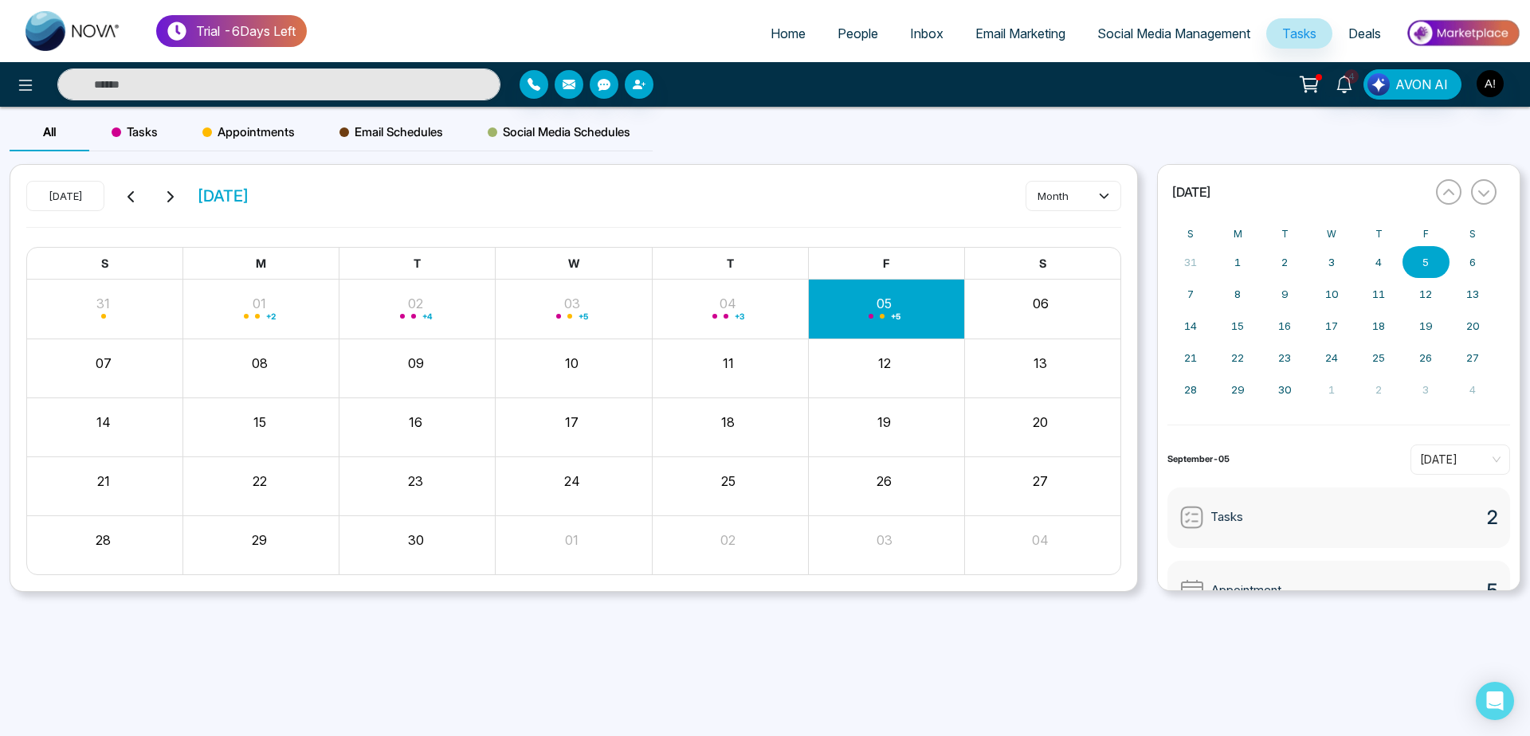
click at [311, 136] on div "Appointments" at bounding box center [248, 132] width 137 height 38
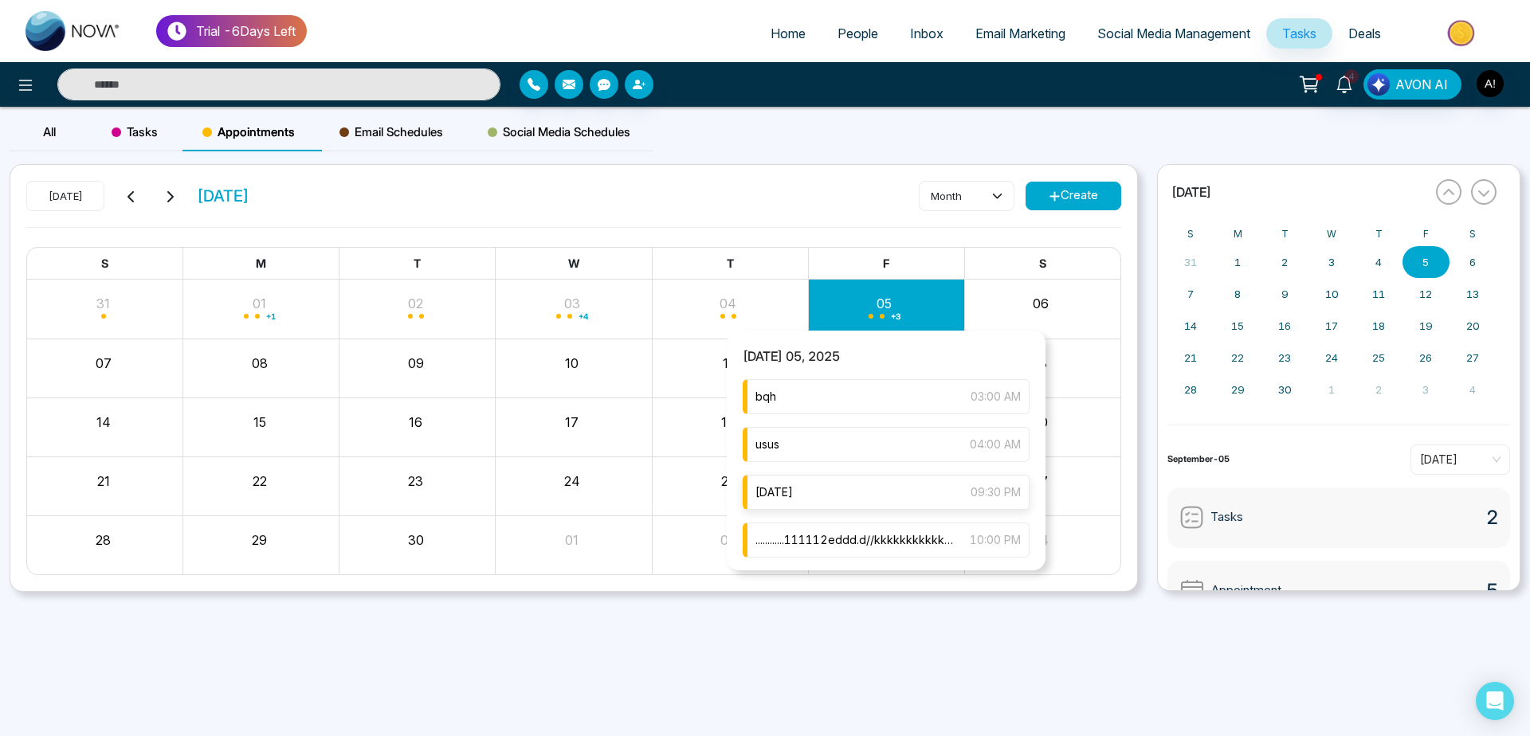
scroll to position [51, 0]
click at [912, 532] on span "............111112eddd.d//ffffffffffffffffffffffjkwswsdbefbbwkkkkkkkkkkkkkkkkkk…" at bounding box center [854, 537] width 199 height 18
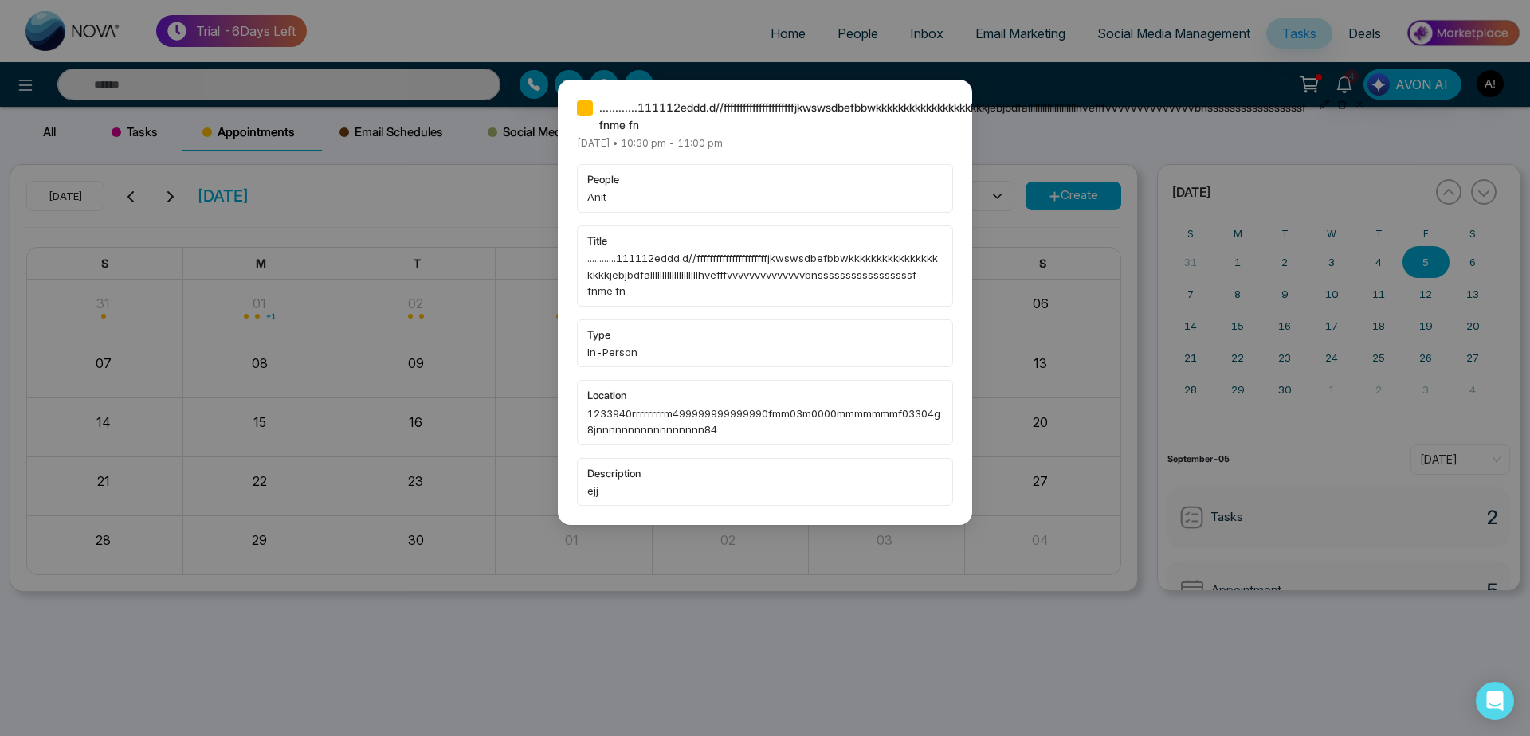
click at [1080, 329] on div "............111112eddd.d//ffffffffffffffffffffffjkwswsdbefbbwkkkkkkkkkkkkkkkkkk…" at bounding box center [765, 368] width 1530 height 736
click at [1285, 454] on div "............111112eddd.d//ffffffffffffffffffffffjkwswsdbefbbwkkkkkkkkkkkkkkkkkk…" at bounding box center [765, 368] width 1530 height 736
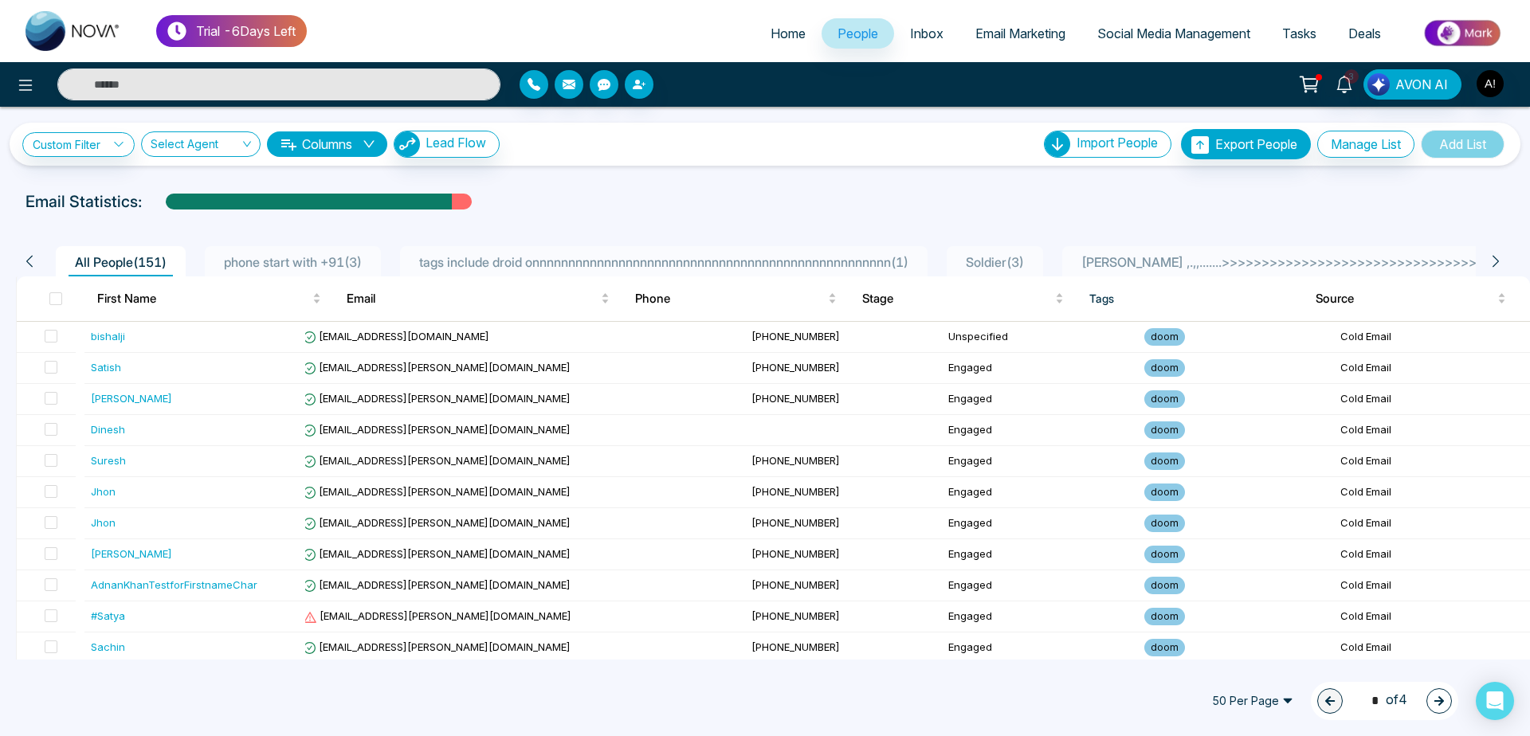
click at [789, 39] on span "Home" at bounding box center [788, 34] width 35 height 16
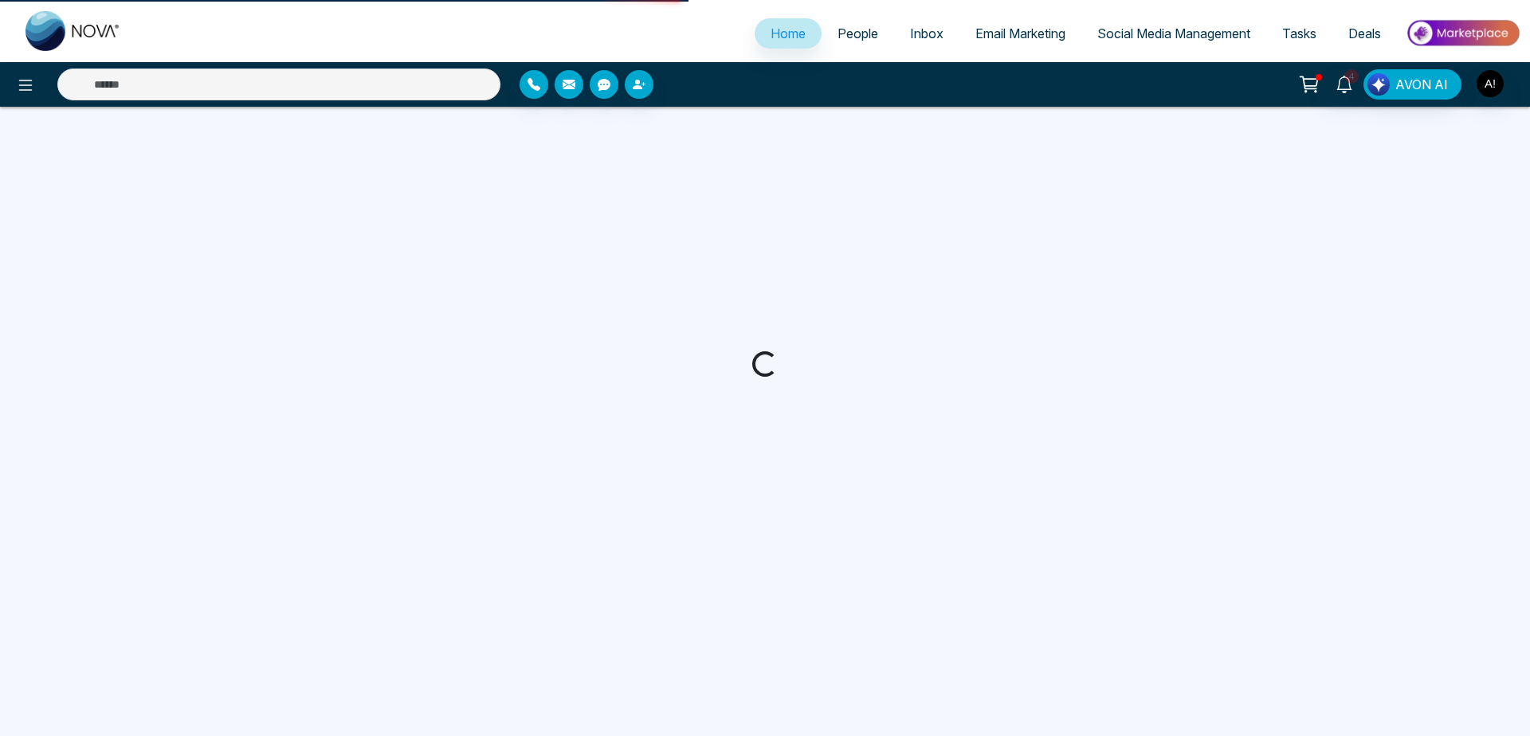
select select "*"
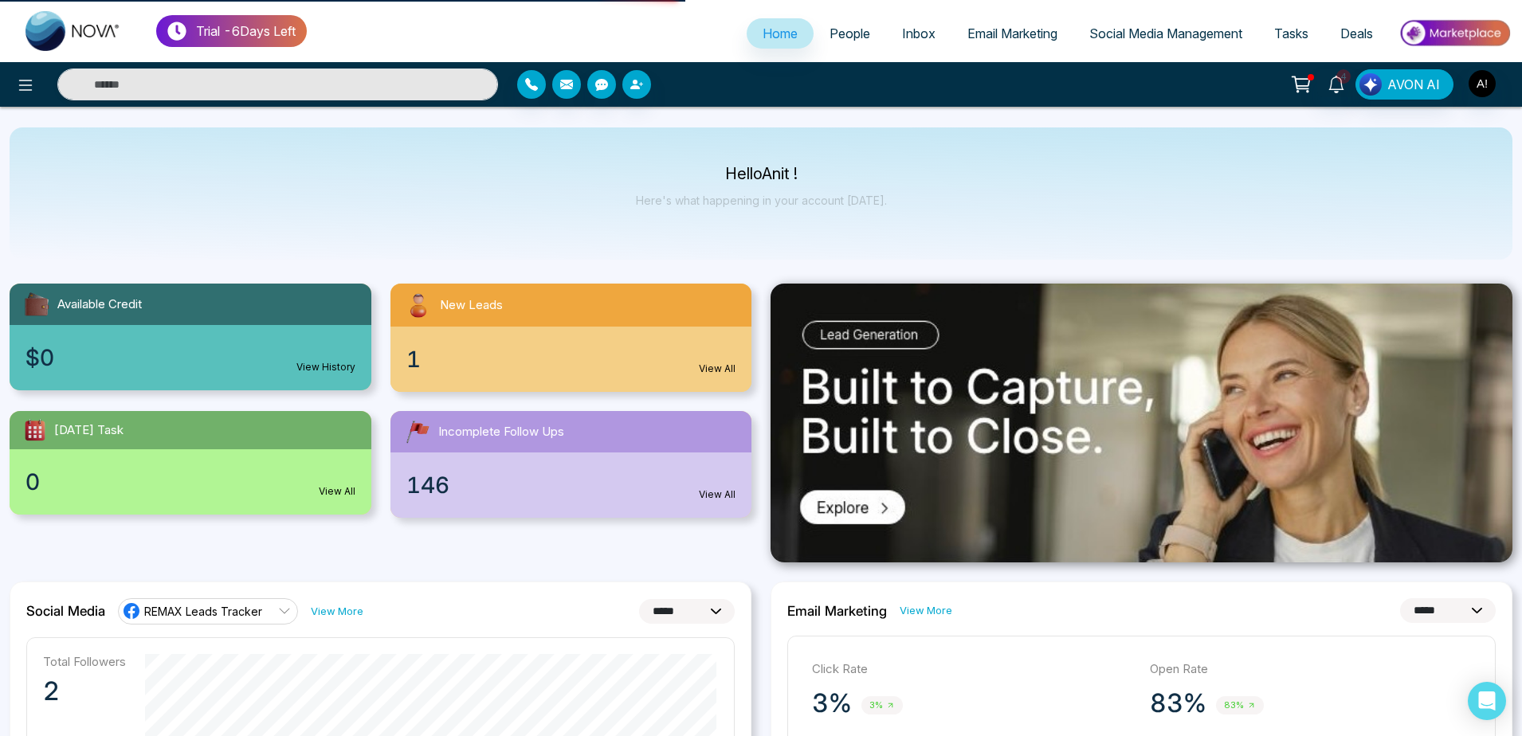
click at [841, 20] on link "People" at bounding box center [850, 33] width 73 height 30
click at [848, 36] on span "People" at bounding box center [850, 34] width 41 height 16
click at [22, 70] on button at bounding box center [26, 85] width 32 height 32
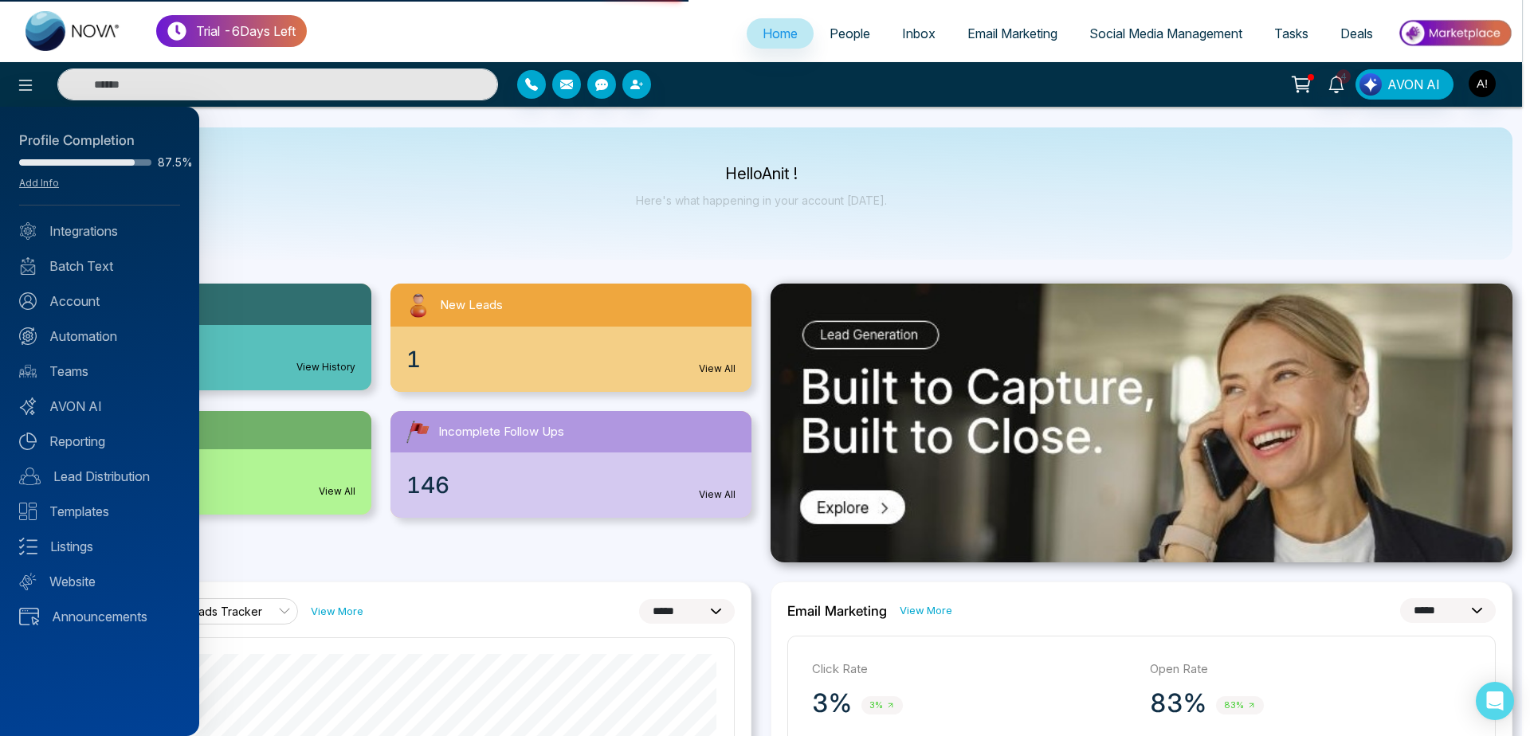
click at [288, 234] on div at bounding box center [765, 368] width 1530 height 736
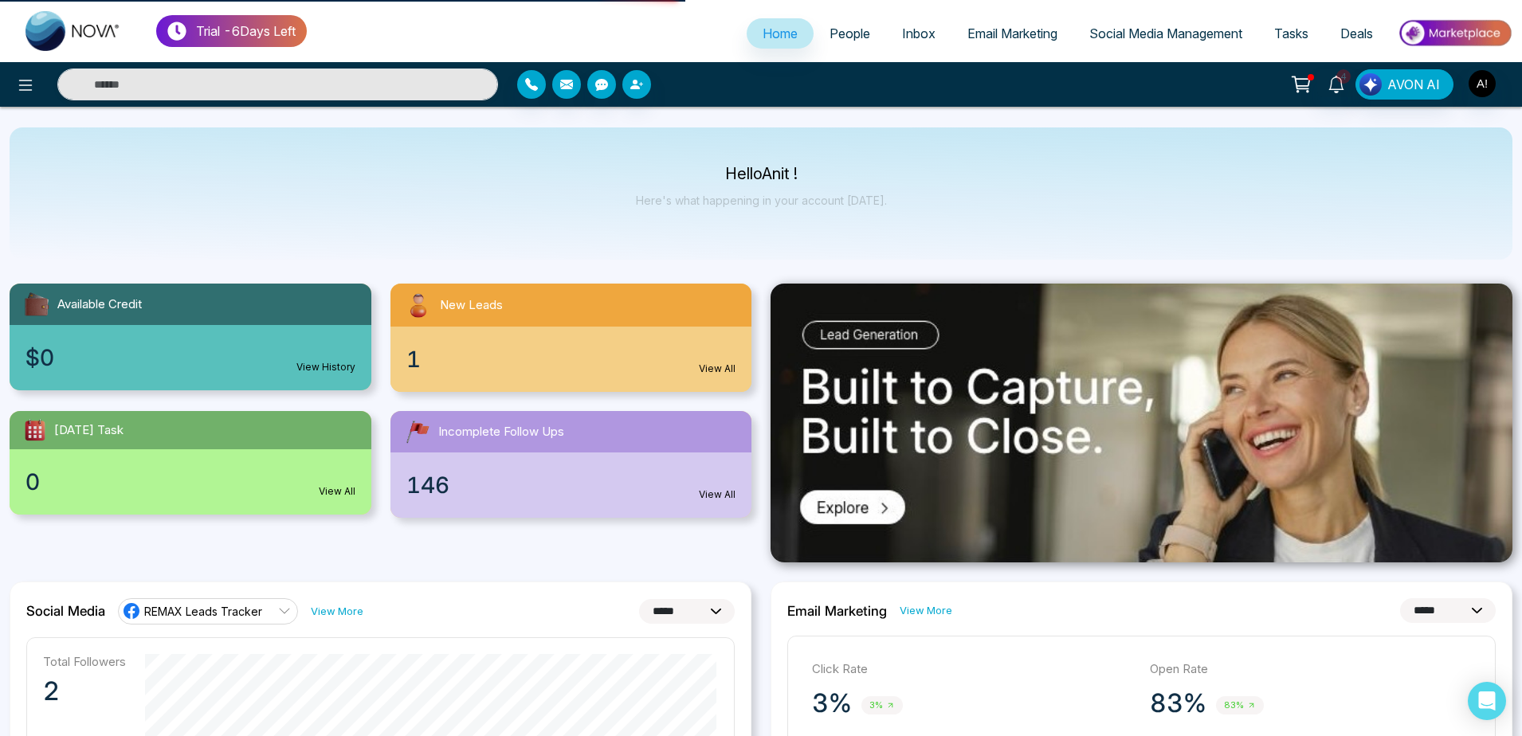
click at [786, 51] on li "Home" at bounding box center [780, 34] width 67 height 33
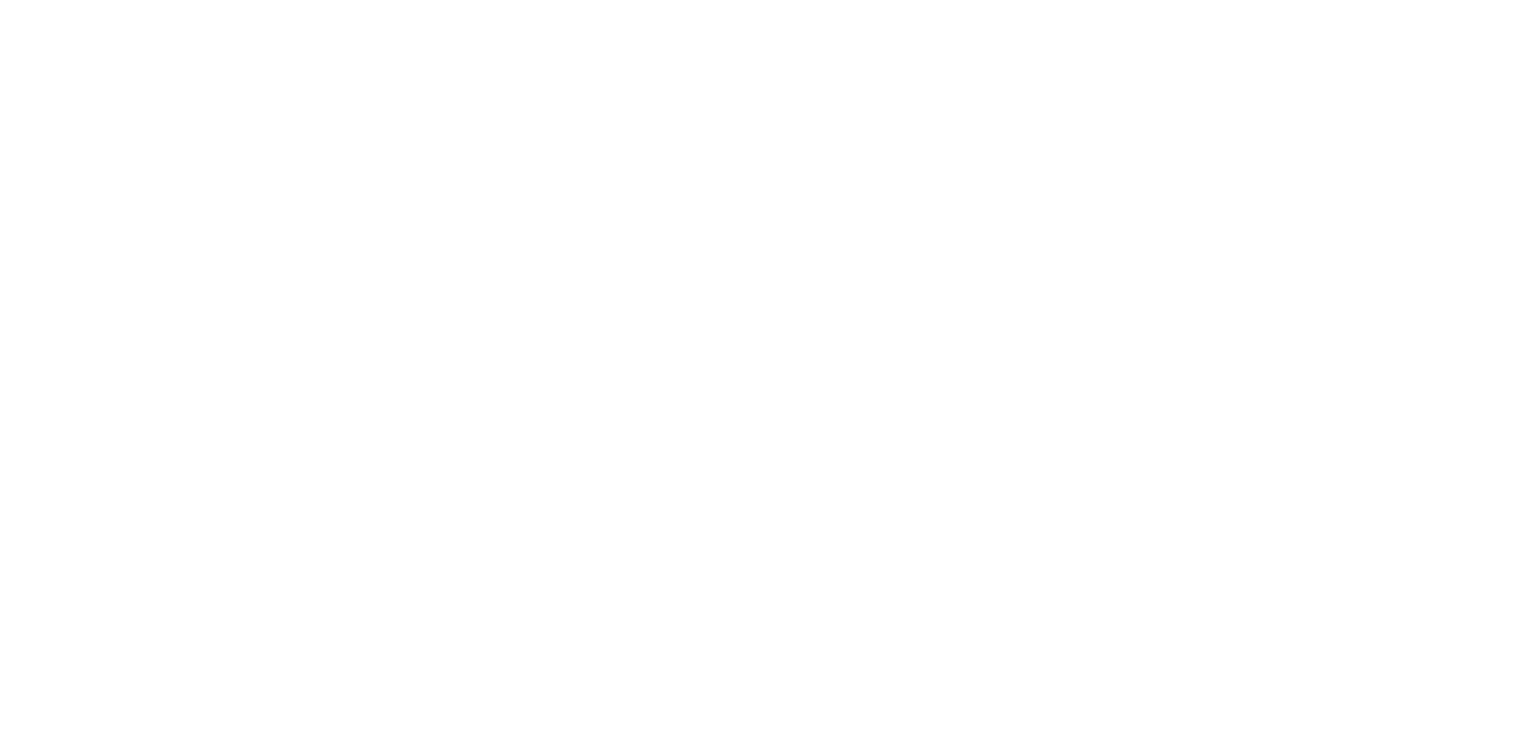
select select "*"
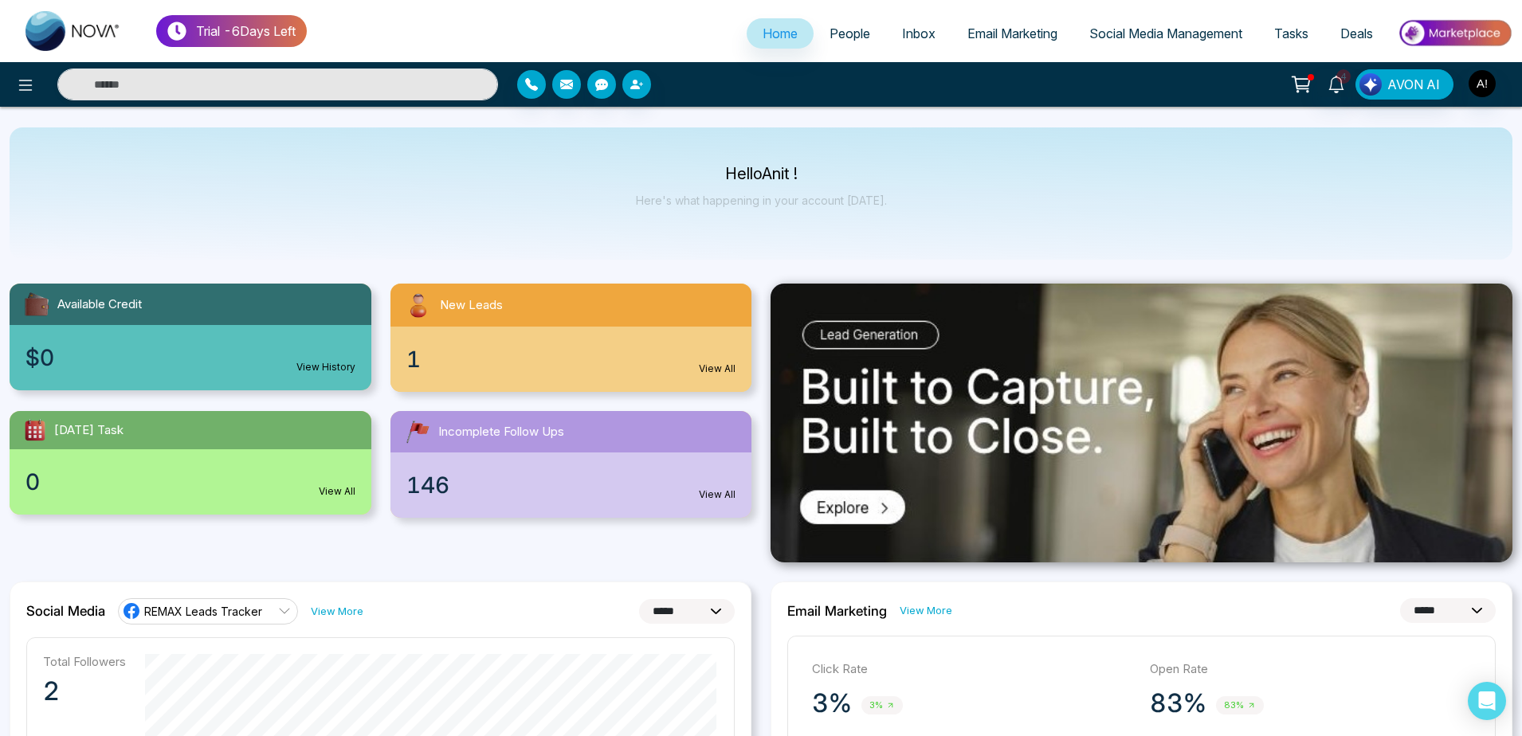
click at [1304, 80] on icon at bounding box center [1303, 82] width 14 height 7
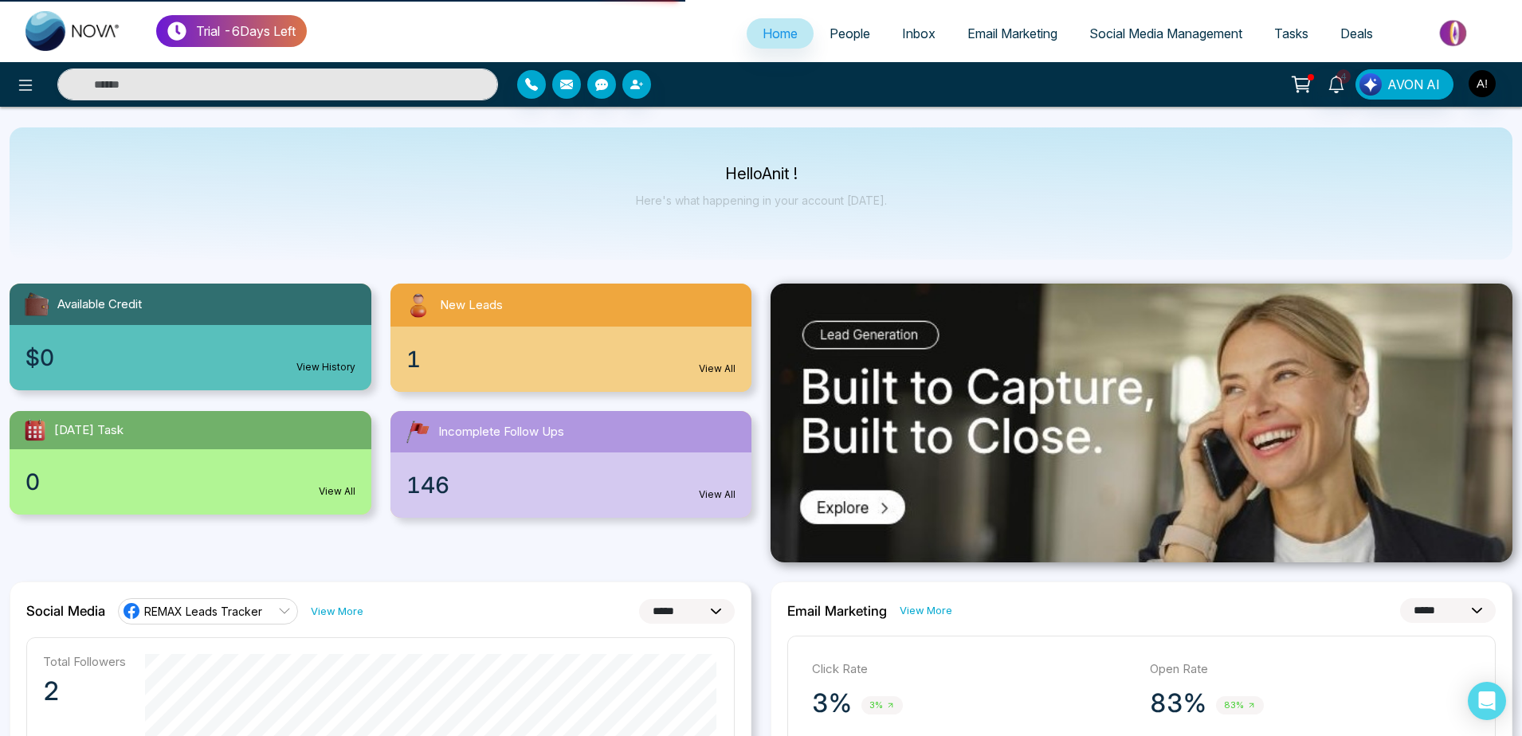
click at [1304, 80] on icon at bounding box center [1303, 82] width 14 height 7
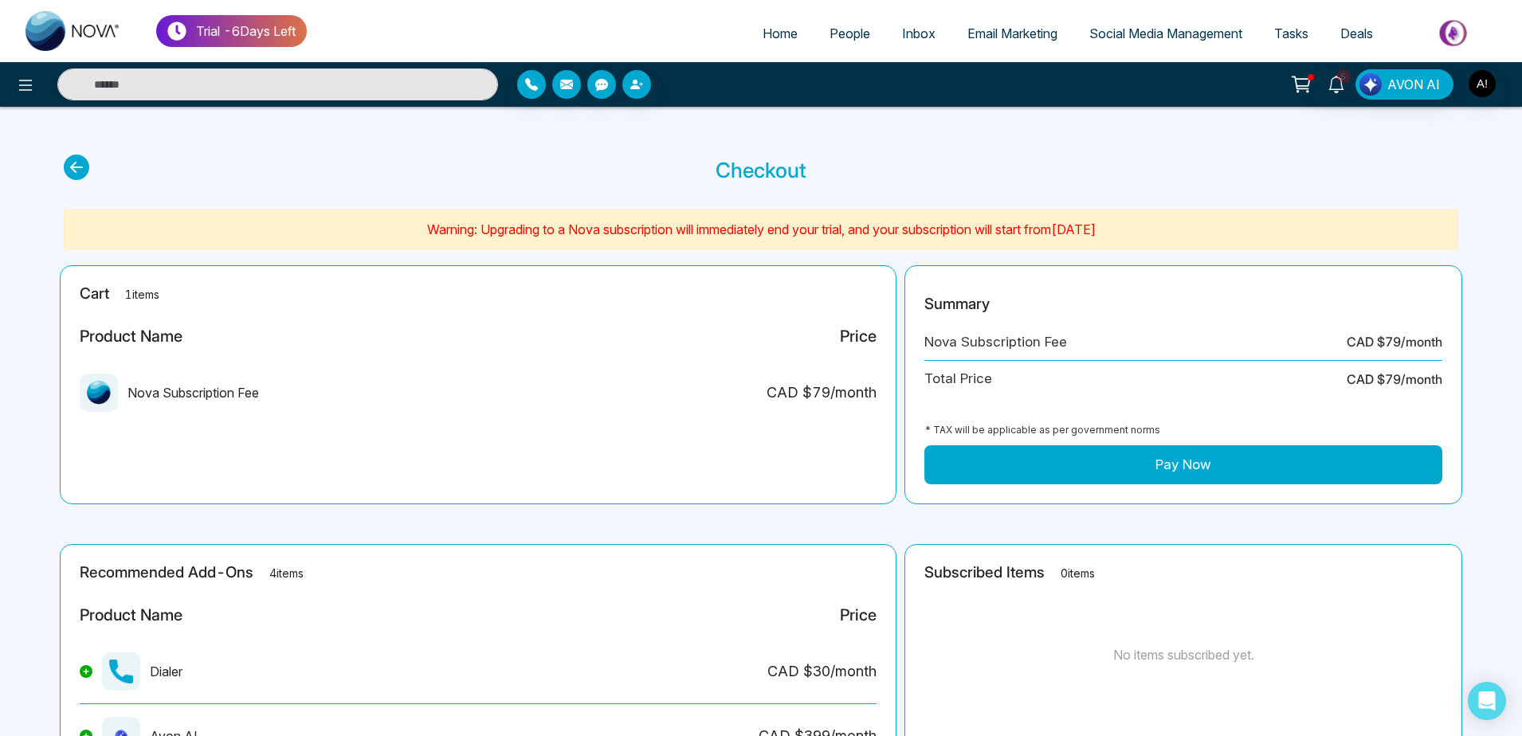
click at [1163, 468] on button "Pay Now" at bounding box center [1183, 465] width 518 height 40
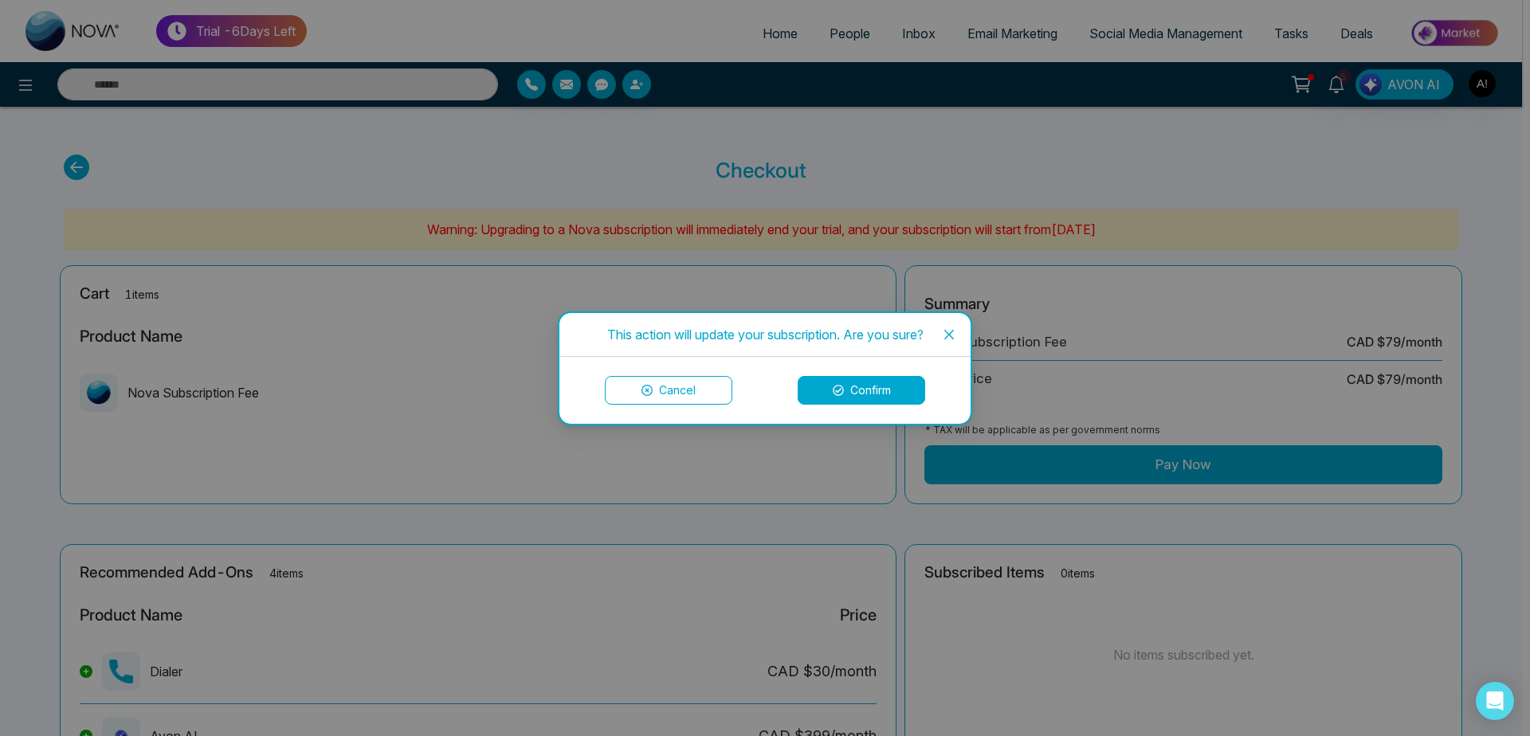
click at [952, 328] on span "Close" at bounding box center [949, 334] width 43 height 43
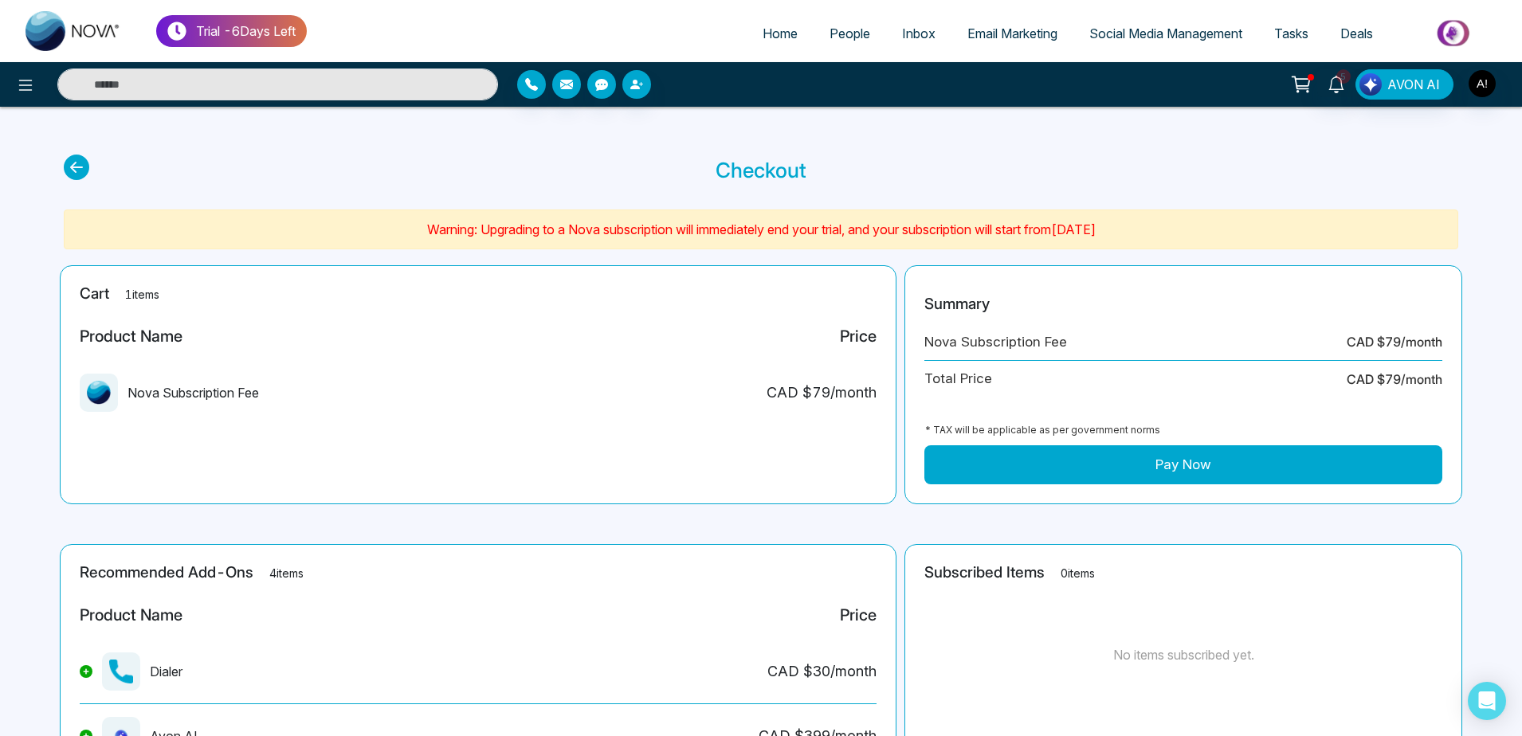
click at [783, 31] on span "Home" at bounding box center [780, 34] width 35 height 16
select select "*"
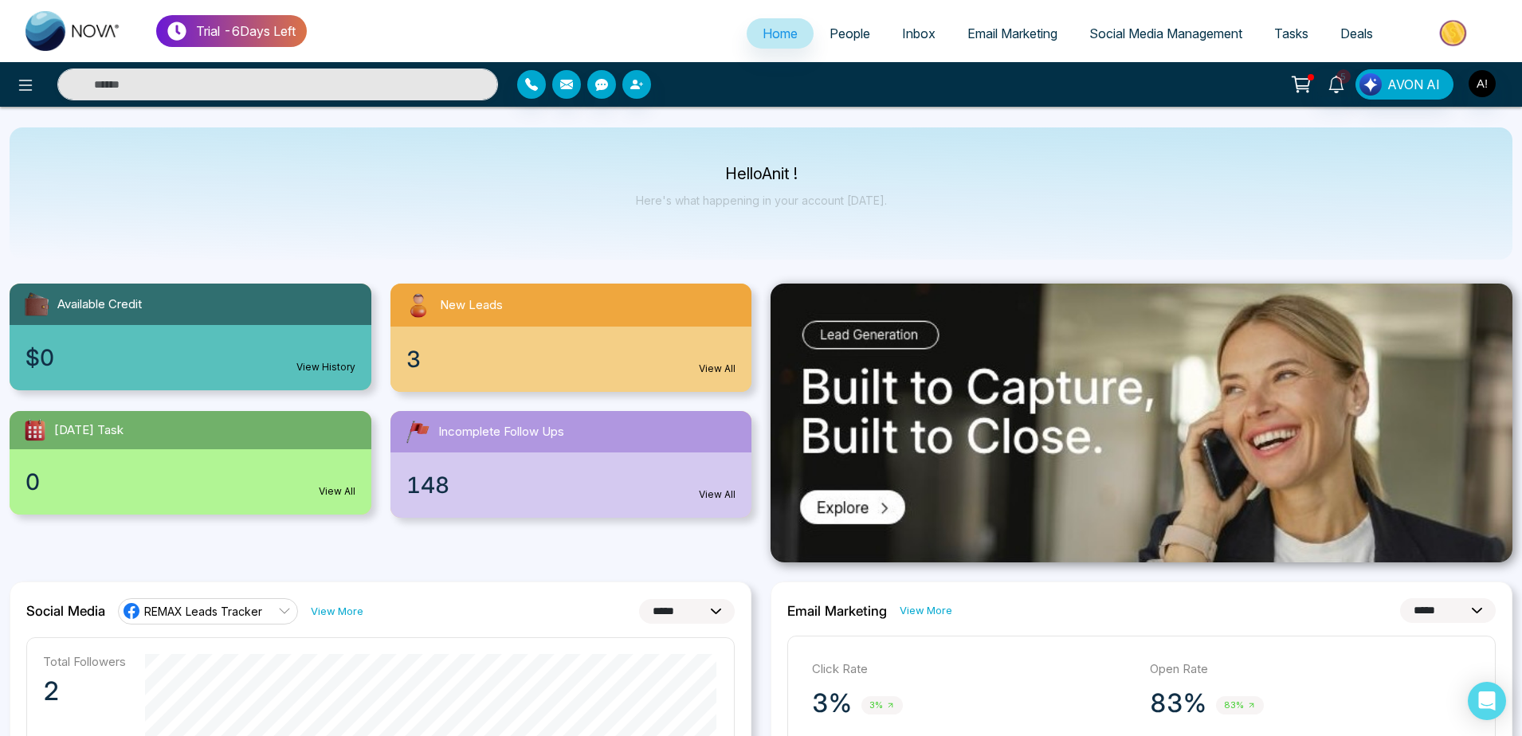
click at [1298, 70] on button at bounding box center [1301, 84] width 32 height 30
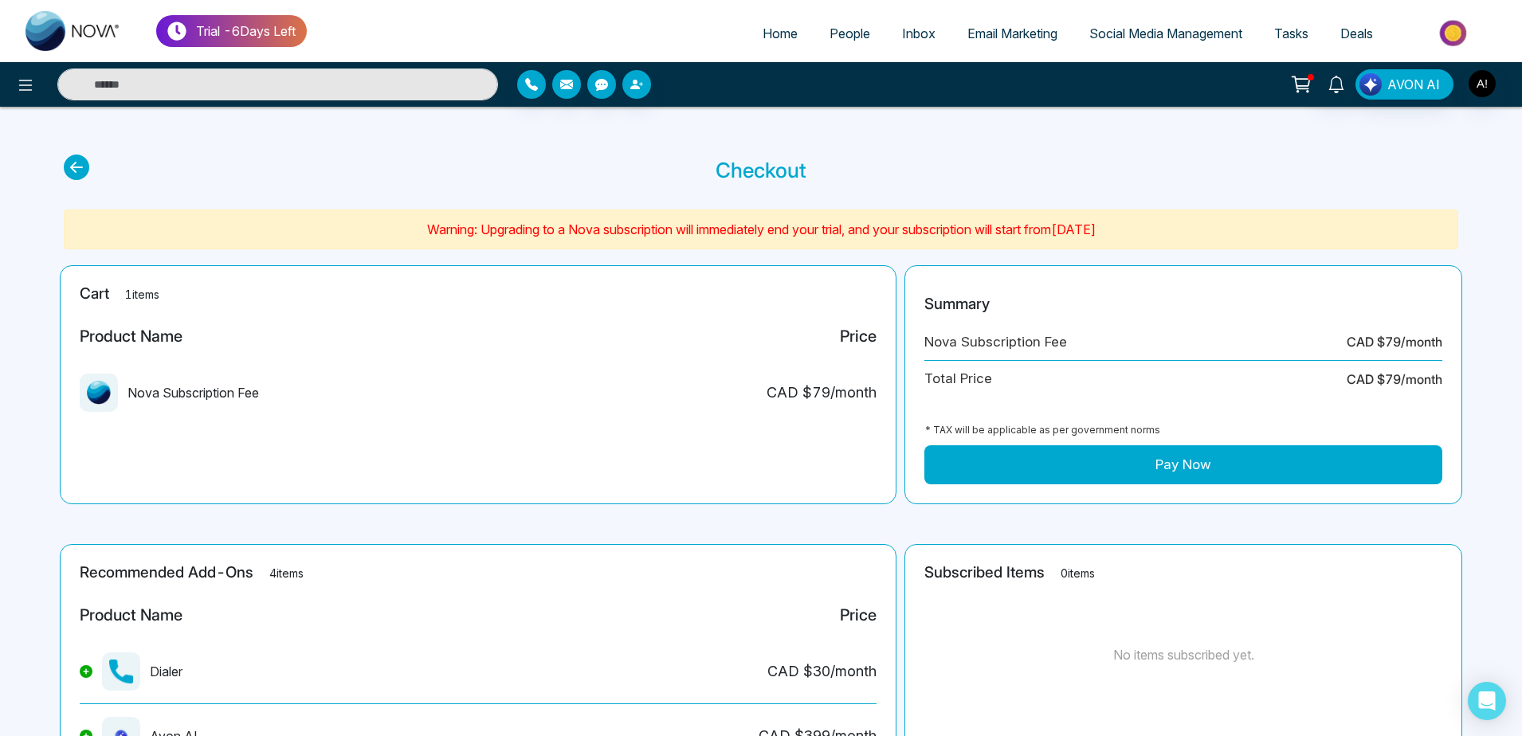
click at [1171, 475] on button "Pay Now" at bounding box center [1183, 465] width 518 height 40
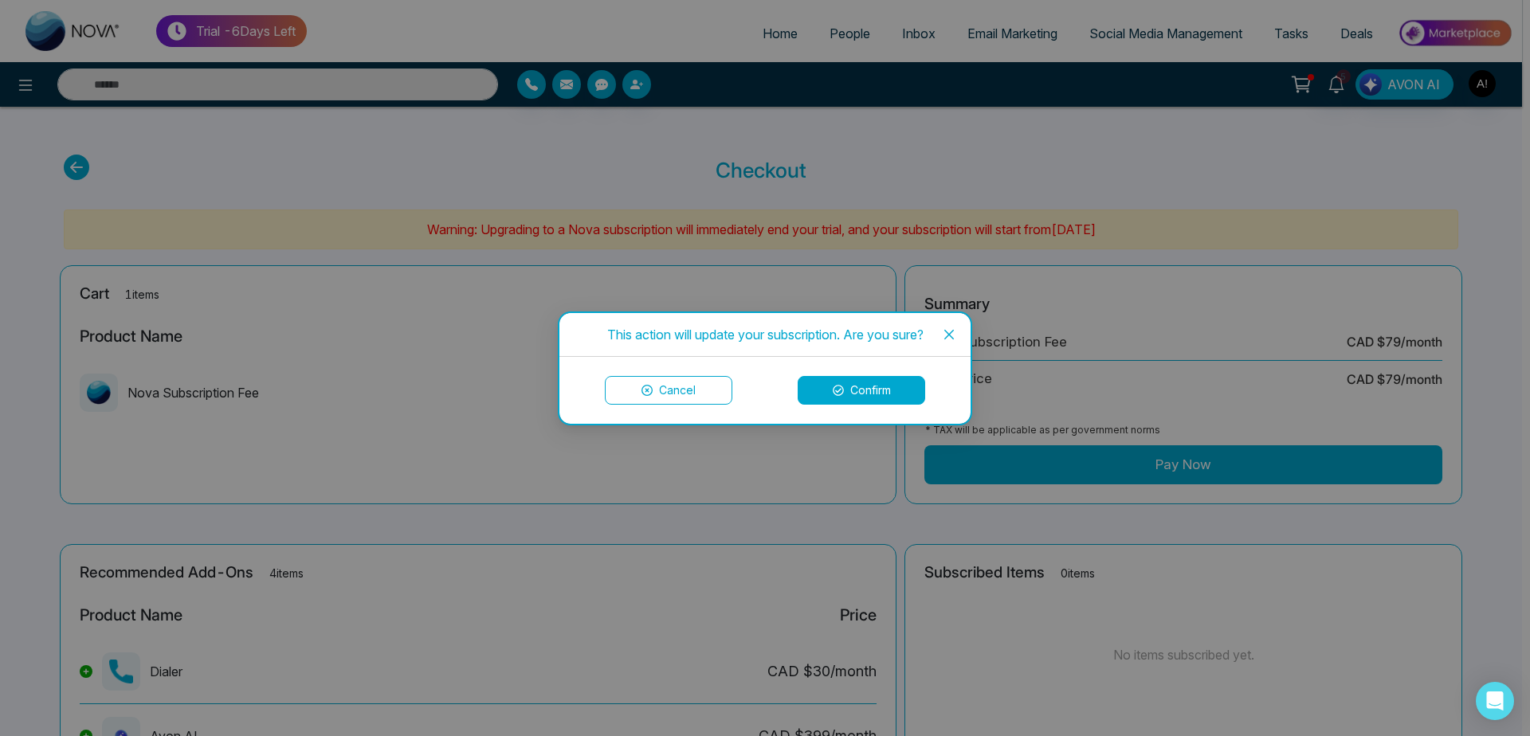
click at [842, 382] on button "Confirm" at bounding box center [862, 390] width 128 height 29
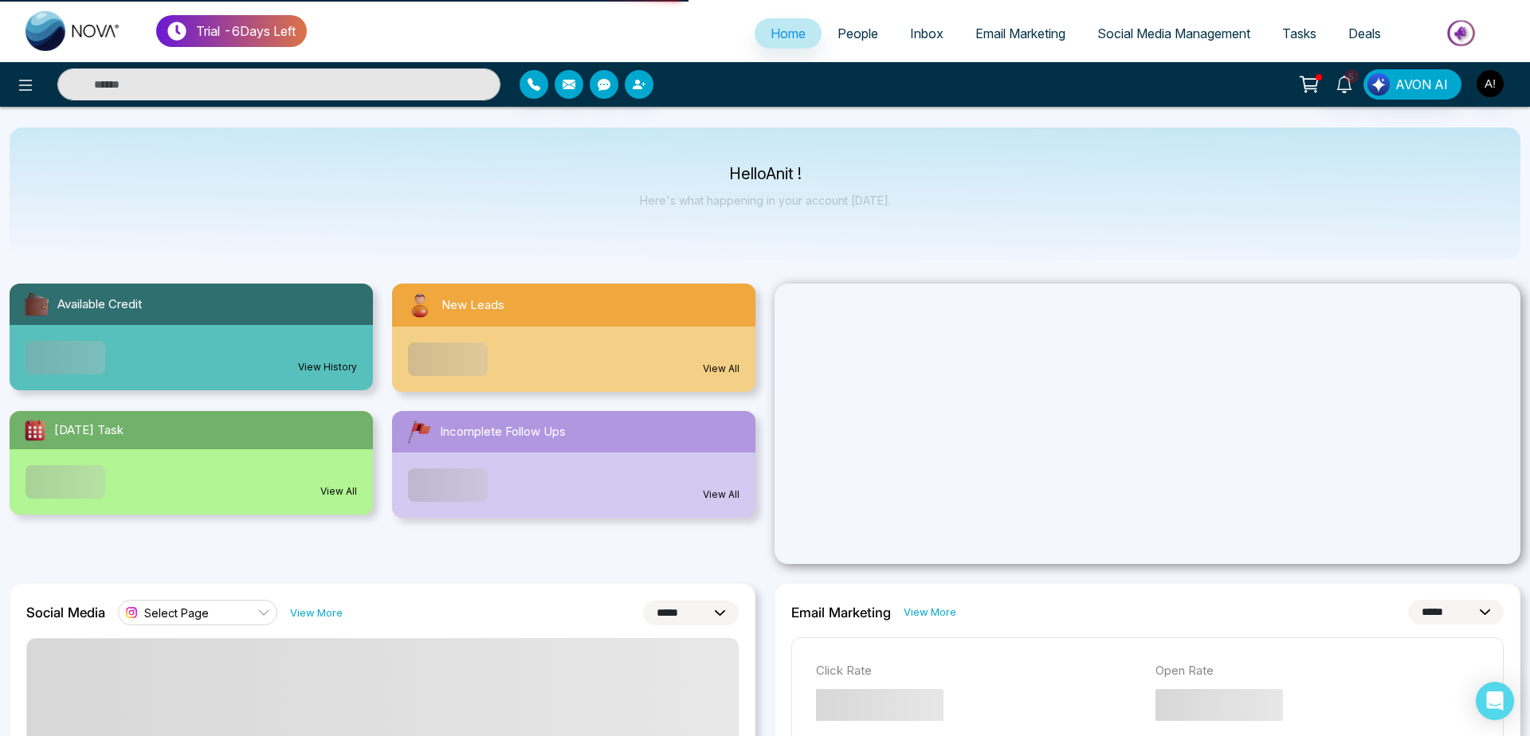
select select "*"
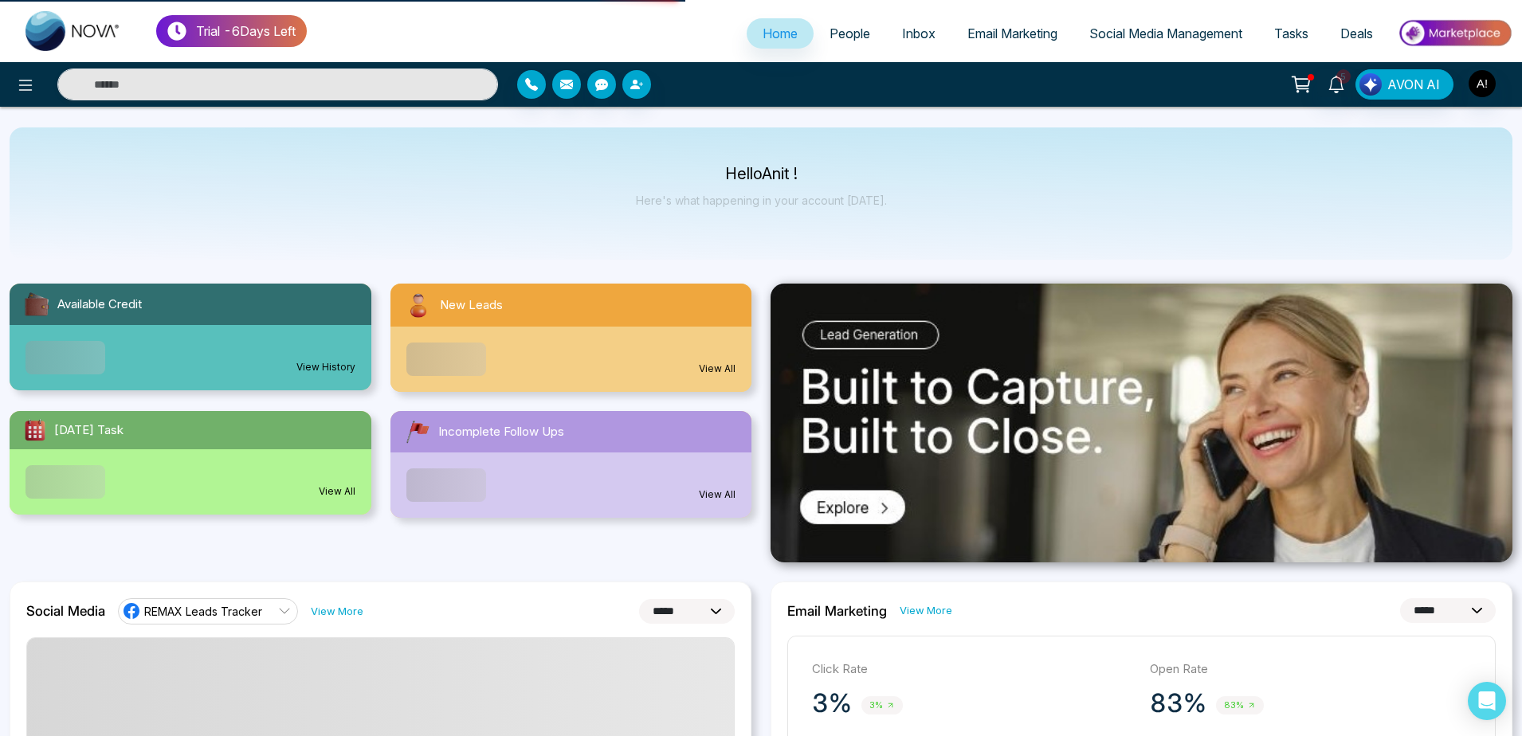
click at [1303, 86] on icon at bounding box center [1303, 82] width 14 height 7
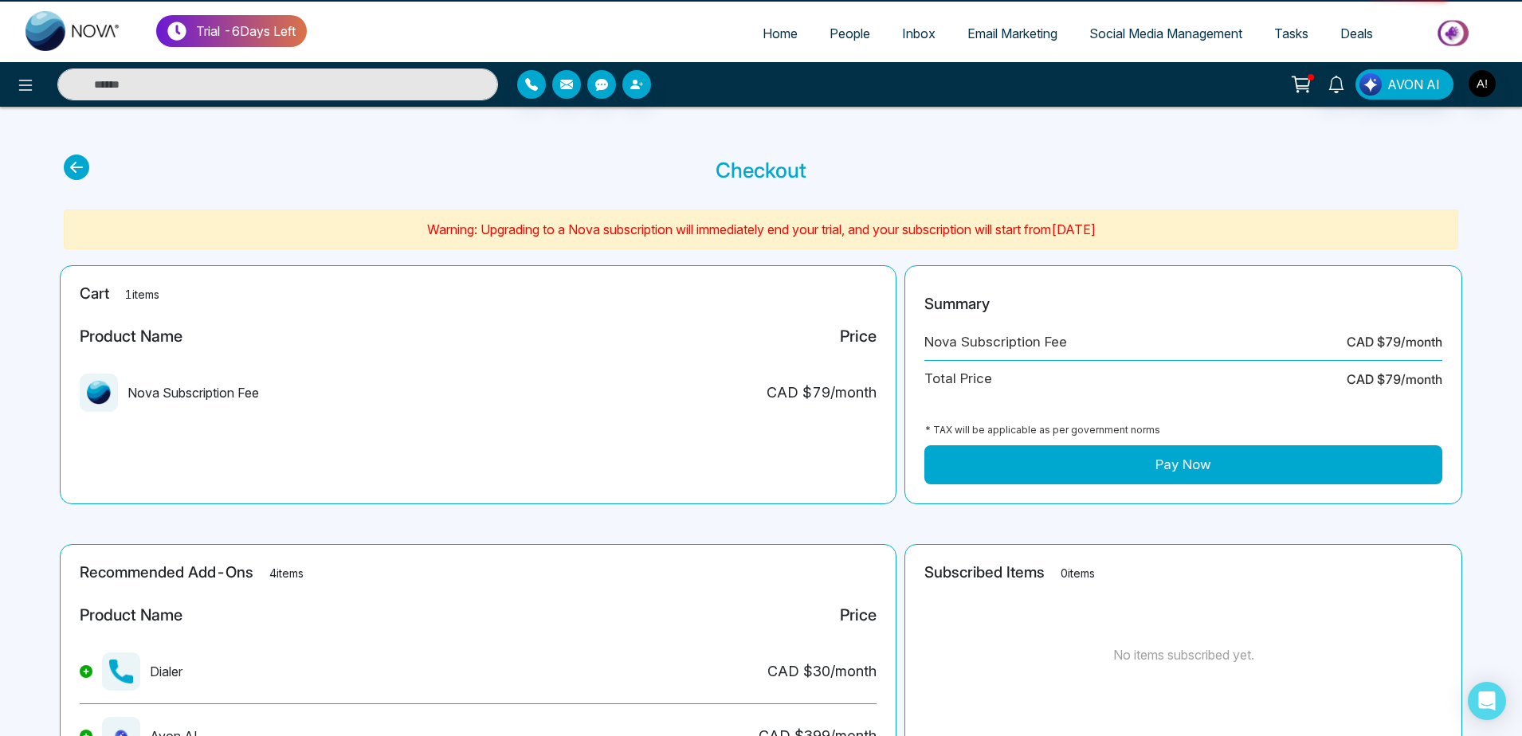
click at [1303, 86] on icon at bounding box center [1303, 82] width 14 height 7
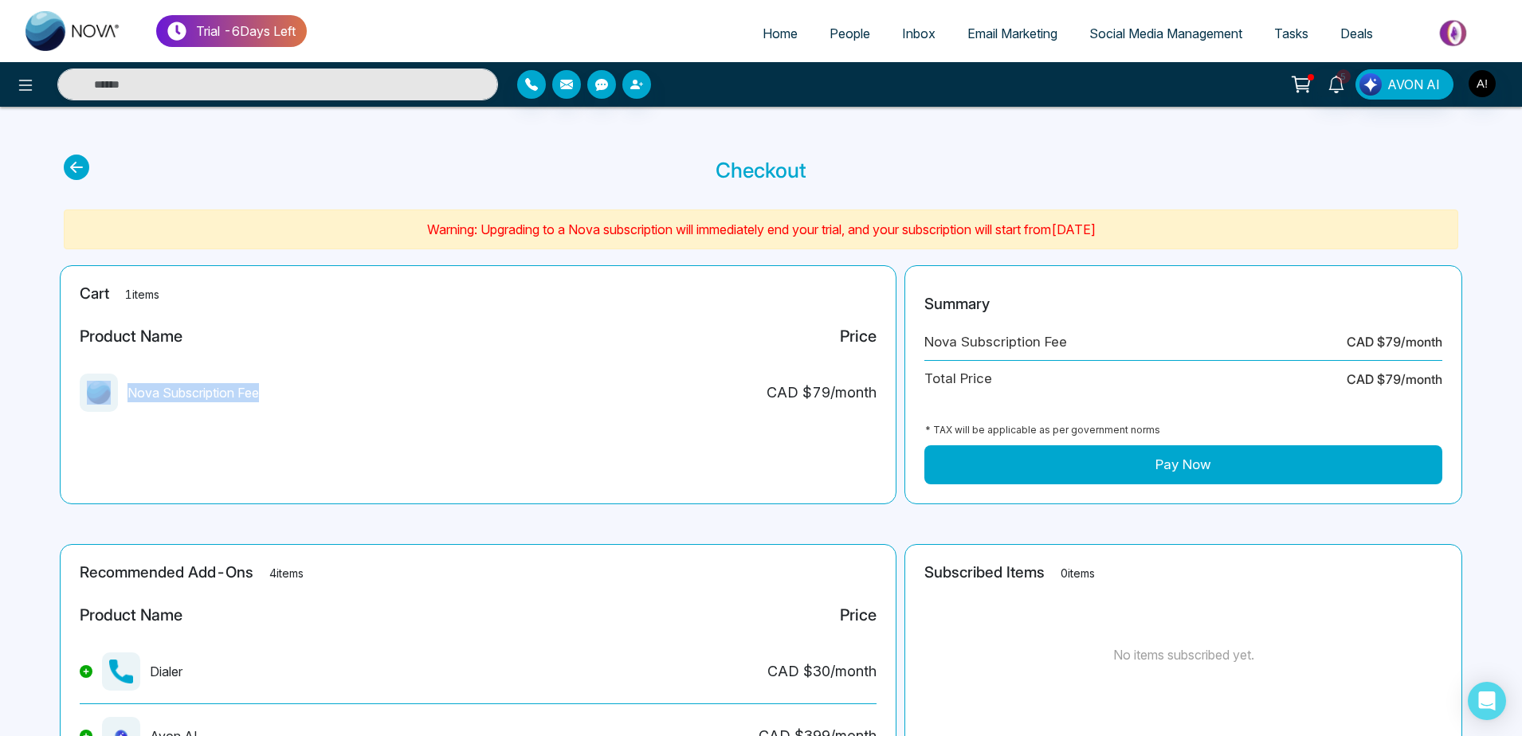
drag, startPoint x: 74, startPoint y: 403, endPoint x: 348, endPoint y: 397, distance: 274.2
click at [348, 397] on div "Cart 1 items Product Name Price Nova Subscription Fee CAD $ 79 /month" at bounding box center [478, 384] width 837 height 239
click at [348, 397] on div "Nova Subscription Fee CAD $ 79 /month" at bounding box center [478, 399] width 797 height 51
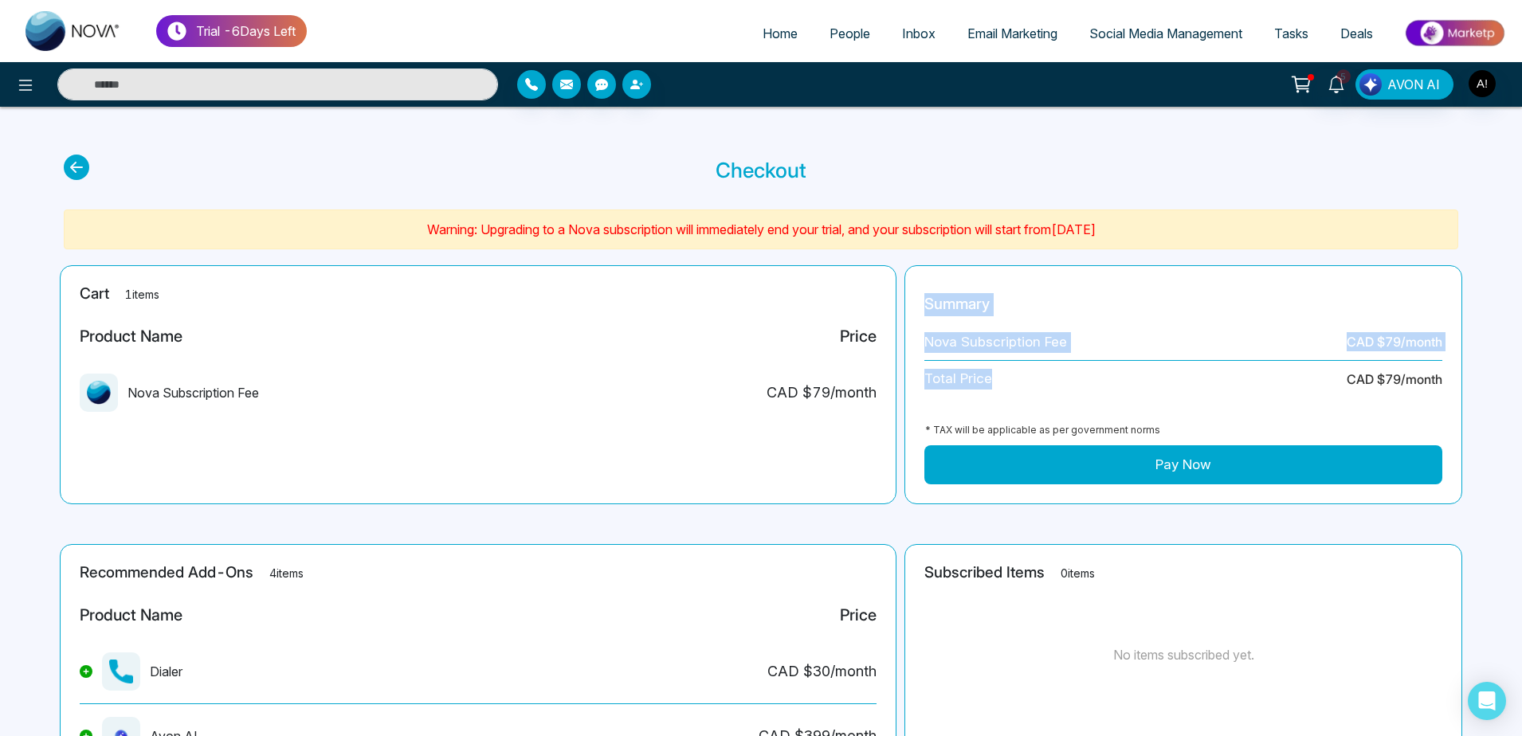
drag, startPoint x: 912, startPoint y: 306, endPoint x: 1020, endPoint y: 387, distance: 134.8
click at [1020, 387] on div "Summary Nova Subscription Fee CAD $ 79 /month Total Price CAD $ 79 /month * TAX…" at bounding box center [1183, 384] width 558 height 239
click at [1020, 387] on div "Total Price CAD $ 79 /month" at bounding box center [1183, 379] width 518 height 37
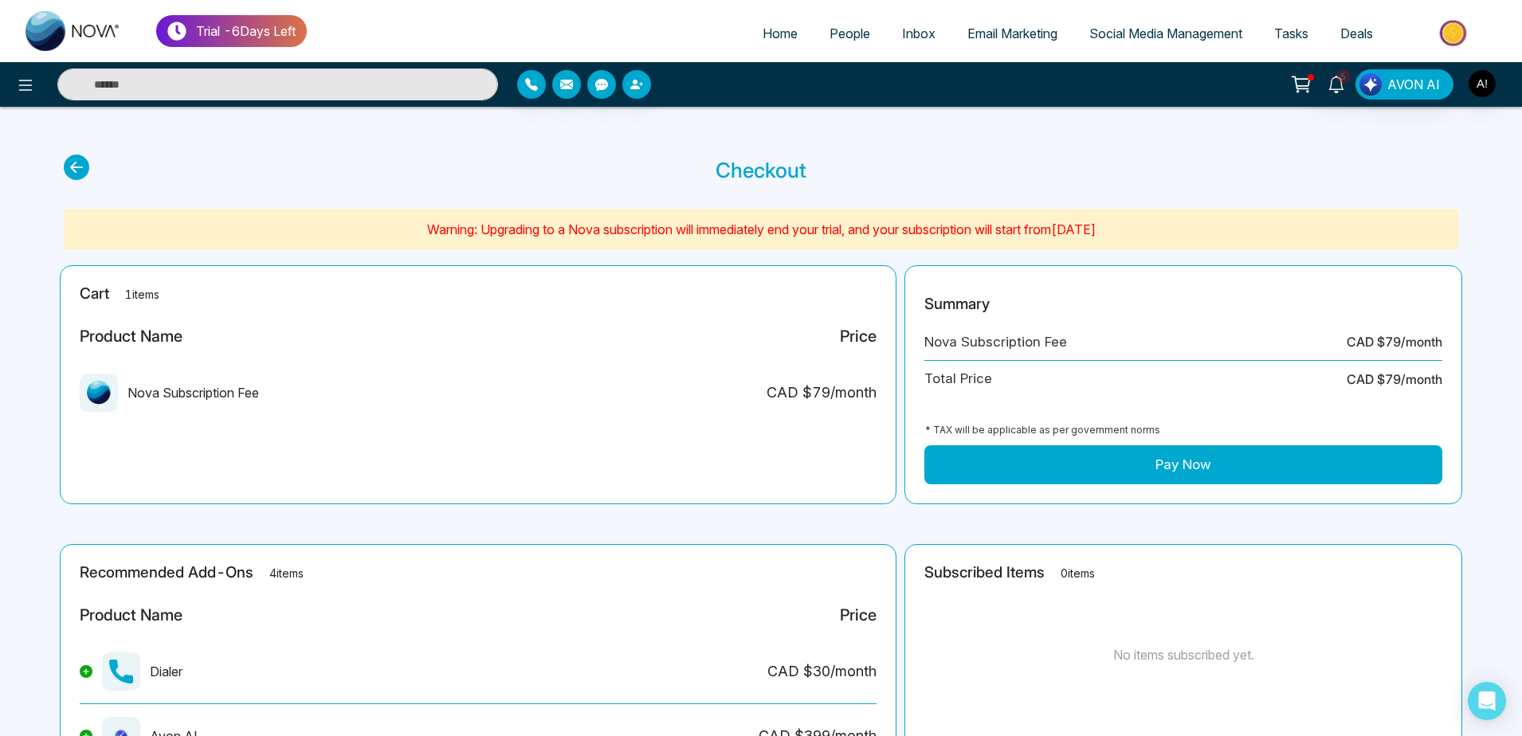
click at [78, 165] on icon at bounding box center [77, 168] width 26 height 26
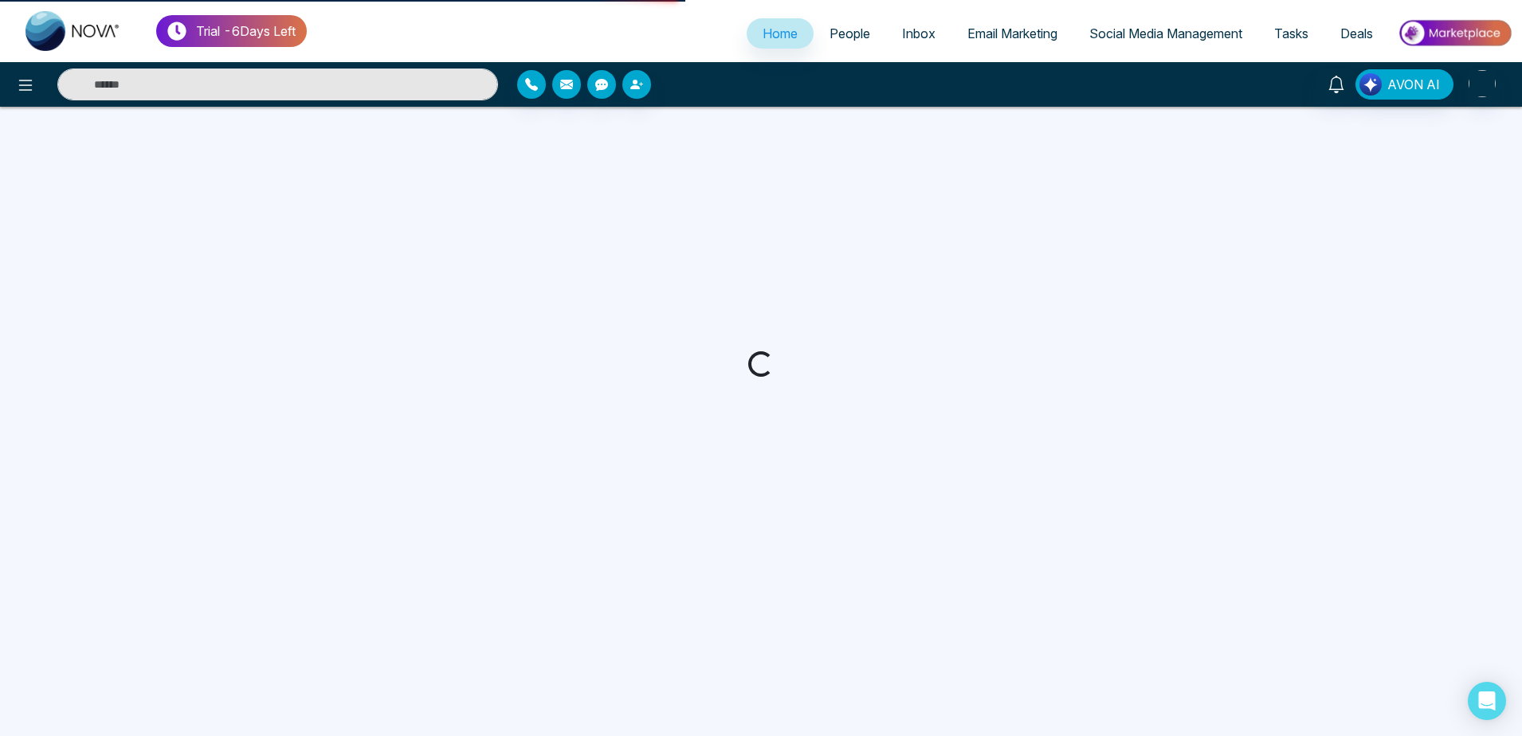
select select "*"
